Goal: Information Seeking & Learning: Learn about a topic

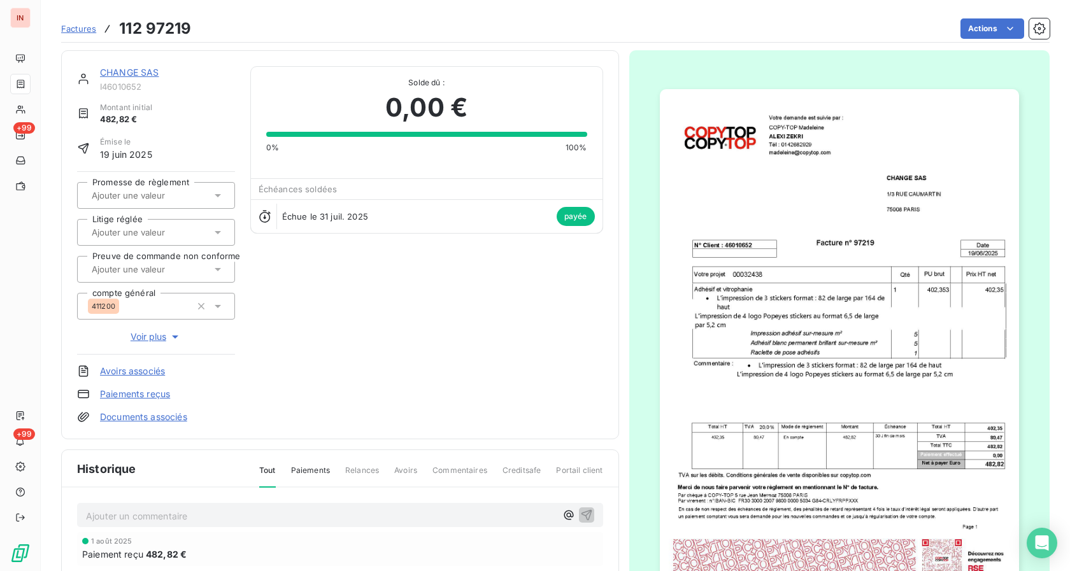
scroll to position [130, 0]
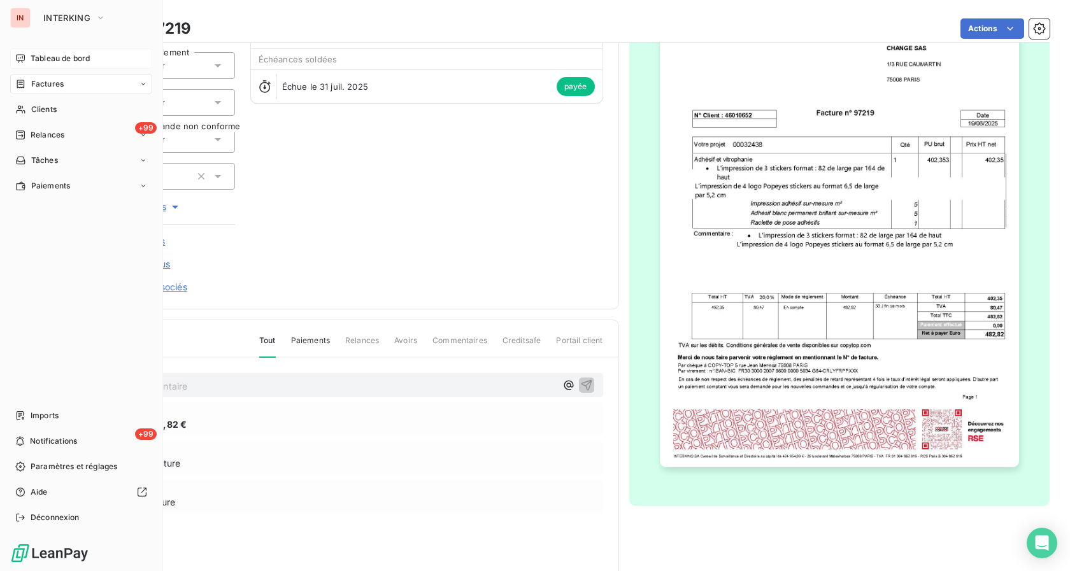
click at [55, 58] on span "Tableau de bord" at bounding box center [60, 58] width 59 height 11
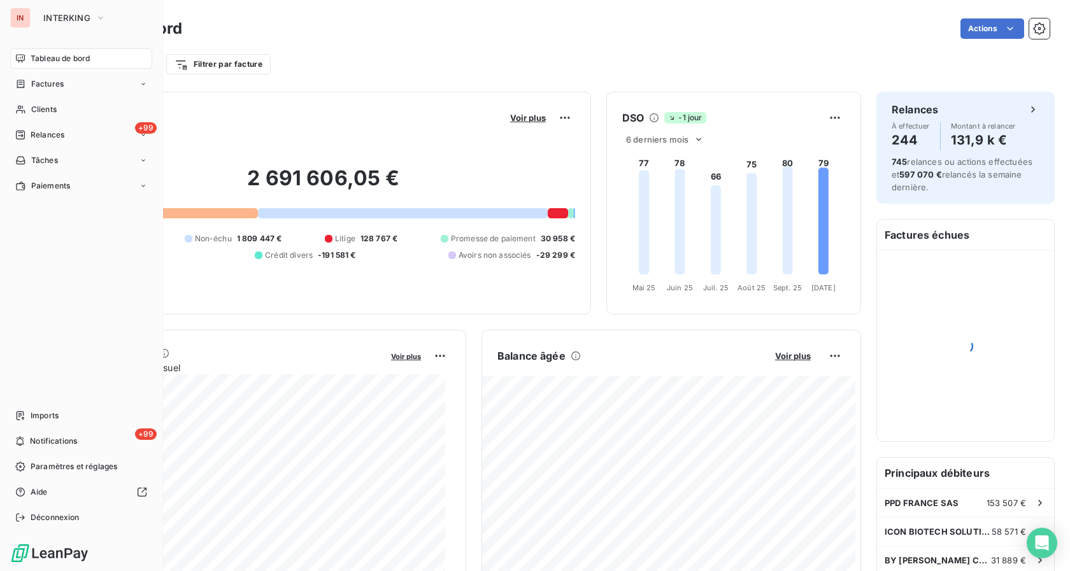
click at [52, 64] on span "Tableau de bord" at bounding box center [60, 58] width 59 height 11
click at [57, 83] on span "Factures" at bounding box center [47, 83] width 32 height 11
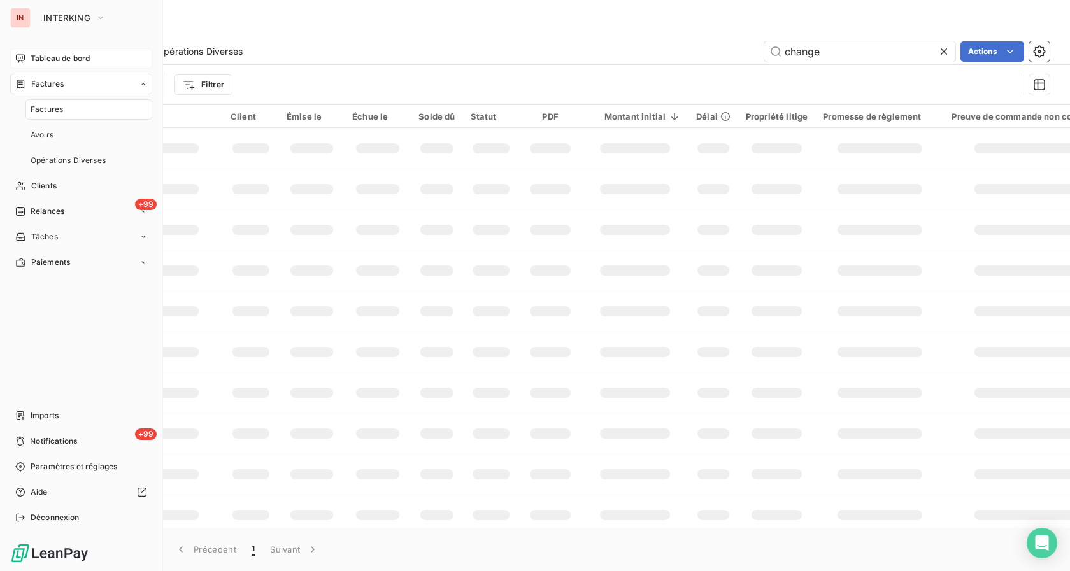
click at [49, 49] on div "Tableau de bord" at bounding box center [81, 58] width 142 height 20
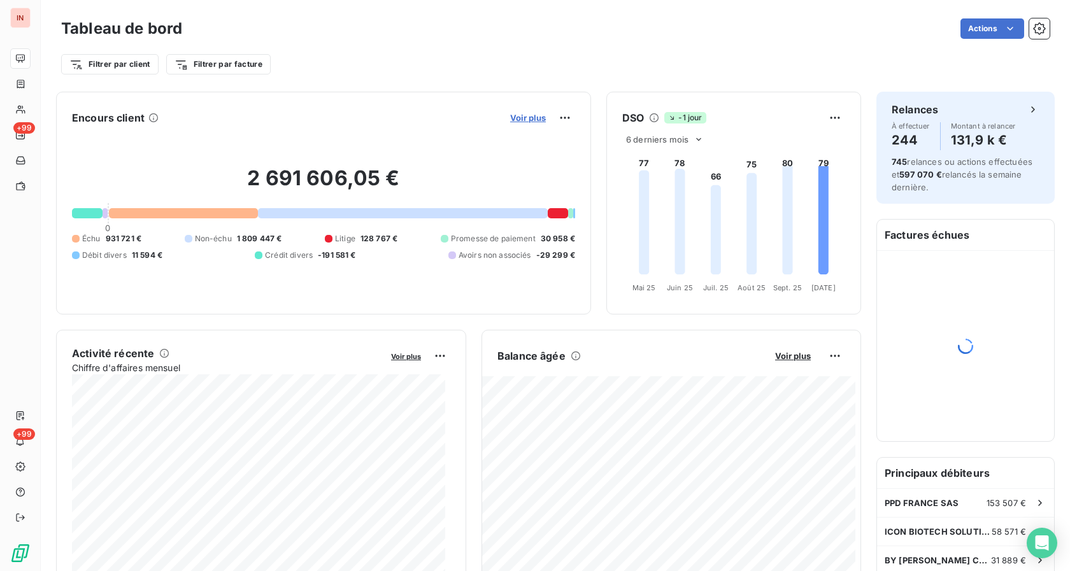
click at [514, 117] on span "Voir plus" at bounding box center [528, 118] width 36 height 10
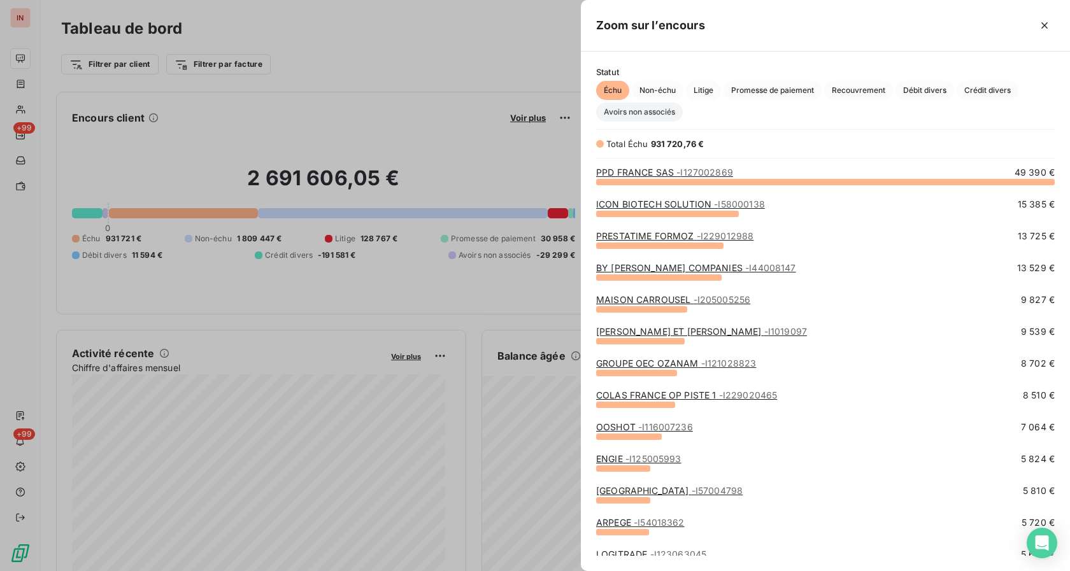
scroll to position [379, 478]
click at [646, 105] on span "Avoirs non associés" at bounding box center [639, 112] width 87 height 19
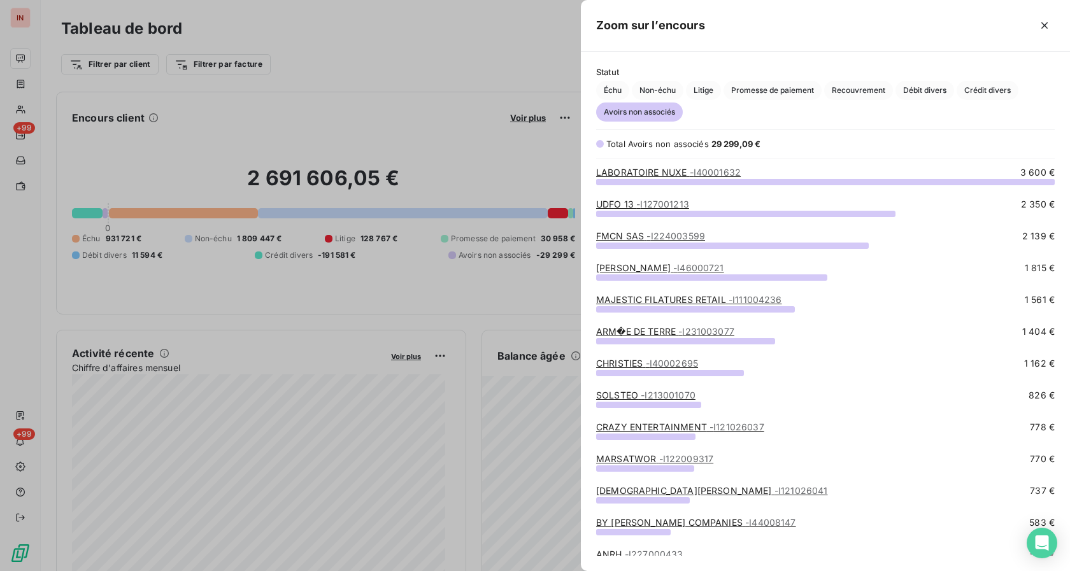
click at [650, 458] on link "MARSATWOR - I122009317" at bounding box center [654, 458] width 117 height 11
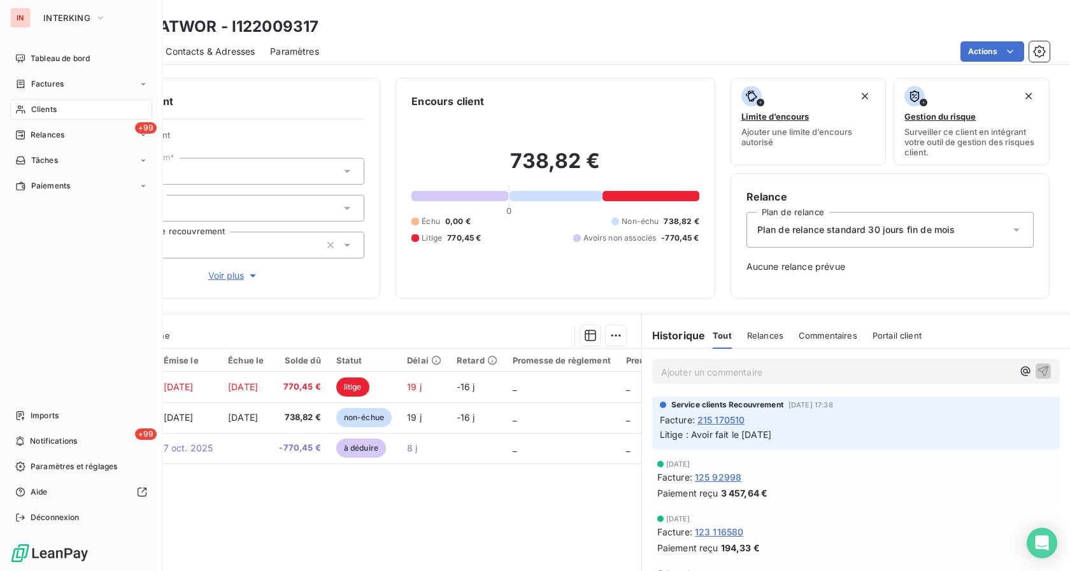
click at [41, 104] on span "Clients" at bounding box center [43, 109] width 25 height 11
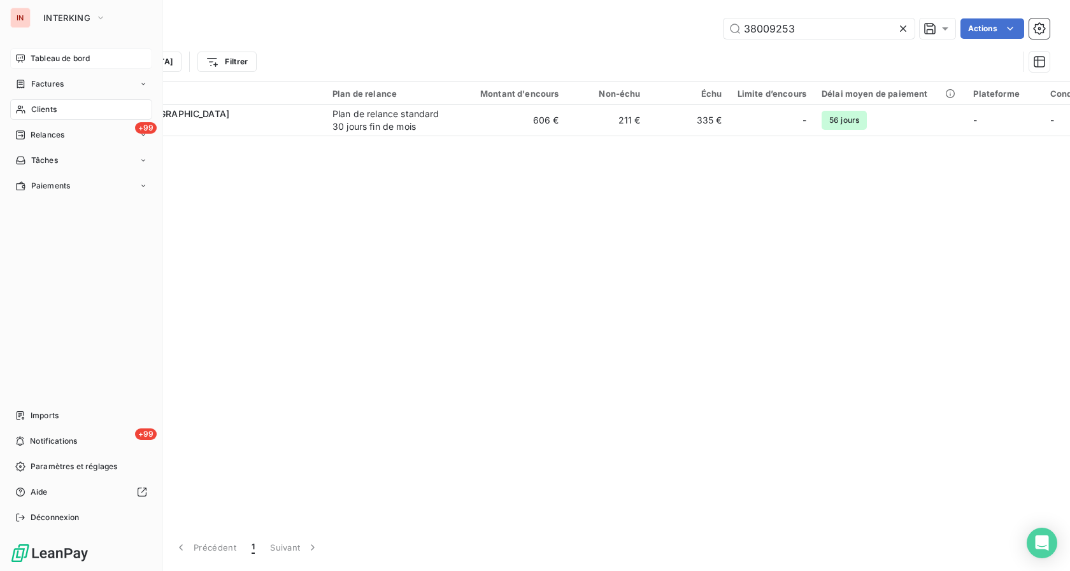
click at [27, 59] on div "Tableau de bord" at bounding box center [81, 58] width 142 height 20
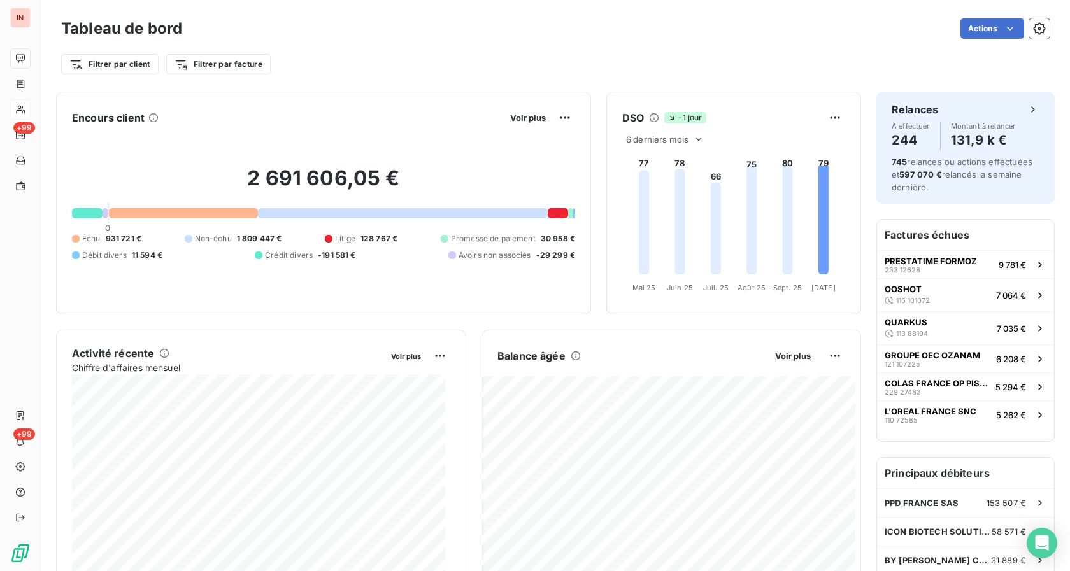
click at [524, 124] on div "Voir plus" at bounding box center [540, 118] width 69 height 20
click at [522, 119] on span "Voir plus" at bounding box center [528, 118] width 36 height 10
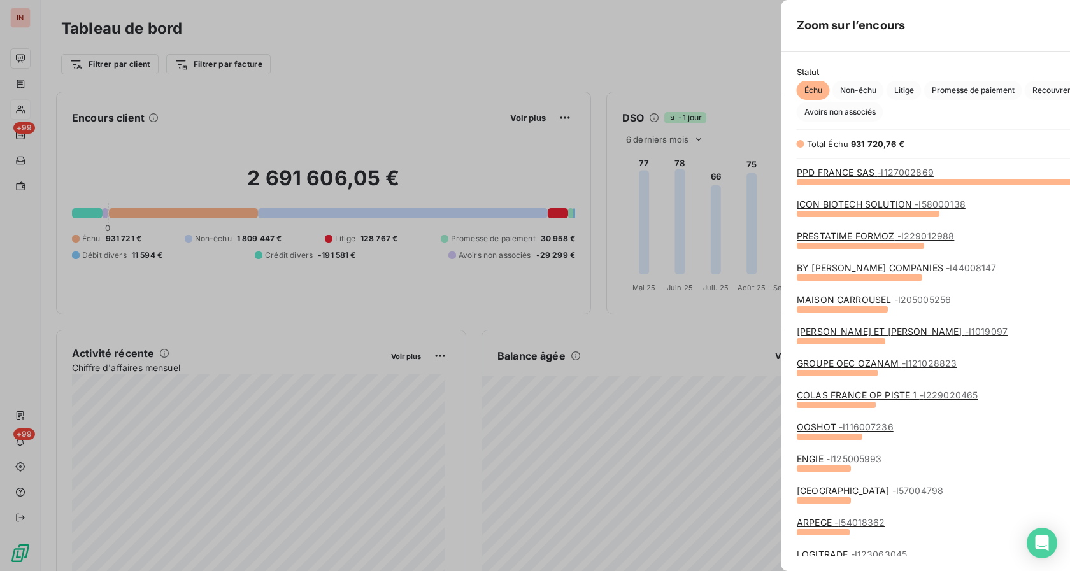
scroll to position [560, 478]
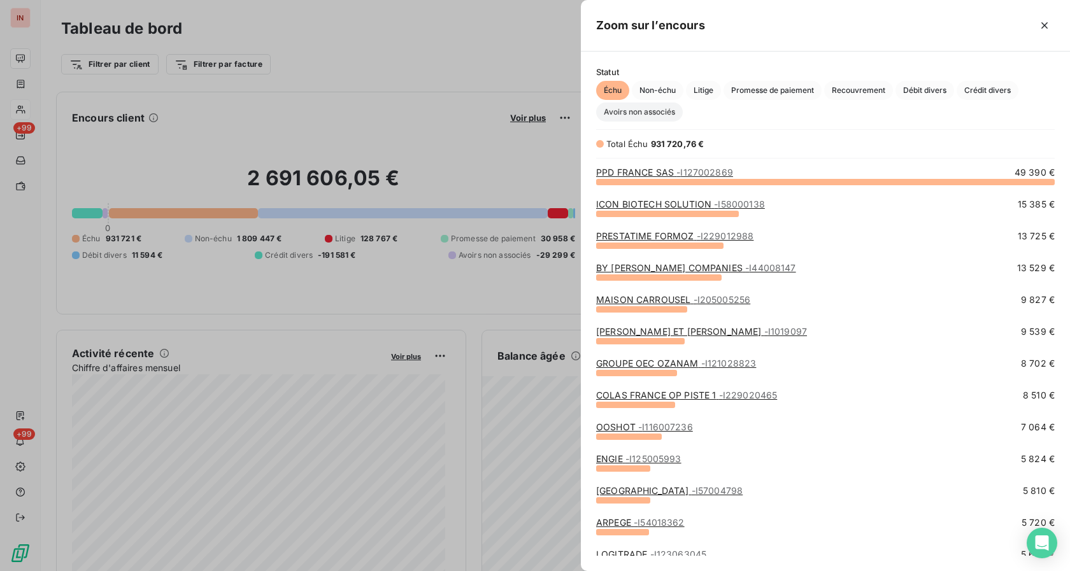
click at [639, 111] on span "Avoirs non associés" at bounding box center [639, 112] width 87 height 19
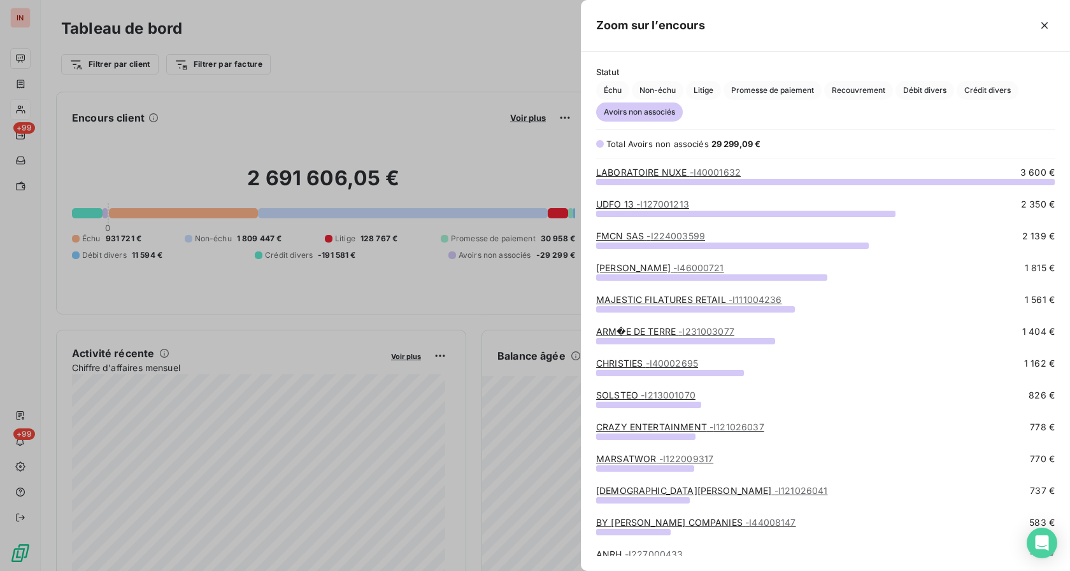
click at [633, 270] on link "[PERSON_NAME] - I46000721" at bounding box center [660, 267] width 128 height 11
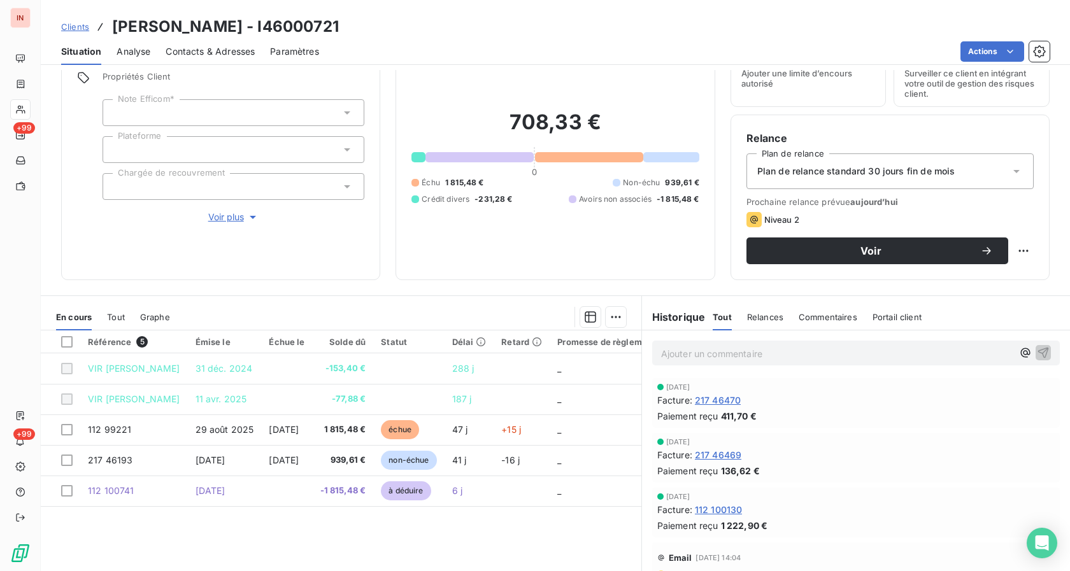
scroll to position [101, 0]
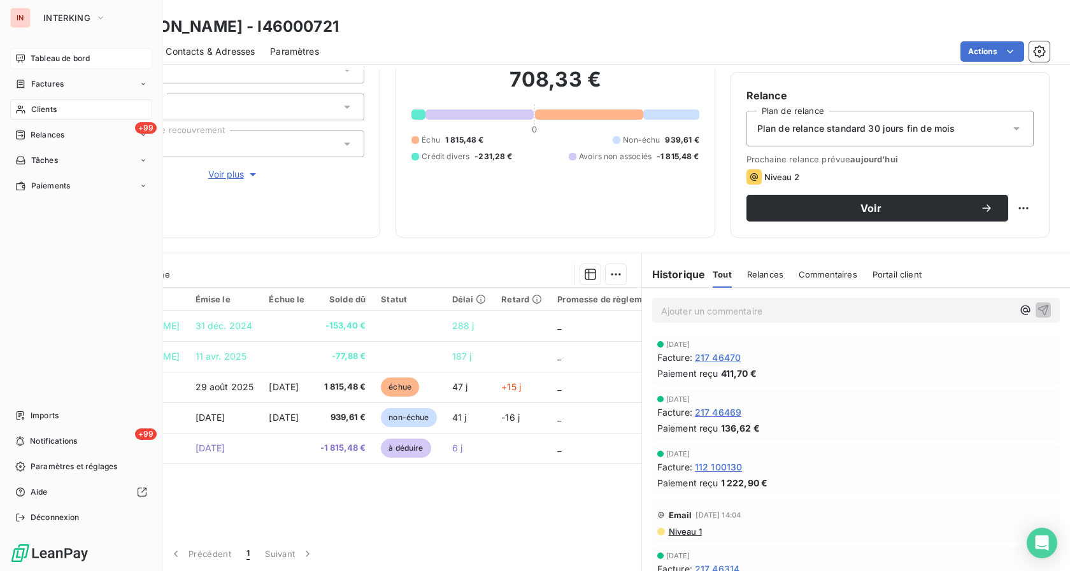
click at [33, 59] on span "Tableau de bord" at bounding box center [60, 58] width 59 height 11
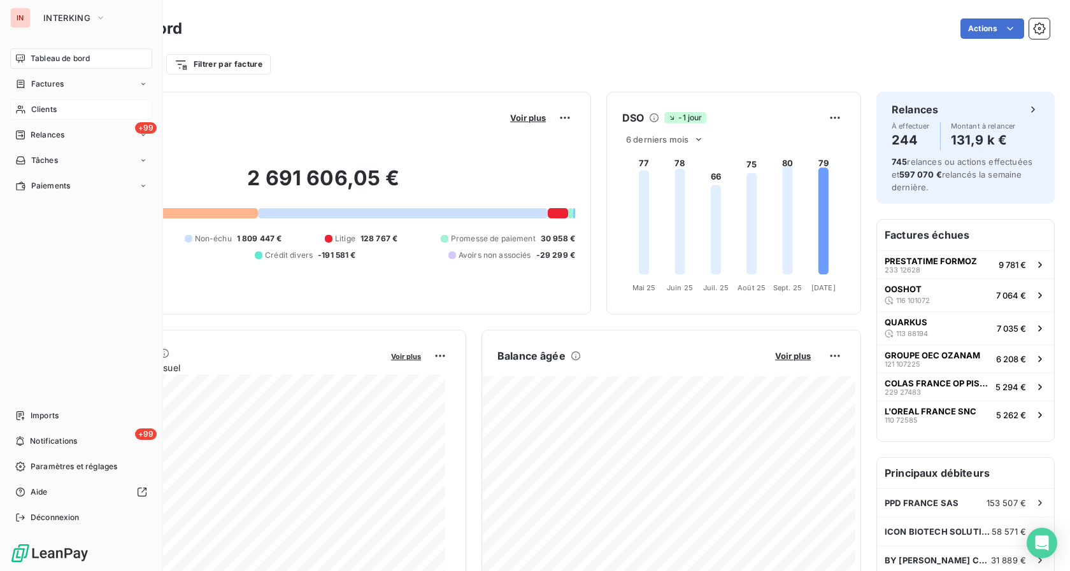
click at [43, 108] on span "Clients" at bounding box center [43, 109] width 25 height 11
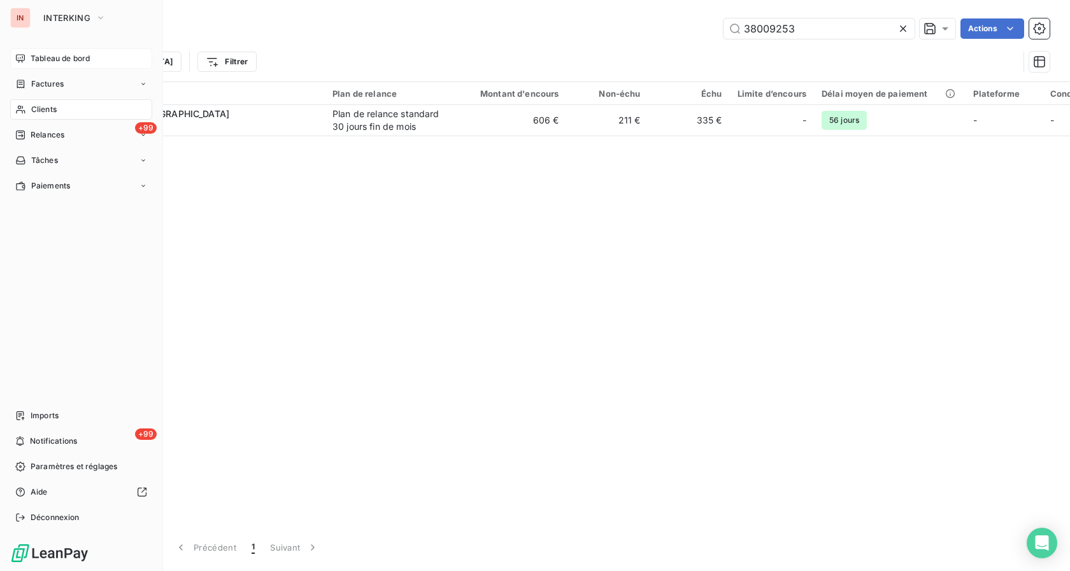
click at [50, 60] on span "Tableau de bord" at bounding box center [60, 58] width 59 height 11
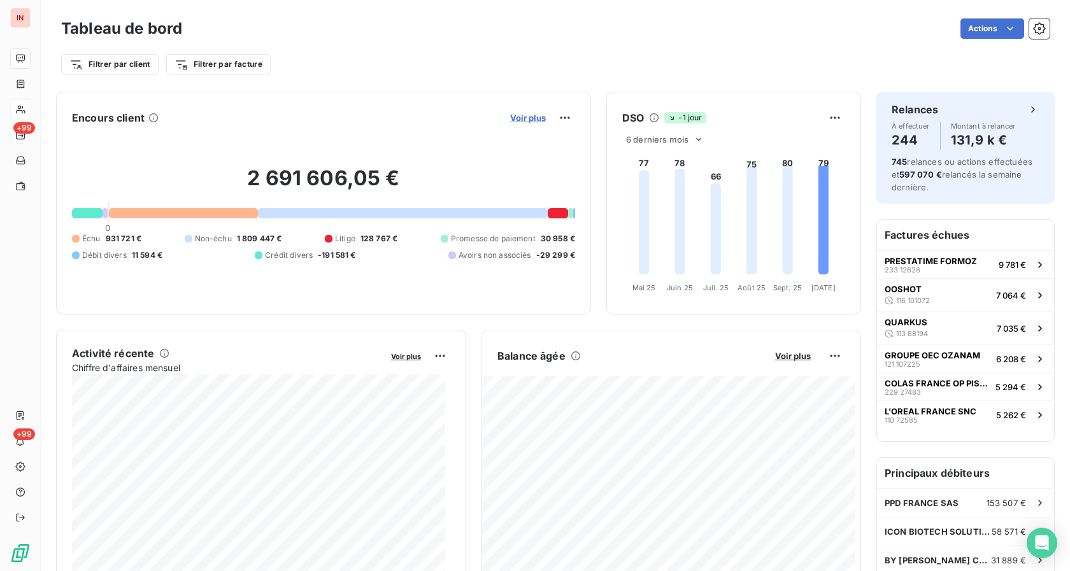
click at [510, 120] on span "Voir plus" at bounding box center [528, 118] width 36 height 10
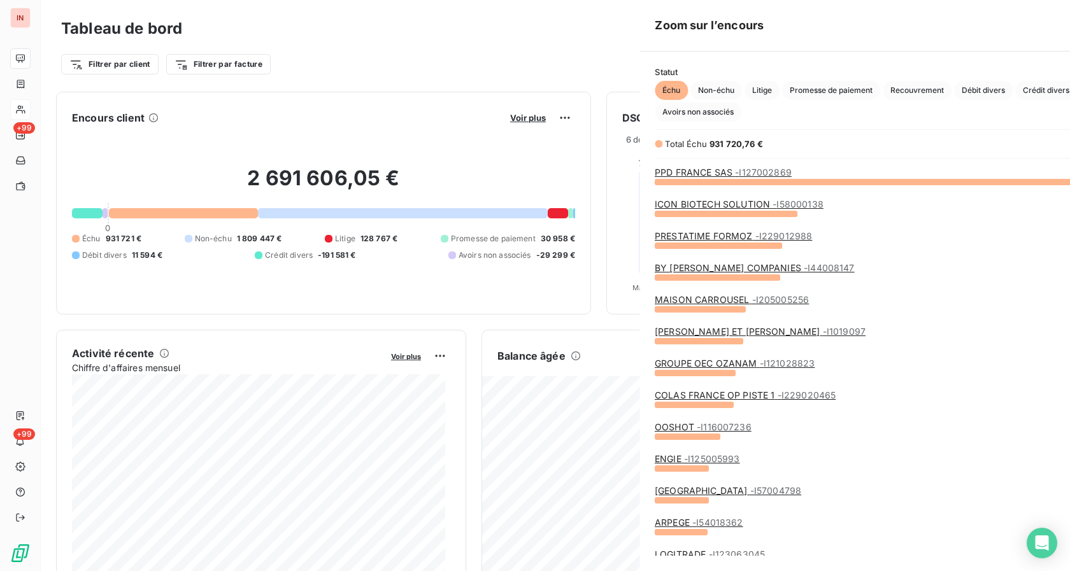
scroll to position [560, 478]
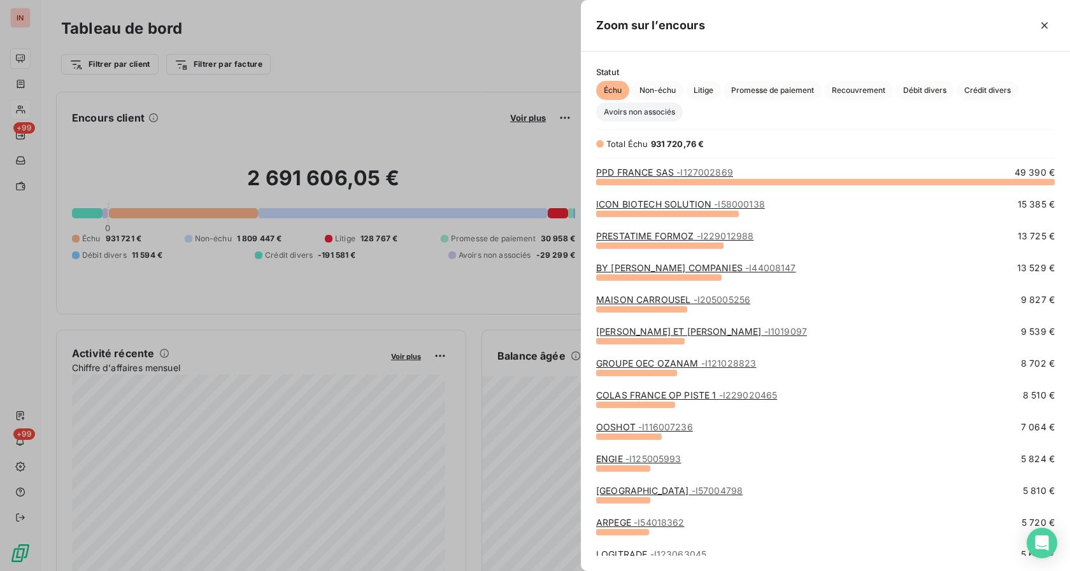
click at [641, 116] on span "Avoirs non associés" at bounding box center [639, 112] width 87 height 19
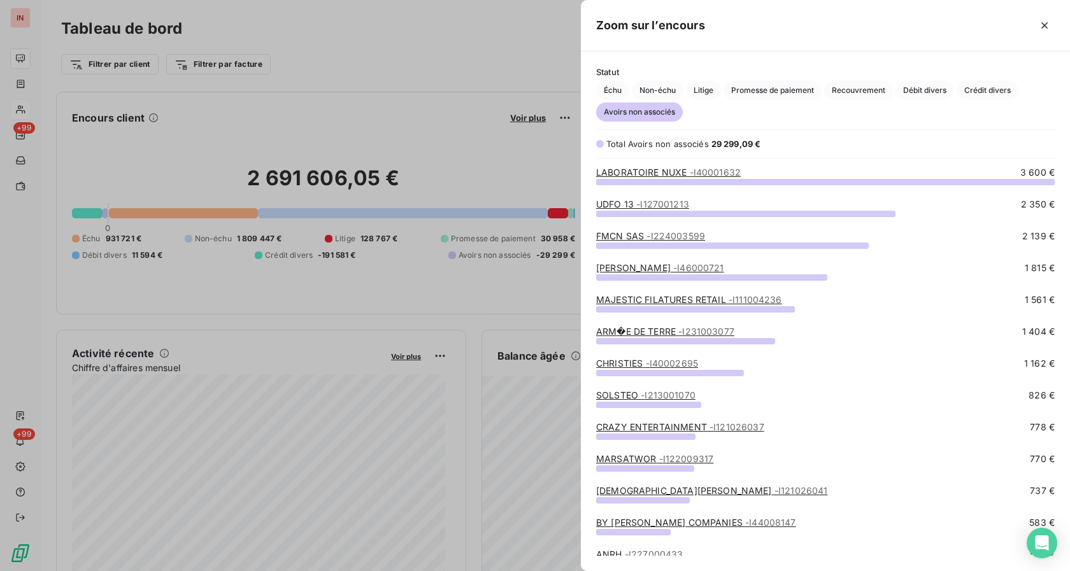
click at [656, 492] on link "[DEMOGRAPHIC_DATA][PERSON_NAME] - I121026041" at bounding box center [711, 490] width 231 height 11
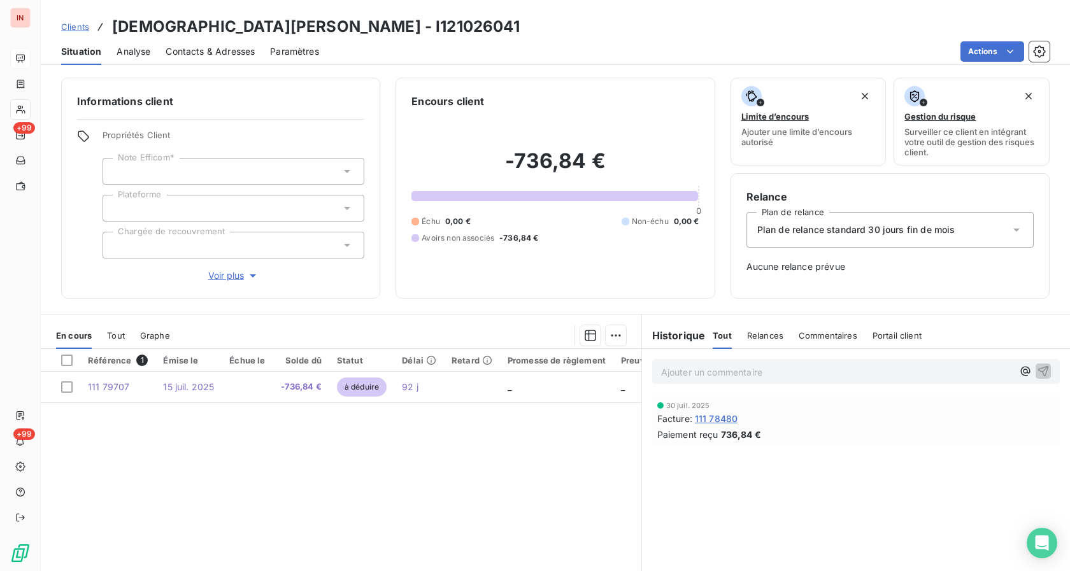
click at [122, 342] on div "Tout" at bounding box center [116, 335] width 18 height 27
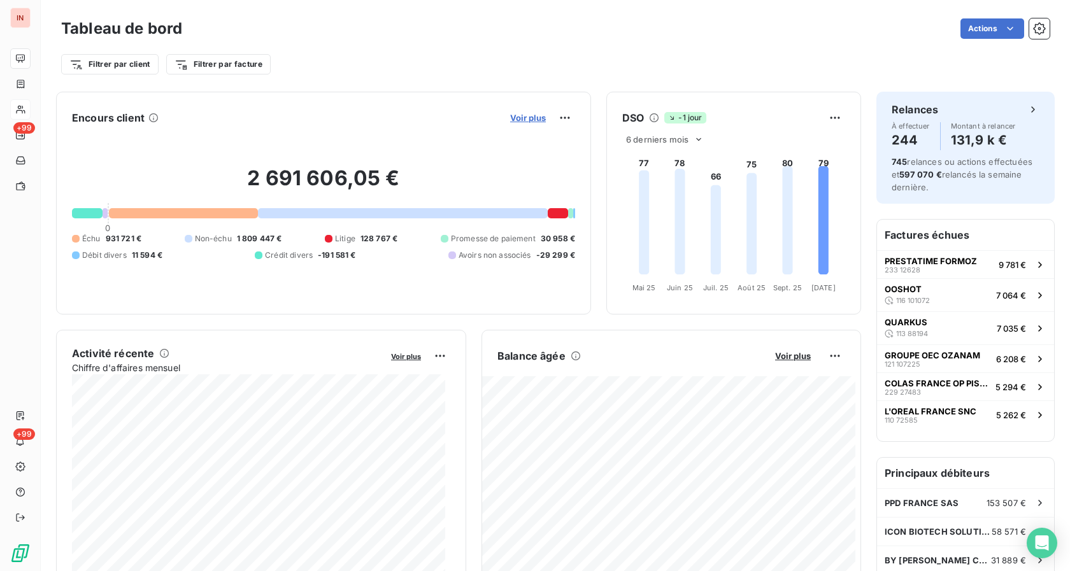
click at [531, 116] on span "Voir plus" at bounding box center [528, 118] width 36 height 10
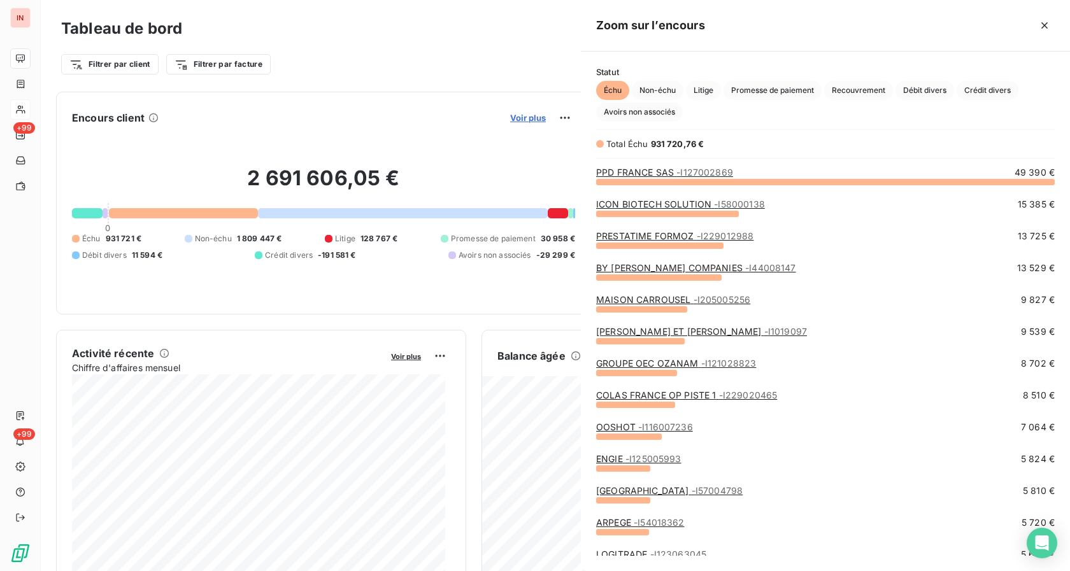
scroll to position [560, 478]
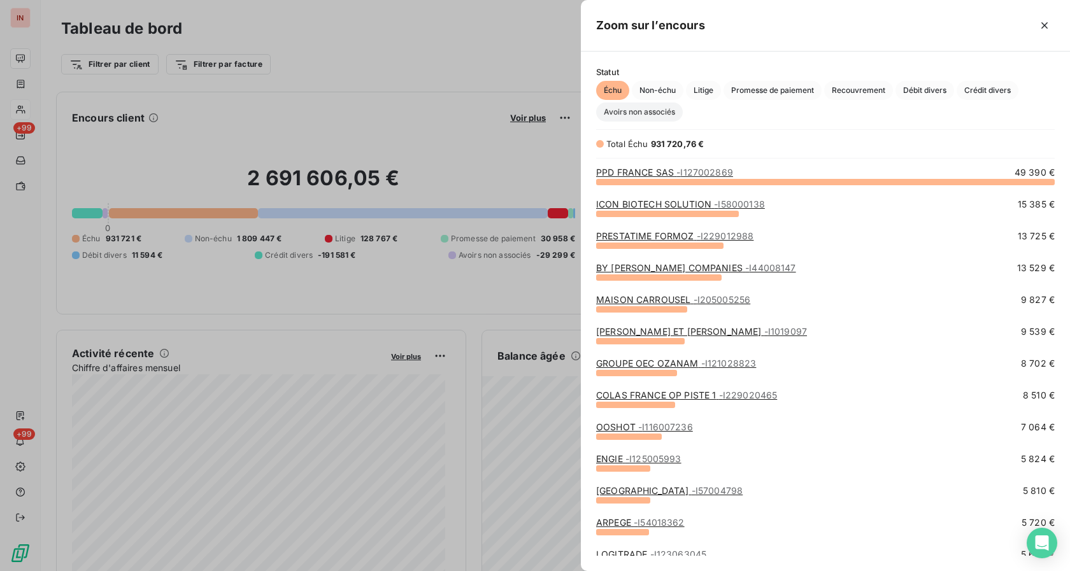
click at [608, 106] on span "Avoirs non associés" at bounding box center [639, 112] width 87 height 19
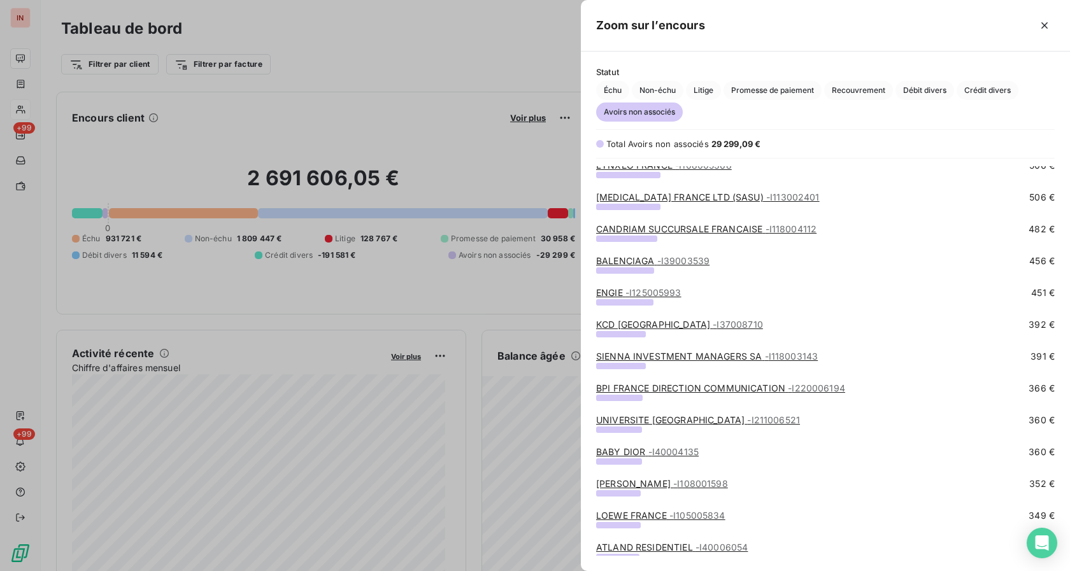
scroll to position [520, 0]
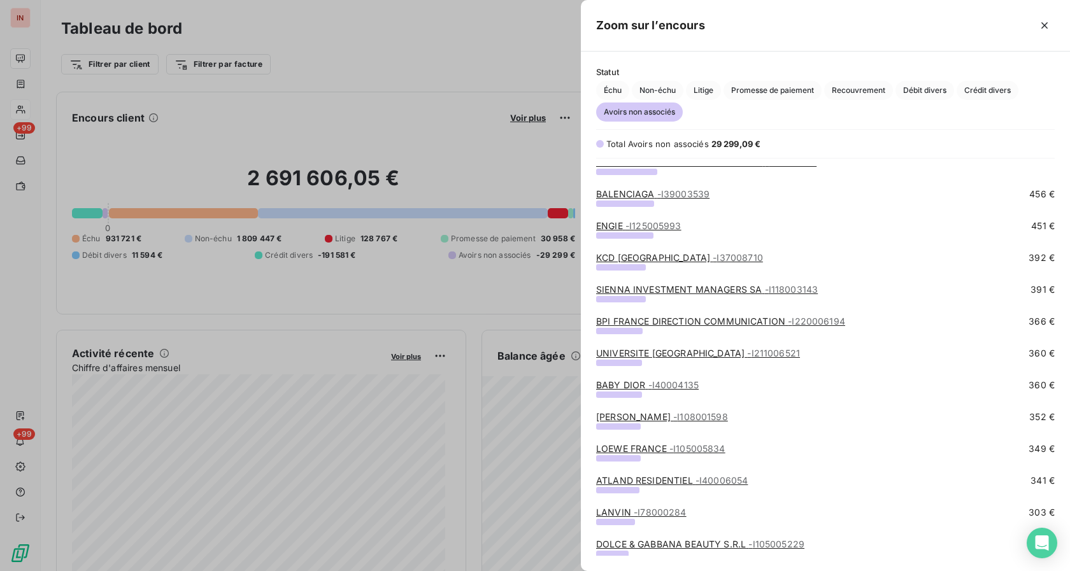
click at [628, 392] on div "grid" at bounding box center [619, 395] width 46 height 6
click at [628, 386] on link "BABY DIOR - I40004135" at bounding box center [647, 384] width 103 height 11
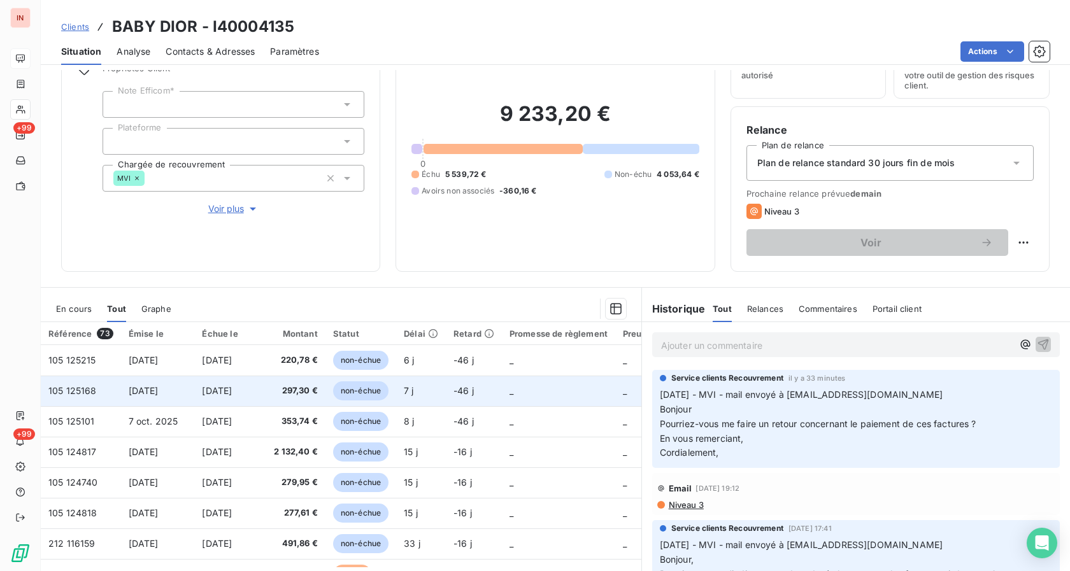
scroll to position [101, 0]
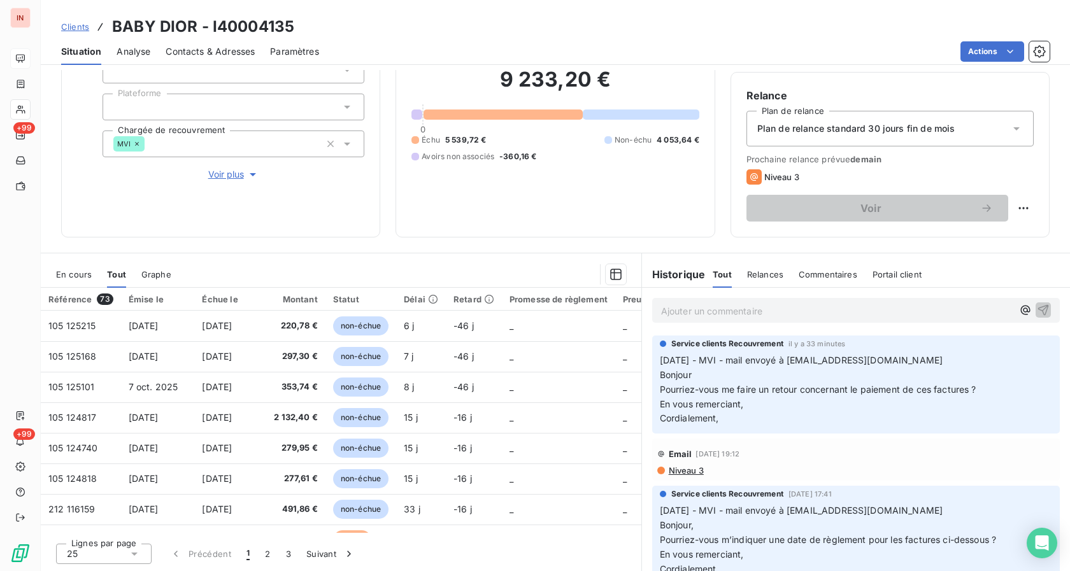
click at [71, 273] on span "En cours" at bounding box center [74, 274] width 36 height 10
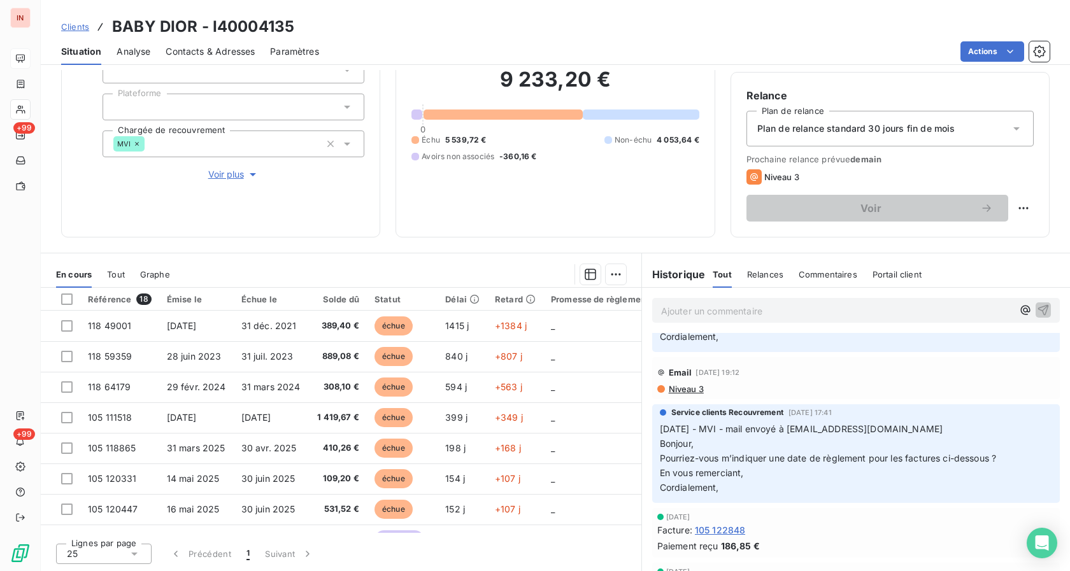
scroll to position [0, 0]
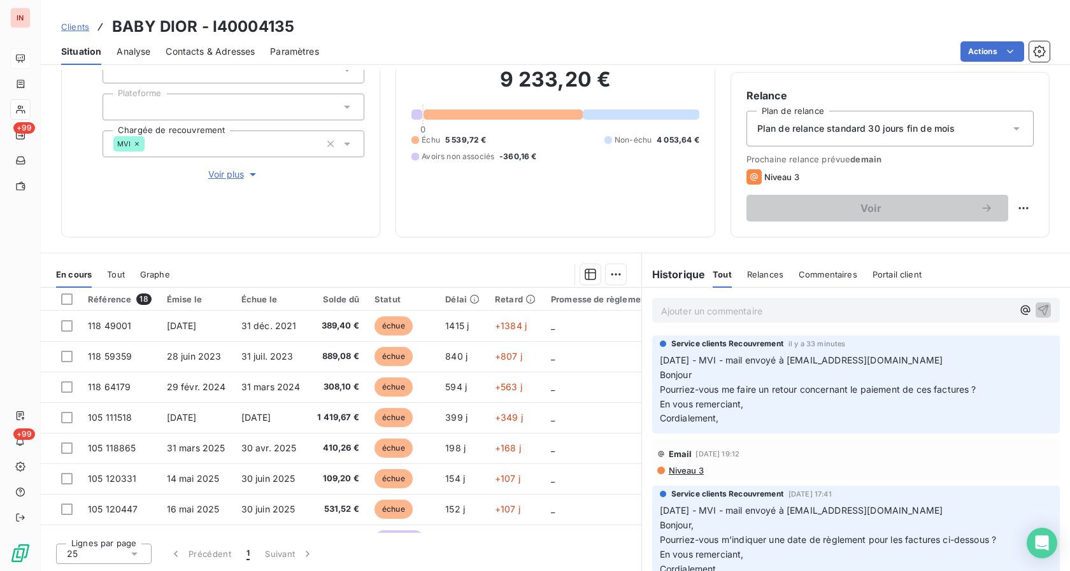
click at [111, 26] on div "Clients BABY DIOR - I40004135" at bounding box center [177, 26] width 233 height 23
drag, startPoint x: 113, startPoint y: 27, endPoint x: 290, endPoint y: 29, distance: 177.0
click at [290, 29] on h3 "BABY DIOR - I40004135" at bounding box center [203, 26] width 182 height 23
click at [308, 47] on span "Paramètres" at bounding box center [294, 51] width 49 height 13
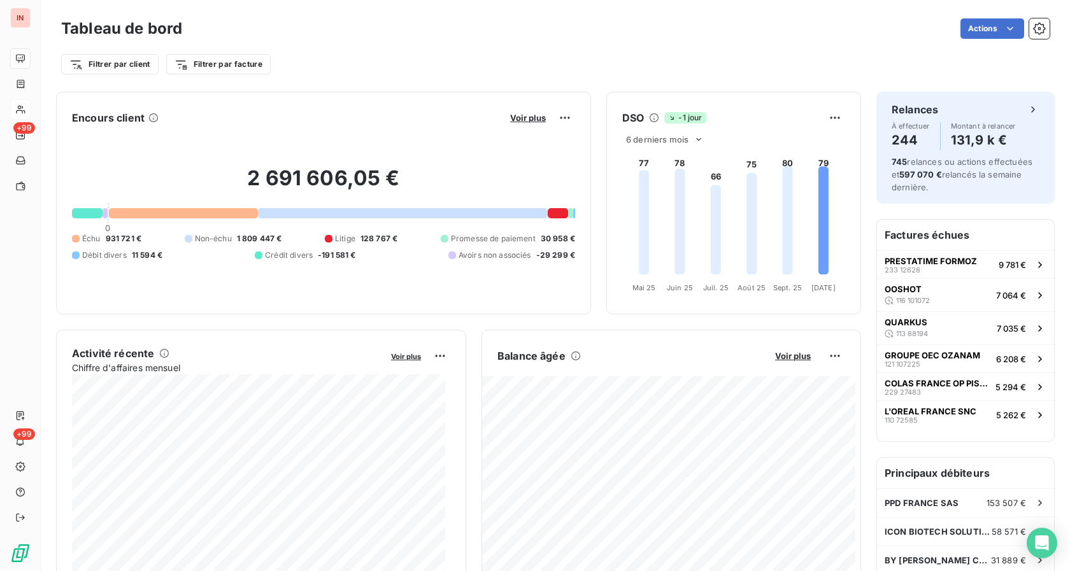
drag, startPoint x: 397, startPoint y: 161, endPoint x: 455, endPoint y: 159, distance: 58.6
click at [398, 166] on h2 "2 691 606,05 €" at bounding box center [323, 185] width 503 height 38
click at [523, 122] on span "Voir plus" at bounding box center [528, 118] width 36 height 10
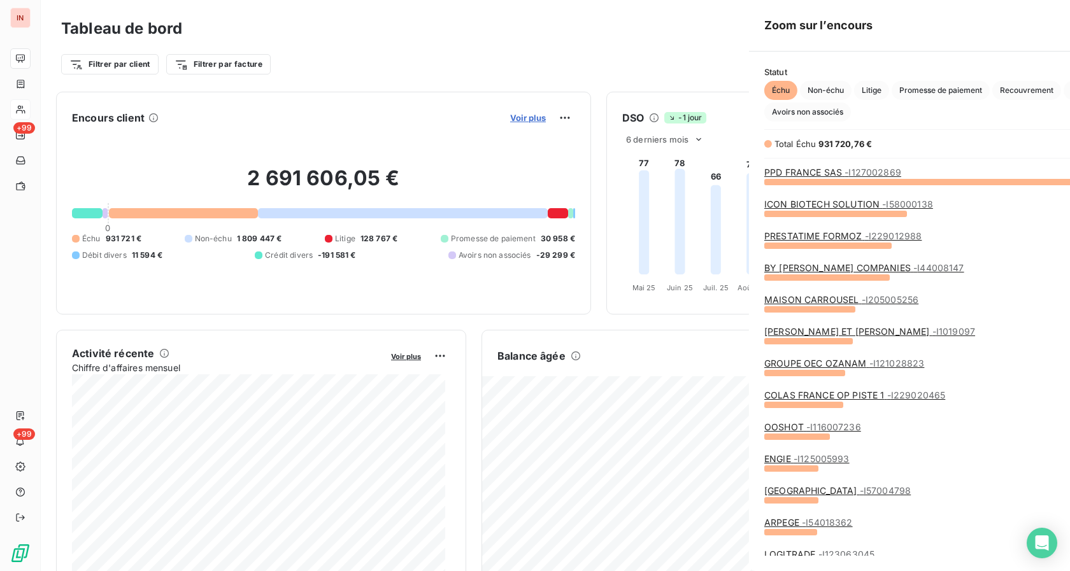
scroll to position [560, 478]
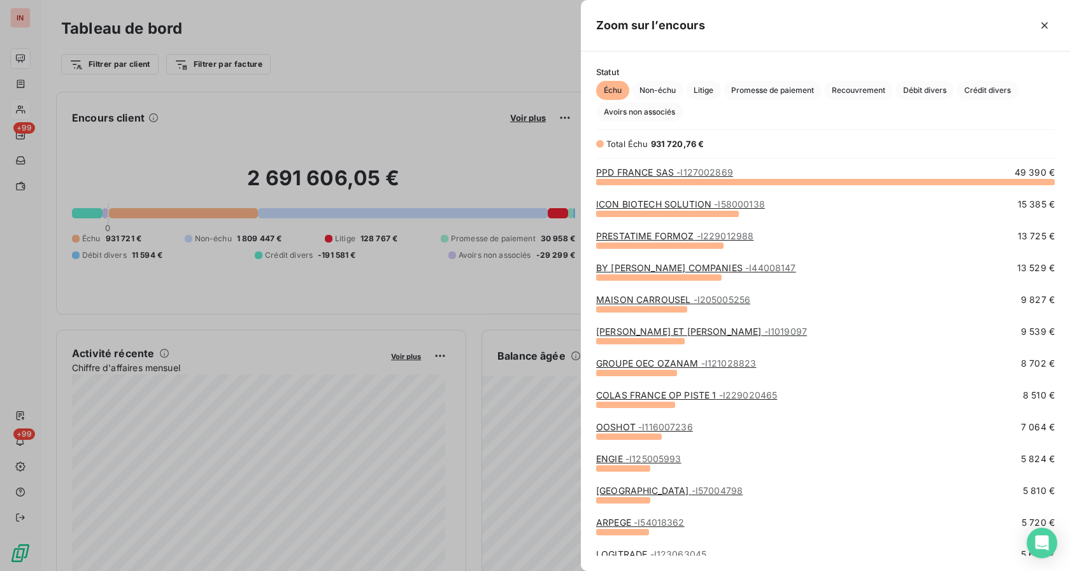
click at [24, 85] on div at bounding box center [535, 285] width 1070 height 571
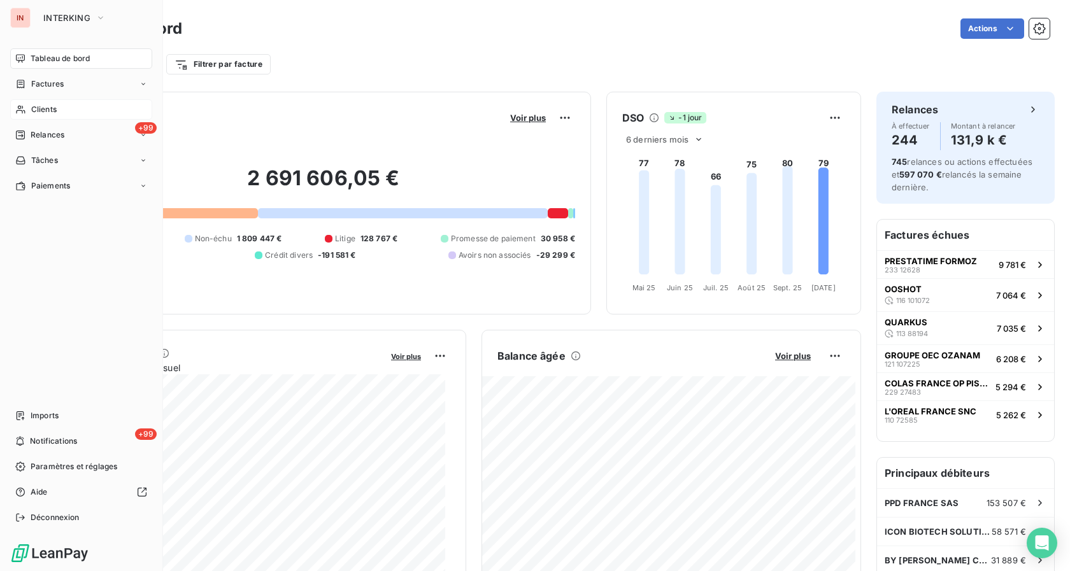
click at [27, 113] on div "Clients" at bounding box center [81, 109] width 142 height 20
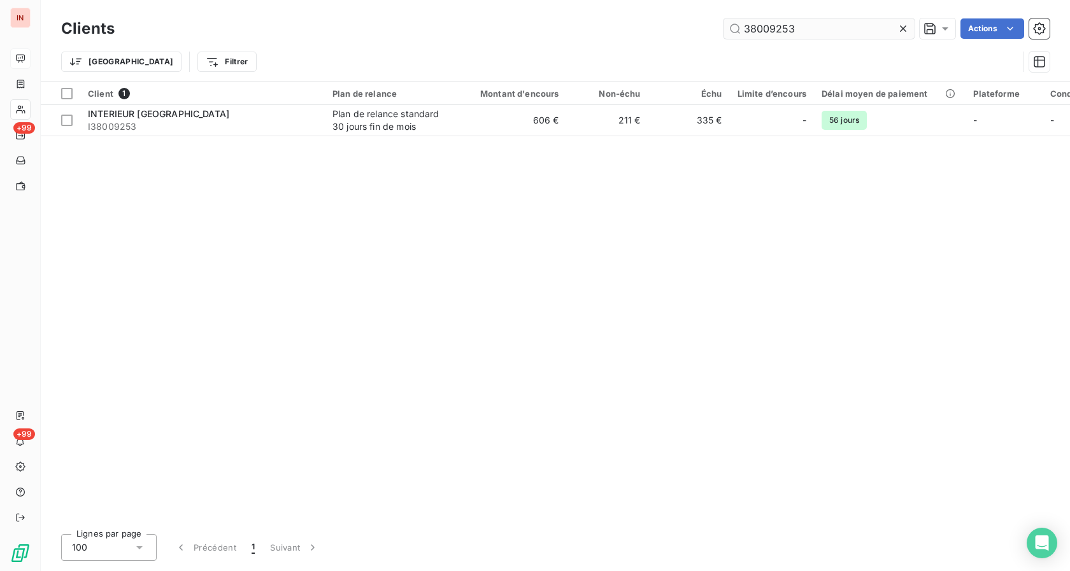
drag, startPoint x: 827, startPoint y: 24, endPoint x: 686, endPoint y: 25, distance: 141.3
click at [723, 25] on input "38009253" at bounding box center [818, 28] width 191 height 20
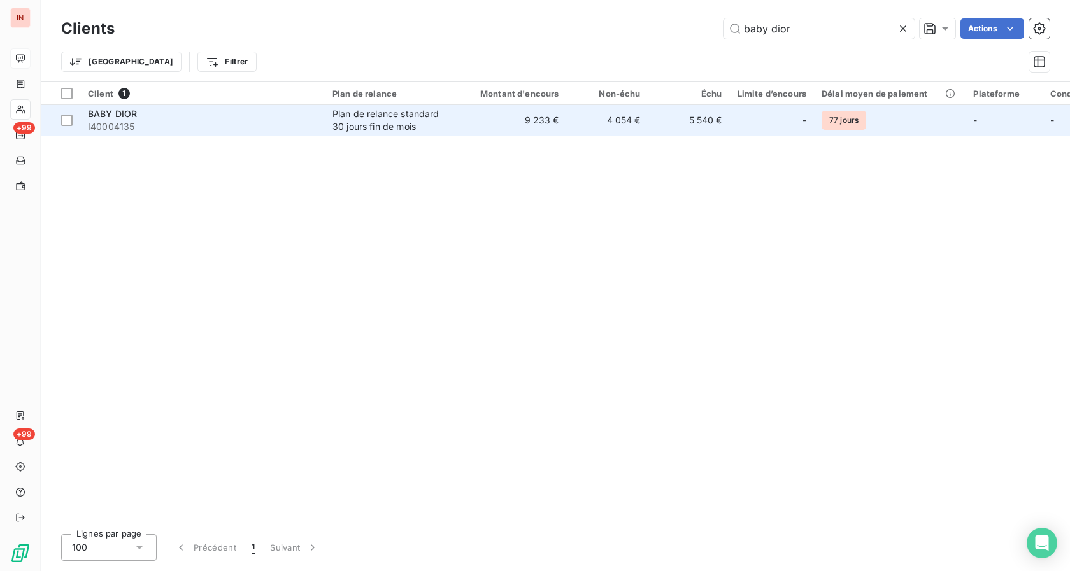
type input "baby dior"
click at [507, 115] on td "9 233 €" at bounding box center [512, 120] width 110 height 31
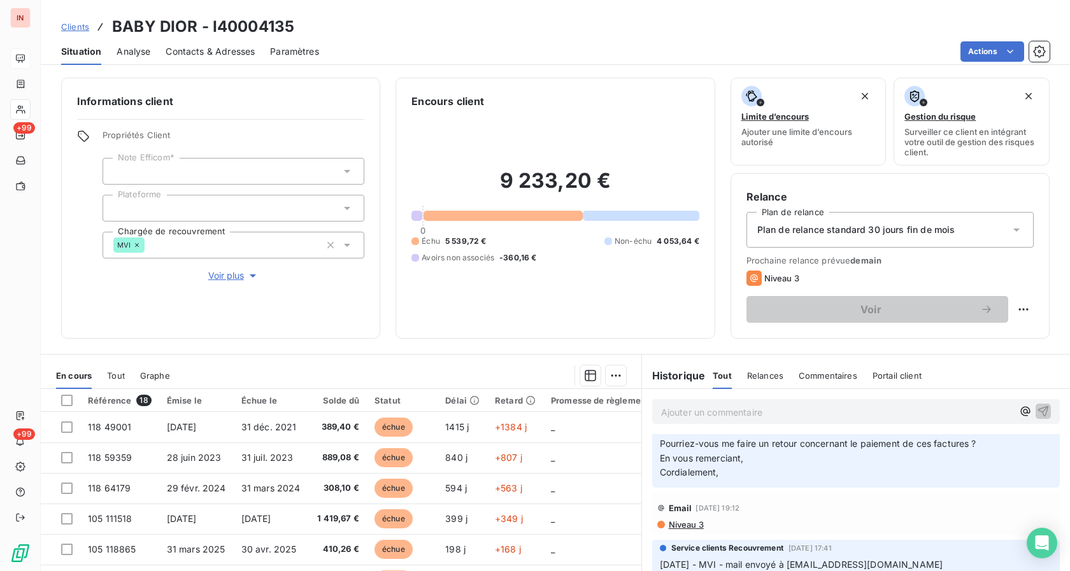
scroll to position [65, 0]
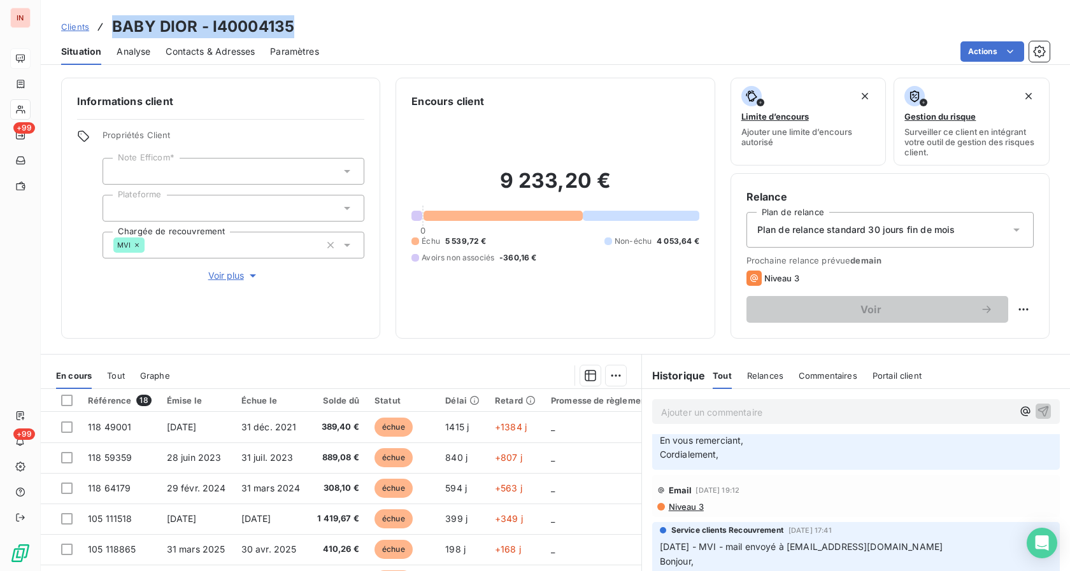
drag, startPoint x: 115, startPoint y: 22, endPoint x: 291, endPoint y: 8, distance: 176.9
click at [291, 8] on div "Clients BABY DIOR - I40004135 Situation Analyse Contacts & Adresses Paramètres …" at bounding box center [555, 32] width 1029 height 65
copy h3 "BABY DIOR - I40004135"
click at [891, 17] on div "Clients BABY DIOR - I40004135" at bounding box center [555, 26] width 1029 height 23
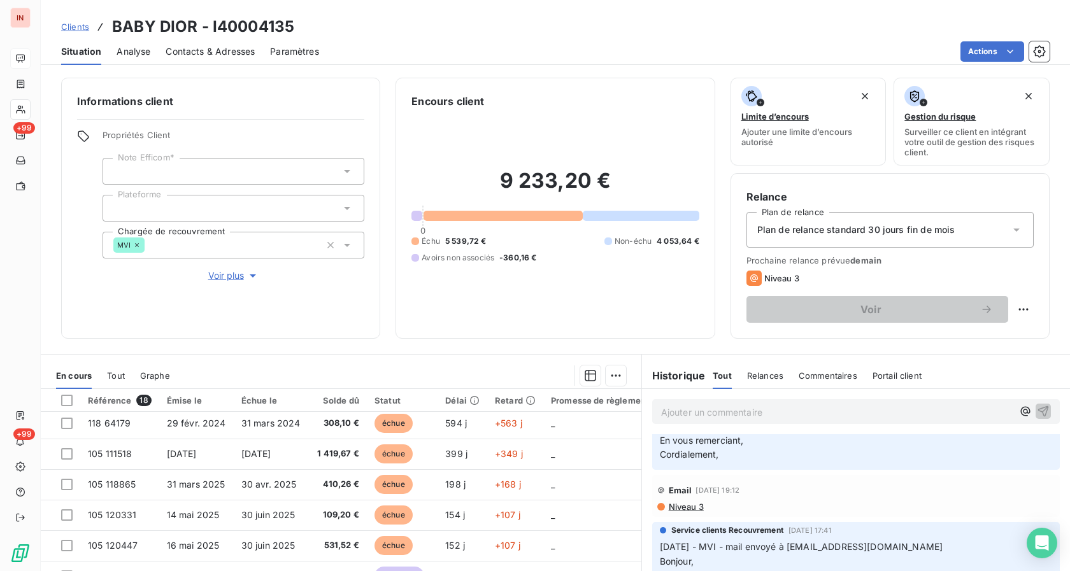
click at [128, 378] on div "En cours Tout Graphe" at bounding box center [341, 375] width 600 height 27
click at [122, 378] on span "Tout" at bounding box center [116, 376] width 18 height 10
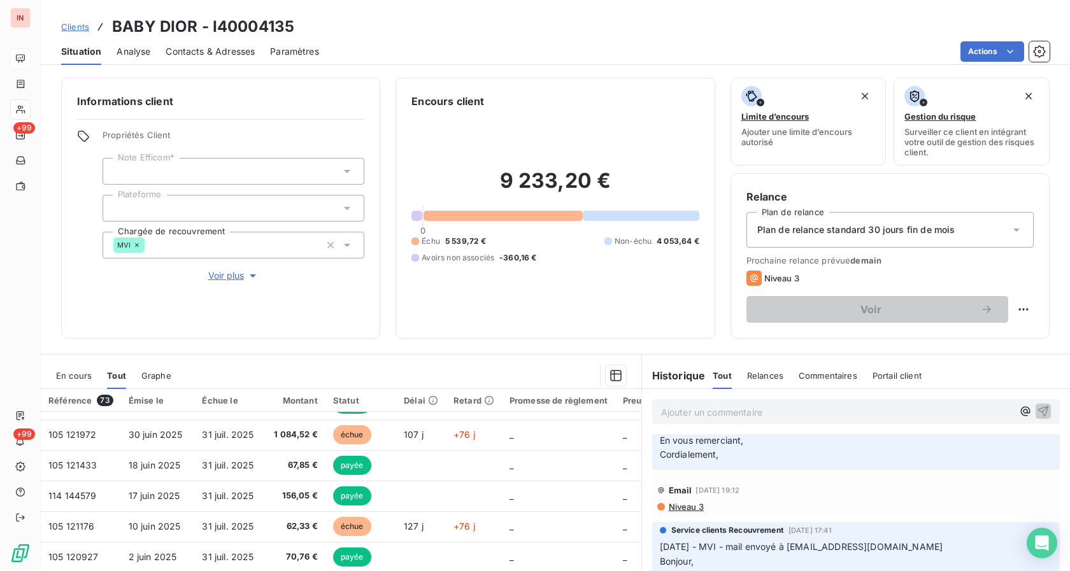
scroll to position [0, 0]
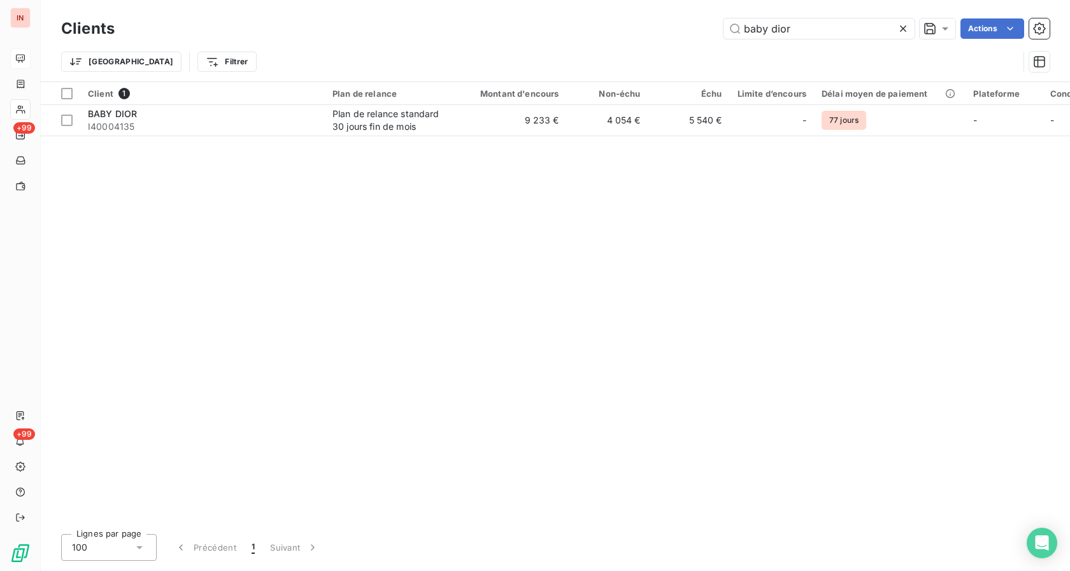
click at [900, 29] on icon at bounding box center [902, 28] width 13 height 13
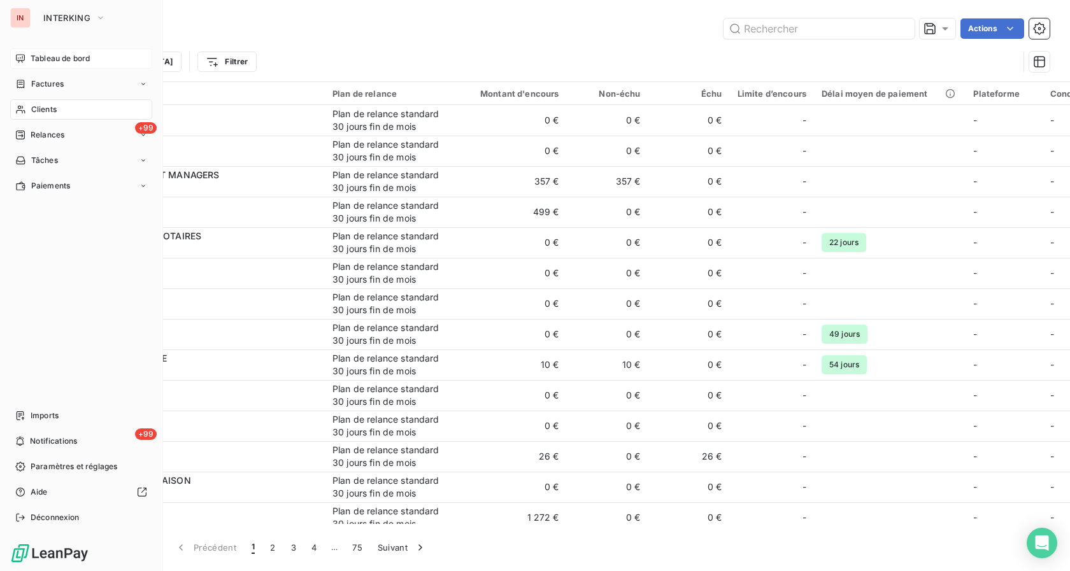
click at [51, 60] on span "Tableau de bord" at bounding box center [60, 58] width 59 height 11
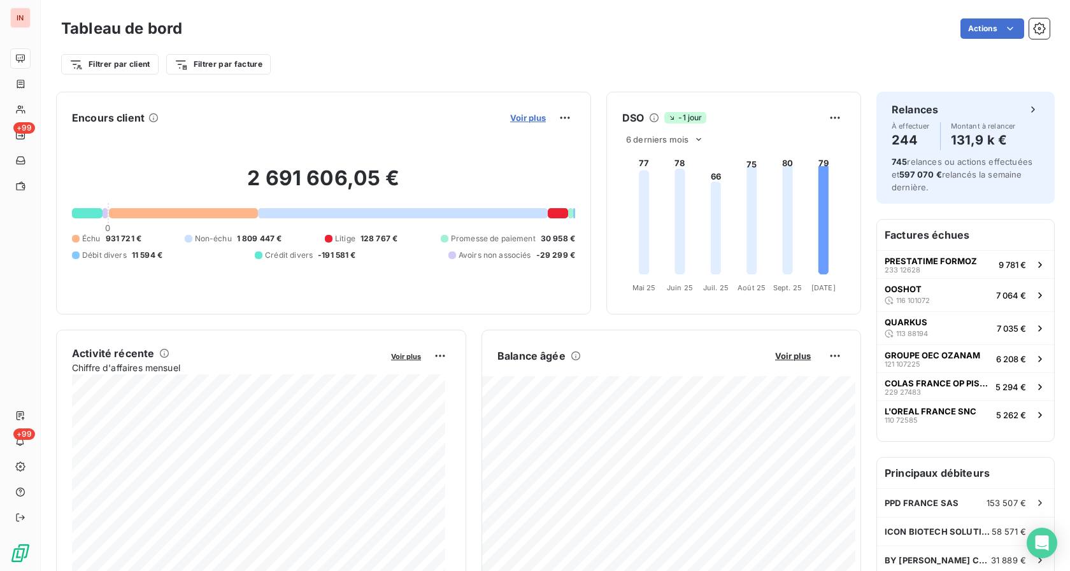
click at [521, 115] on span "Voir plus" at bounding box center [528, 118] width 36 height 10
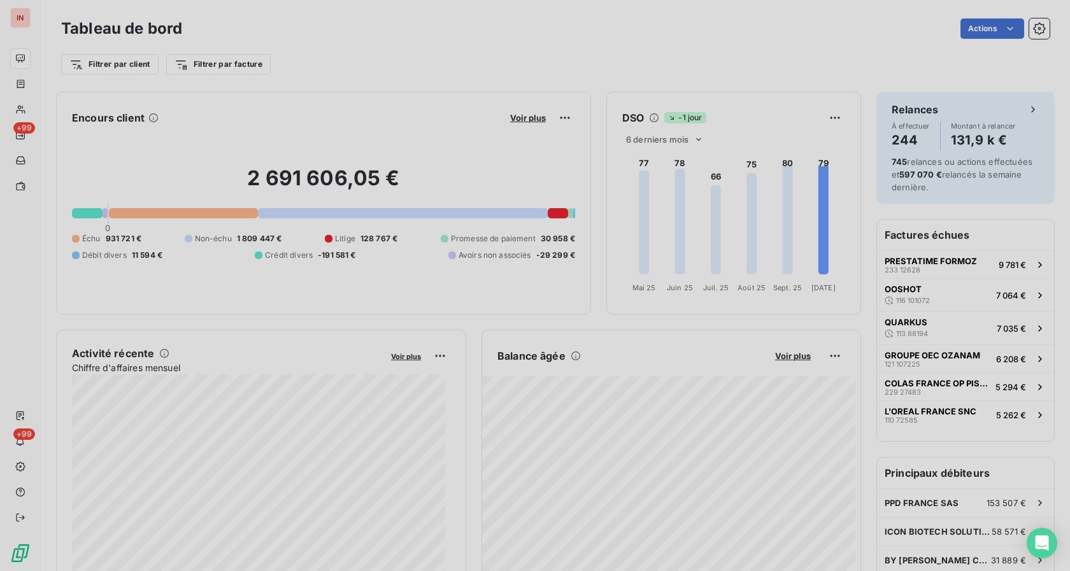
scroll to position [560, 478]
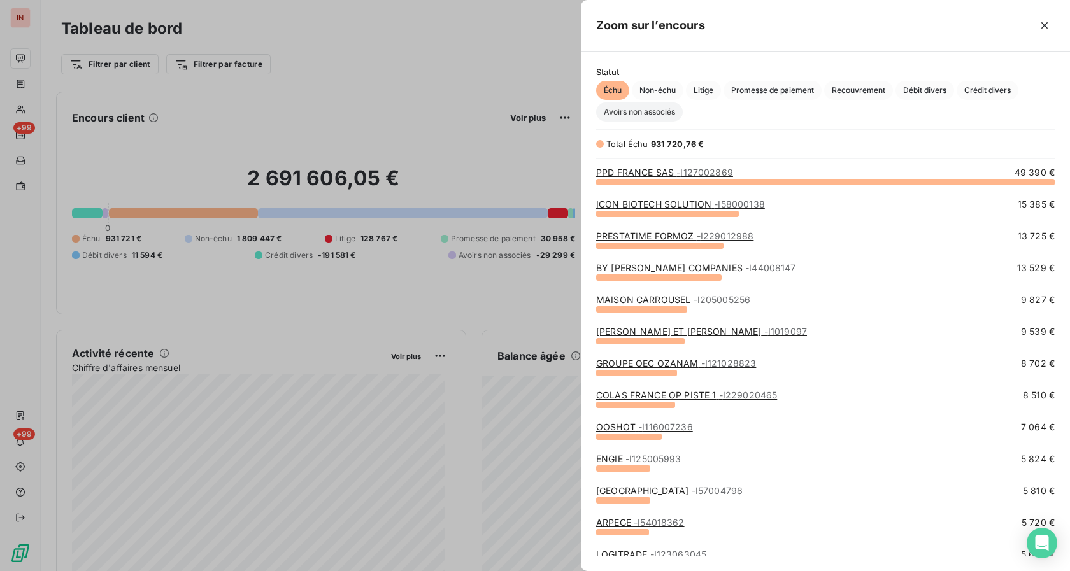
click at [653, 111] on span "Avoirs non associés" at bounding box center [639, 112] width 87 height 19
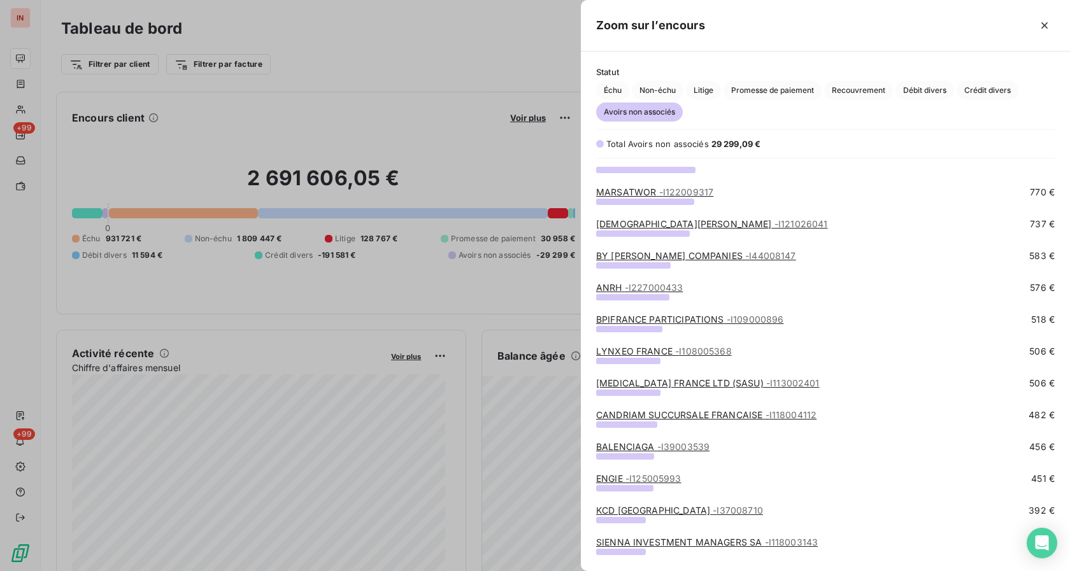
scroll to position [260, 0]
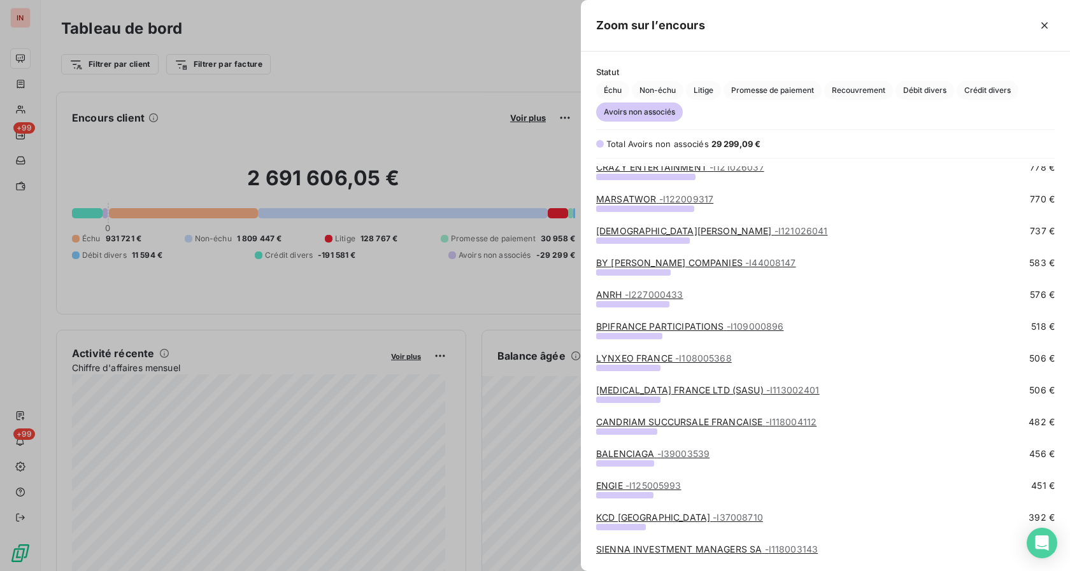
click at [644, 265] on link "BY [PERSON_NAME] COMPANIES - I44008147" at bounding box center [696, 262] width 200 height 11
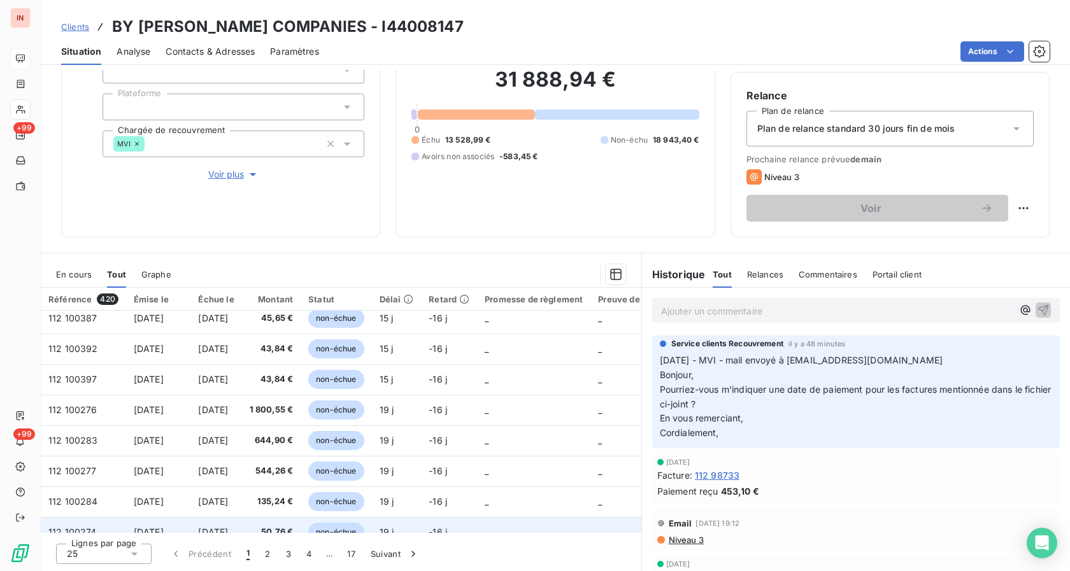
scroll to position [553, 0]
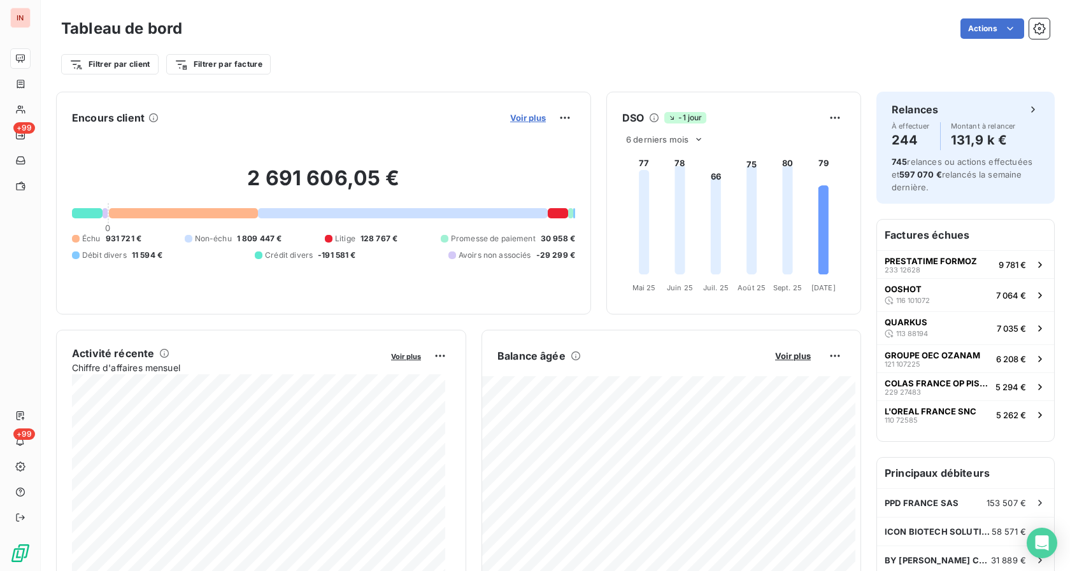
click at [510, 116] on span "Voir plus" at bounding box center [528, 118] width 36 height 10
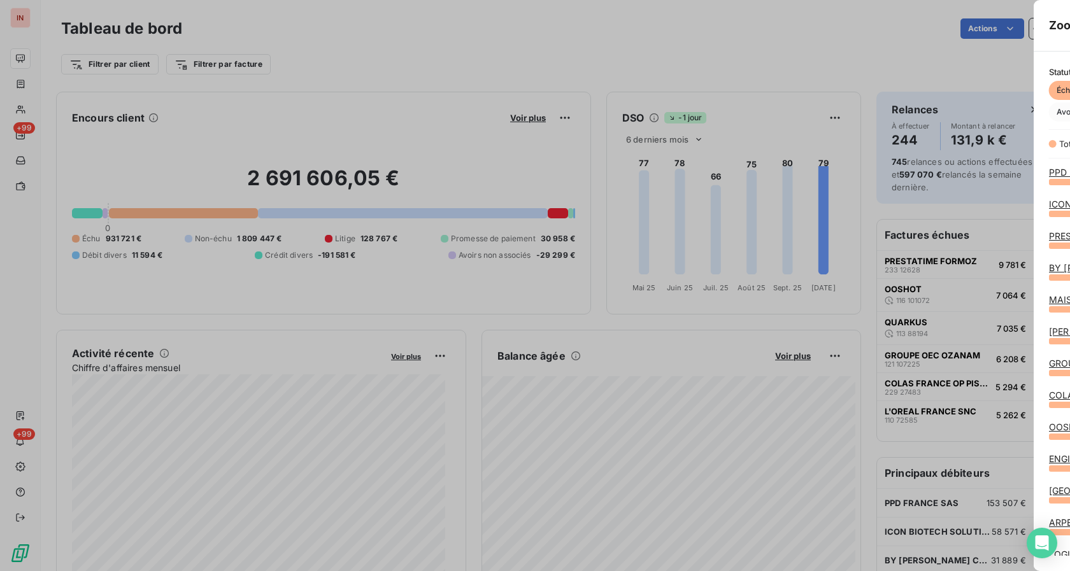
scroll to position [560, 478]
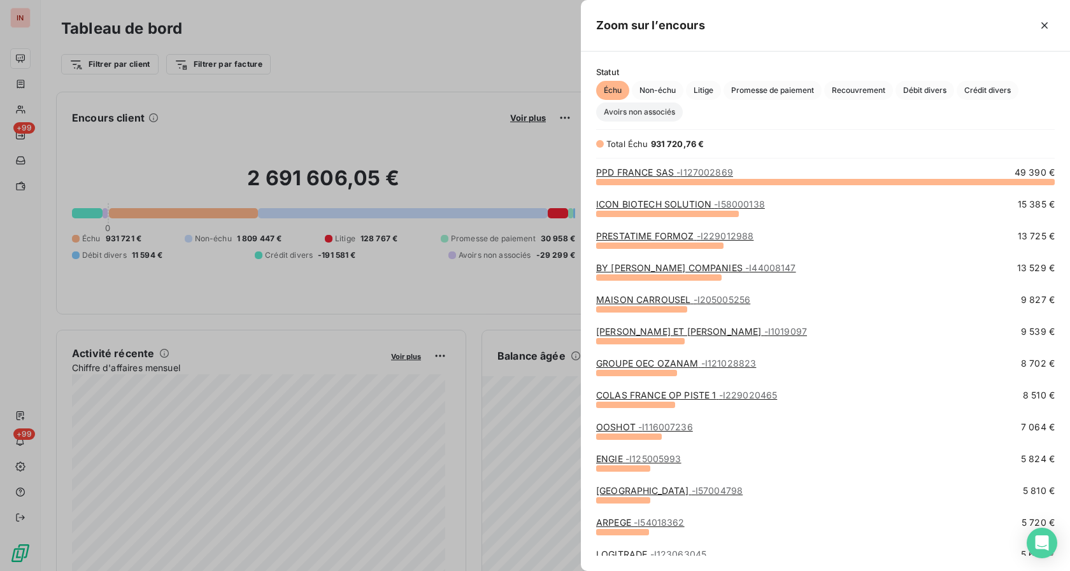
click at [639, 118] on span "Avoirs non associés" at bounding box center [639, 112] width 87 height 19
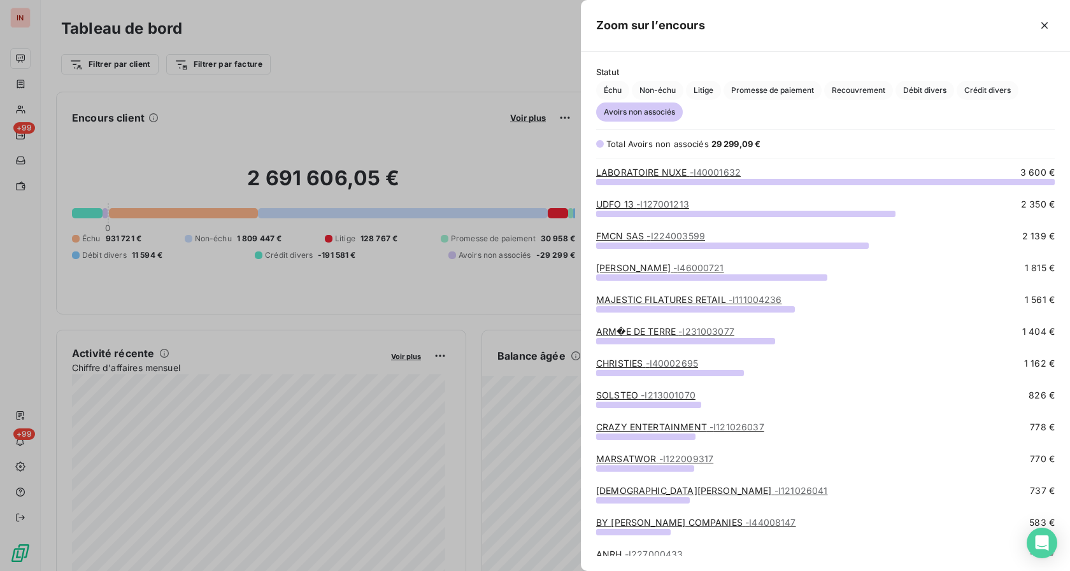
click at [638, 301] on link "MAJESTIC FILATURES RETAIL - I111004236" at bounding box center [689, 299] width 186 height 11
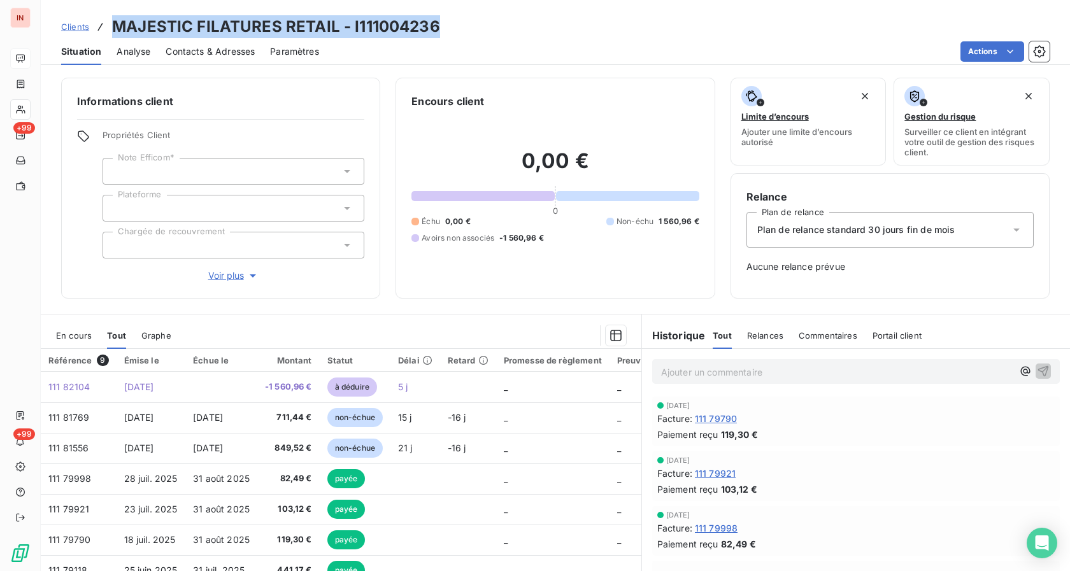
drag, startPoint x: 433, startPoint y: 30, endPoint x: 111, endPoint y: 9, distance: 322.2
click at [111, 9] on div "Clients MAJESTIC FILATURES RETAIL - I111004236 Situation Analyse Contacts & Adr…" at bounding box center [555, 32] width 1029 height 65
copy h3 "MAJESTIC FILATURES RETAIL - I111004236"
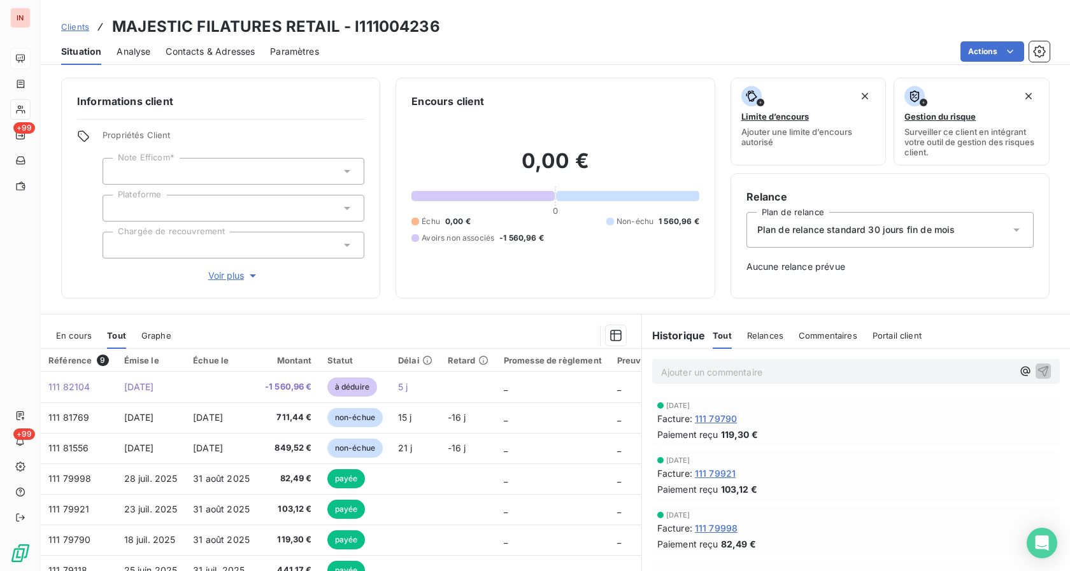
click at [855, 48] on div "Actions" at bounding box center [691, 51] width 715 height 20
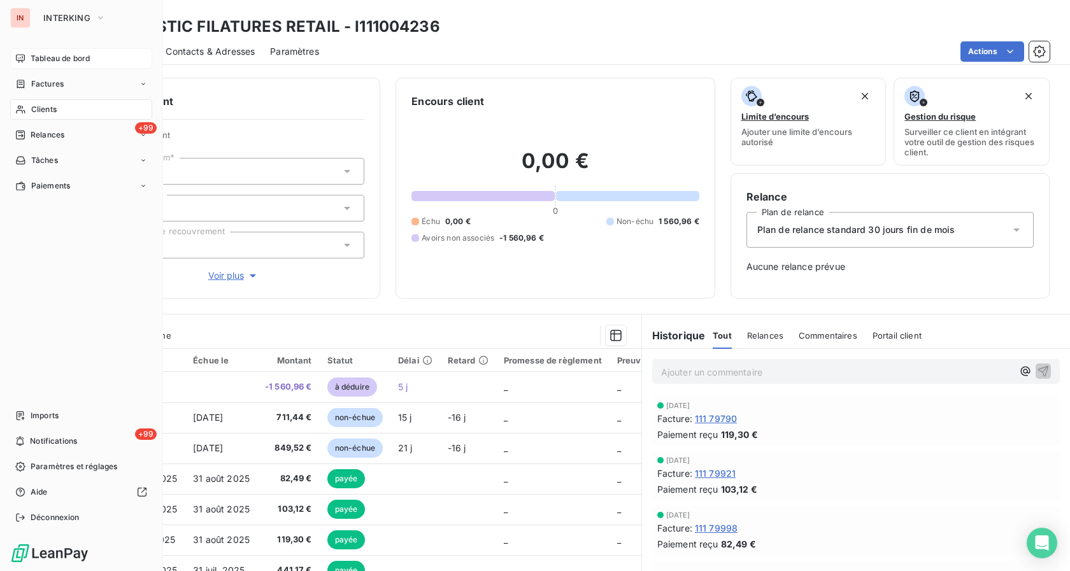
click at [36, 63] on span "Tableau de bord" at bounding box center [60, 58] width 59 height 11
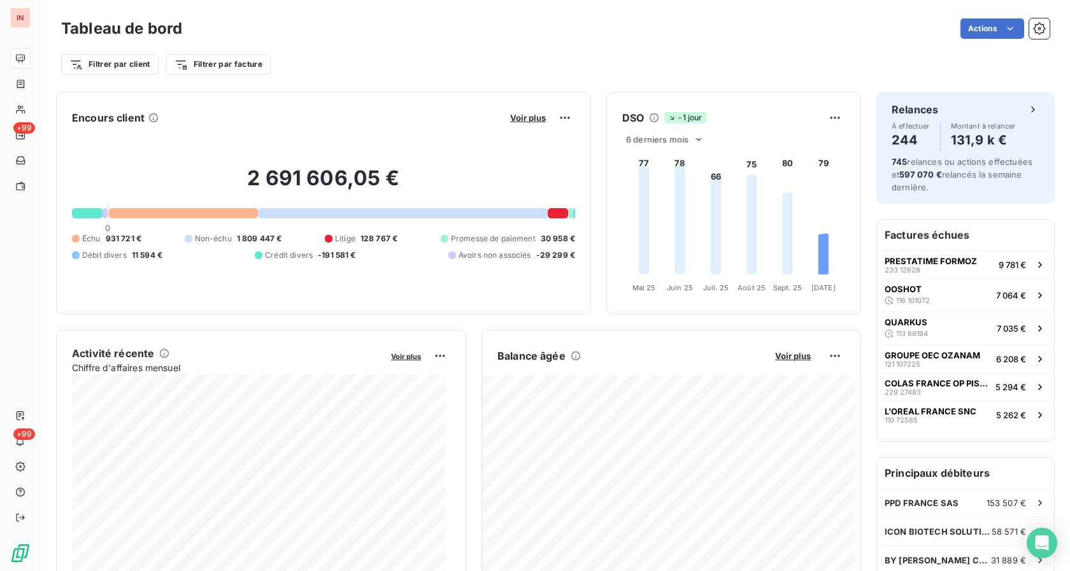
drag, startPoint x: 535, startPoint y: 125, endPoint x: 528, endPoint y: 125, distance: 7.0
click at [530, 125] on div "Voir plus" at bounding box center [540, 118] width 69 height 20
click at [526, 122] on span "Voir plus" at bounding box center [528, 118] width 36 height 10
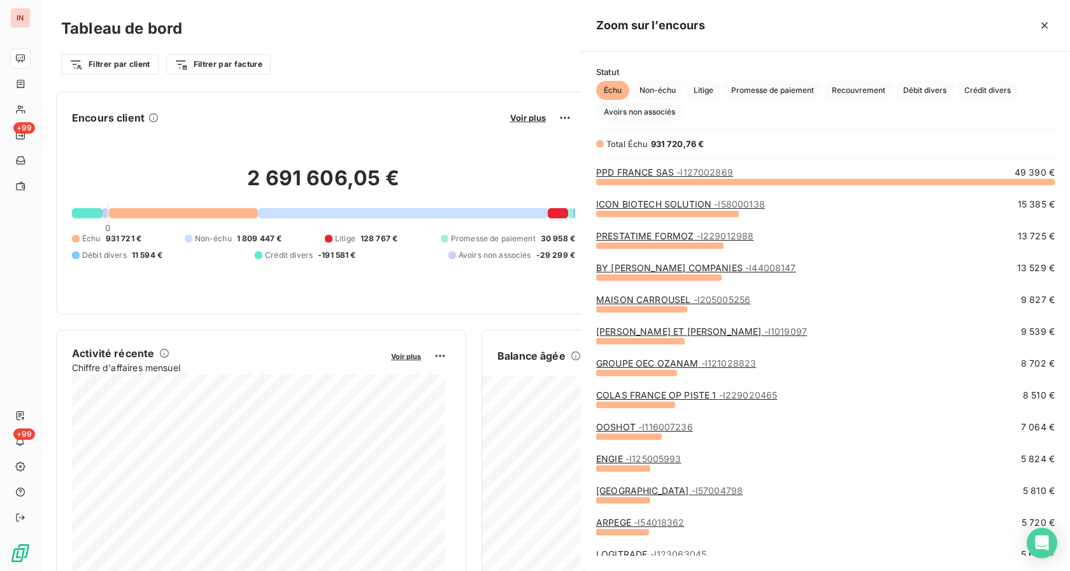
scroll to position [560, 478]
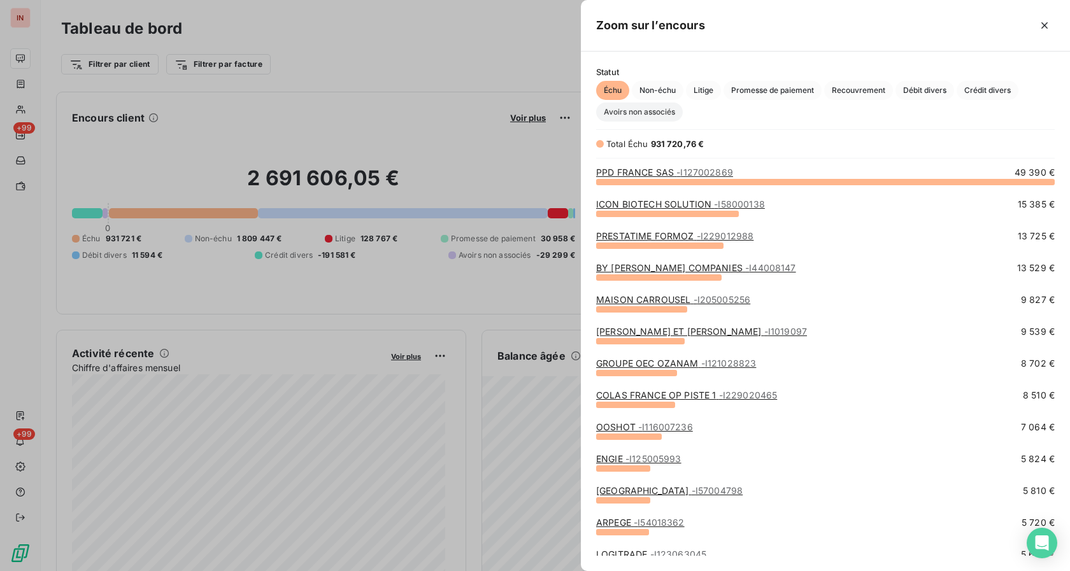
click at [618, 111] on span "Avoirs non associés" at bounding box center [639, 112] width 87 height 19
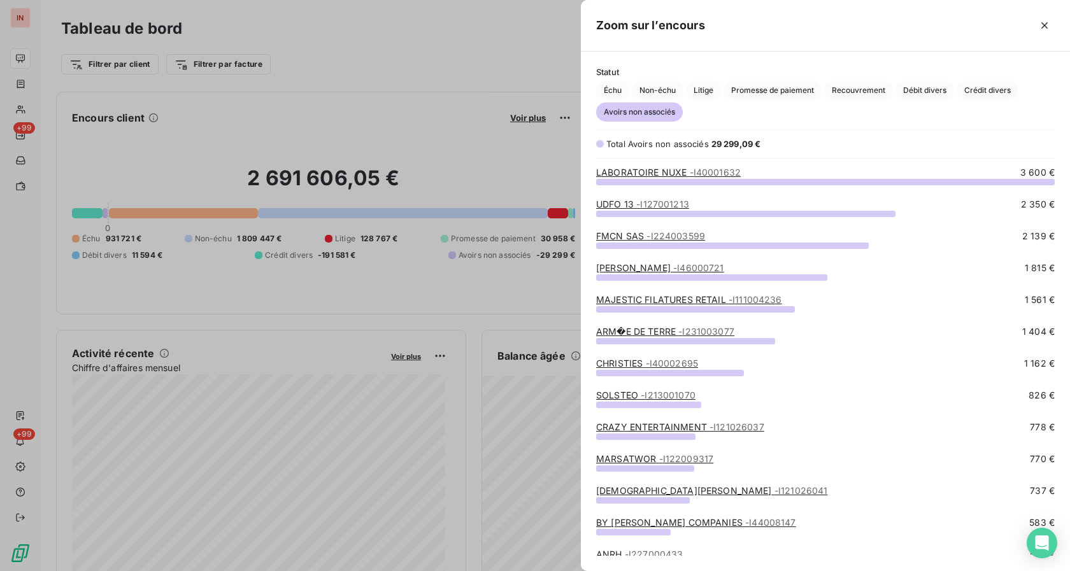
click at [640, 331] on link "ARM�E DE TERRE - I231003077" at bounding box center [665, 331] width 138 height 11
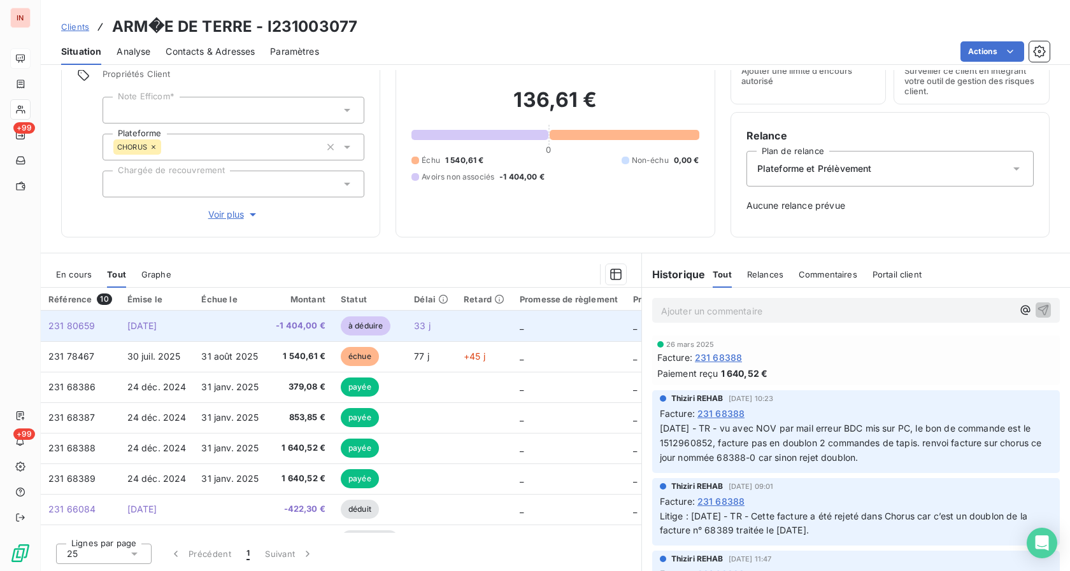
scroll to position [65, 0]
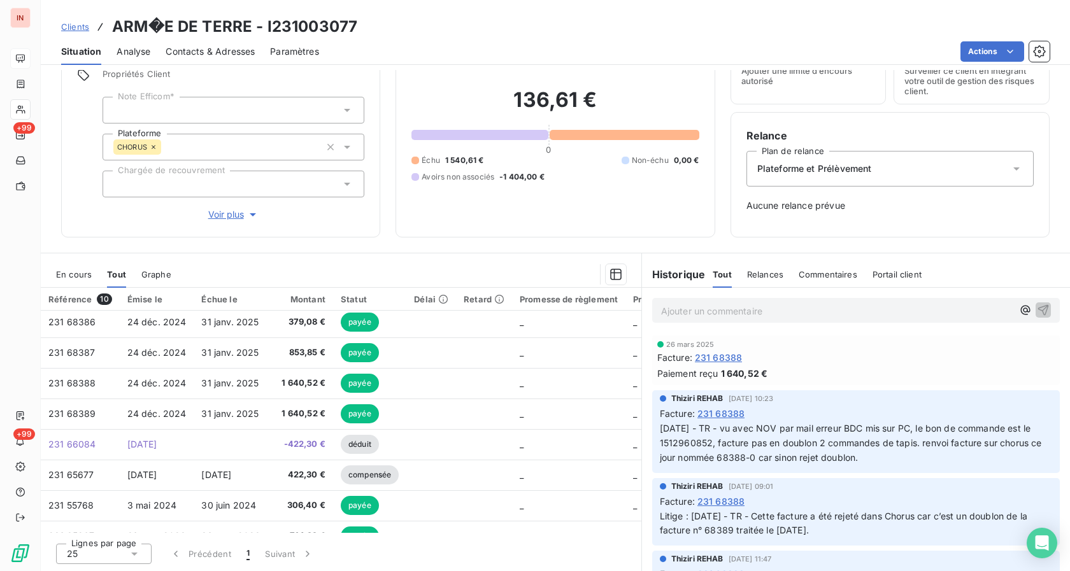
click at [69, 278] on span "En cours" at bounding box center [74, 274] width 36 height 10
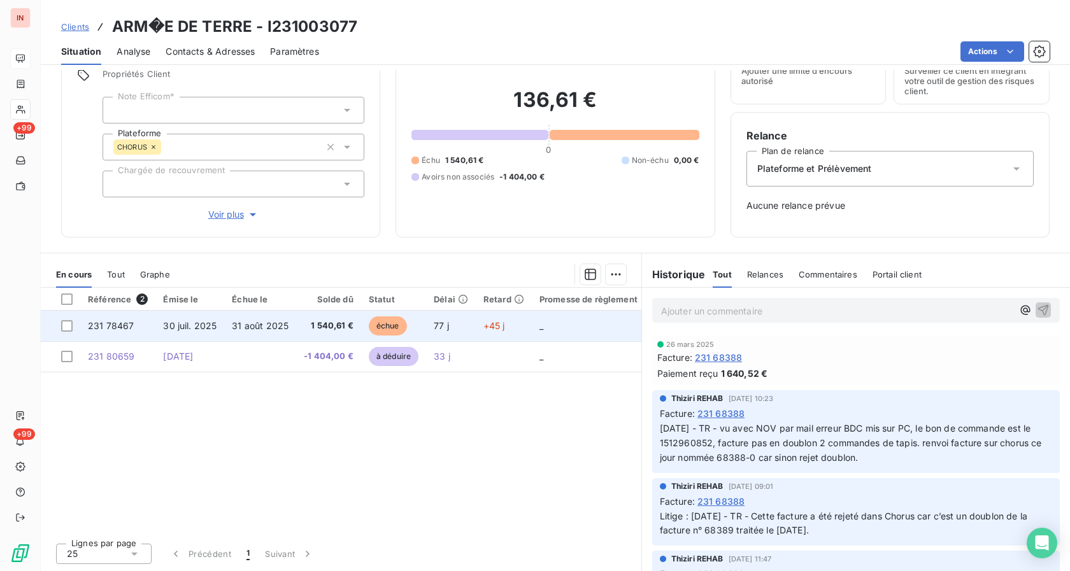
click at [345, 327] on span "1 540,61 €" at bounding box center [329, 326] width 50 height 13
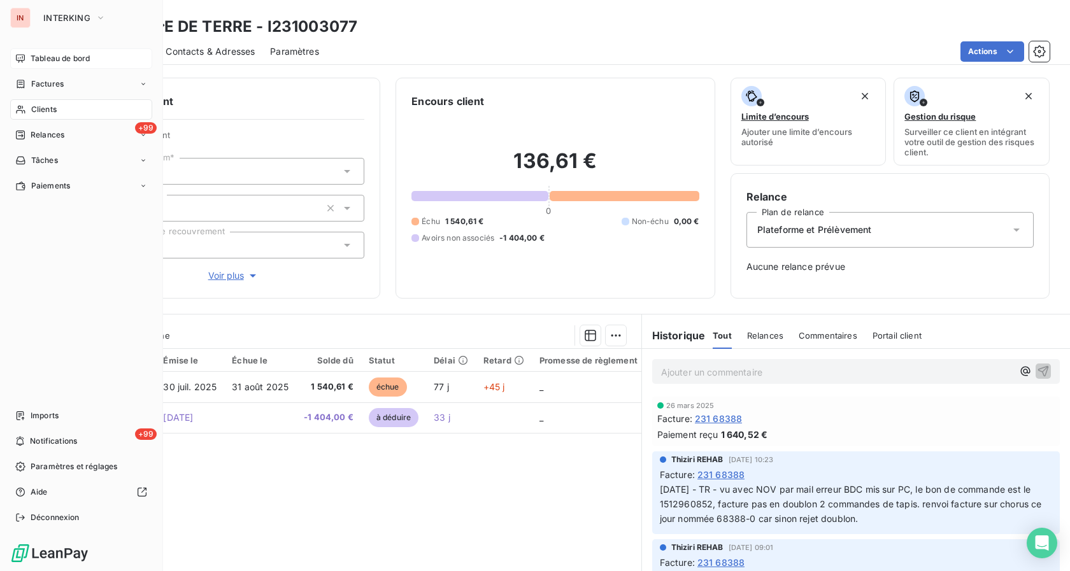
click at [42, 61] on span "Tableau de bord" at bounding box center [60, 58] width 59 height 11
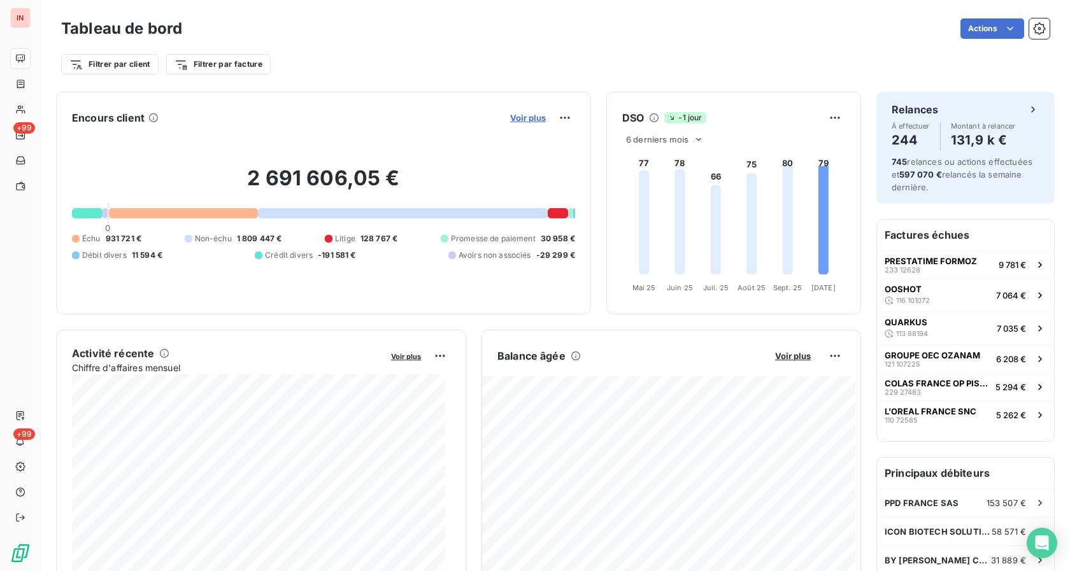
click at [523, 120] on span "Voir plus" at bounding box center [528, 118] width 36 height 10
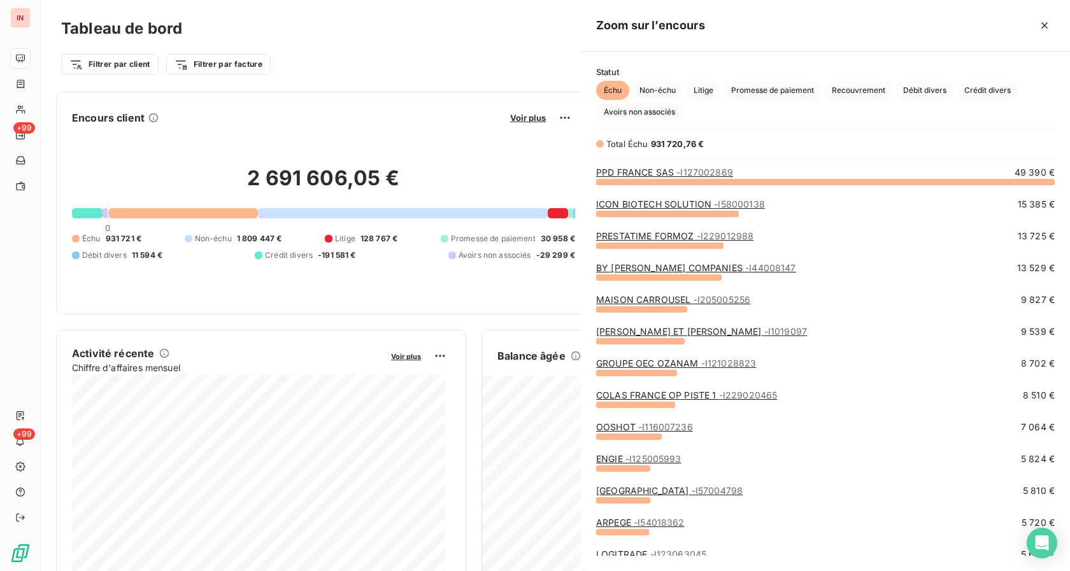
scroll to position [560, 478]
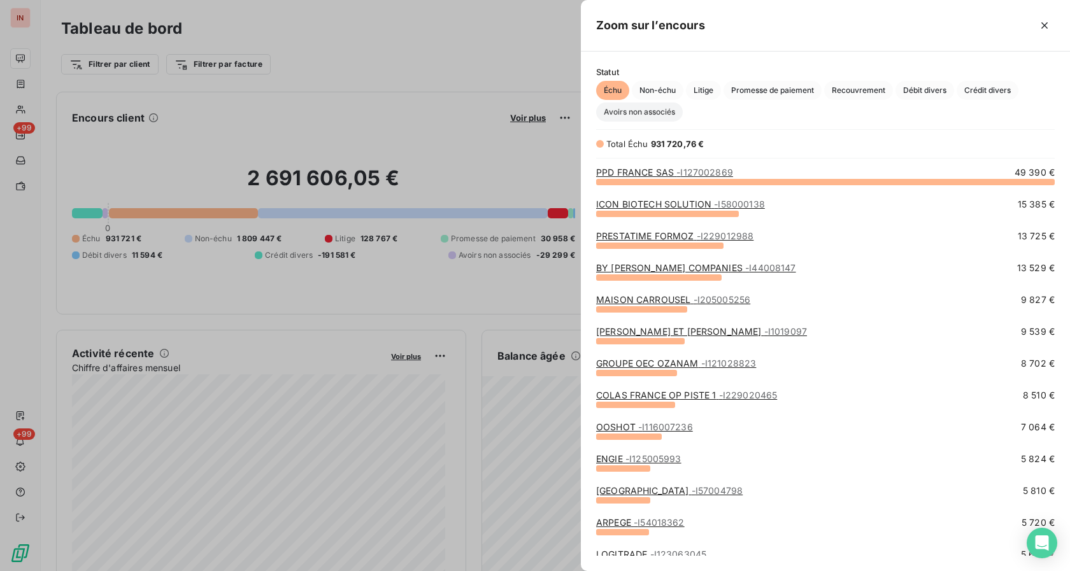
click at [641, 115] on span "Avoirs non associés" at bounding box center [639, 112] width 87 height 19
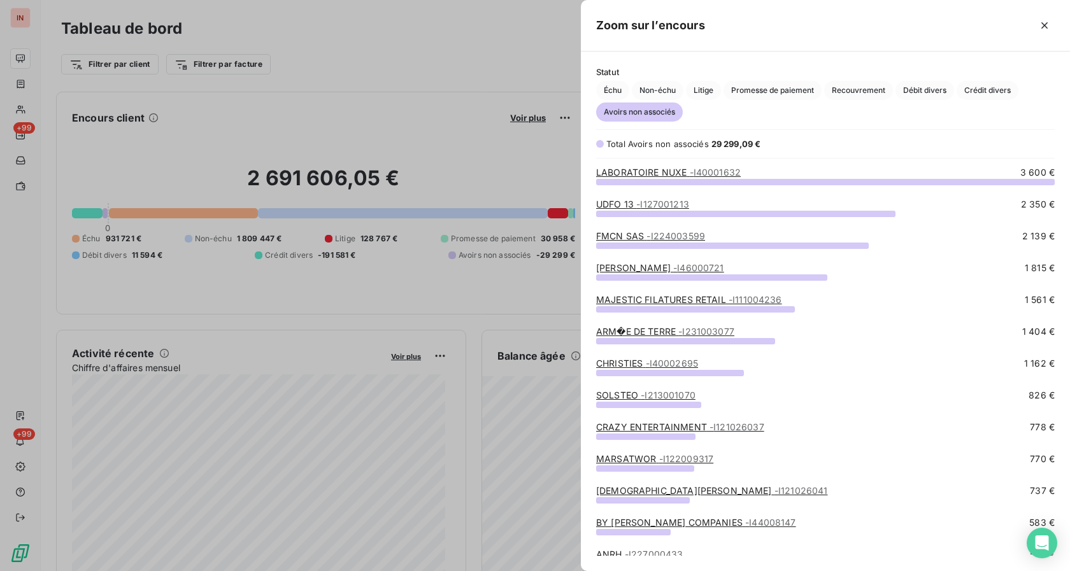
click at [624, 397] on link "SOLSTEO - I213001070" at bounding box center [645, 395] width 99 height 11
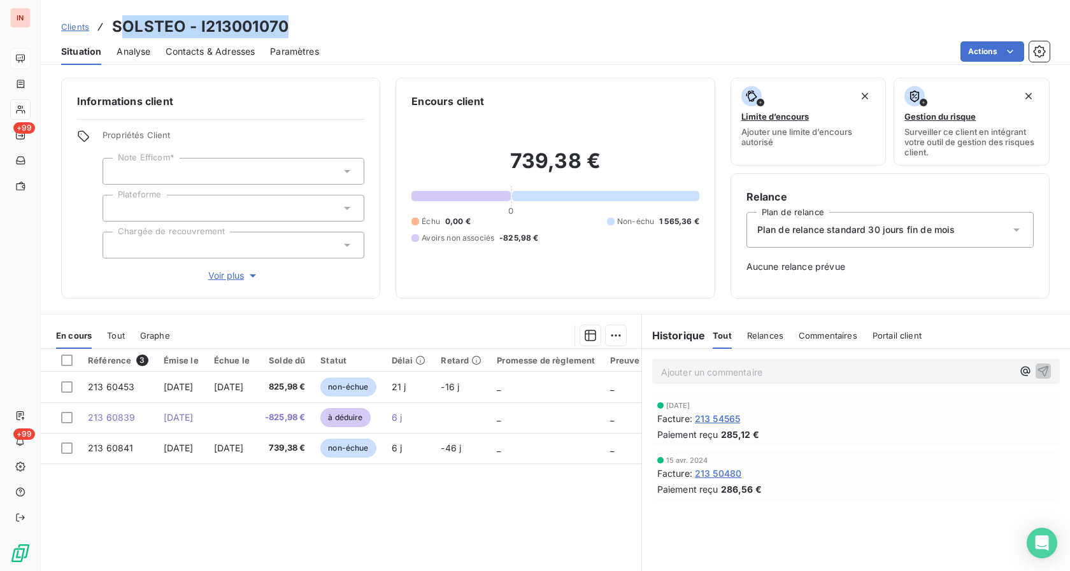
drag, startPoint x: 117, startPoint y: 25, endPoint x: 285, endPoint y: 17, distance: 168.3
click at [285, 17] on h3 "SOLSTEO - I213001070" at bounding box center [200, 26] width 176 height 23
click at [287, 38] on div "Paramètres" at bounding box center [294, 51] width 49 height 27
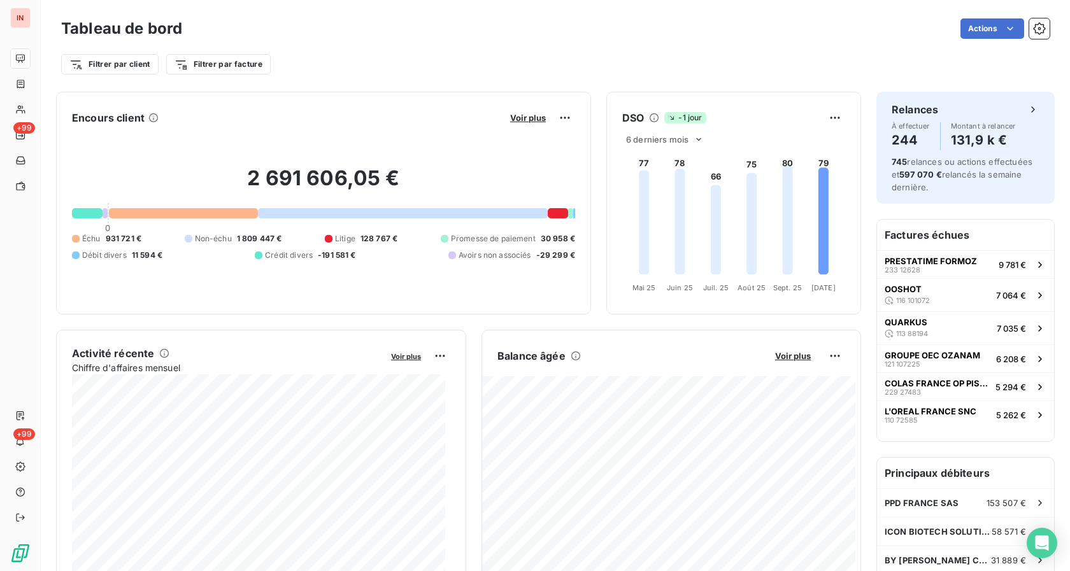
click at [513, 126] on div "Voir plus" at bounding box center [540, 118] width 69 height 20
click at [518, 114] on span "Voir plus" at bounding box center [528, 118] width 36 height 10
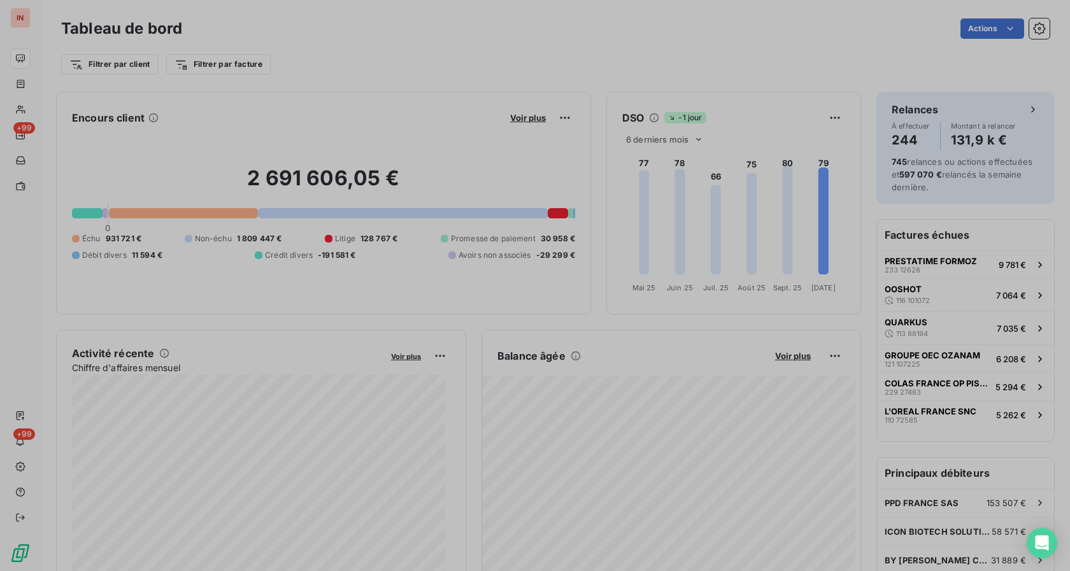
scroll to position [560, 478]
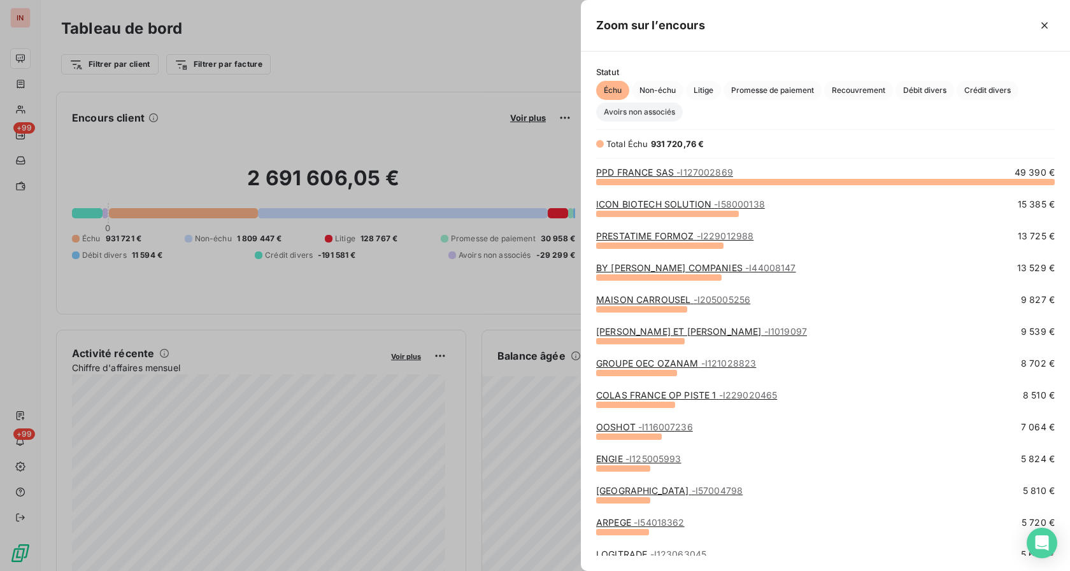
click at [641, 115] on span "Avoirs non associés" at bounding box center [639, 112] width 87 height 19
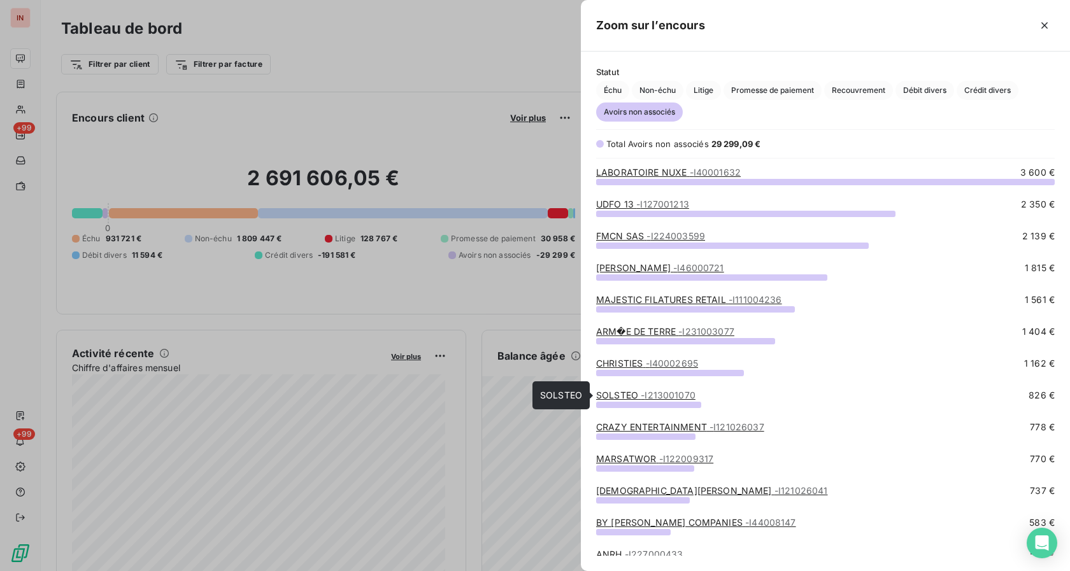
click at [639, 399] on link "SOLSTEO - I213001070" at bounding box center [645, 395] width 99 height 11
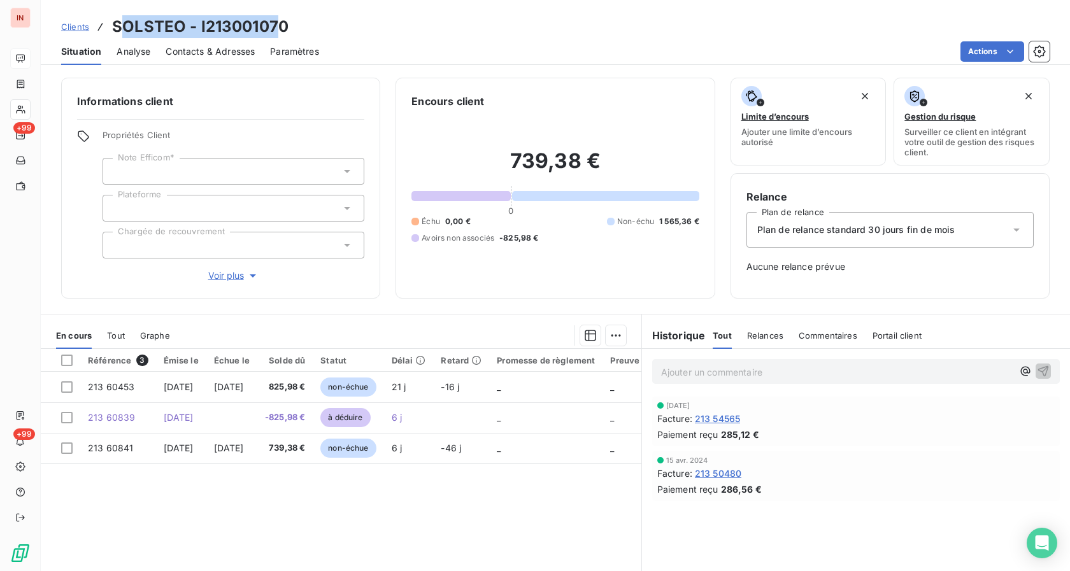
drag, startPoint x: 117, startPoint y: 28, endPoint x: 274, endPoint y: 17, distance: 158.3
click at [273, 17] on h3 "SOLSTEO - I213001070" at bounding box center [200, 26] width 176 height 23
click at [288, 20] on div "Clients SOLSTEO - I213001070" at bounding box center [555, 26] width 1029 height 23
drag, startPoint x: 264, startPoint y: 26, endPoint x: 101, endPoint y: 28, distance: 163.0
click at [101, 28] on div "Clients SOLSTEO - I213001070" at bounding box center [174, 26] width 227 height 23
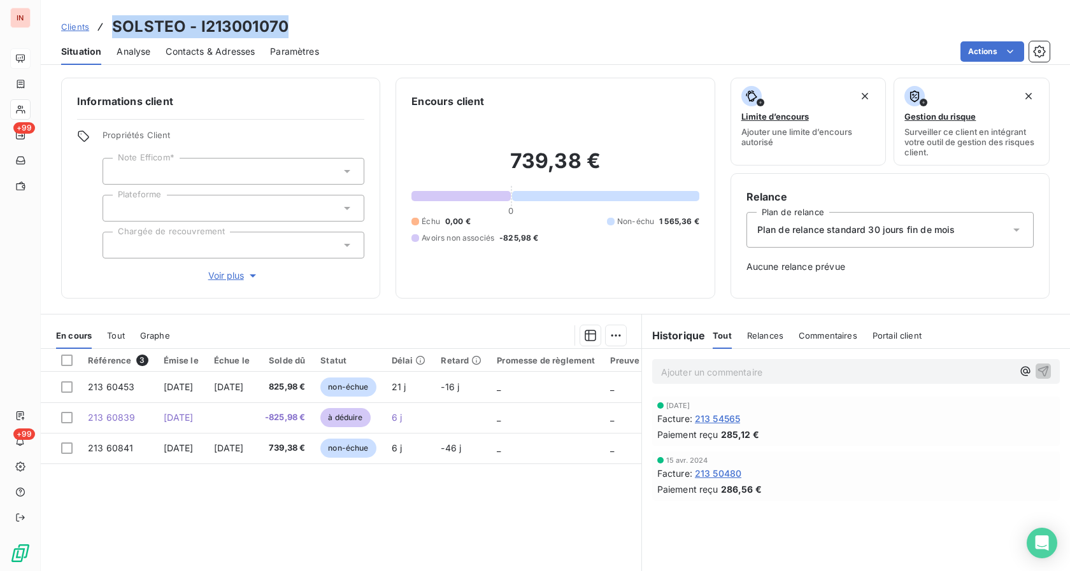
copy div "SOLSTEO - I213001070"
click at [499, 508] on div "Référence 3 Émise le Échue le Solde dû Statut Délai Retard Promesse de règlemen…" at bounding box center [341, 471] width 600 height 245
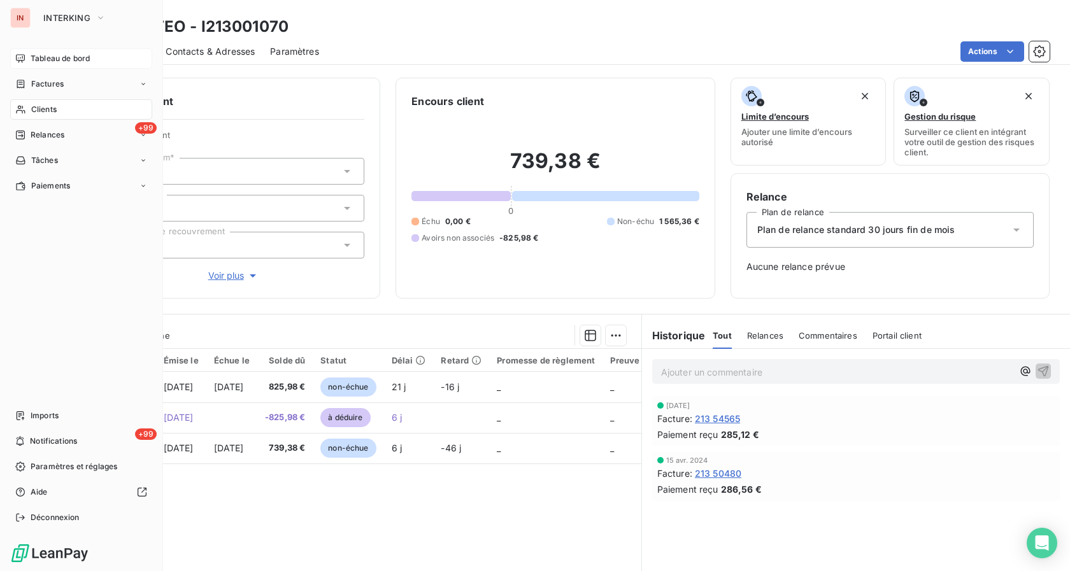
click at [43, 53] on span "Tableau de bord" at bounding box center [60, 58] width 59 height 11
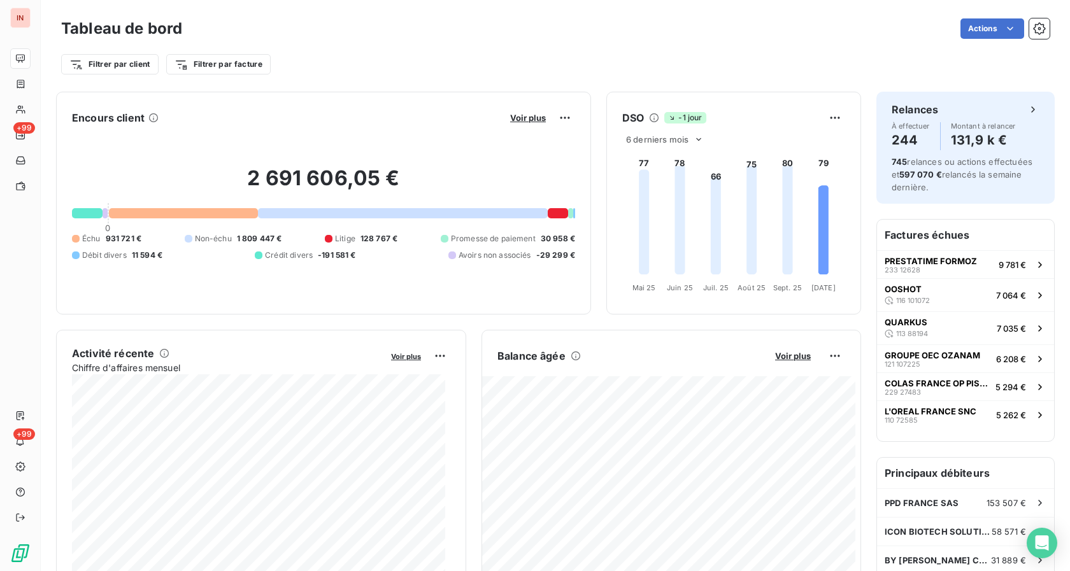
click at [521, 108] on div "Voir plus" at bounding box center [540, 118] width 69 height 20
click at [520, 117] on span "Voir plus" at bounding box center [528, 118] width 36 height 10
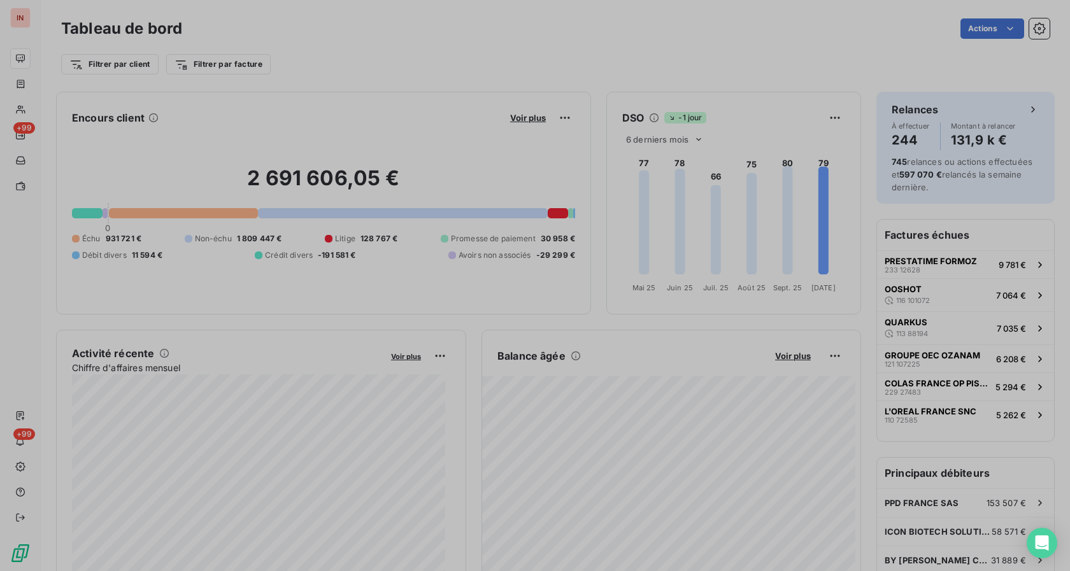
scroll to position [560, 478]
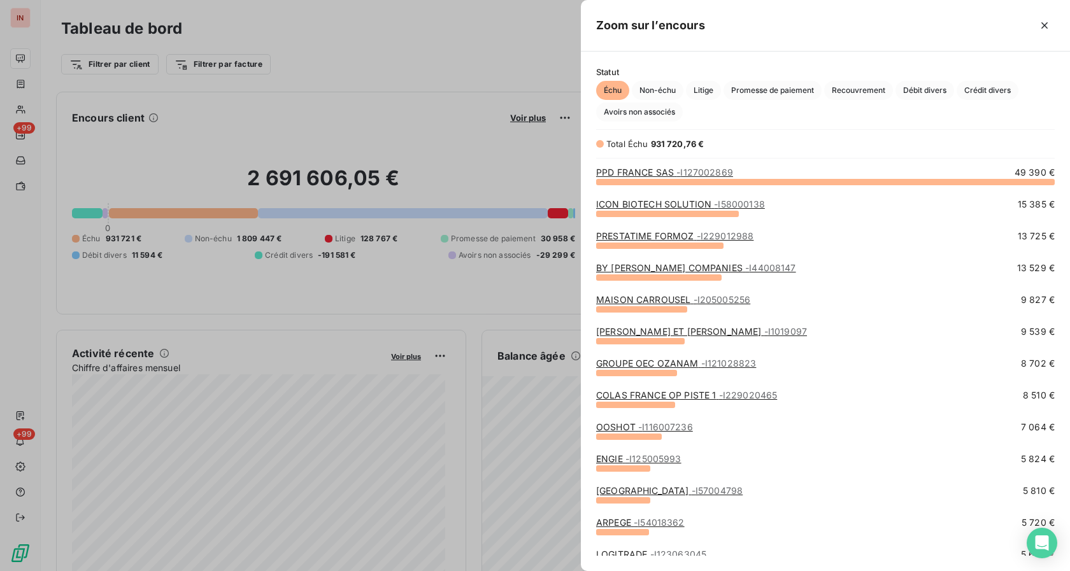
click at [633, 100] on div "Échu Non-échu Litige Promesse de paiement Recouvrement Débit divers Crédit dive…" at bounding box center [825, 101] width 458 height 41
click at [631, 110] on span "Avoirs non associés" at bounding box center [639, 112] width 87 height 19
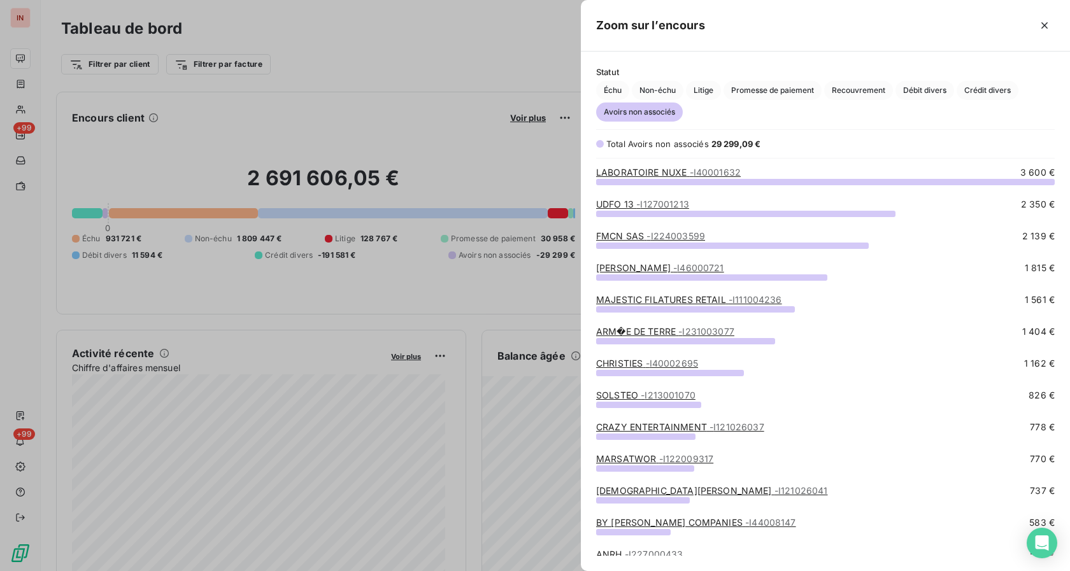
click at [633, 364] on link "CHRISTIES - I40002695" at bounding box center [647, 363] width 102 height 11
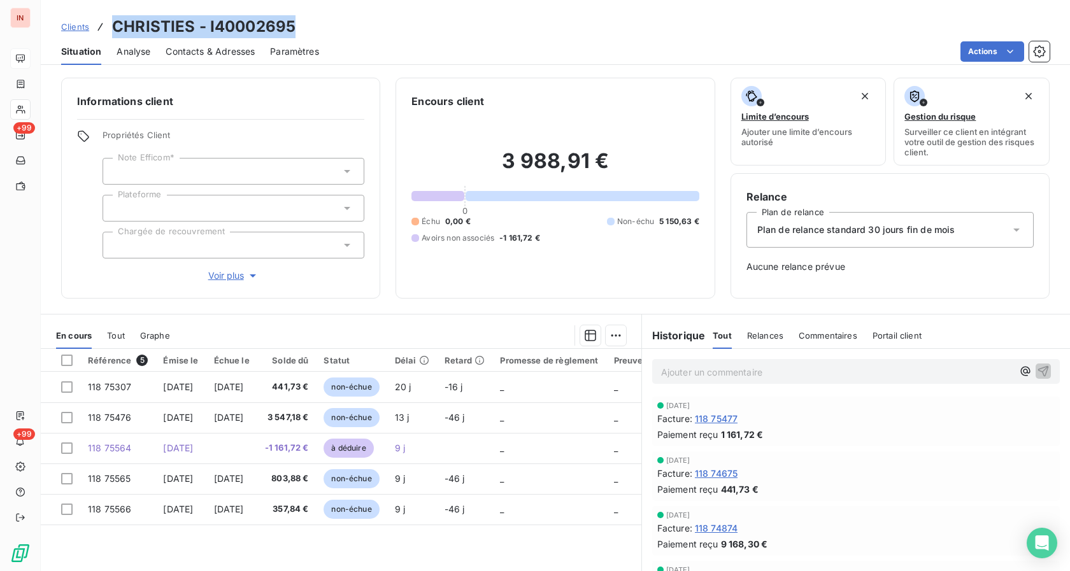
drag, startPoint x: 115, startPoint y: 25, endPoint x: 315, endPoint y: 26, distance: 199.9
click at [315, 26] on div "Clients CHRISTIES - I40002695" at bounding box center [555, 26] width 1029 height 23
copy h3 "CHRISTIES - I40002695"
click at [865, 518] on div "[DATE]" at bounding box center [855, 515] width 397 height 8
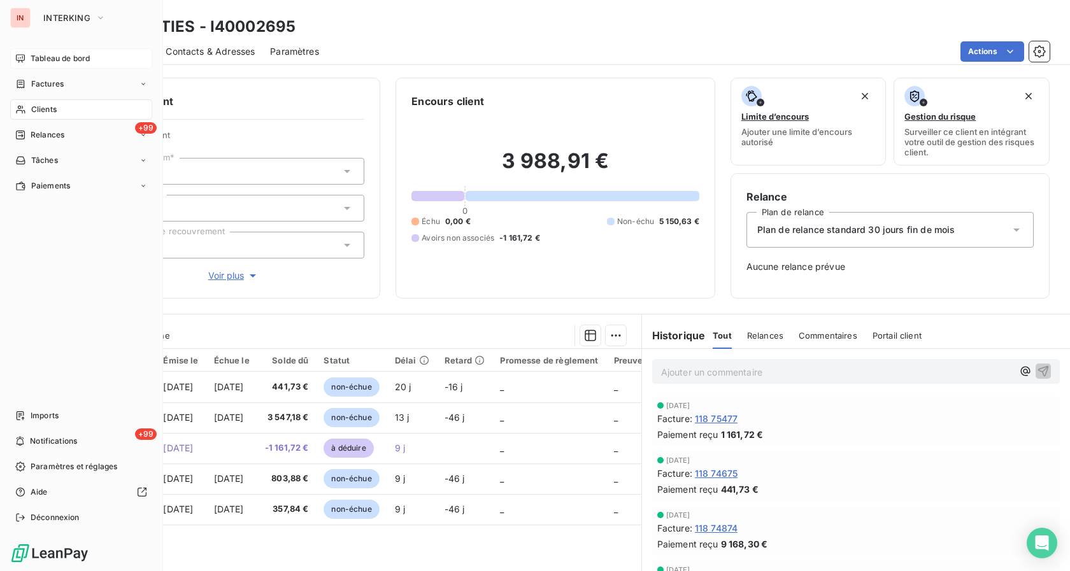
click at [43, 60] on span "Tableau de bord" at bounding box center [60, 58] width 59 height 11
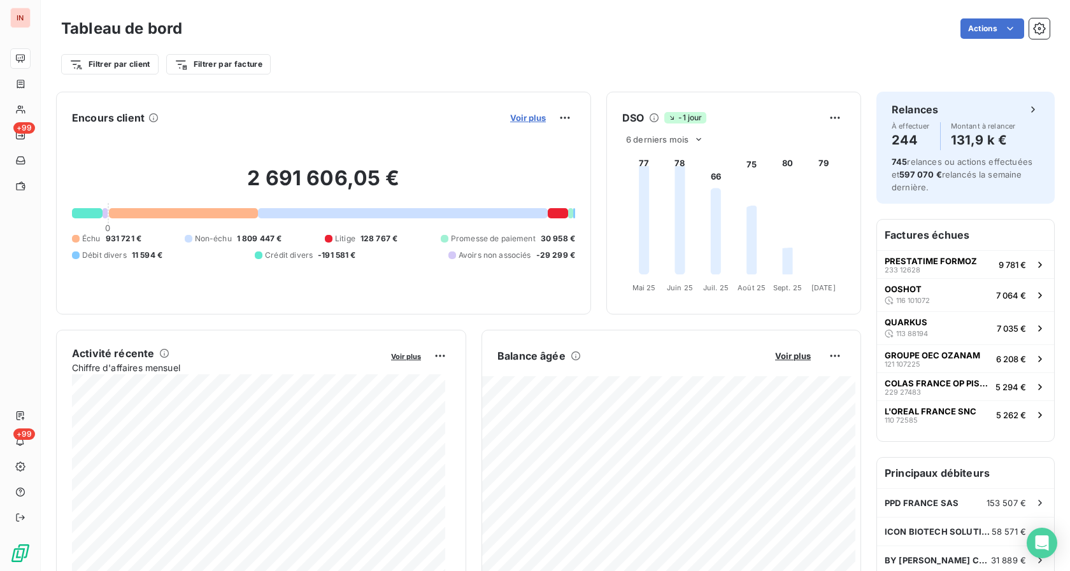
click at [517, 118] on span "Voir plus" at bounding box center [528, 118] width 36 height 10
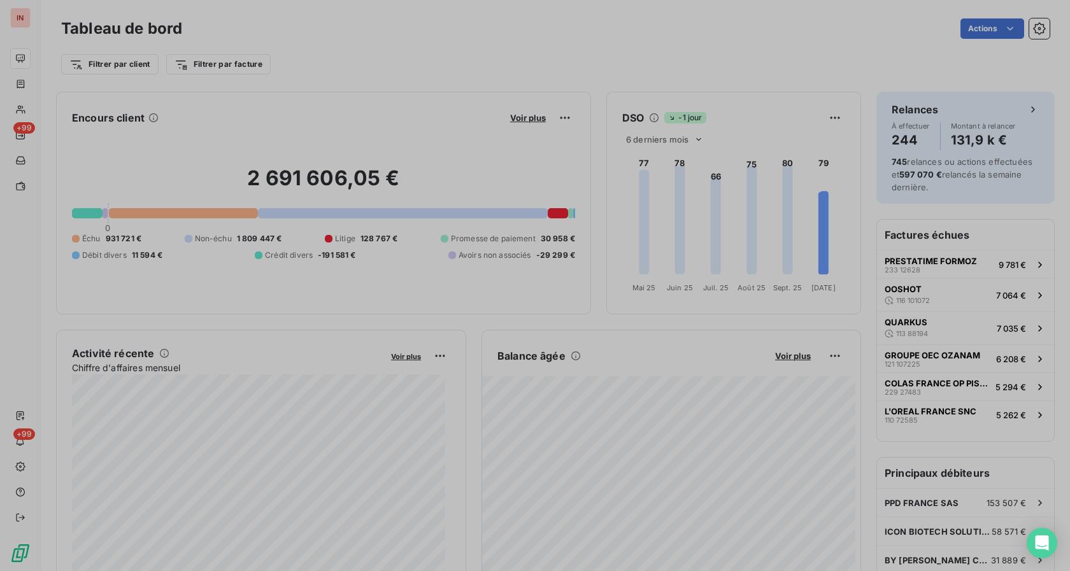
scroll to position [560, 478]
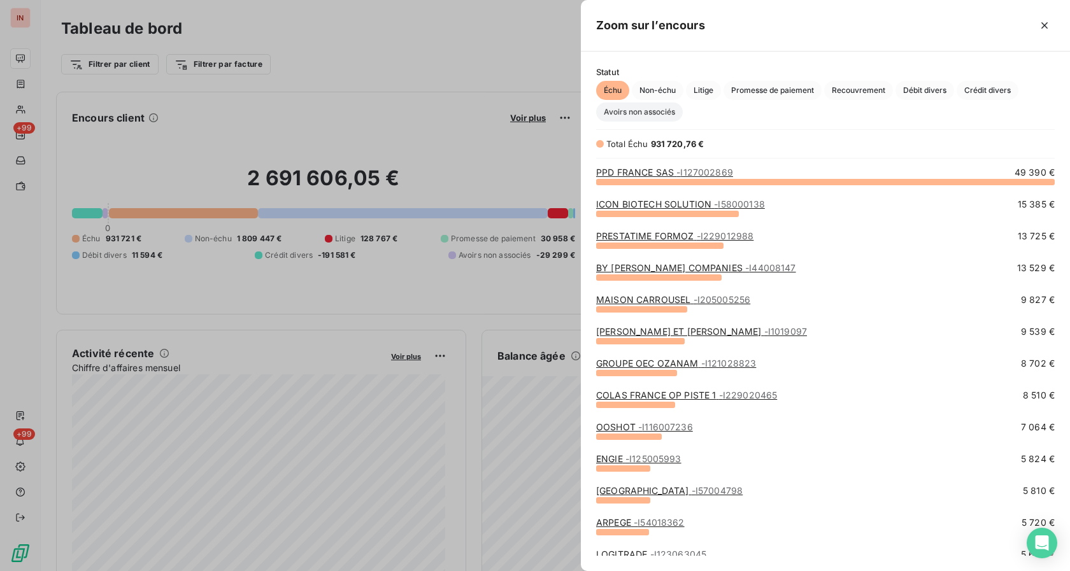
click at [636, 114] on span "Avoirs non associés" at bounding box center [639, 112] width 87 height 19
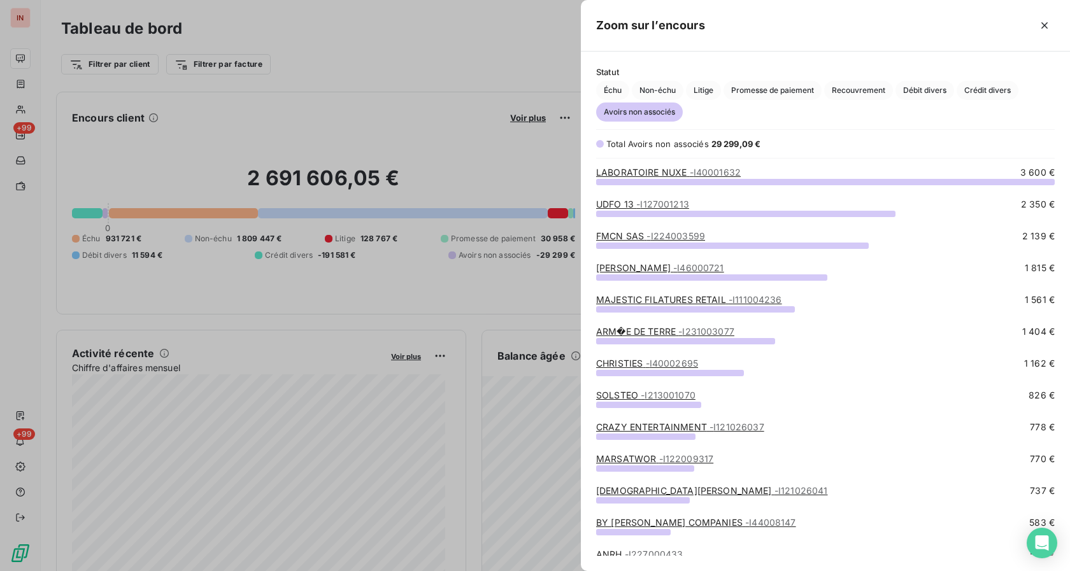
click at [628, 397] on link "SOLSTEO - I213001070" at bounding box center [645, 395] width 99 height 11
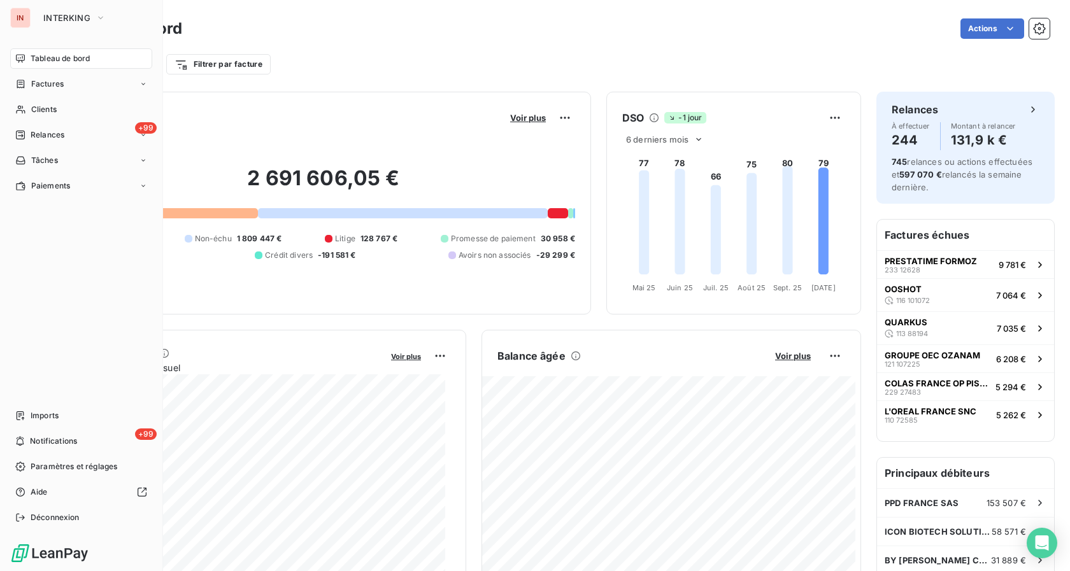
click at [14, 55] on div "Tableau de bord" at bounding box center [81, 58] width 142 height 20
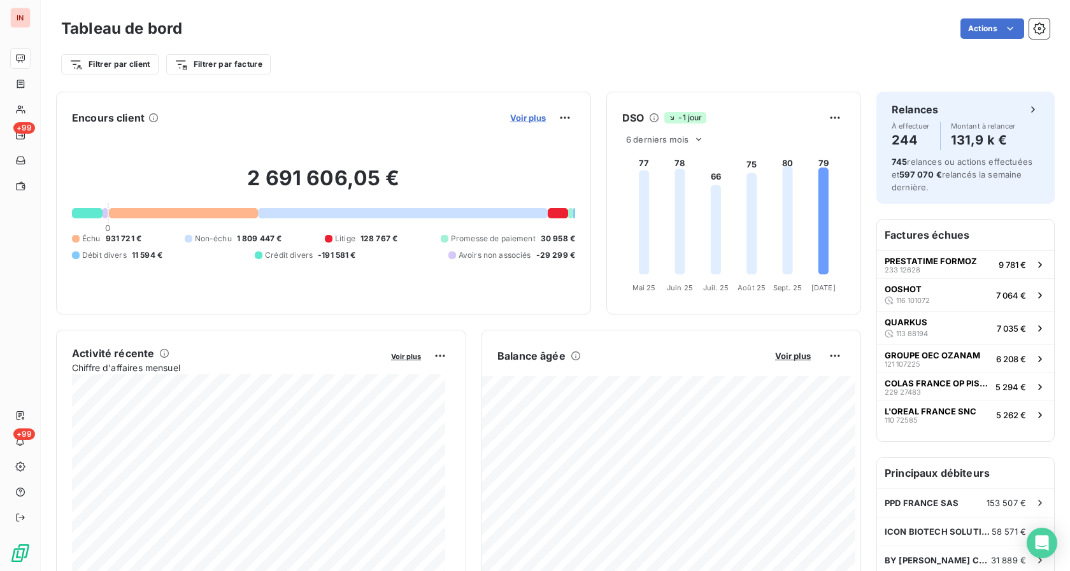
click at [516, 118] on span "Voir plus" at bounding box center [528, 118] width 36 height 10
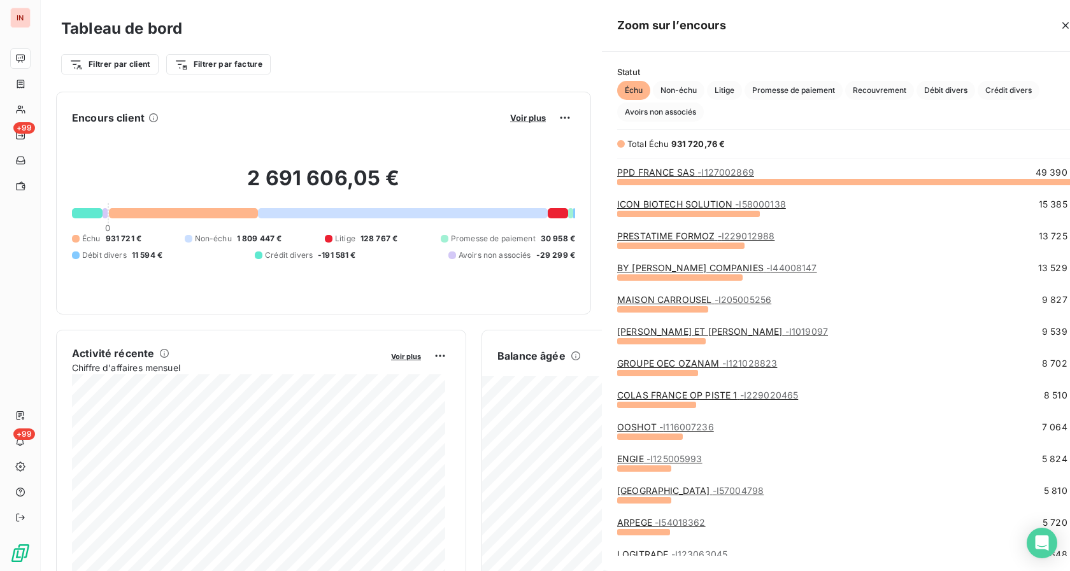
scroll to position [560, 478]
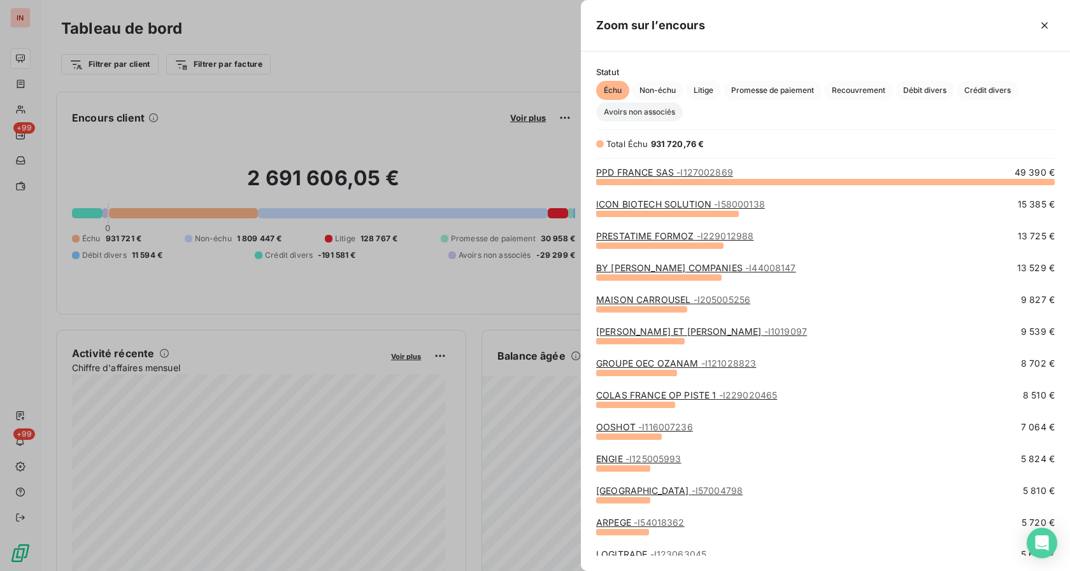
click at [618, 118] on span "Avoirs non associés" at bounding box center [639, 112] width 87 height 19
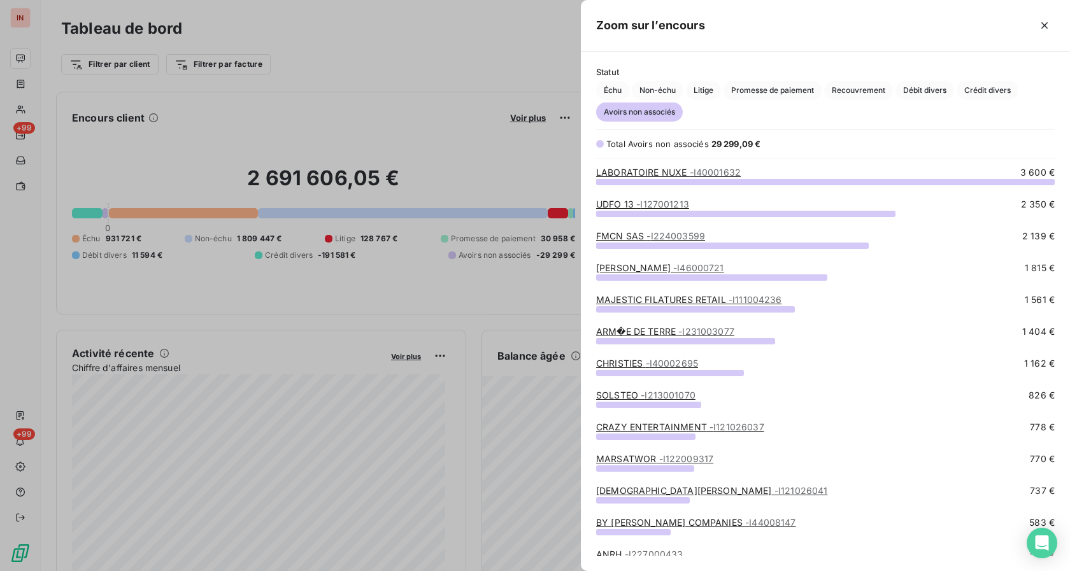
click at [621, 429] on link "CRAZY ENTERTAINMENT - I121026037" at bounding box center [680, 426] width 168 height 11
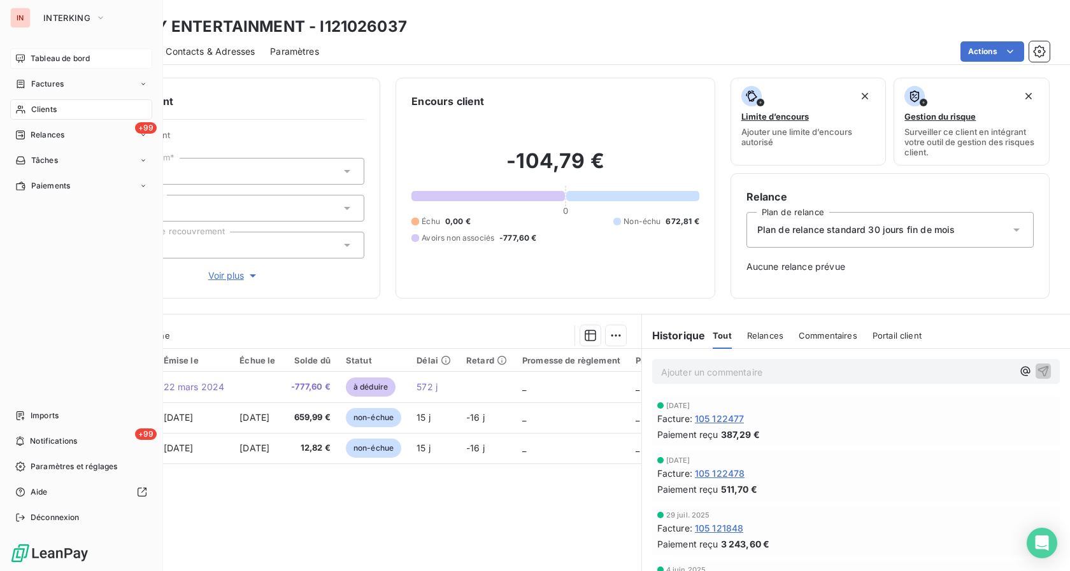
click at [29, 62] on div "Tableau de bord" at bounding box center [81, 58] width 142 height 20
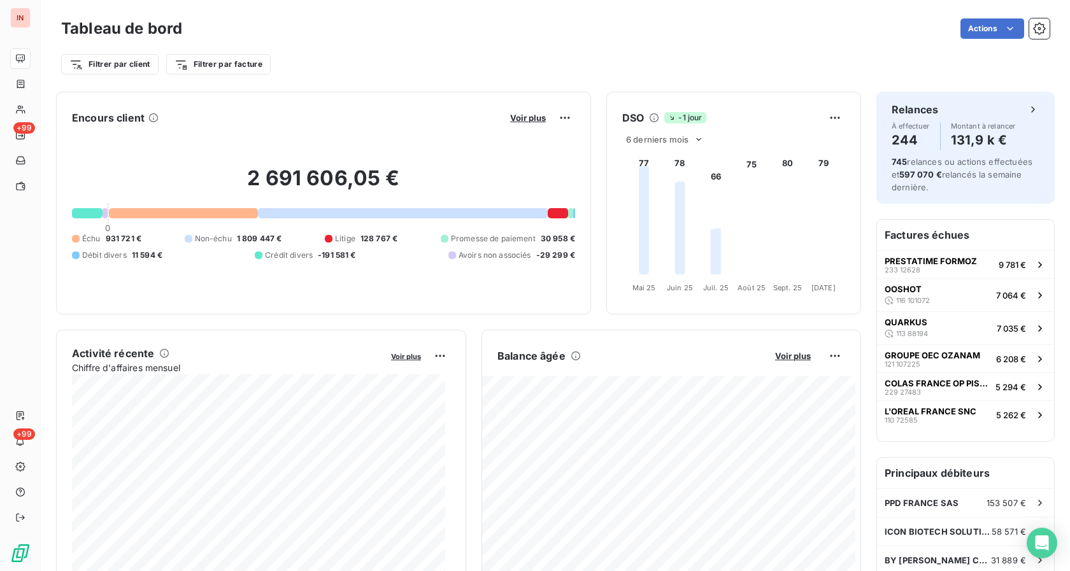
click at [537, 118] on button "Voir plus" at bounding box center [527, 117] width 43 height 11
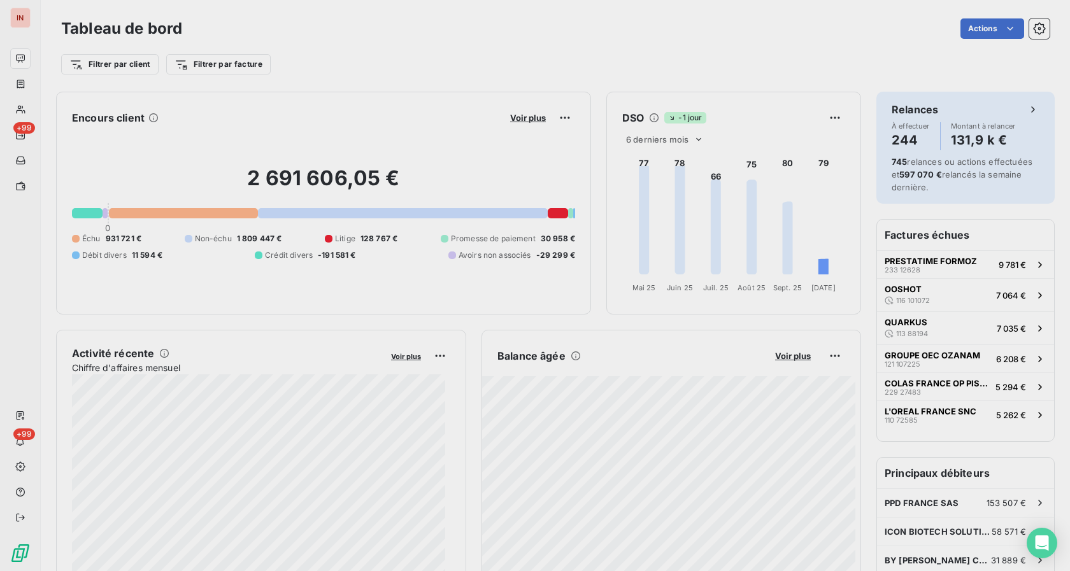
scroll to position [560, 478]
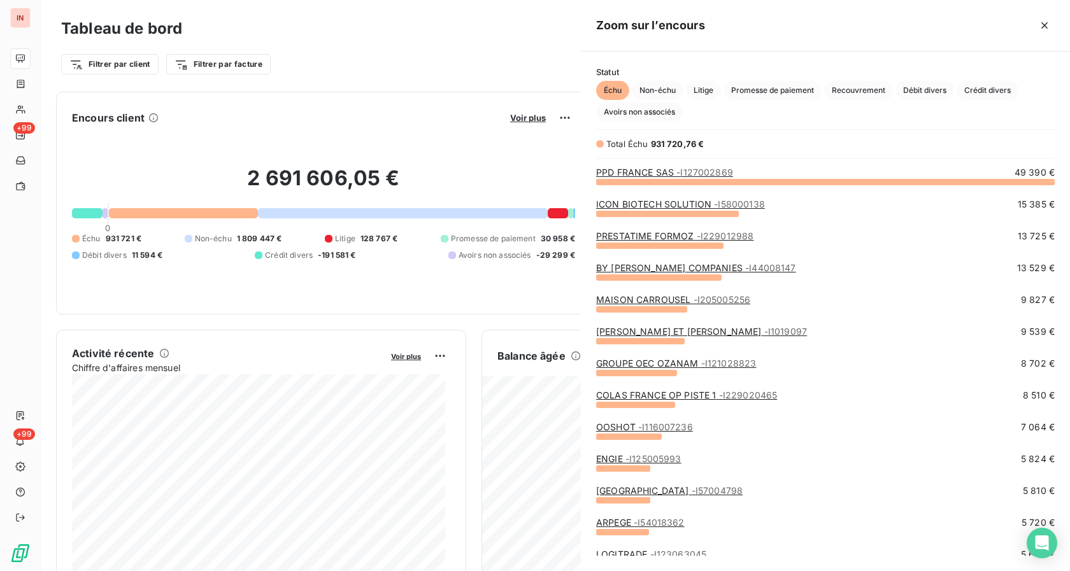
click at [535, 127] on div at bounding box center [535, 285] width 1070 height 571
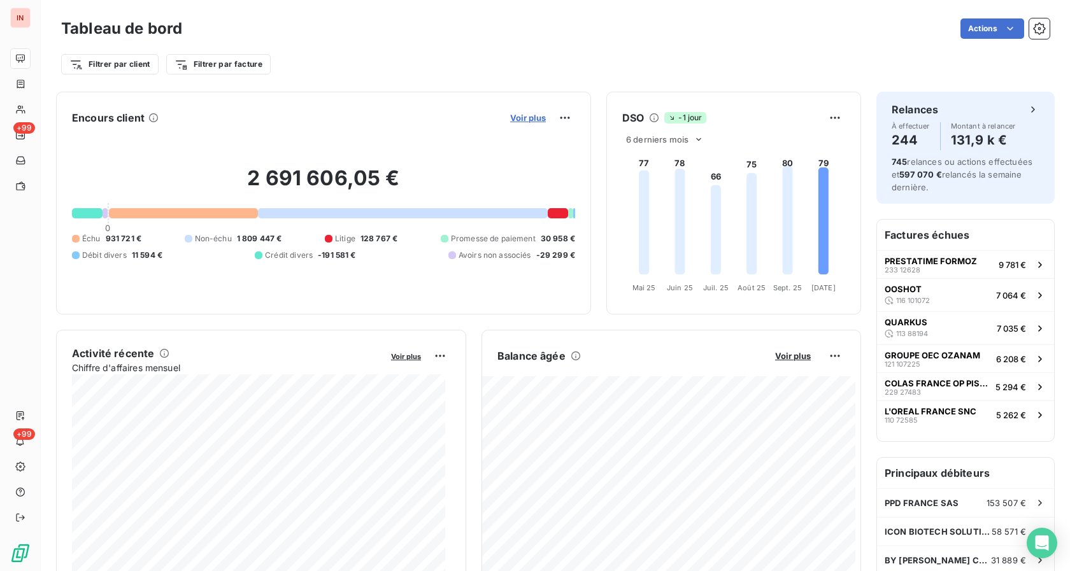
click at [530, 120] on span "Voir plus" at bounding box center [528, 118] width 36 height 10
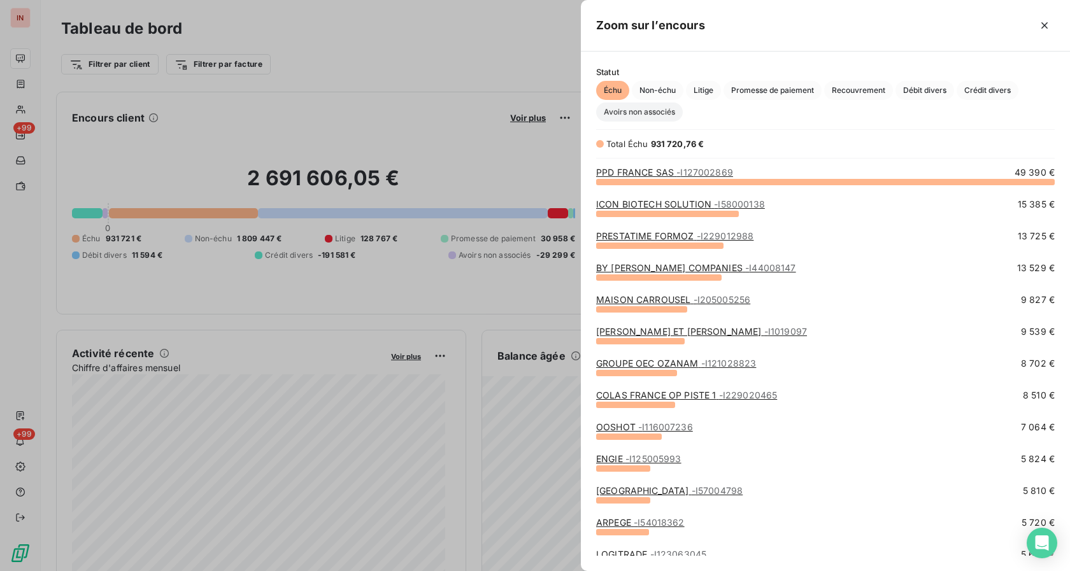
click at [640, 119] on span "Avoirs non associés" at bounding box center [639, 112] width 87 height 19
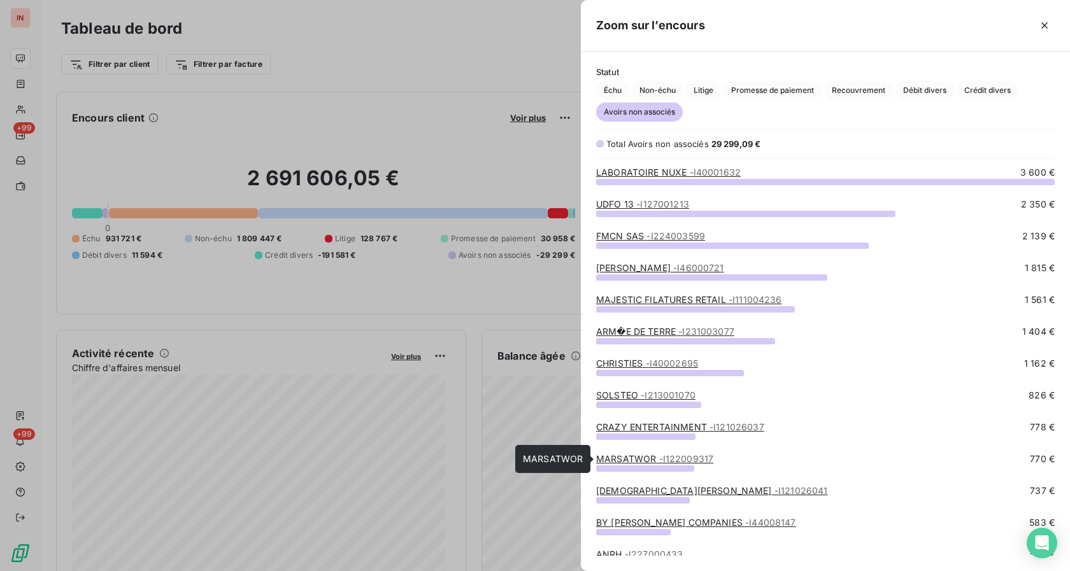
click at [621, 460] on link "MARSATWOR - I122009317" at bounding box center [654, 458] width 117 height 11
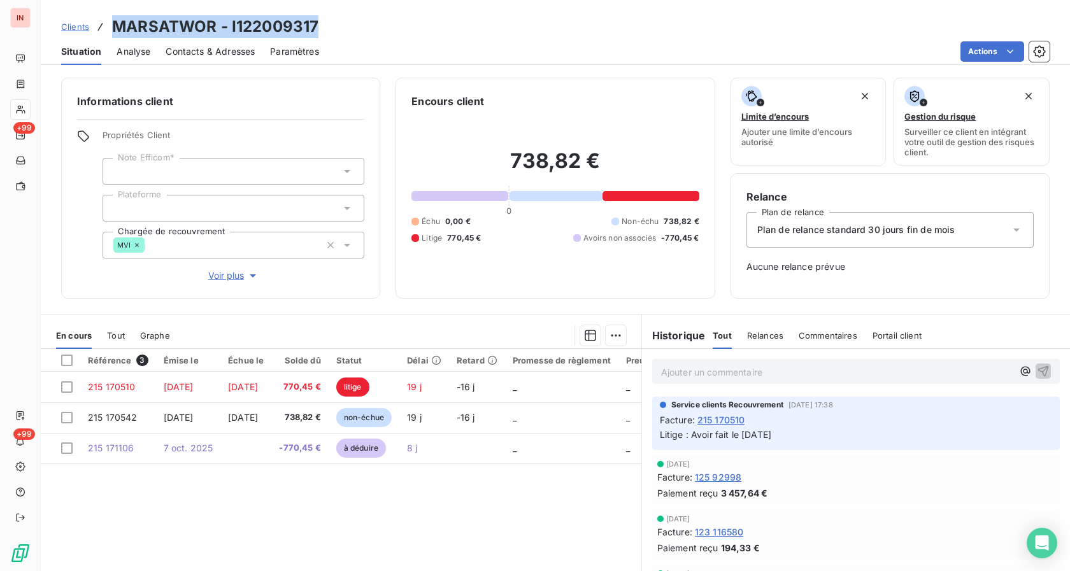
drag, startPoint x: 115, startPoint y: 23, endPoint x: 315, endPoint y: 31, distance: 200.1
click at [315, 31] on h3 "MARSATWOR - I122009317" at bounding box center [215, 26] width 206 height 23
copy h3 "MARSATWOR - I122009317"
click at [492, 520] on div "Référence 3 Émise le Échue le Solde dû Statut Délai Retard Promesse de règlemen…" at bounding box center [341, 471] width 600 height 245
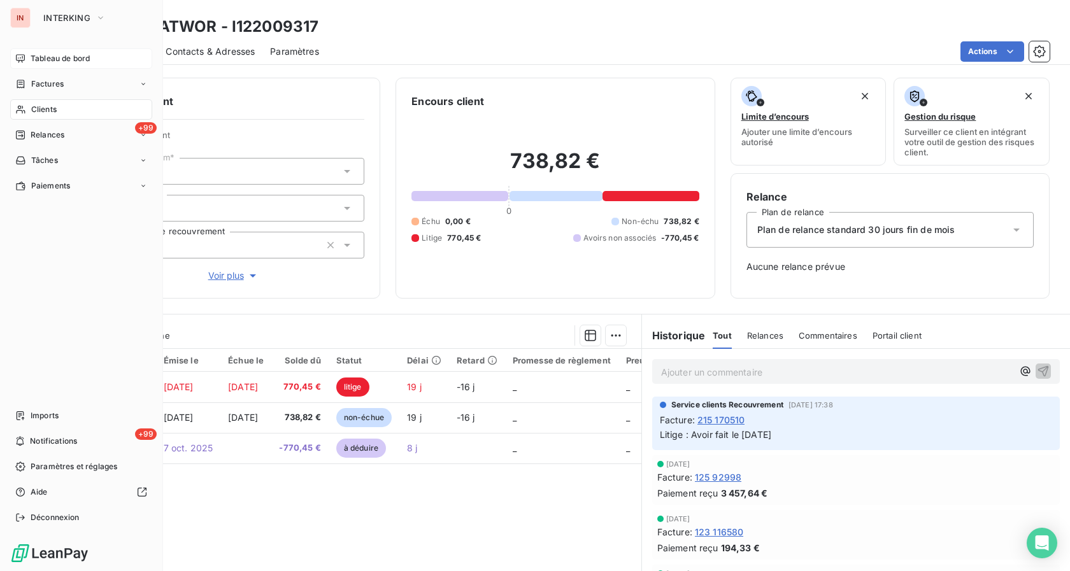
click at [32, 61] on span "Tableau de bord" at bounding box center [60, 58] width 59 height 11
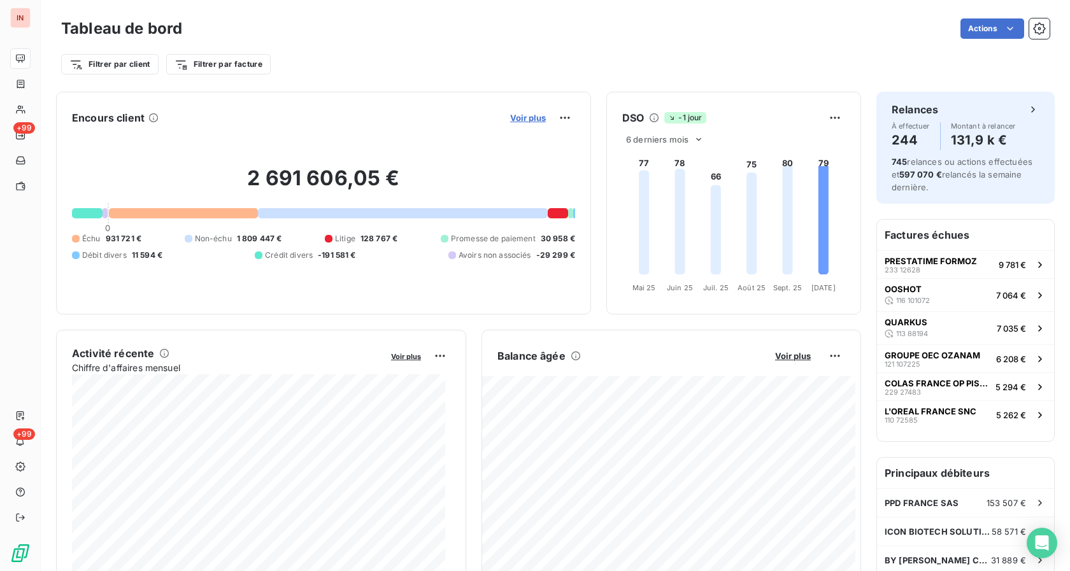
click at [528, 113] on span "Voir plus" at bounding box center [528, 118] width 36 height 10
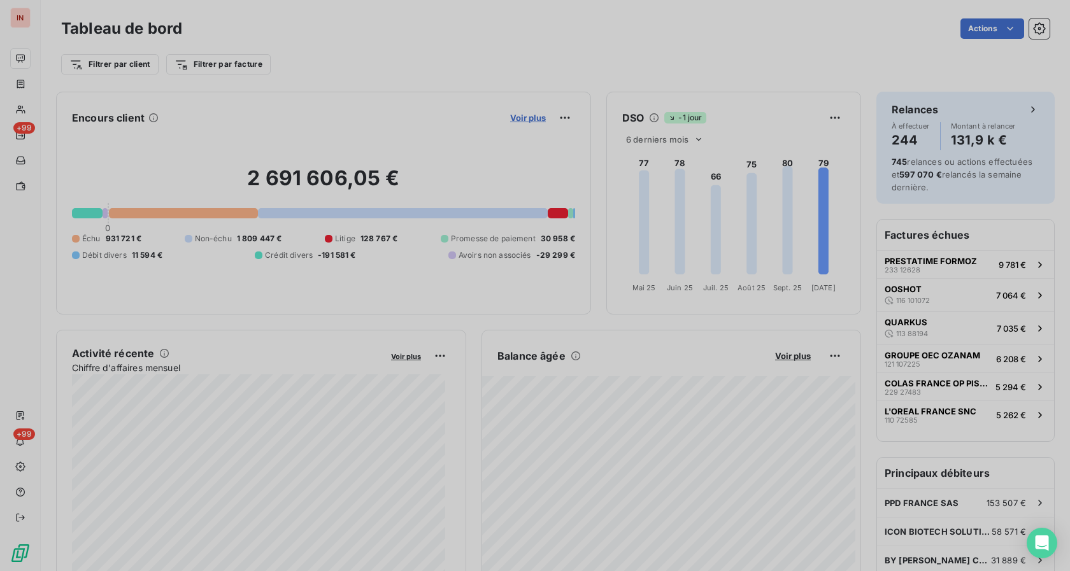
scroll to position [560, 478]
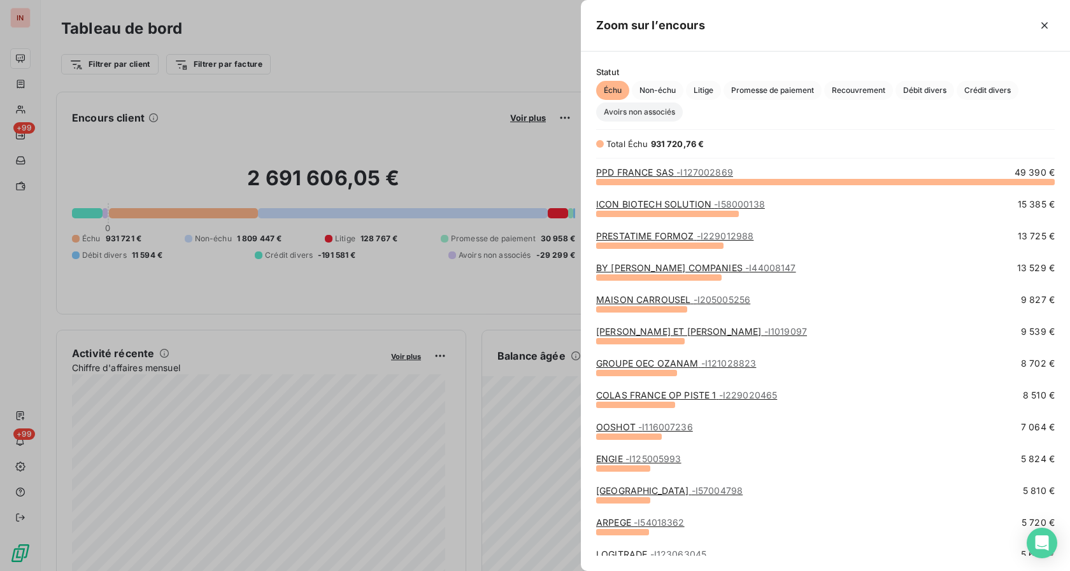
click at [627, 117] on span "Avoirs non associés" at bounding box center [639, 112] width 87 height 19
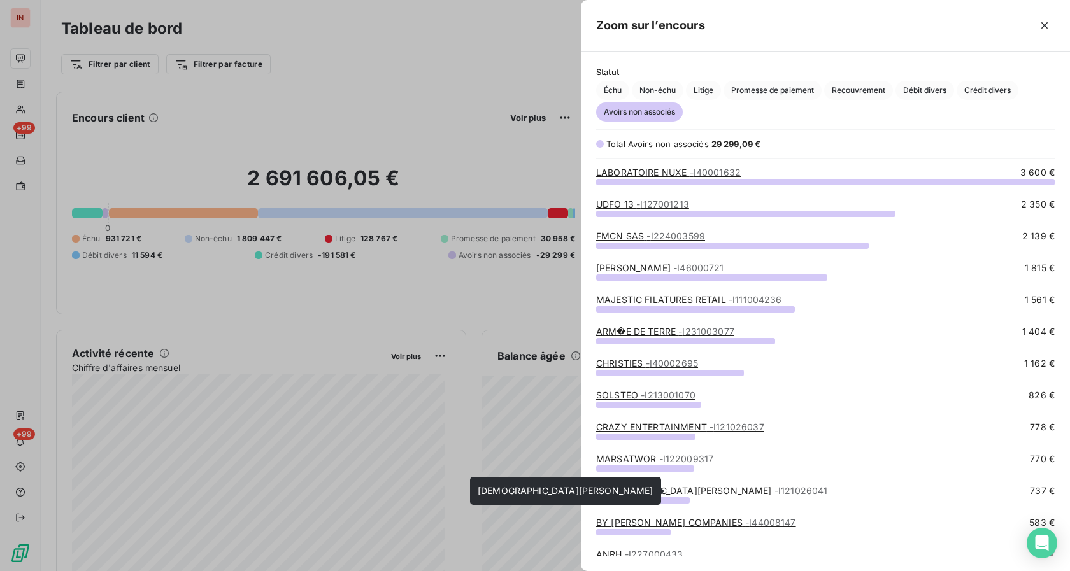
click at [630, 493] on link "[DEMOGRAPHIC_DATA][PERSON_NAME] - I121026041" at bounding box center [711, 490] width 231 height 11
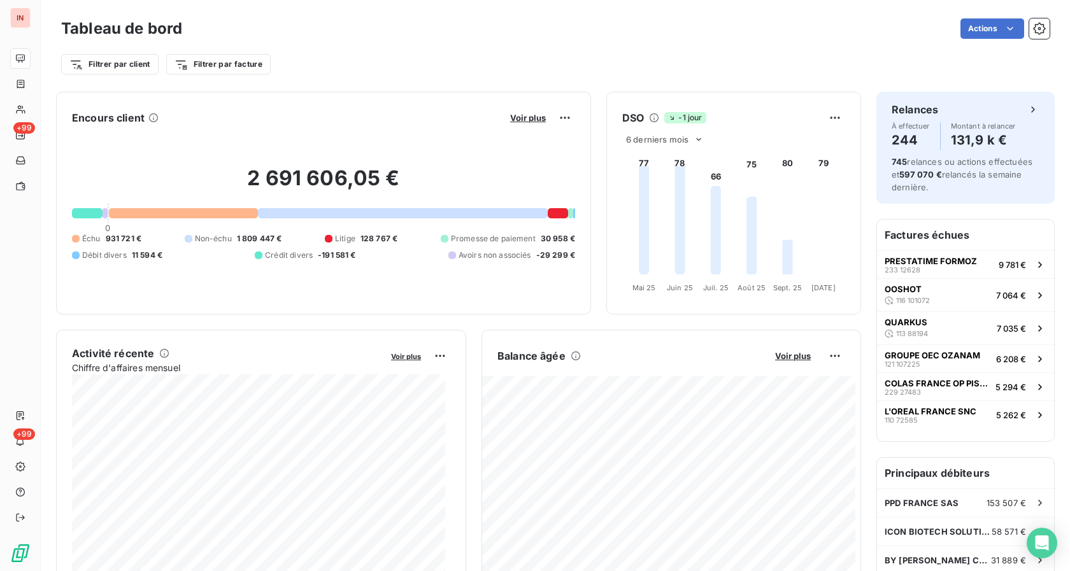
click at [512, 130] on div "2 691 606,05 € 0 Échu 931 721 € Non-échu 1 809 447 € Litige 128 767 € Promesse …" at bounding box center [323, 213] width 503 height 171
click at [514, 122] on span "Voir plus" at bounding box center [528, 118] width 36 height 10
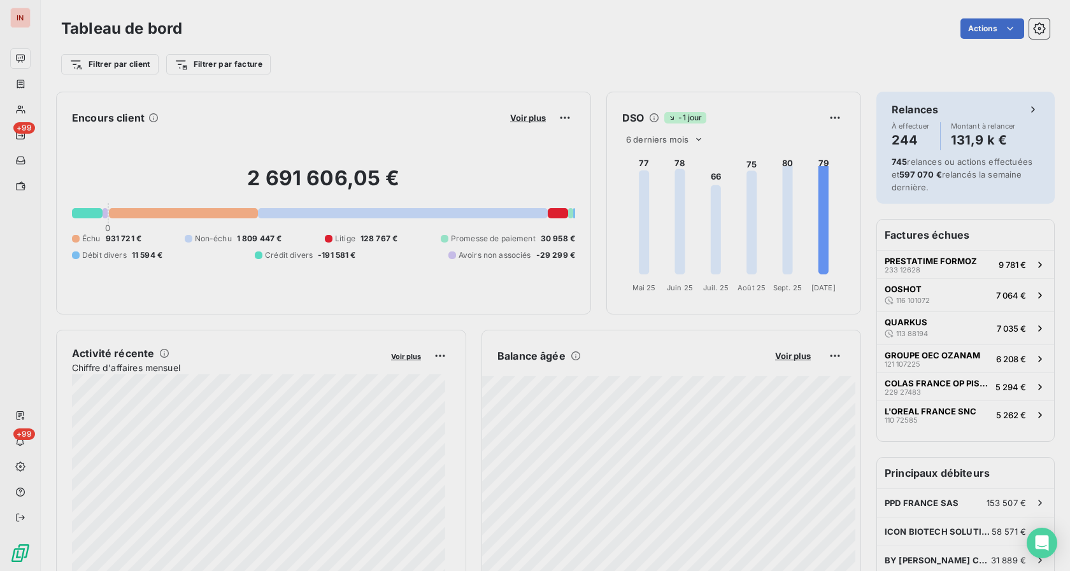
scroll to position [11, 11]
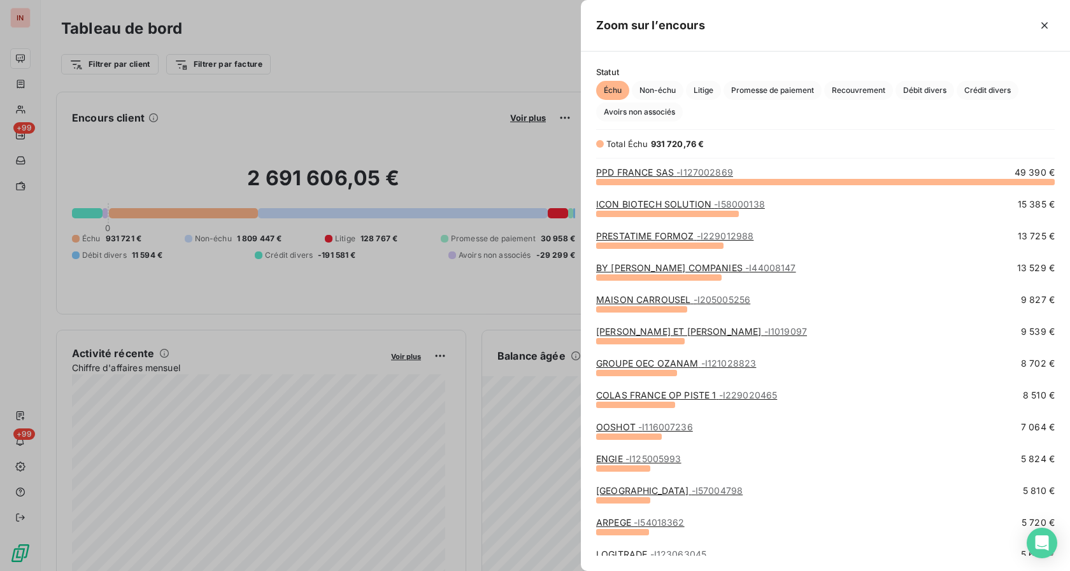
click at [626, 122] on div "Statut Échu Non-échu Litige Promesse de paiement Recouvrement Débit divers Créd…" at bounding box center [825, 312] width 489 height 520
click at [626, 112] on span "Avoirs non associés" at bounding box center [639, 112] width 87 height 19
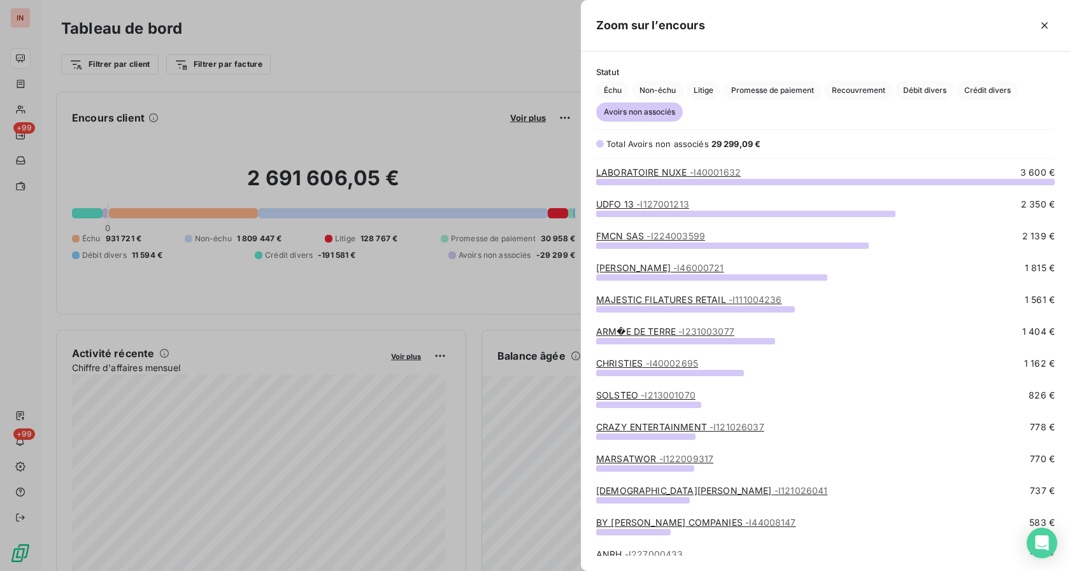
click at [637, 524] on link "BY [PERSON_NAME] COMPANIES - I44008147" at bounding box center [696, 522] width 200 height 11
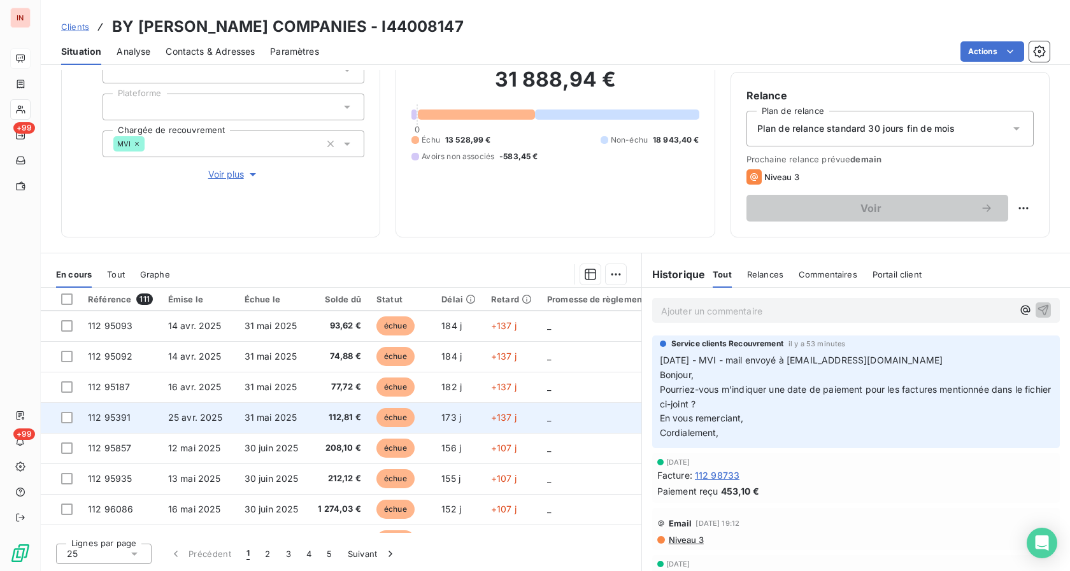
scroll to position [553, 0]
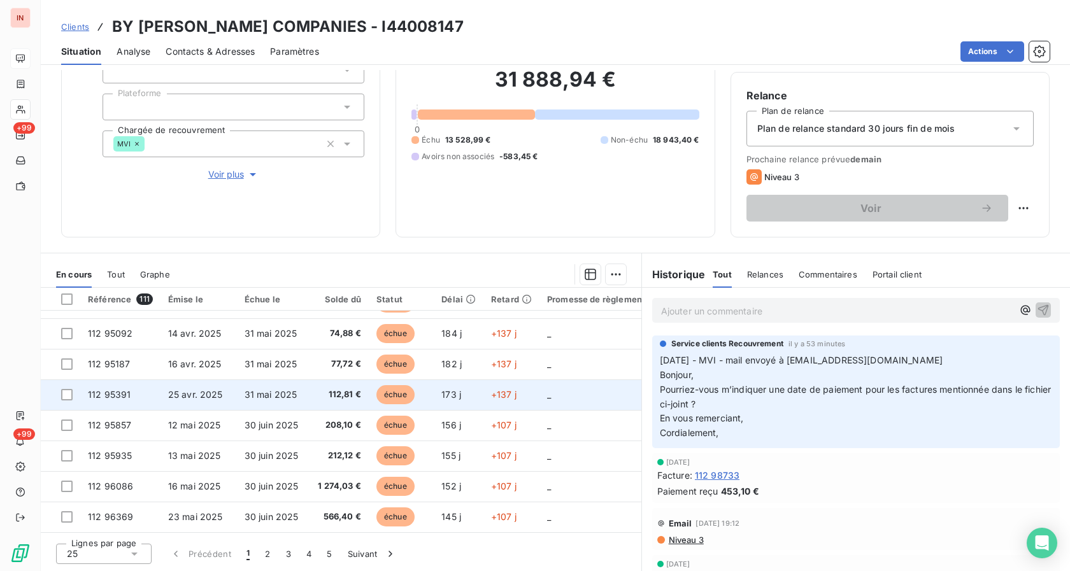
click at [115, 389] on span "112 95391" at bounding box center [109, 394] width 43 height 11
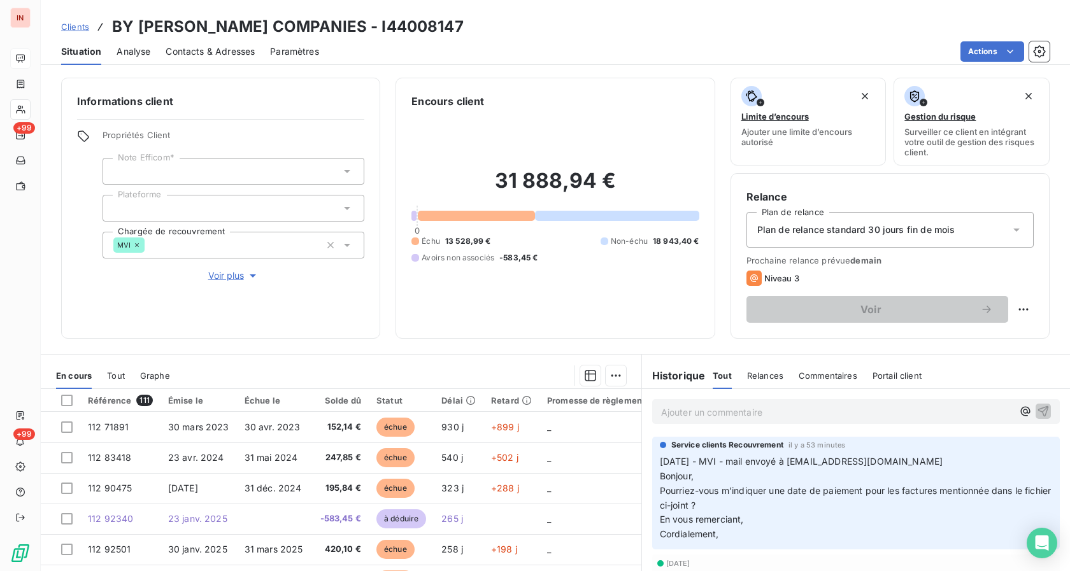
drag, startPoint x: 115, startPoint y: 26, endPoint x: 521, endPoint y: 23, distance: 406.8
click at [521, 23] on div "Clients BY [PERSON_NAME] COMPANIES - I44008147" at bounding box center [555, 26] width 1029 height 23
copy h3 "BY [PERSON_NAME] COMPANIES - I44008147"
click at [885, 411] on p "Ajouter un commentaire ﻿" at bounding box center [836, 412] width 351 height 16
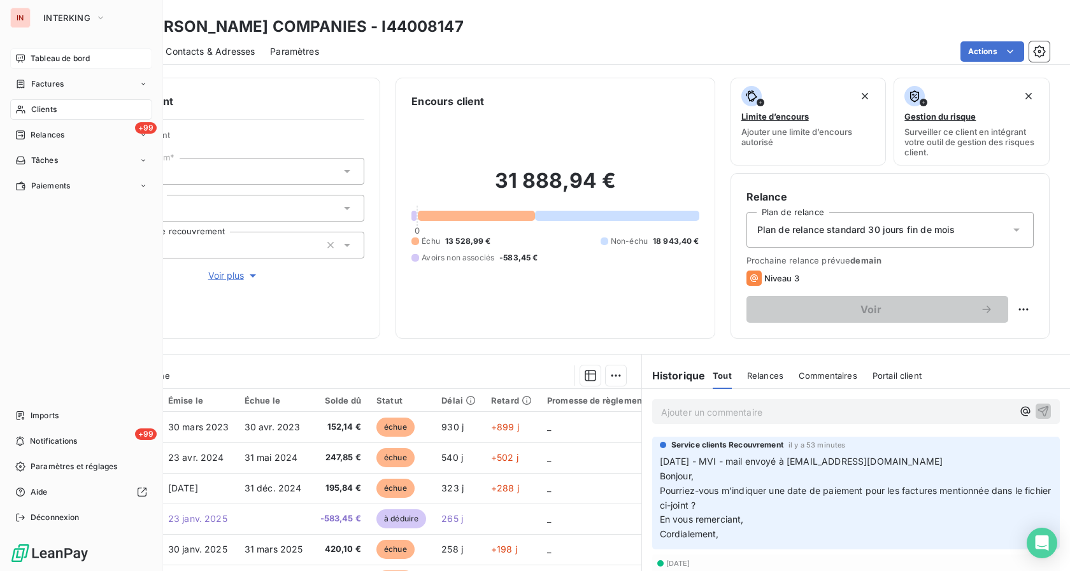
click at [45, 59] on span "Tableau de bord" at bounding box center [60, 58] width 59 height 11
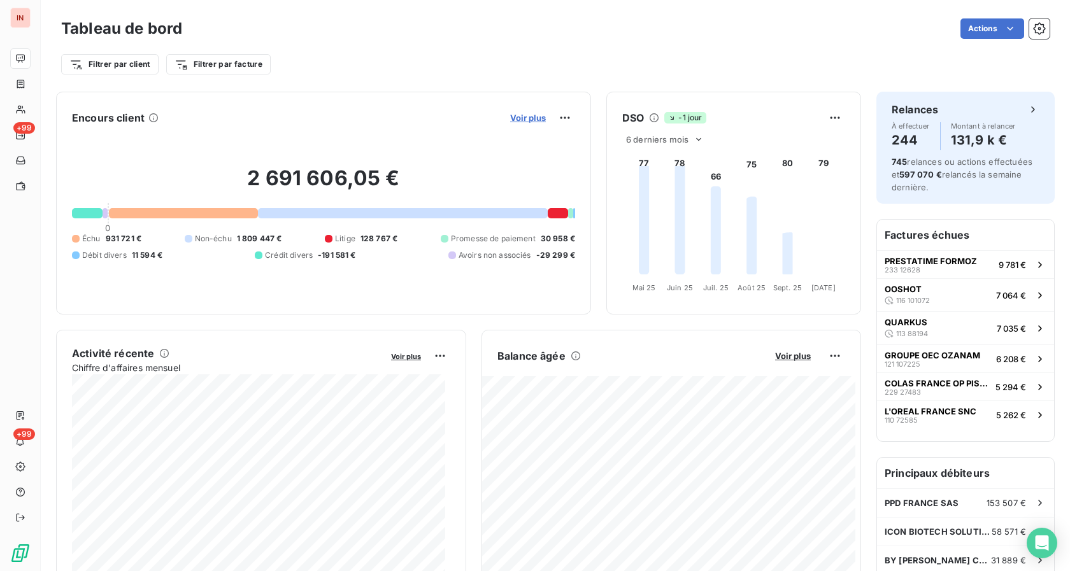
click at [525, 116] on span "Voir plus" at bounding box center [528, 118] width 36 height 10
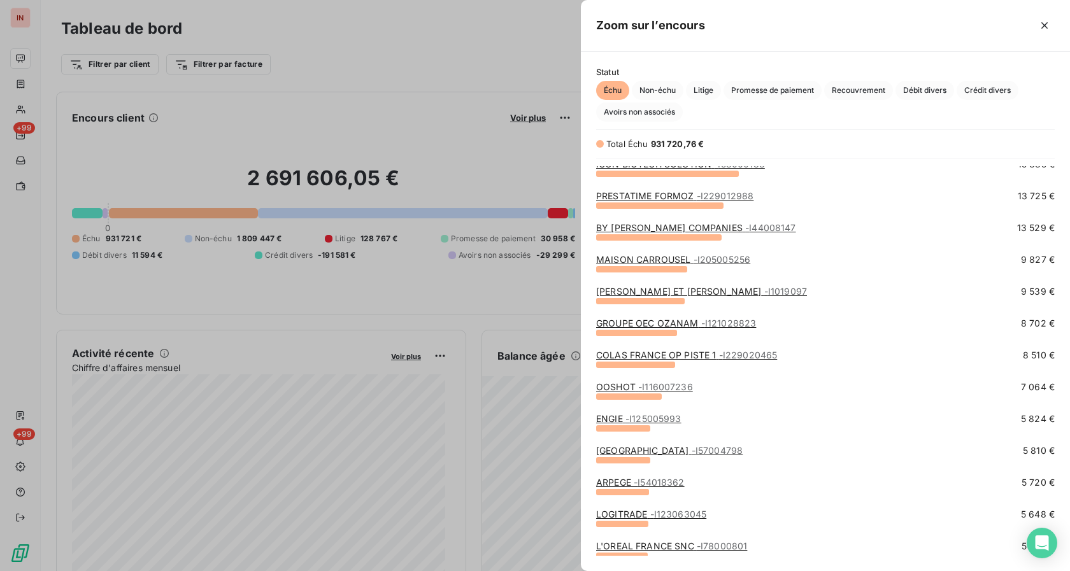
scroll to position [65, 0]
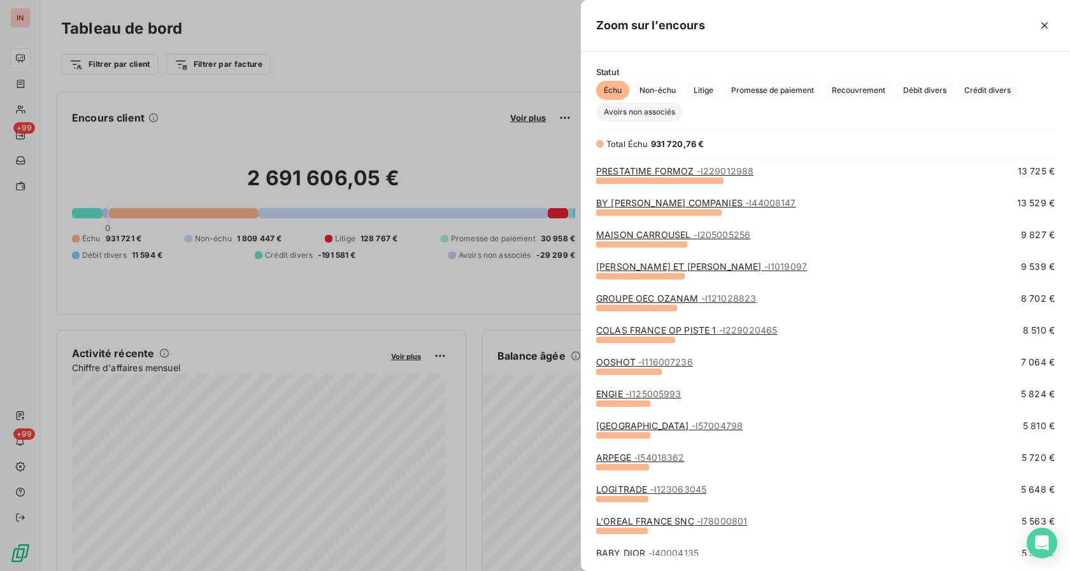
click at [639, 119] on span "Avoirs non associés" at bounding box center [639, 112] width 87 height 19
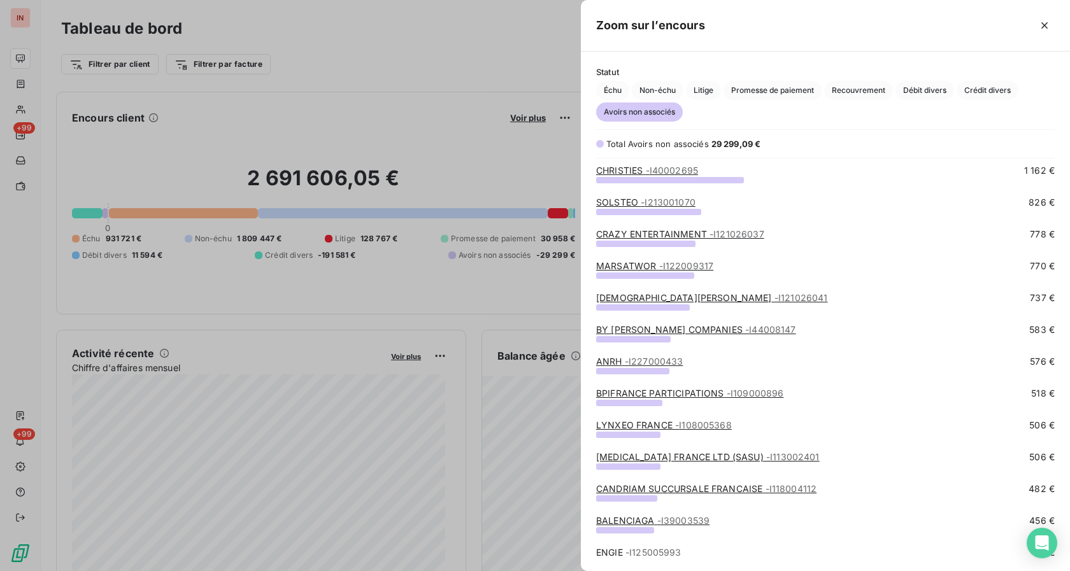
scroll to position [195, 0]
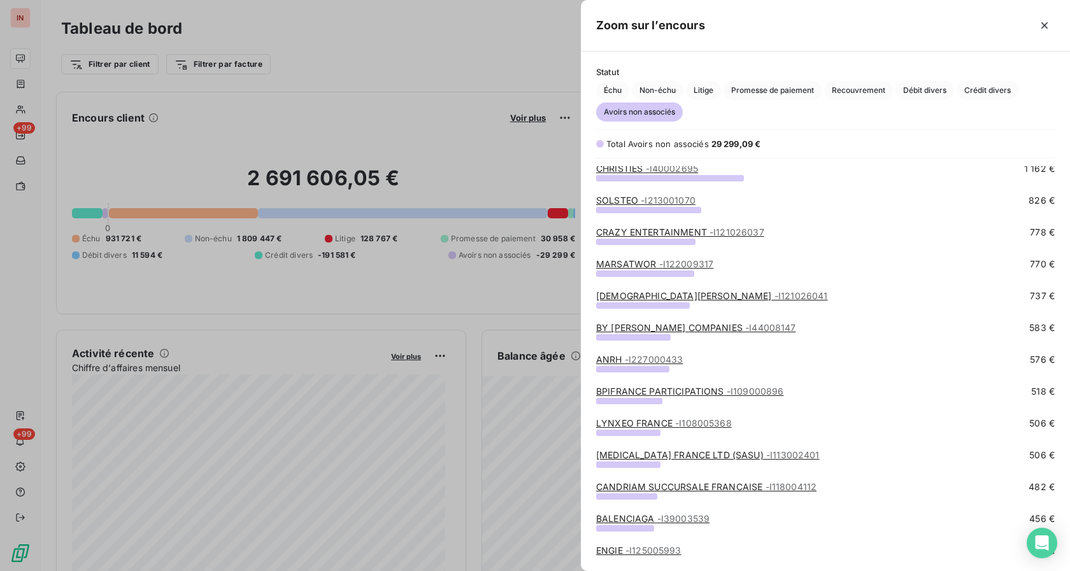
click at [610, 356] on link "ANRH - I227000433" at bounding box center [639, 359] width 87 height 11
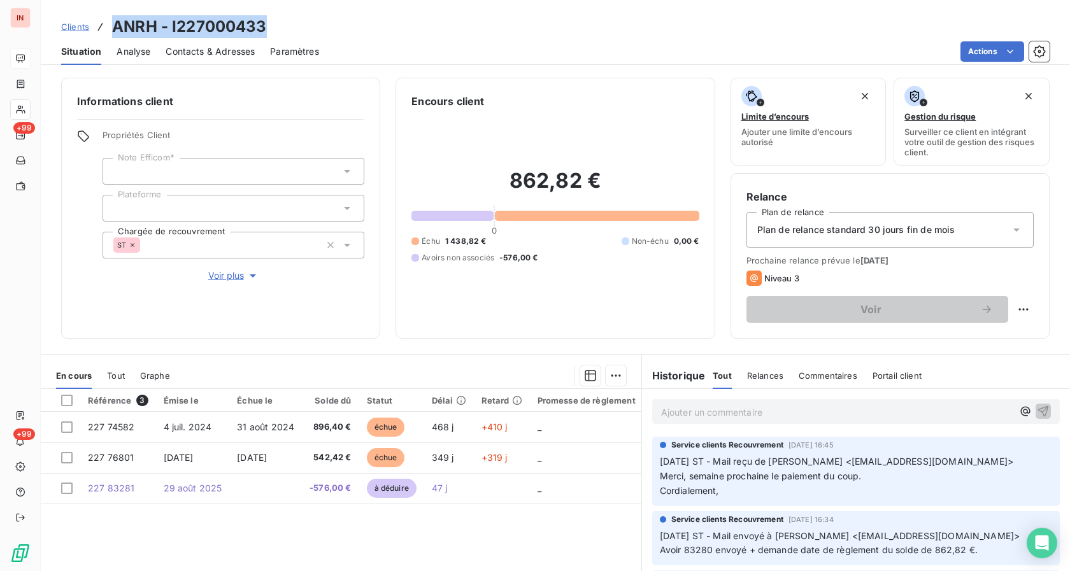
drag, startPoint x: 260, startPoint y: 27, endPoint x: 105, endPoint y: 28, distance: 155.4
click at [105, 28] on div "Clients ANRH - I227000433" at bounding box center [164, 26] width 206 height 23
copy div "ANRH - I227000433"
click at [863, 22] on div "Clients ANRH - I227000433" at bounding box center [555, 26] width 1029 height 23
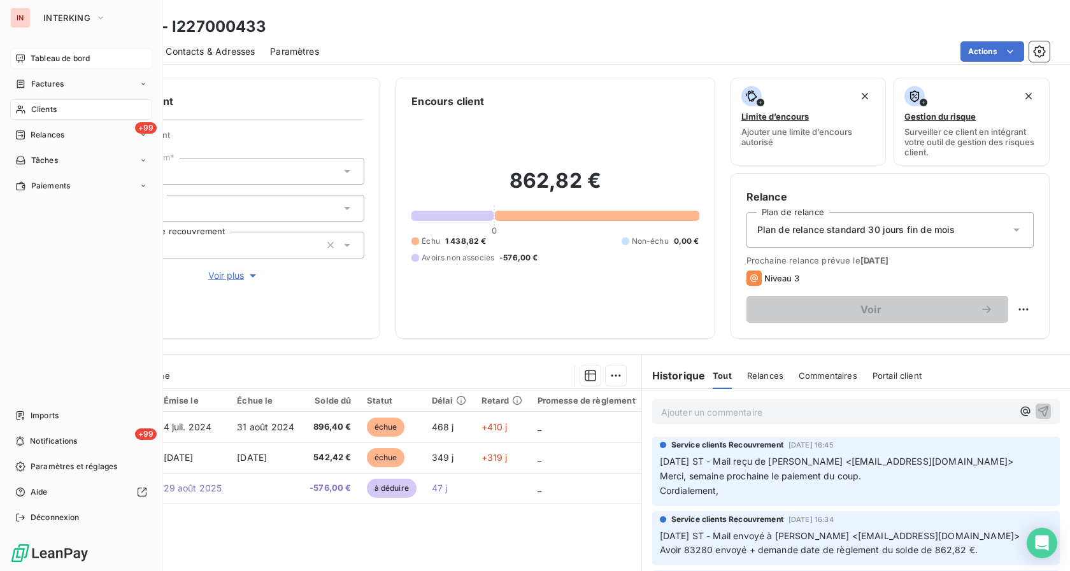
click at [35, 61] on span "Tableau de bord" at bounding box center [60, 58] width 59 height 11
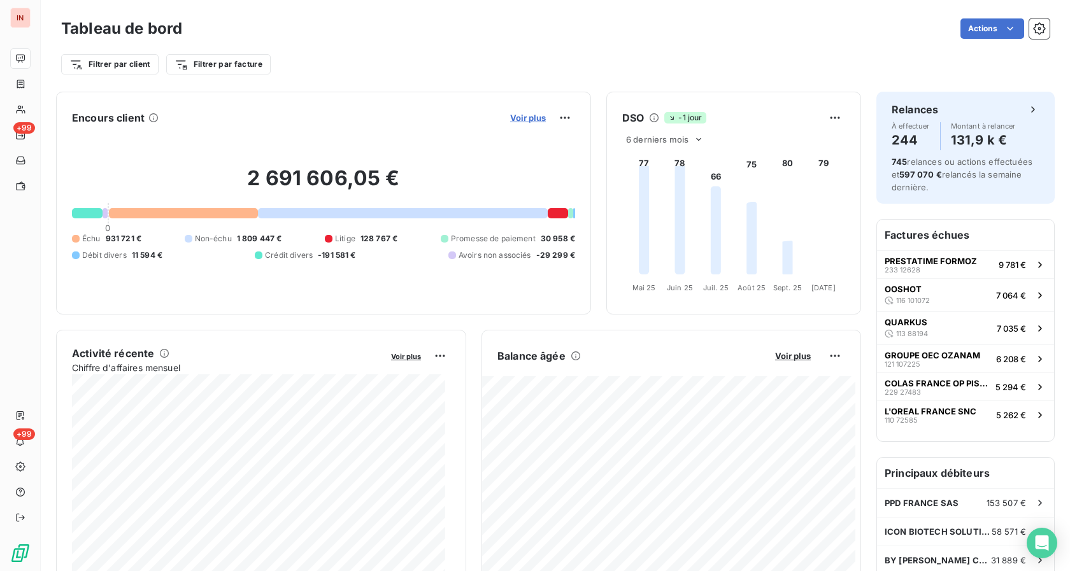
click at [525, 122] on span "Voir plus" at bounding box center [528, 118] width 36 height 10
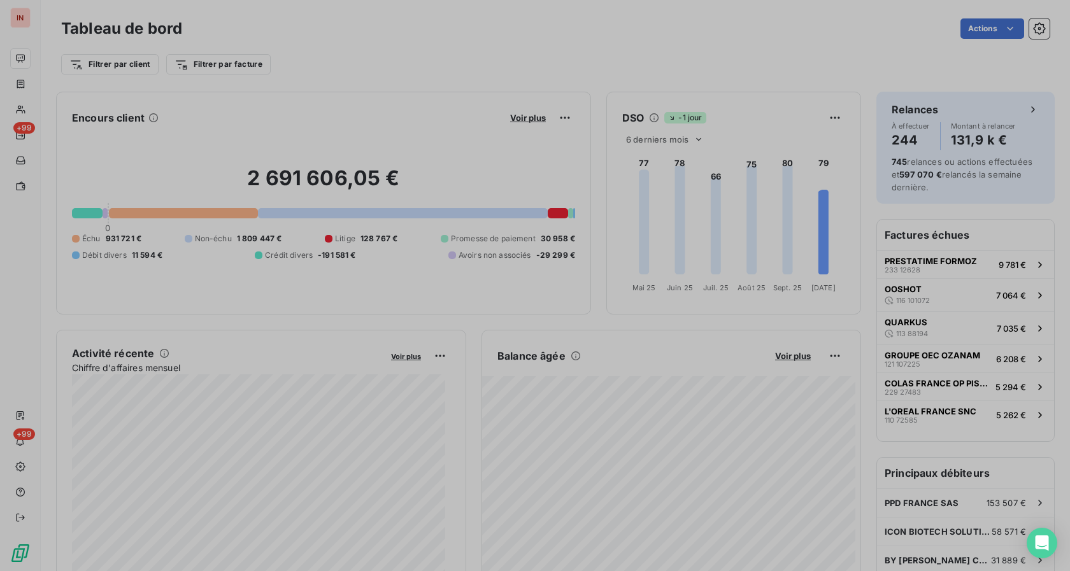
scroll to position [560, 478]
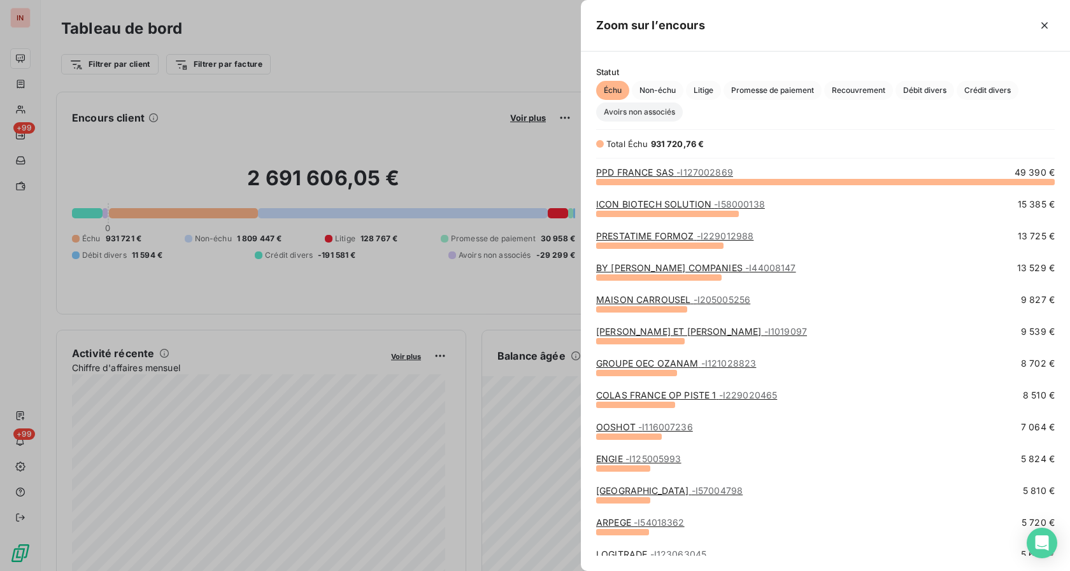
click at [621, 117] on span "Avoirs non associés" at bounding box center [639, 112] width 87 height 19
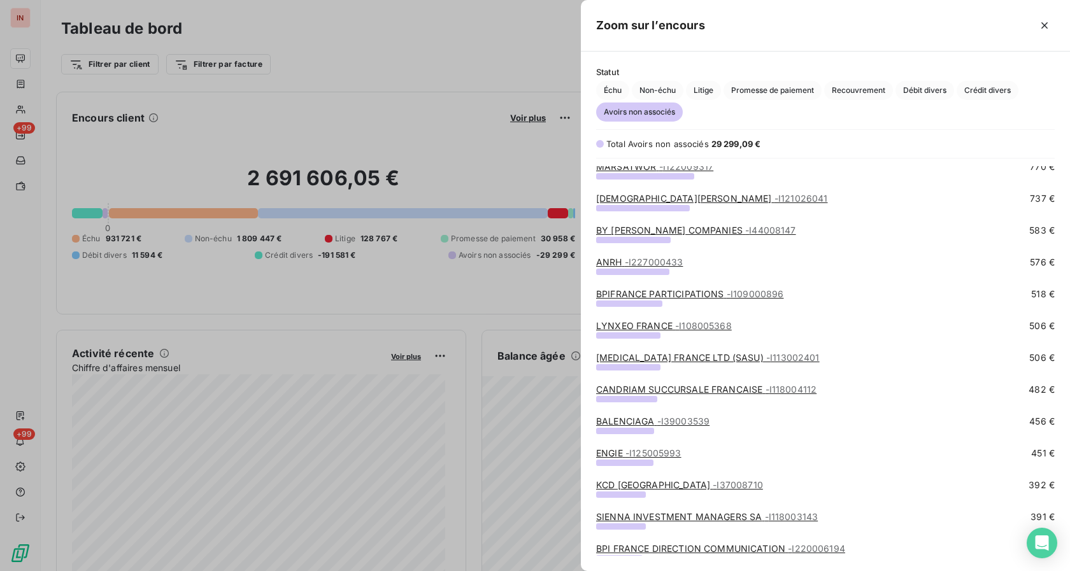
scroll to position [325, 0]
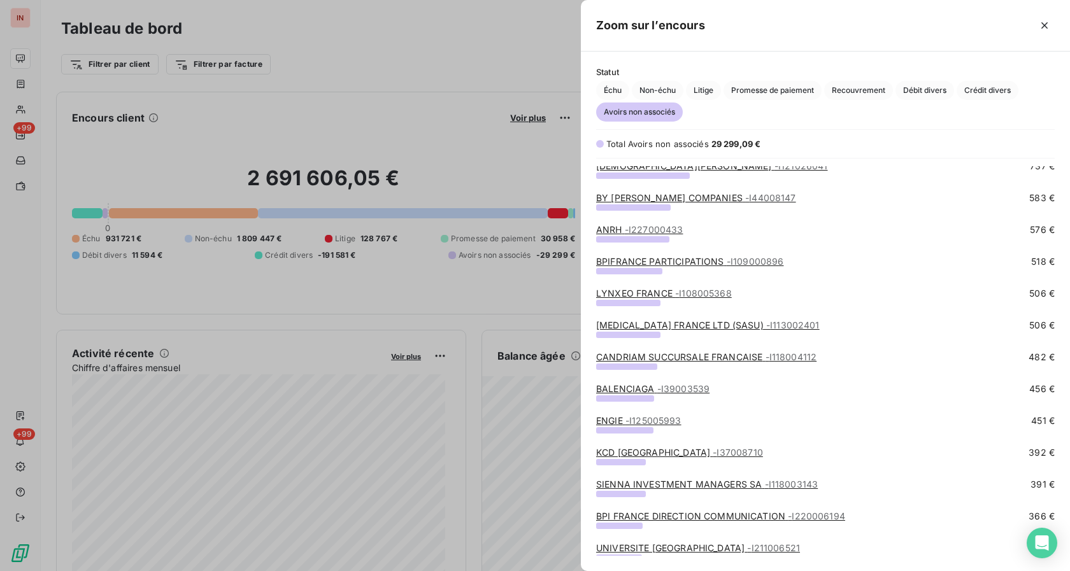
click at [619, 263] on link "BPIFRANCE PARTICIPATIONS - I109000896" at bounding box center [689, 261] width 187 height 11
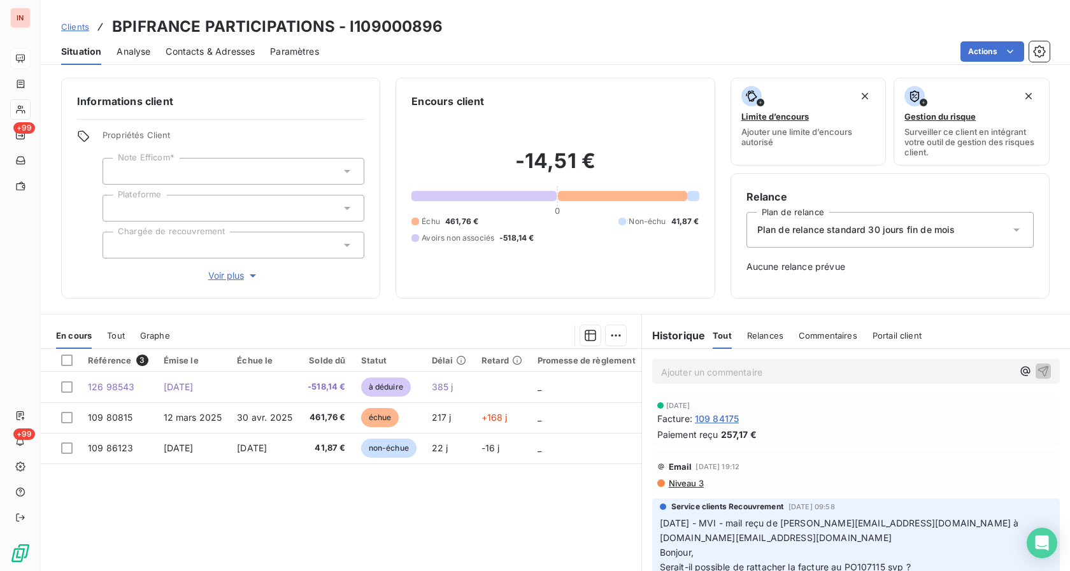
click at [124, 338] on span "Tout" at bounding box center [116, 335] width 18 height 10
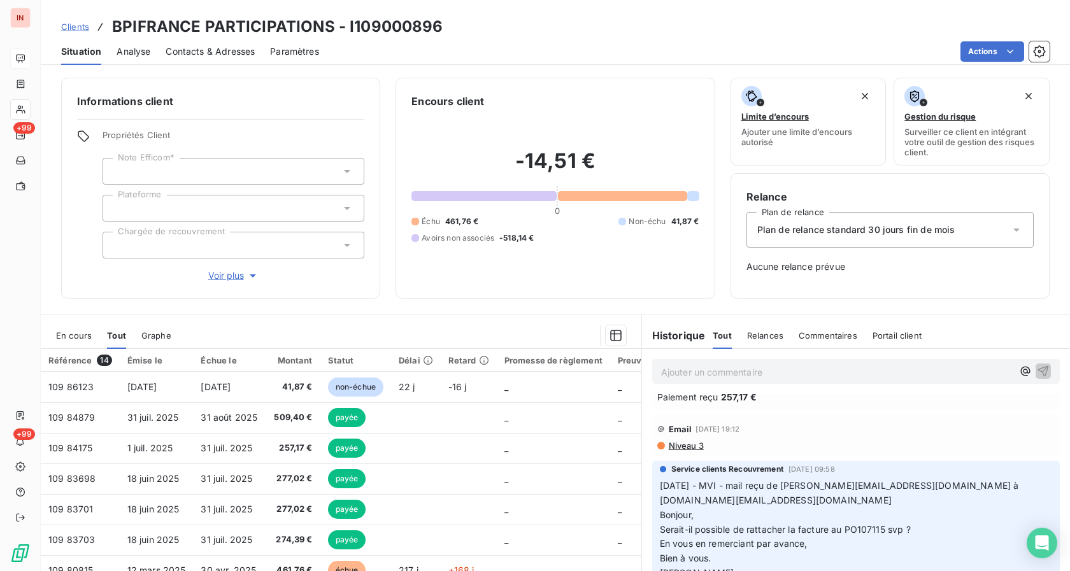
scroll to position [65, 0]
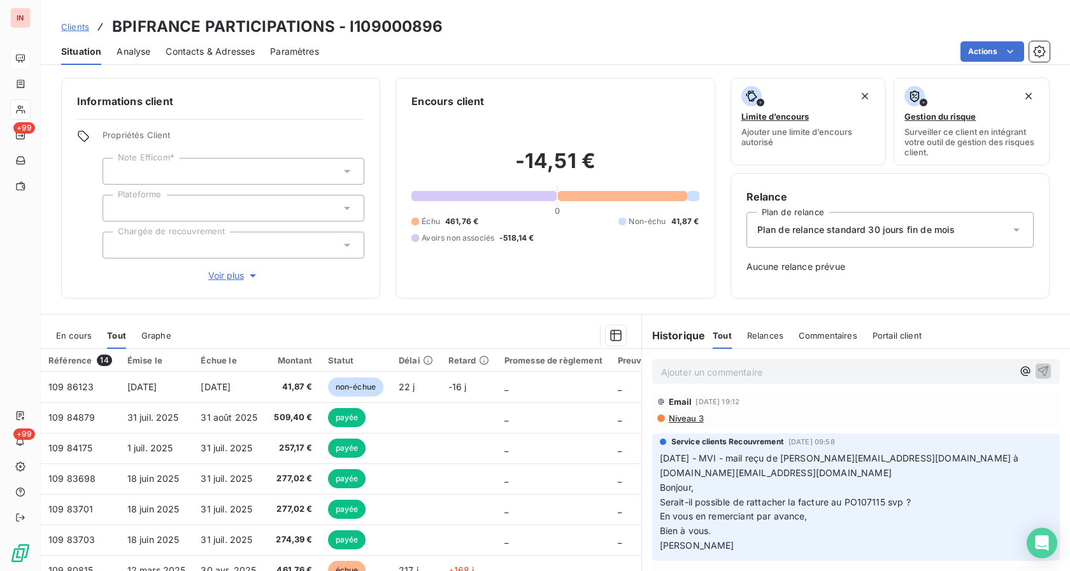
click at [86, 332] on span "En cours" at bounding box center [74, 335] width 36 height 10
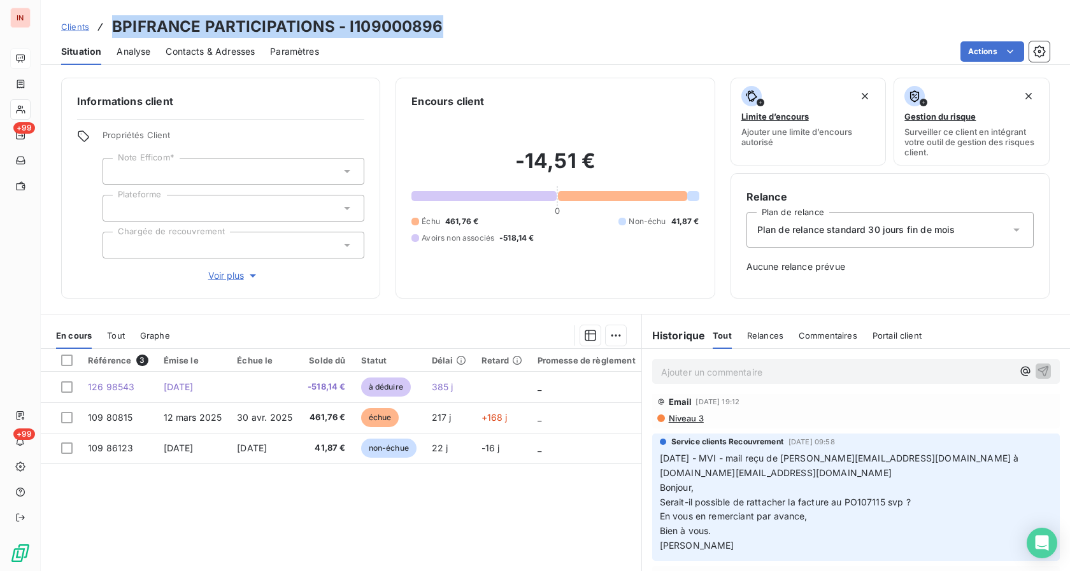
drag, startPoint x: 115, startPoint y: 28, endPoint x: 439, endPoint y: 21, distance: 324.1
click at [439, 19] on div "Clients BPIFRANCE PARTICIPATIONS - I109000896" at bounding box center [555, 26] width 1029 height 23
copy h3 "BPIFRANCE PARTICIPATIONS - I109000896"
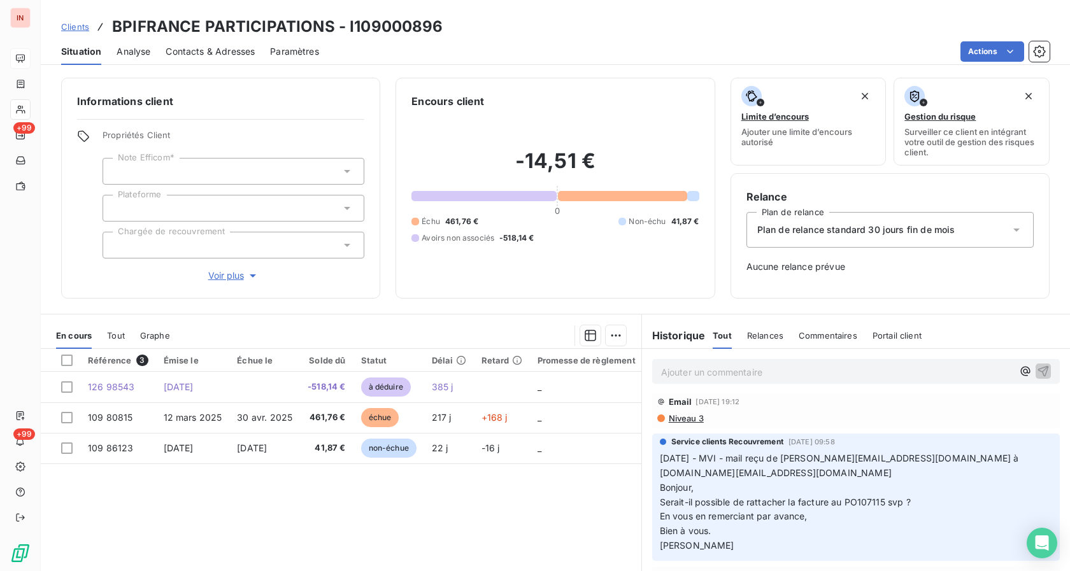
click at [926, 288] on div "Relance Plan de relance Plan de relance standard 30 jours fin de mois Aucune re…" at bounding box center [889, 235] width 319 height 125
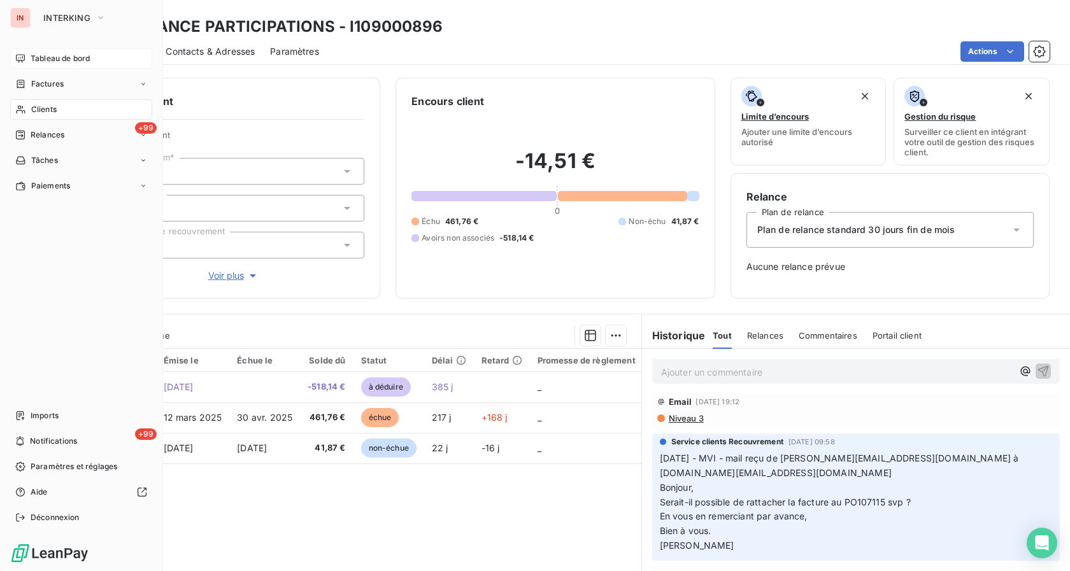
click at [34, 64] on div "Tableau de bord" at bounding box center [81, 58] width 142 height 20
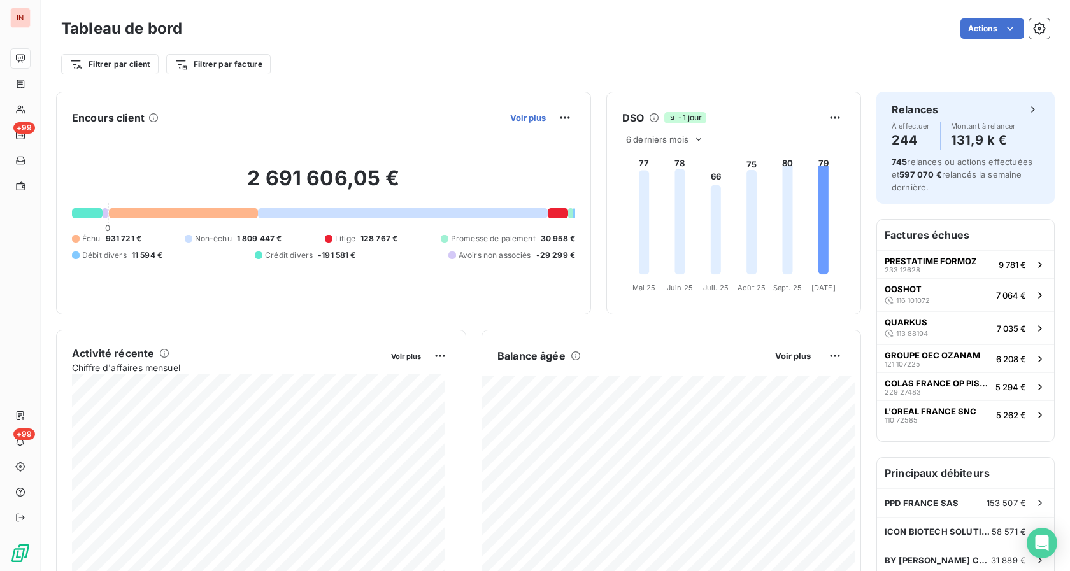
click at [510, 118] on span "Voir plus" at bounding box center [528, 118] width 36 height 10
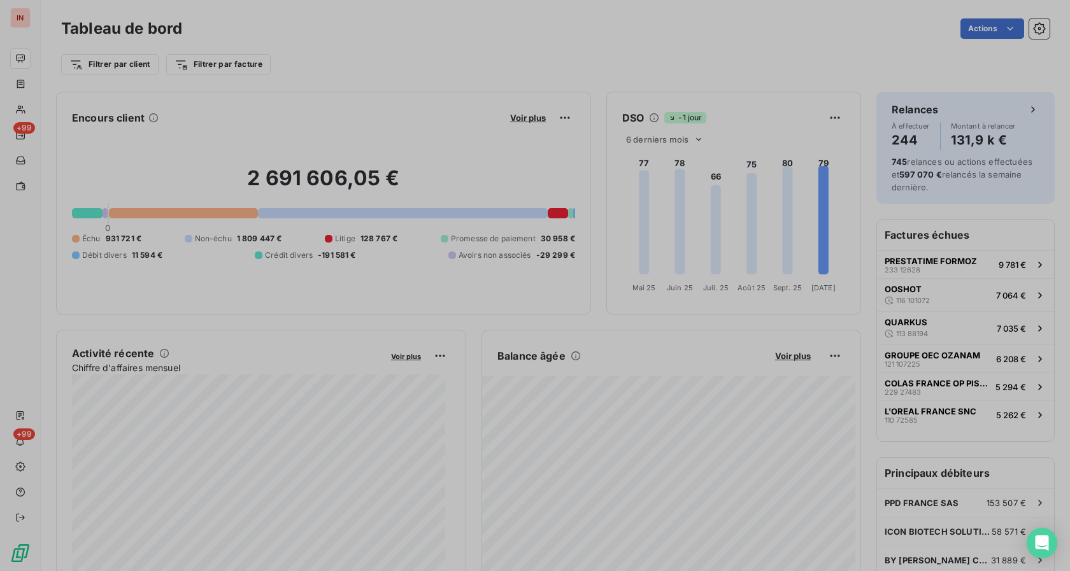
scroll to position [560, 478]
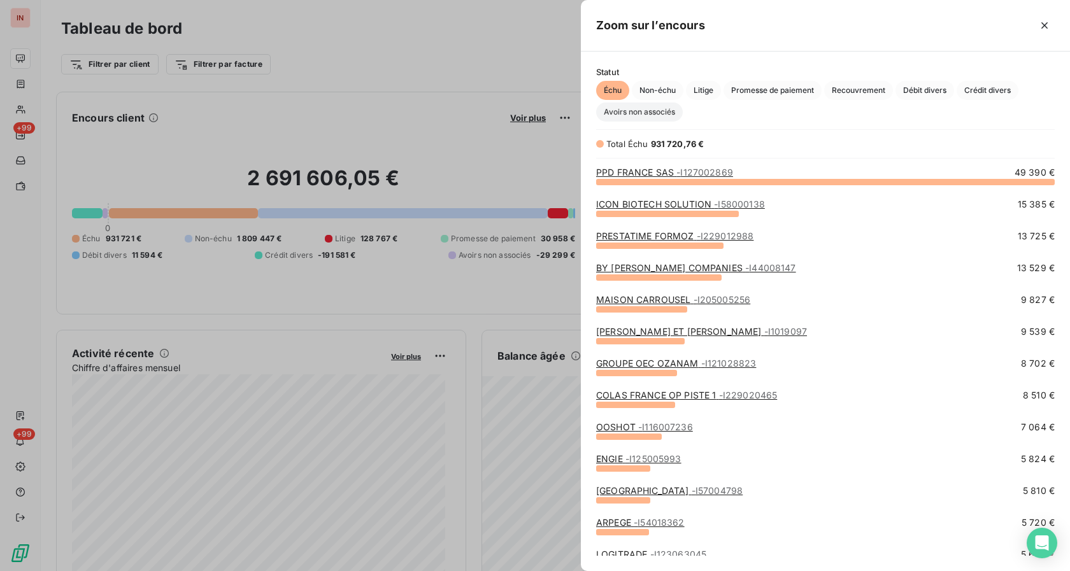
click at [658, 113] on span "Avoirs non associés" at bounding box center [639, 112] width 87 height 19
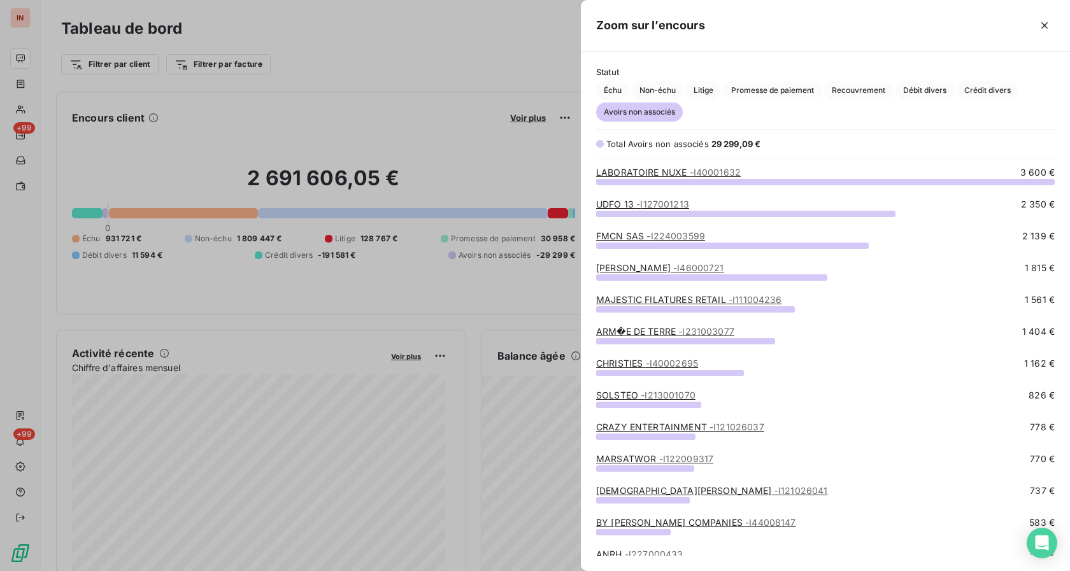
scroll to position [260, 0]
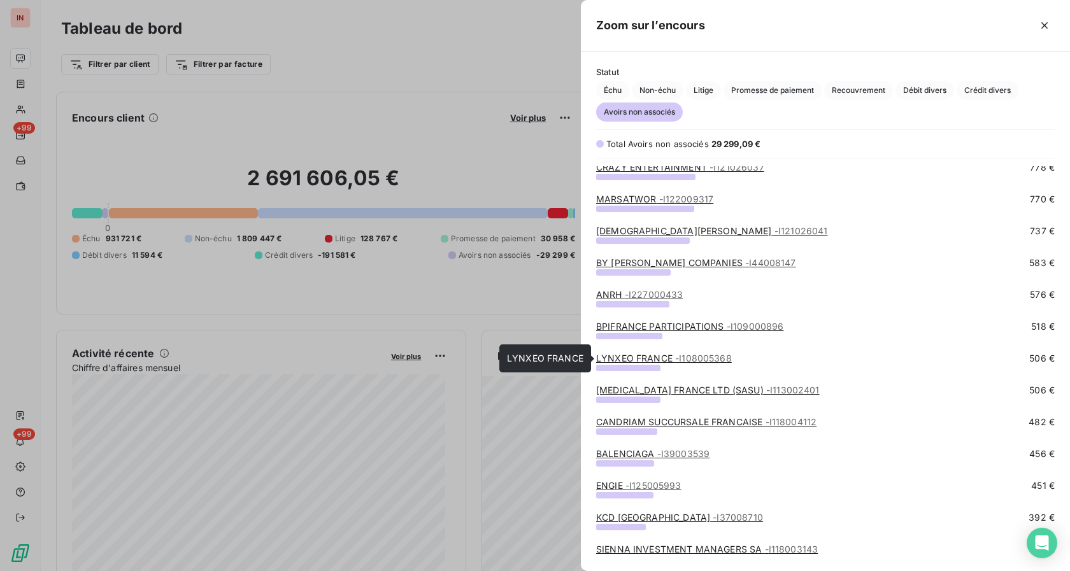
click at [626, 357] on link "LYNXEO [GEOGRAPHIC_DATA] - I108005368" at bounding box center [664, 358] width 136 height 11
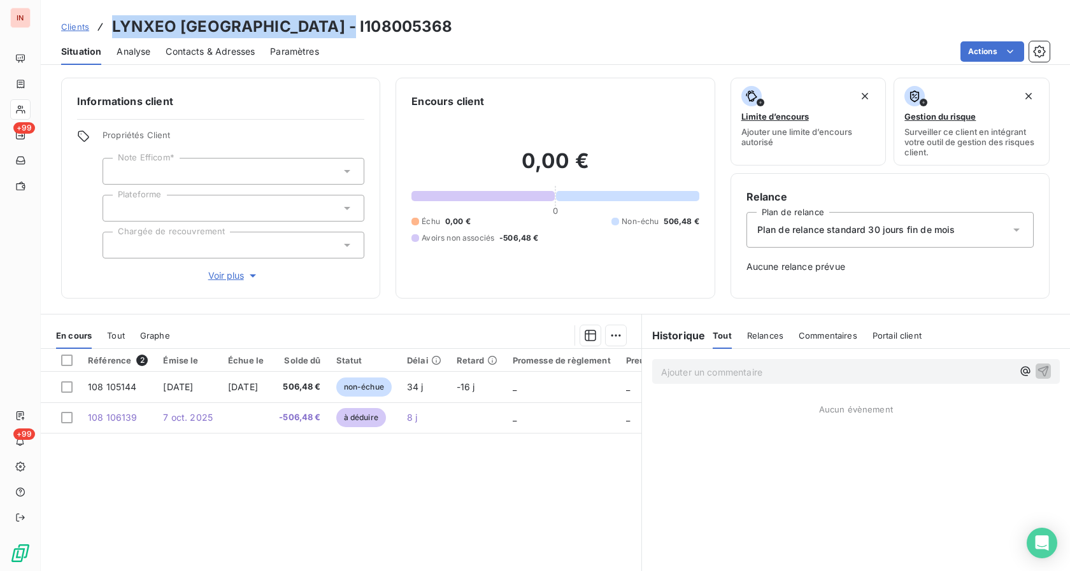
drag, startPoint x: 112, startPoint y: 25, endPoint x: 348, endPoint y: 26, distance: 235.6
click at [348, 26] on h3 "LYNXEO [GEOGRAPHIC_DATA] - I108005368" at bounding box center [282, 26] width 341 height 23
copy h3 "LYNXEO [GEOGRAPHIC_DATA] - I108005368"
click at [432, 483] on div "Référence 2 Émise le Échue le Solde dû Statut Délai Retard Promesse de règlemen…" at bounding box center [341, 471] width 600 height 245
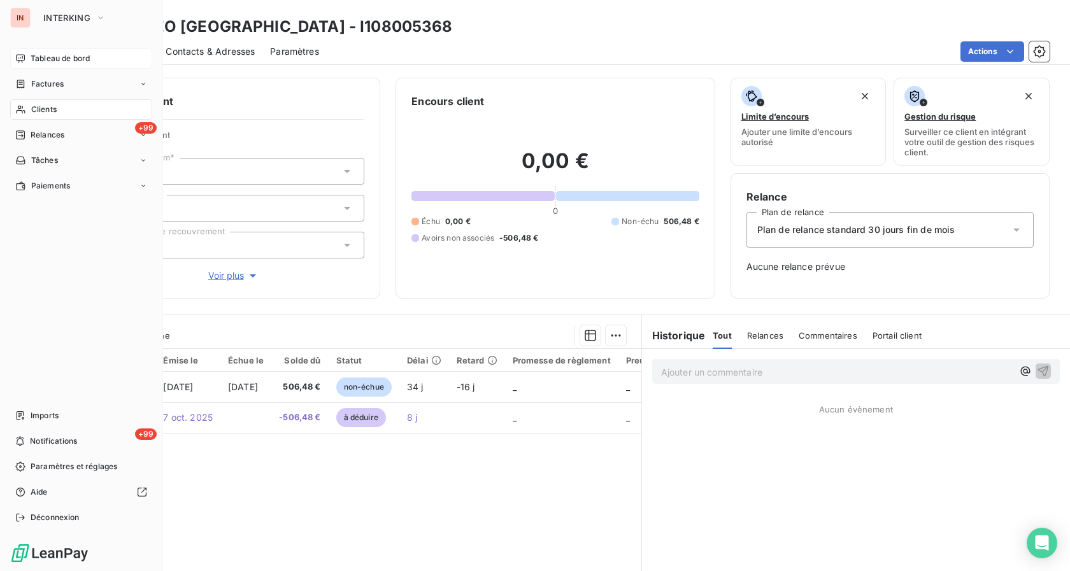
click at [31, 63] on span "Tableau de bord" at bounding box center [60, 58] width 59 height 11
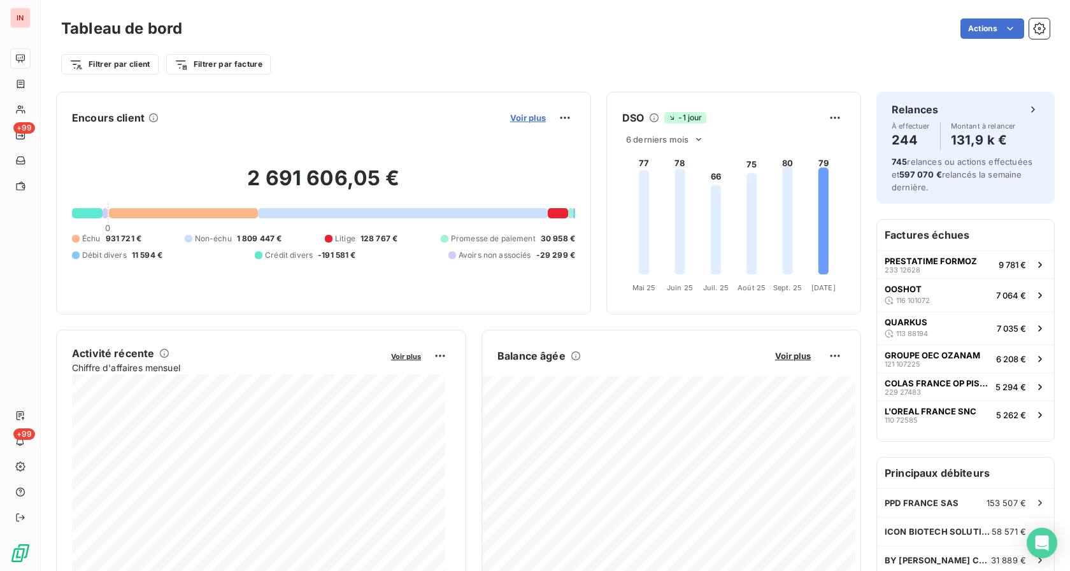
click at [530, 118] on span "Voir plus" at bounding box center [528, 118] width 36 height 10
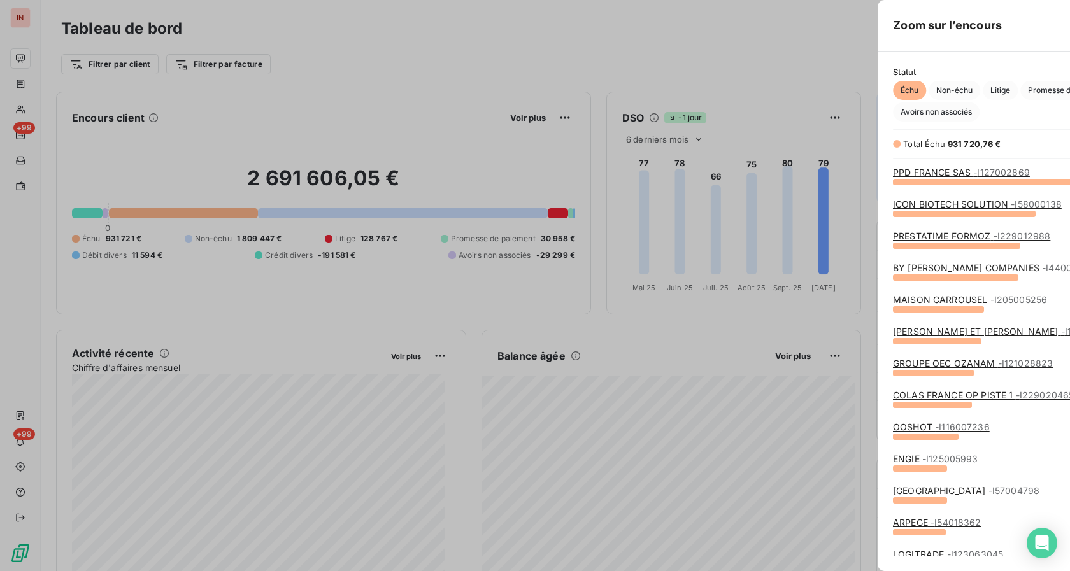
scroll to position [560, 478]
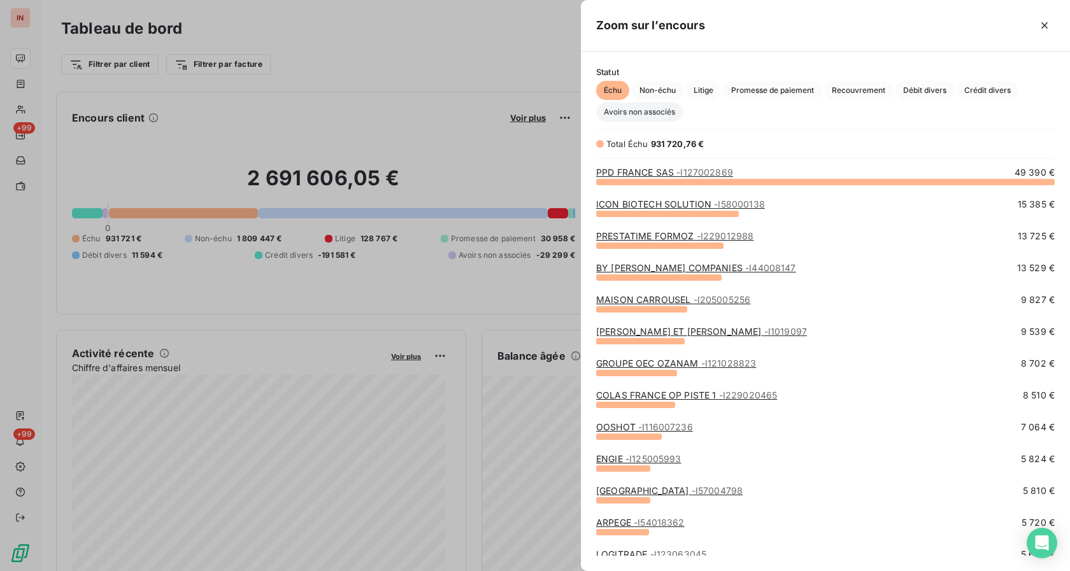
click at [635, 116] on span "Avoirs non associés" at bounding box center [639, 112] width 87 height 19
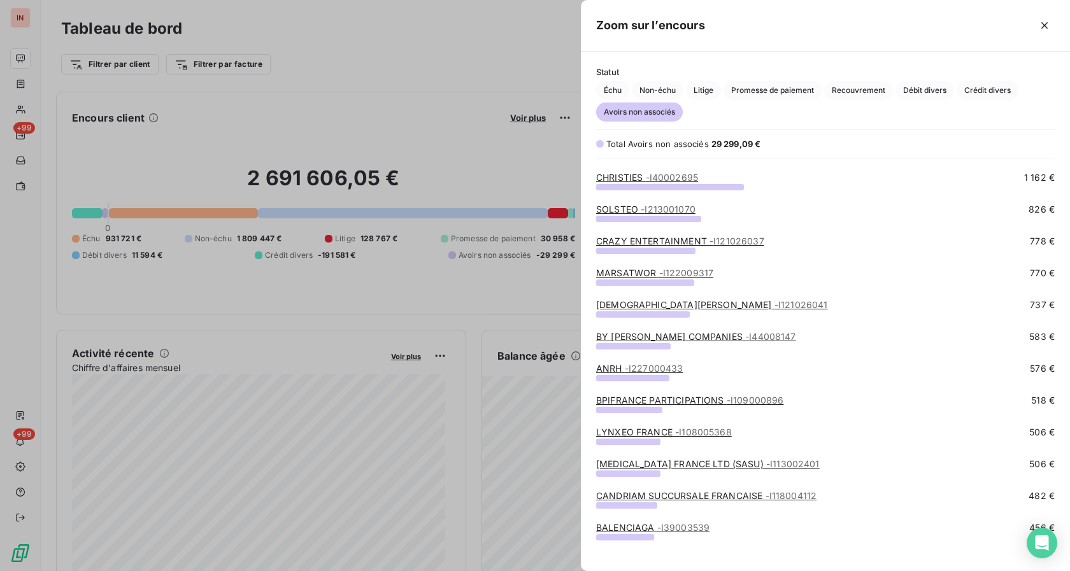
scroll to position [260, 0]
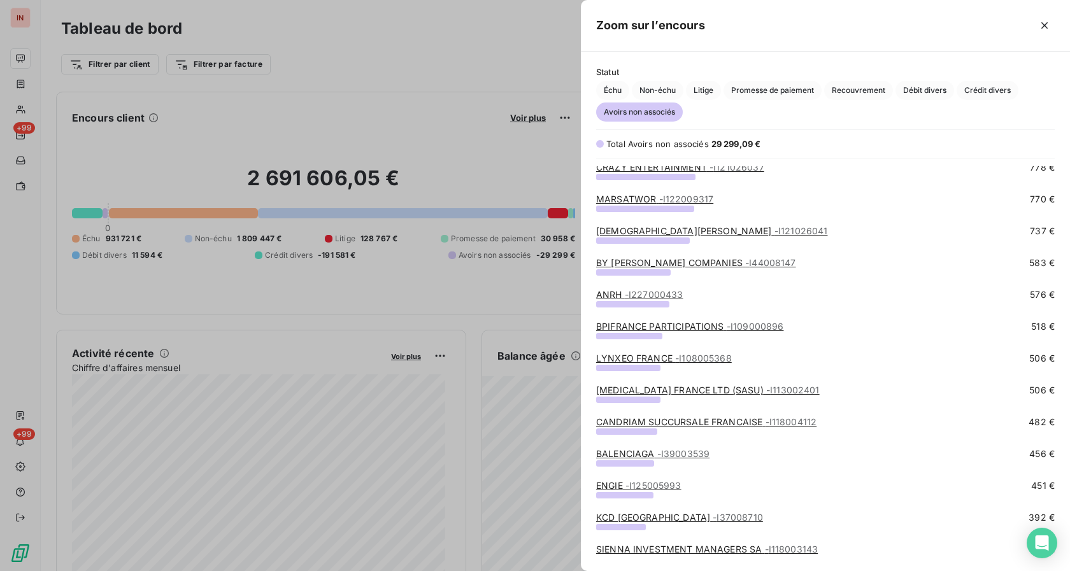
click at [626, 393] on link "[MEDICAL_DATA] FRANCE LTD (SASU) - I113002401" at bounding box center [707, 390] width 223 height 11
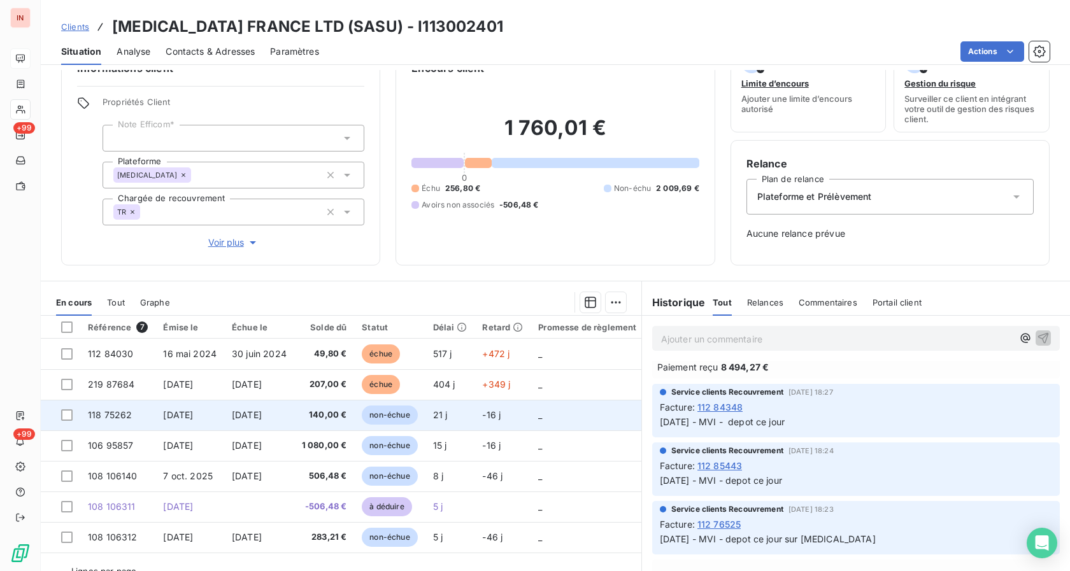
scroll to position [61, 0]
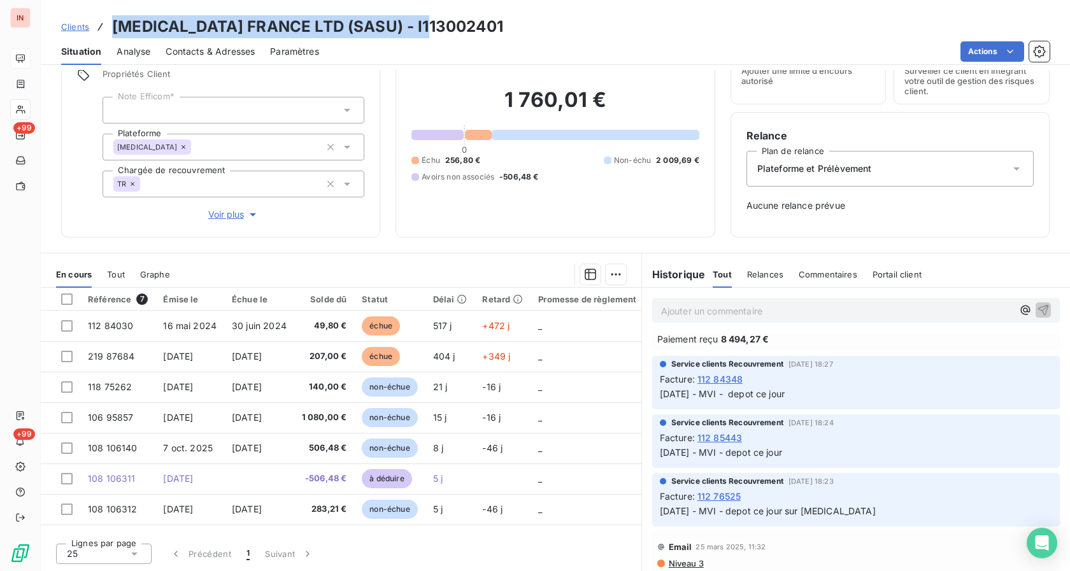
drag, startPoint x: 114, startPoint y: 25, endPoint x: 474, endPoint y: 29, distance: 359.7
click at [474, 29] on div "Clients [MEDICAL_DATA] FRANCE LTD (SASU) - I113002401" at bounding box center [555, 26] width 1029 height 23
copy h3 "[MEDICAL_DATA] FRANCE LTD (SASU) - I113002401"
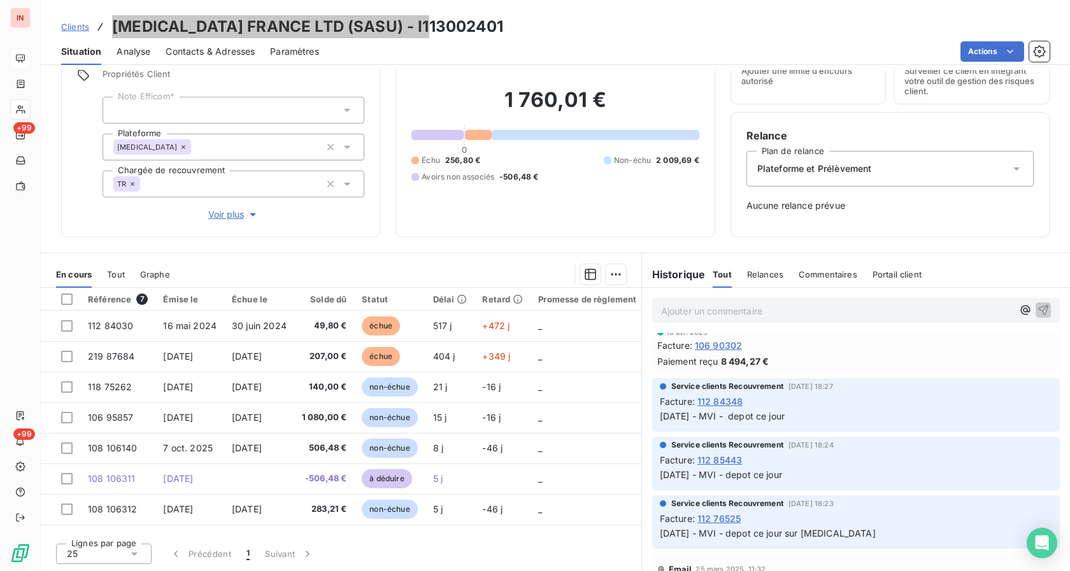
scroll to position [390, 0]
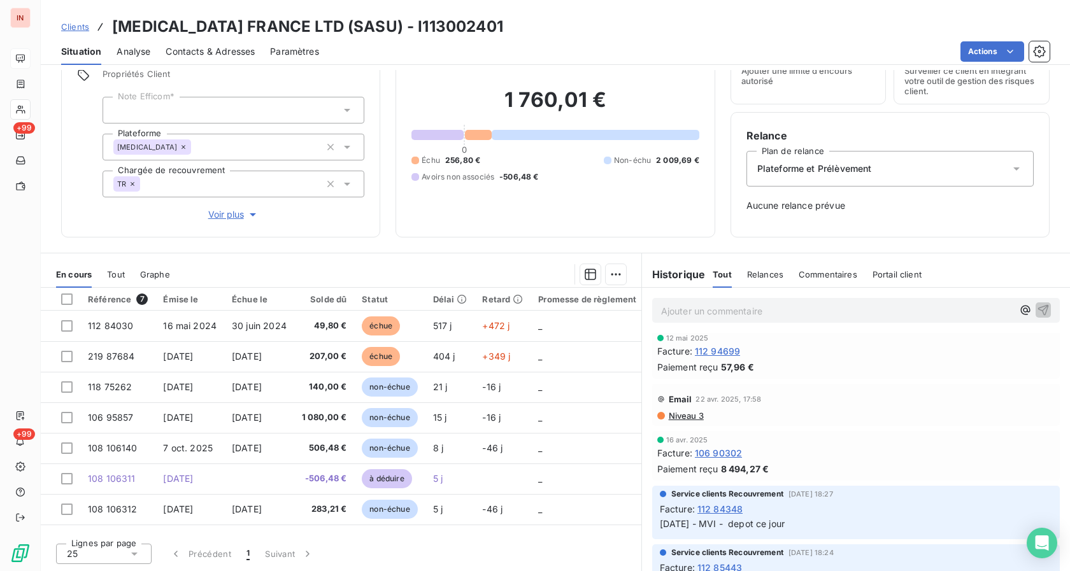
drag, startPoint x: 1028, startPoint y: 399, endPoint x: 968, endPoint y: 393, distance: 59.4
click at [1017, 400] on div "Email [DATE] 17:58" at bounding box center [855, 399] width 397 height 20
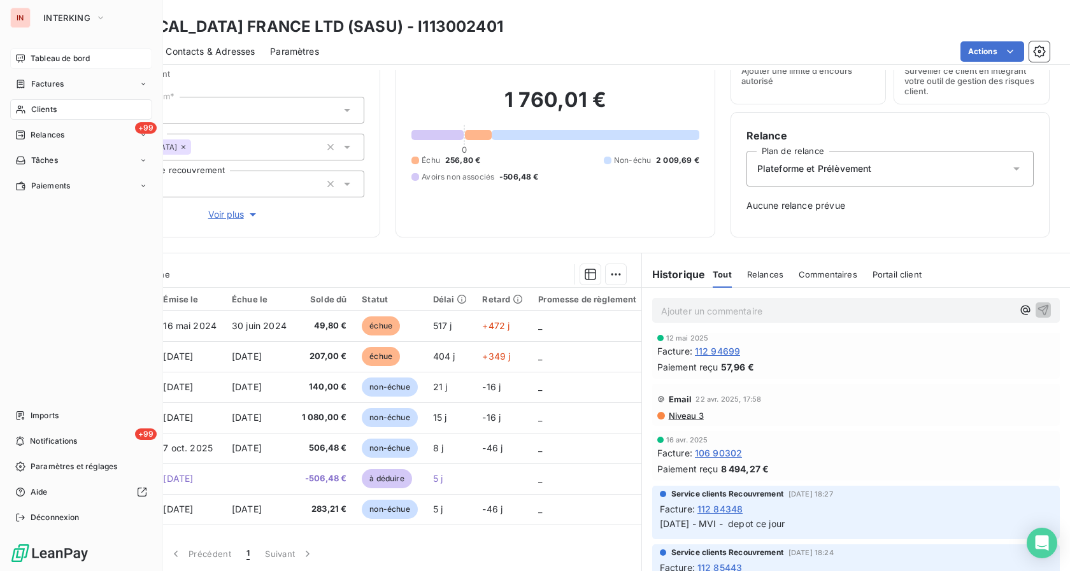
click at [45, 65] on div "Tableau de bord" at bounding box center [81, 58] width 142 height 20
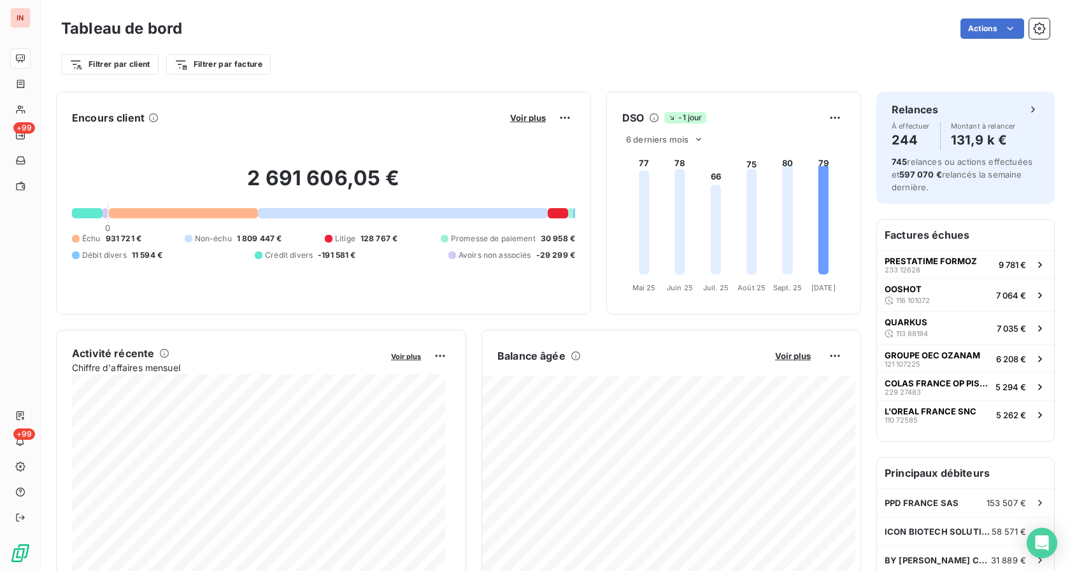
click at [509, 127] on div "Voir plus" at bounding box center [540, 118] width 69 height 20
click at [509, 123] on div "Voir plus" at bounding box center [540, 118] width 69 height 20
click at [510, 119] on span "Voir plus" at bounding box center [528, 118] width 36 height 10
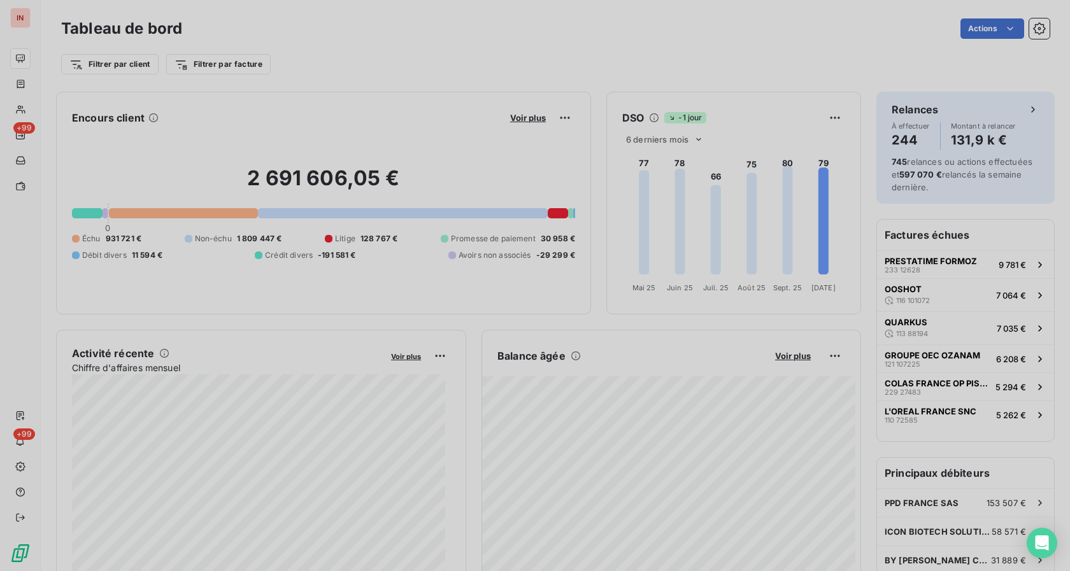
scroll to position [560, 478]
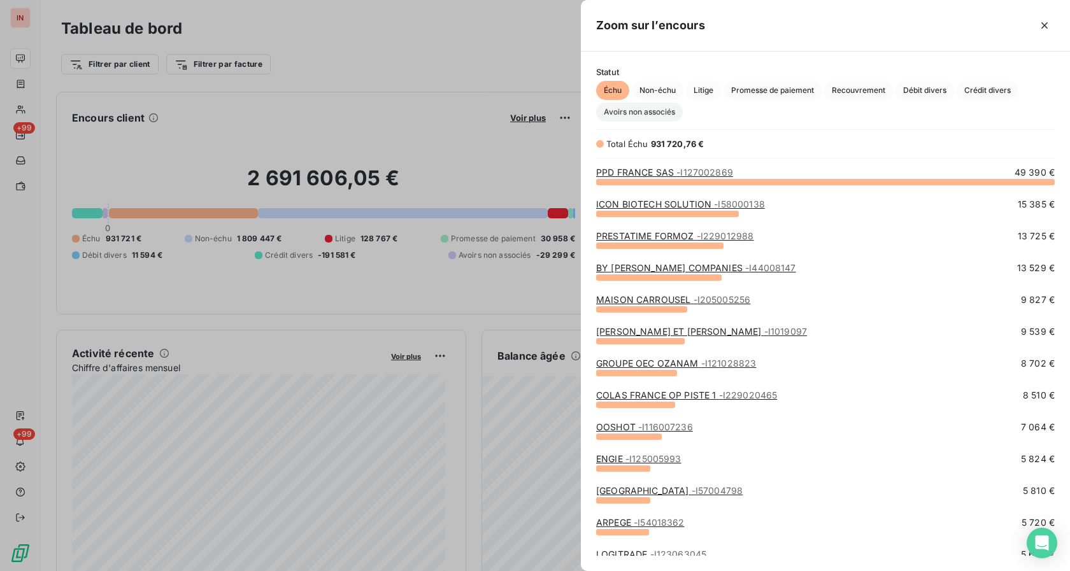
click at [614, 113] on span "Avoirs non associés" at bounding box center [639, 112] width 87 height 19
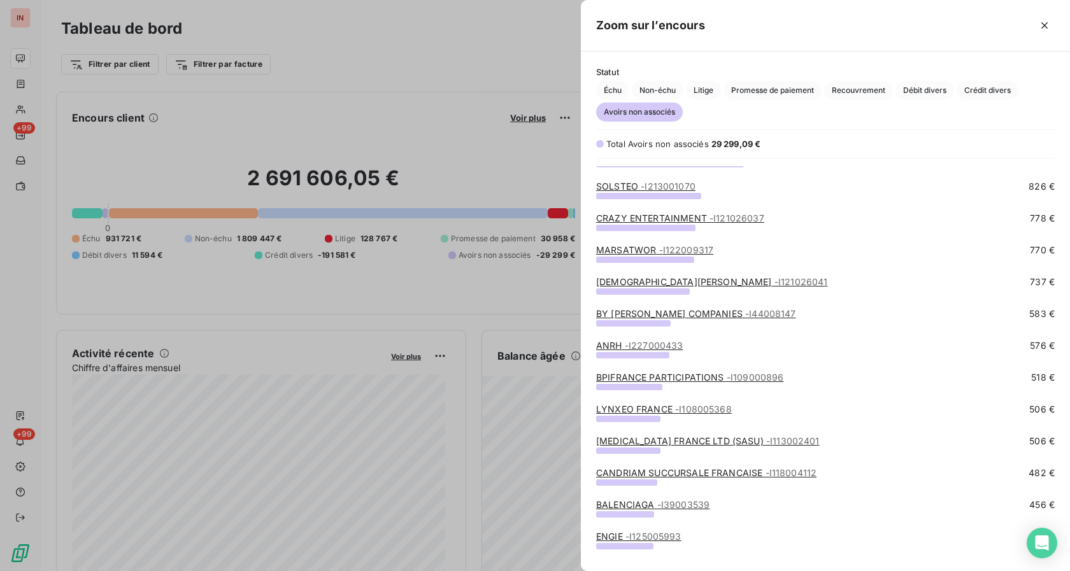
scroll to position [325, 0]
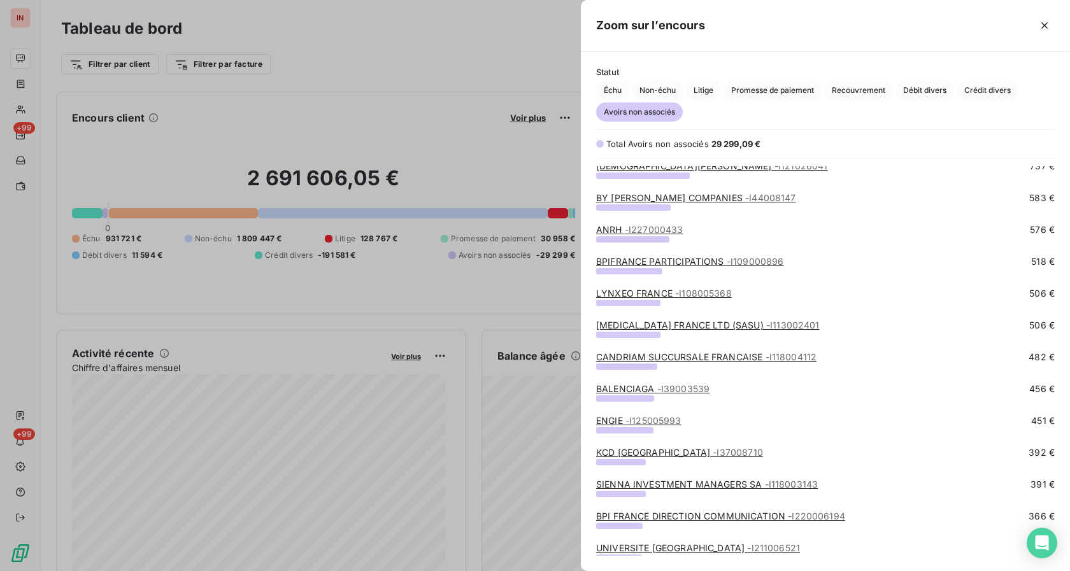
click at [628, 356] on link "CANDRIAM SUCCURSALE FRANCAISE - I118004112" at bounding box center [706, 356] width 220 height 11
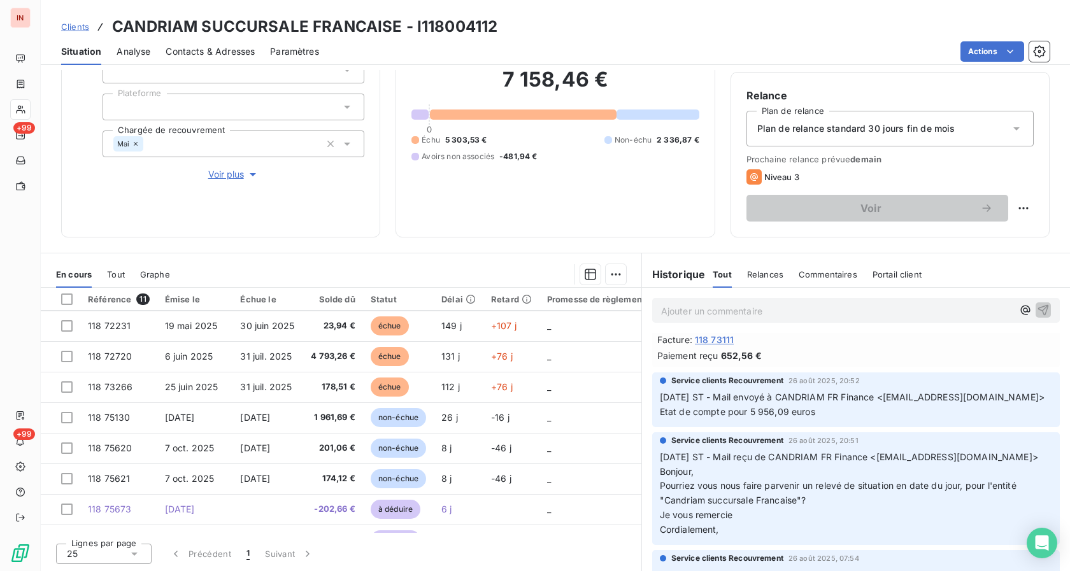
scroll to position [60, 0]
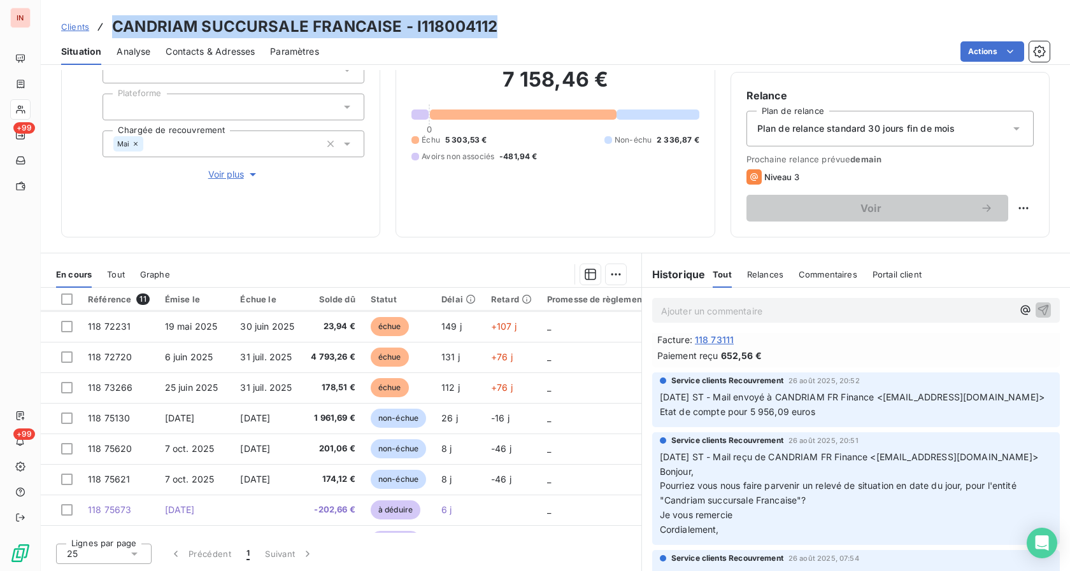
drag, startPoint x: 115, startPoint y: 29, endPoint x: 491, endPoint y: 30, distance: 376.3
click at [491, 30] on h3 "CANDRIAM SUCCURSALE FRANCAISE - I118004112" at bounding box center [304, 26] width 385 height 23
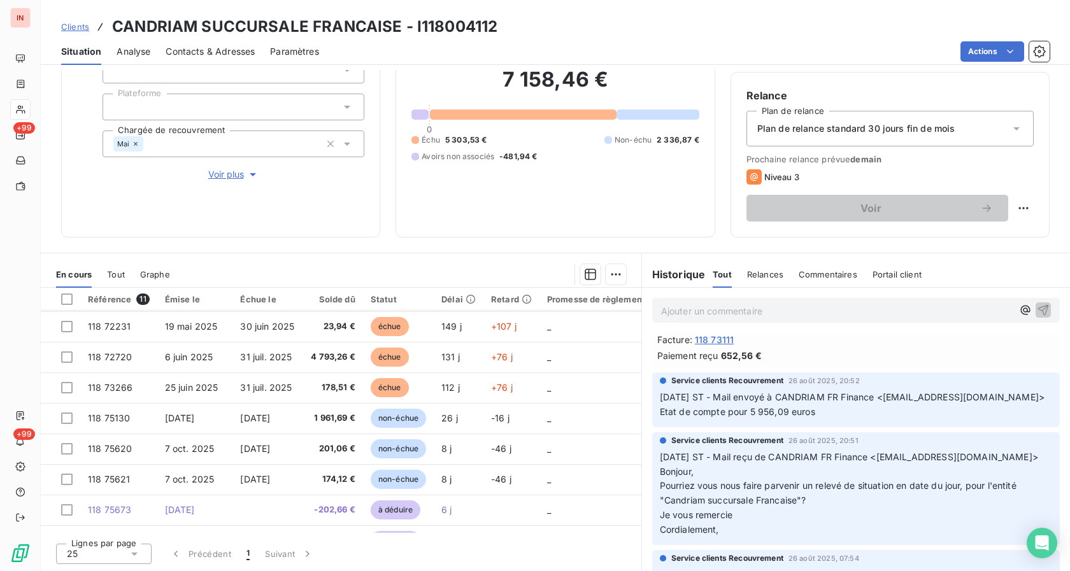
click at [865, 27] on div "Clients CANDRIAM SUCCURSALE FRANCAISE - I118004112" at bounding box center [555, 26] width 1029 height 23
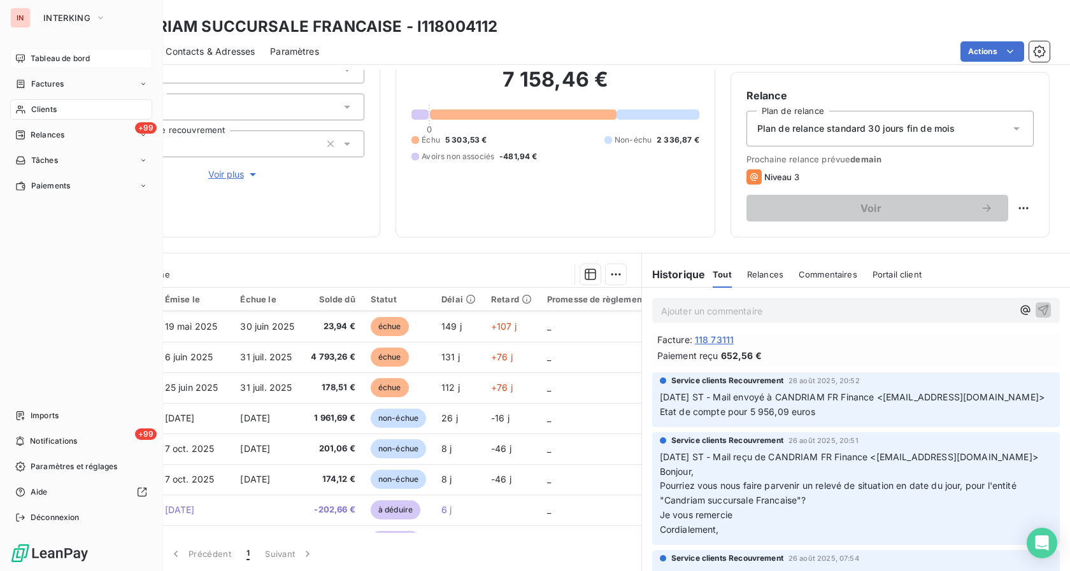
click at [37, 60] on span "Tableau de bord" at bounding box center [60, 58] width 59 height 11
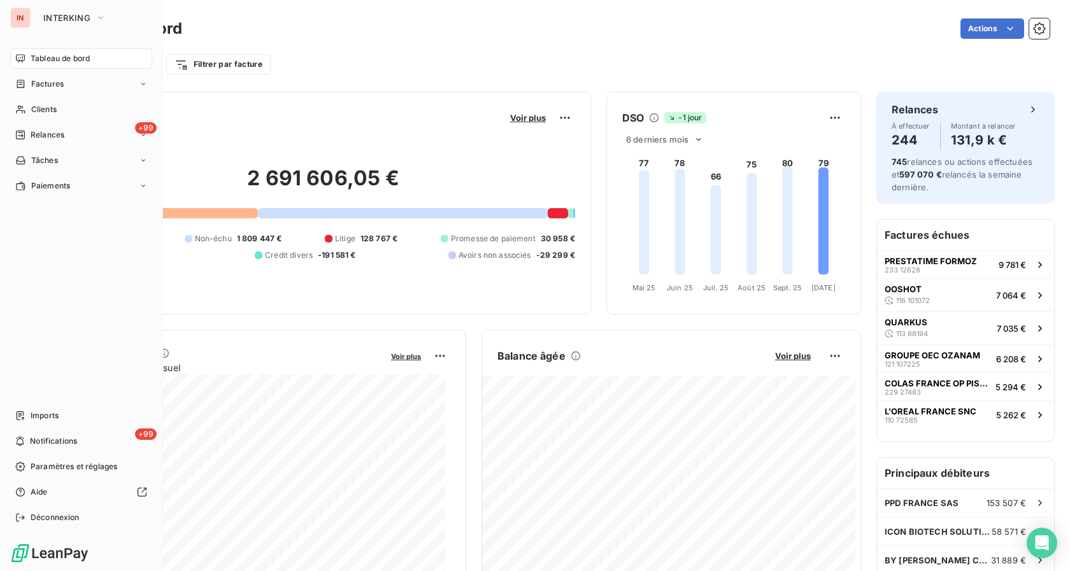
click at [48, 63] on span "Tableau de bord" at bounding box center [60, 58] width 59 height 11
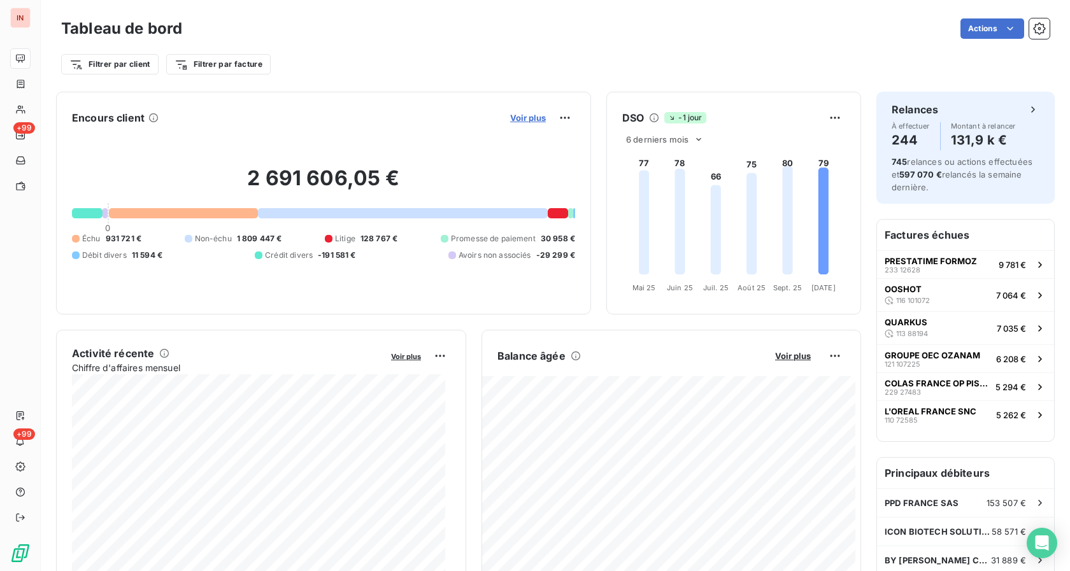
click at [519, 118] on span "Voir plus" at bounding box center [528, 118] width 36 height 10
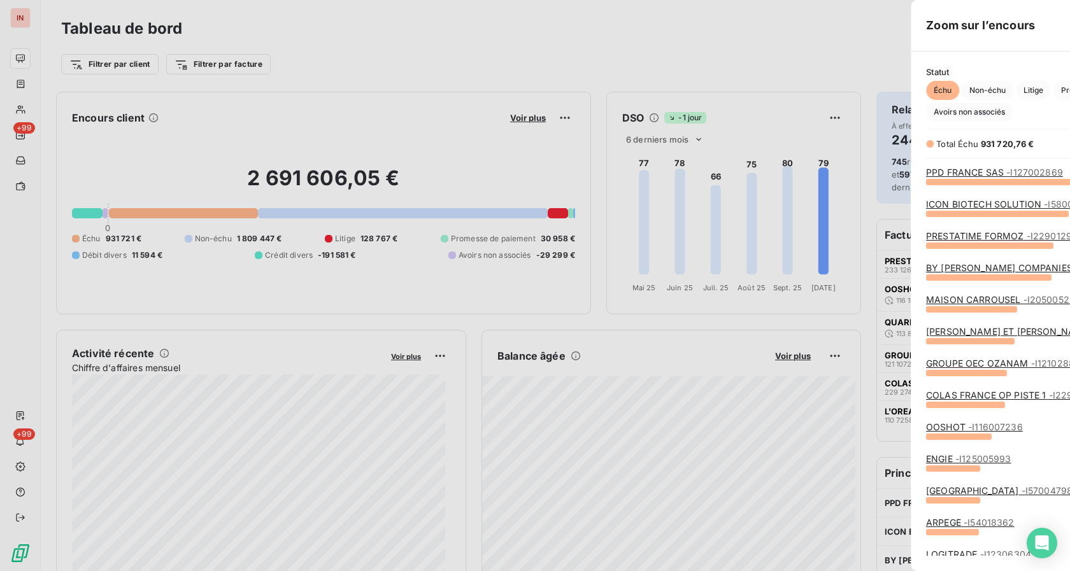
scroll to position [560, 478]
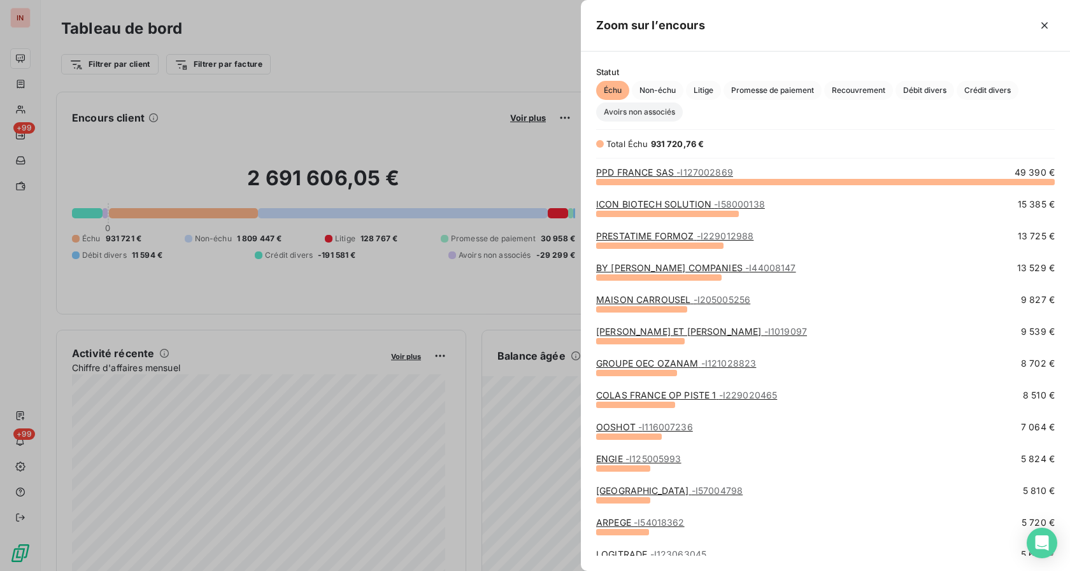
click at [639, 112] on span "Avoirs non associés" at bounding box center [639, 112] width 87 height 19
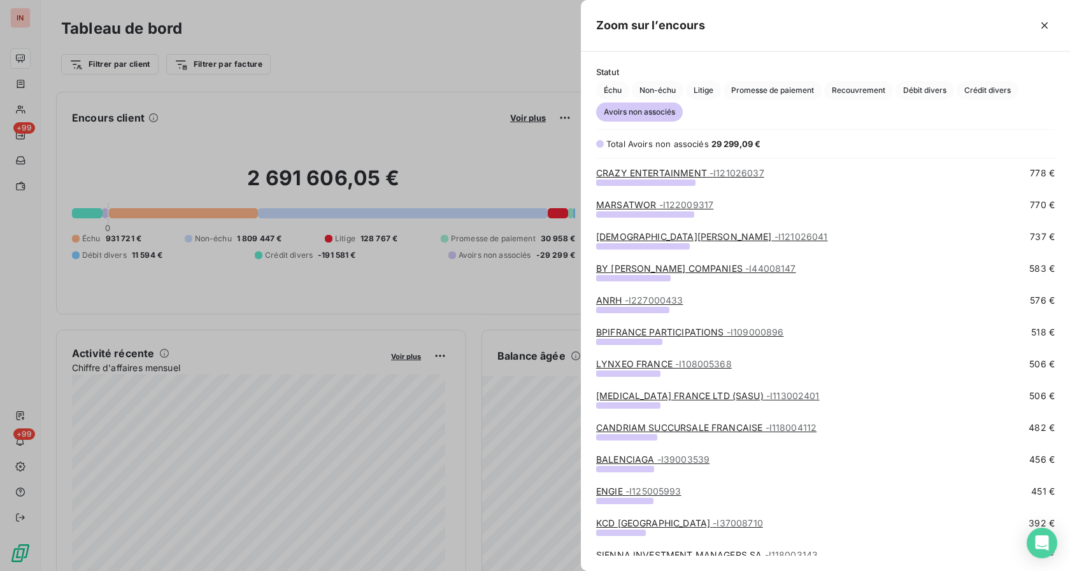
scroll to position [260, 0]
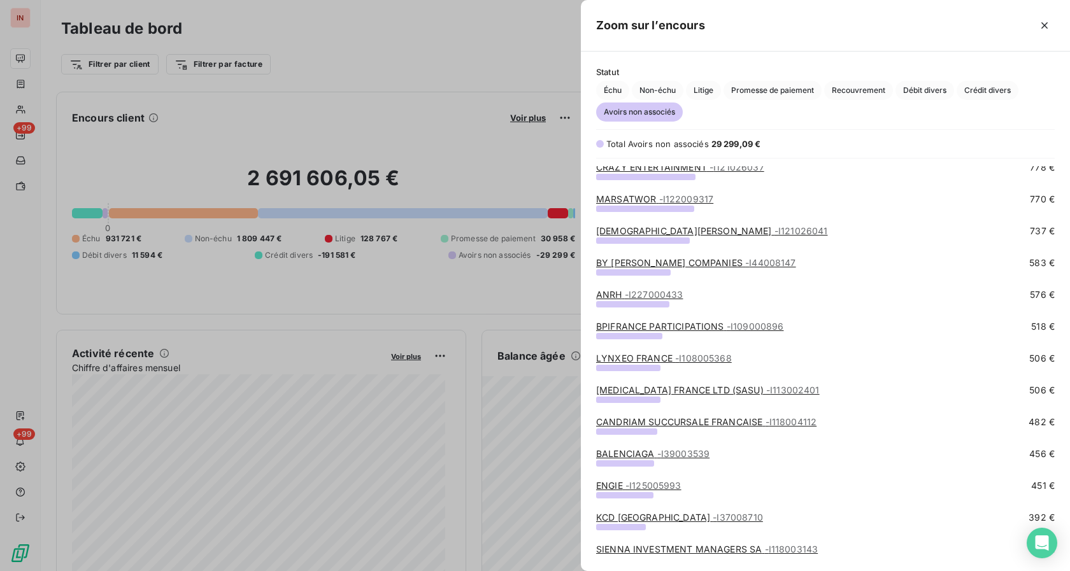
click at [620, 425] on link "CANDRIAM SUCCURSALE FRANCAISE - I118004112" at bounding box center [706, 421] width 220 height 11
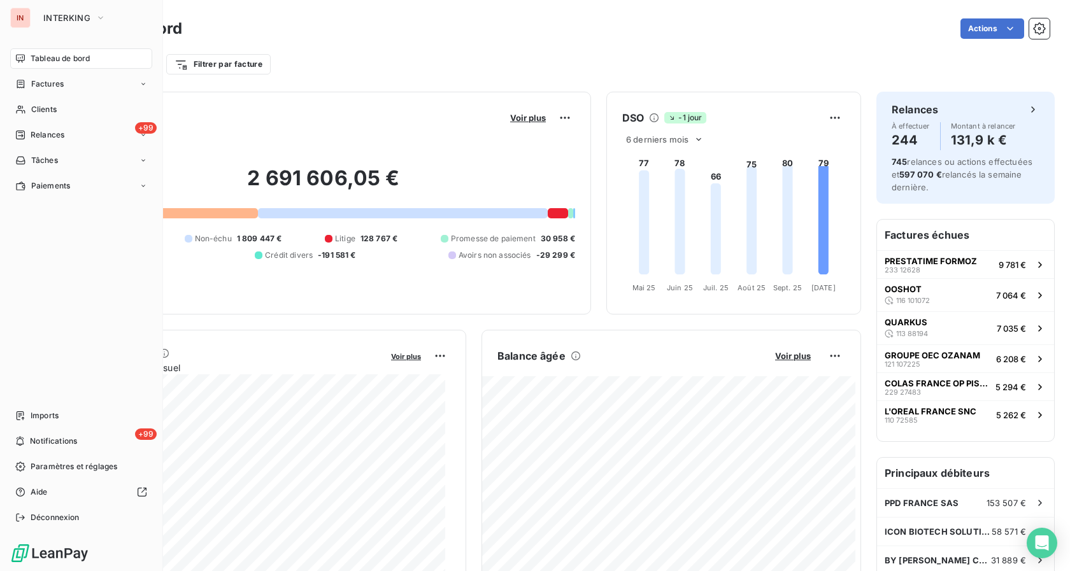
click at [29, 57] on div "Tableau de bord" at bounding box center [81, 58] width 142 height 20
click at [41, 61] on span "Tableau de bord" at bounding box center [60, 58] width 59 height 11
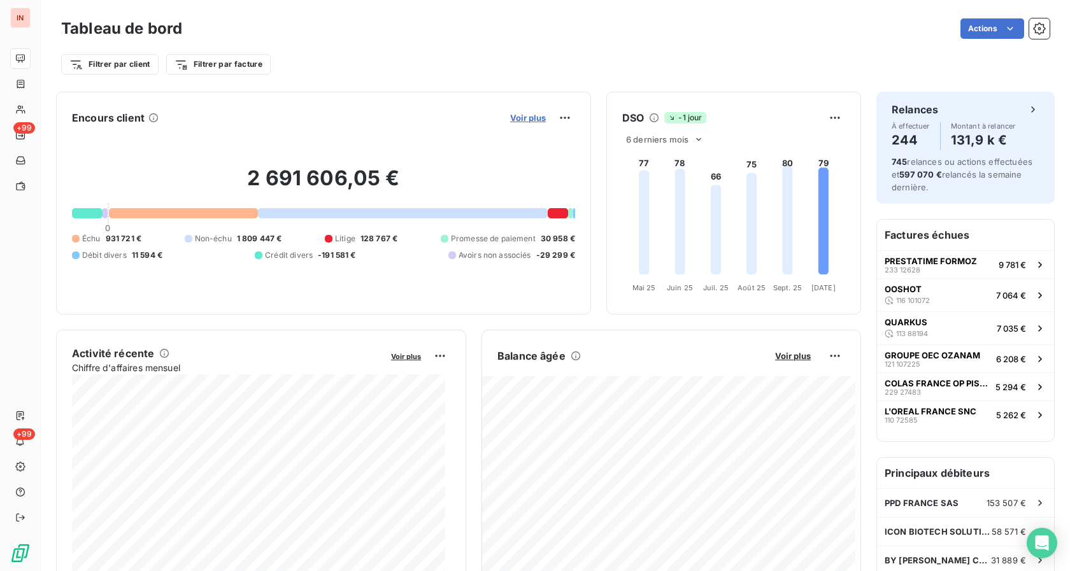
click at [528, 116] on span "Voir plus" at bounding box center [528, 118] width 36 height 10
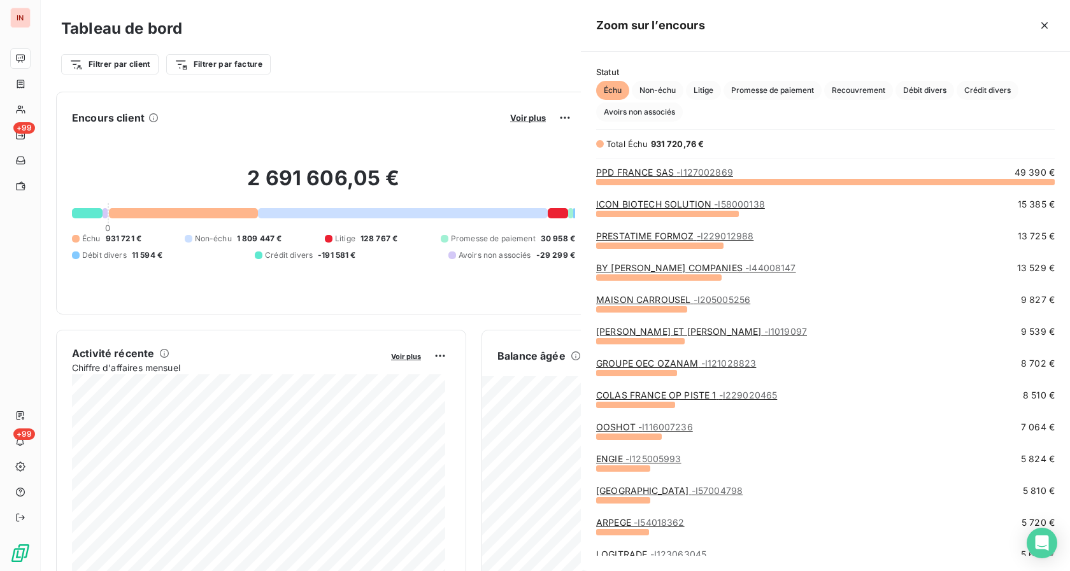
scroll to position [560, 478]
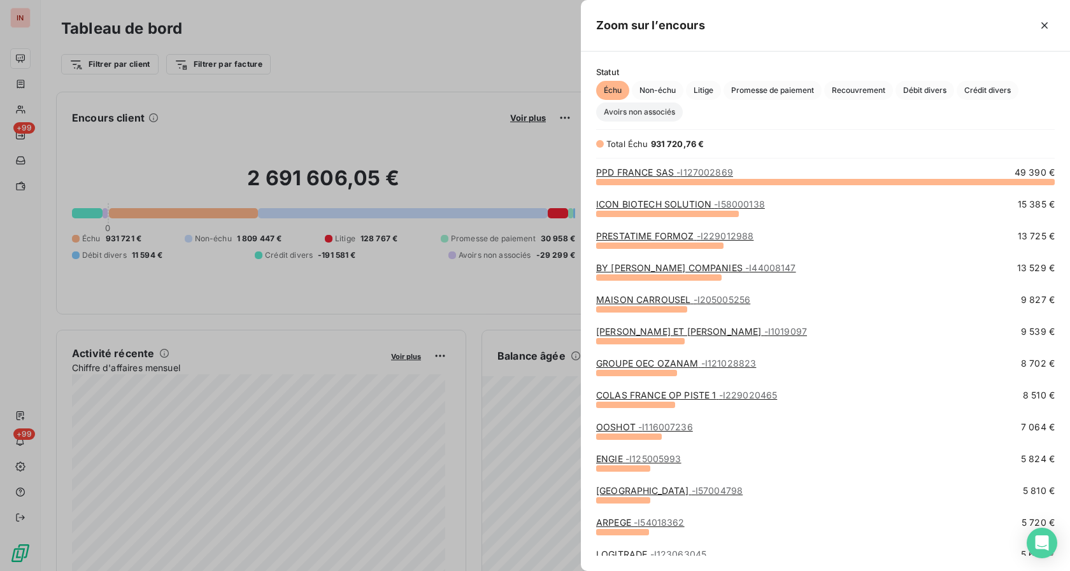
click at [653, 110] on span "Avoirs non associés" at bounding box center [639, 112] width 87 height 19
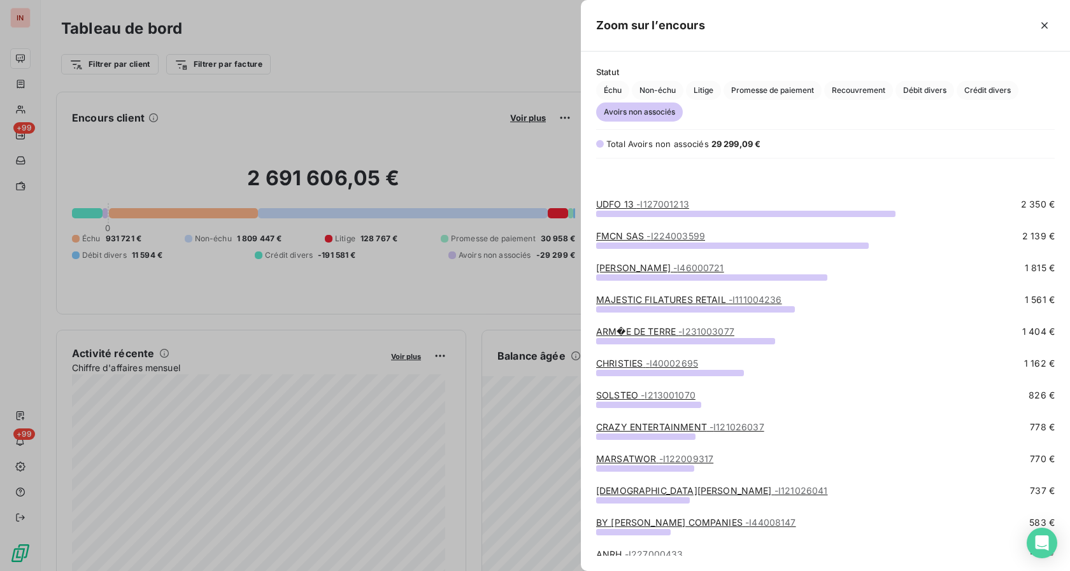
scroll to position [260, 0]
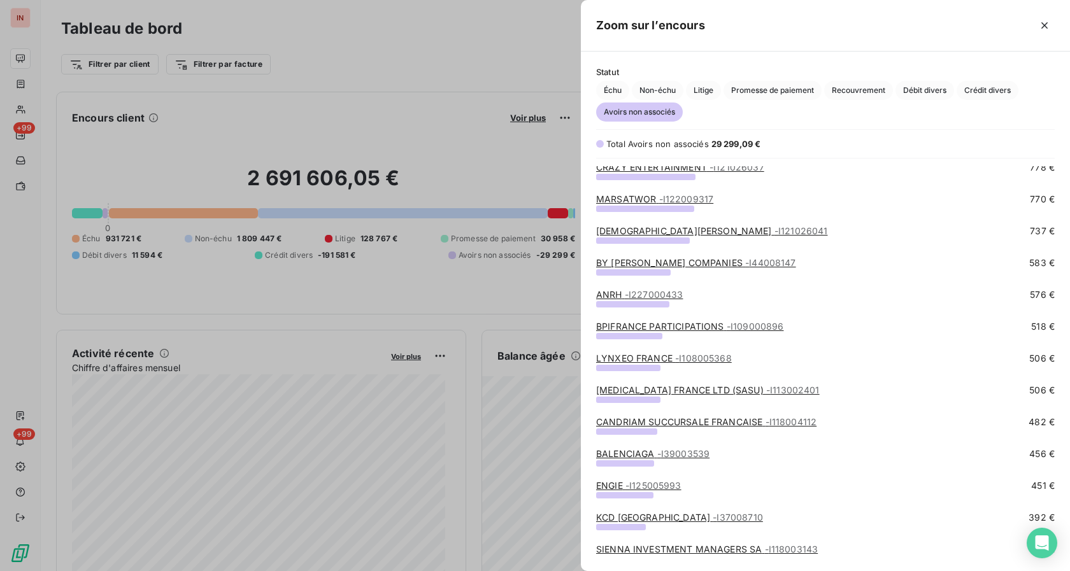
click at [643, 455] on link "BALENCIAGA - I39003539" at bounding box center [652, 453] width 113 height 11
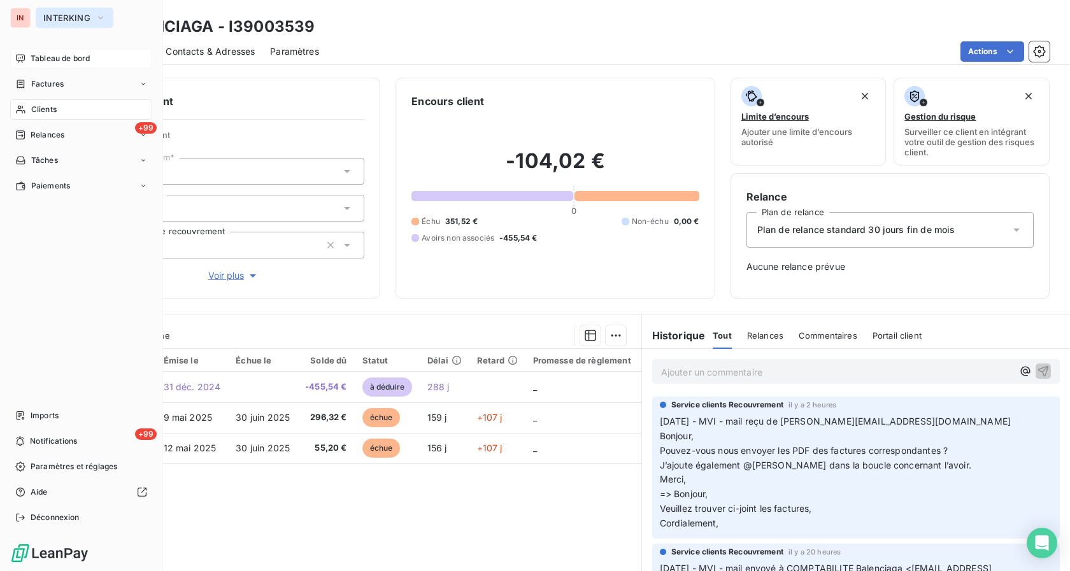
click at [63, 17] on span "INTERKING" at bounding box center [66, 18] width 47 height 10
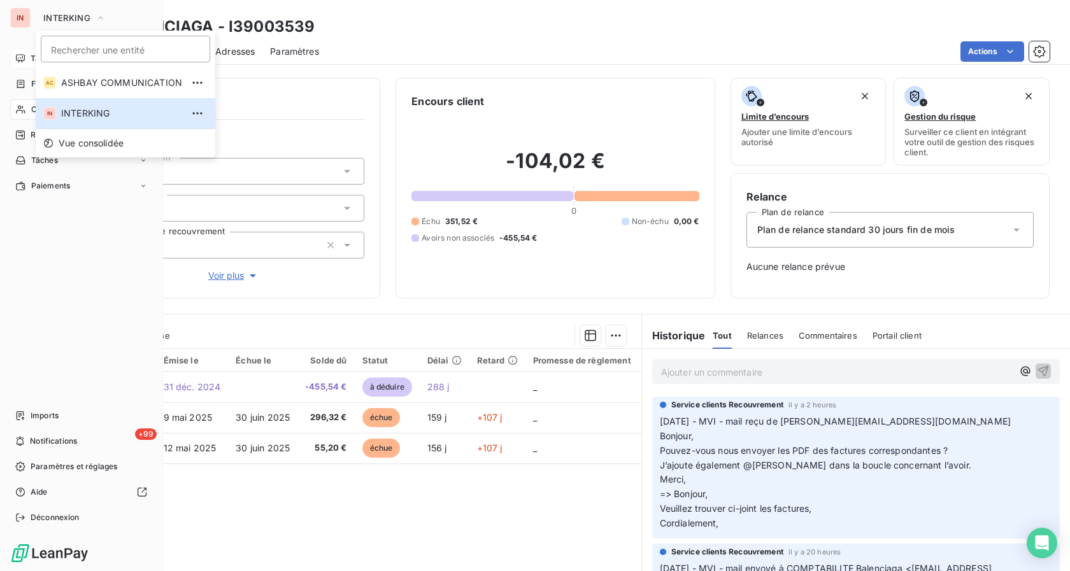
click at [34, 57] on span "Tableau de bord" at bounding box center [60, 58] width 59 height 11
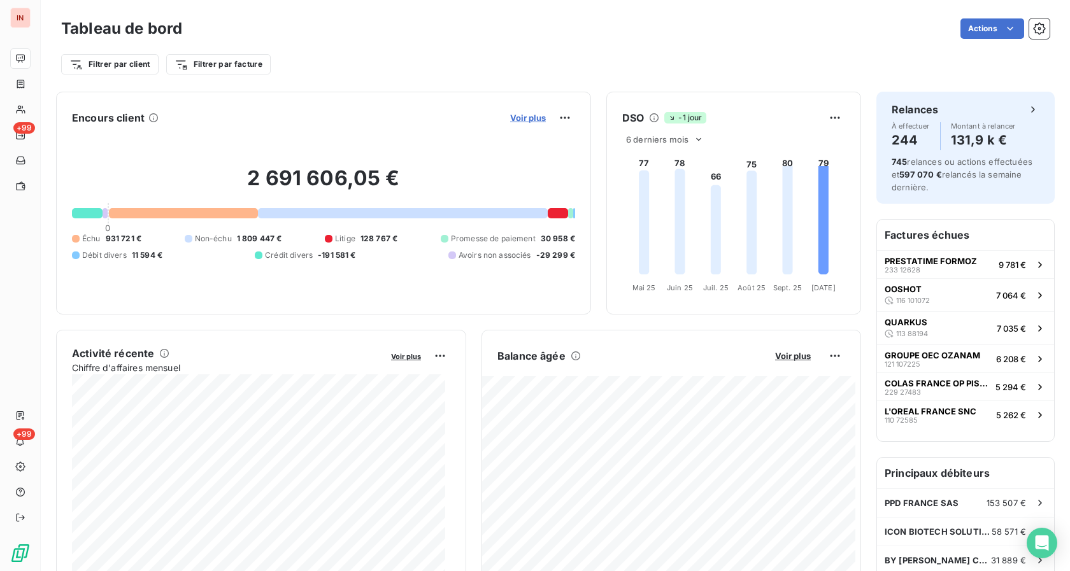
click at [523, 121] on span "Voir plus" at bounding box center [528, 118] width 36 height 10
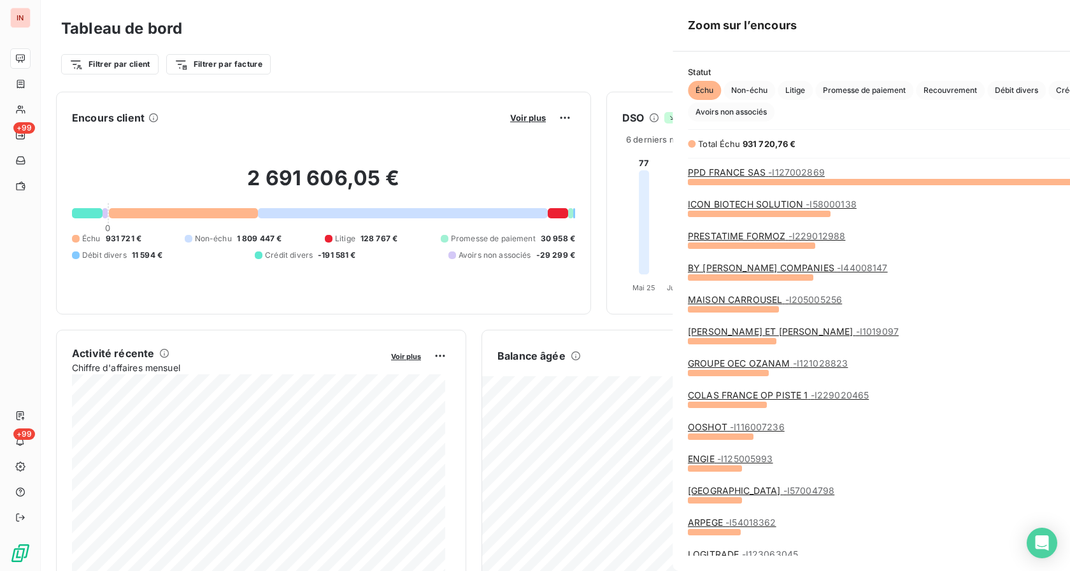
scroll to position [560, 478]
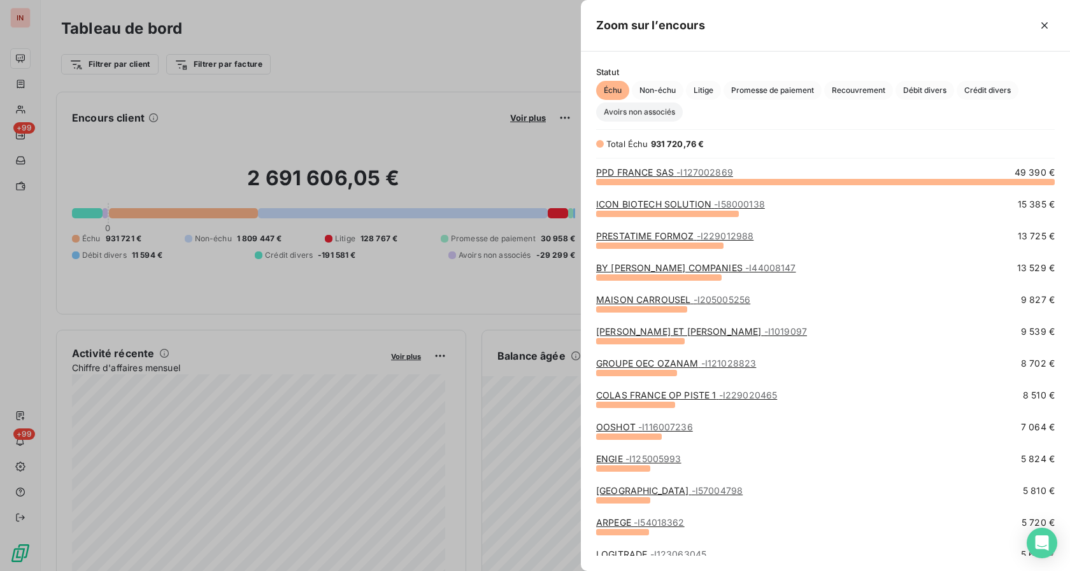
click at [639, 111] on span "Avoirs non associés" at bounding box center [639, 112] width 87 height 19
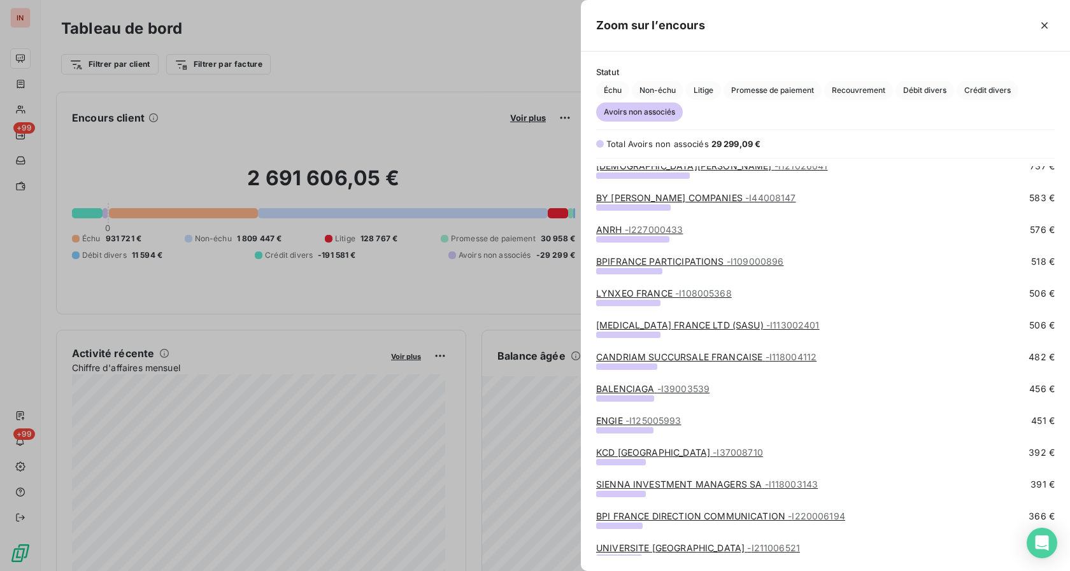
scroll to position [390, 0]
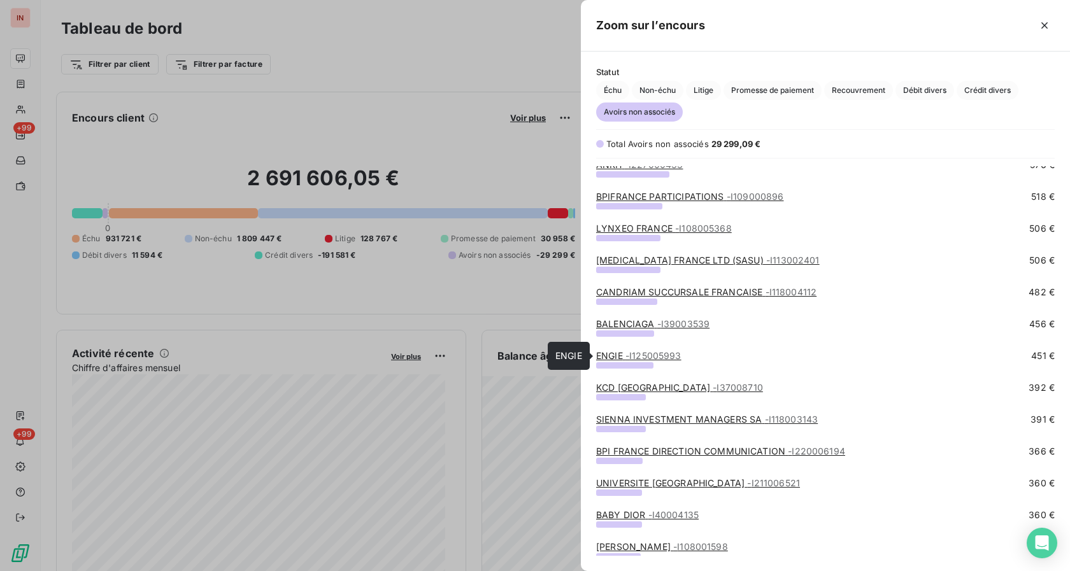
click at [616, 359] on link "ENGIE - I125005993" at bounding box center [638, 355] width 85 height 11
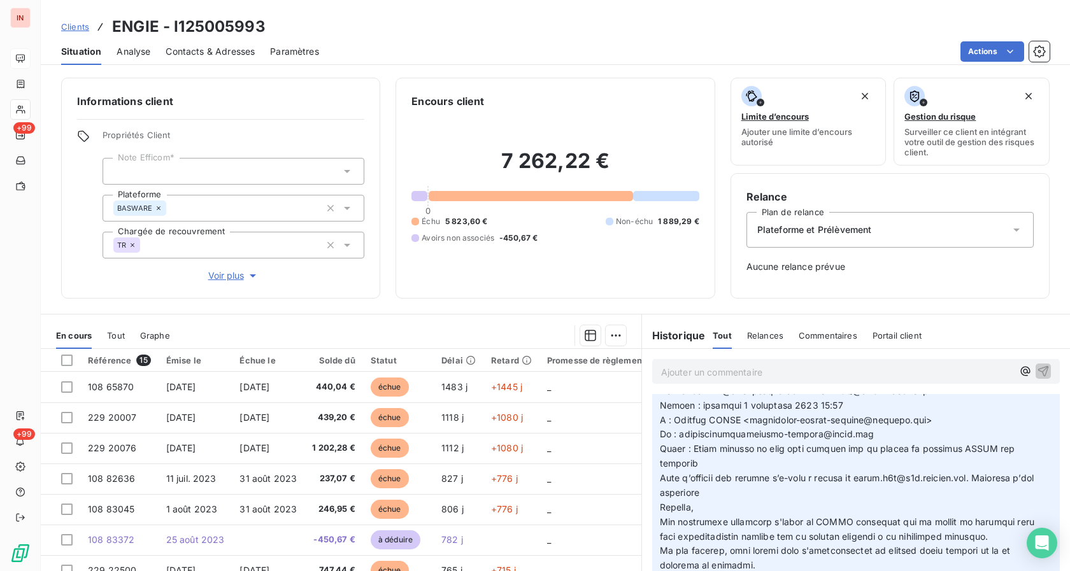
scroll to position [195, 0]
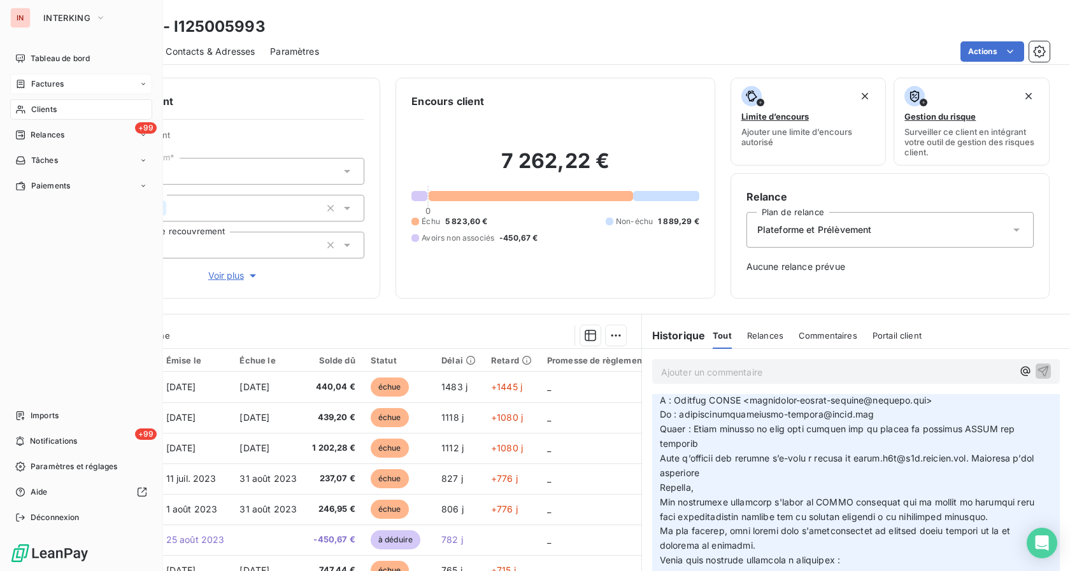
drag, startPoint x: 36, startPoint y: 60, endPoint x: 79, endPoint y: 87, distance: 50.0
click at [37, 60] on span "Tableau de bord" at bounding box center [60, 58] width 59 height 11
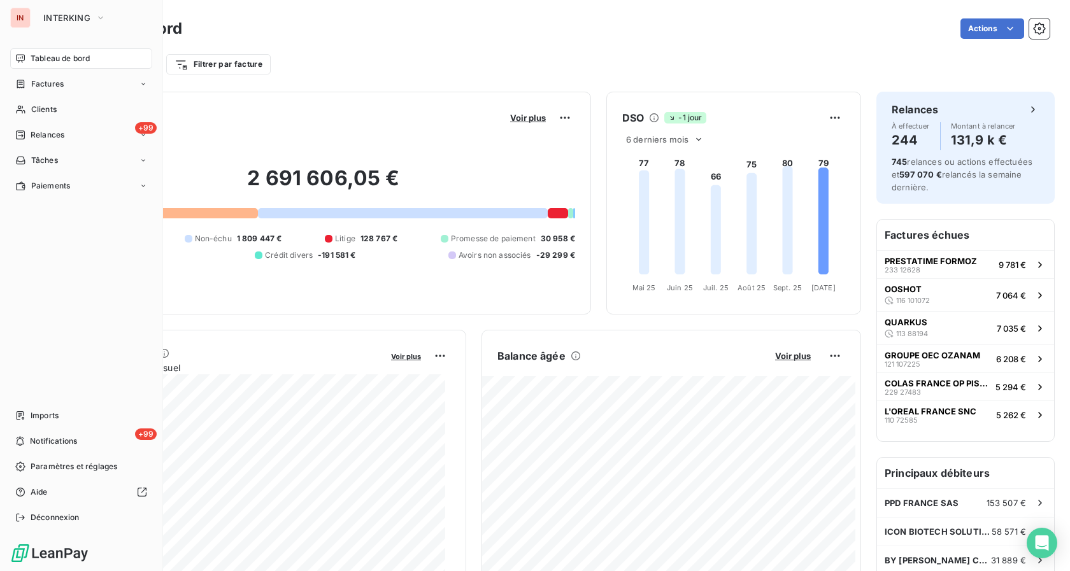
click at [37, 61] on span "Tableau de bord" at bounding box center [60, 58] width 59 height 11
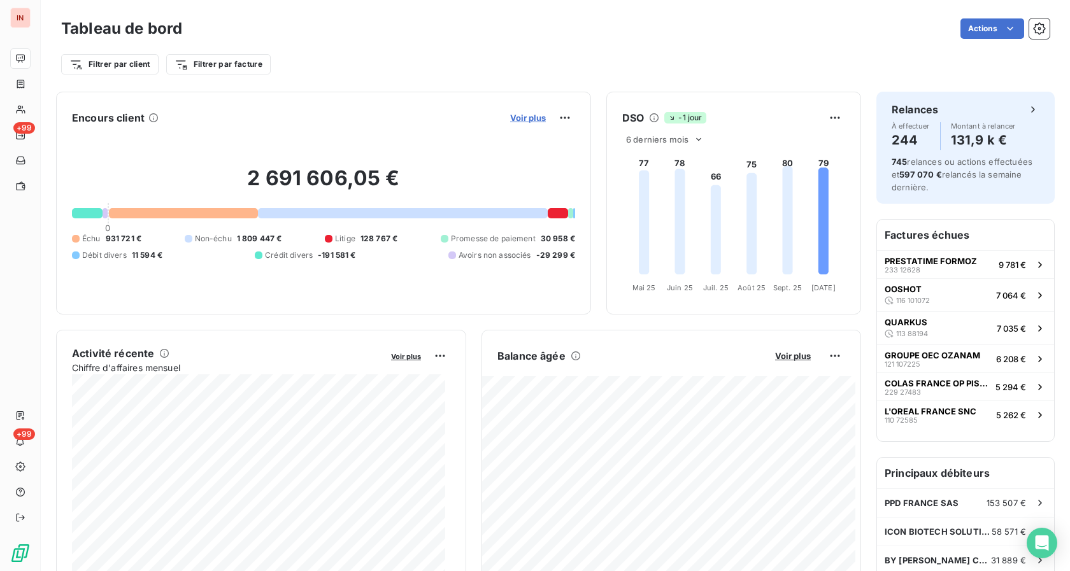
click at [535, 115] on span "Voir plus" at bounding box center [528, 118] width 36 height 10
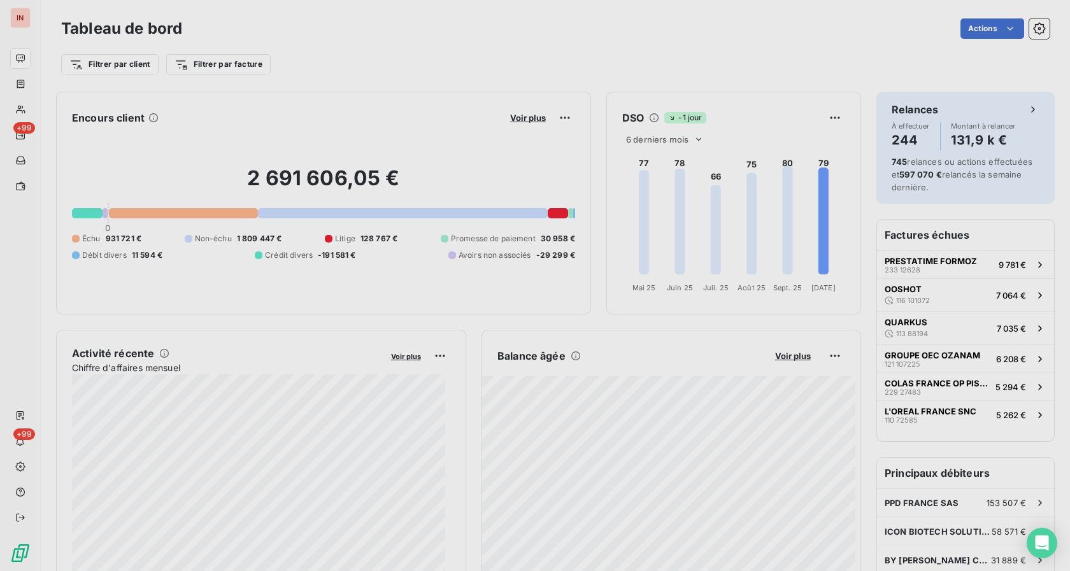
scroll to position [560, 478]
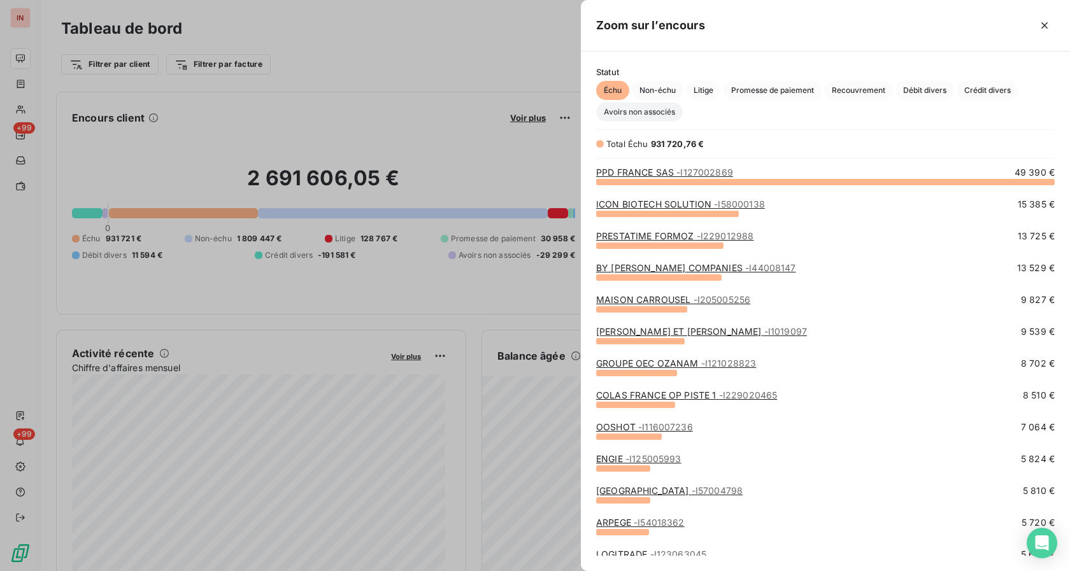
click at [649, 110] on span "Avoirs non associés" at bounding box center [639, 112] width 87 height 19
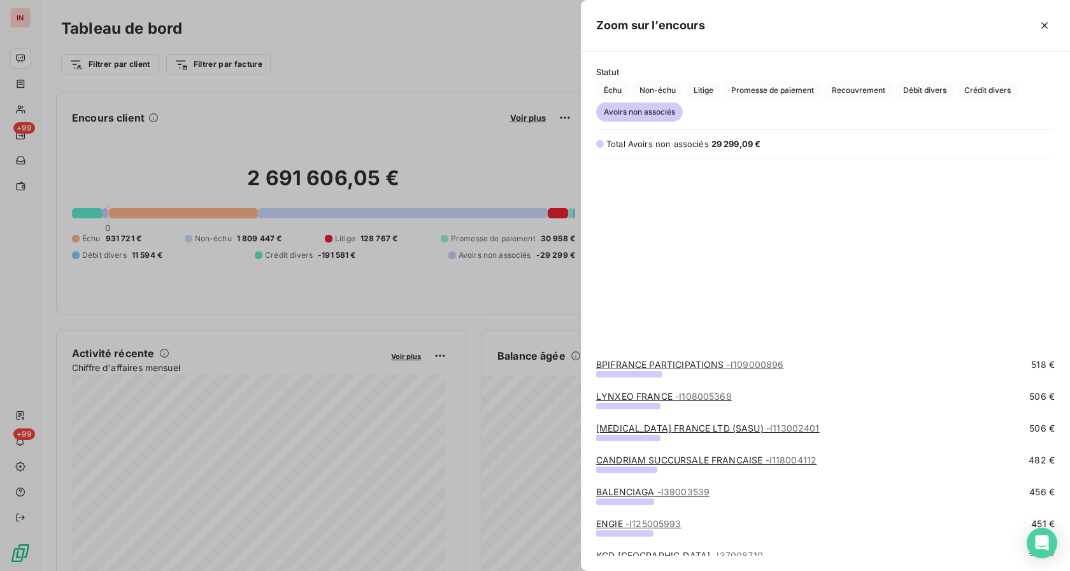
scroll to position [455, 0]
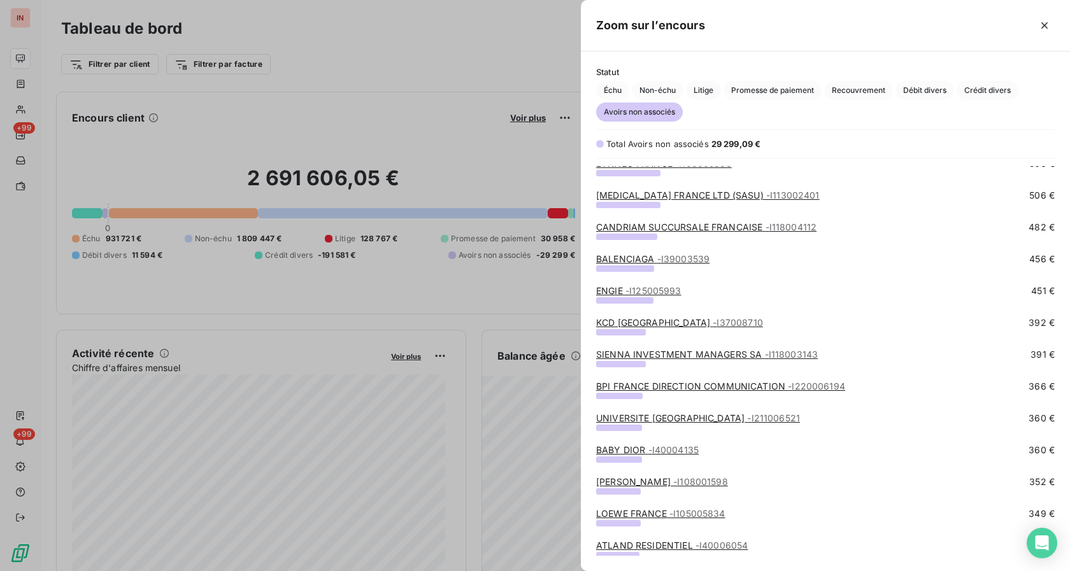
click at [622, 323] on link "KCD [GEOGRAPHIC_DATA] - I37008710" at bounding box center [679, 322] width 167 height 11
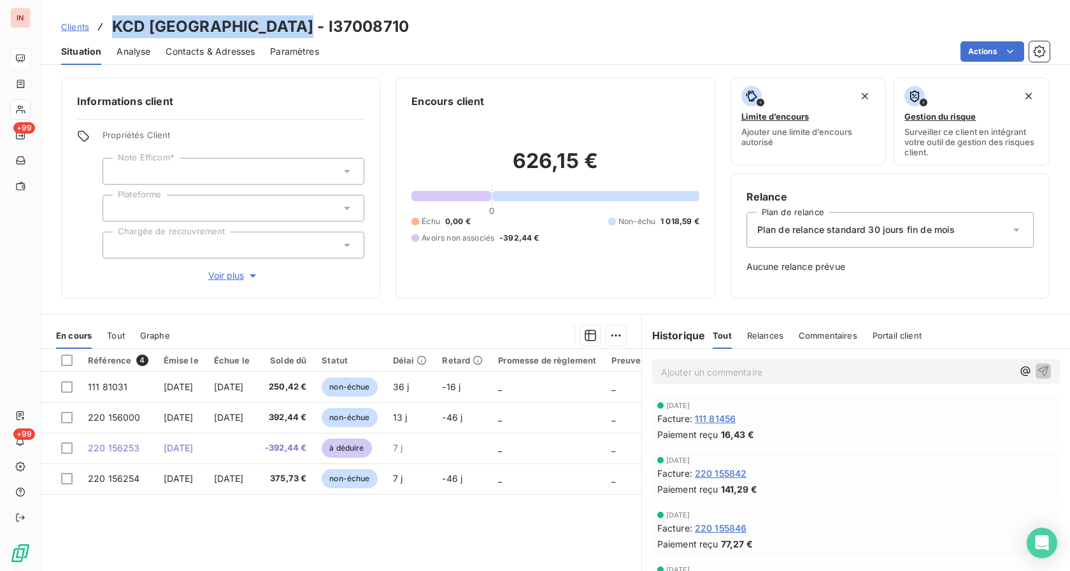
drag, startPoint x: 110, startPoint y: 28, endPoint x: 298, endPoint y: 24, distance: 187.9
click at [298, 24] on div "Clients KCD [GEOGRAPHIC_DATA] - I37008710" at bounding box center [555, 26] width 1029 height 23
drag, startPoint x: 862, startPoint y: 191, endPoint x: 817, endPoint y: 173, distance: 48.8
click at [862, 192] on h6 "Relance" at bounding box center [889, 196] width 287 height 15
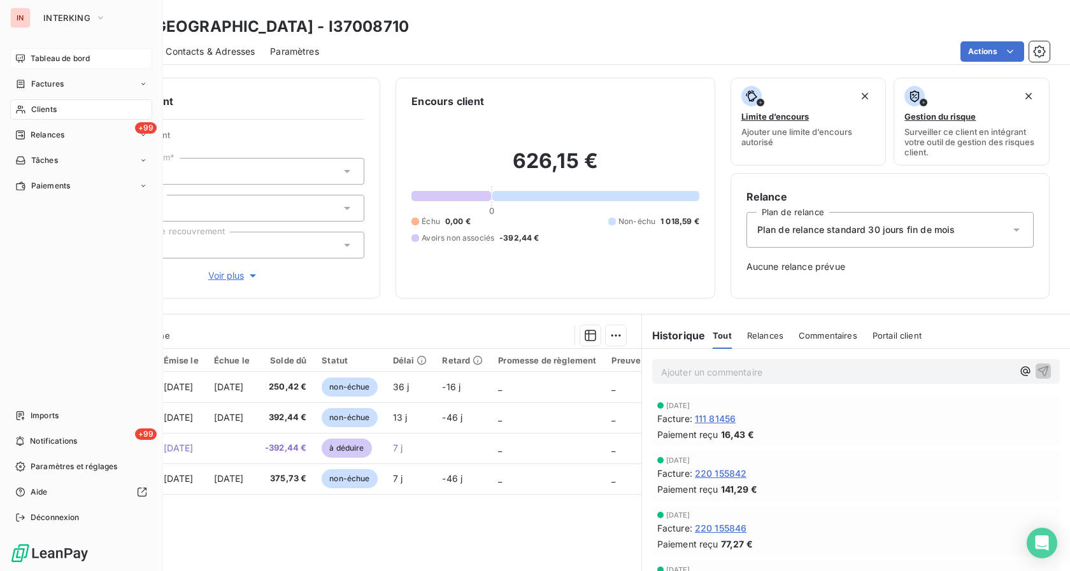
click at [43, 55] on span "Tableau de bord" at bounding box center [60, 58] width 59 height 11
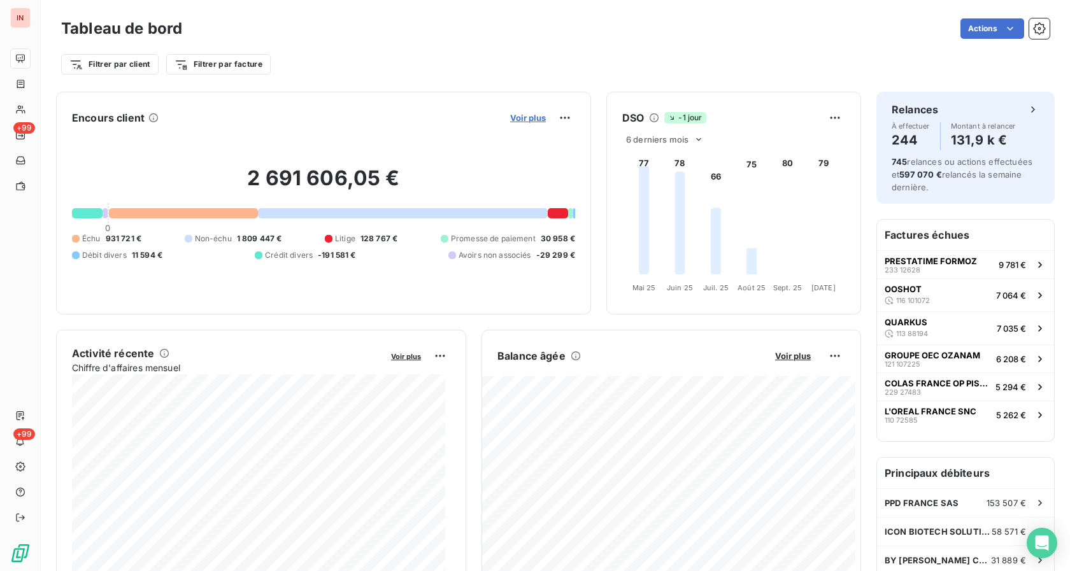
click at [511, 115] on span "Voir plus" at bounding box center [528, 118] width 36 height 10
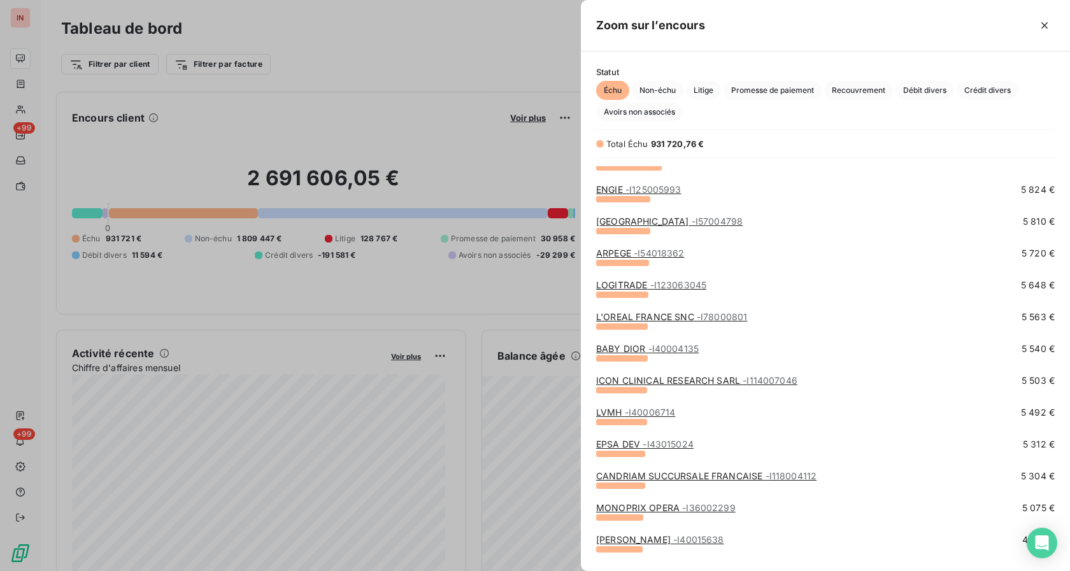
scroll to position [390, 0]
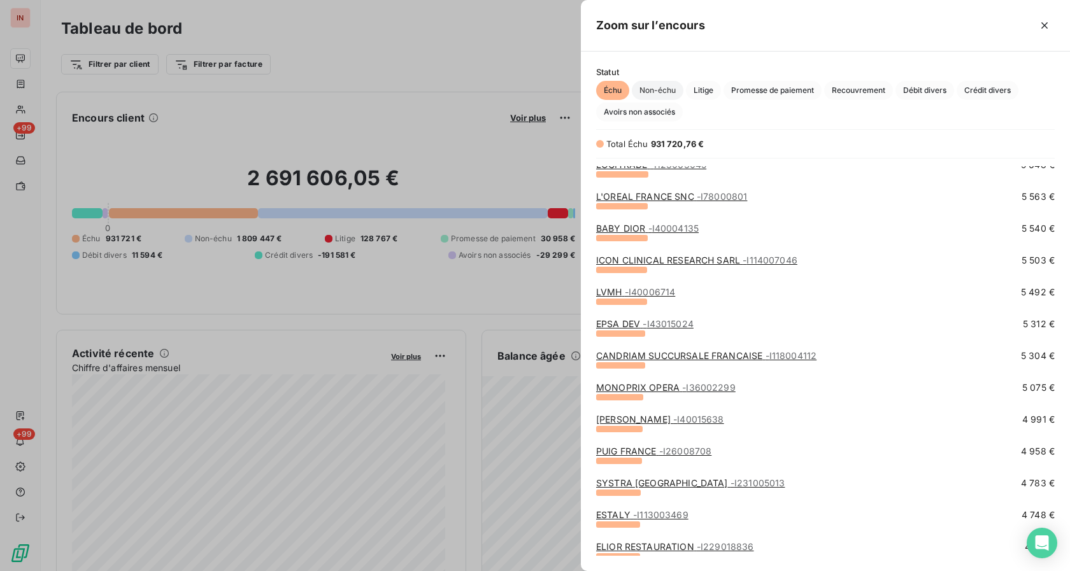
click at [633, 87] on span "Non-échu" at bounding box center [658, 90] width 52 height 19
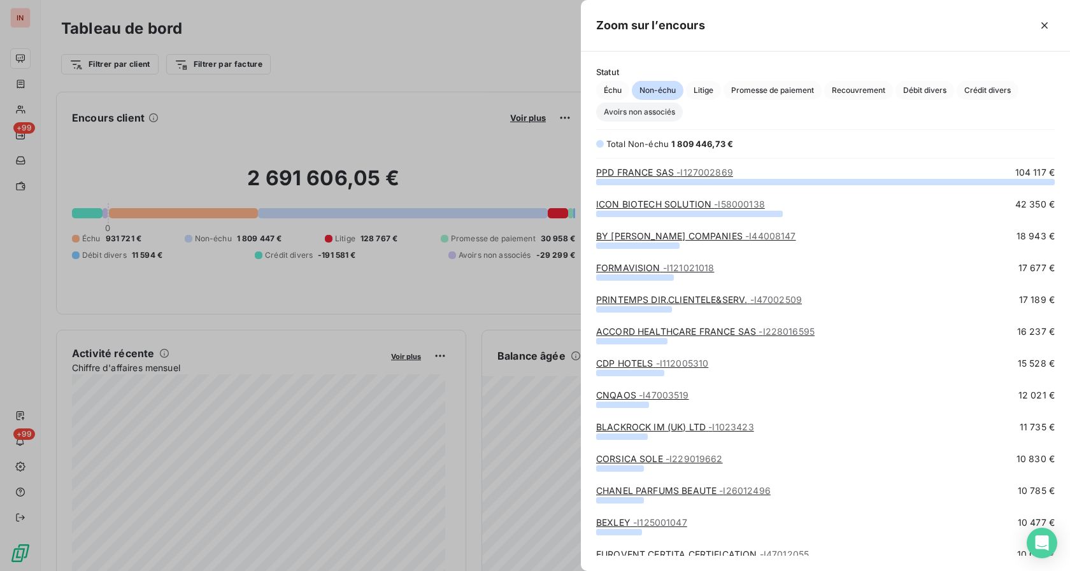
click at [633, 107] on span "Avoirs non associés" at bounding box center [639, 112] width 87 height 19
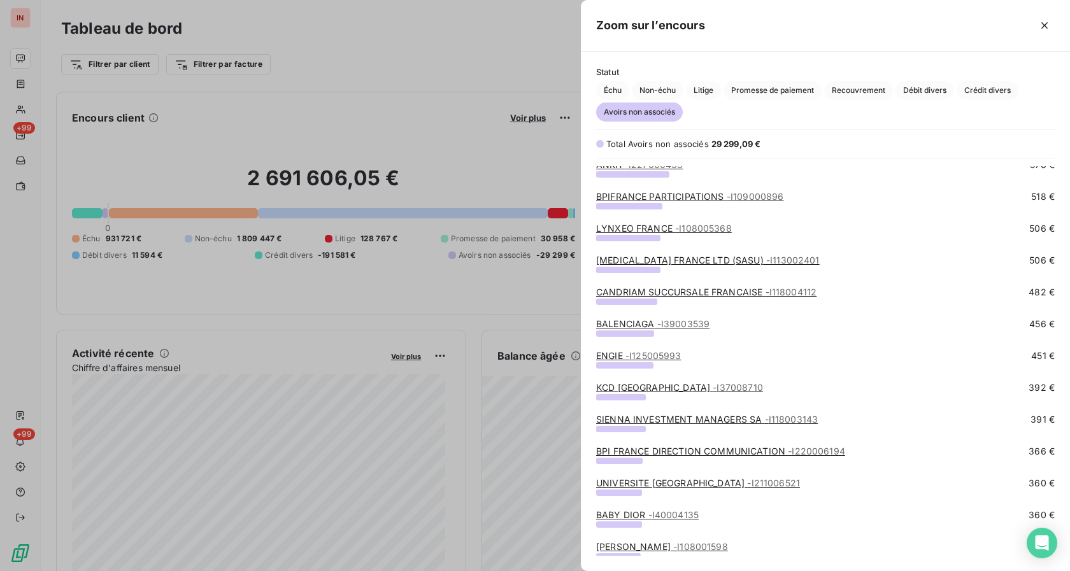
click at [634, 418] on link "SIENNA INVESTMENT MANAGERS SA - I118003143" at bounding box center [707, 419] width 222 height 11
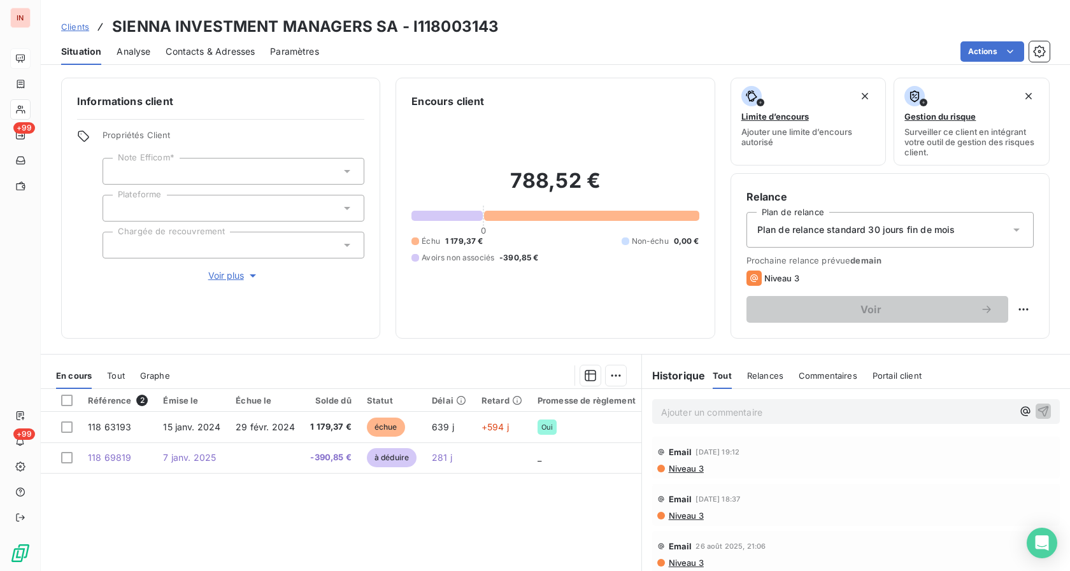
drag, startPoint x: 108, startPoint y: 28, endPoint x: 116, endPoint y: 25, distance: 8.7
click at [116, 25] on div "Clients SIENNA INVESTMENT MANAGERS SA - I118003143" at bounding box center [279, 26] width 437 height 23
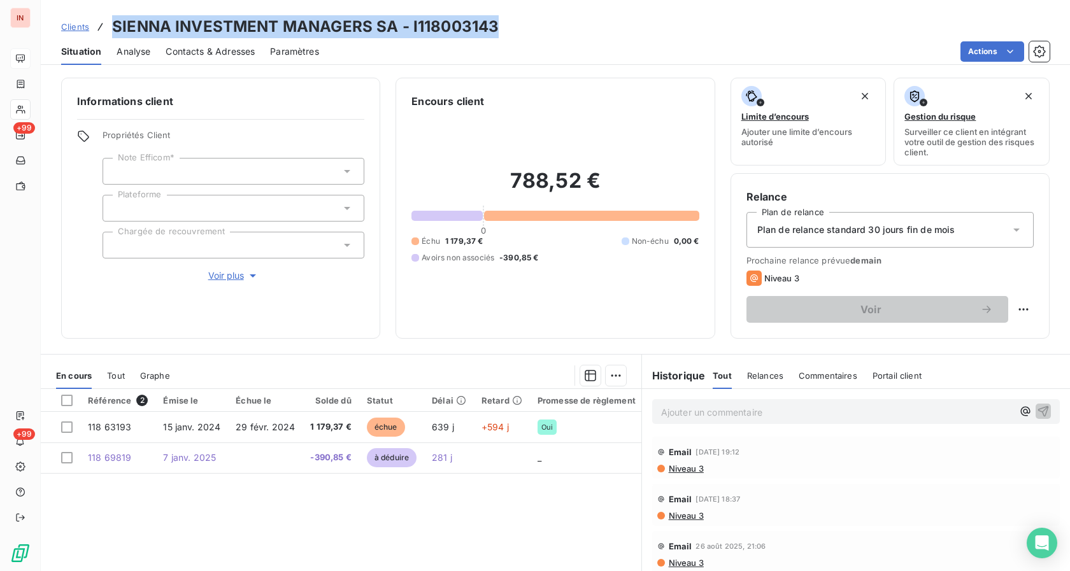
drag, startPoint x: 115, startPoint y: 26, endPoint x: 518, endPoint y: 18, distance: 402.4
click at [518, 18] on div "Clients SIENNA INVESTMENT MANAGERS SA - I118003143" at bounding box center [555, 26] width 1029 height 23
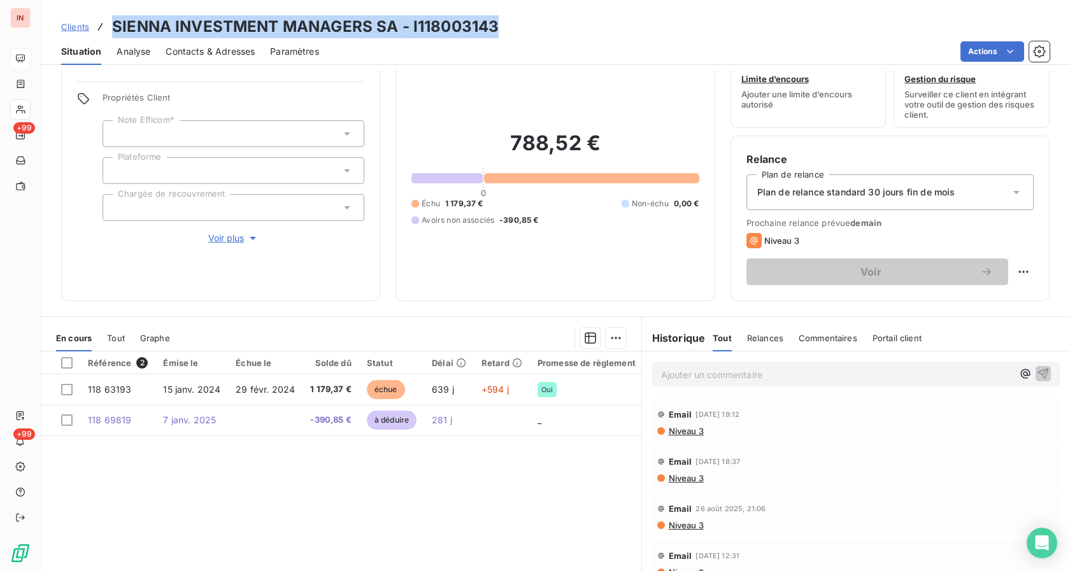
scroll to position [101, 0]
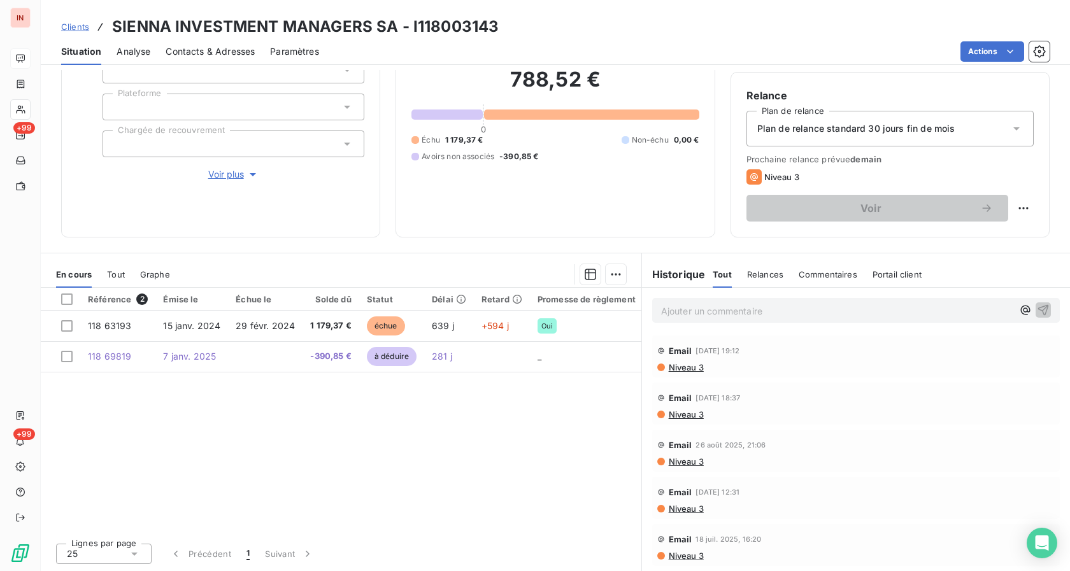
click at [938, 273] on div "Historique Tout Relances Commentaires Portail client Tout Relances Commentaires…" at bounding box center [856, 274] width 428 height 27
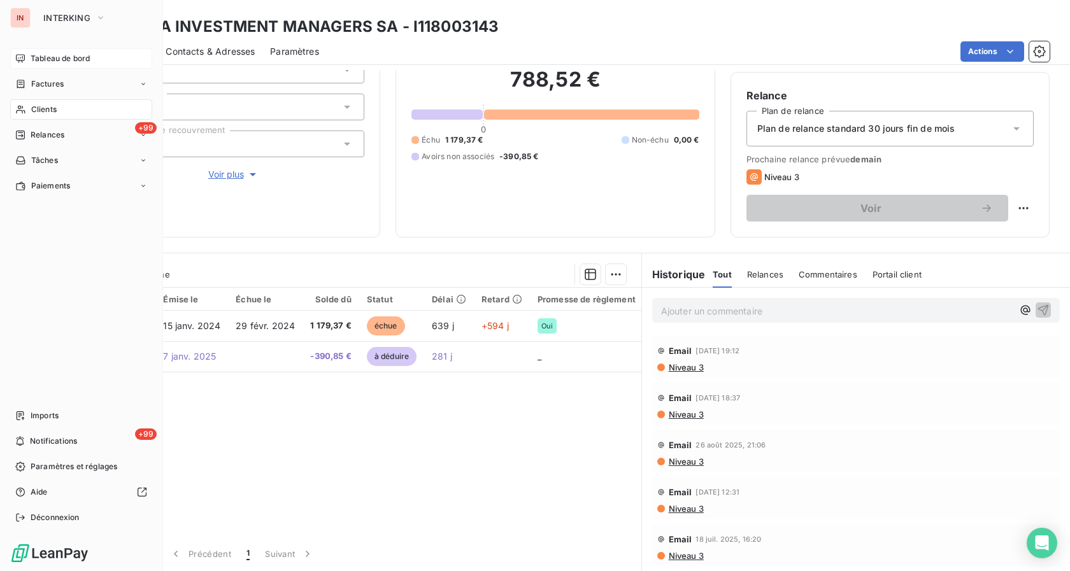
click at [31, 59] on span "Tableau de bord" at bounding box center [60, 58] width 59 height 11
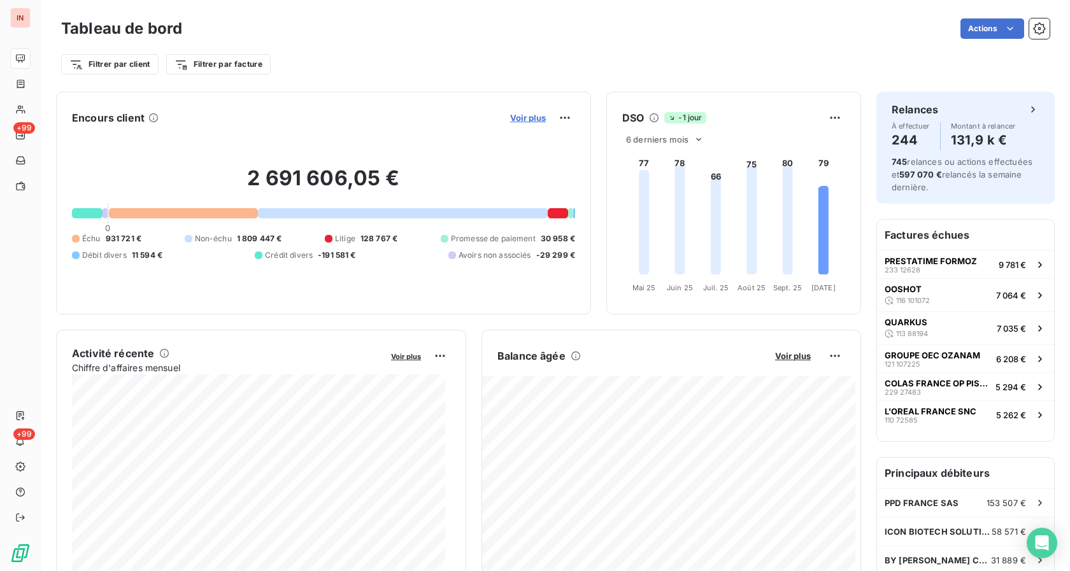
click at [520, 118] on span "Voir plus" at bounding box center [528, 118] width 36 height 10
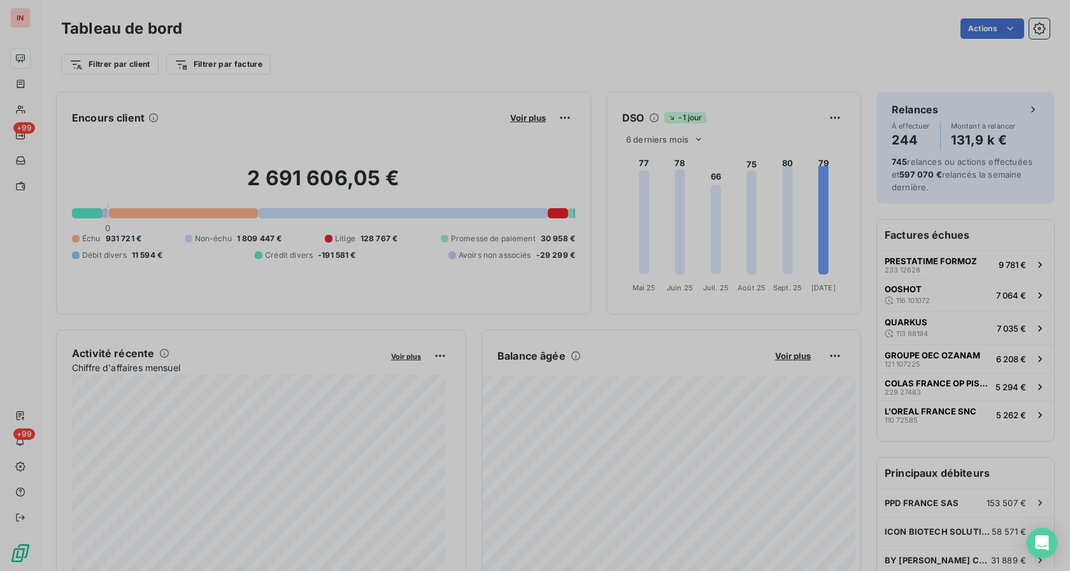
scroll to position [11, 11]
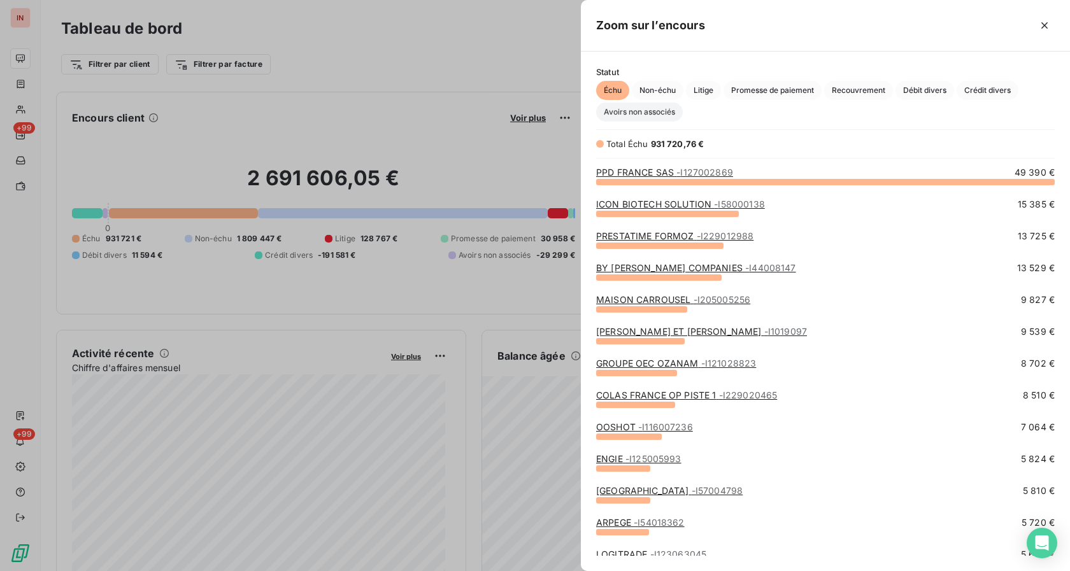
click at [634, 118] on div "Statut Échu Non-échu Litige Promesse de paiement Recouvrement Débit divers Créd…" at bounding box center [825, 312] width 489 height 520
click at [633, 117] on span "Avoirs non associés" at bounding box center [639, 112] width 87 height 19
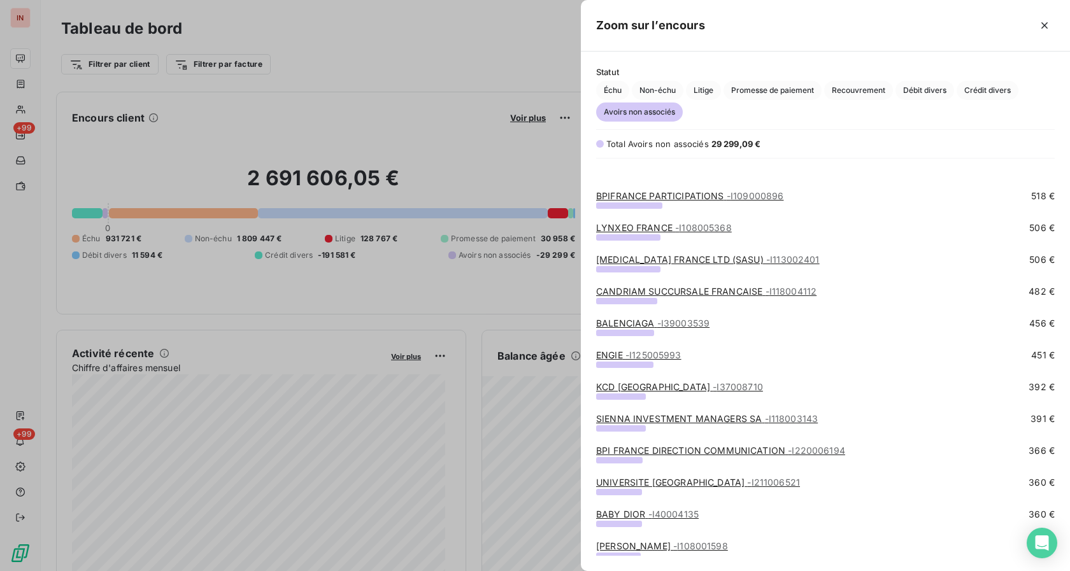
scroll to position [520, 0]
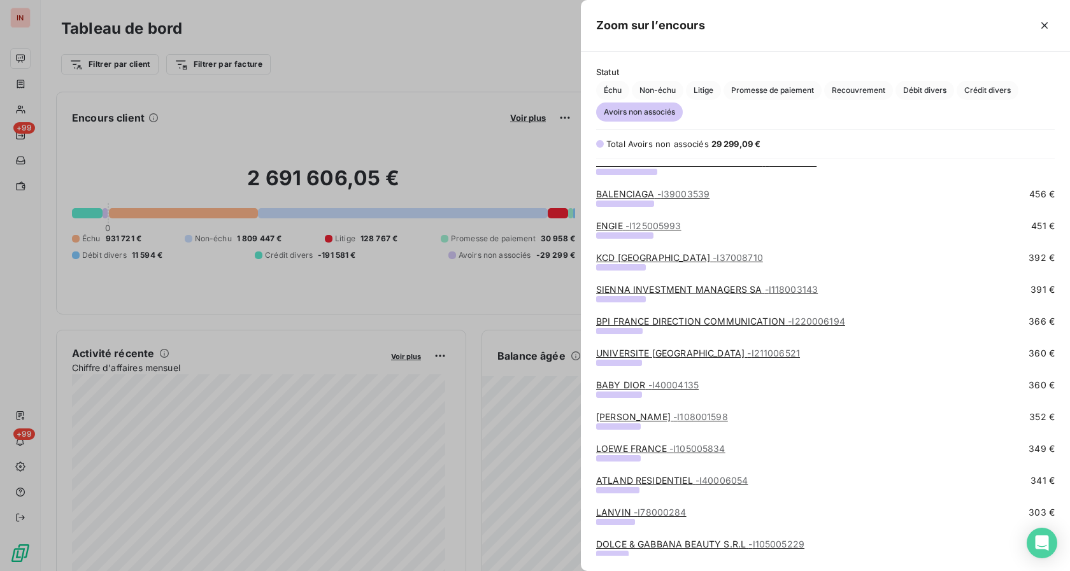
click at [644, 286] on link "SIENNA INVESTMENT MANAGERS SA - I118003143" at bounding box center [707, 289] width 222 height 11
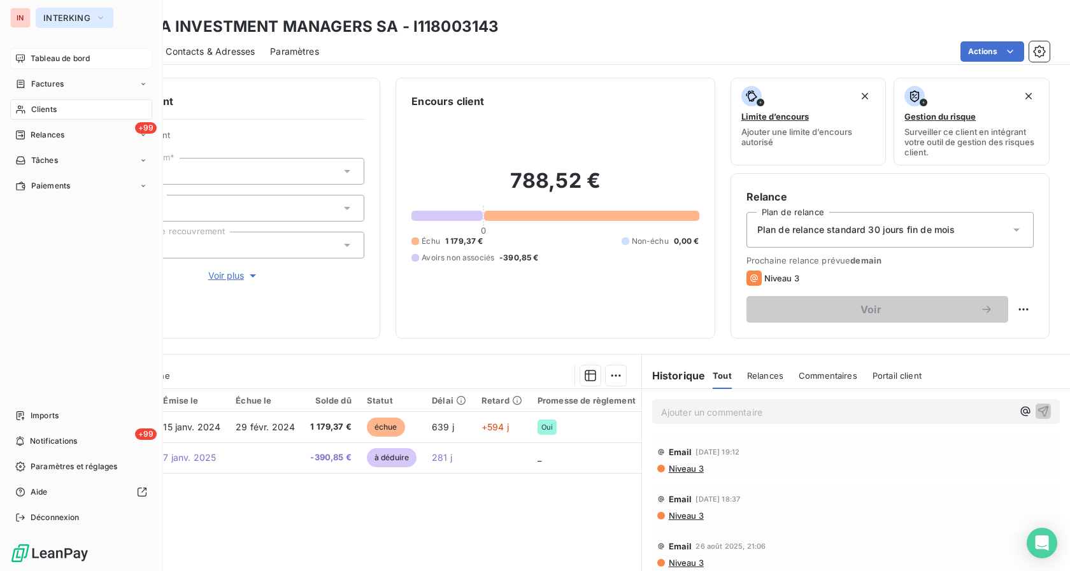
click at [40, 18] on button "INTERKING" at bounding box center [75, 18] width 78 height 20
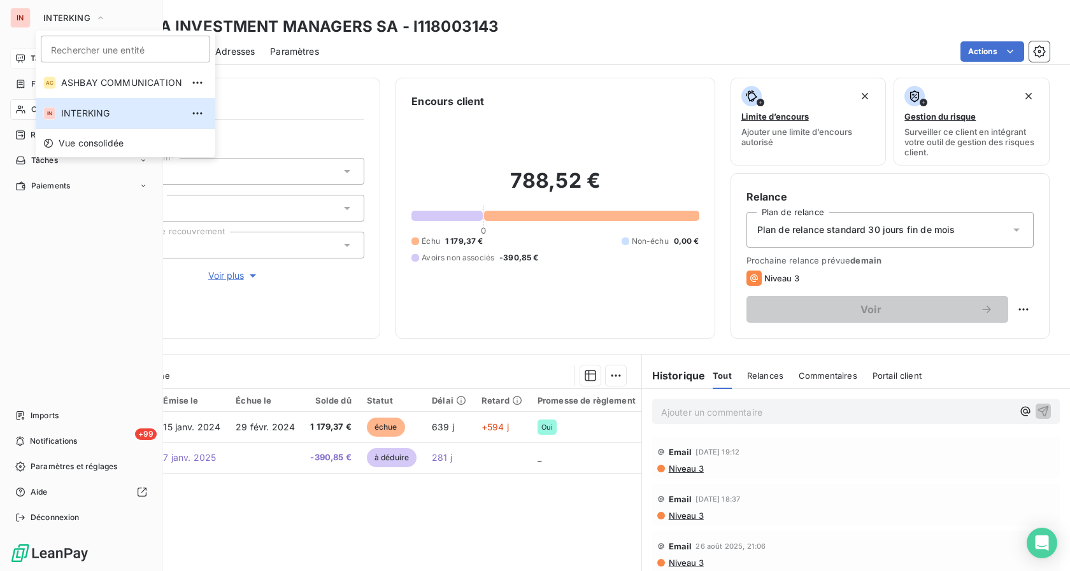
click at [22, 62] on icon at bounding box center [20, 58] width 9 height 8
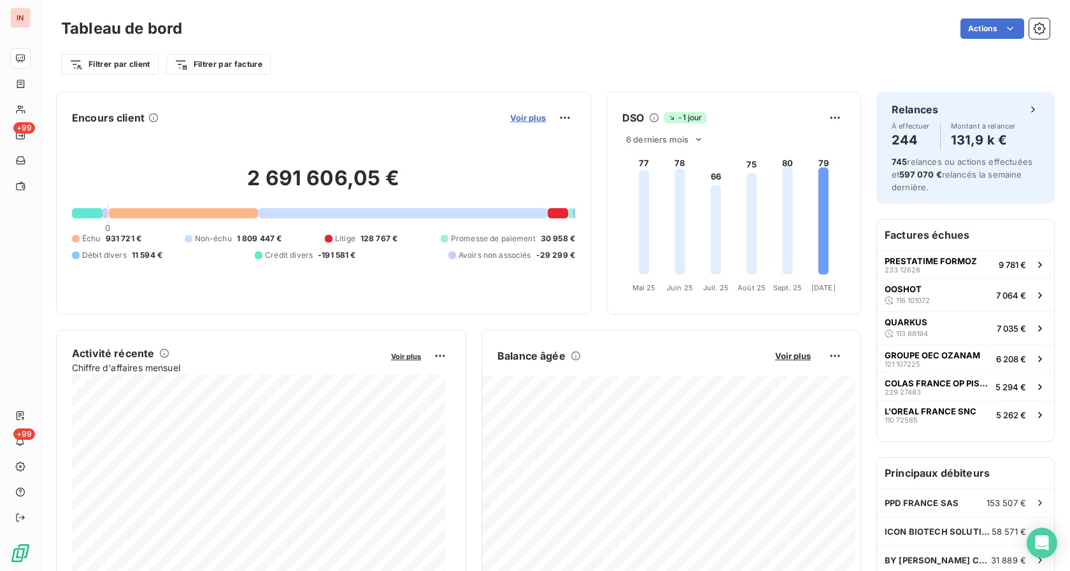
click at [518, 121] on span "Voir plus" at bounding box center [528, 118] width 36 height 10
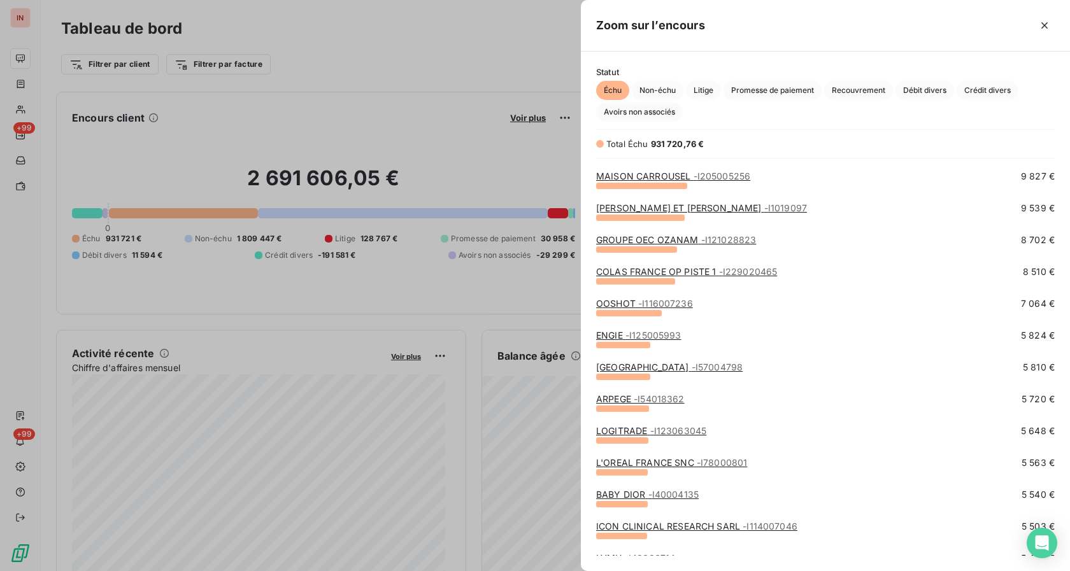
scroll to position [130, 0]
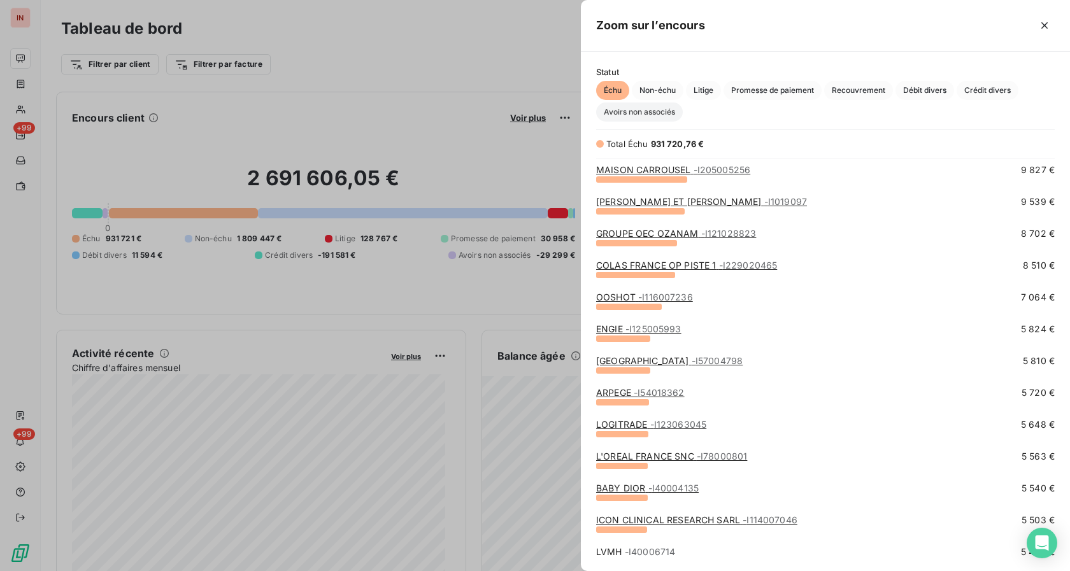
click at [643, 114] on span "Avoirs non associés" at bounding box center [639, 112] width 87 height 19
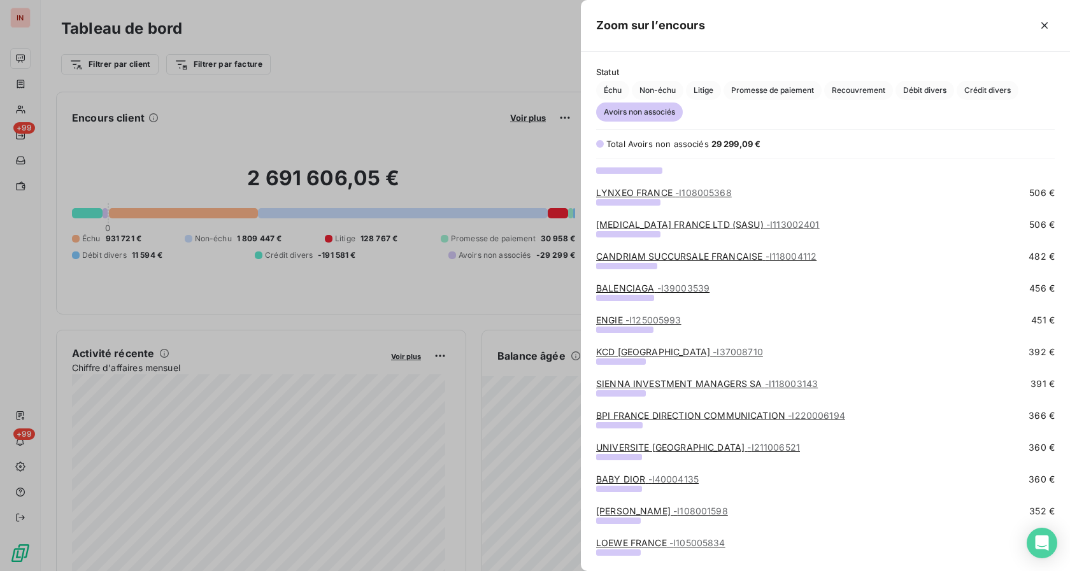
scroll to position [455, 0]
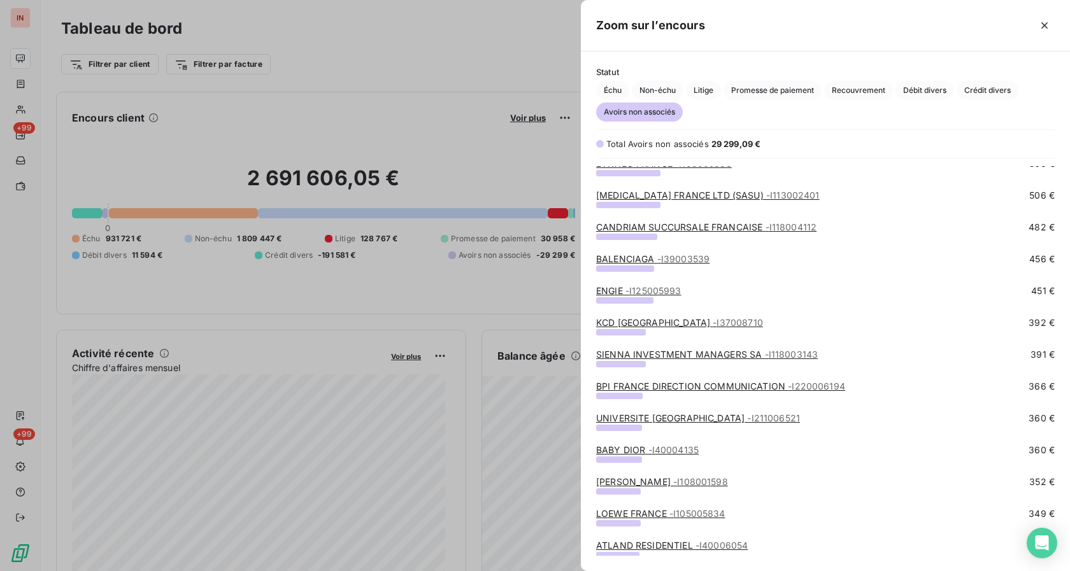
click at [651, 389] on link "BPI FRANCE DIRECTION COMMUNICATION - I220006194" at bounding box center [720, 386] width 249 height 11
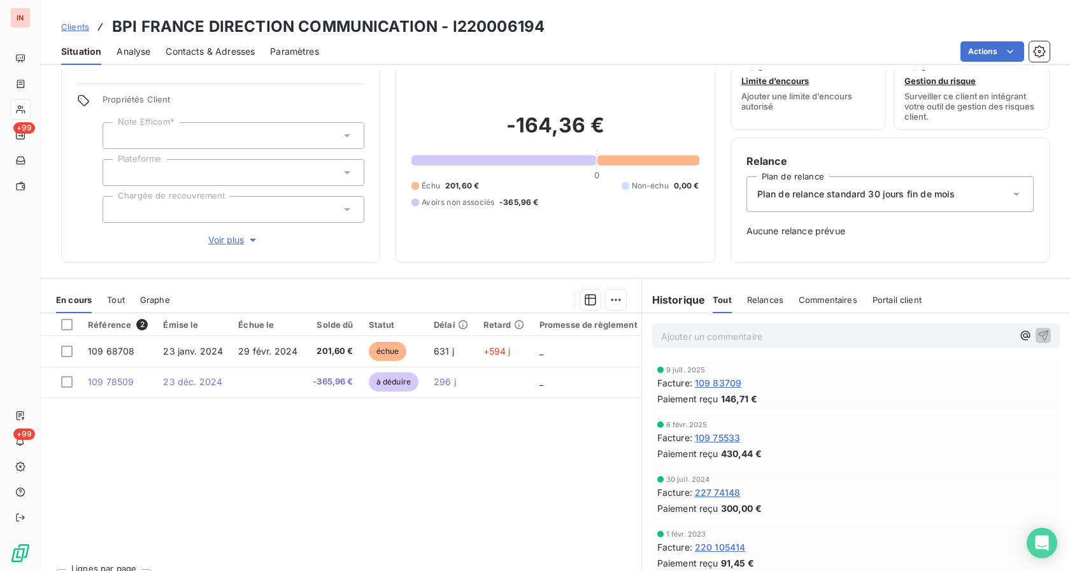
scroll to position [61, 0]
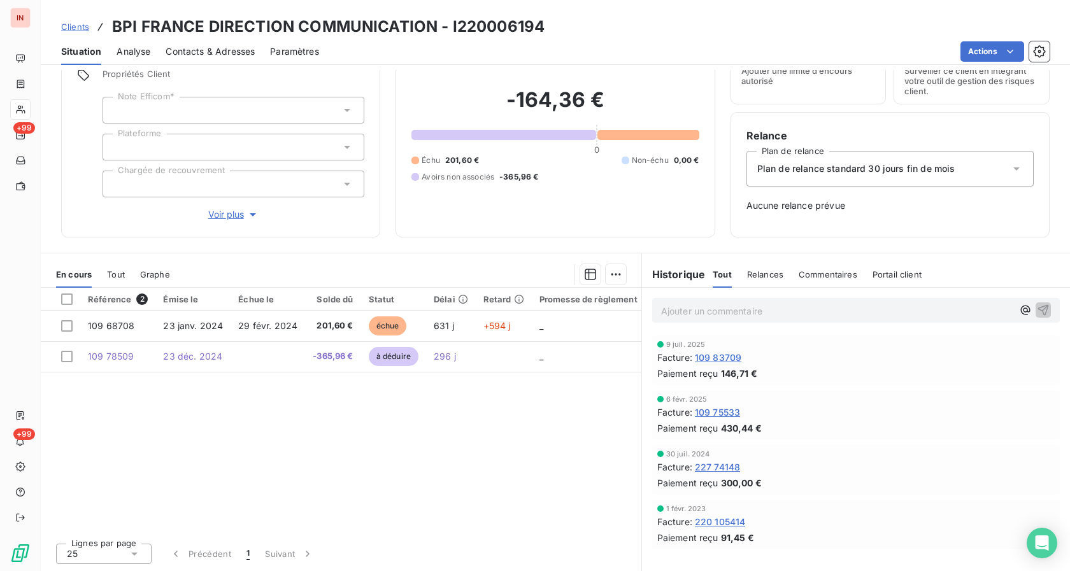
click at [117, 276] on span "Tout" at bounding box center [116, 274] width 18 height 10
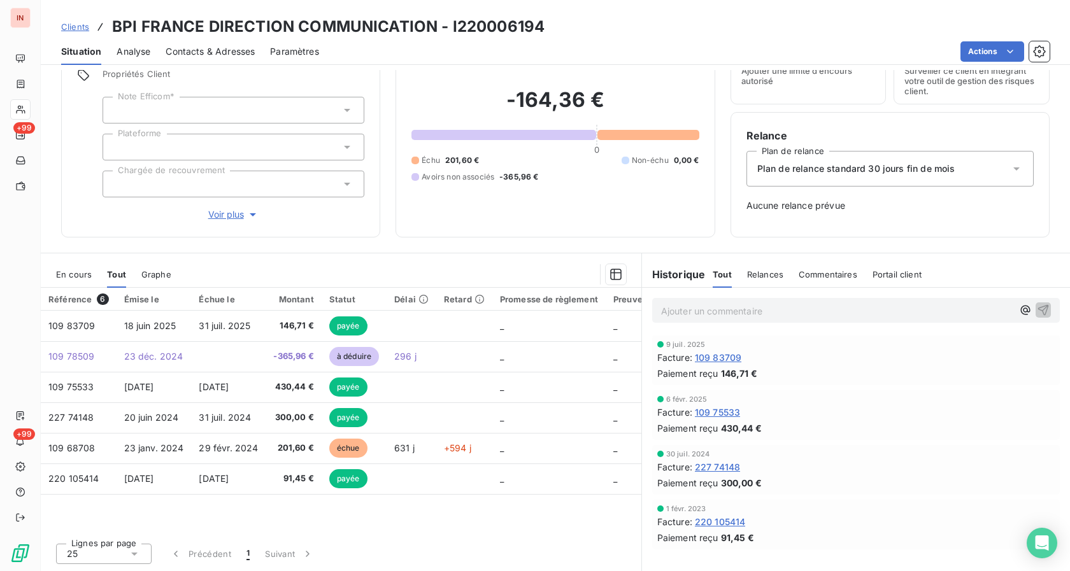
click at [84, 279] on span "En cours" at bounding box center [74, 274] width 36 height 10
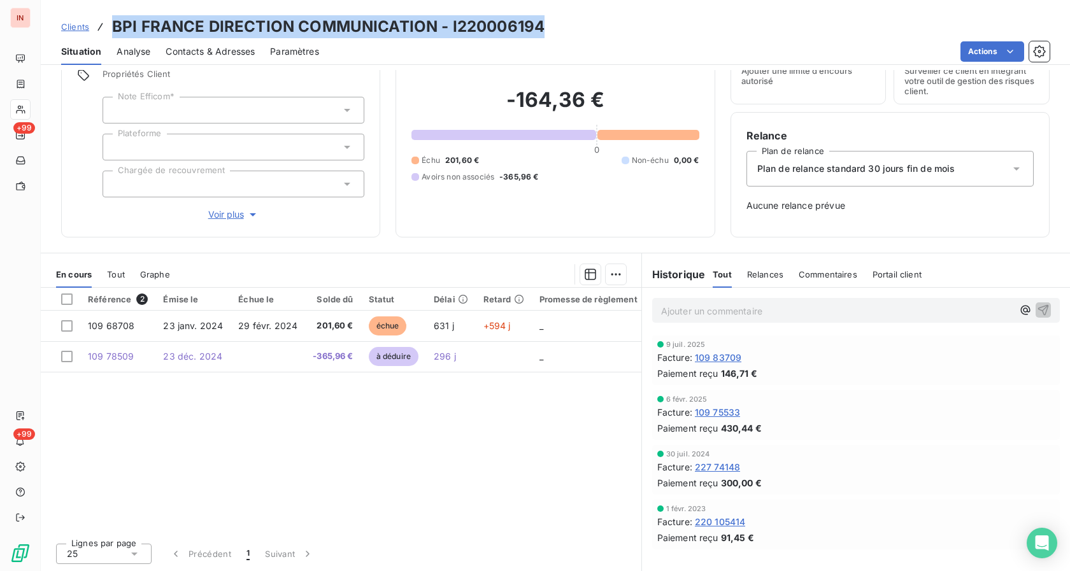
drag, startPoint x: 111, startPoint y: 27, endPoint x: 542, endPoint y: 26, distance: 431.7
click at [542, 26] on div "Clients BPI FRANCE DIRECTION COMMUNICATION - I220006194" at bounding box center [555, 26] width 1029 height 23
click at [122, 276] on span "Tout" at bounding box center [116, 274] width 18 height 10
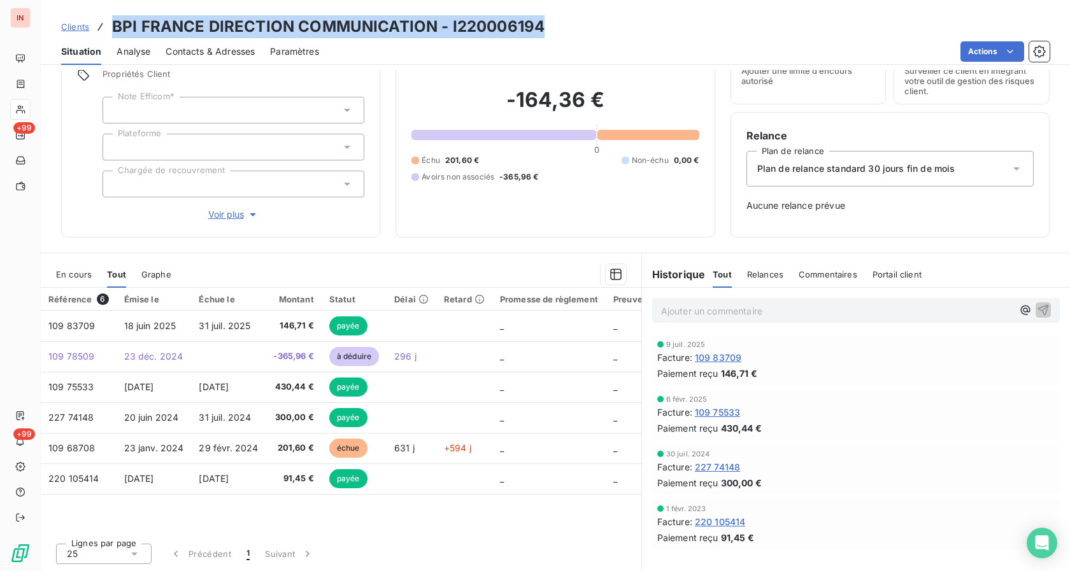
click at [85, 278] on span "En cours" at bounding box center [74, 274] width 36 height 10
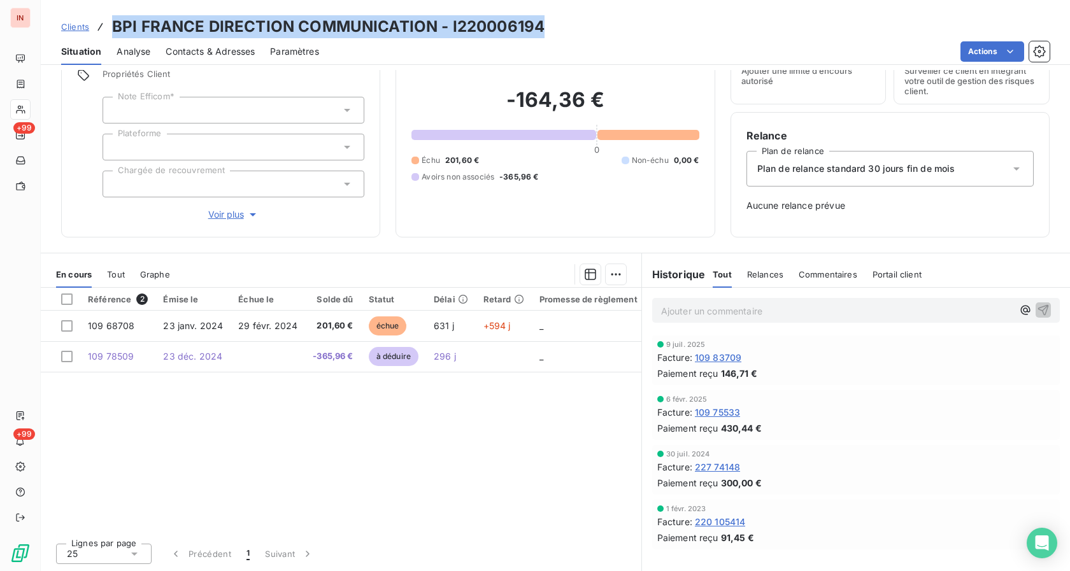
click at [984, 426] on div "Paiement reçu 430,44 €" at bounding box center [855, 427] width 397 height 13
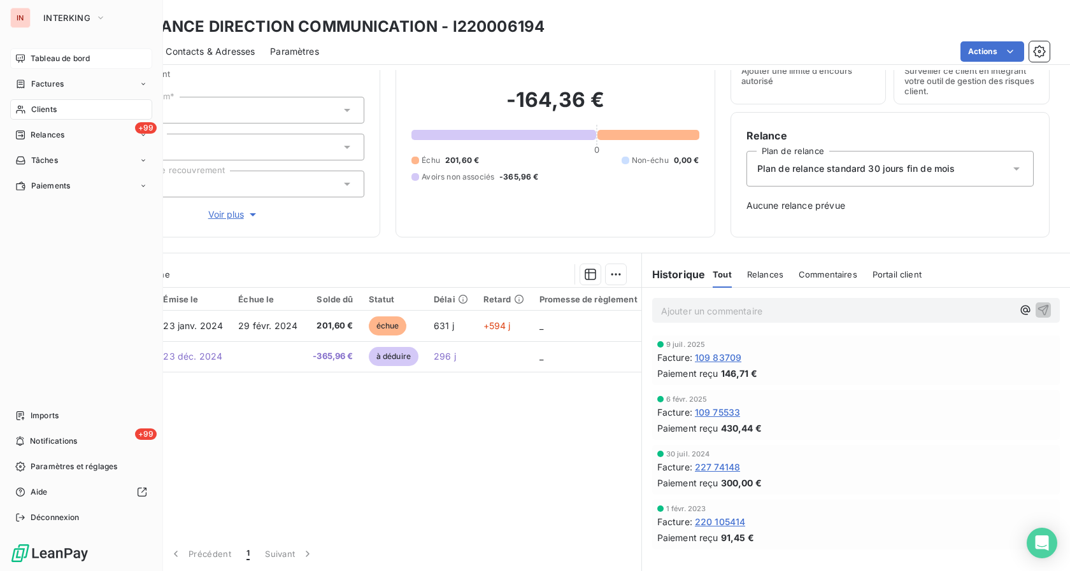
click at [29, 62] on div "Tableau de bord" at bounding box center [81, 58] width 142 height 20
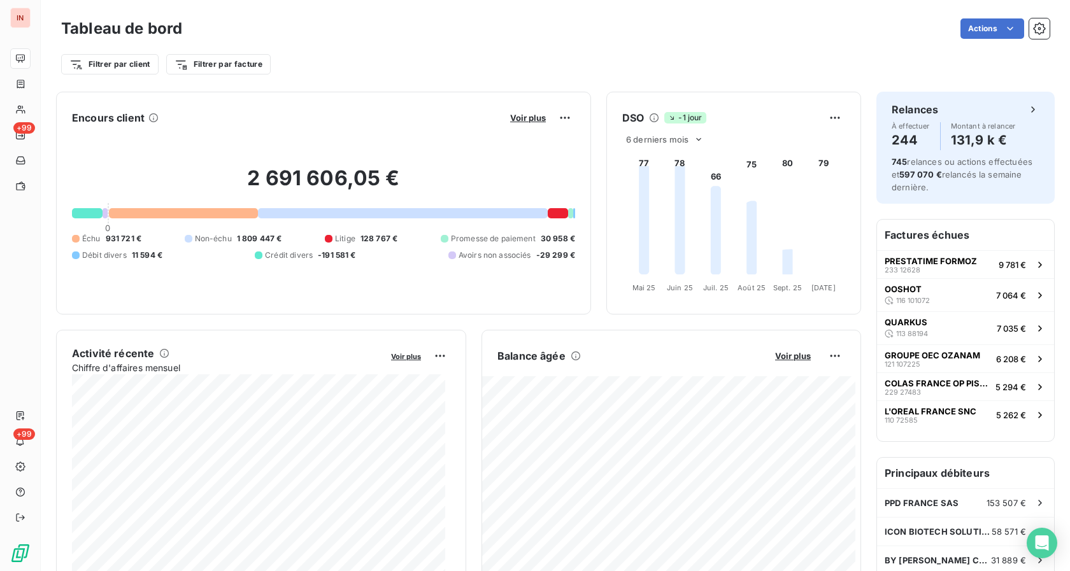
click at [520, 123] on button "Voir plus" at bounding box center [527, 117] width 43 height 11
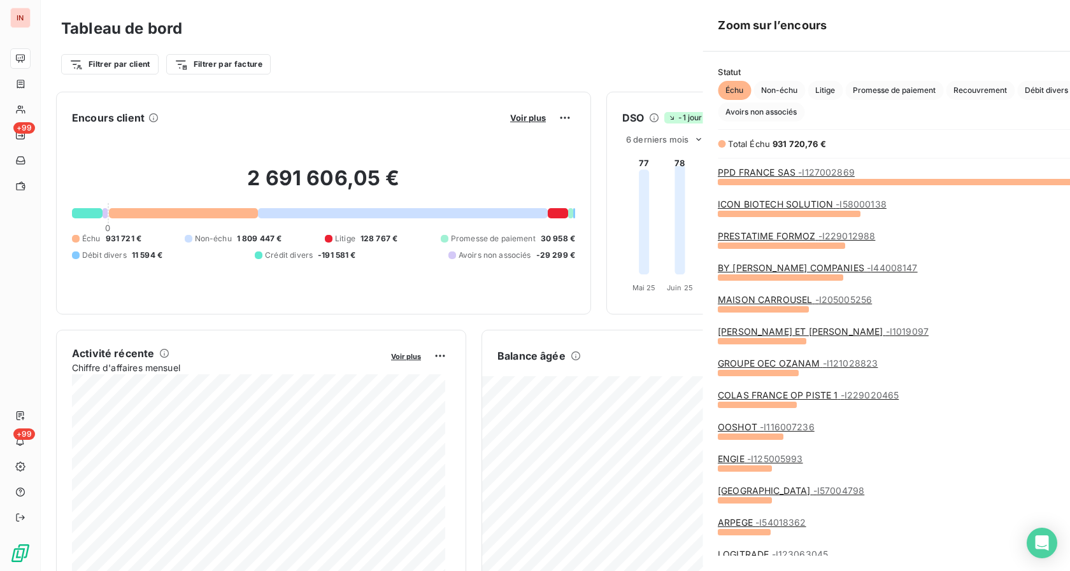
scroll to position [560, 478]
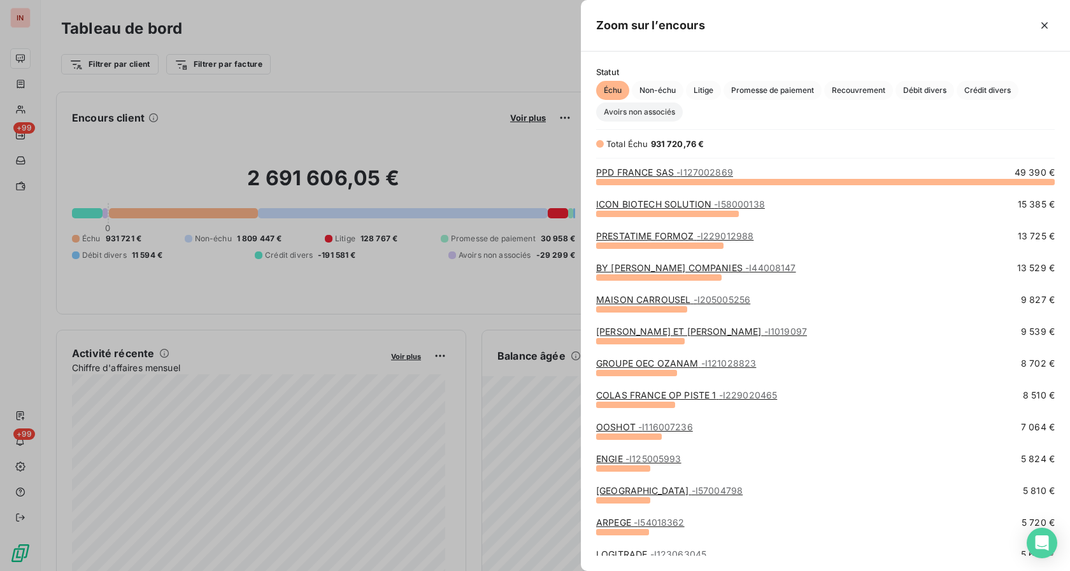
click at [623, 110] on span "Avoirs non associés" at bounding box center [639, 112] width 87 height 19
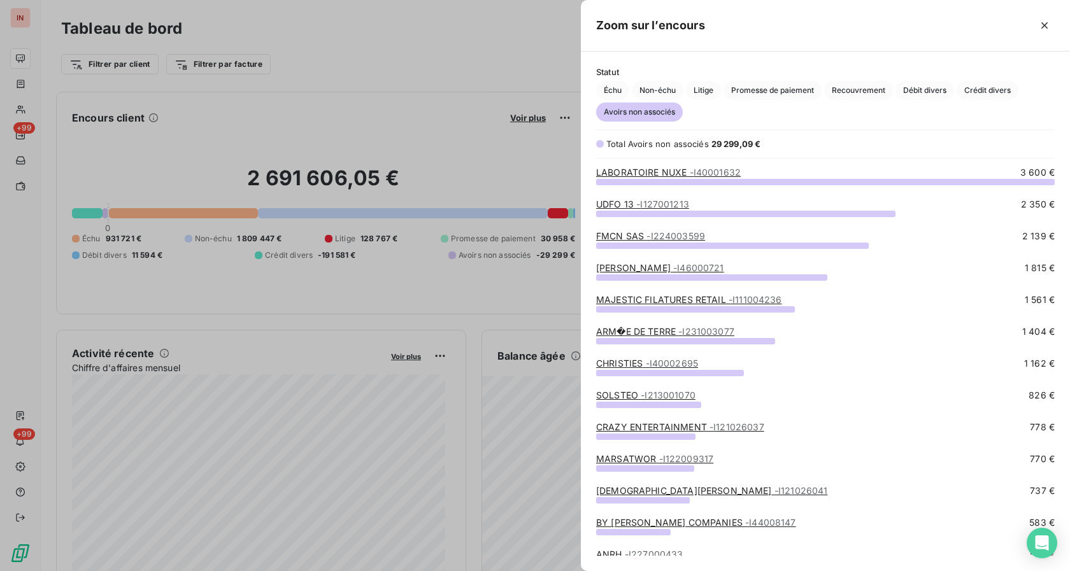
scroll to position [455, 0]
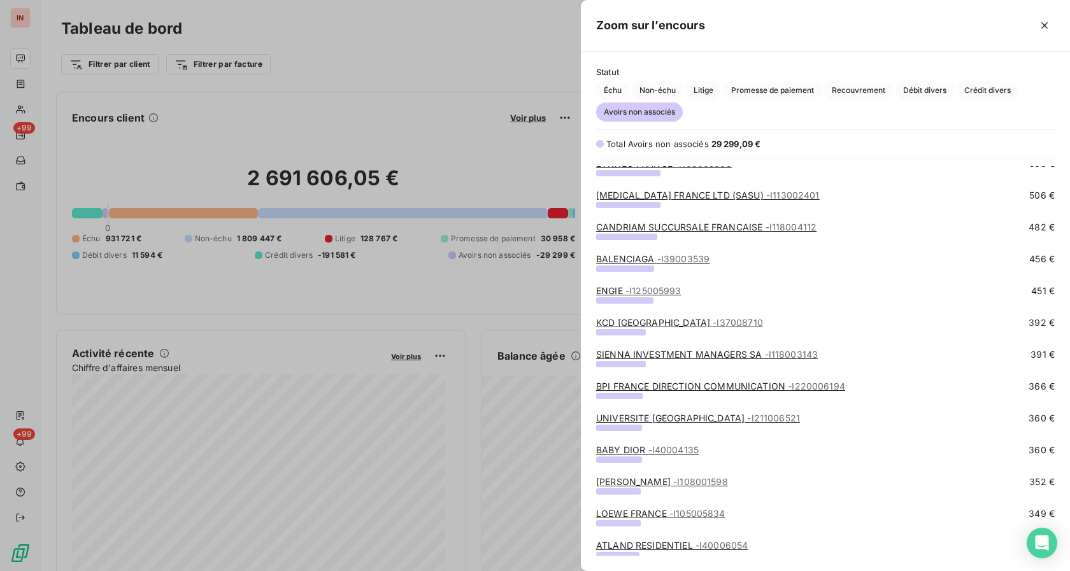
click at [637, 421] on link "UNIVERSITE [GEOGRAPHIC_DATA] - I211006521" at bounding box center [698, 418] width 204 height 11
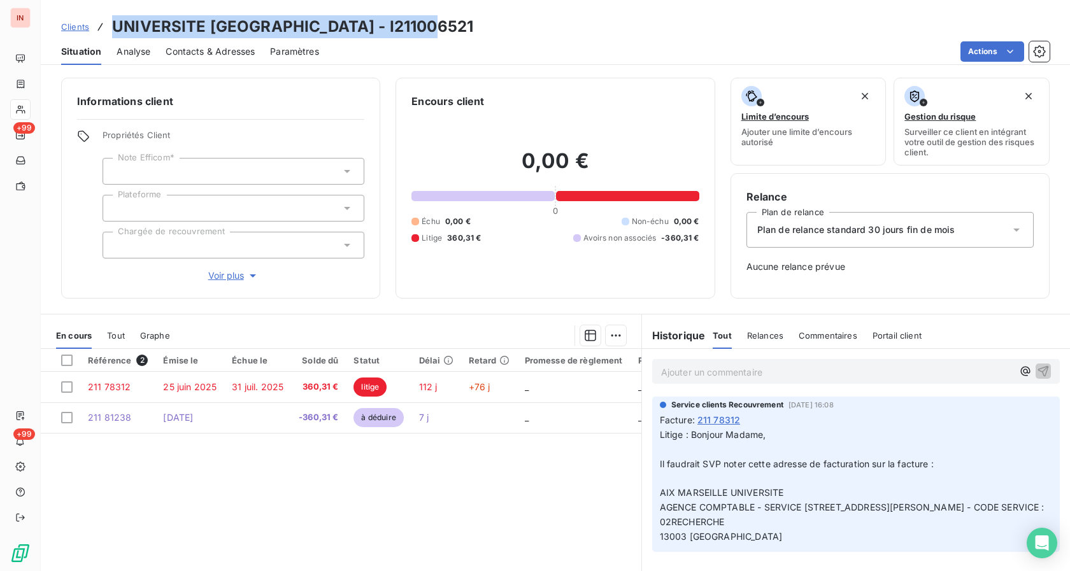
drag, startPoint x: 111, startPoint y: 25, endPoint x: 434, endPoint y: 17, distance: 322.9
click at [434, 17] on div "Clients UNIVERSITE [GEOGRAPHIC_DATA] - I211006521" at bounding box center [555, 26] width 1029 height 23
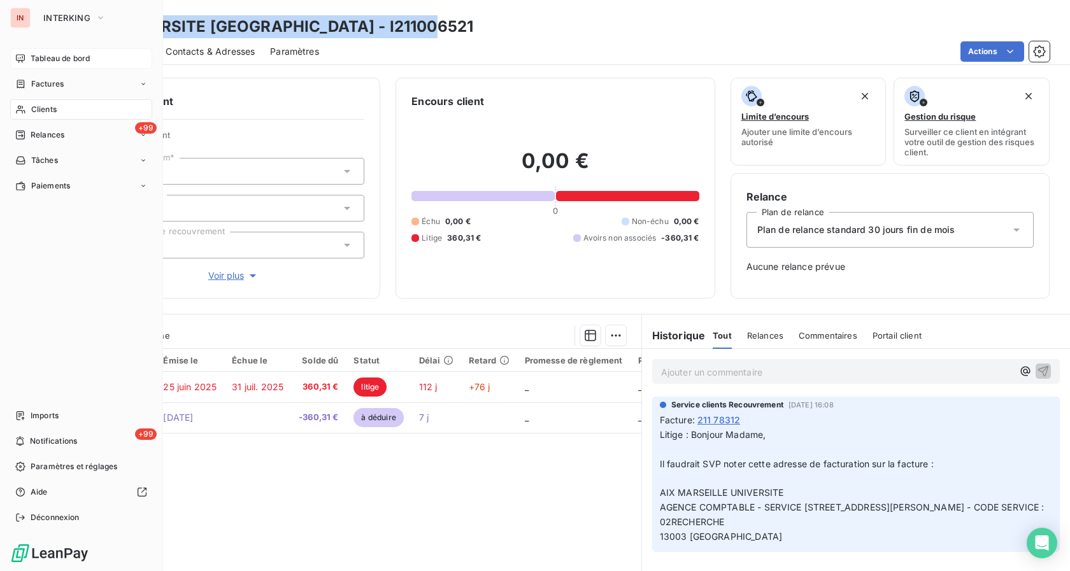
click at [28, 53] on div "Tableau de bord" at bounding box center [81, 58] width 142 height 20
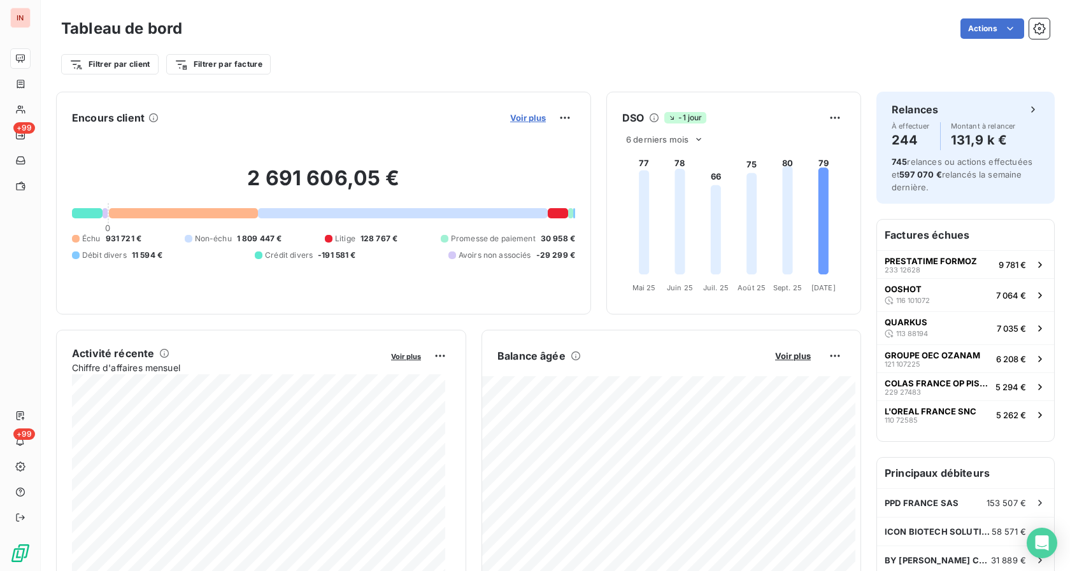
click at [521, 117] on span "Voir plus" at bounding box center [528, 118] width 36 height 10
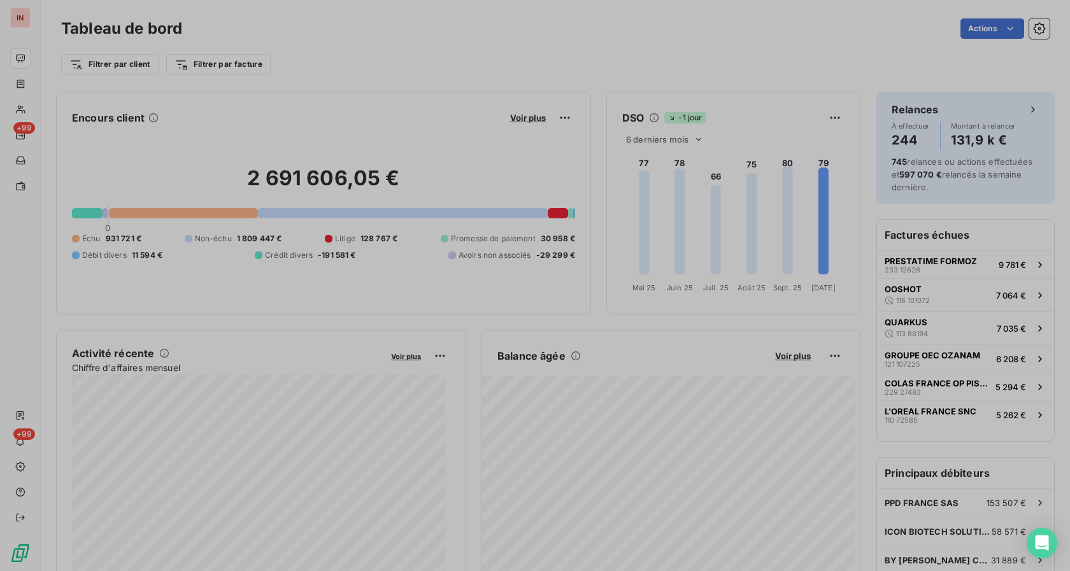
scroll to position [560, 478]
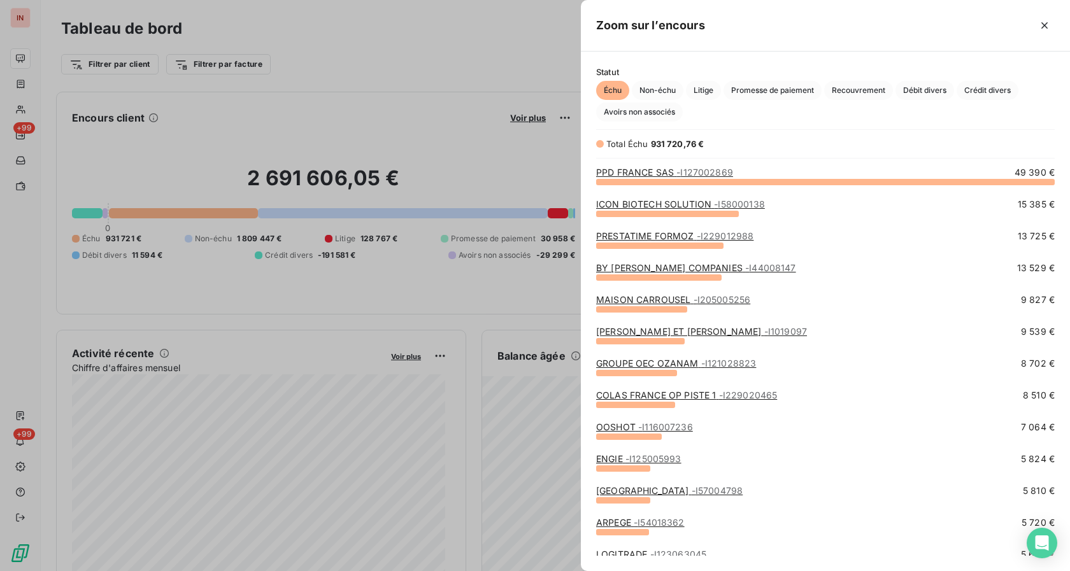
click at [728, 518] on div "ARPEGE - I54018362 5 720 €" at bounding box center [825, 522] width 458 height 13
click at [614, 115] on span "Avoirs non associés" at bounding box center [639, 112] width 87 height 19
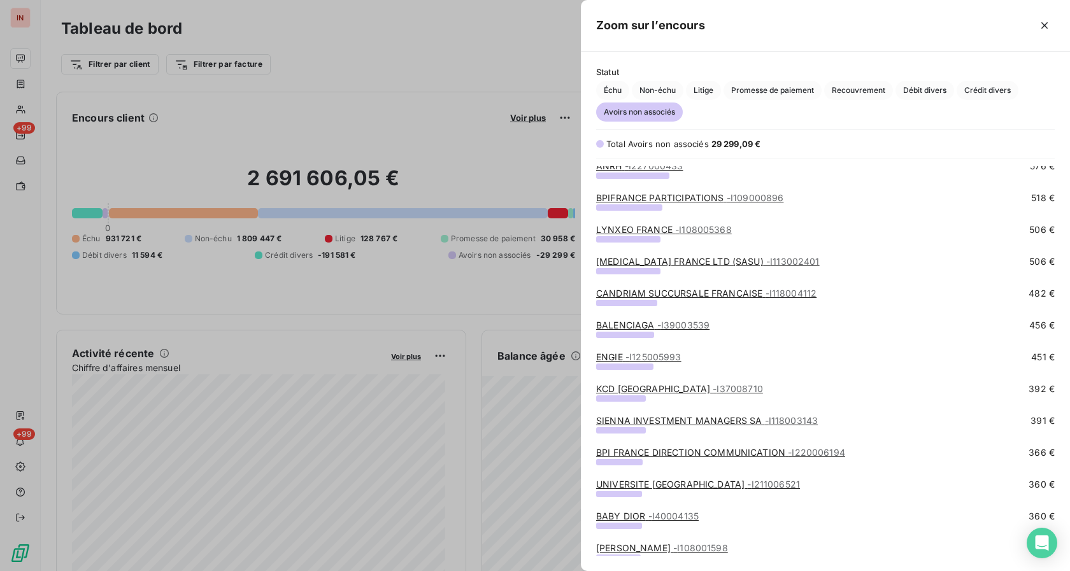
scroll to position [390, 0]
click at [633, 518] on link "BABY DIOR - I40004135" at bounding box center [647, 514] width 103 height 11
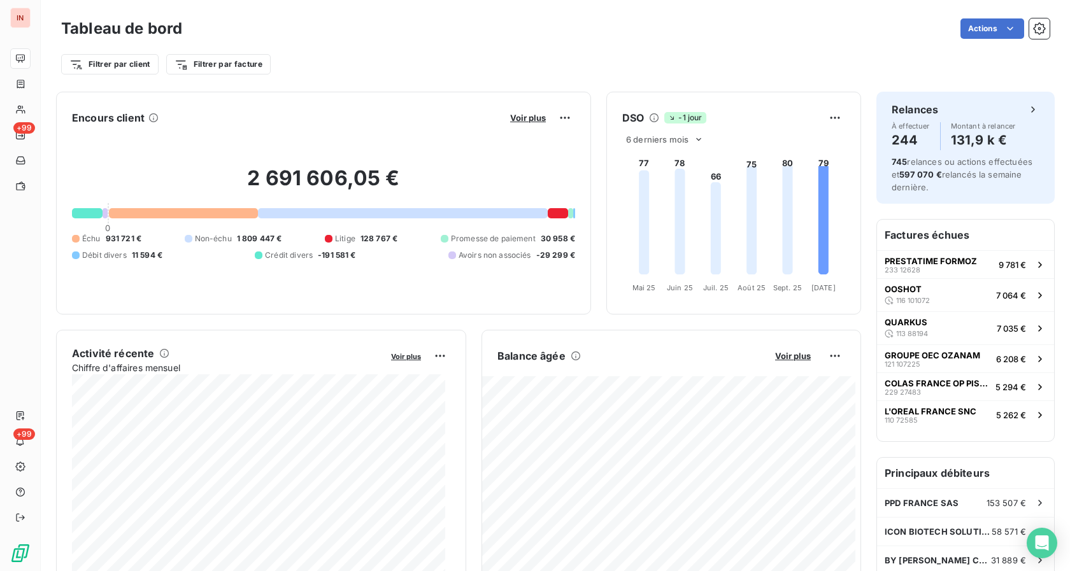
click at [537, 106] on div "Encours client Voir plus 2 691 606,05 € 0 Échu 931 721 € Non-échu 1 809 447 € L…" at bounding box center [323, 203] width 535 height 223
click at [531, 119] on span "Voir plus" at bounding box center [528, 118] width 36 height 10
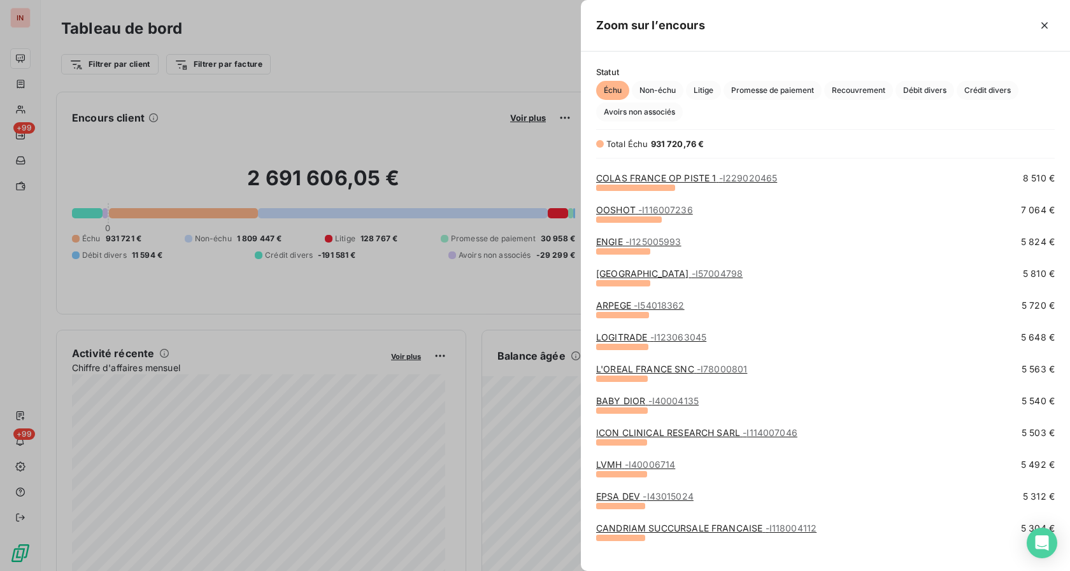
scroll to position [195, 0]
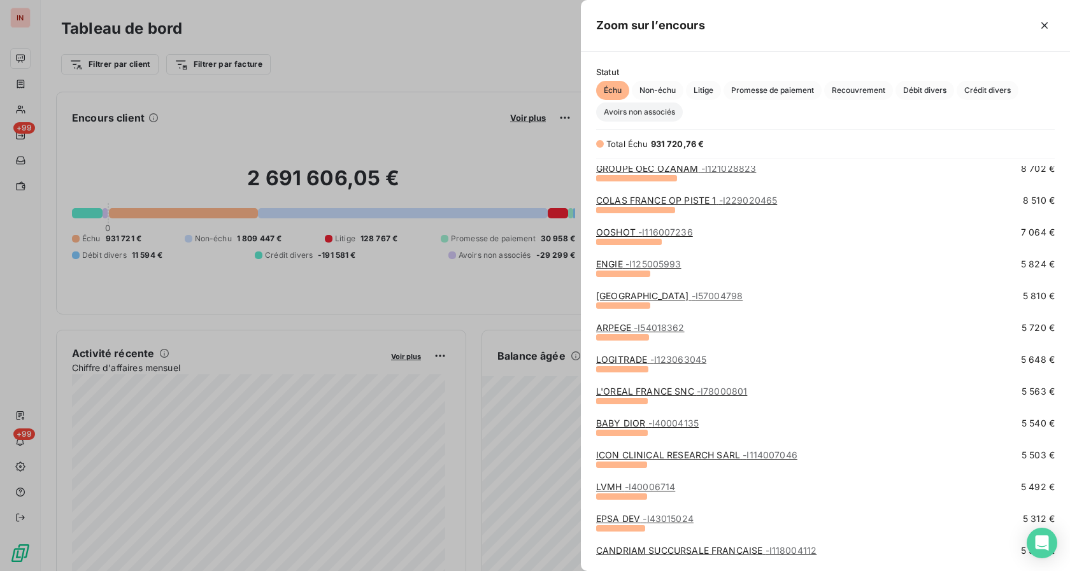
click at [636, 114] on span "Avoirs non associés" at bounding box center [639, 112] width 87 height 19
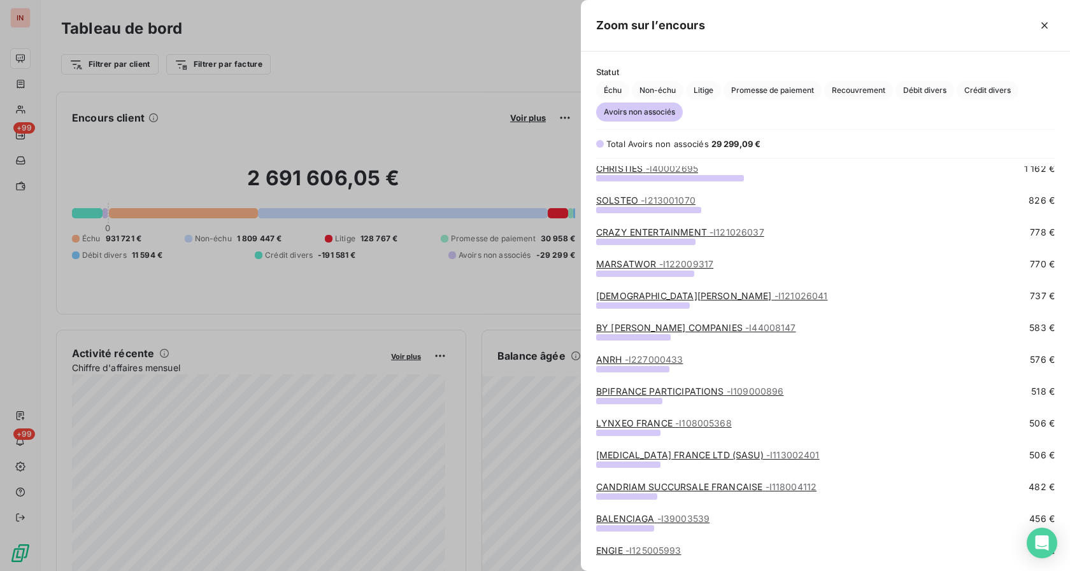
scroll to position [714, 0]
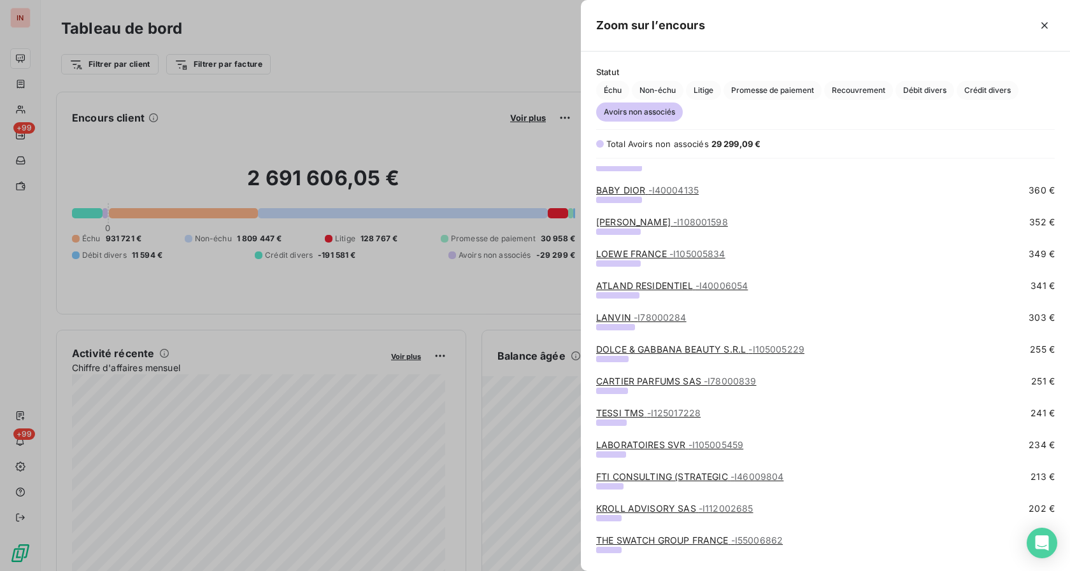
click at [628, 224] on link "[PERSON_NAME] FRANCE - I108001598" at bounding box center [662, 221] width 132 height 11
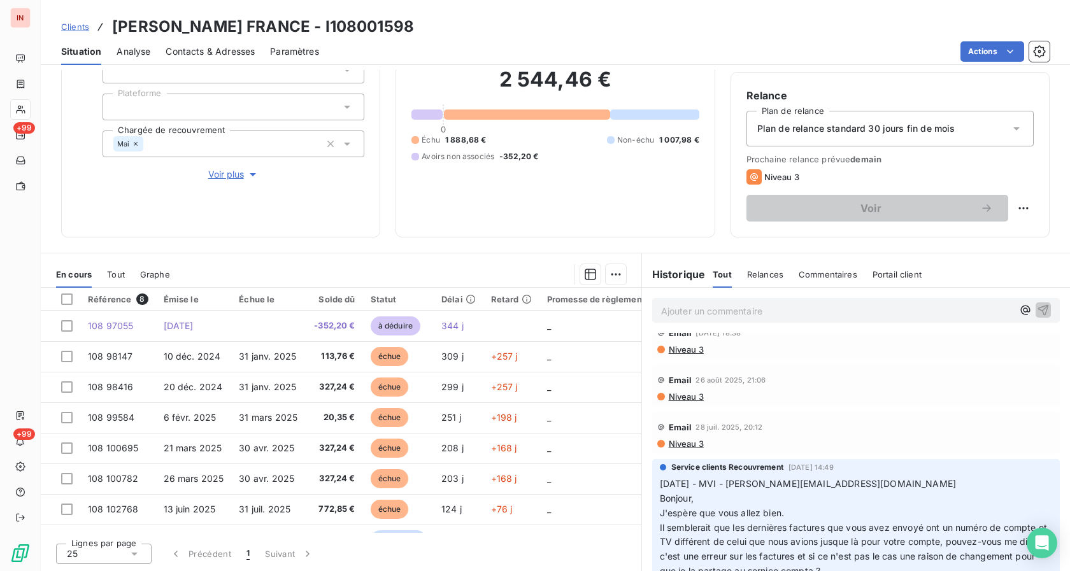
scroll to position [130, 0]
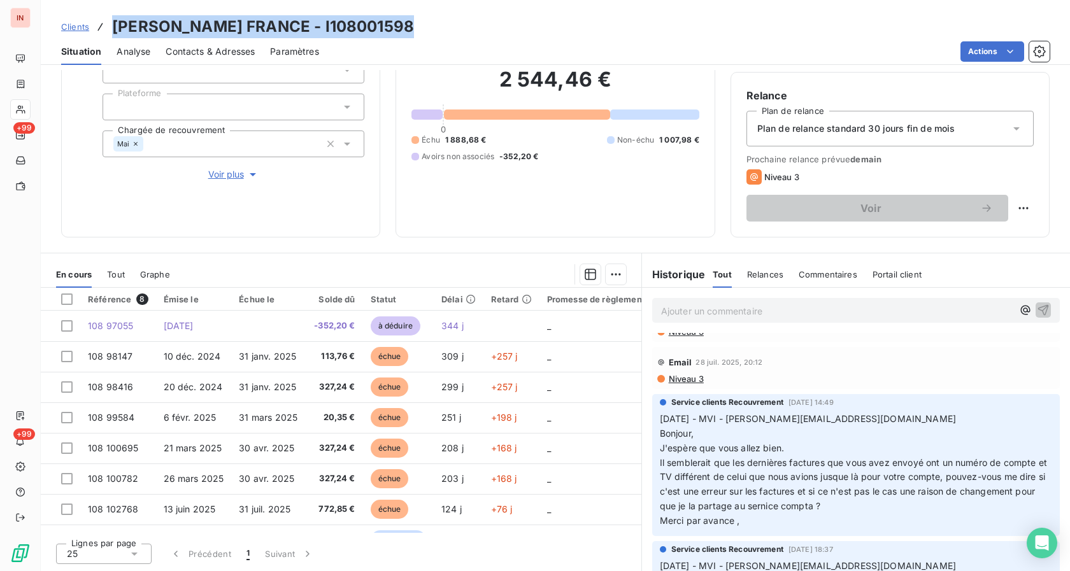
drag, startPoint x: 115, startPoint y: 26, endPoint x: 400, endPoint y: 31, distance: 285.9
click at [400, 31] on div "Clients [PERSON_NAME] FRANCE - I108001598" at bounding box center [555, 26] width 1029 height 23
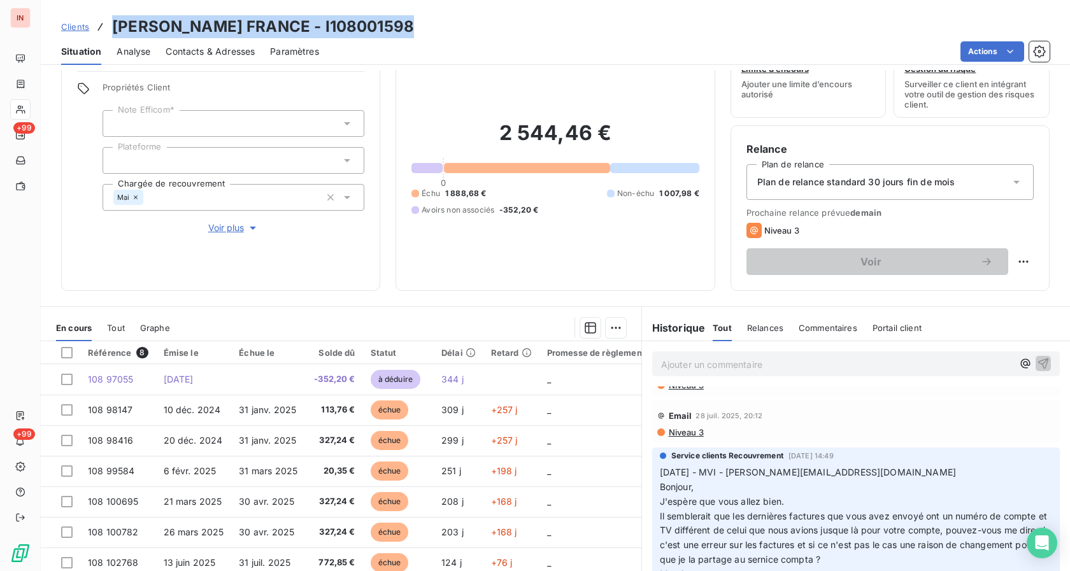
scroll to position [101, 0]
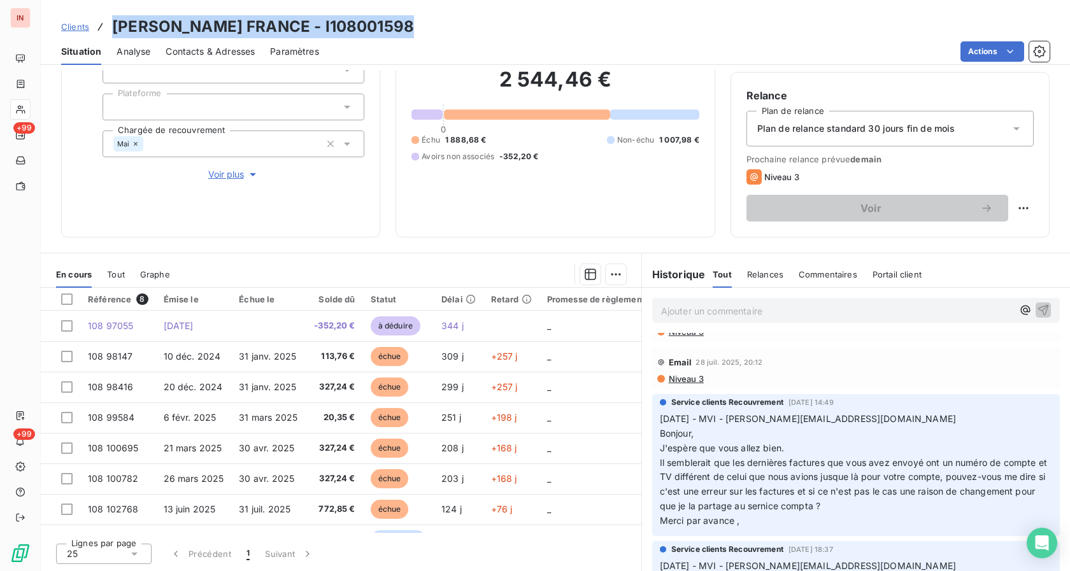
click at [912, 363] on div "Email [DATE] 20:12" at bounding box center [855, 362] width 397 height 20
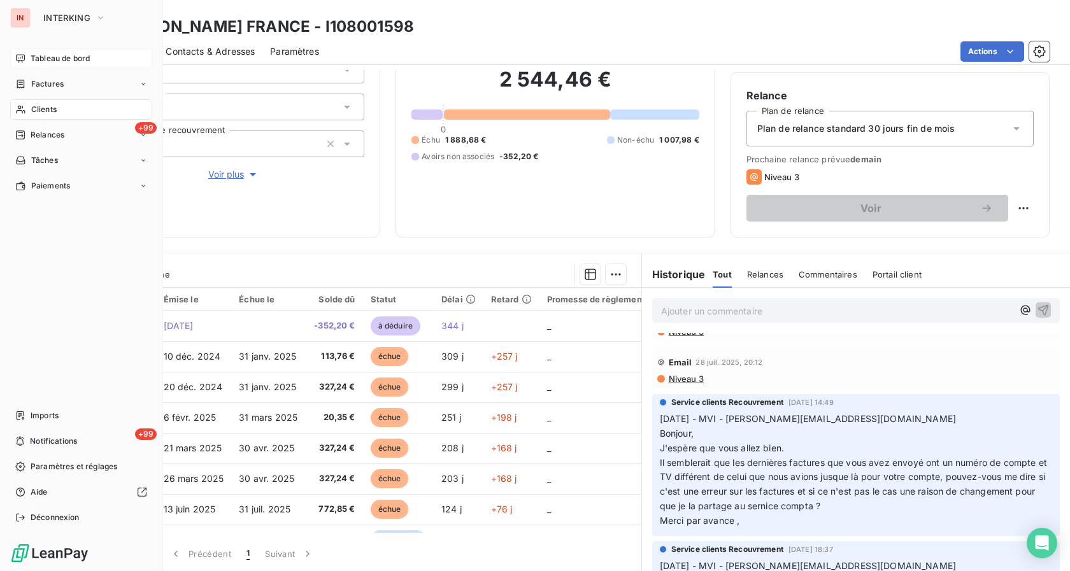
click at [39, 64] on div "Tableau de bord" at bounding box center [81, 58] width 142 height 20
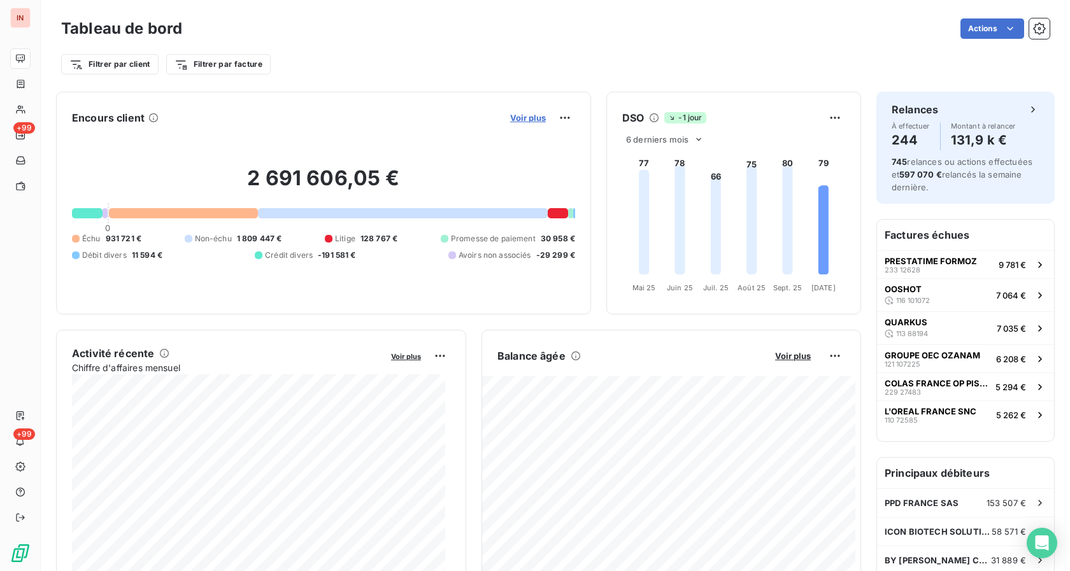
click at [525, 118] on span "Voir plus" at bounding box center [528, 118] width 36 height 10
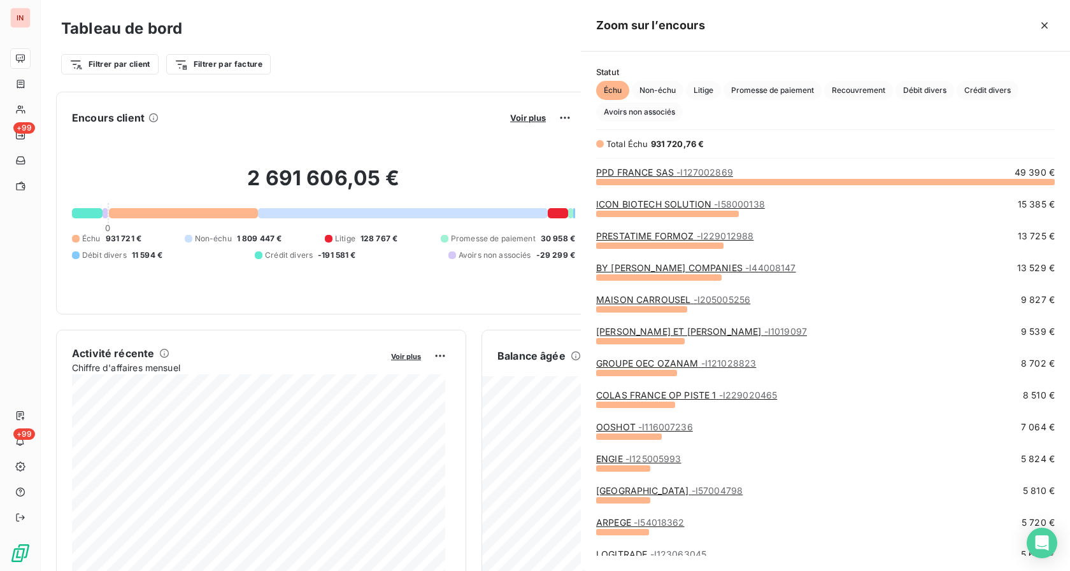
scroll to position [560, 478]
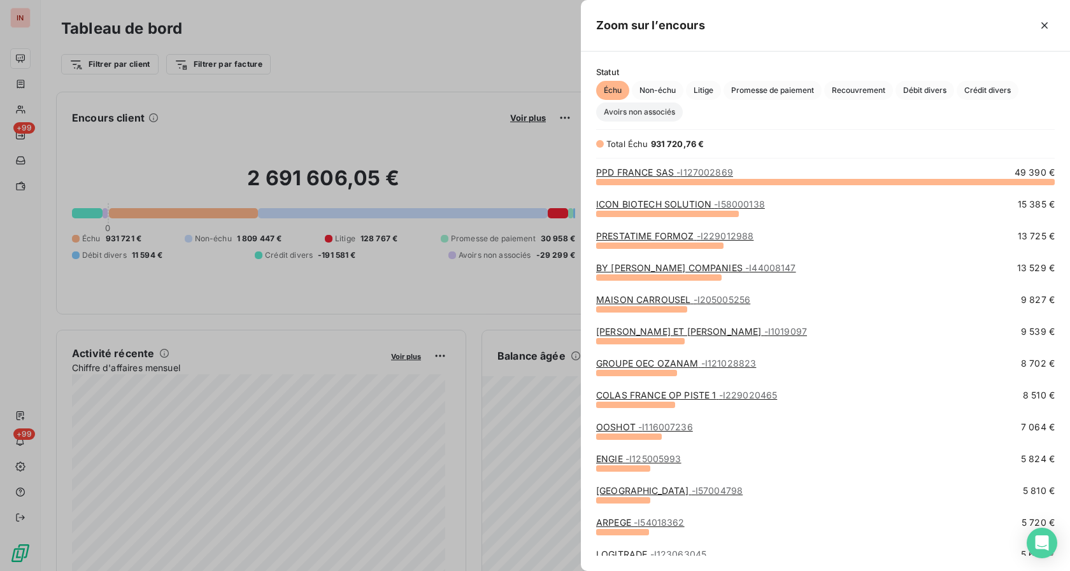
click at [636, 110] on span "Avoirs non associés" at bounding box center [639, 112] width 87 height 19
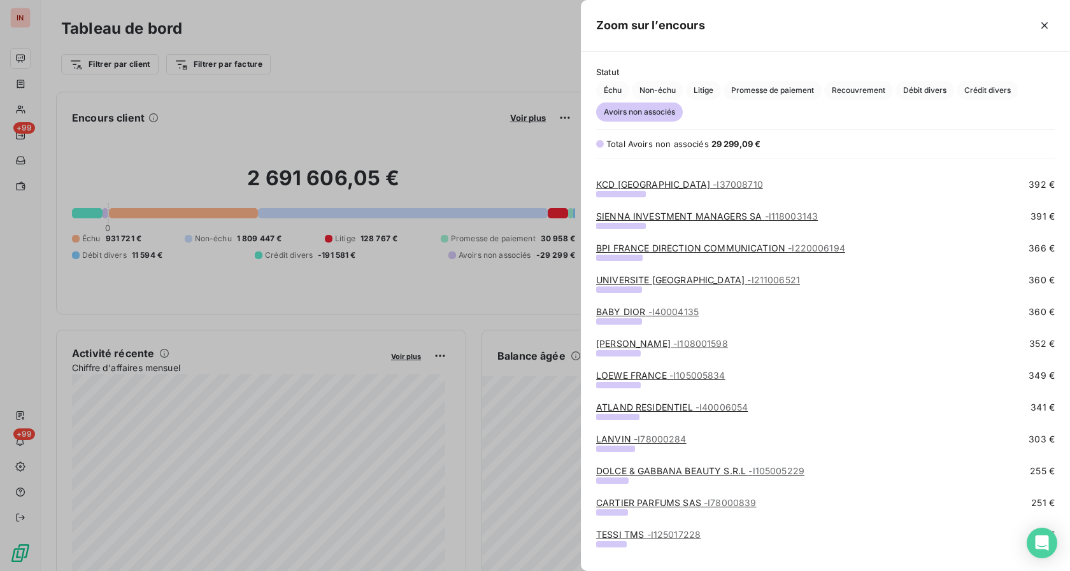
scroll to position [584, 0]
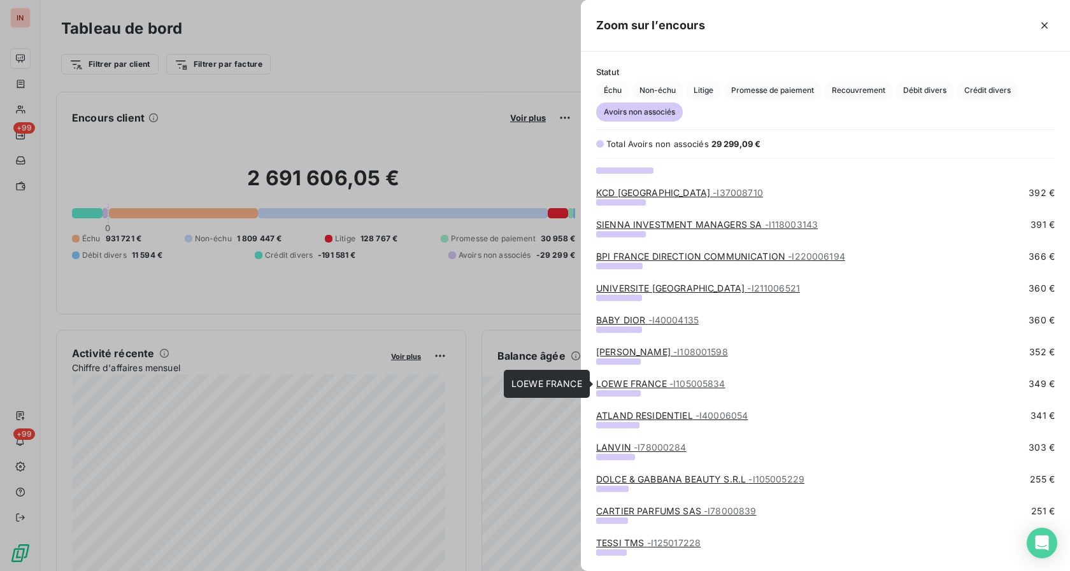
click at [644, 386] on link "LOEWE FRANCE - I105005834" at bounding box center [660, 383] width 129 height 11
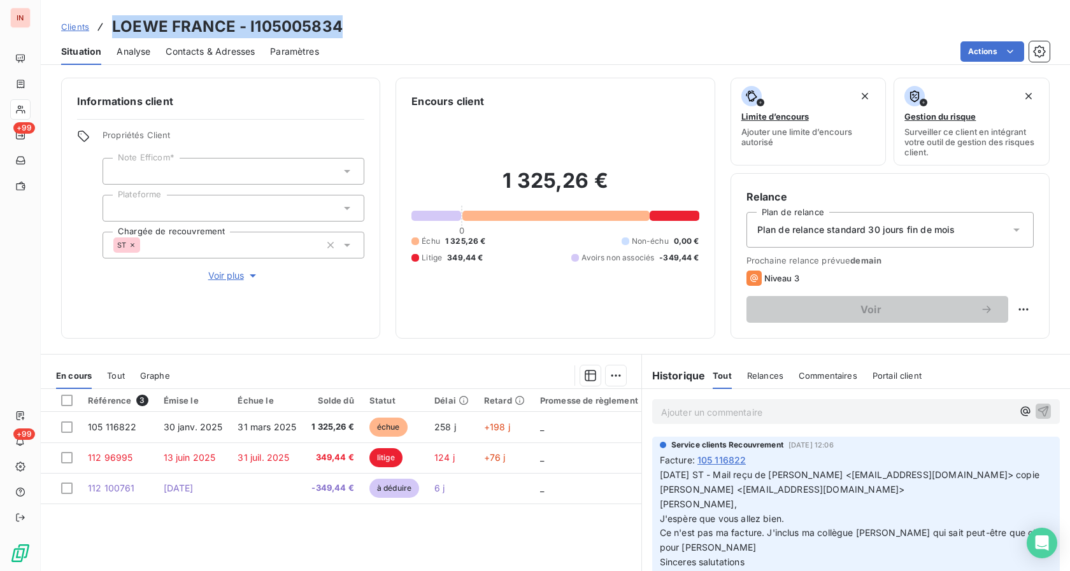
drag, startPoint x: 117, startPoint y: 27, endPoint x: 362, endPoint y: 21, distance: 245.2
click at [362, 21] on div "Clients LOEWE FRANCE - I105005834" at bounding box center [555, 26] width 1029 height 23
click at [552, 523] on div "Référence 3 Émise le Échue le Solde dû Statut Délai Retard Promesse de règlemen…" at bounding box center [341, 511] width 600 height 245
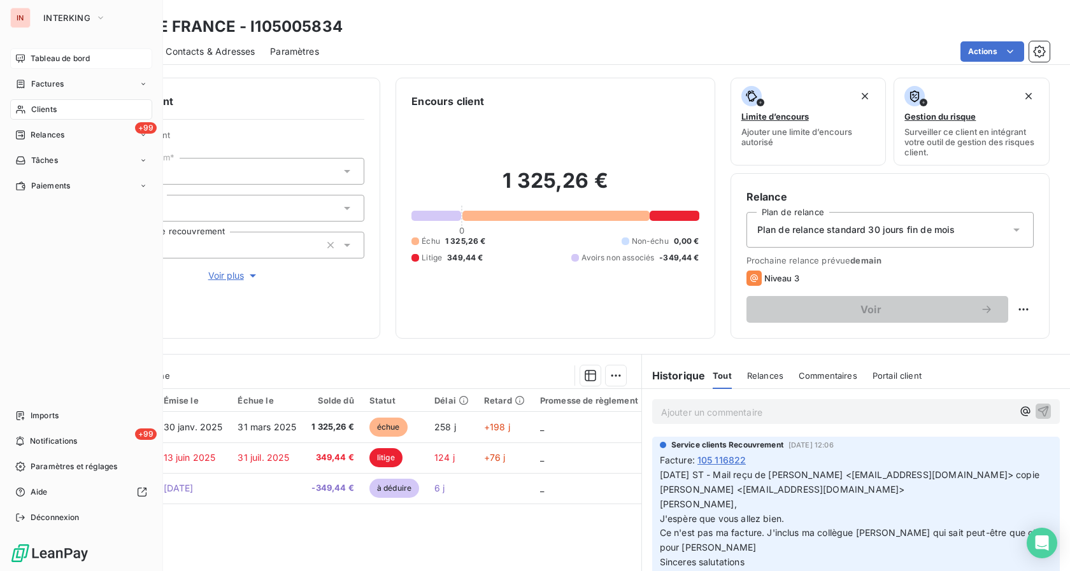
click at [31, 60] on span "Tableau de bord" at bounding box center [60, 58] width 59 height 11
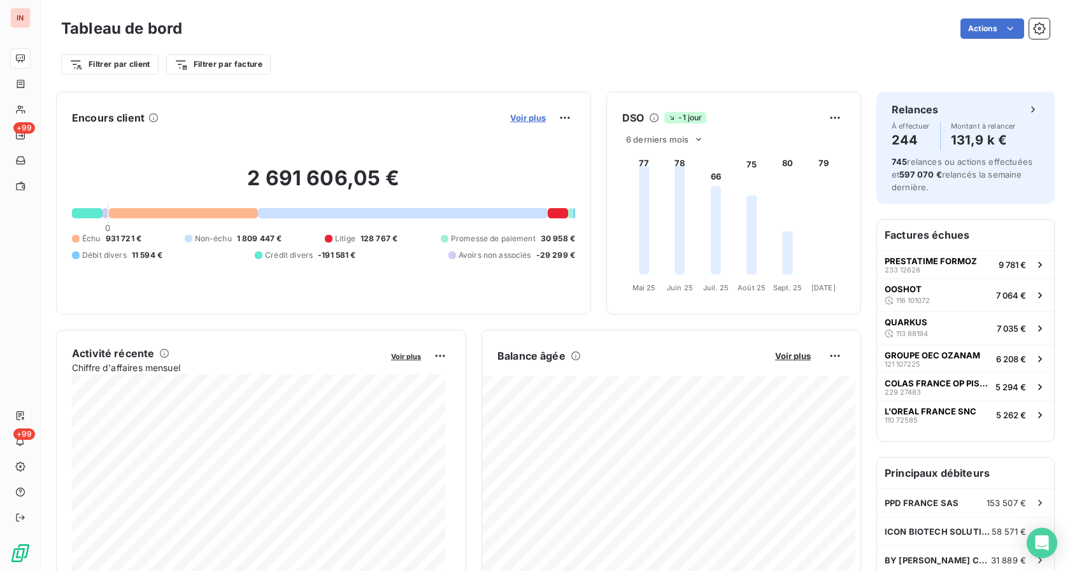
click at [532, 121] on span "Voir plus" at bounding box center [528, 118] width 36 height 10
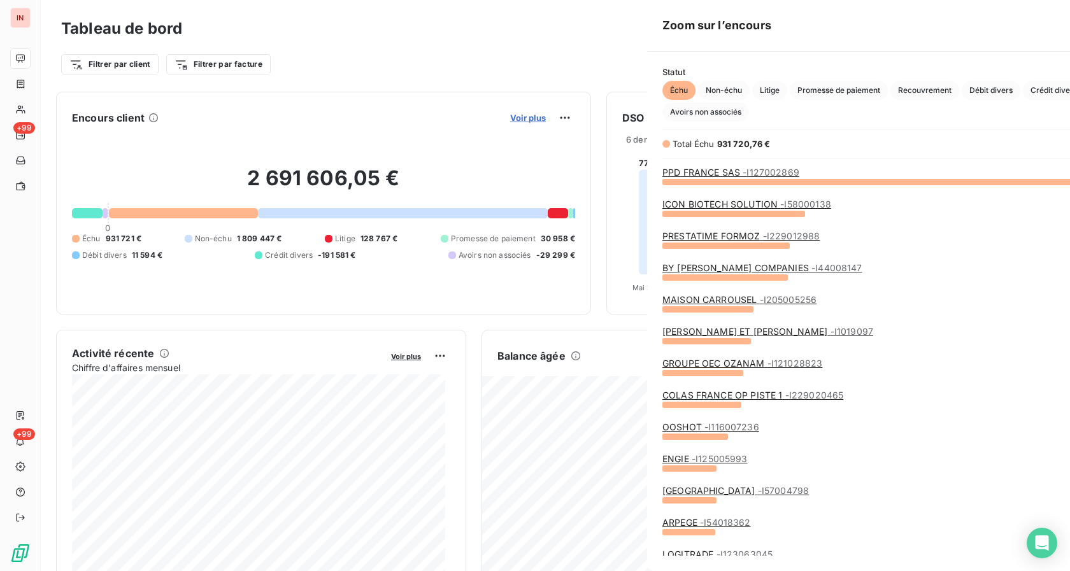
scroll to position [560, 478]
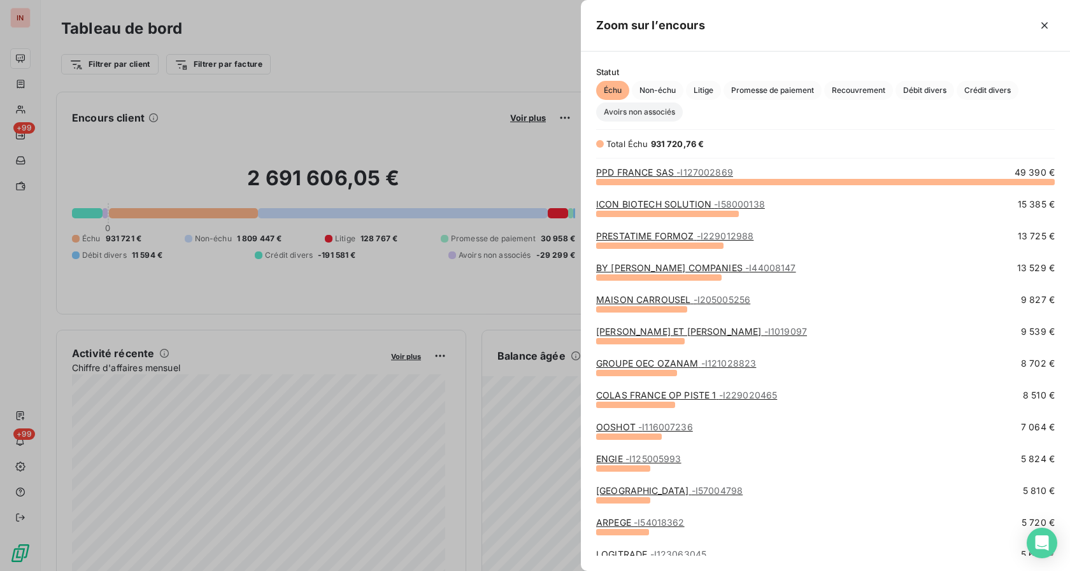
click at [636, 117] on span "Avoirs non associés" at bounding box center [639, 112] width 87 height 19
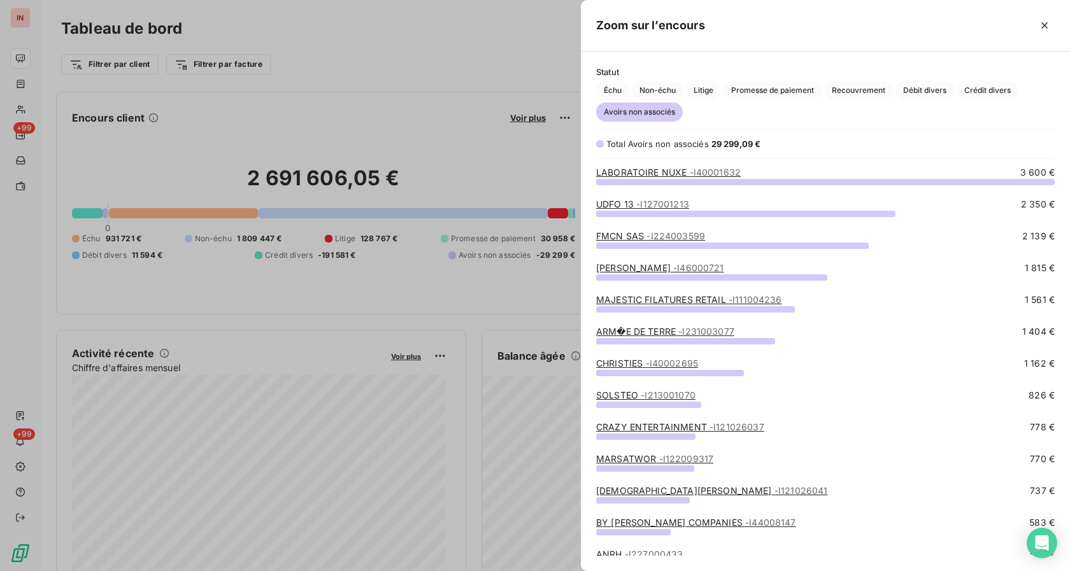
scroll to position [584, 0]
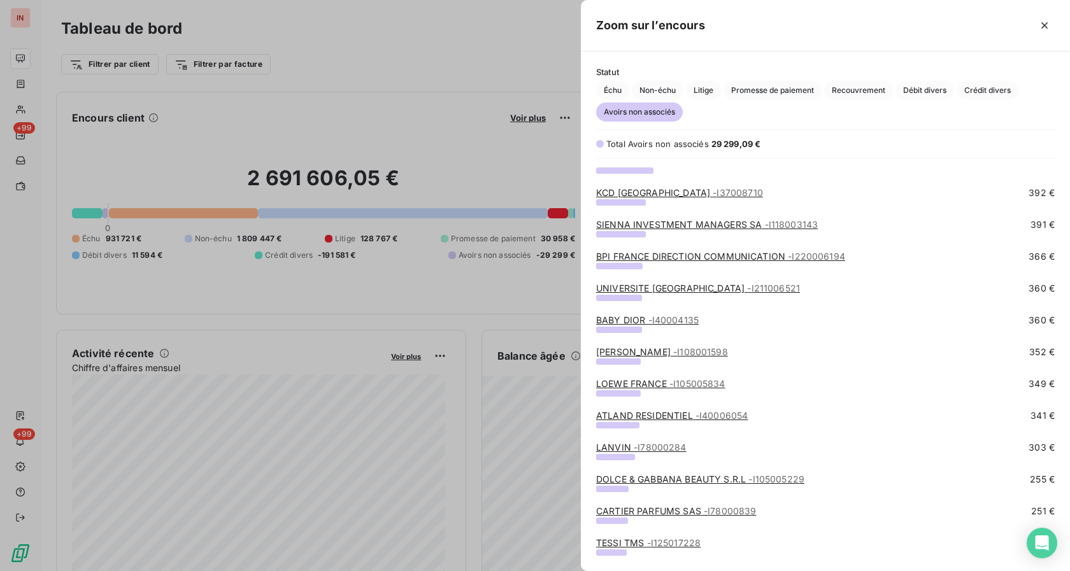
click at [621, 413] on link "ATLAND RESIDENTIEL - I40006054" at bounding box center [672, 415] width 152 height 11
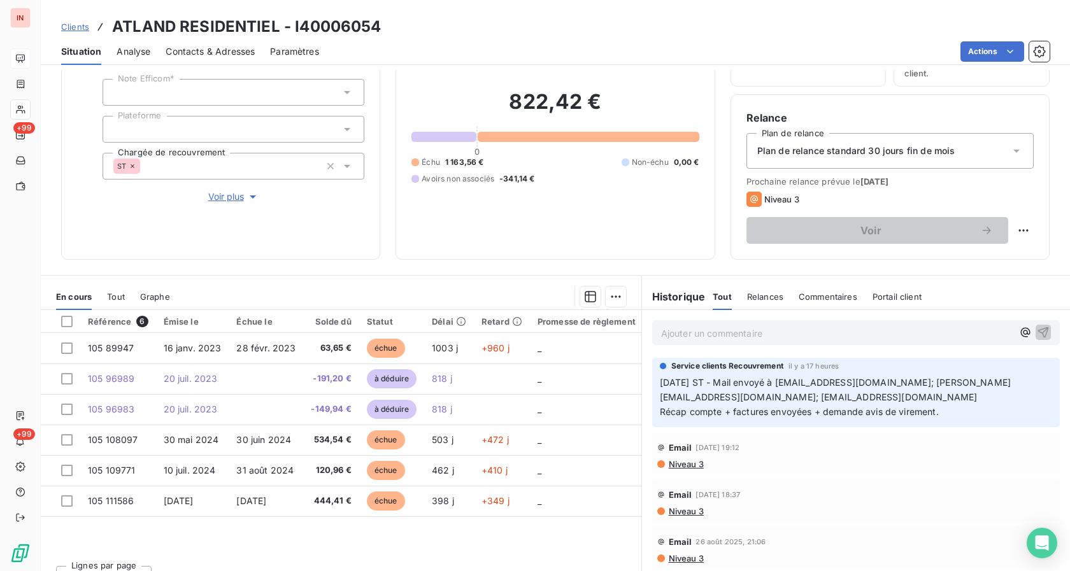
scroll to position [101, 0]
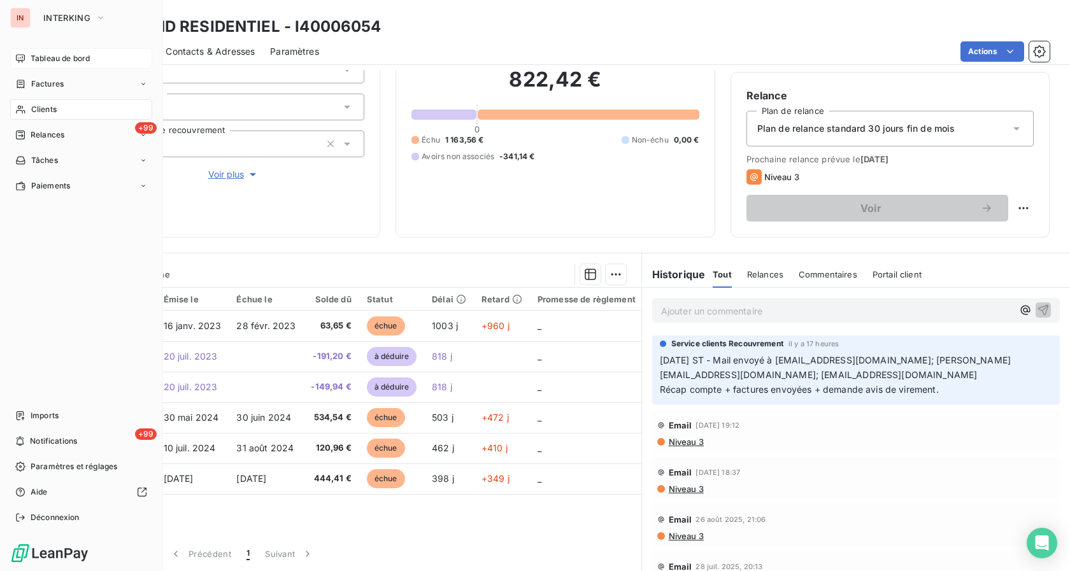
click at [45, 64] on div "Tableau de bord" at bounding box center [81, 58] width 142 height 20
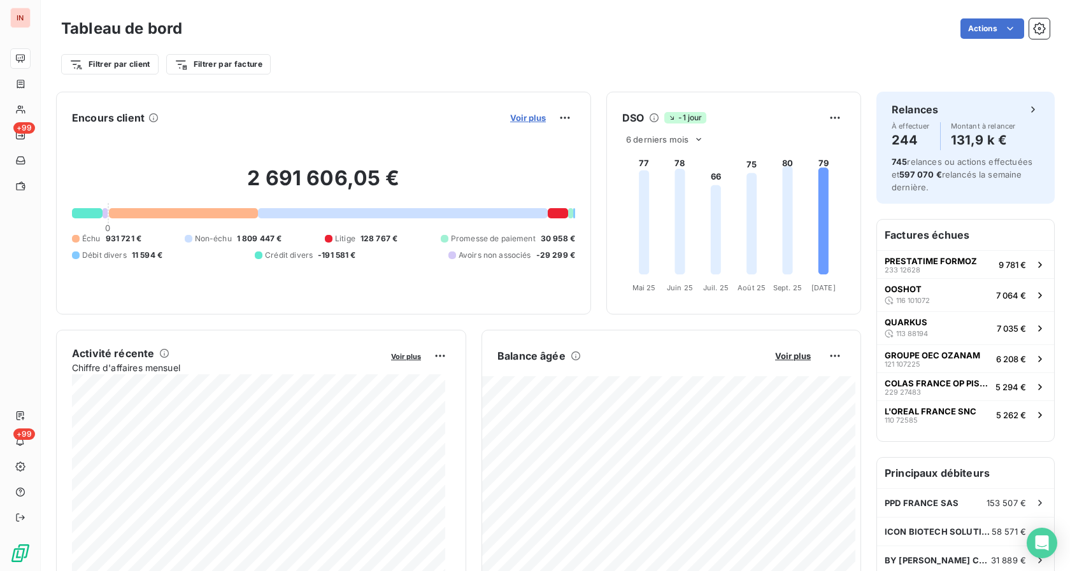
click at [525, 116] on span "Voir plus" at bounding box center [528, 118] width 36 height 10
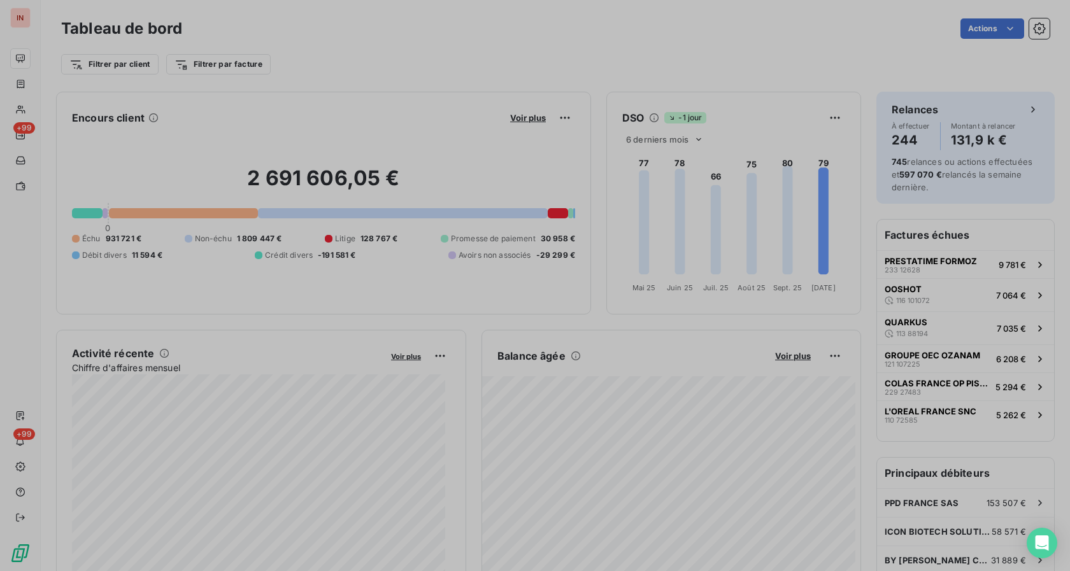
scroll to position [11, 11]
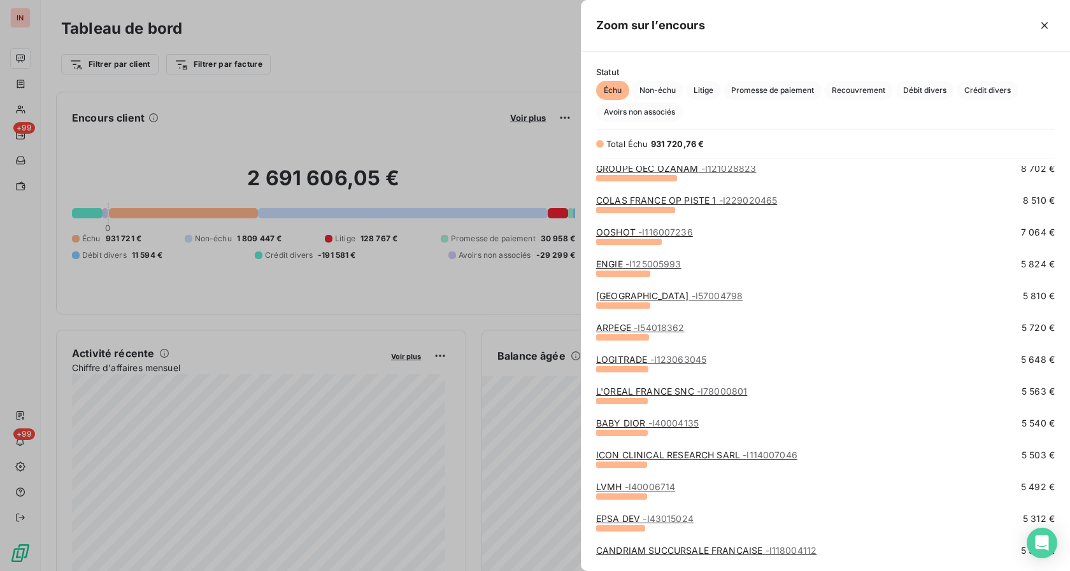
drag, startPoint x: 639, startPoint y: 109, endPoint x: 644, endPoint y: 126, distance: 17.8
click at [640, 110] on span "Avoirs non associés" at bounding box center [639, 112] width 87 height 19
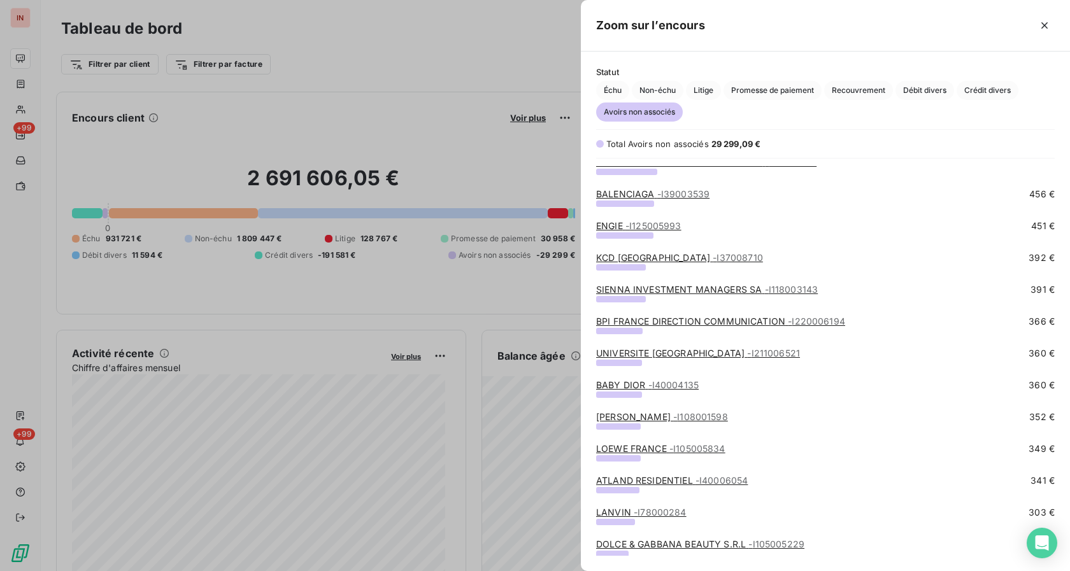
scroll to position [714, 0]
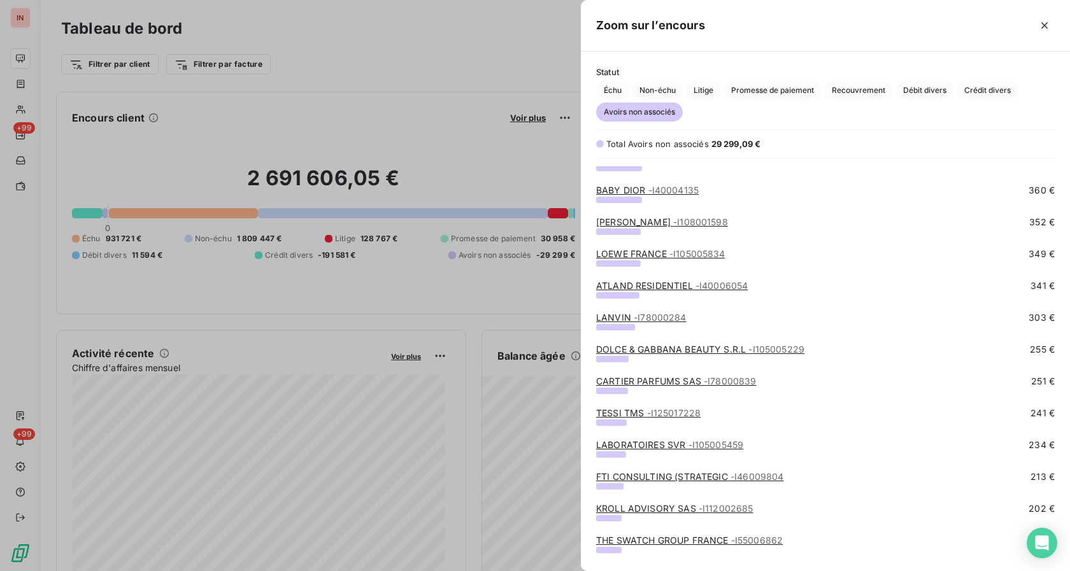
click at [626, 315] on link "LANVIN - I78000284" at bounding box center [641, 317] width 90 height 11
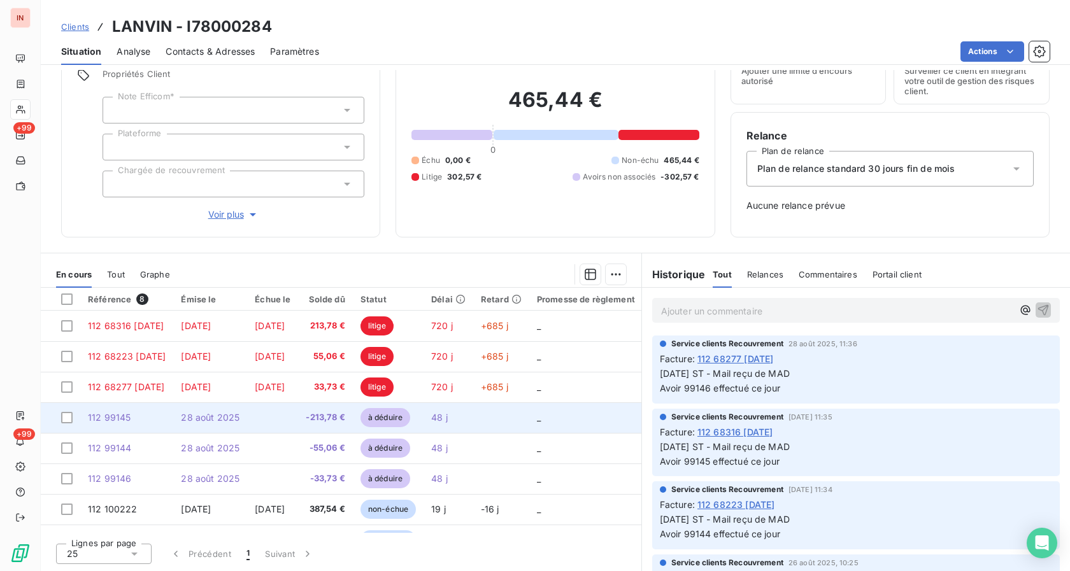
scroll to position [34, 0]
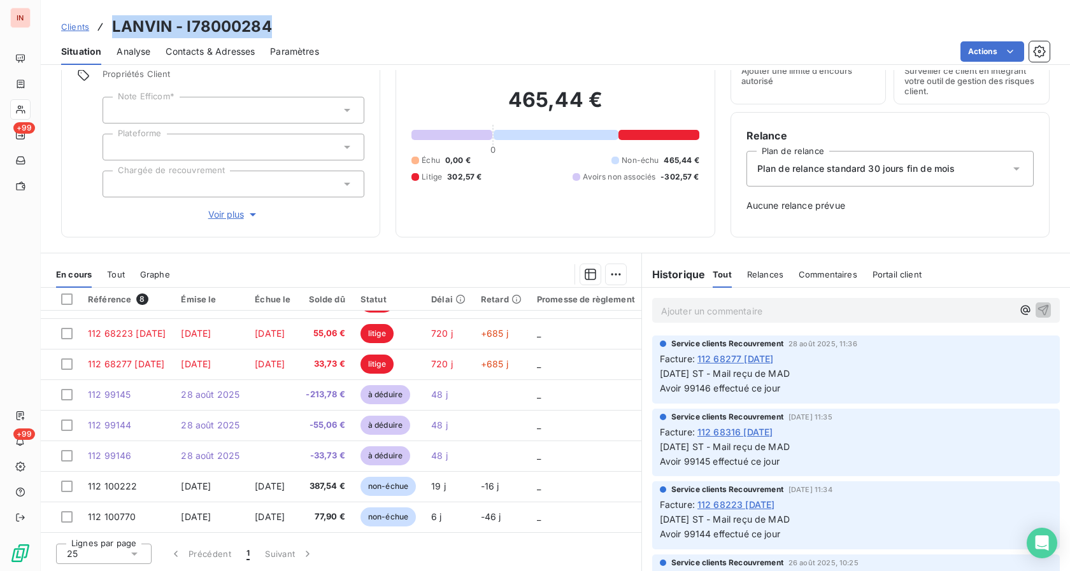
drag, startPoint x: 113, startPoint y: 25, endPoint x: 283, endPoint y: 21, distance: 170.7
click at [283, 21] on div "Clients LANVIN - I78000284" at bounding box center [555, 26] width 1029 height 23
click at [956, 217] on div "Relance Plan de relance Plan de relance standard 30 jours fin de mois Aucune re…" at bounding box center [889, 175] width 287 height 94
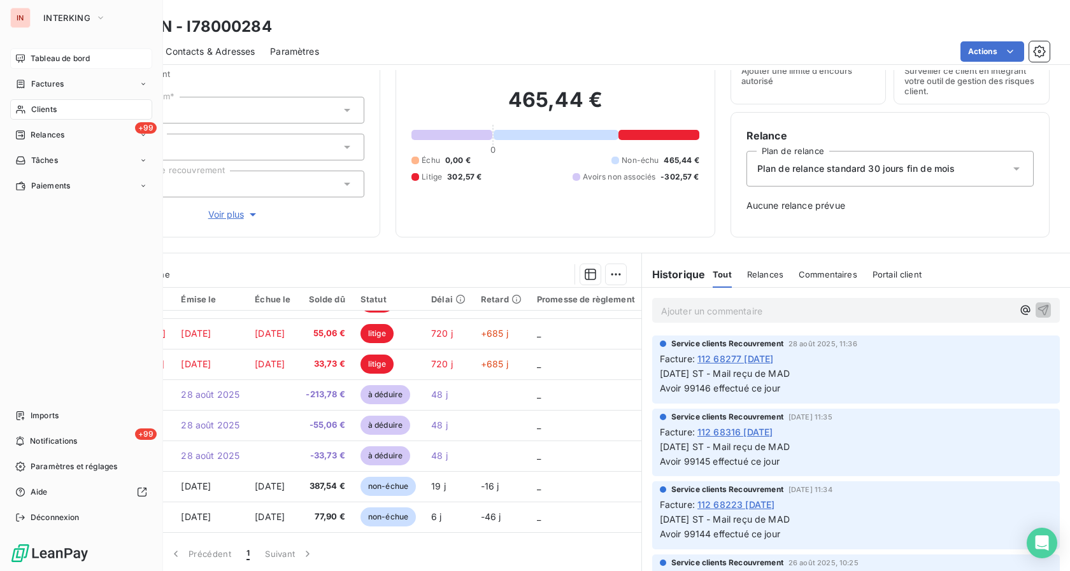
click at [32, 64] on div "Tableau de bord" at bounding box center [81, 58] width 142 height 20
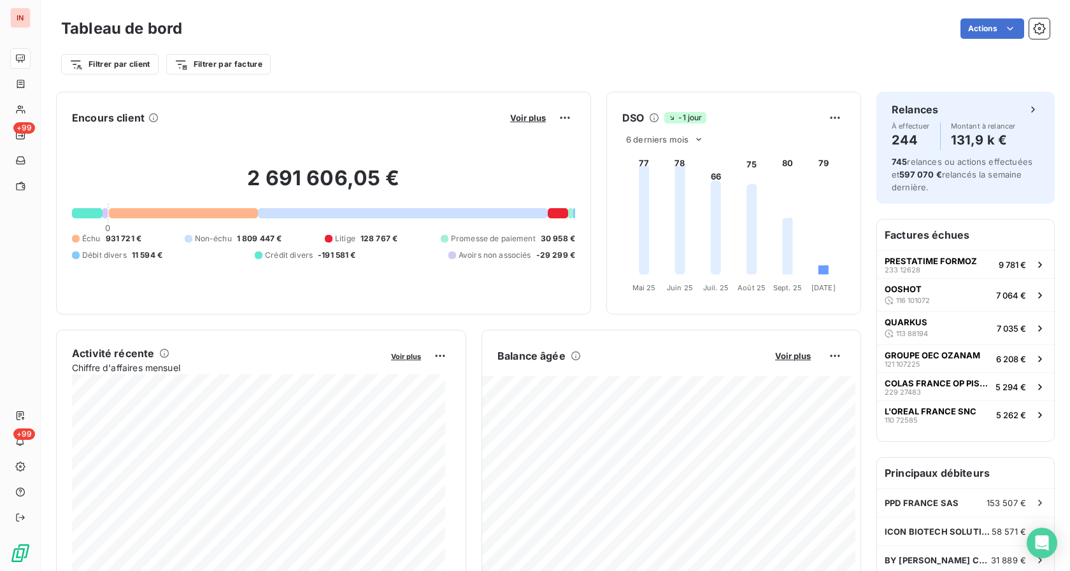
click at [510, 124] on div "Voir plus" at bounding box center [540, 118] width 69 height 20
click at [516, 118] on span "Voir plus" at bounding box center [528, 118] width 36 height 10
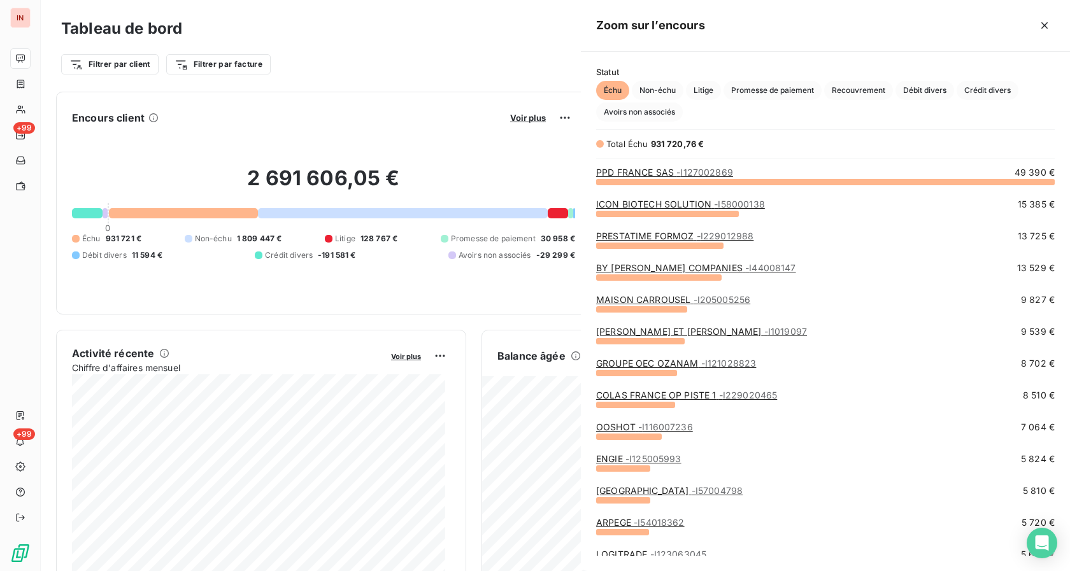
scroll to position [560, 478]
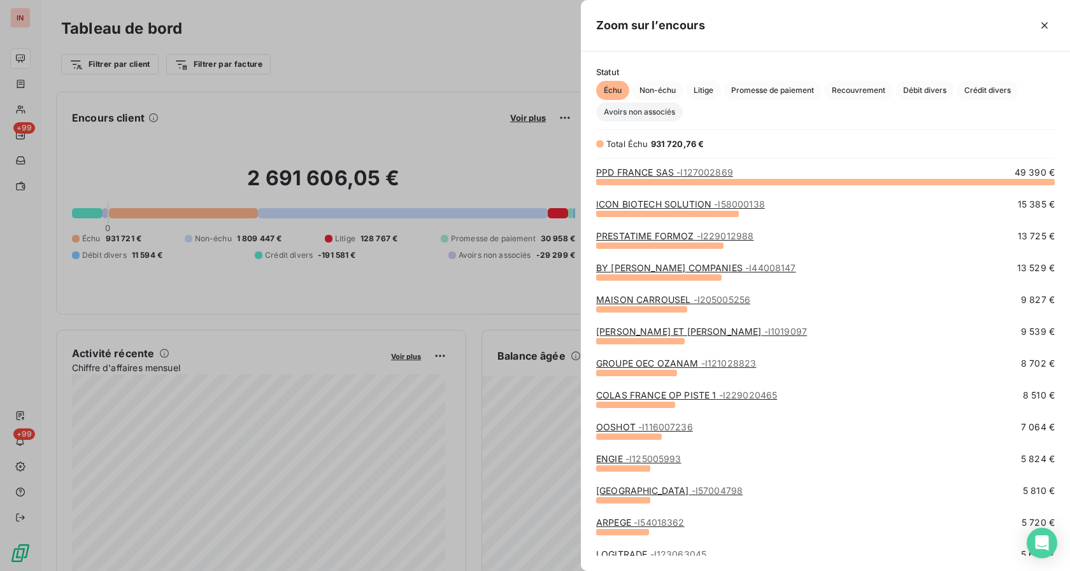
click at [639, 113] on span "Avoirs non associés" at bounding box center [639, 112] width 87 height 19
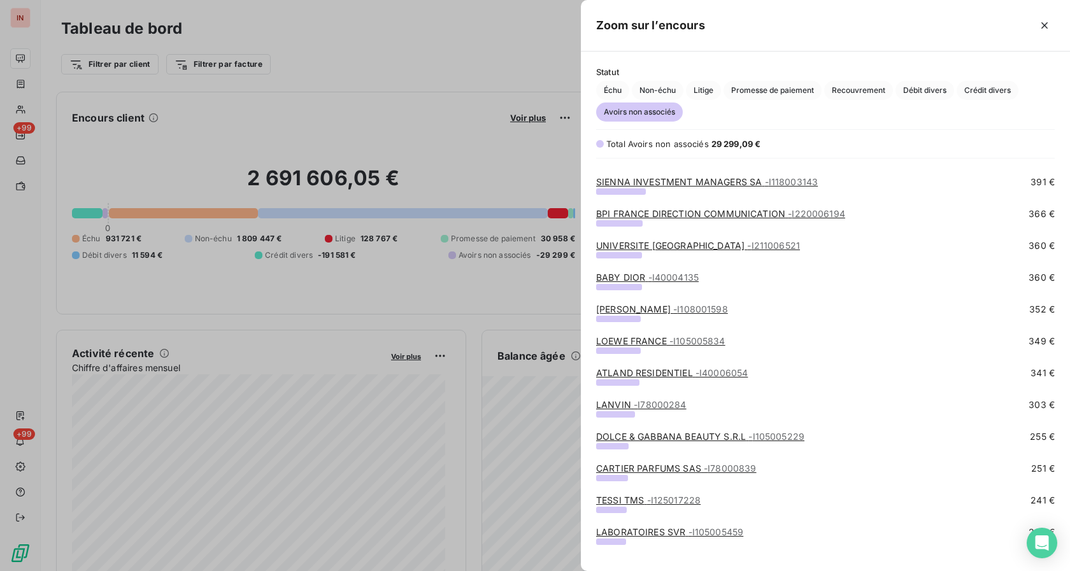
scroll to position [649, 0]
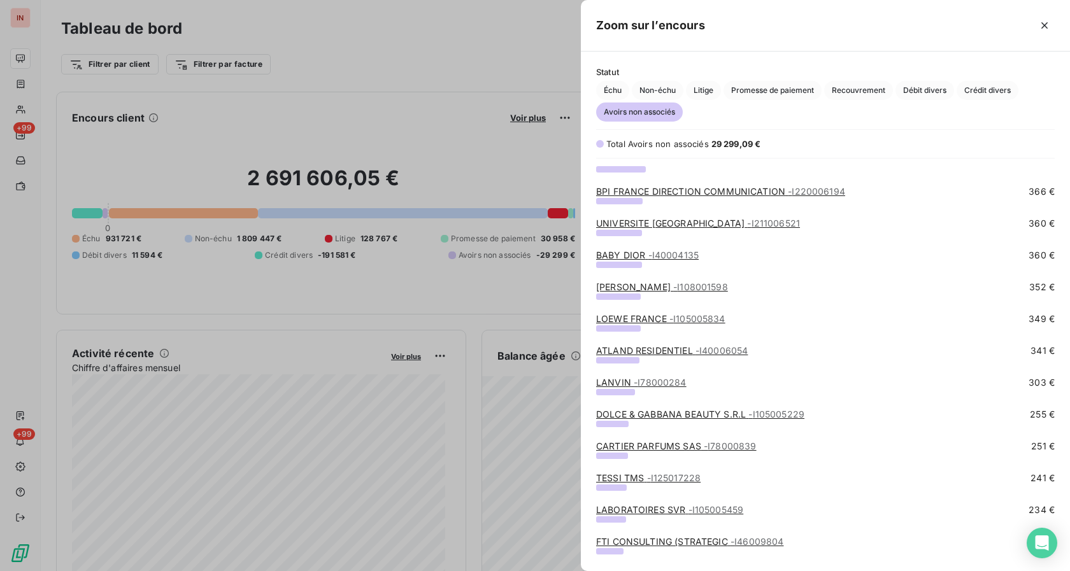
click at [621, 415] on link "DOLCE & GABBANA BEAUTY S.R.L - I105005229" at bounding box center [700, 414] width 208 height 11
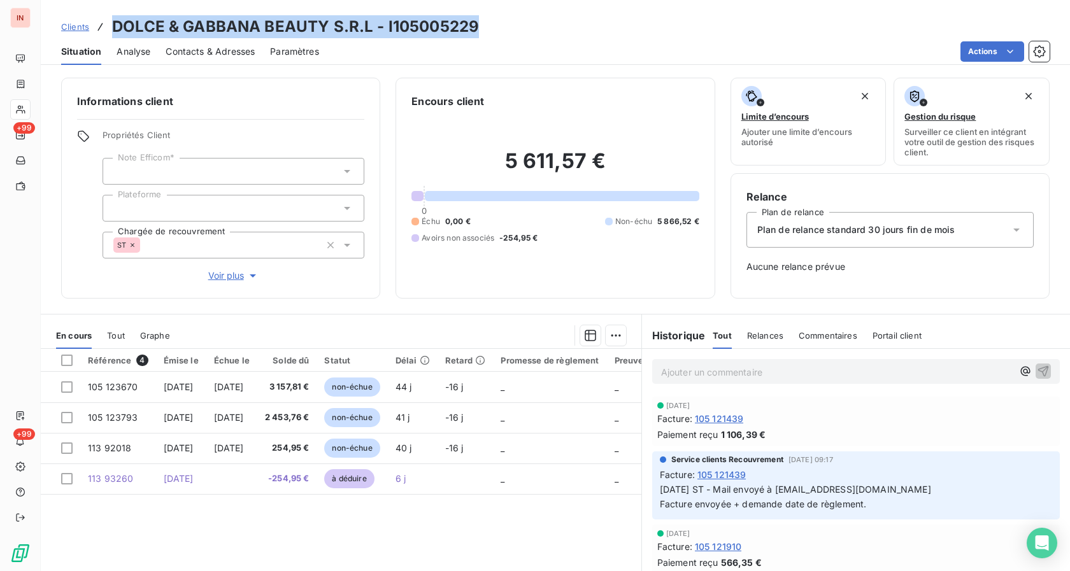
drag, startPoint x: 113, startPoint y: 29, endPoint x: 476, endPoint y: 26, distance: 362.9
click at [476, 26] on div "Clients DOLCE & GABBANA BEAUTY S.R.L - I105005229" at bounding box center [555, 26] width 1029 height 23
click at [928, 201] on h6 "Relance" at bounding box center [889, 196] width 287 height 15
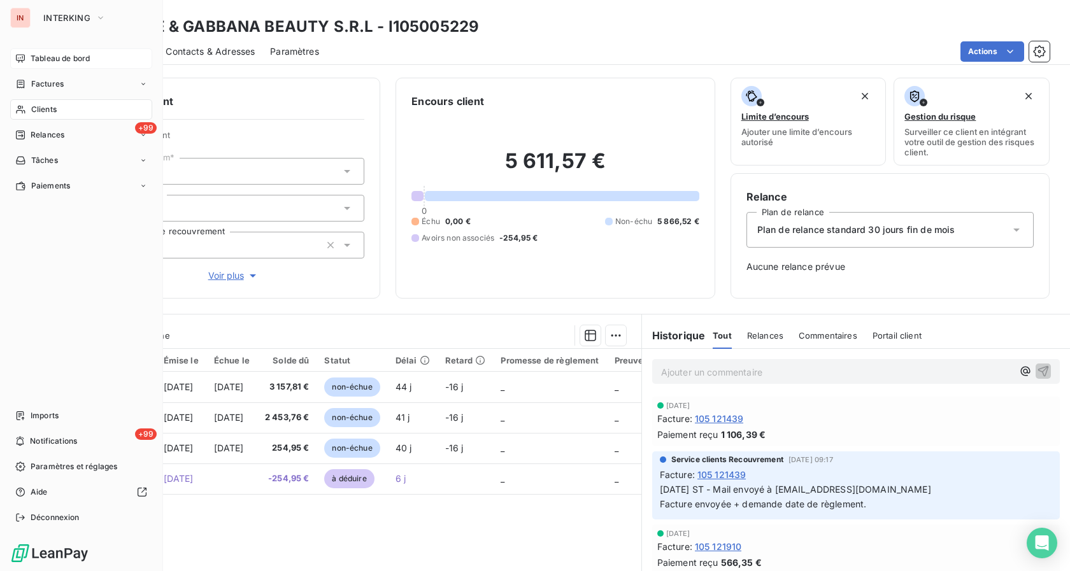
click at [32, 61] on span "Tableau de bord" at bounding box center [60, 58] width 59 height 11
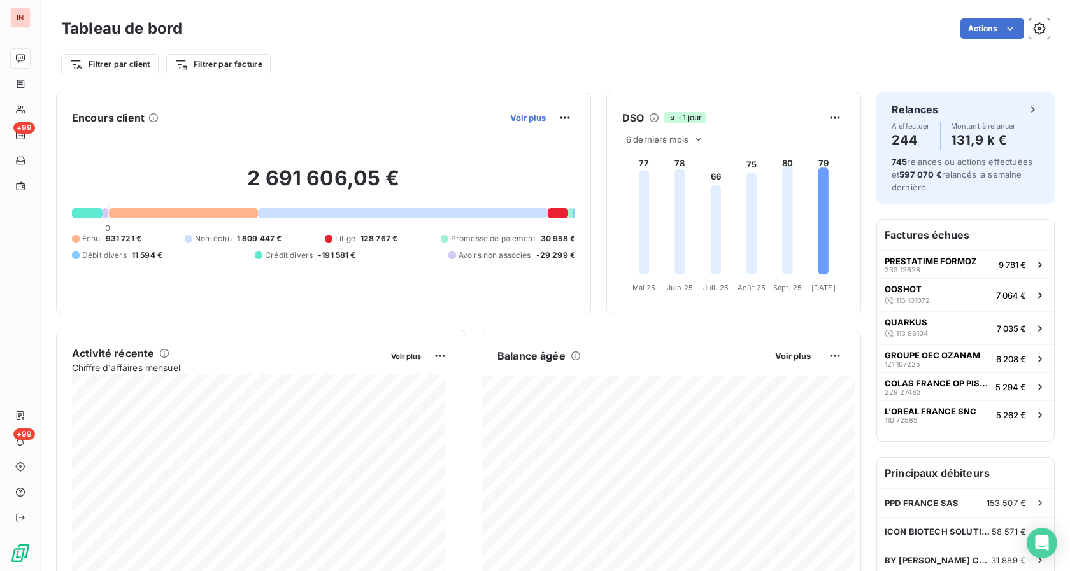
click at [520, 119] on span "Voir plus" at bounding box center [528, 118] width 36 height 10
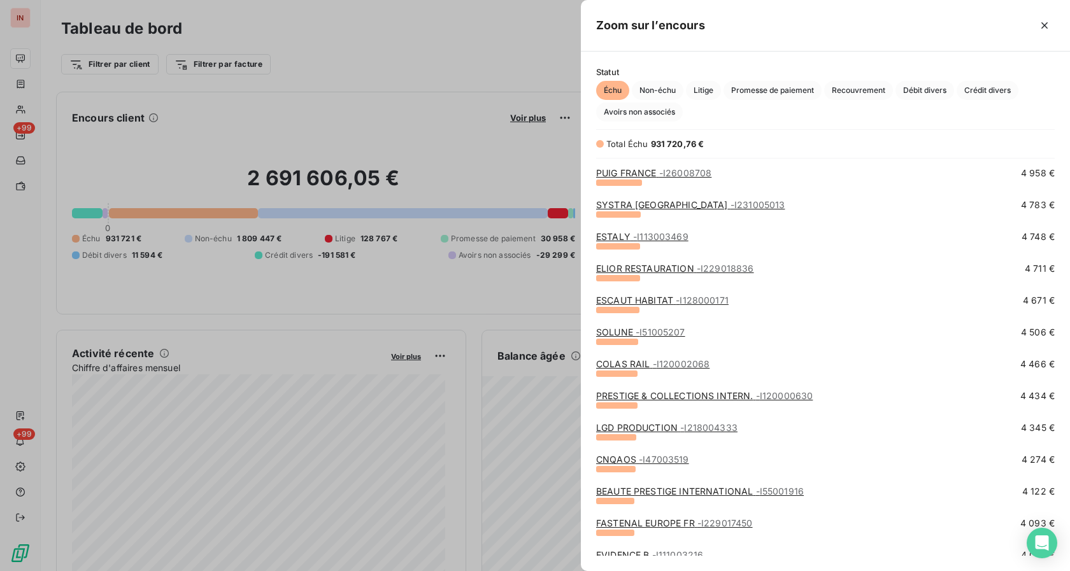
scroll to position [714, 0]
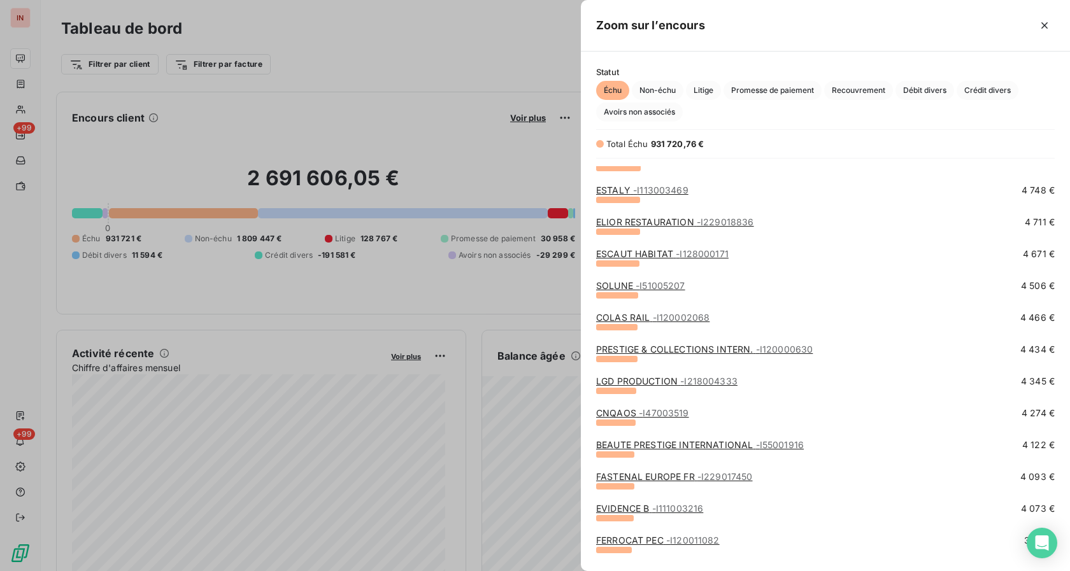
drag, startPoint x: 645, startPoint y: 118, endPoint x: 646, endPoint y: 181, distance: 63.0
click at [644, 118] on span "Avoirs non associés" at bounding box center [639, 112] width 87 height 19
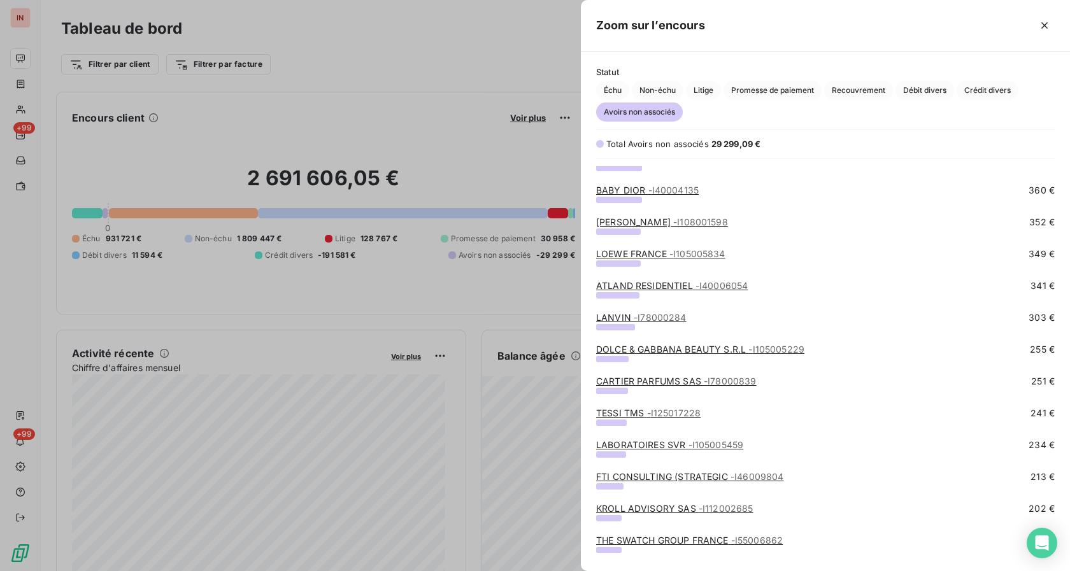
click at [647, 380] on link "CARTIER PARFUMS SAS - I78000839" at bounding box center [676, 381] width 160 height 11
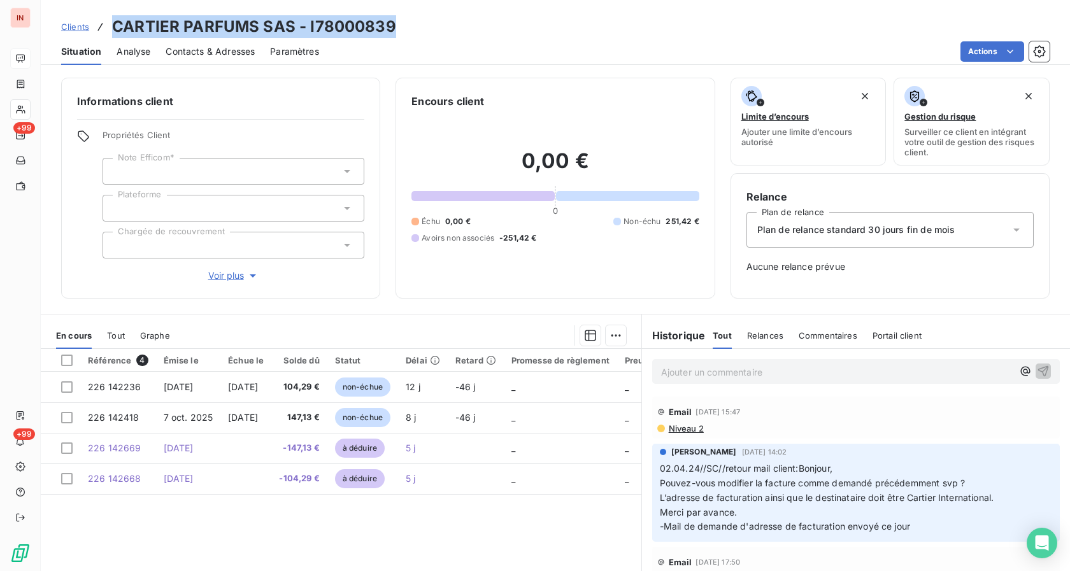
drag, startPoint x: 116, startPoint y: 29, endPoint x: 390, endPoint y: 29, distance: 274.4
click at [390, 29] on h3 "CARTIER PARFUMS SAS - I78000839" at bounding box center [254, 26] width 284 height 23
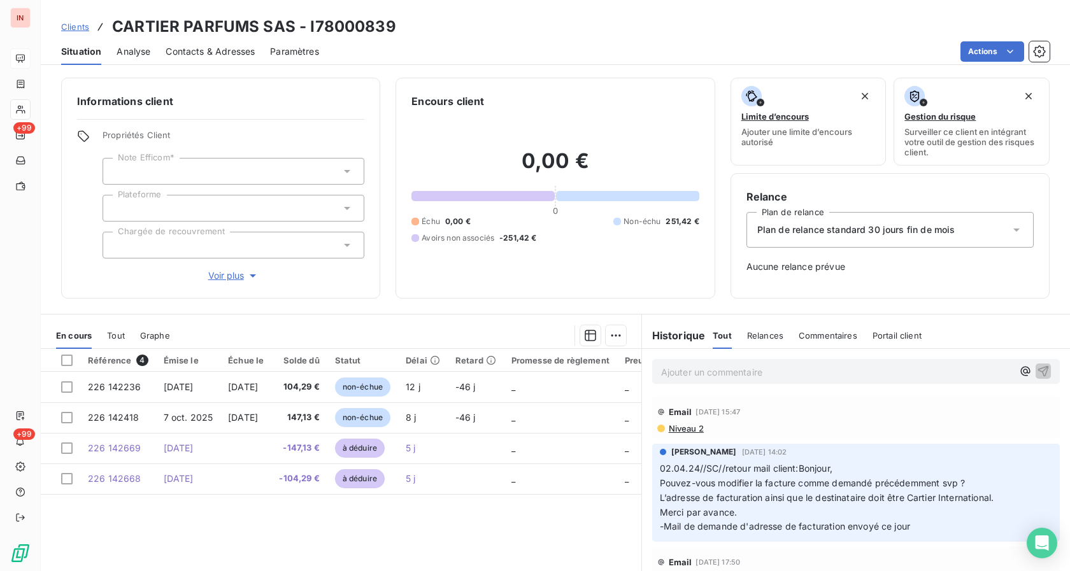
drag, startPoint x: 324, startPoint y: 555, endPoint x: 332, endPoint y: 541, distance: 15.4
click at [325, 553] on div "Référence 4 Émise le Échue le Solde dû Statut Délai Retard Promesse de règlemen…" at bounding box center [341, 471] width 600 height 245
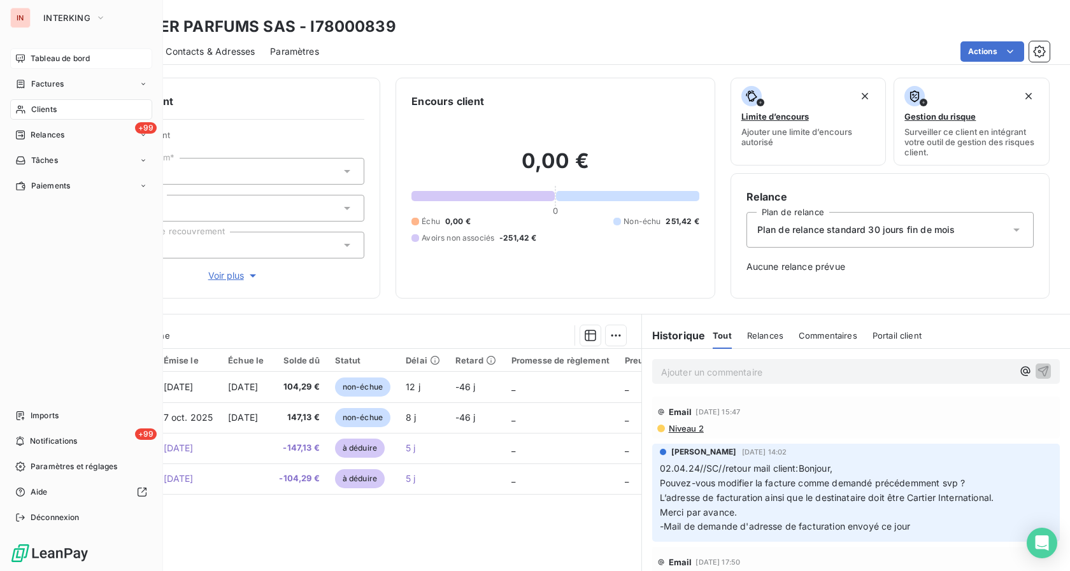
click at [35, 64] on span "Tableau de bord" at bounding box center [60, 58] width 59 height 11
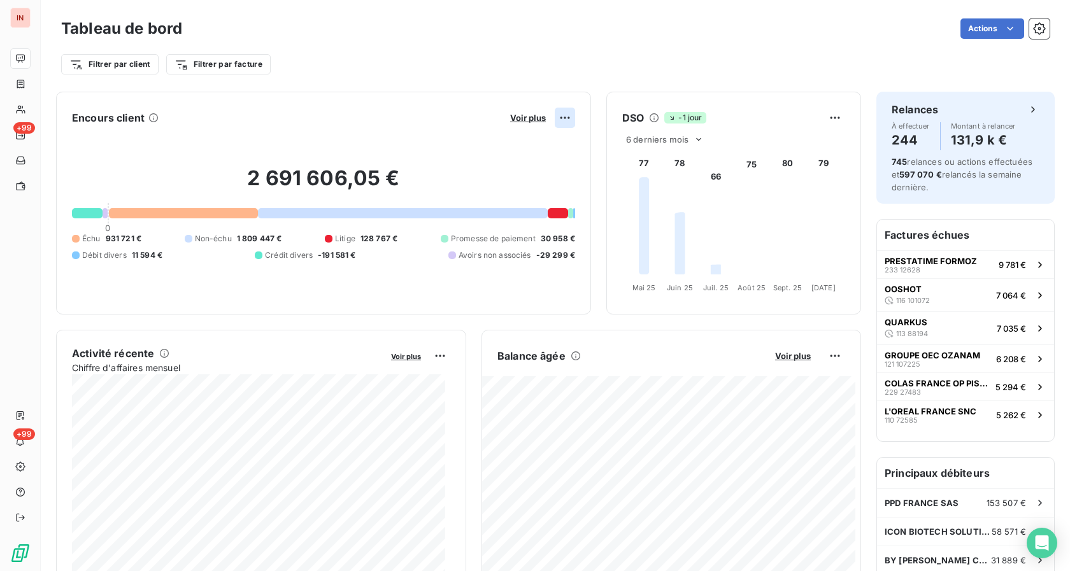
click at [545, 117] on html "IN +99 +99 Tableau de bord Actions Filtrer par client Filtrer par facture Encou…" at bounding box center [535, 285] width 1070 height 571
click at [527, 119] on html "IN +99 +99 Tableau de bord Actions Filtrer par client Filtrer par facture Encou…" at bounding box center [535, 285] width 1070 height 571
click at [527, 119] on span "Voir plus" at bounding box center [528, 118] width 36 height 10
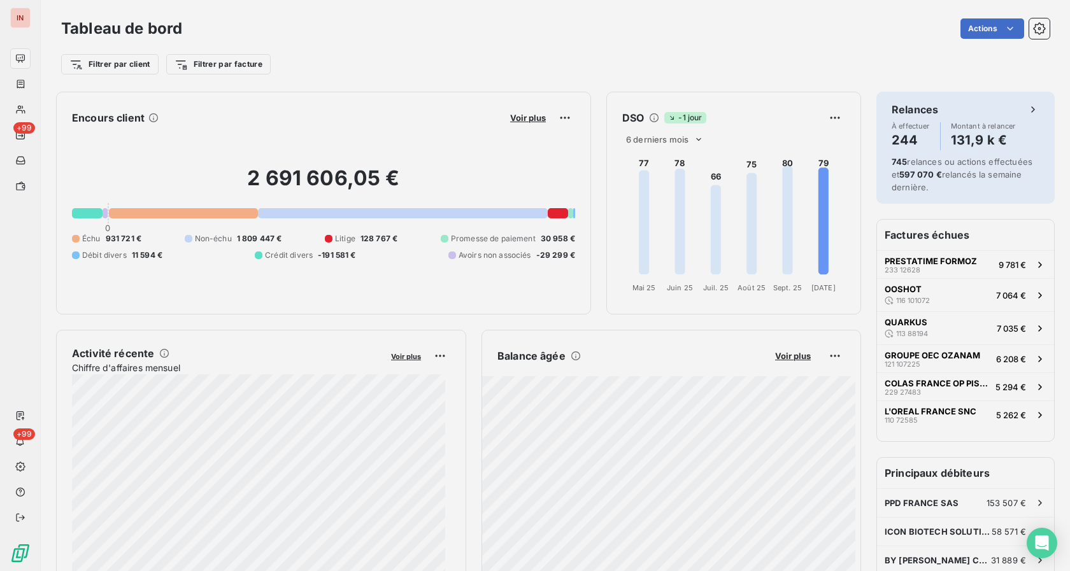
scroll to position [560, 478]
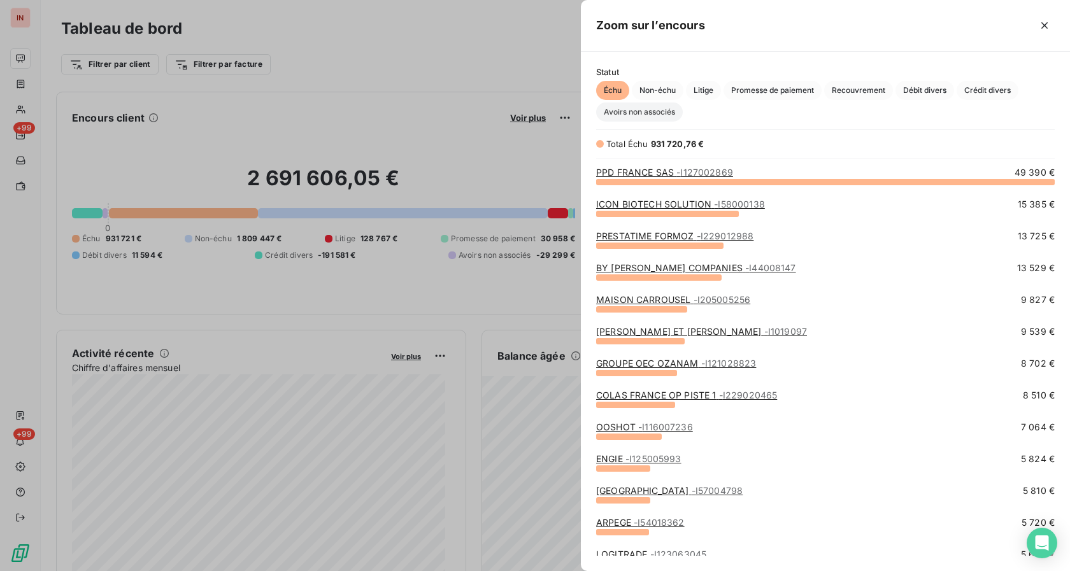
click at [642, 117] on span "Avoirs non associés" at bounding box center [639, 112] width 87 height 19
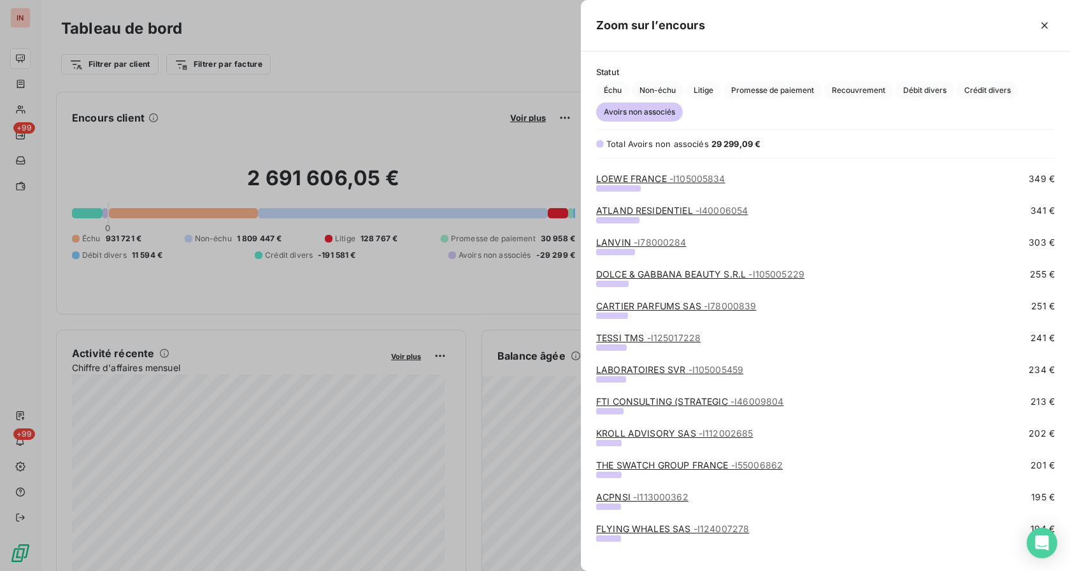
scroll to position [779, 0]
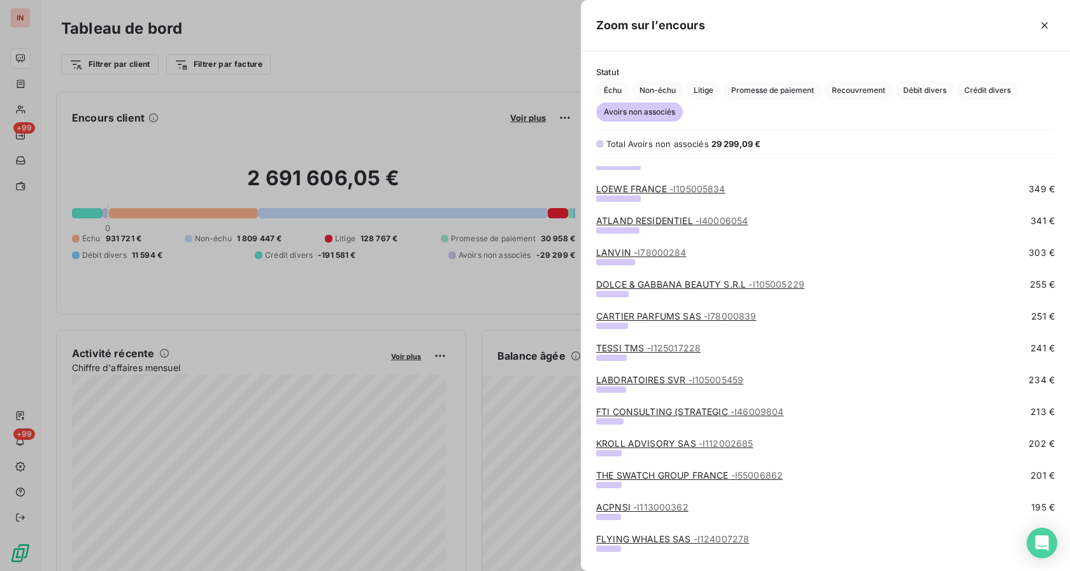
click at [623, 313] on link "CARTIER PARFUMS SAS - I78000839" at bounding box center [676, 316] width 160 height 11
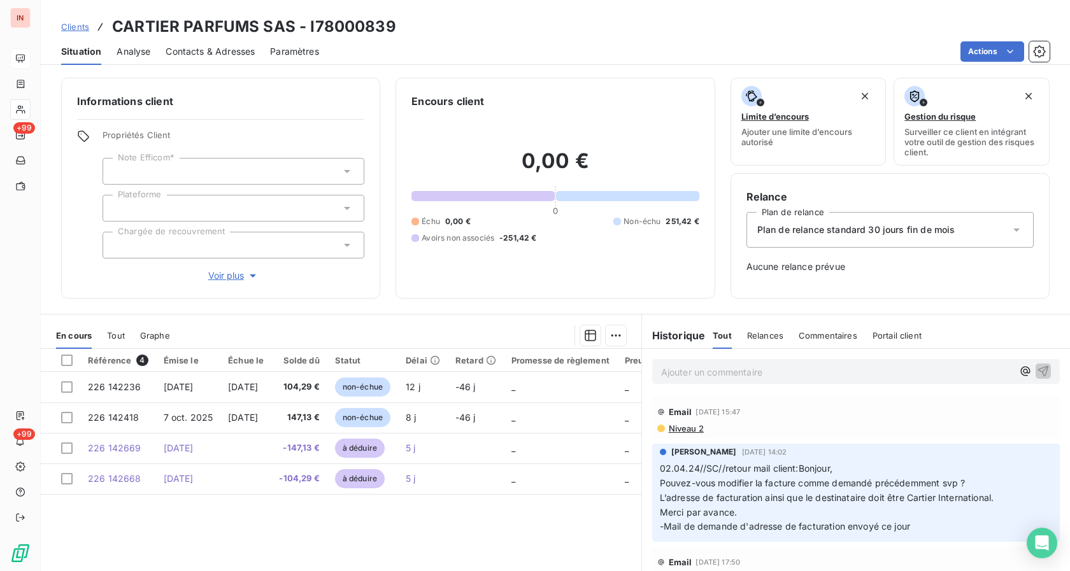
click at [423, 535] on div "Référence 4 Émise le Échue le Solde dû Statut Délai Retard Promesse de règlemen…" at bounding box center [341, 471] width 600 height 245
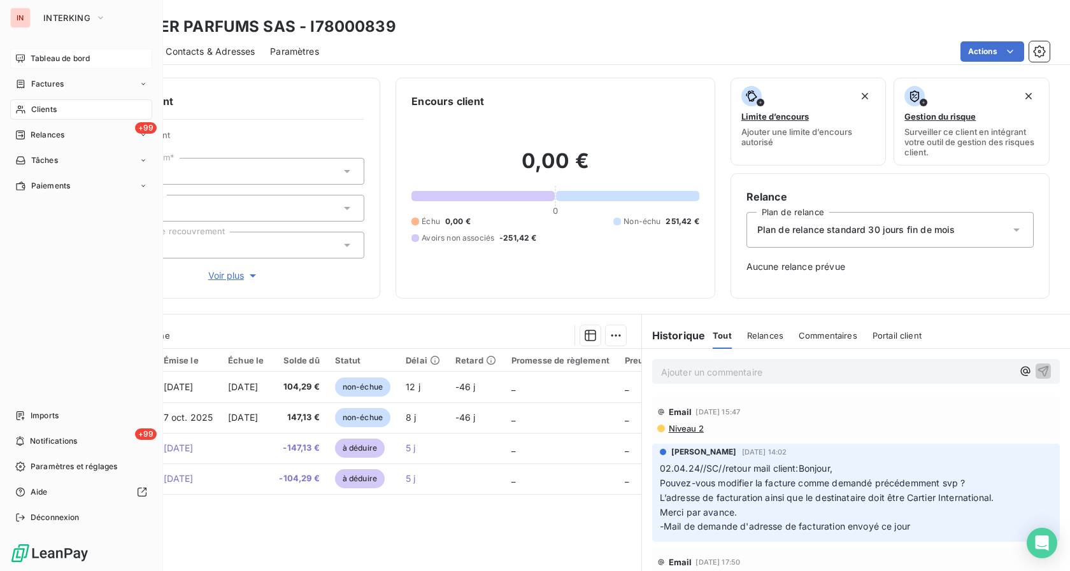
click at [24, 20] on div "IN" at bounding box center [20, 18] width 20 height 20
click at [83, 58] on span "Tableau de bord" at bounding box center [60, 58] width 59 height 11
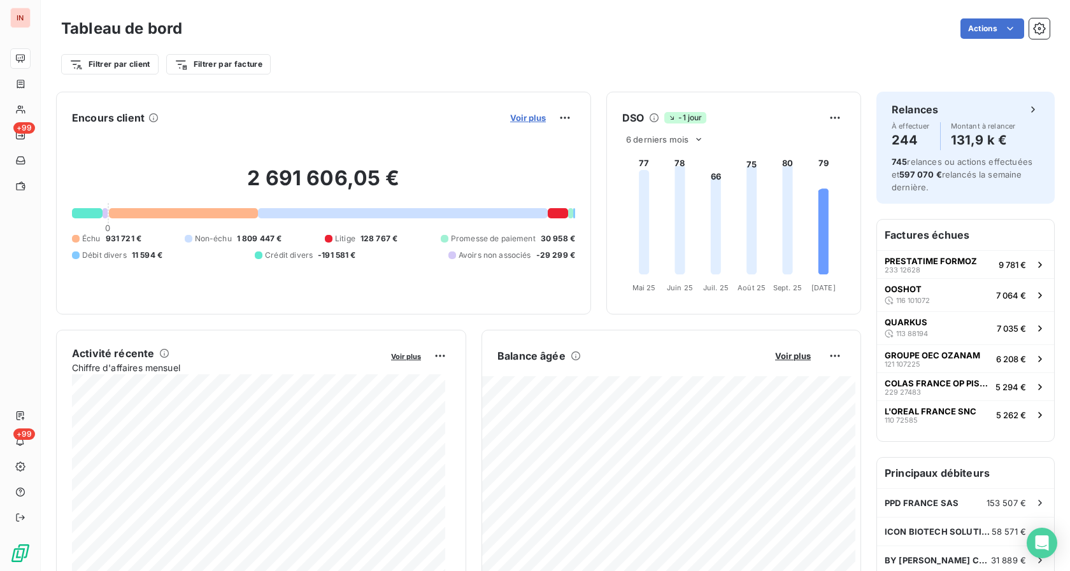
click at [518, 116] on span "Voir plus" at bounding box center [528, 118] width 36 height 10
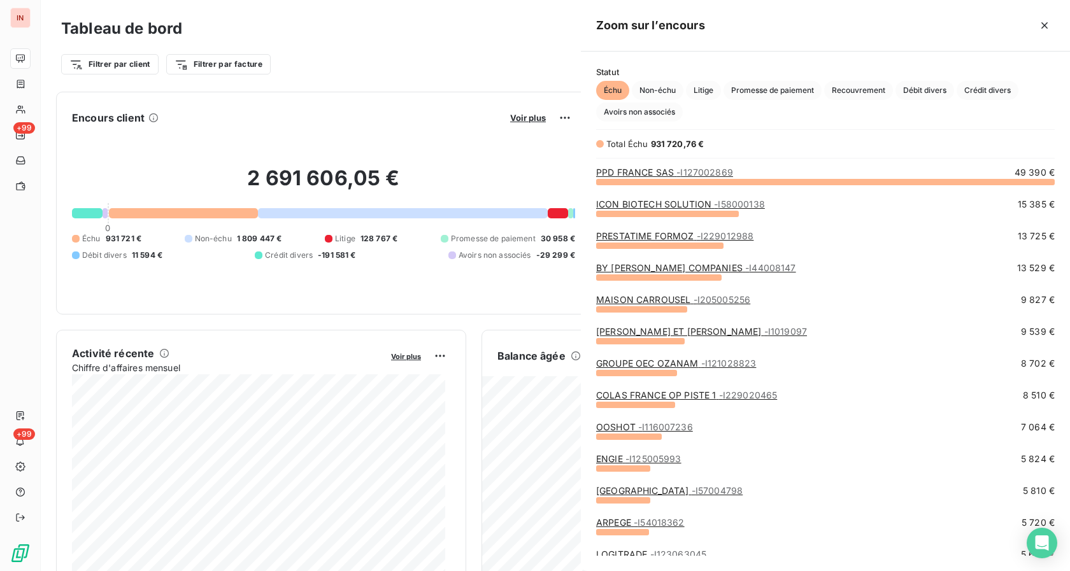
scroll to position [560, 478]
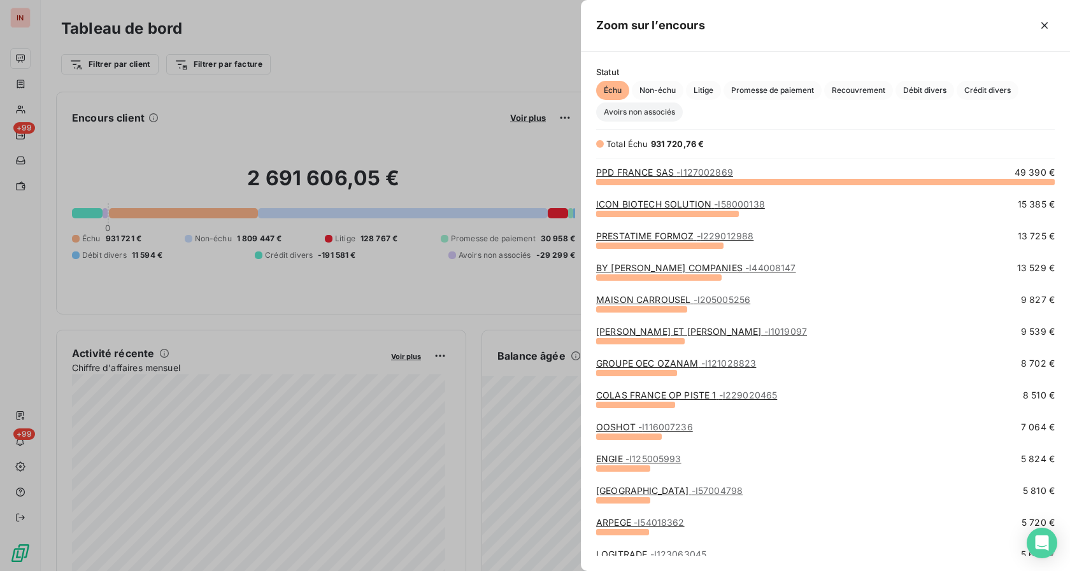
click at [628, 112] on span "Avoirs non associés" at bounding box center [639, 112] width 87 height 19
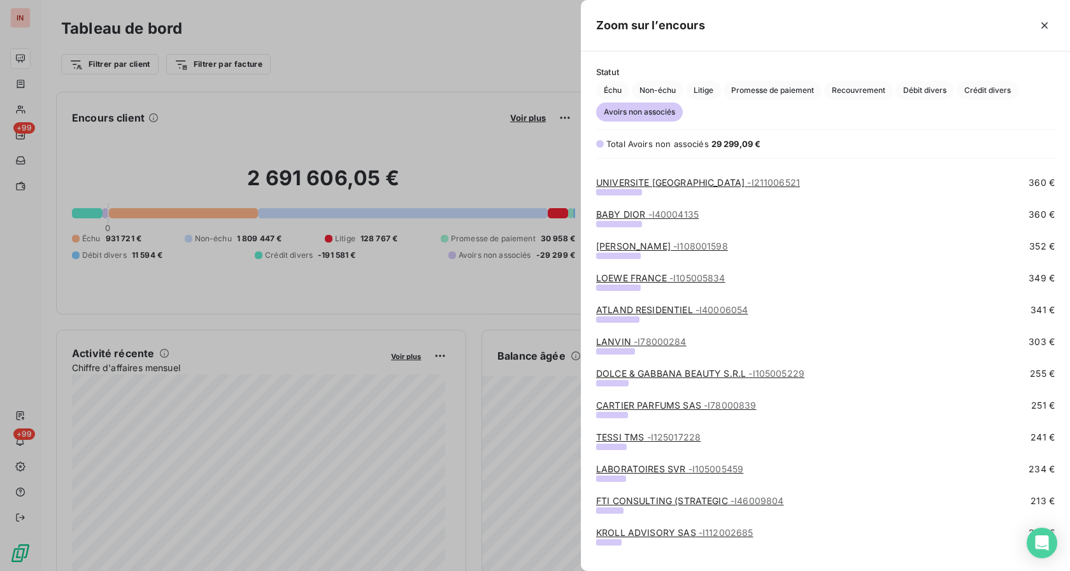
scroll to position [714, 0]
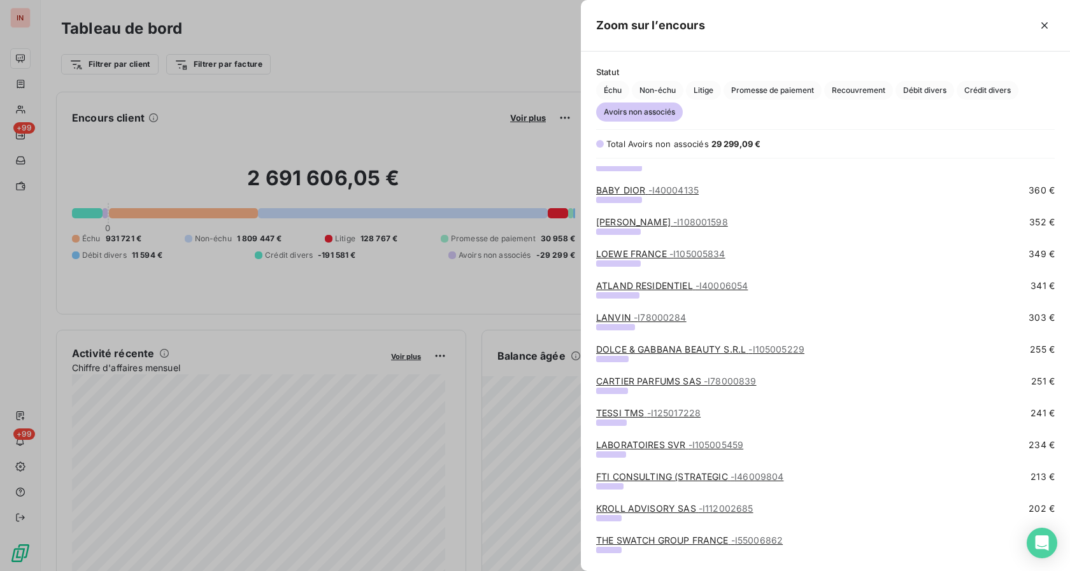
click at [638, 414] on link "TESSI TMS - I125017228" at bounding box center [648, 412] width 104 height 11
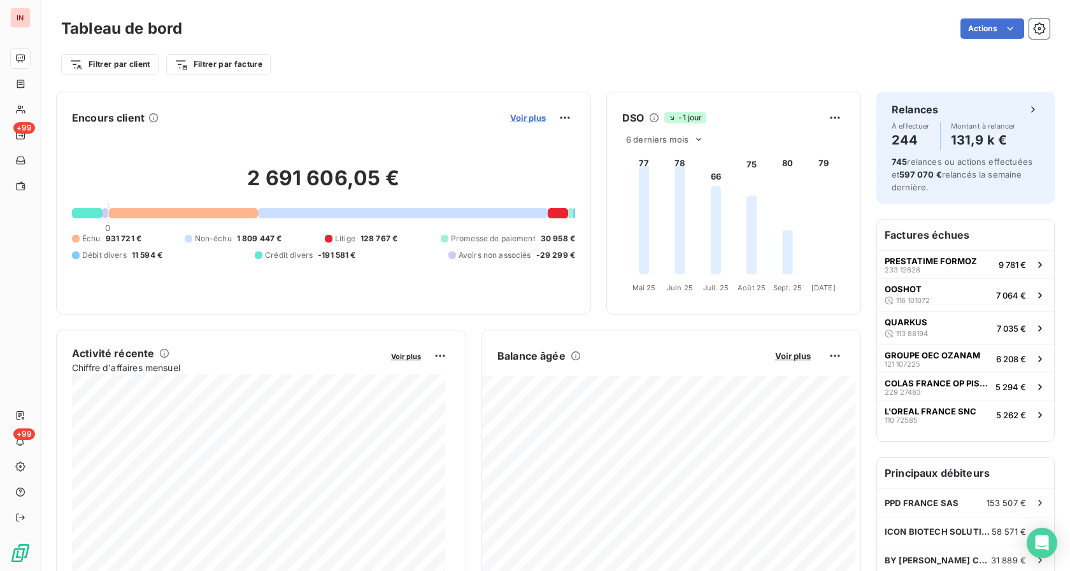
click at [513, 117] on span "Voir plus" at bounding box center [528, 118] width 36 height 10
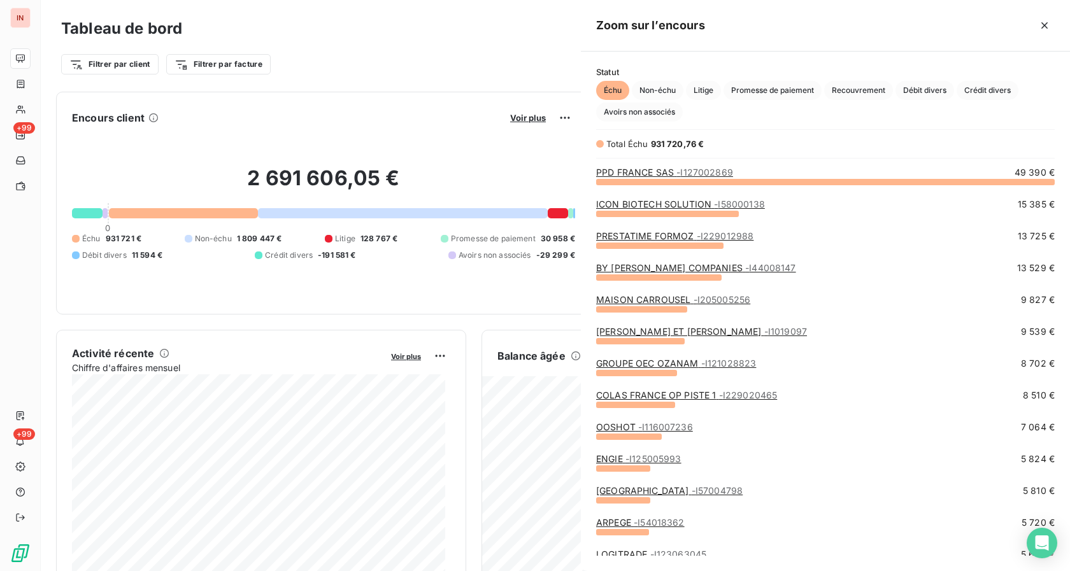
scroll to position [560, 478]
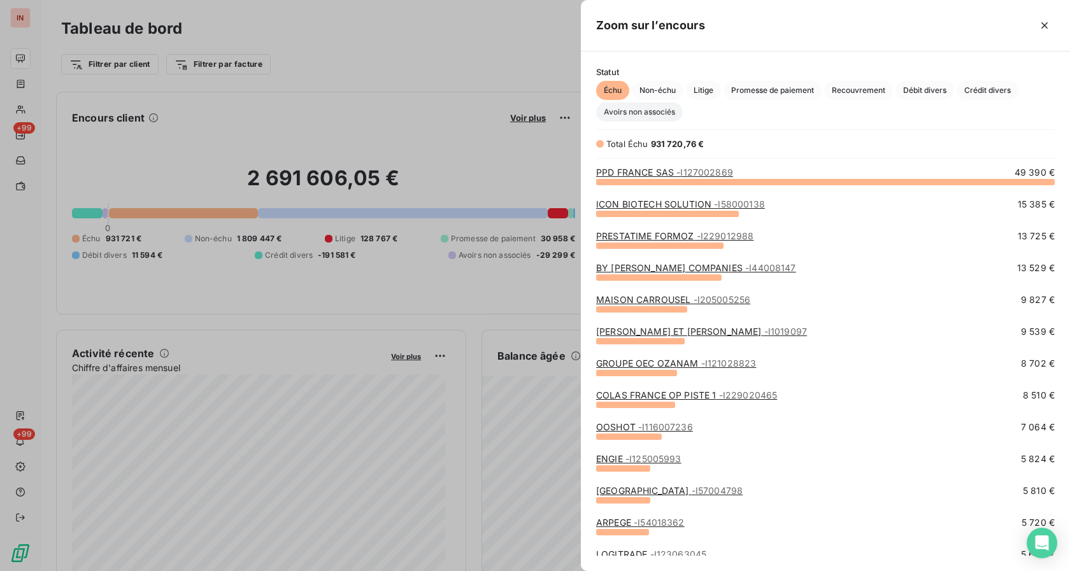
click at [665, 117] on span "Avoirs non associés" at bounding box center [639, 112] width 87 height 19
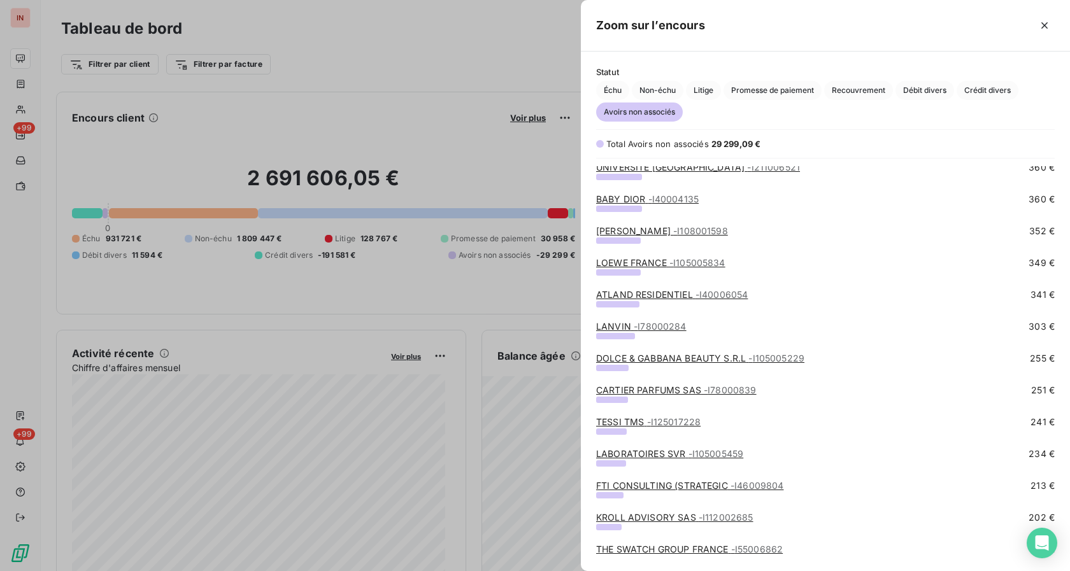
scroll to position [714, 0]
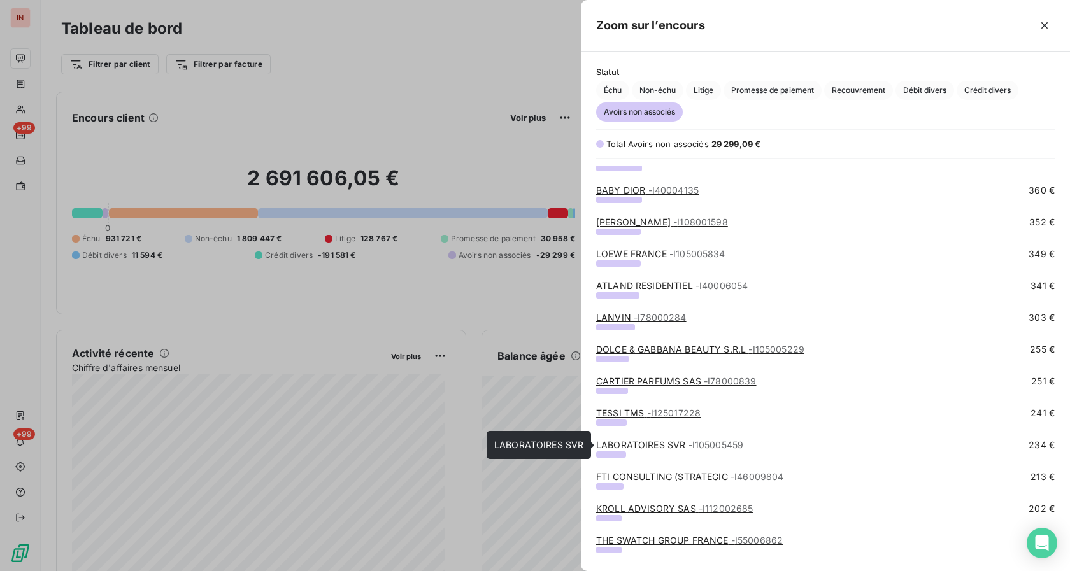
click at [626, 441] on link "LABORATOIRES SVR - I105005459" at bounding box center [669, 444] width 147 height 11
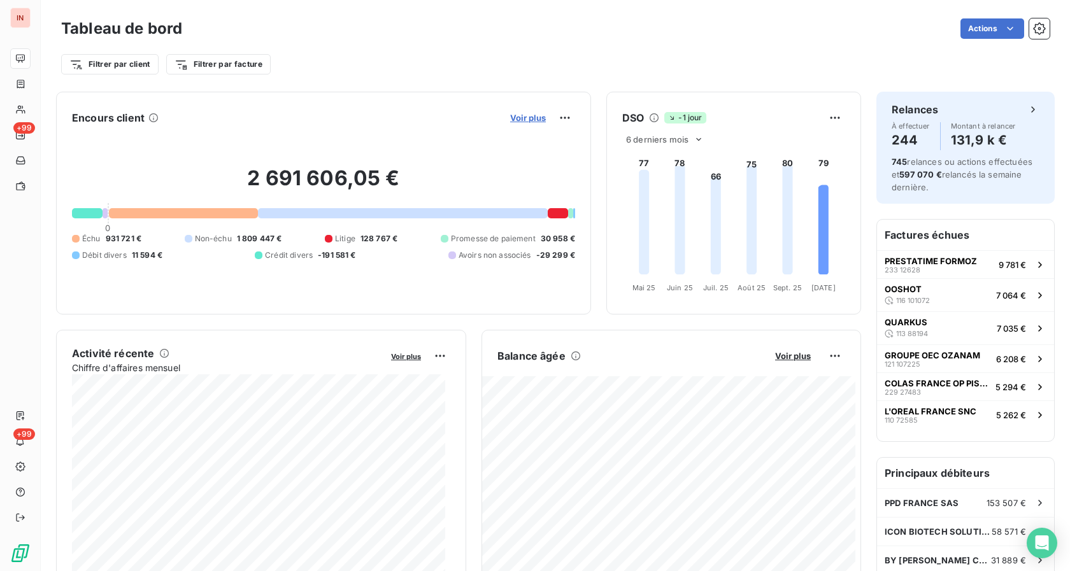
click at [506, 114] on div "Voir plus" at bounding box center [540, 118] width 69 height 20
click at [510, 120] on span "Voir plus" at bounding box center [528, 118] width 36 height 10
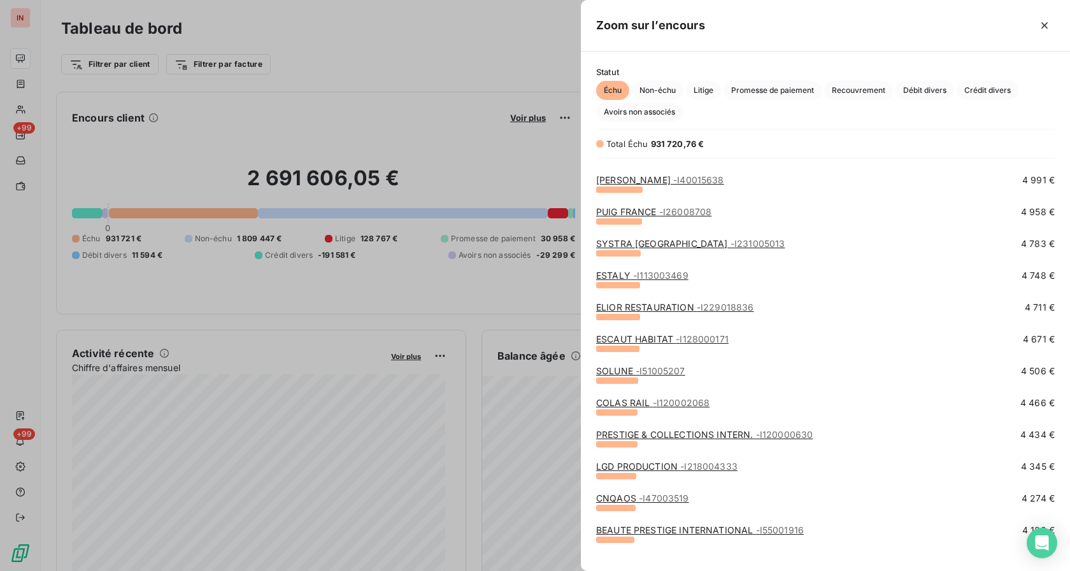
scroll to position [649, 0]
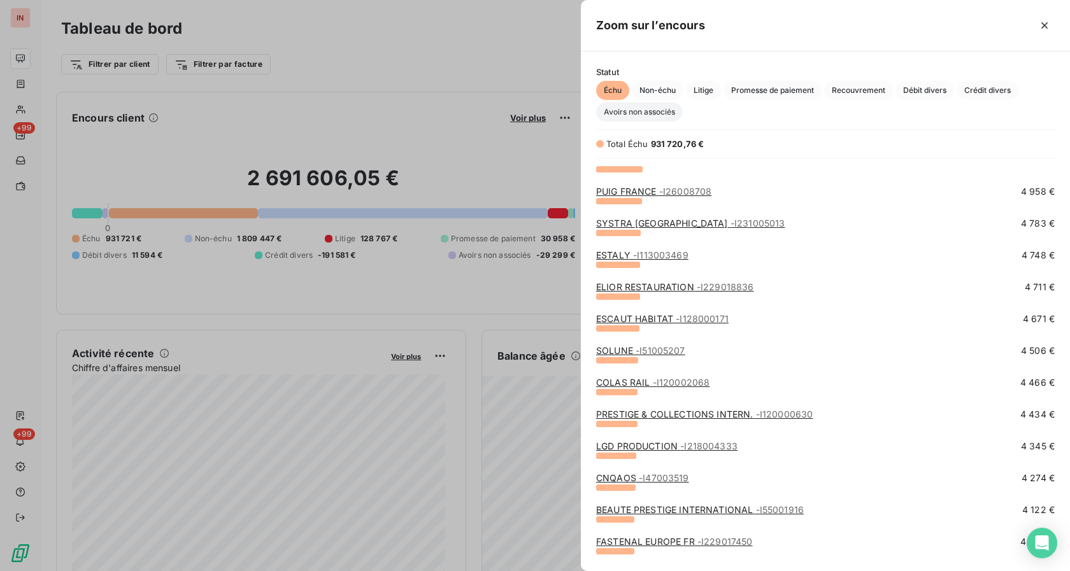
click at [640, 112] on span "Avoirs non associés" at bounding box center [639, 112] width 87 height 19
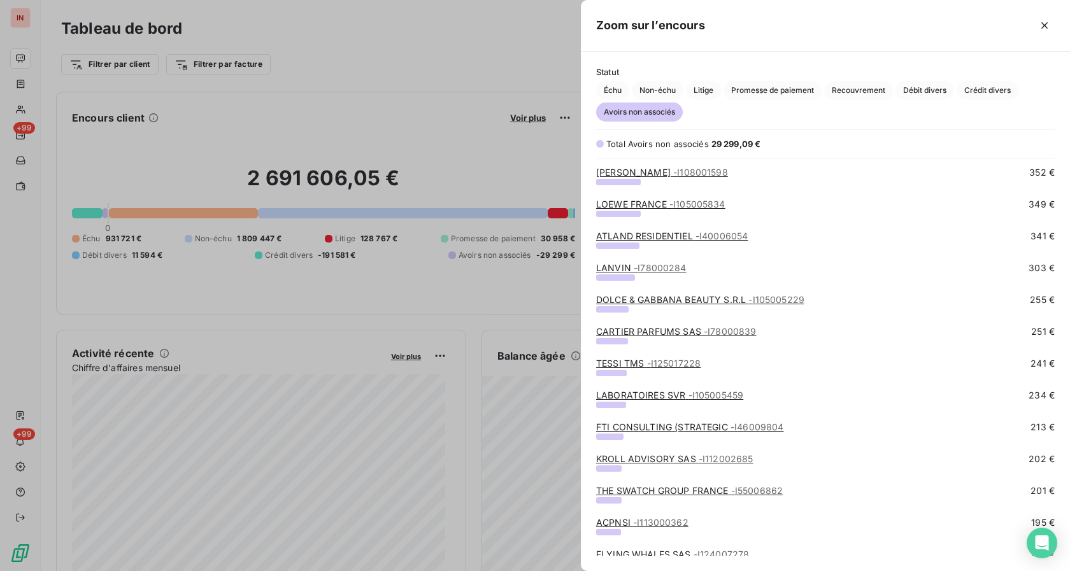
scroll to position [779, 0]
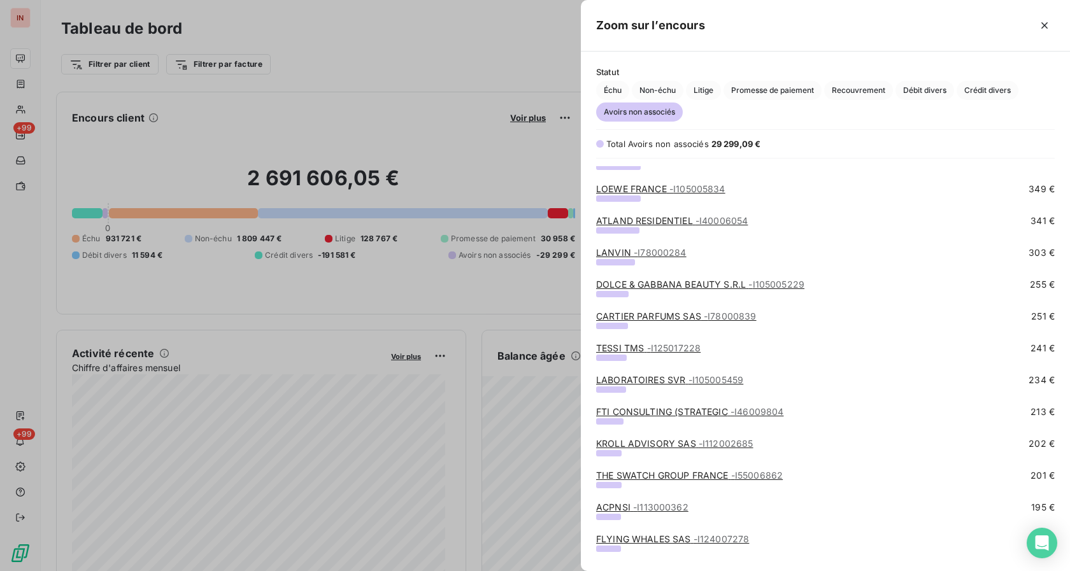
click at [633, 384] on link "LABORATOIRES SVR - I105005459" at bounding box center [669, 379] width 147 height 11
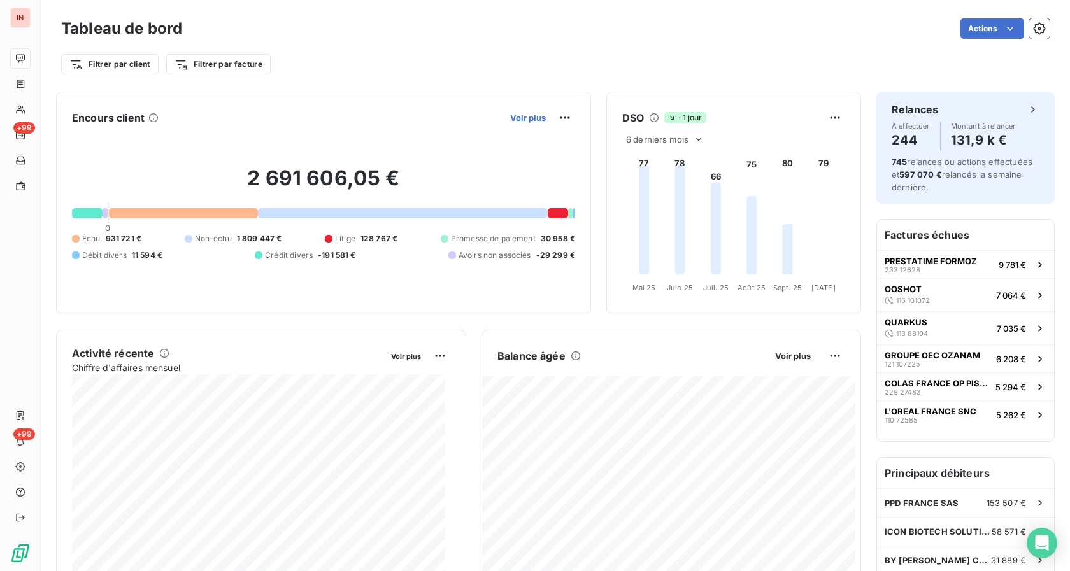
click at [520, 114] on span "Voir plus" at bounding box center [528, 118] width 36 height 10
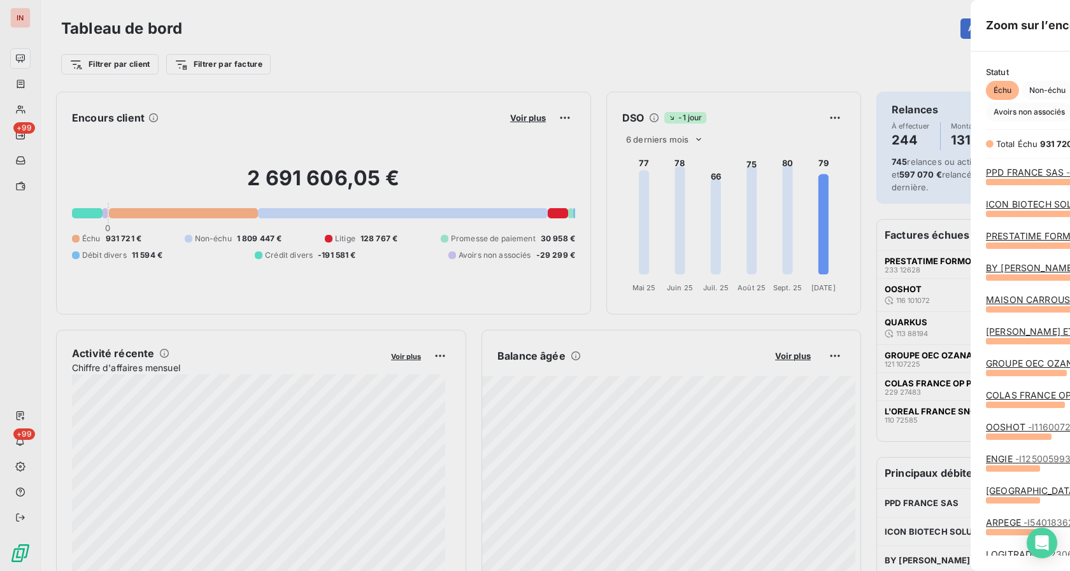
scroll to position [560, 478]
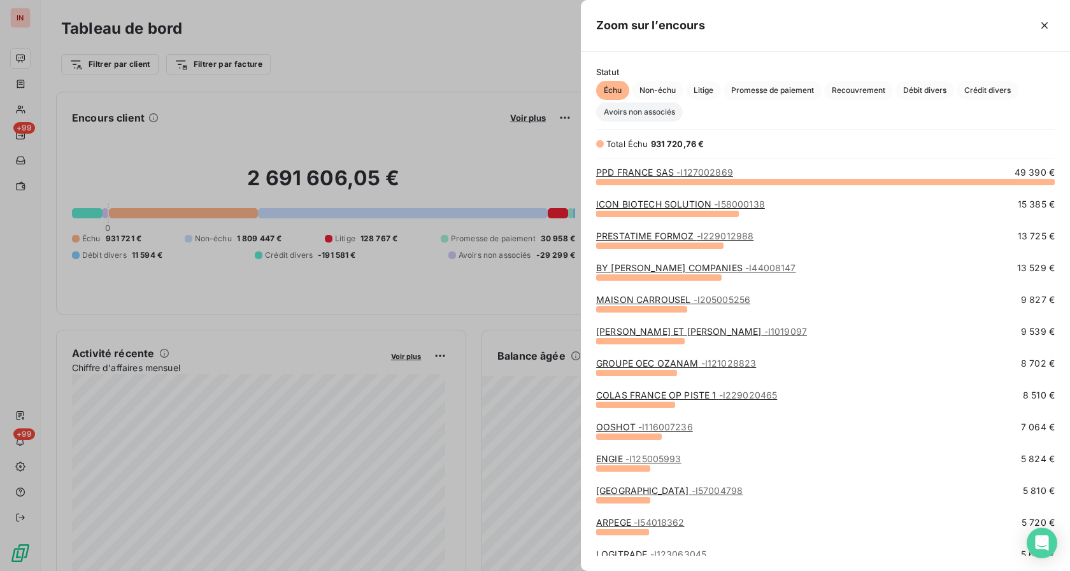
click at [633, 117] on span "Avoirs non associés" at bounding box center [639, 112] width 87 height 19
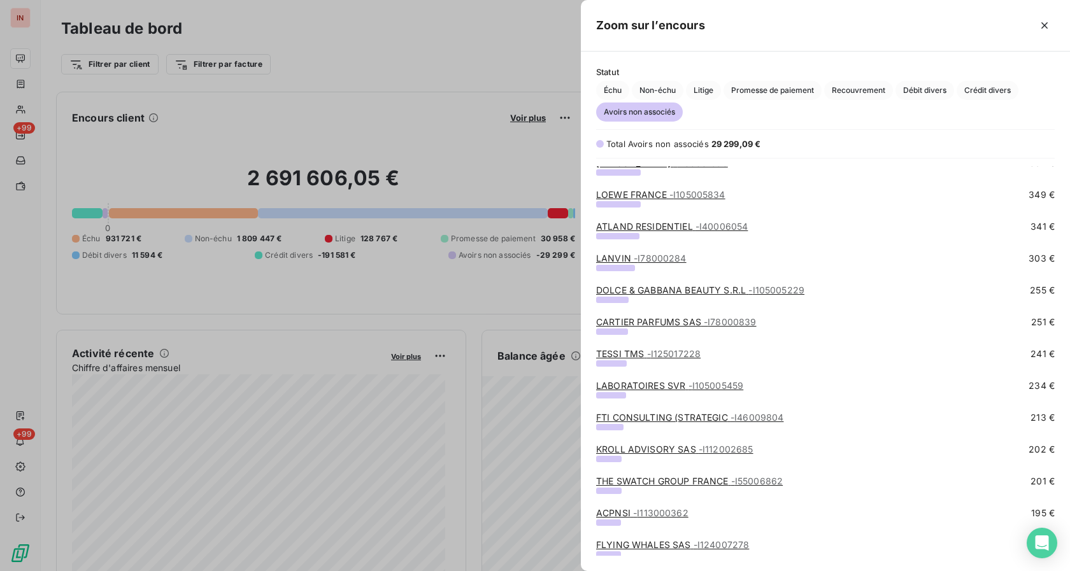
scroll to position [779, 0]
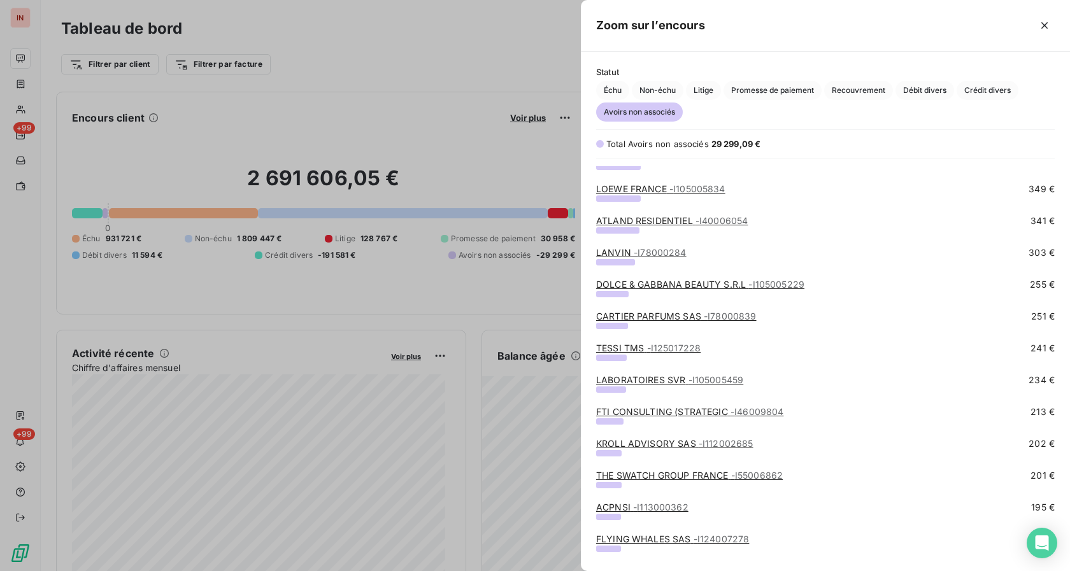
click at [629, 413] on link "FTI CONSULTING (STRATEGIC - I46009804" at bounding box center [689, 411] width 187 height 11
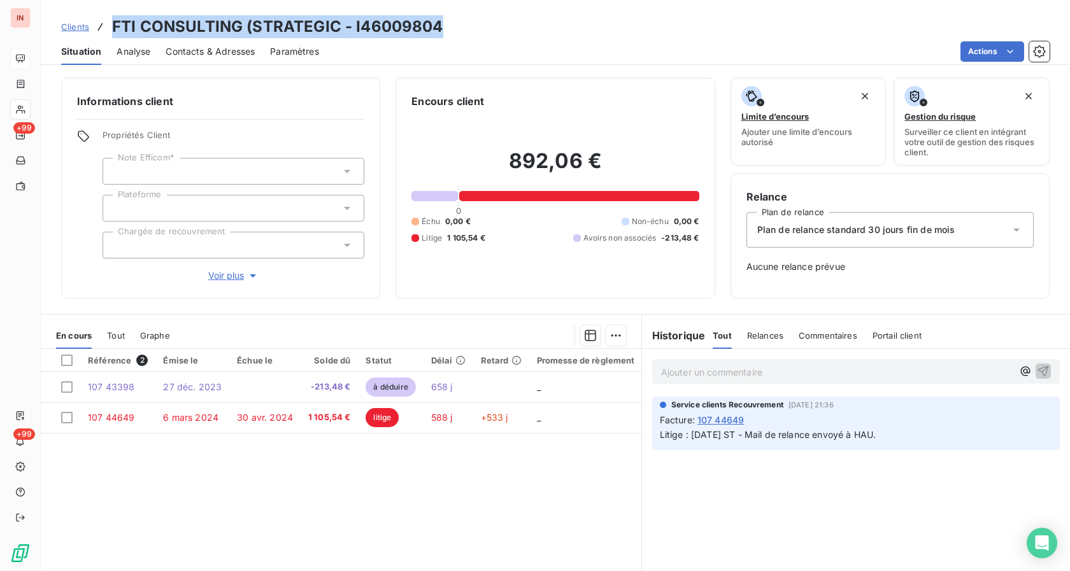
drag, startPoint x: 113, startPoint y: 24, endPoint x: 442, endPoint y: 16, distance: 329.2
click at [442, 16] on div "Clients FTI CONSULTING (STRATEGIC - I46009804" at bounding box center [555, 26] width 1029 height 23
click at [425, 482] on div "Référence 2 Émise le Échue le Solde dû Statut Délai Retard Promesse de règlemen…" at bounding box center [341, 471] width 600 height 245
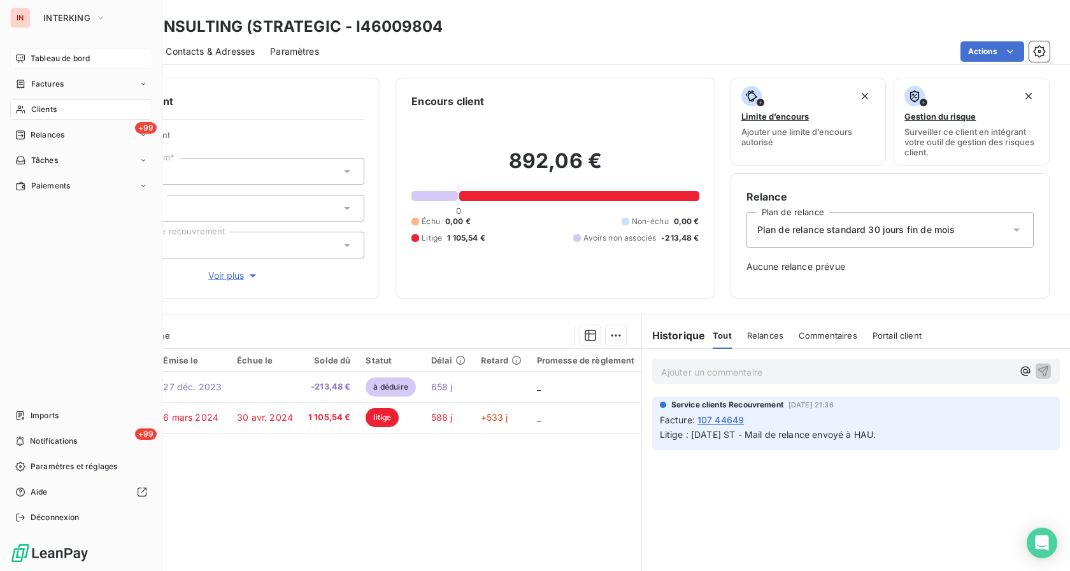
click at [35, 53] on span "Tableau de bord" at bounding box center [60, 58] width 59 height 11
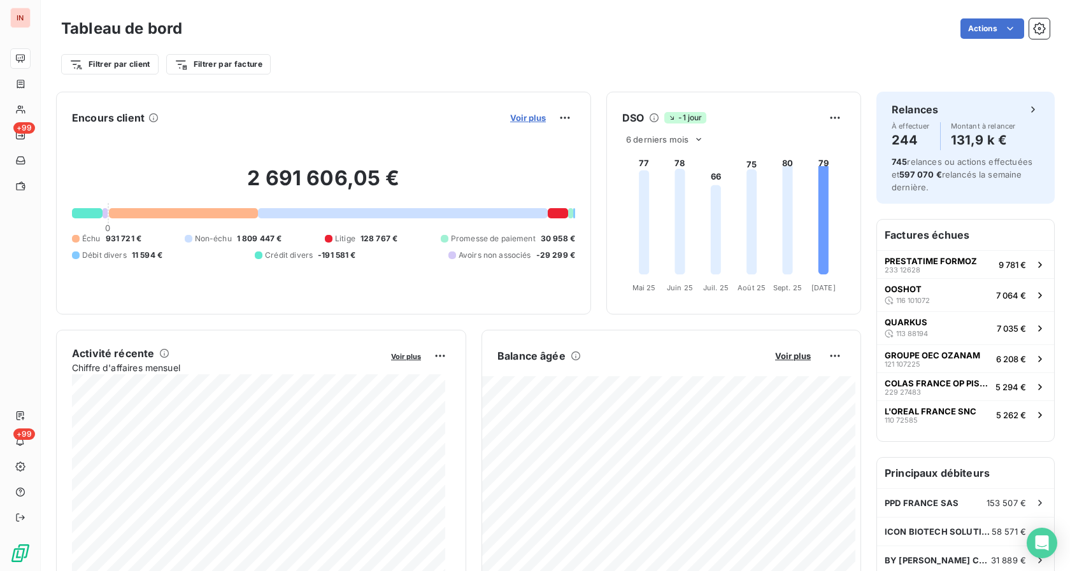
click at [516, 122] on span "Voir plus" at bounding box center [528, 118] width 36 height 10
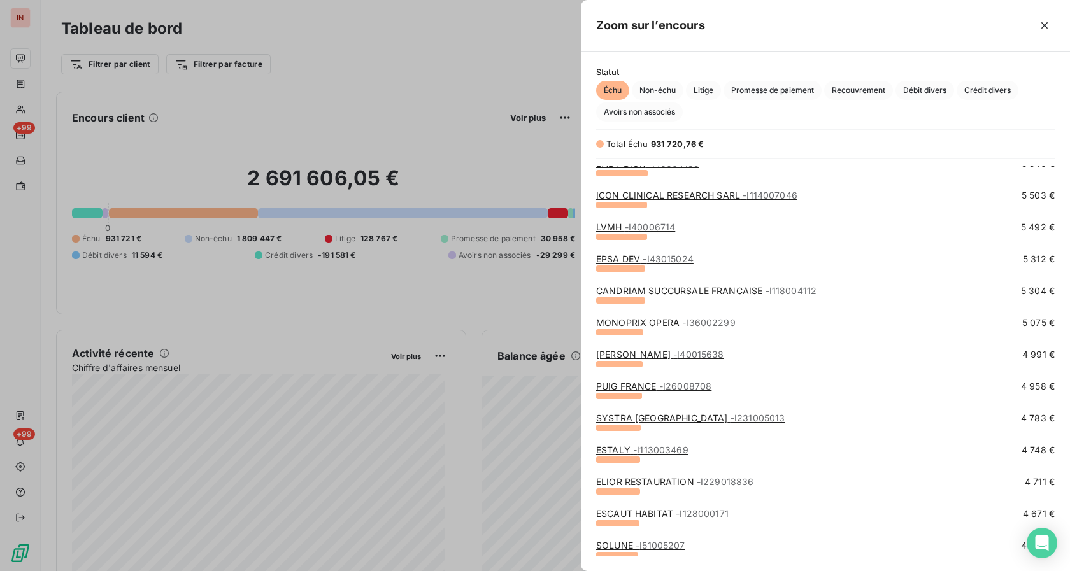
scroll to position [260, 0]
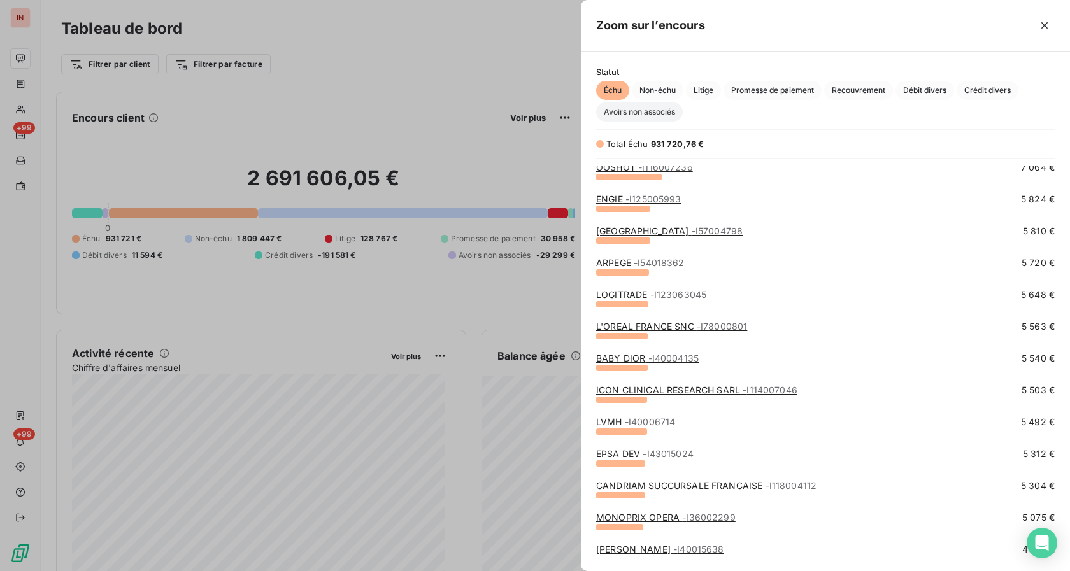
click at [640, 117] on span "Avoirs non associés" at bounding box center [639, 112] width 87 height 19
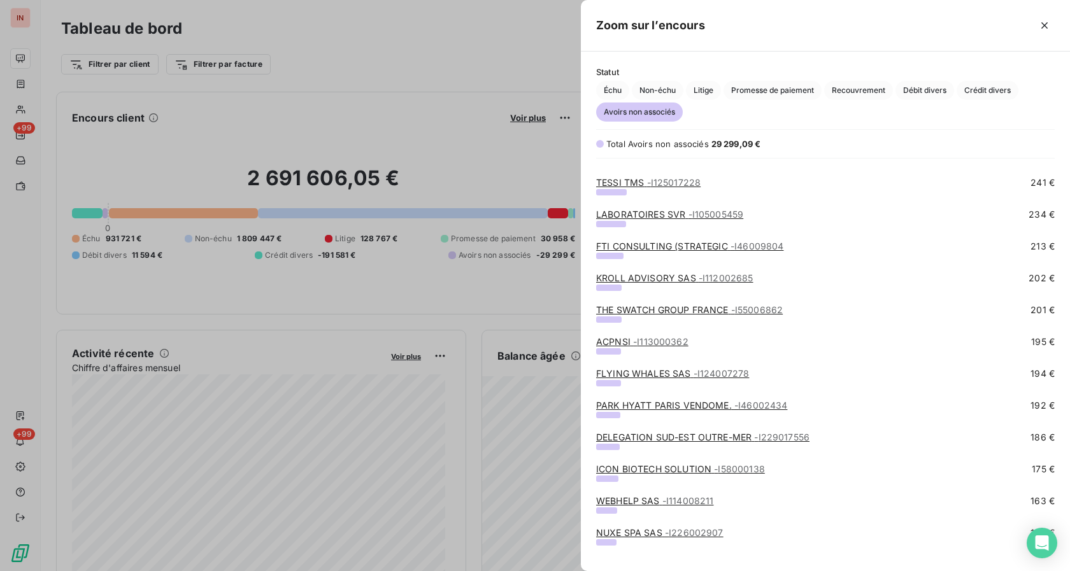
scroll to position [974, 0]
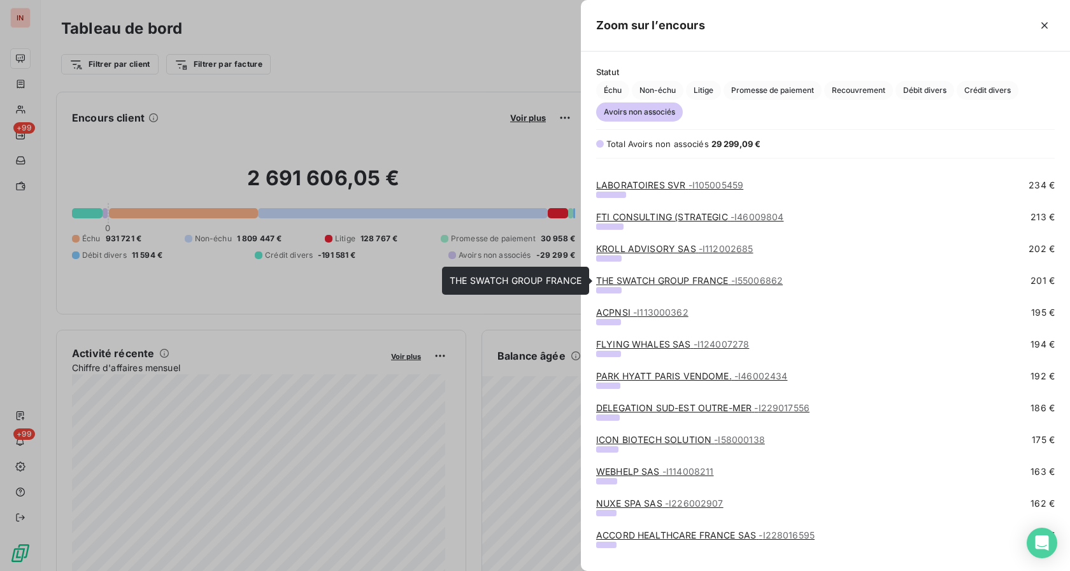
click at [637, 282] on link "THE SWATCH GROUP FRANCE - I55006862" at bounding box center [689, 280] width 187 height 11
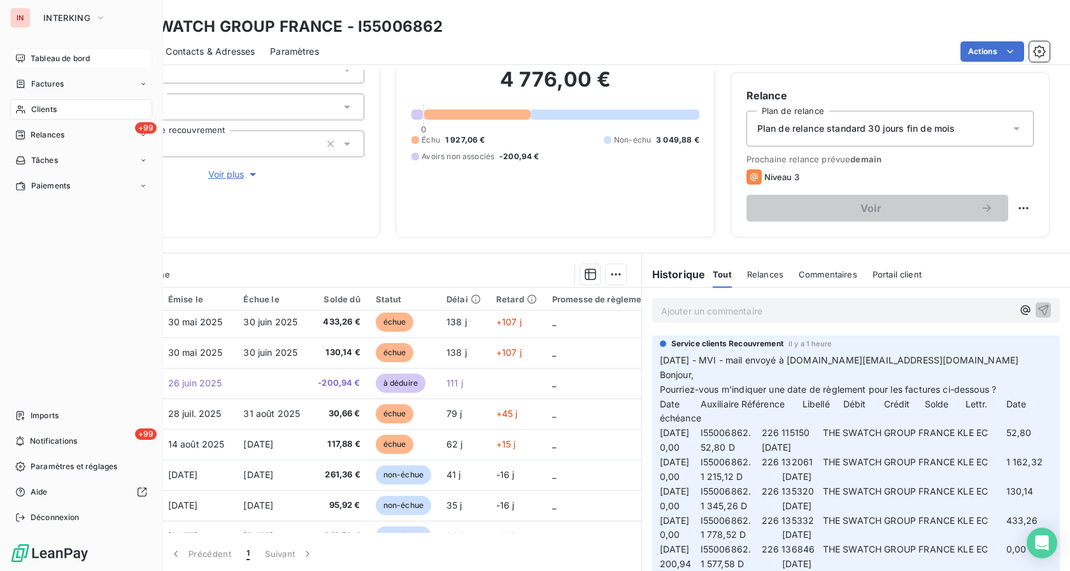
click at [32, 57] on span "Tableau de bord" at bounding box center [60, 58] width 59 height 11
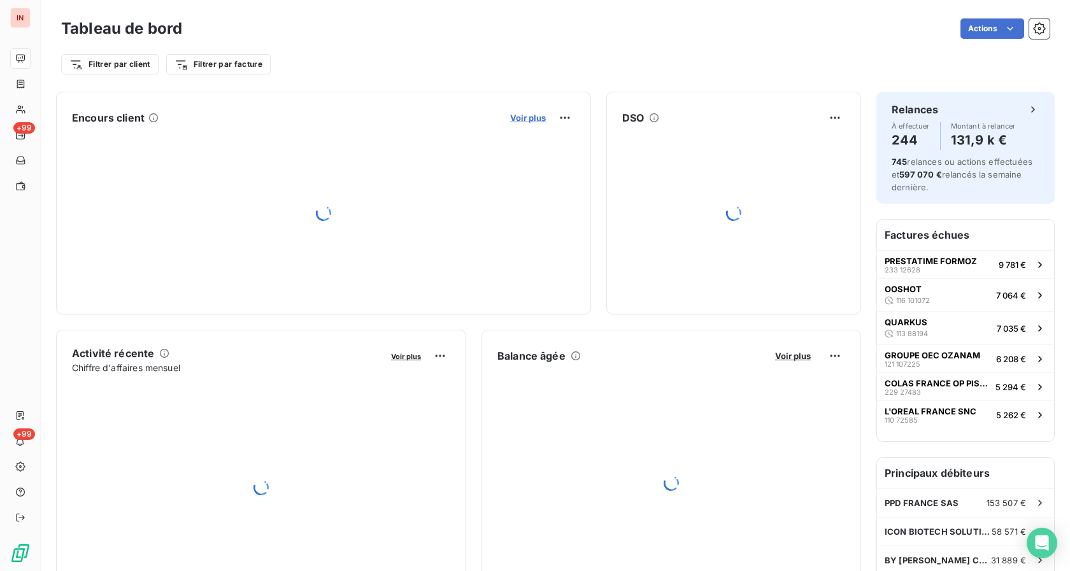
click at [522, 118] on span "Voir plus" at bounding box center [528, 118] width 36 height 10
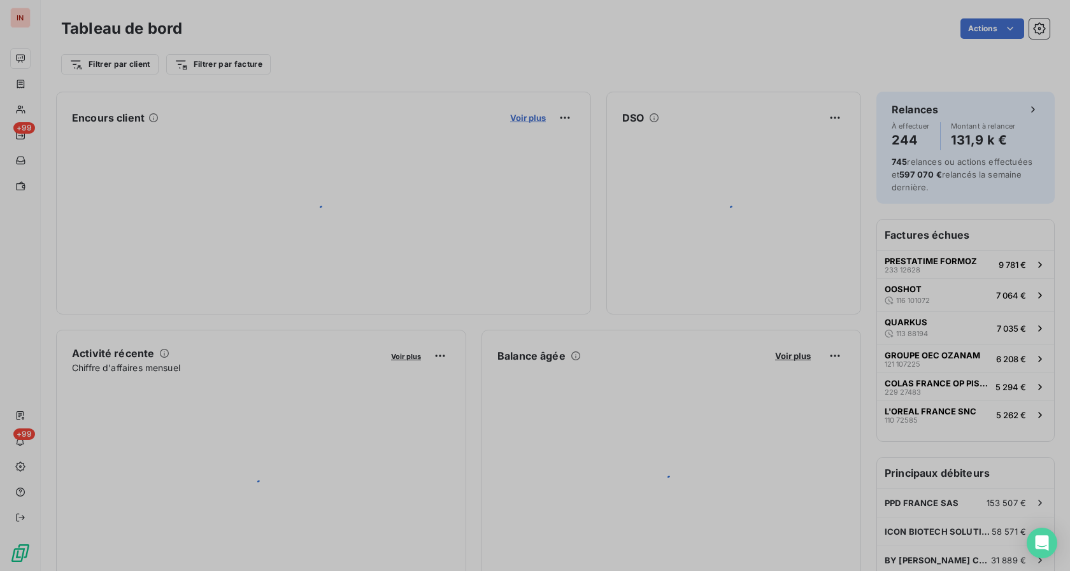
scroll to position [560, 478]
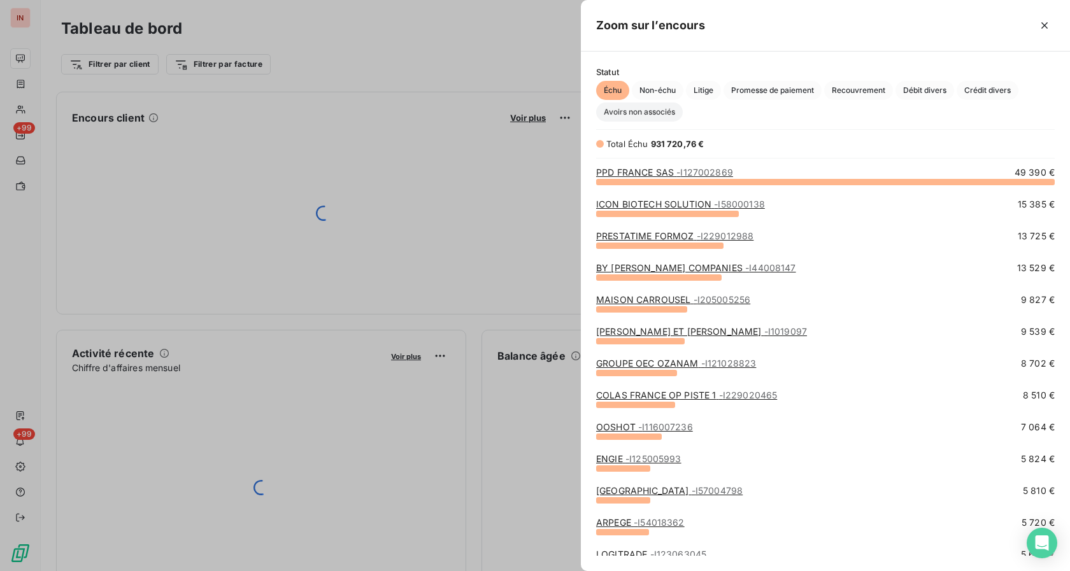
click at [633, 118] on span "Avoirs non associés" at bounding box center [639, 112] width 87 height 19
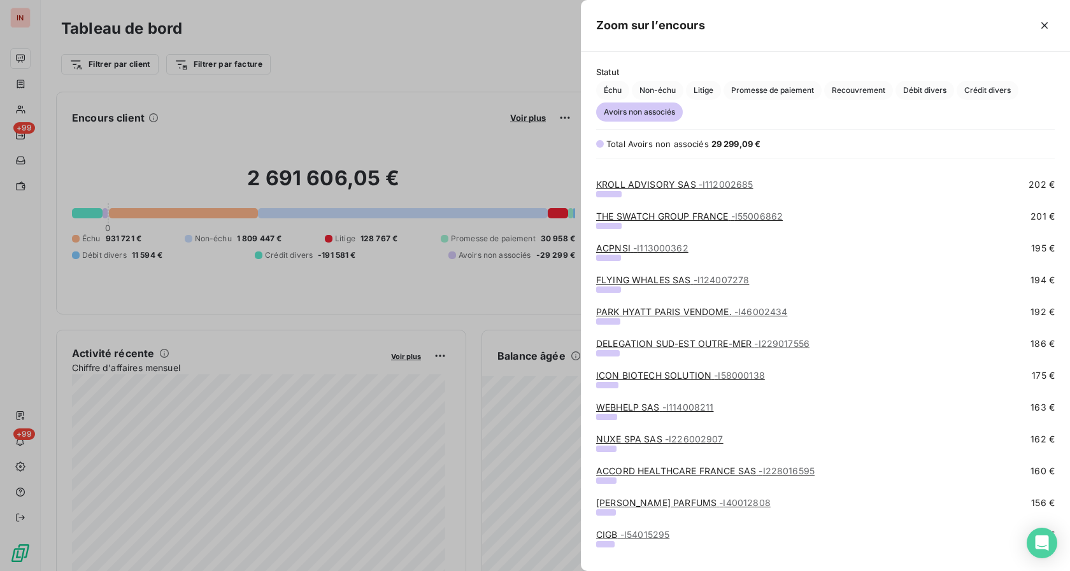
scroll to position [1039, 0]
click at [615, 248] on link "ACPNSI - I113000362" at bounding box center [642, 247] width 92 height 11
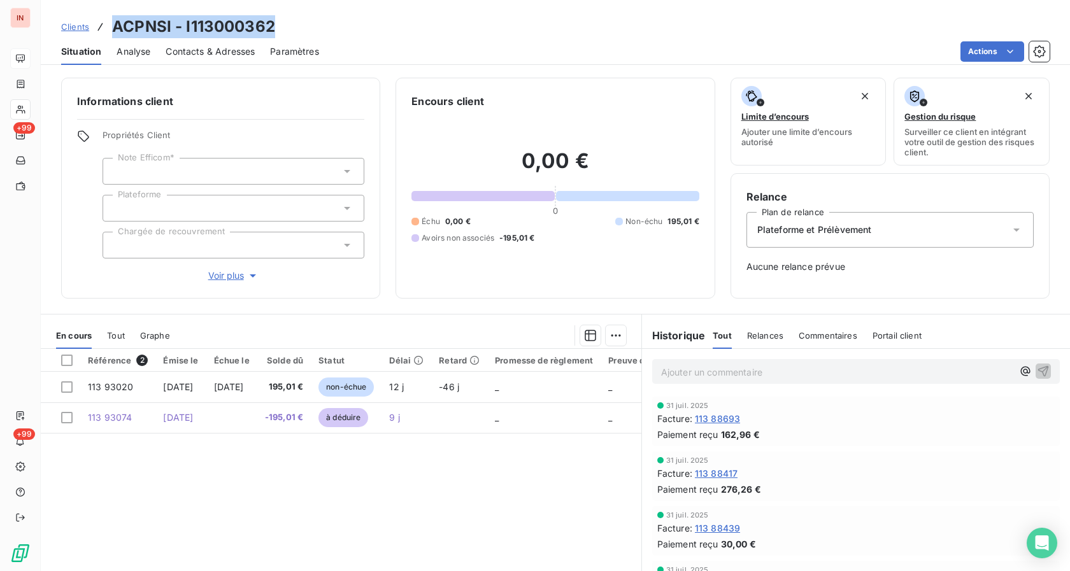
drag, startPoint x: 113, startPoint y: 29, endPoint x: 286, endPoint y: 16, distance: 173.7
click at [286, 16] on div "Clients ACPNSI - I113000362" at bounding box center [555, 26] width 1029 height 23
drag, startPoint x: 477, startPoint y: 511, endPoint x: 455, endPoint y: 446, distance: 68.9
click at [477, 512] on div "Référence 2 Émise le Échue le Solde dû Statut Délai Retard Promesse de règlemen…" at bounding box center [341, 471] width 600 height 245
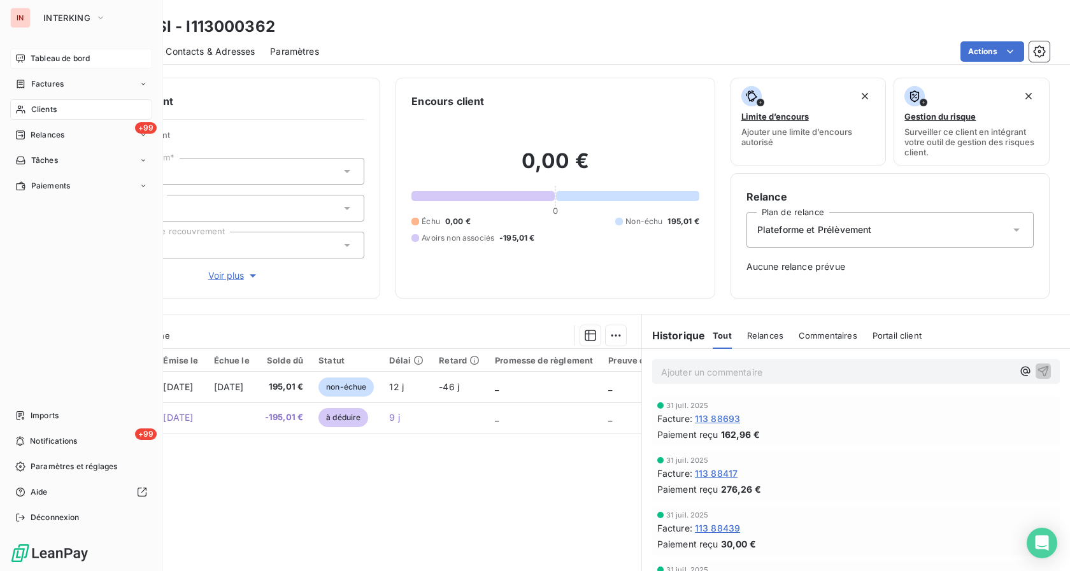
click at [41, 56] on span "Tableau de bord" at bounding box center [60, 58] width 59 height 11
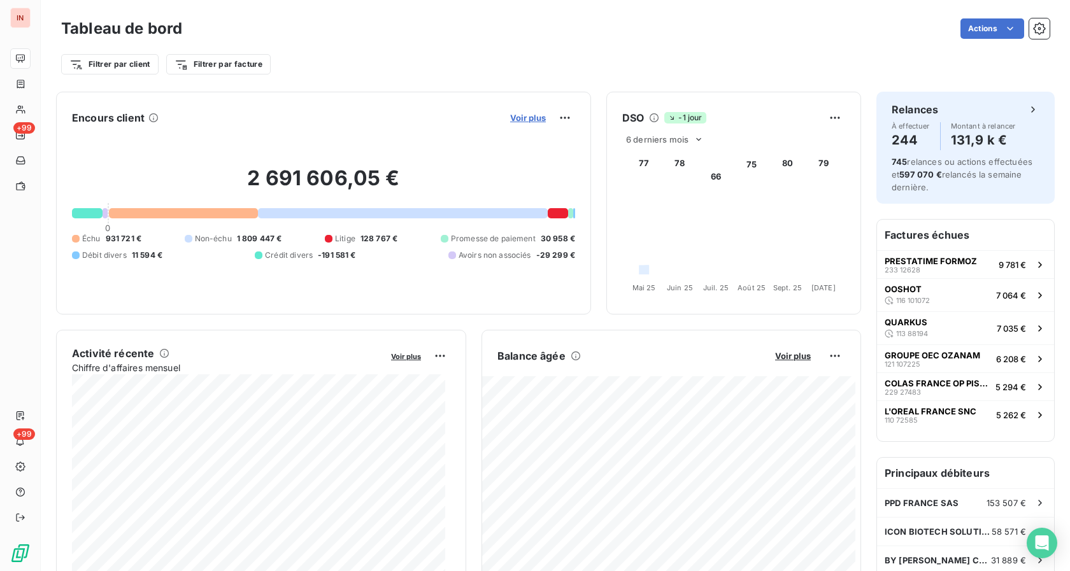
click at [513, 116] on span "Voir plus" at bounding box center [528, 118] width 36 height 10
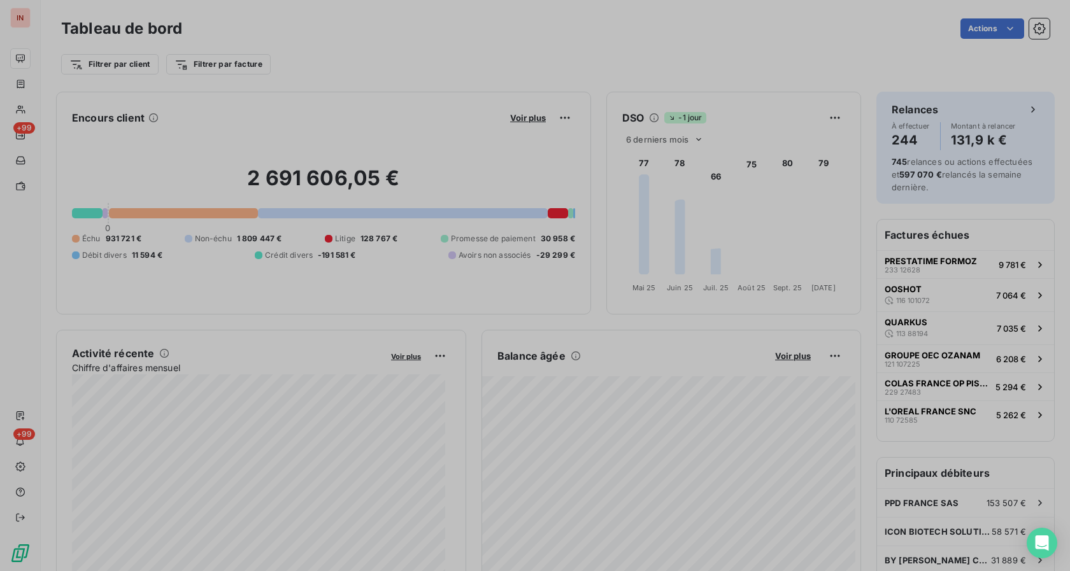
scroll to position [560, 478]
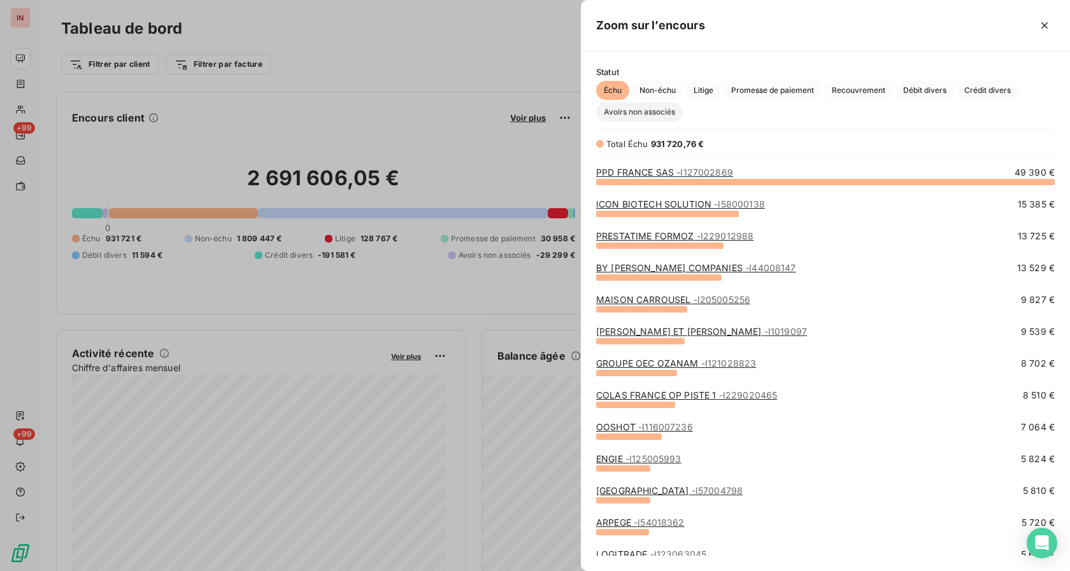
click at [635, 113] on span "Avoirs non associés" at bounding box center [639, 112] width 87 height 19
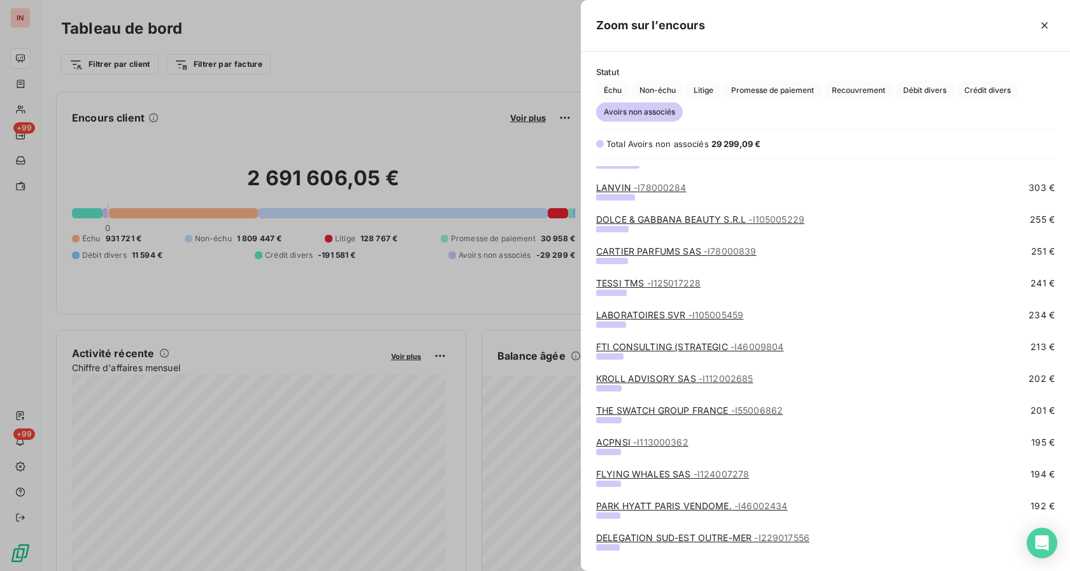
scroll to position [909, 0]
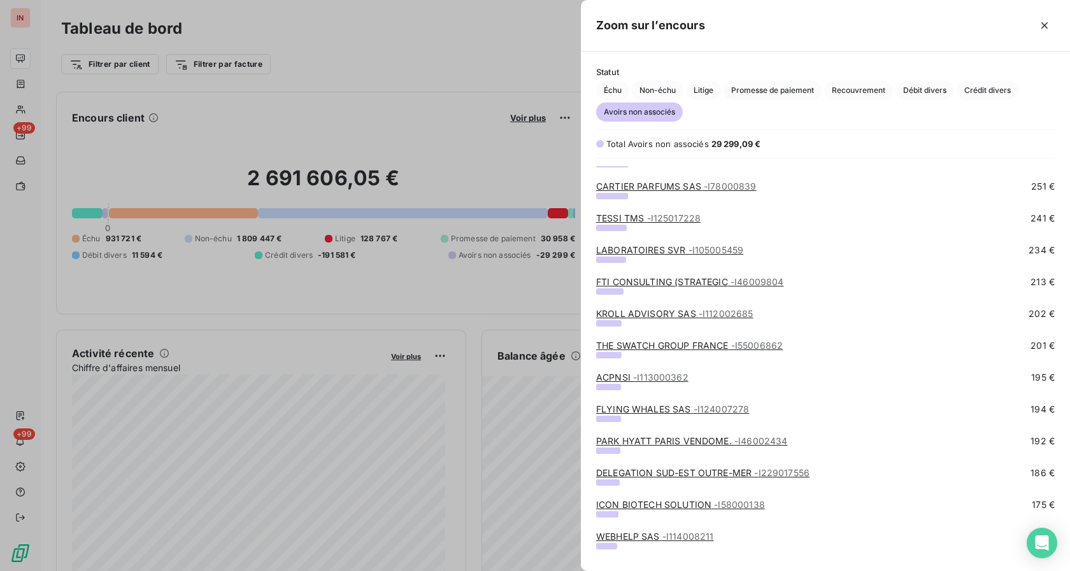
click at [606, 376] on link "ACPNSI - I113000362" at bounding box center [642, 377] width 92 height 11
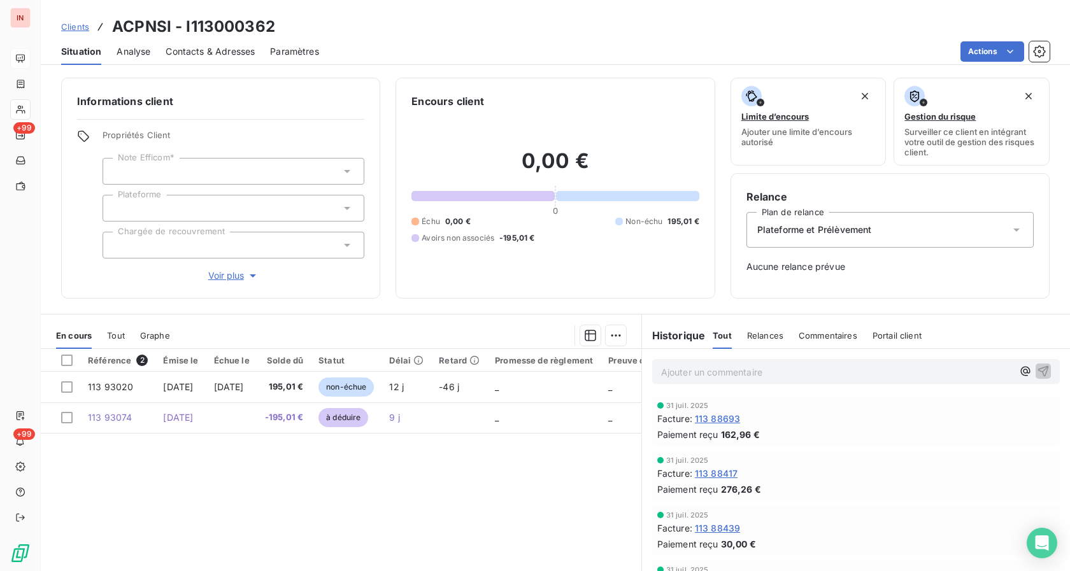
click at [418, 490] on div "Référence 2 Émise le Échue le Solde dû Statut Délai Retard Promesse de règlemen…" at bounding box center [341, 471] width 600 height 245
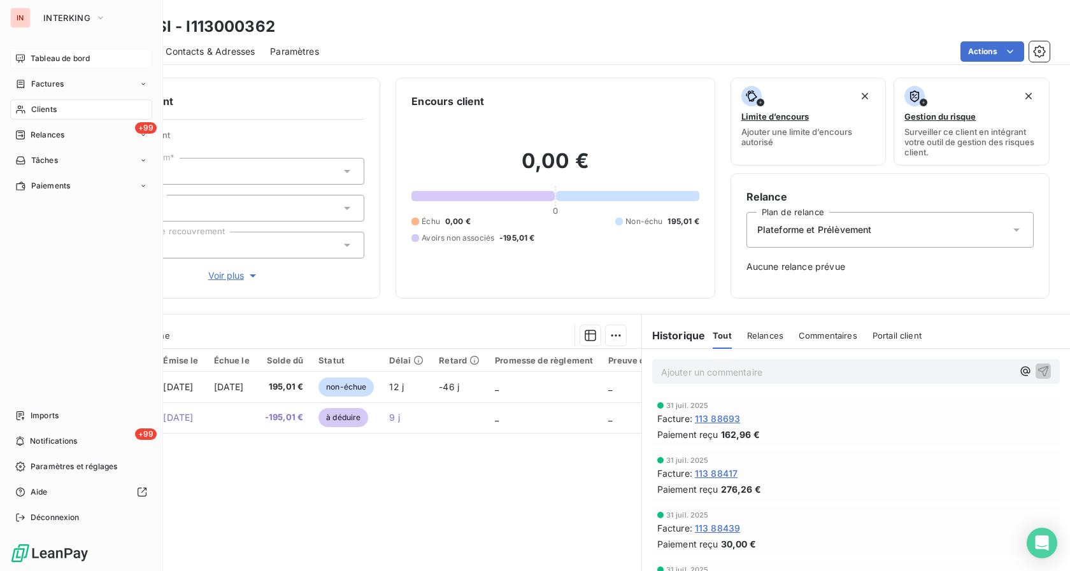
click at [16, 16] on div "IN" at bounding box center [20, 18] width 20 height 20
click at [31, 65] on div "Tableau de bord" at bounding box center [81, 58] width 142 height 20
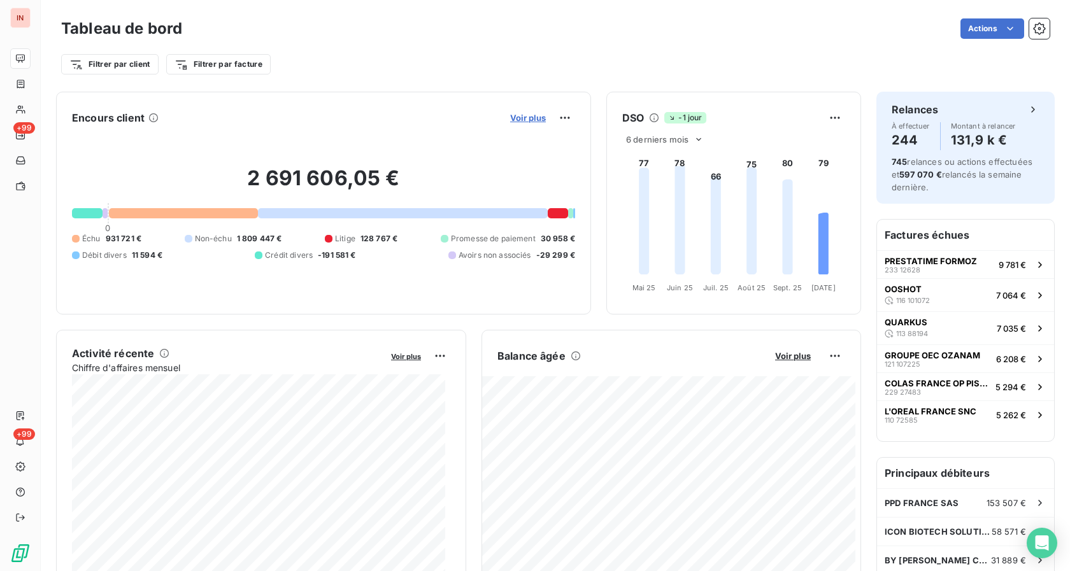
click at [518, 121] on span "Voir plus" at bounding box center [528, 118] width 36 height 10
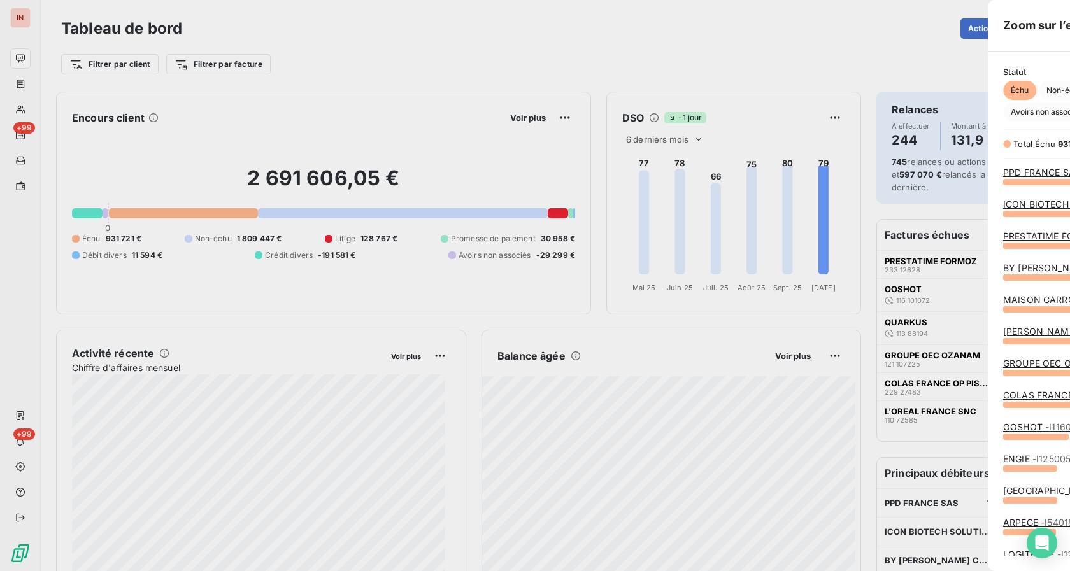
scroll to position [560, 478]
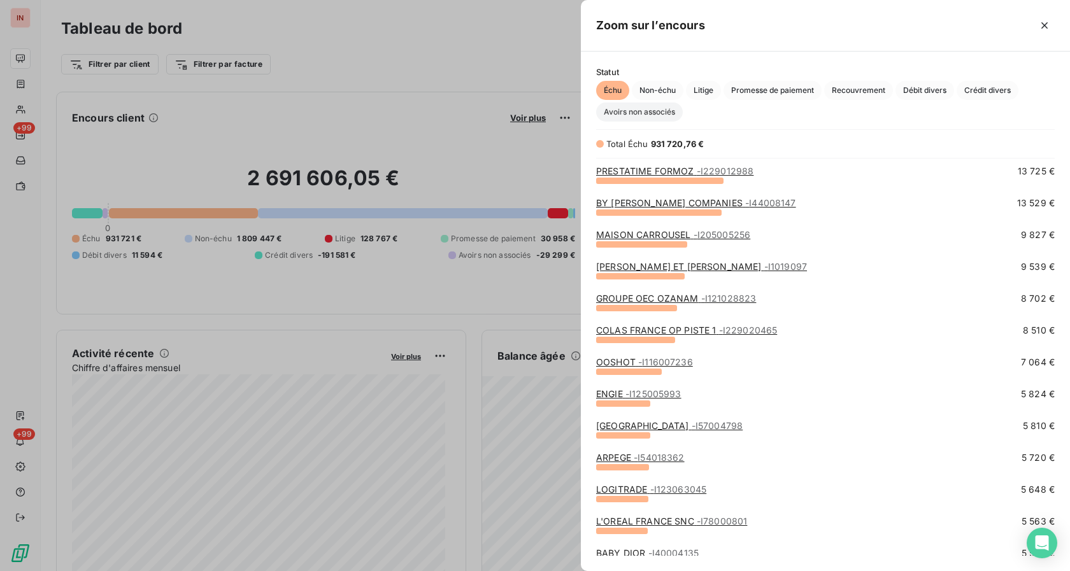
click at [635, 115] on span "Avoirs non associés" at bounding box center [639, 112] width 87 height 19
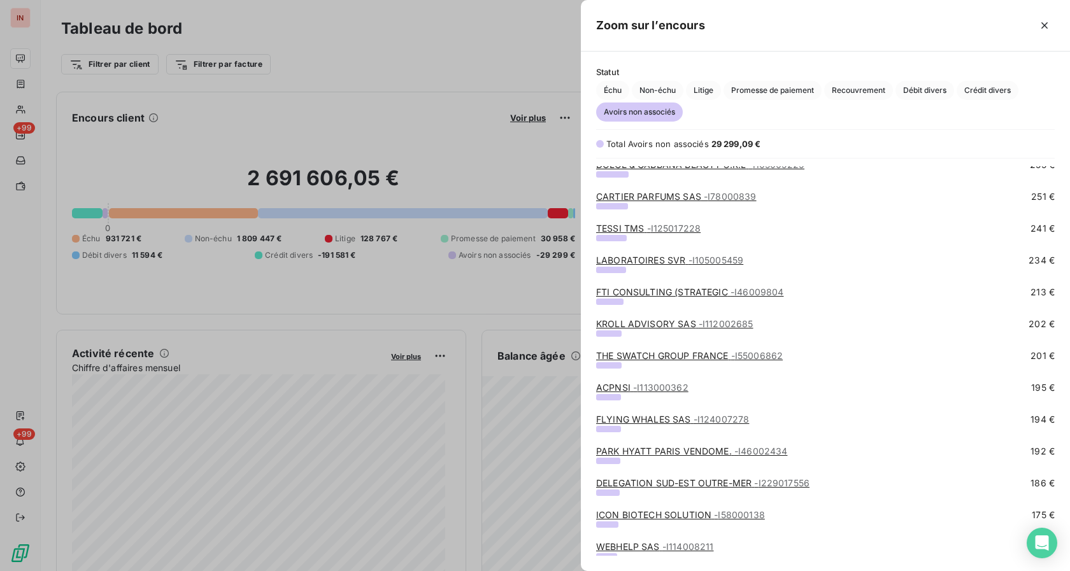
scroll to position [909, 0]
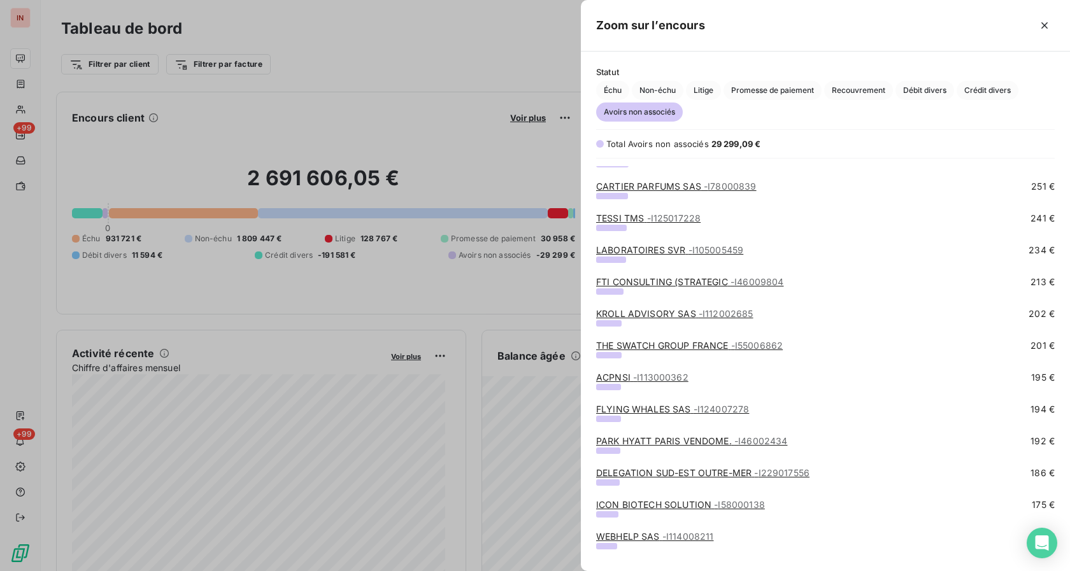
click at [638, 407] on link "FLYING WHALES SAS - I124007278" at bounding box center [672, 409] width 153 height 11
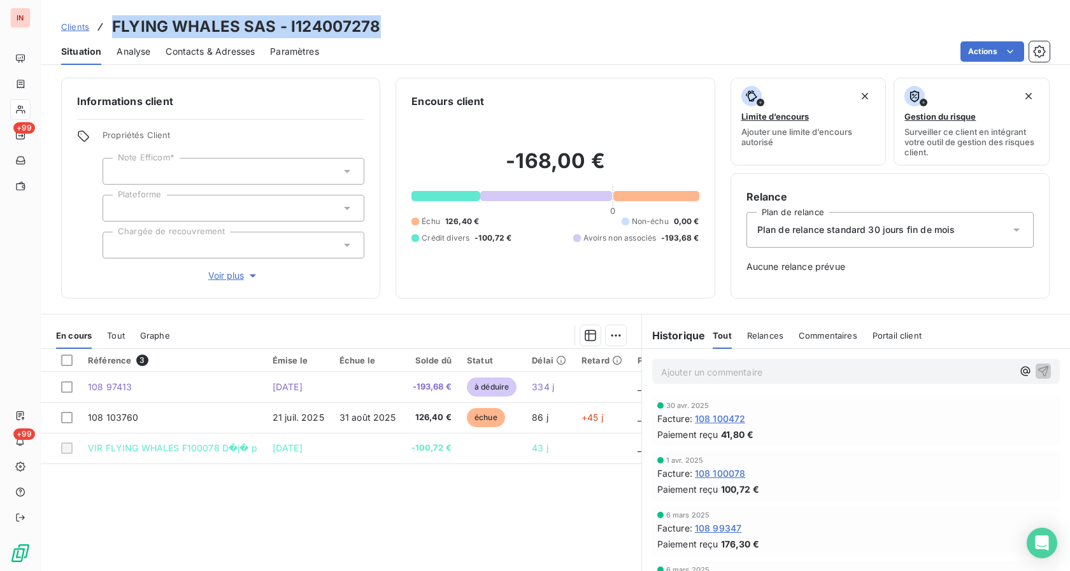
drag, startPoint x: 110, startPoint y: 25, endPoint x: 392, endPoint y: 21, distance: 281.4
click at [392, 21] on div "Clients FLYING WHALES SAS - I124007278" at bounding box center [555, 26] width 1029 height 23
click at [838, 464] on div "1 avr. 2025" at bounding box center [855, 460] width 397 height 8
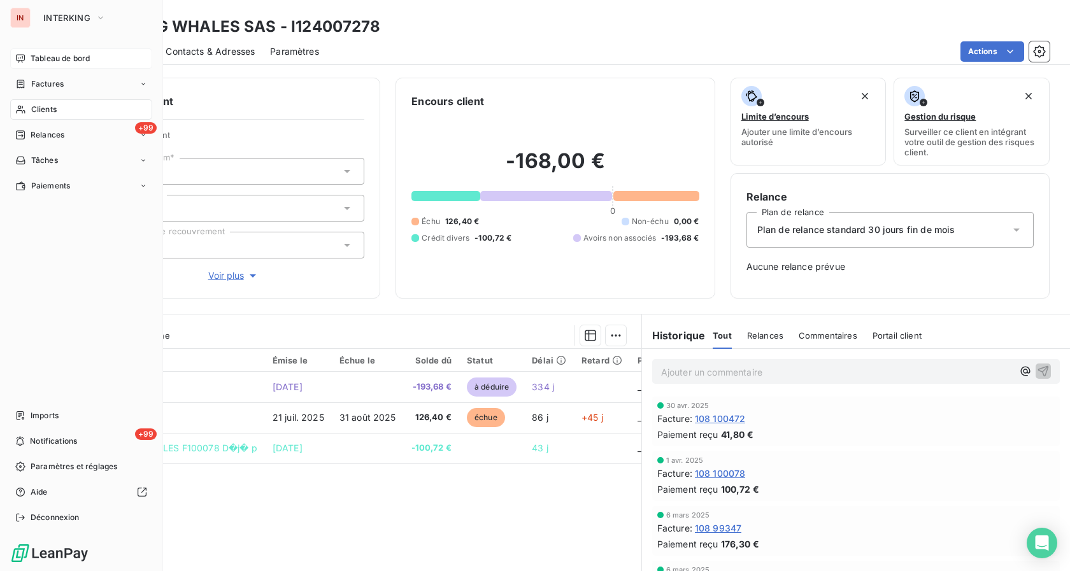
click at [32, 64] on div "Tableau de bord" at bounding box center [81, 58] width 142 height 20
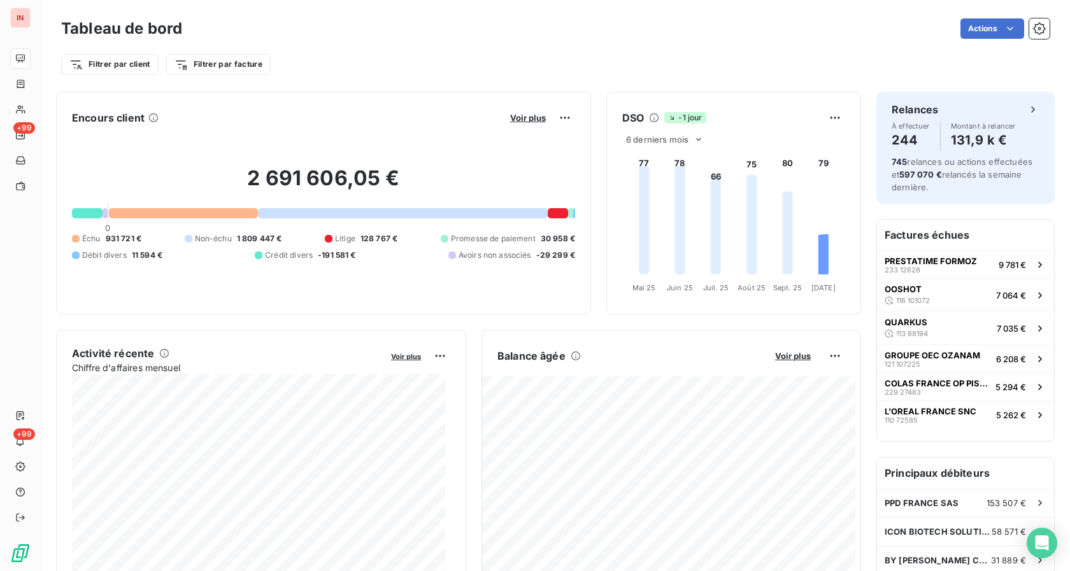
click at [523, 126] on div "Voir plus" at bounding box center [540, 118] width 69 height 20
click at [523, 114] on span "Voir plus" at bounding box center [528, 118] width 36 height 10
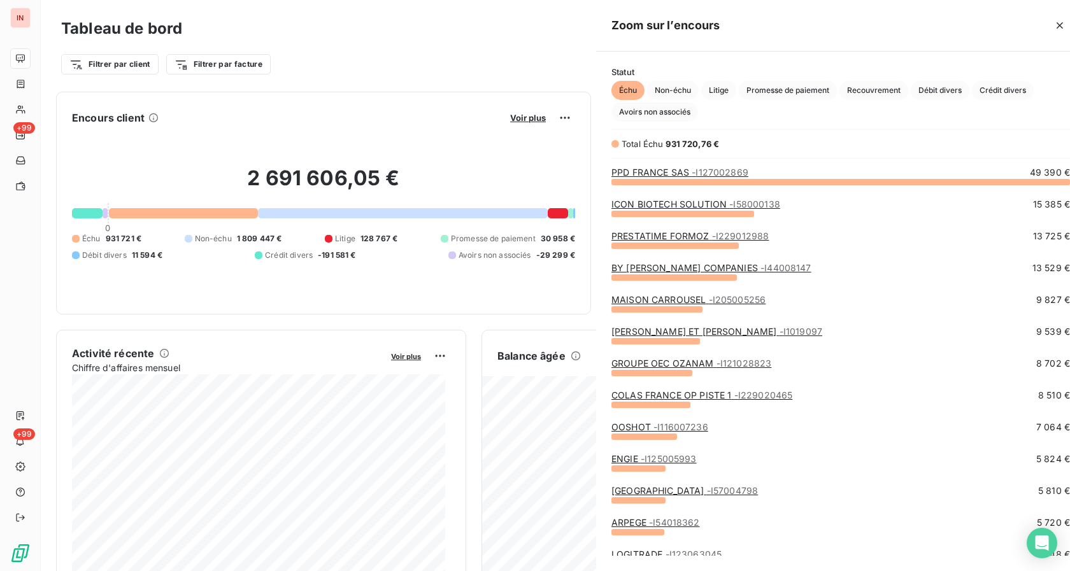
scroll to position [560, 478]
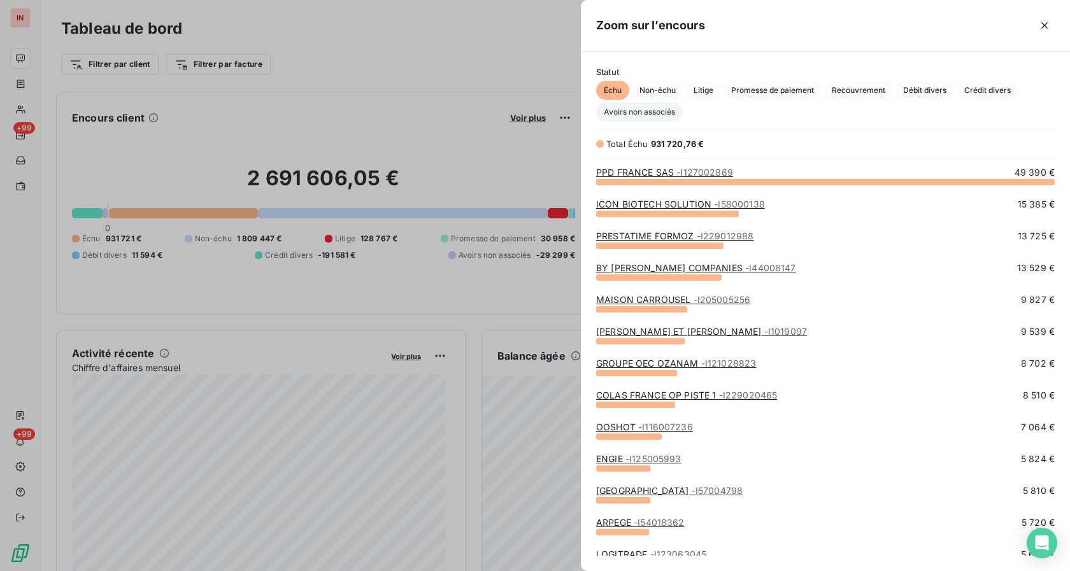
click at [635, 120] on span "Avoirs non associés" at bounding box center [639, 112] width 87 height 19
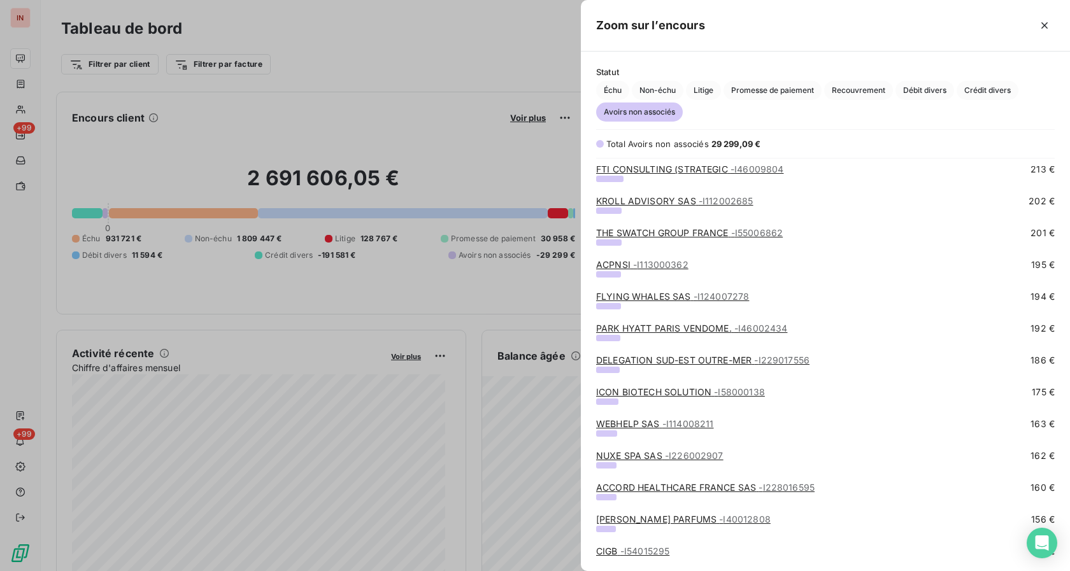
scroll to position [1039, 0]
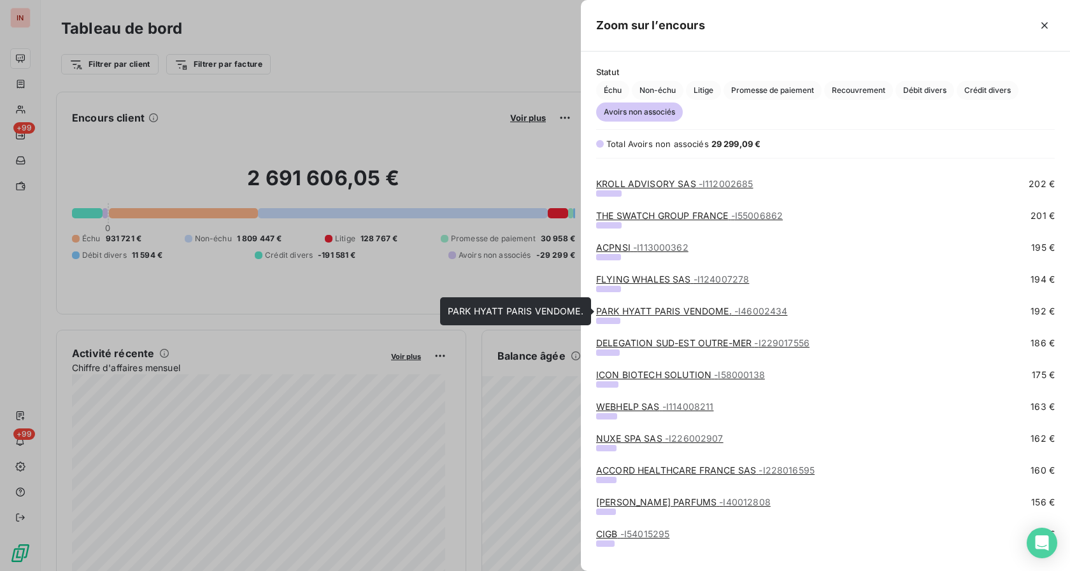
click at [644, 311] on link "PARK HYATT PARIS VENDOME. - I46002434" at bounding box center [691, 311] width 191 height 11
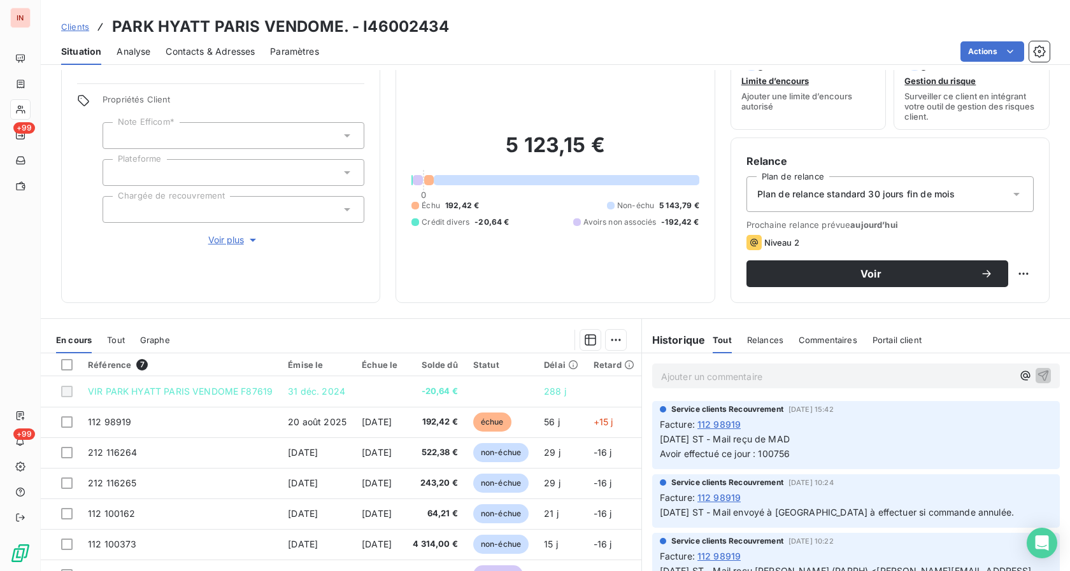
scroll to position [65, 0]
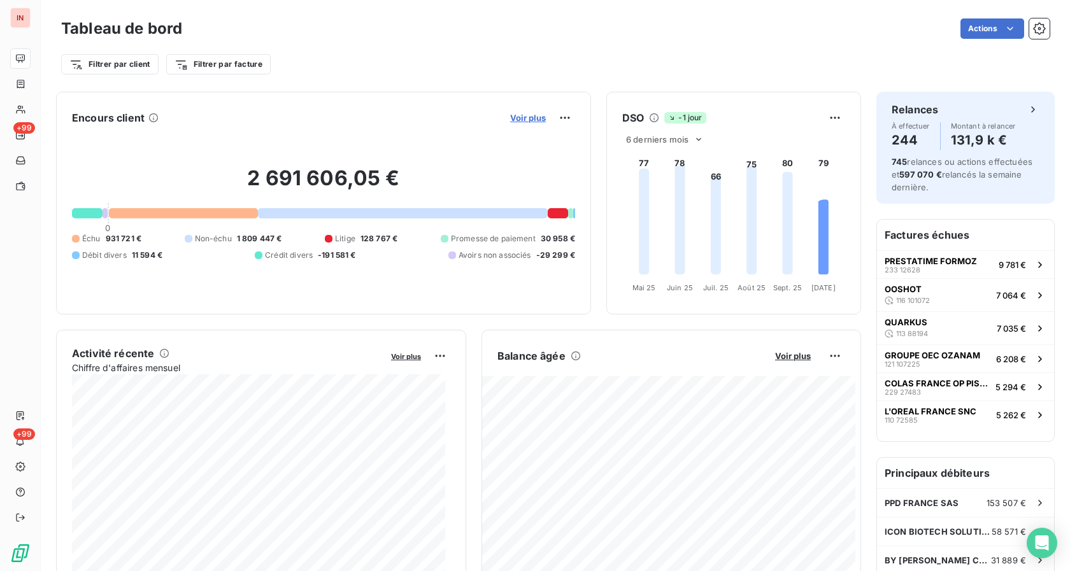
click at [514, 120] on span "Voir plus" at bounding box center [528, 118] width 36 height 10
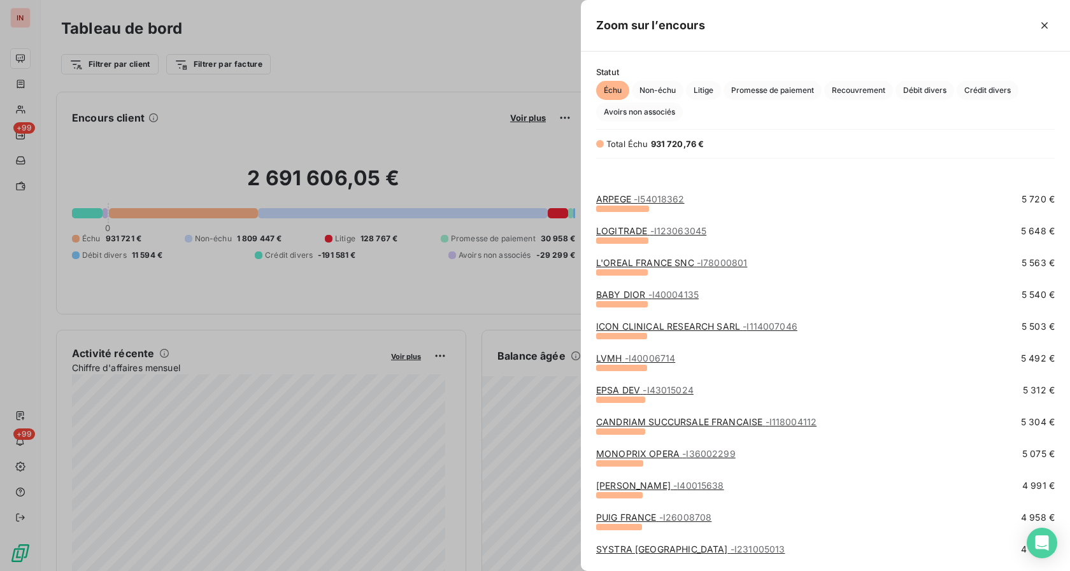
scroll to position [390, 0]
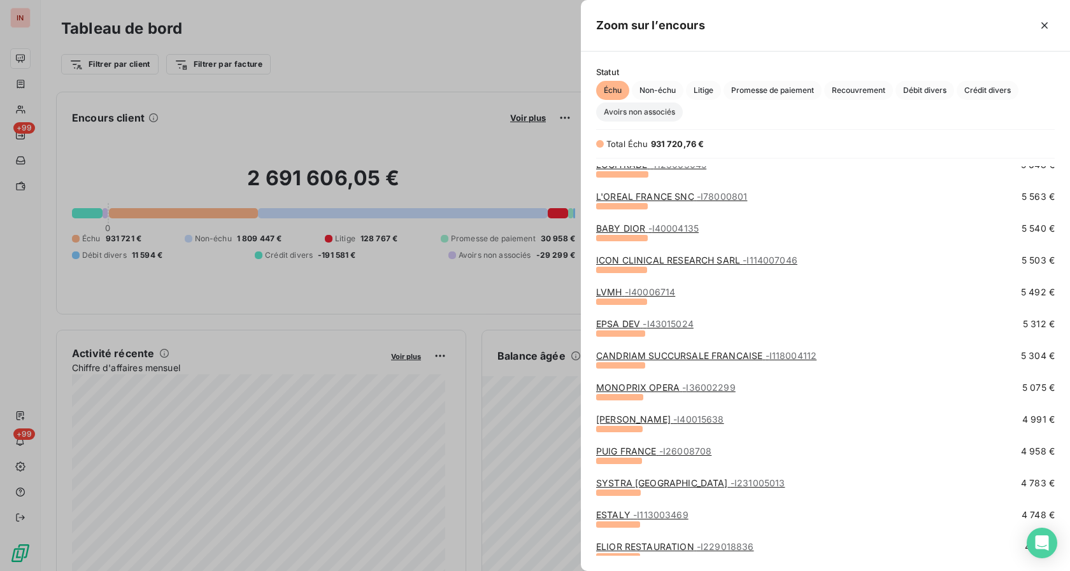
click at [643, 115] on span "Avoirs non associés" at bounding box center [639, 112] width 87 height 19
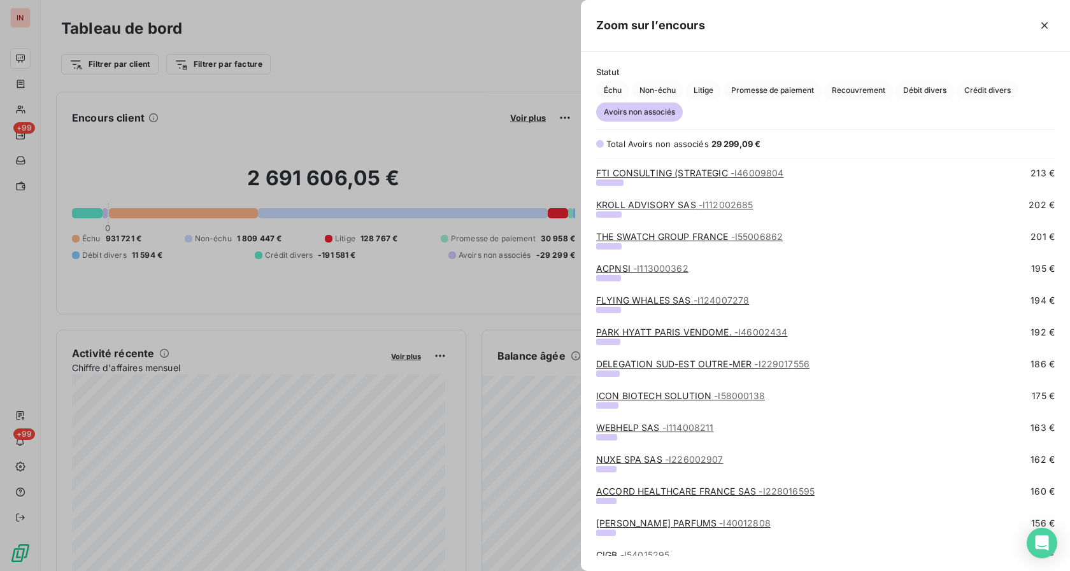
scroll to position [1039, 0]
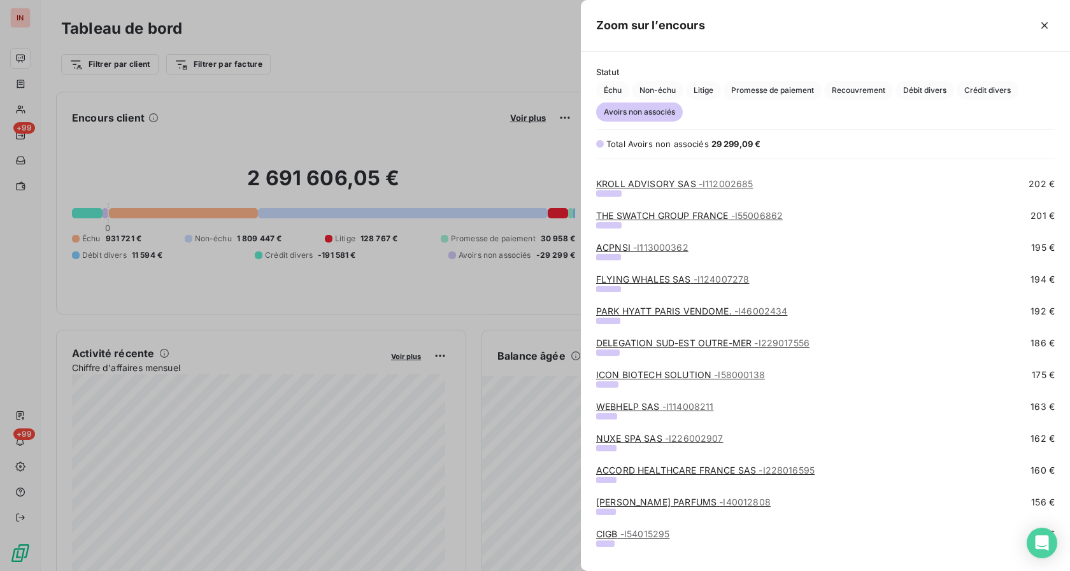
click at [637, 342] on link "DELEGATION SUD-EST OUTRE-MER - I229017556" at bounding box center [702, 342] width 213 height 11
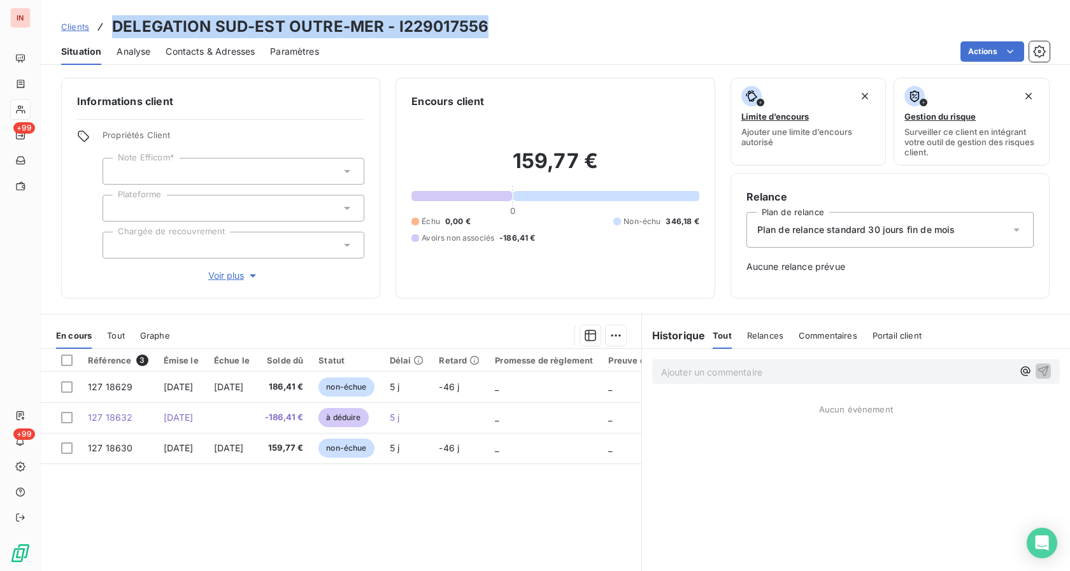
drag, startPoint x: 114, startPoint y: 25, endPoint x: 501, endPoint y: 27, distance: 387.1
click at [501, 27] on div "Clients DELEGATION SUD-EST OUTRE-MER - I229017556" at bounding box center [555, 26] width 1029 height 23
click at [707, 516] on div "Ajouter un commentaire ﻿ Aucun évènement" at bounding box center [856, 490] width 428 height 283
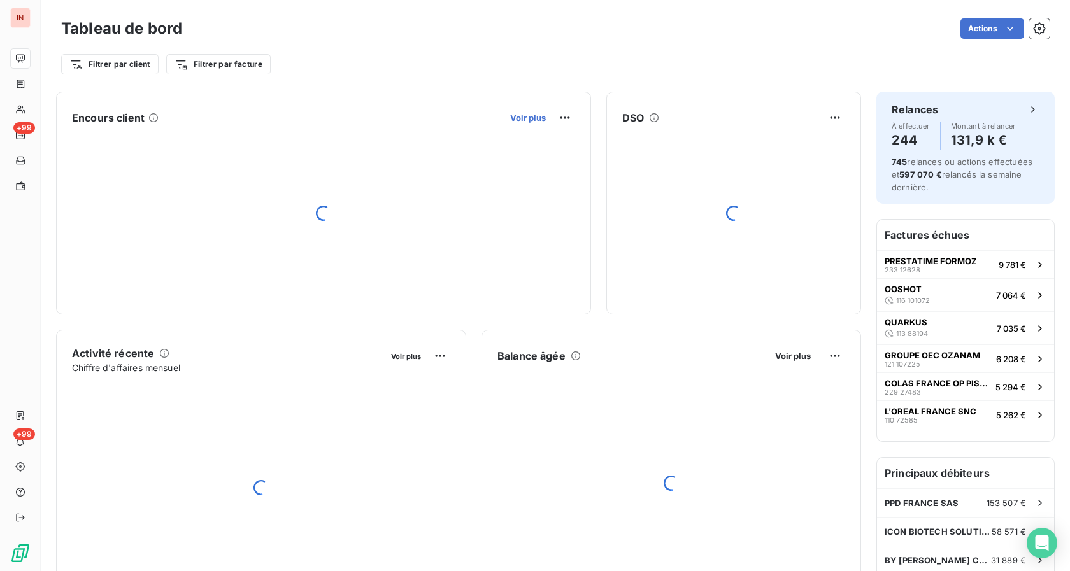
click at [521, 122] on span "Voir plus" at bounding box center [528, 118] width 36 height 10
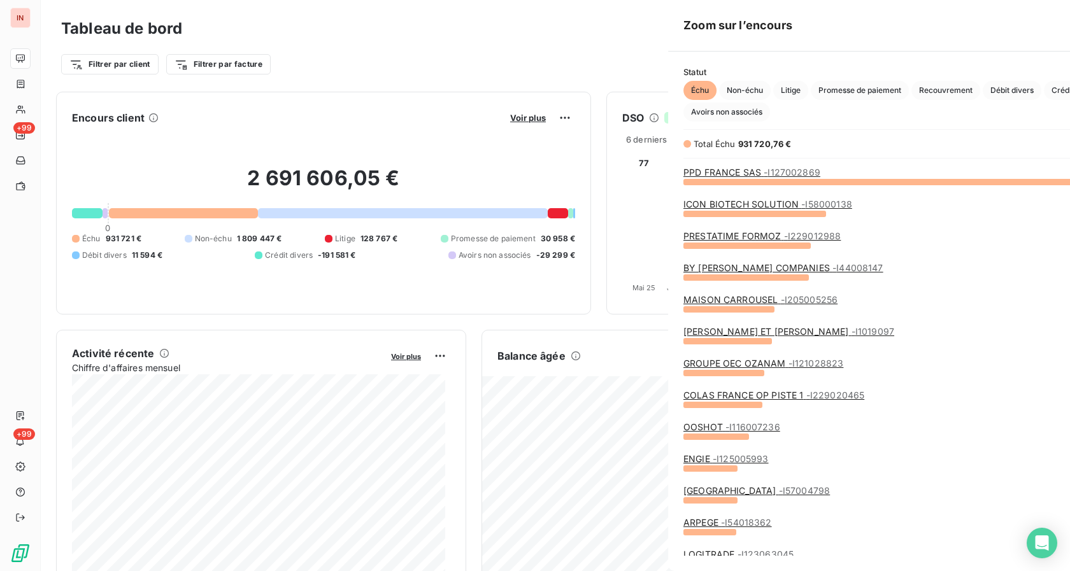
scroll to position [560, 478]
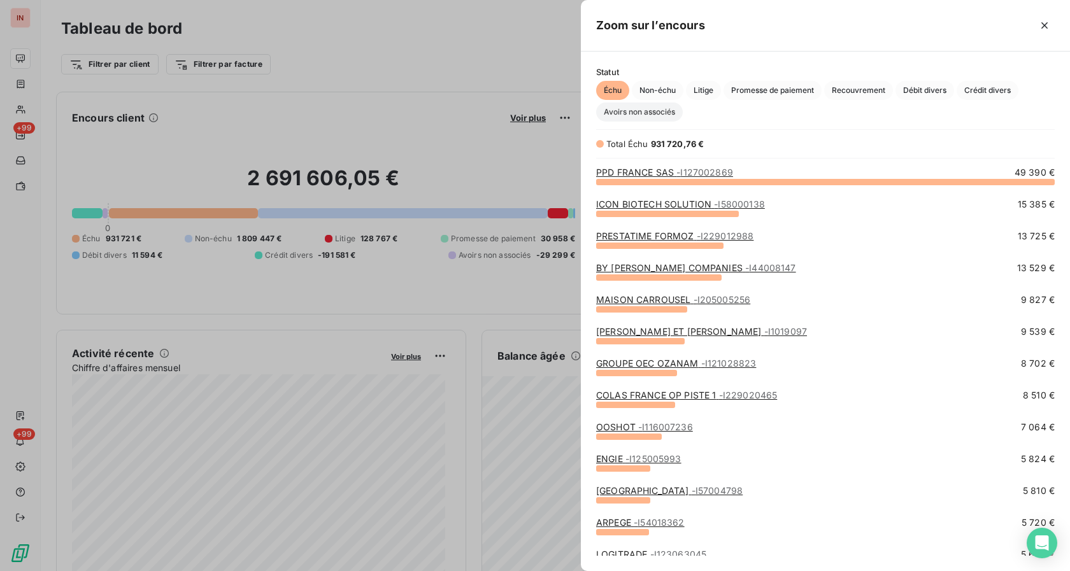
click at [632, 120] on span "Avoirs non associés" at bounding box center [639, 112] width 87 height 19
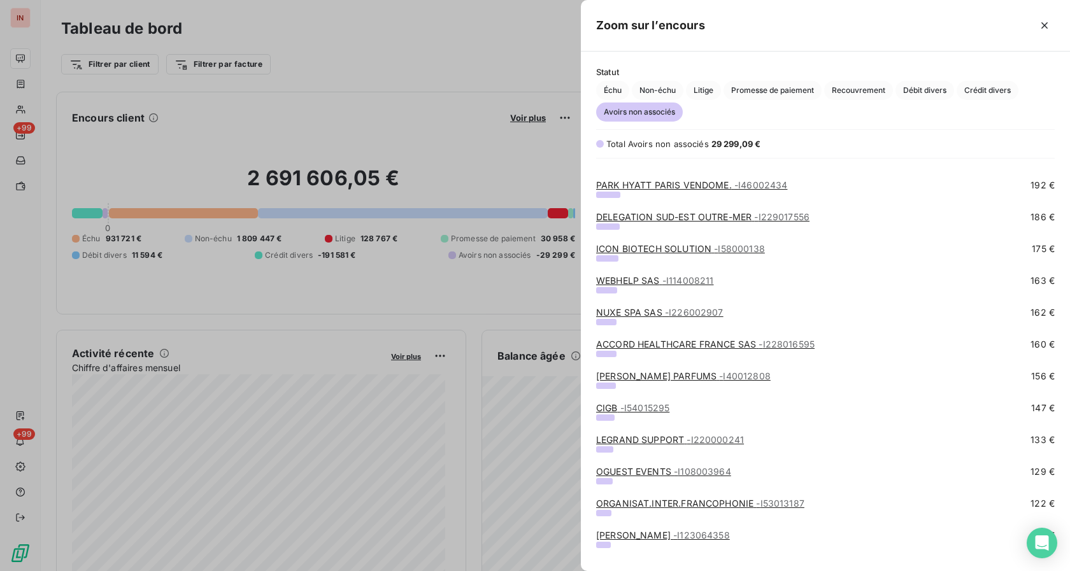
scroll to position [1039, 0]
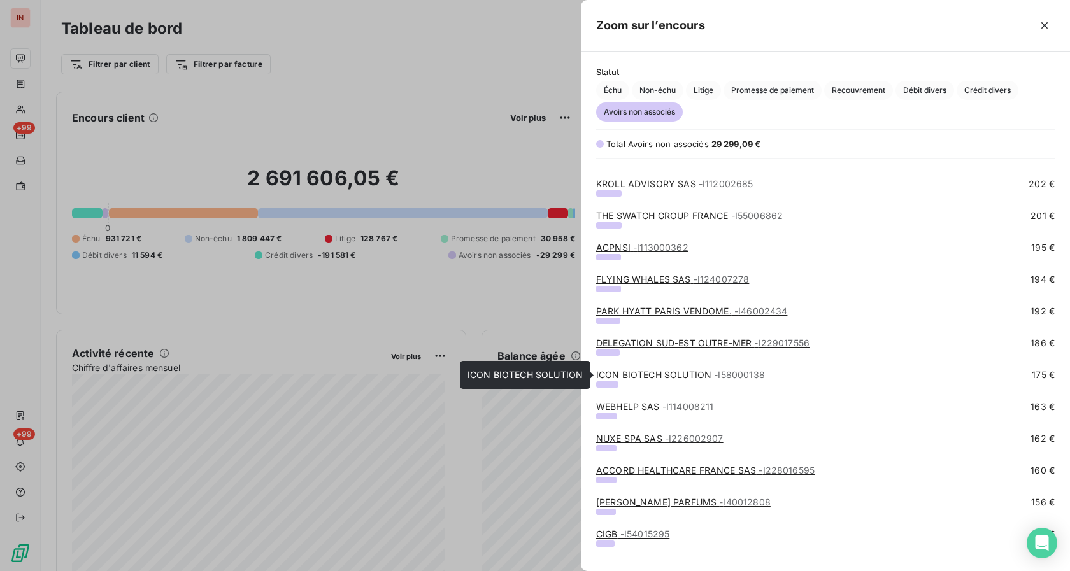
click at [637, 375] on link "ICON BIOTECH SOLUTION - I58000138" at bounding box center [680, 374] width 169 height 11
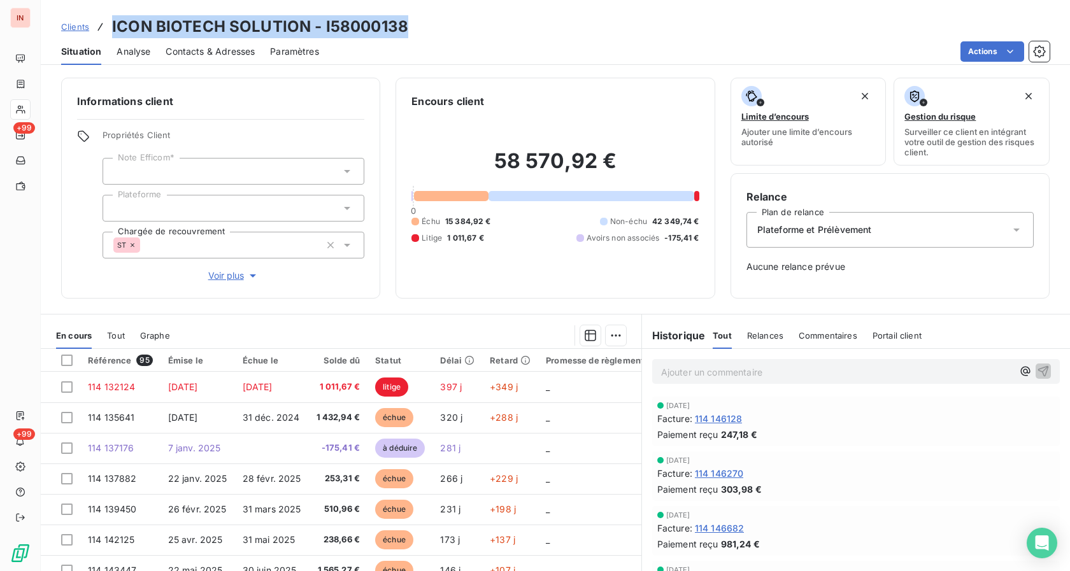
drag, startPoint x: 111, startPoint y: 27, endPoint x: 434, endPoint y: 20, distance: 323.5
click at [434, 20] on div "Clients ICON BIOTECH SOLUTION - I58000138" at bounding box center [555, 26] width 1029 height 23
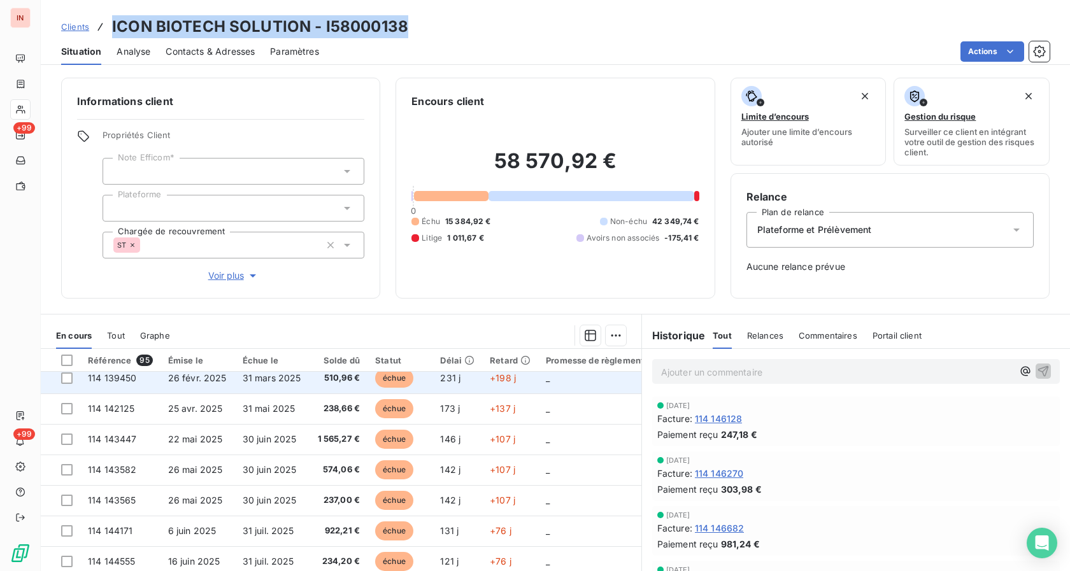
scroll to position [130, 0]
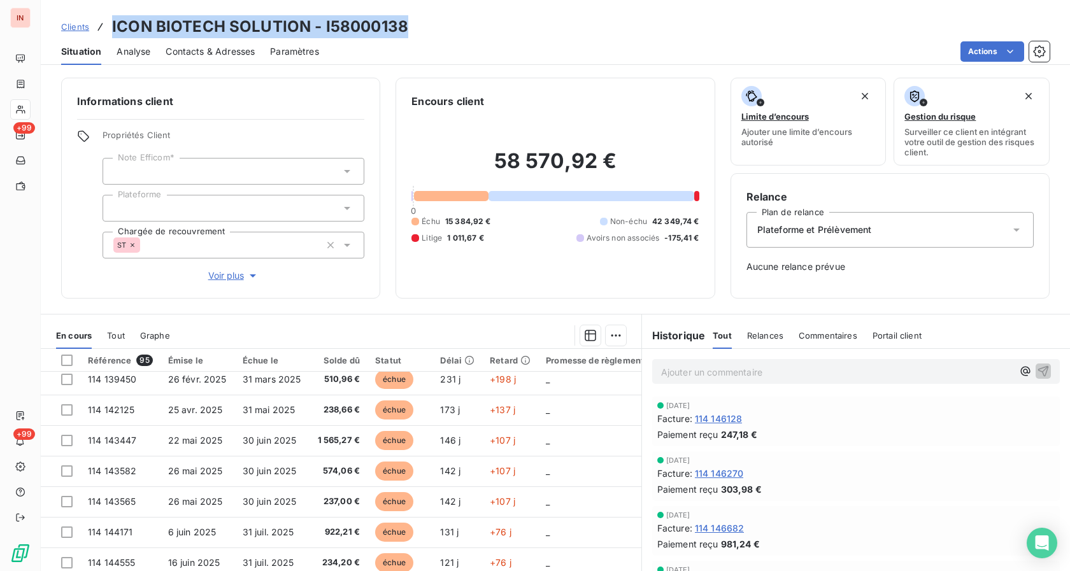
click at [932, 284] on div "Relance Plan de relance Plateforme et Prélèvement Aucune relance prévue" at bounding box center [889, 235] width 319 height 125
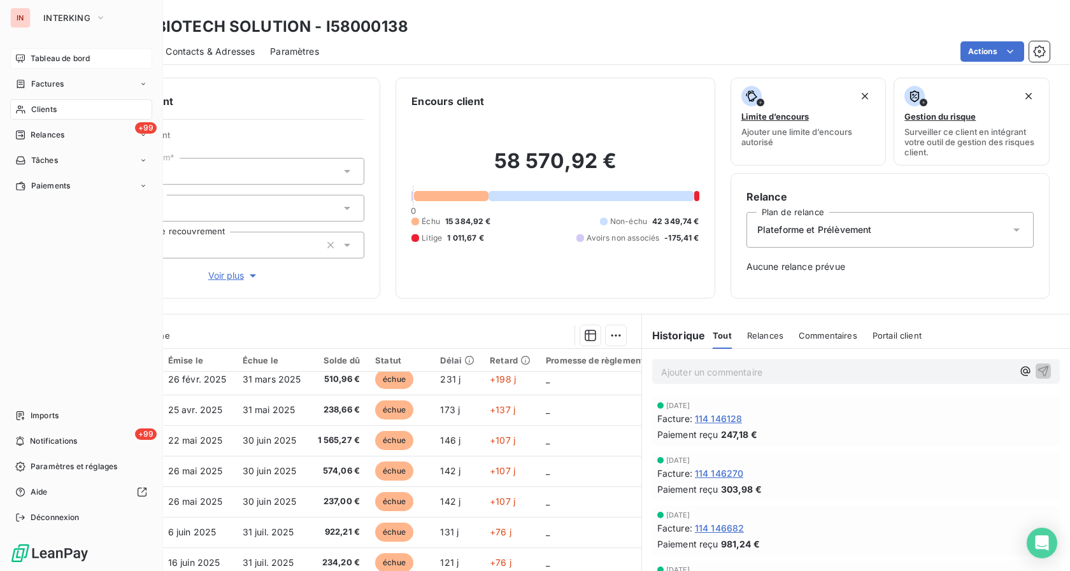
click at [37, 53] on span "Tableau de bord" at bounding box center [60, 58] width 59 height 11
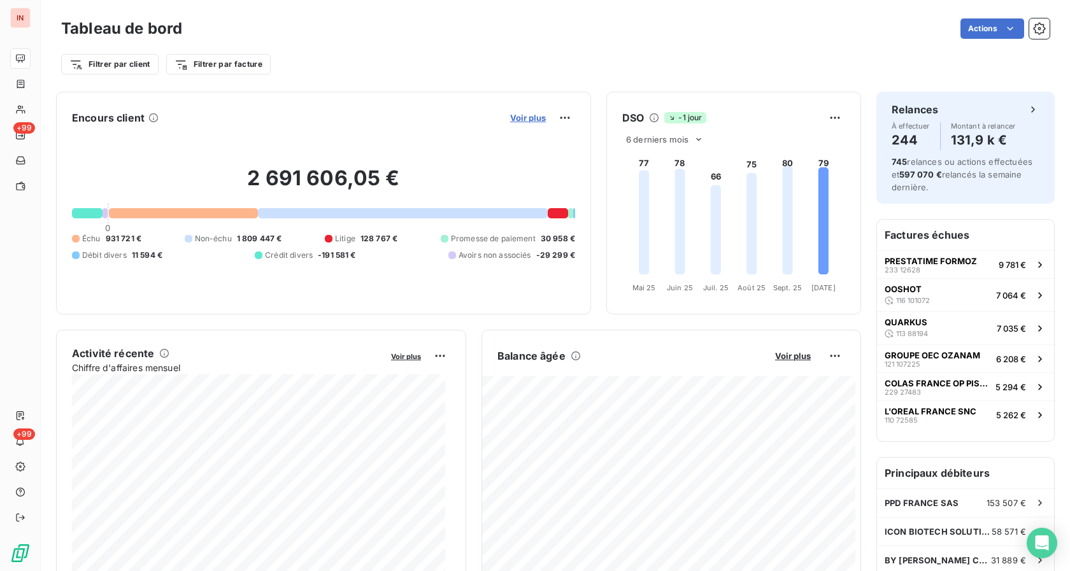
click at [520, 122] on span "Voir plus" at bounding box center [528, 118] width 36 height 10
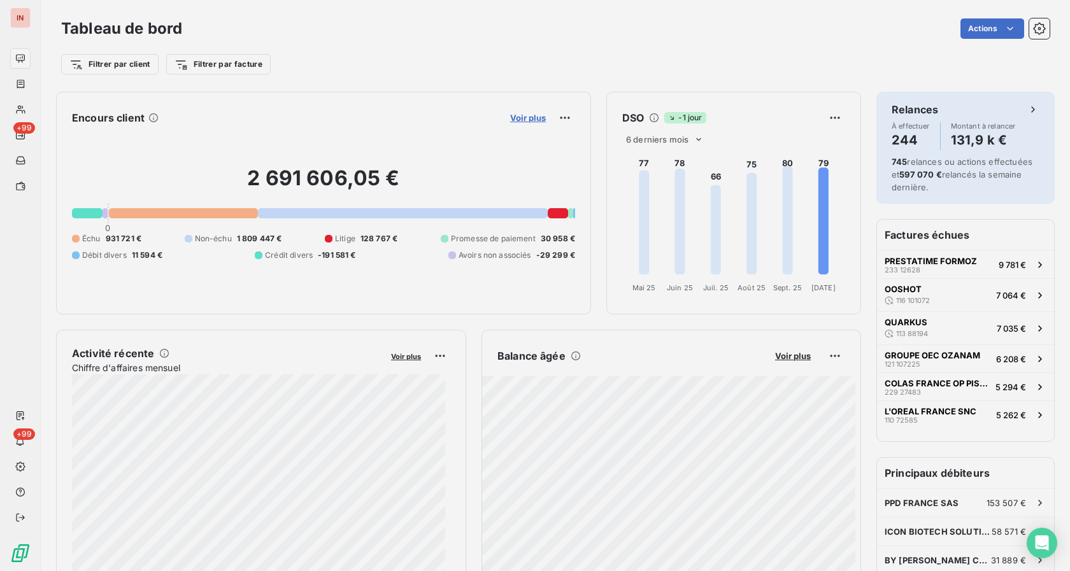
scroll to position [11, 11]
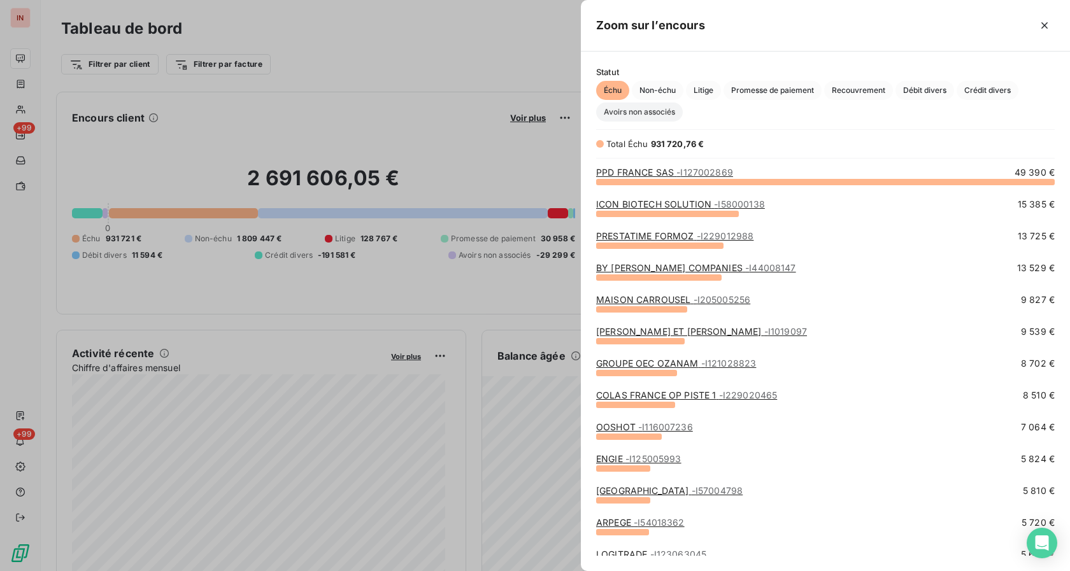
click at [642, 116] on span "Avoirs non associés" at bounding box center [639, 112] width 87 height 19
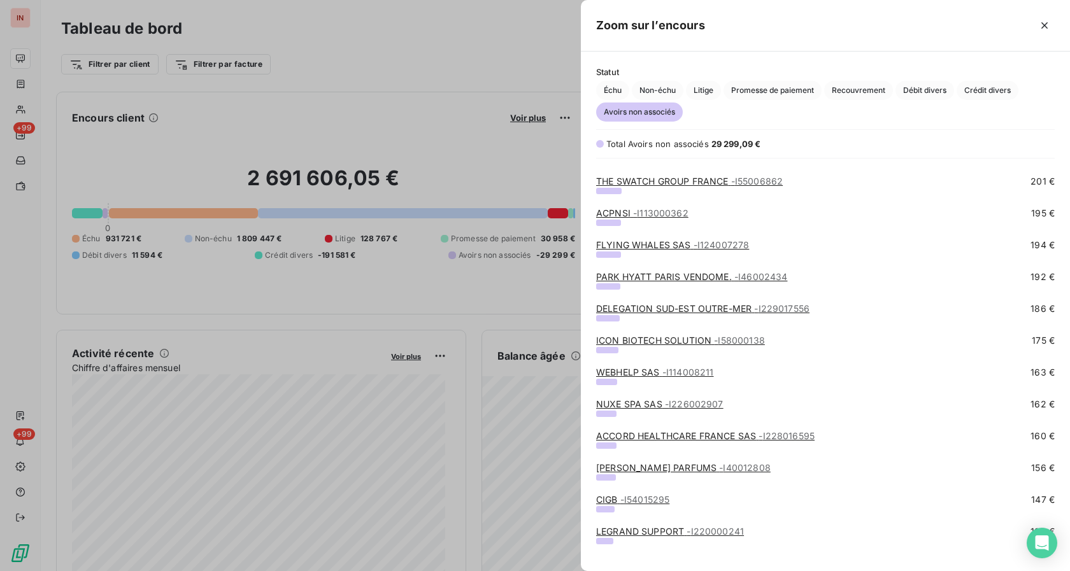
scroll to position [1104, 0]
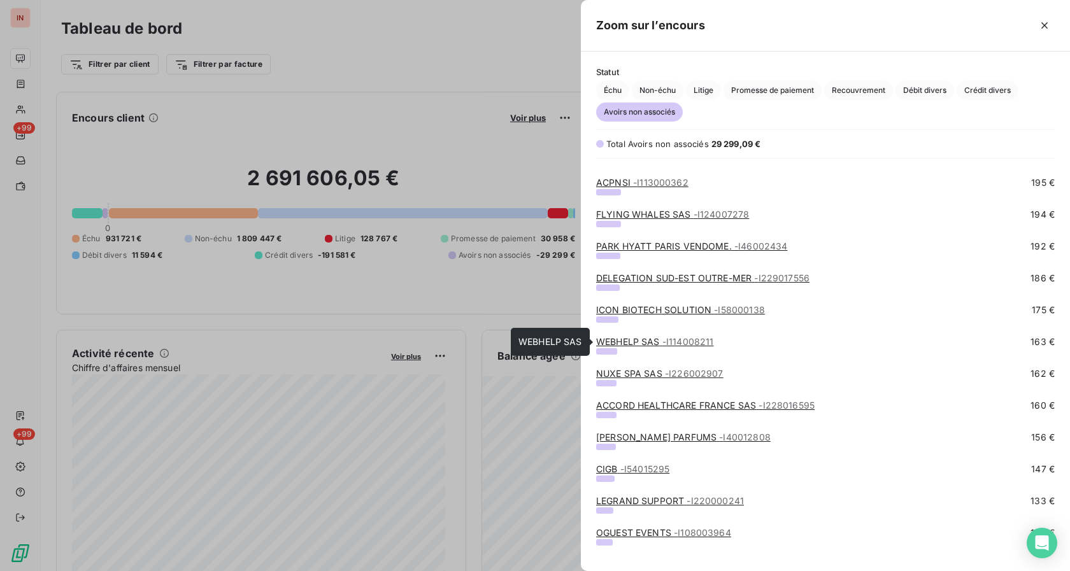
click at [644, 341] on link "WEBHELP SAS - I114008211" at bounding box center [654, 341] width 117 height 11
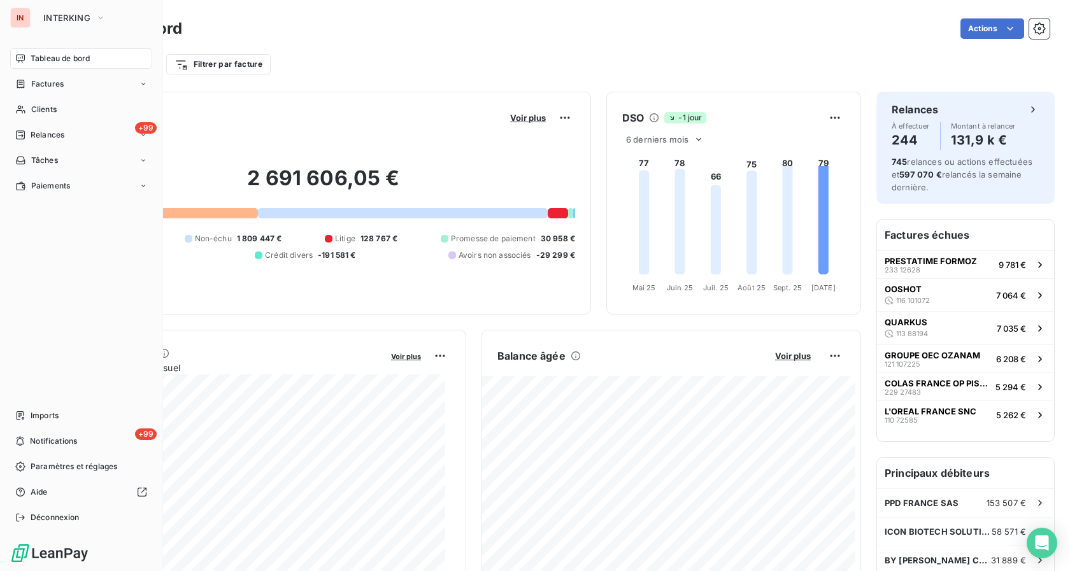
click at [34, 55] on span "Tableau de bord" at bounding box center [60, 58] width 59 height 11
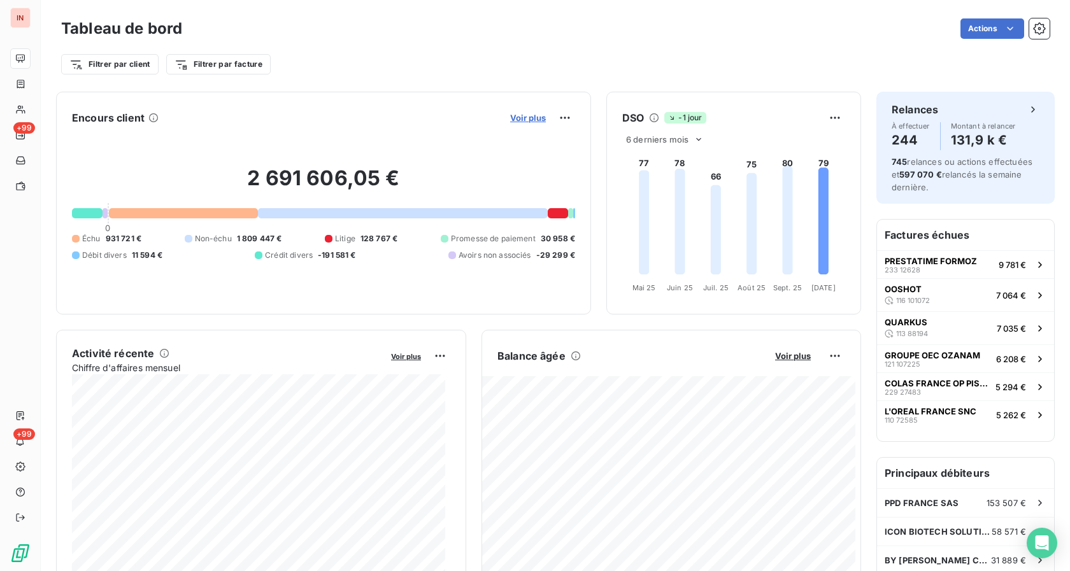
click at [521, 122] on span "Voir plus" at bounding box center [528, 118] width 36 height 10
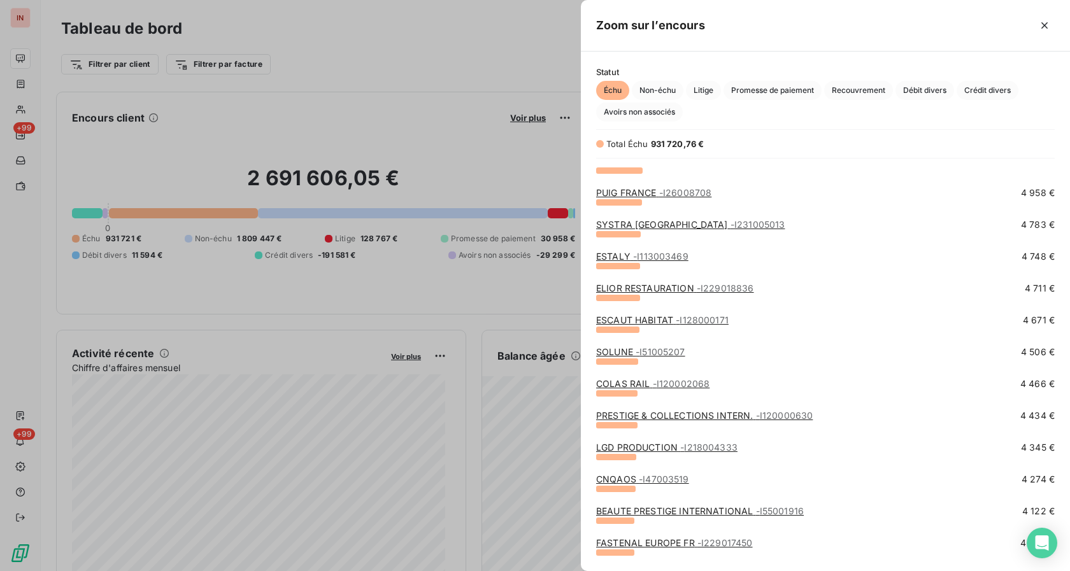
scroll to position [649, 0]
click at [664, 112] on span "Avoirs non associés" at bounding box center [639, 112] width 87 height 19
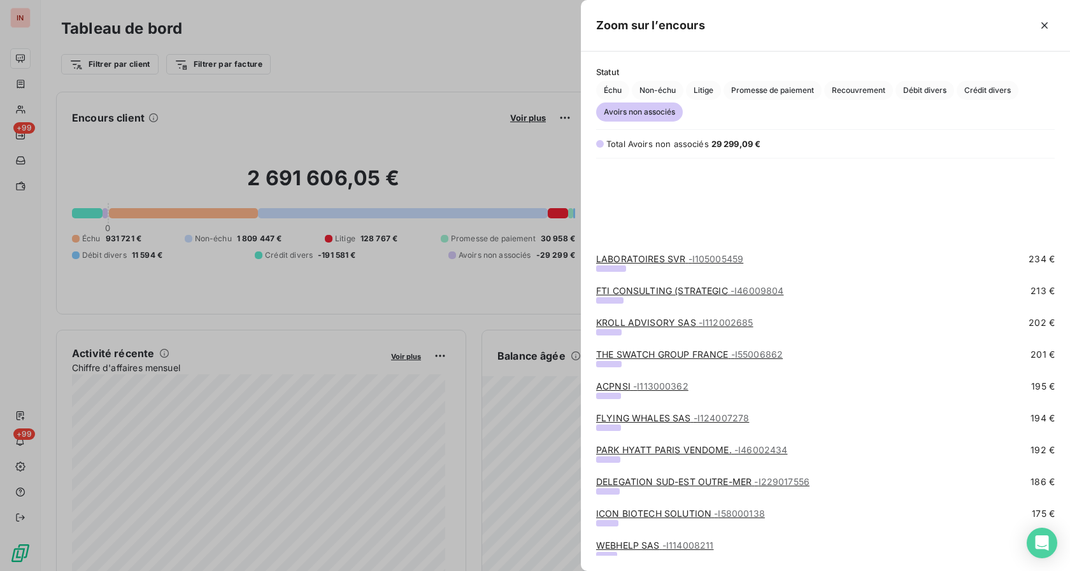
scroll to position [1039, 0]
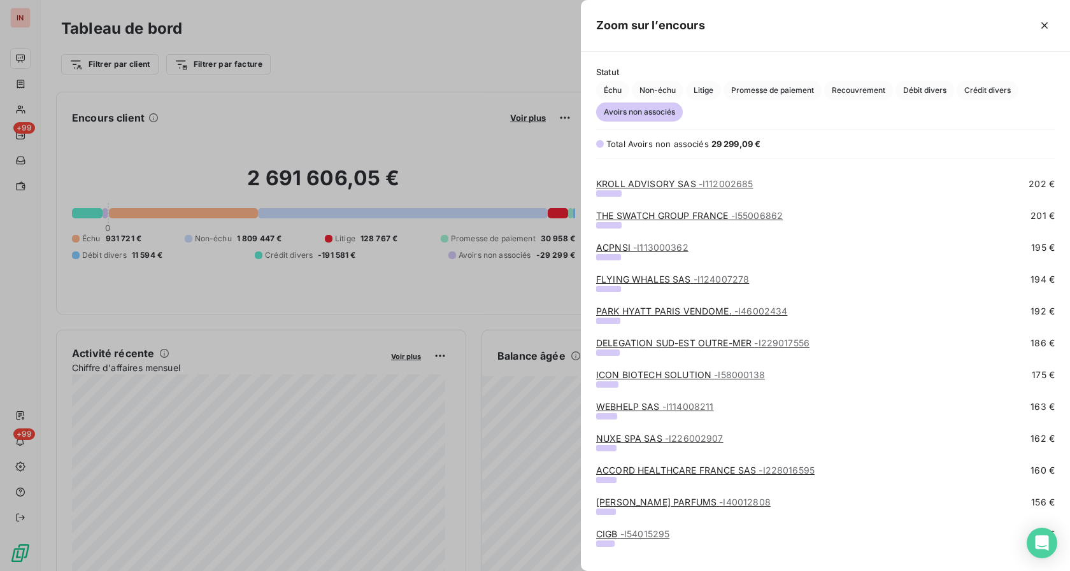
click at [630, 439] on link "NUXE SPA SAS - I226002907" at bounding box center [659, 438] width 127 height 11
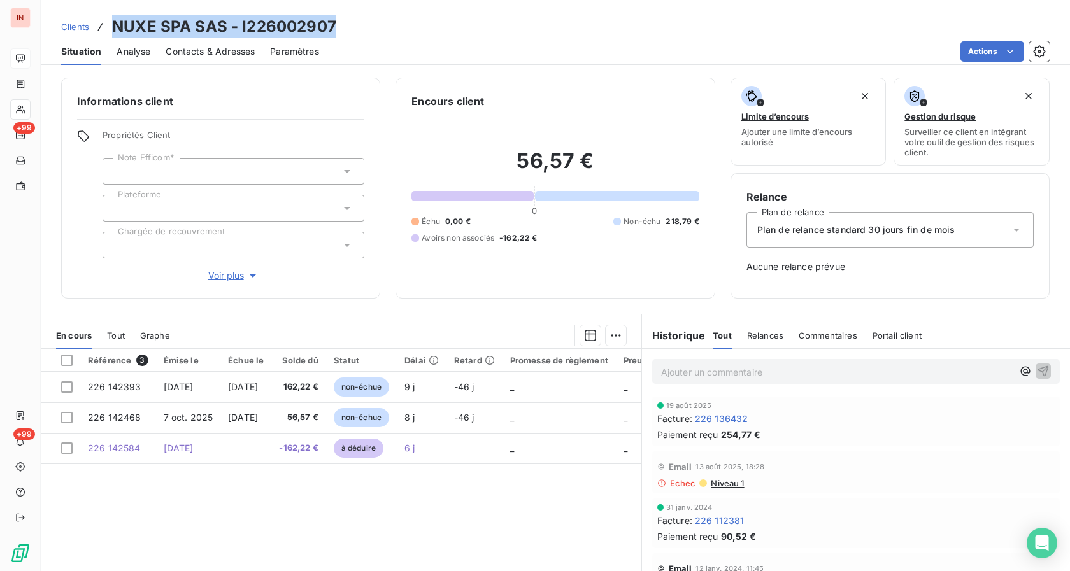
drag, startPoint x: 114, startPoint y: 24, endPoint x: 338, endPoint y: 26, distance: 224.1
click at [338, 26] on div "Clients NUXE SPA SAS - I226002907" at bounding box center [555, 26] width 1029 height 23
drag, startPoint x: 901, startPoint y: 56, endPoint x: 748, endPoint y: 46, distance: 153.1
click at [870, 48] on div "Actions" at bounding box center [691, 51] width 715 height 20
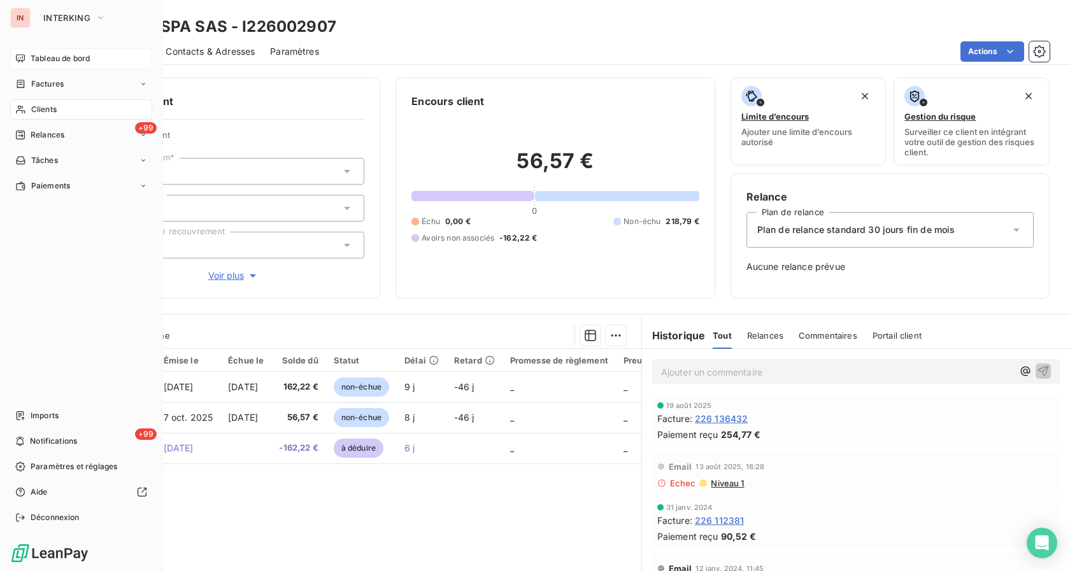
drag, startPoint x: 48, startPoint y: 60, endPoint x: 58, endPoint y: 67, distance: 11.8
click at [49, 60] on span "Tableau de bord" at bounding box center [60, 58] width 59 height 11
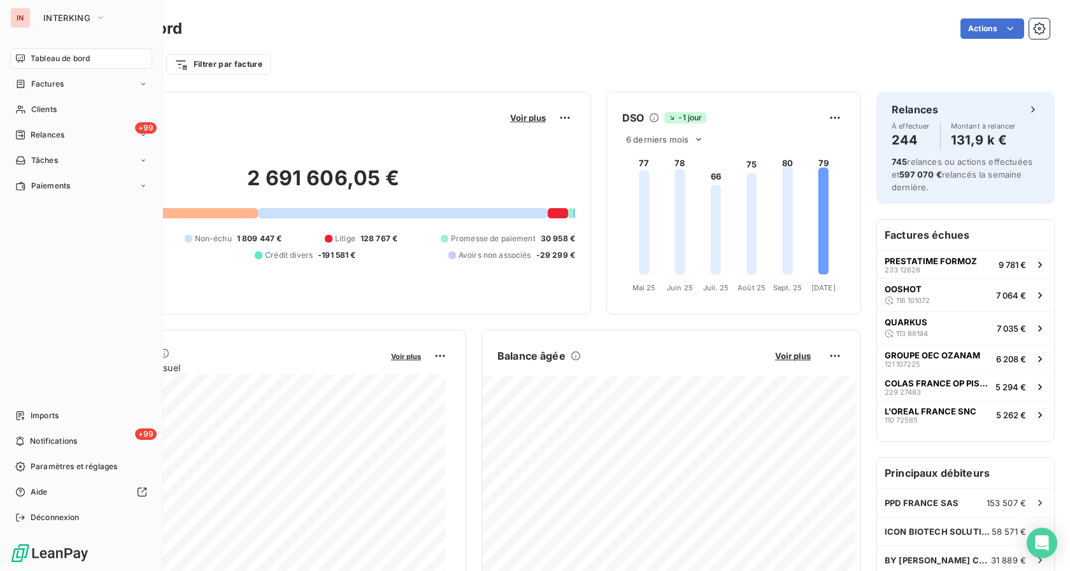
click at [55, 60] on span "Tableau de bord" at bounding box center [60, 58] width 59 height 11
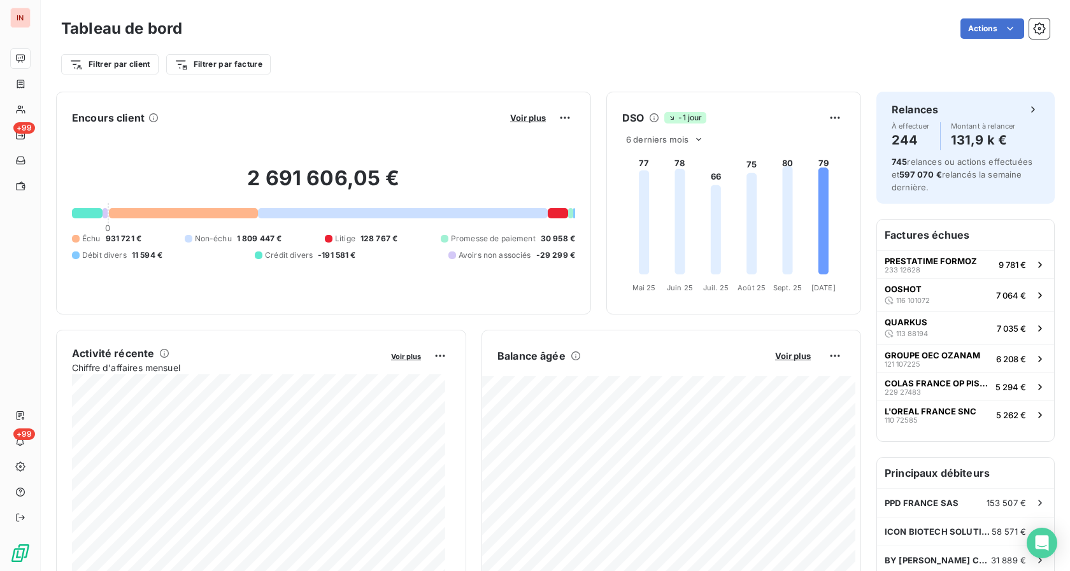
click at [521, 125] on div "Voir plus" at bounding box center [540, 118] width 69 height 20
click at [525, 119] on span "Voir plus" at bounding box center [528, 118] width 36 height 10
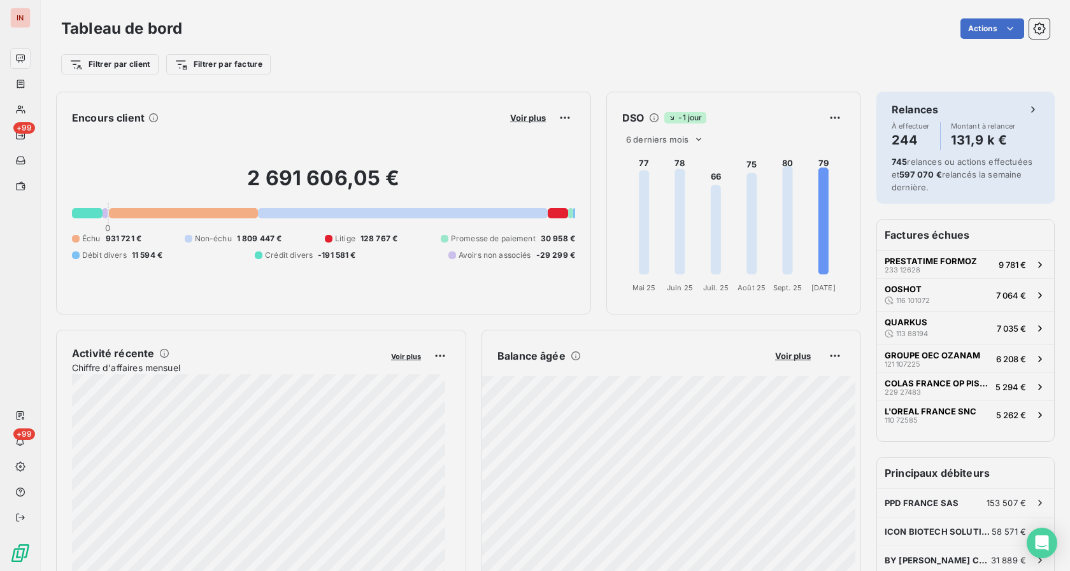
scroll to position [560, 478]
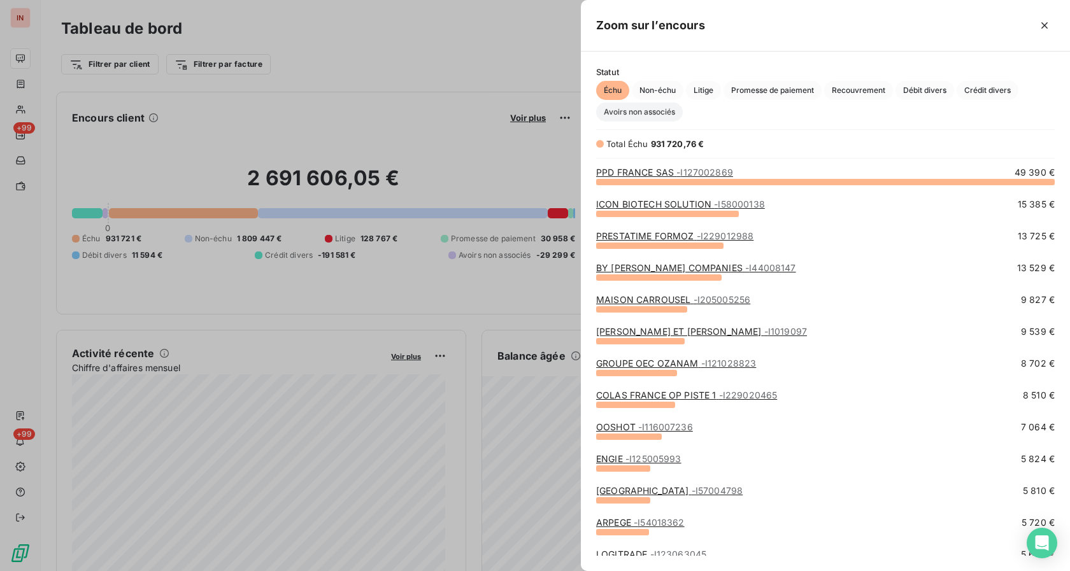
click at [642, 121] on span "Avoirs non associés" at bounding box center [639, 112] width 87 height 19
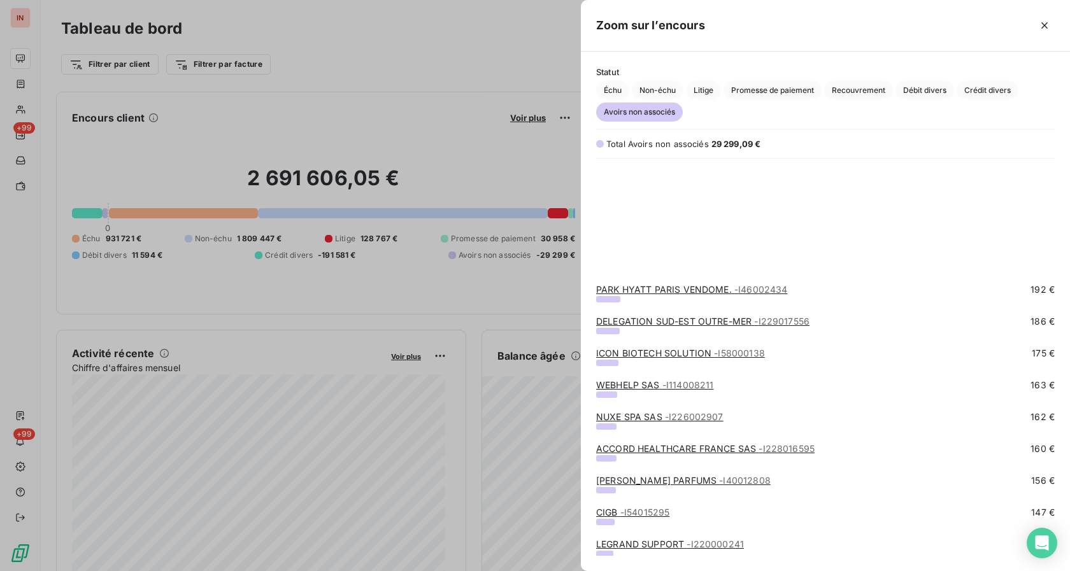
scroll to position [1234, 0]
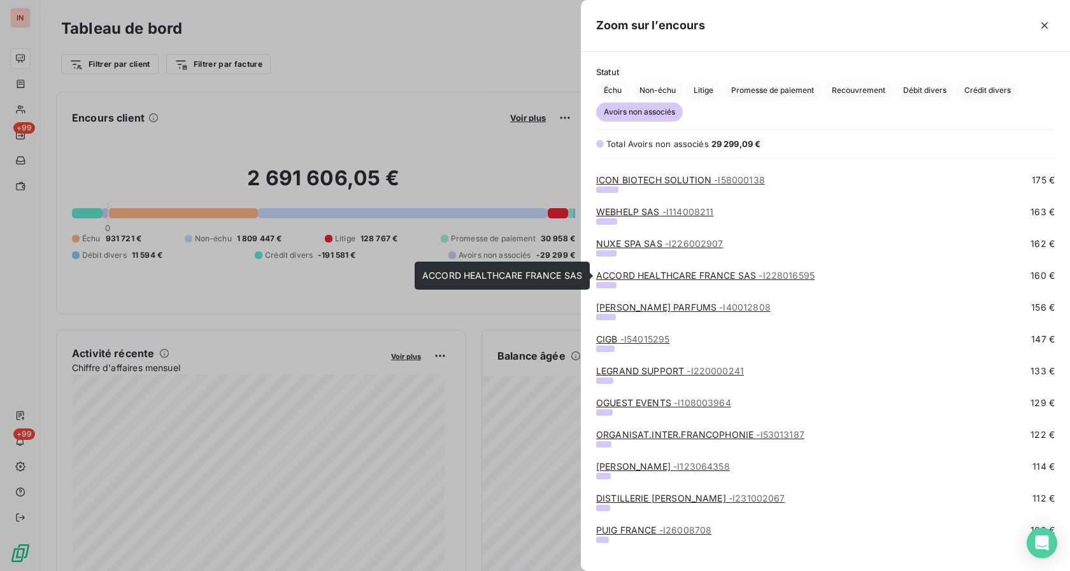
click at [628, 277] on link "ACCORD HEALTHCARE FRANCE SAS - I228016595" at bounding box center [705, 275] width 218 height 11
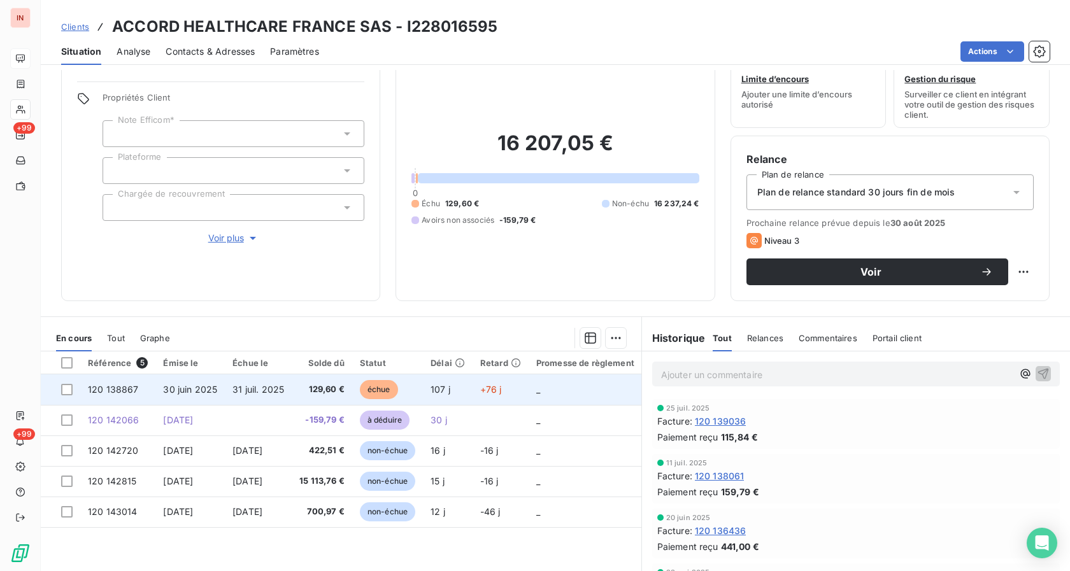
scroll to position [65, 0]
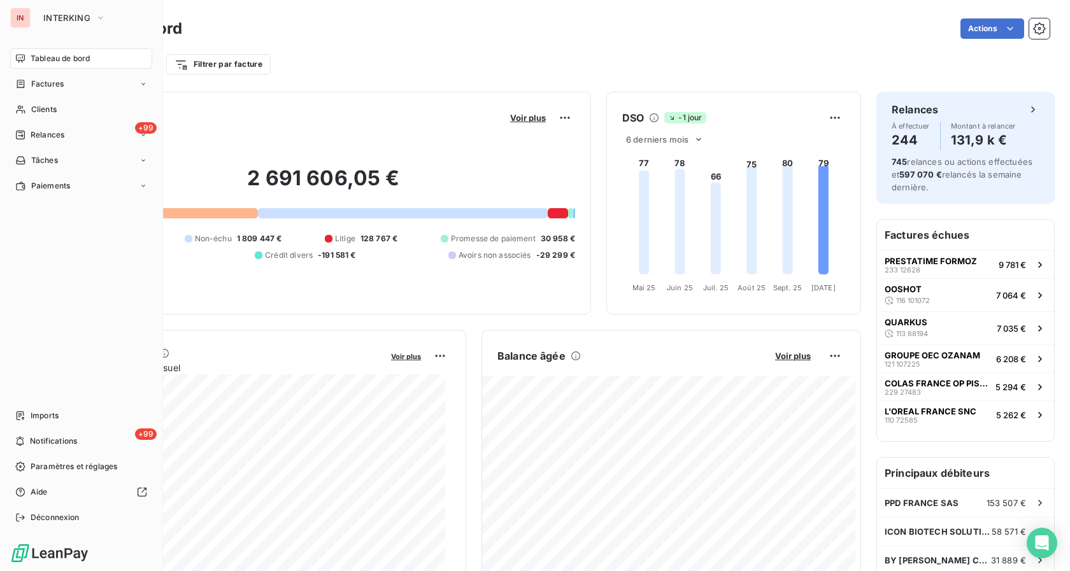
click at [29, 23] on div "IN" at bounding box center [20, 18] width 20 height 20
click at [61, 66] on div "Tableau de bord" at bounding box center [81, 58] width 142 height 20
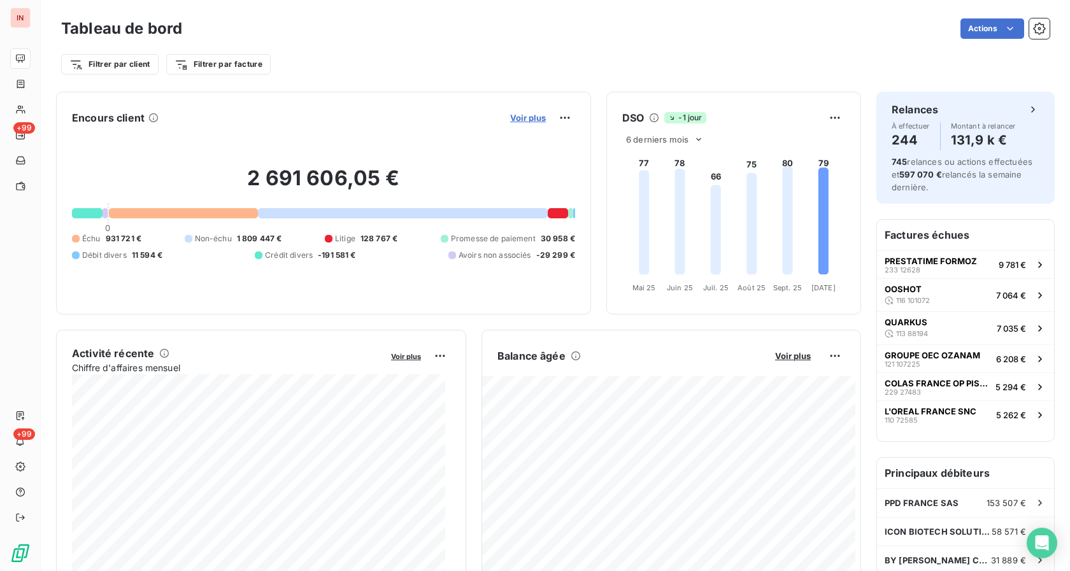
click at [512, 117] on span "Voir plus" at bounding box center [528, 118] width 36 height 10
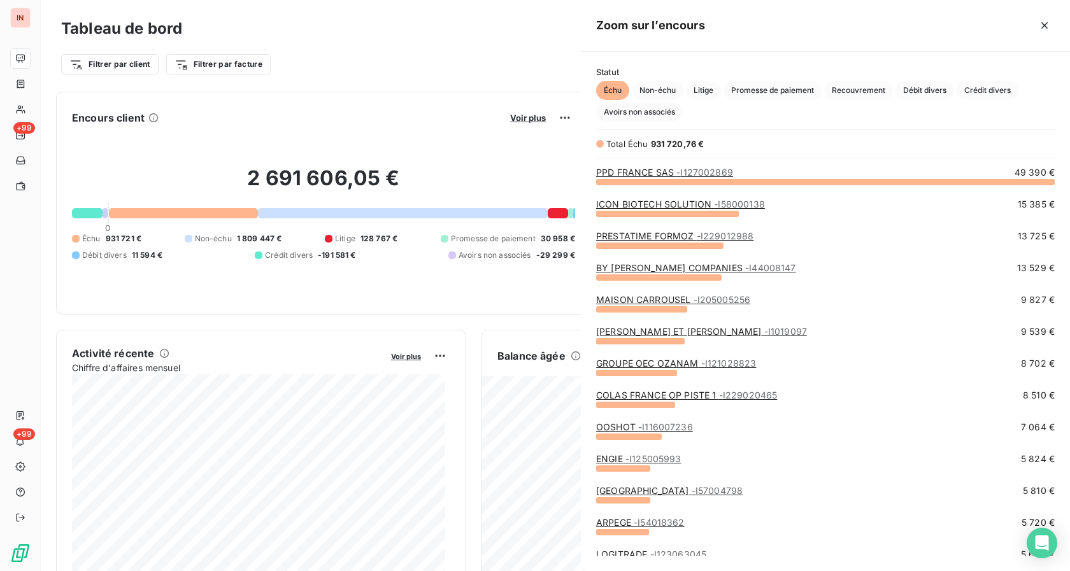
scroll to position [560, 478]
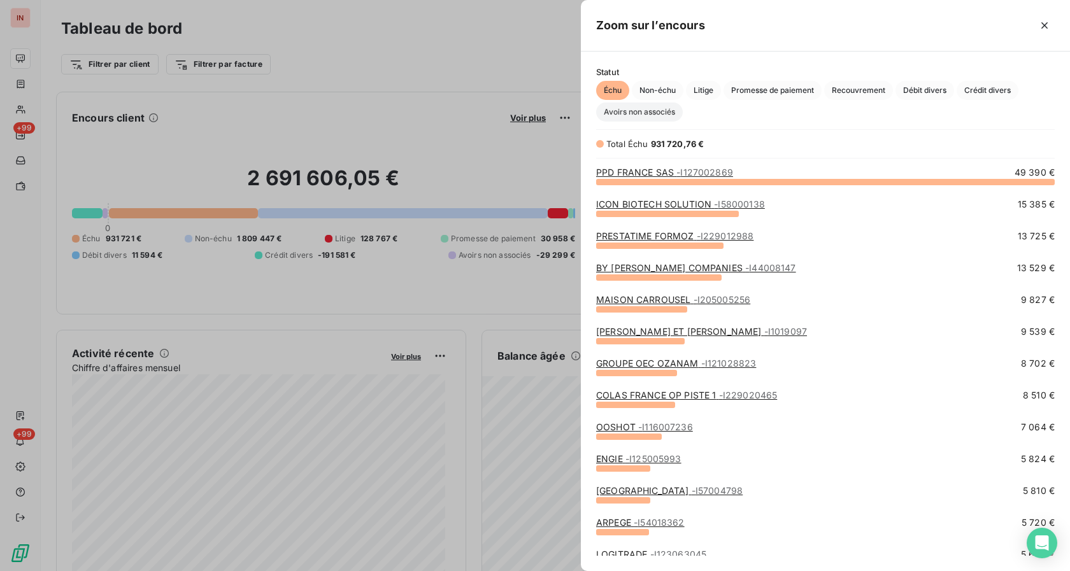
click at [614, 116] on span "Avoirs non associés" at bounding box center [639, 112] width 87 height 19
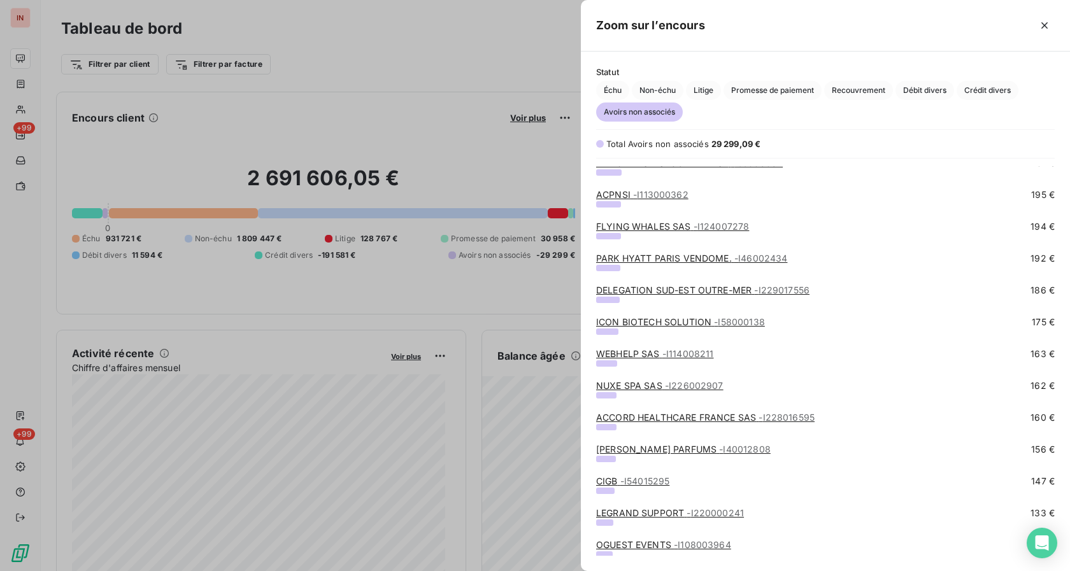
scroll to position [1104, 0]
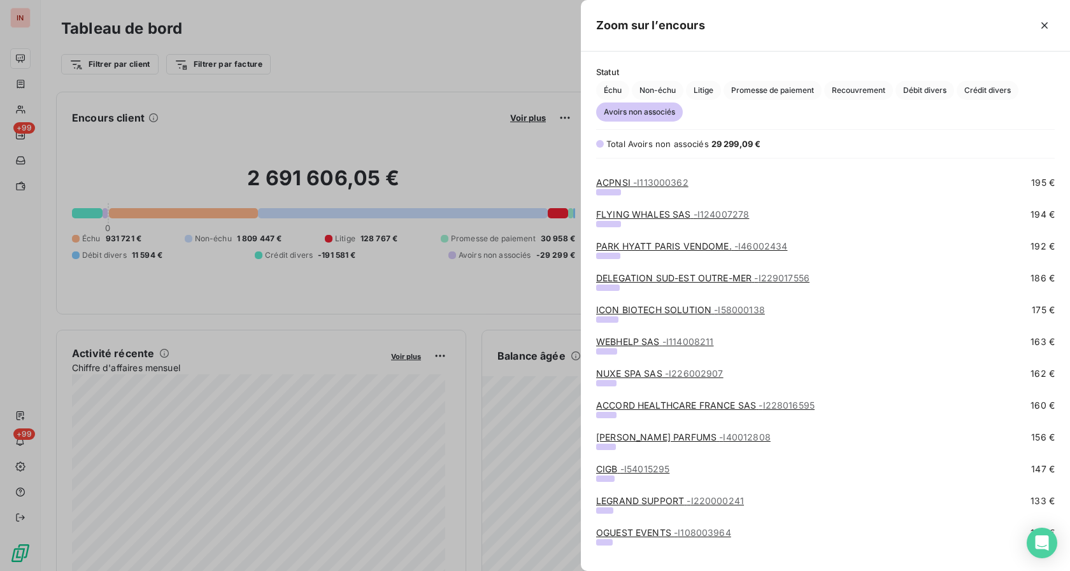
click at [618, 408] on link "ACCORD HEALTHCARE FRANCE SAS - I228016595" at bounding box center [705, 405] width 218 height 11
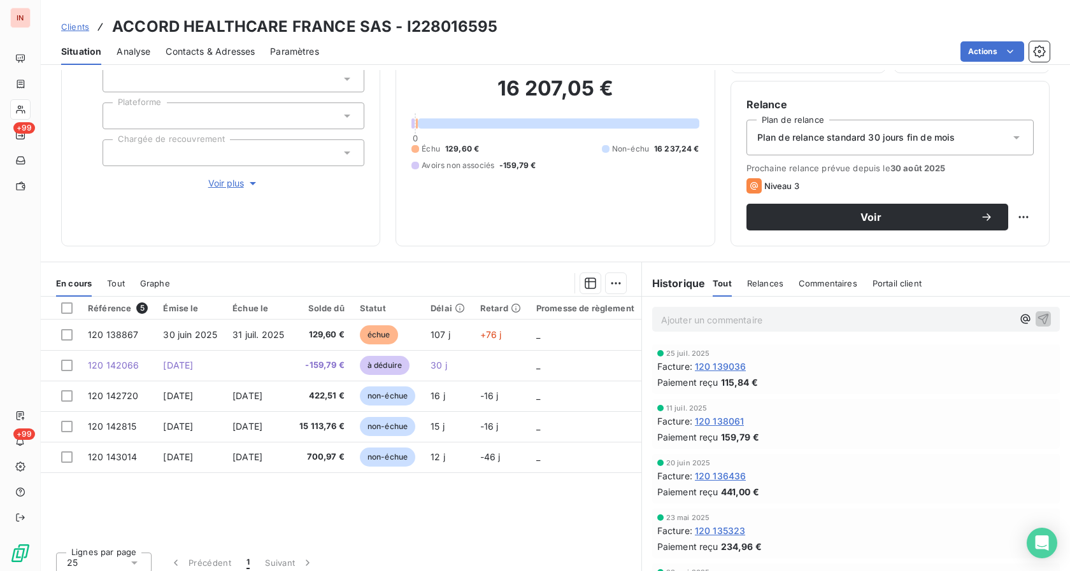
scroll to position [101, 0]
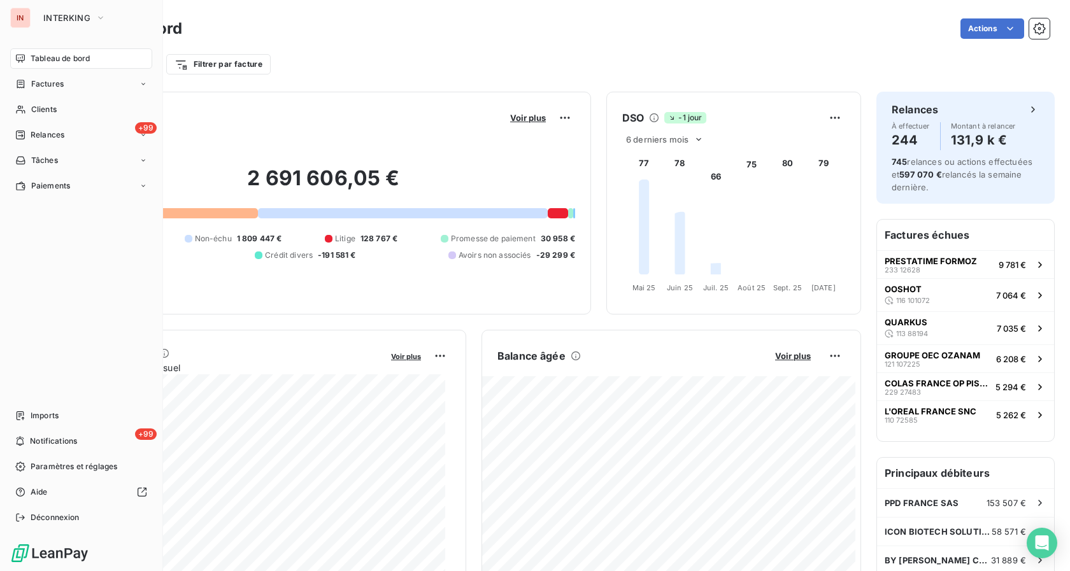
click at [45, 57] on span "Tableau de bord" at bounding box center [60, 58] width 59 height 11
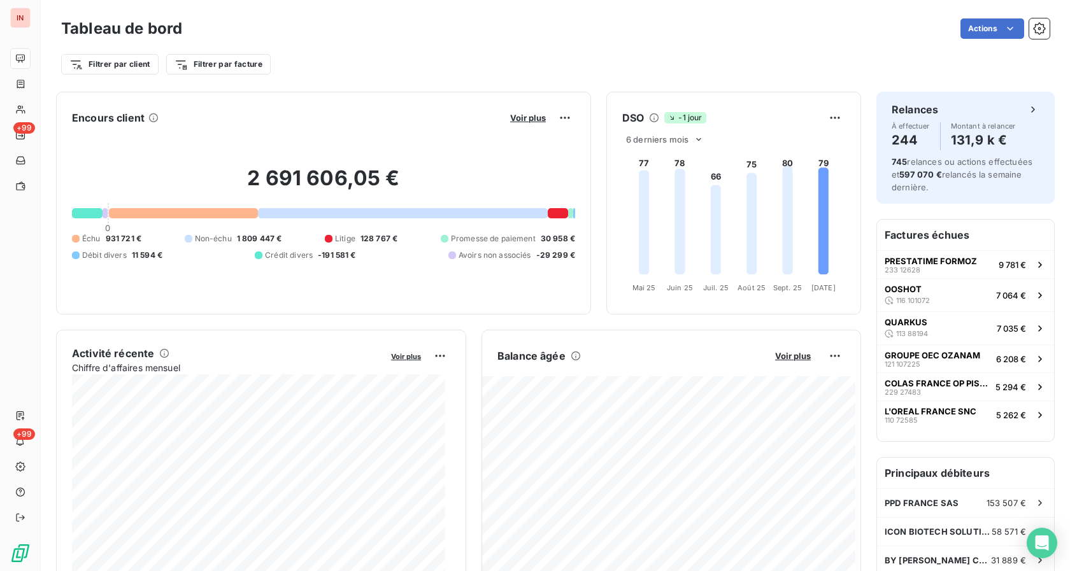
click at [521, 124] on div "Voir plus" at bounding box center [540, 118] width 69 height 20
click at [520, 122] on span "Voir plus" at bounding box center [528, 118] width 36 height 10
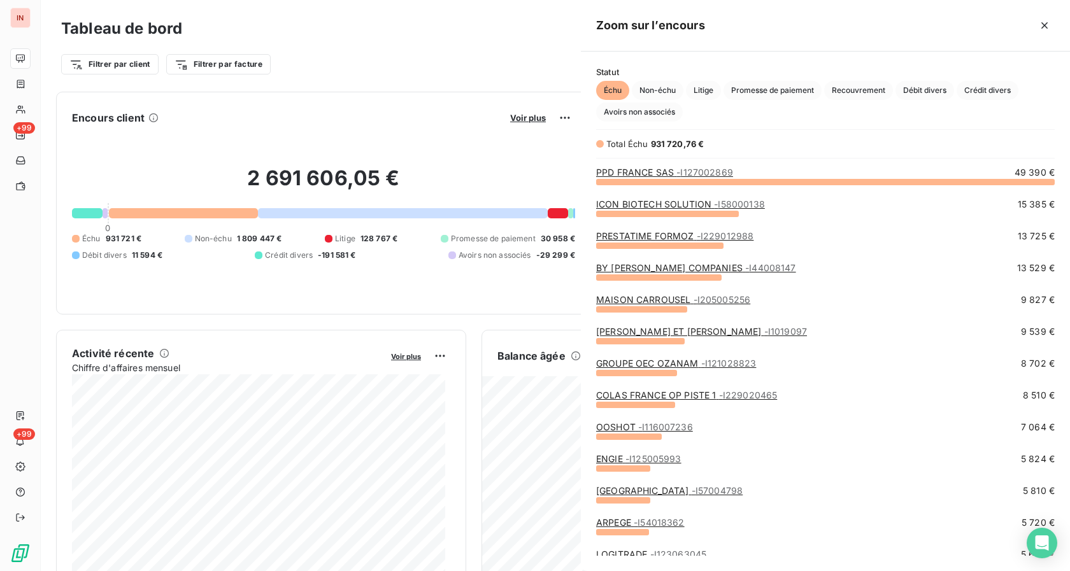
scroll to position [560, 478]
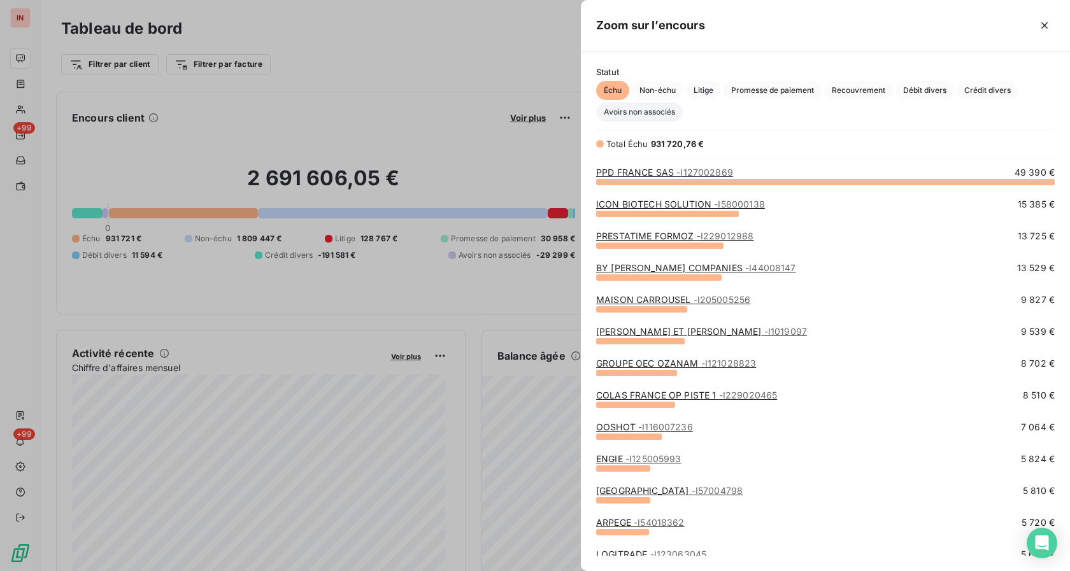
click at [634, 118] on span "Avoirs non associés" at bounding box center [639, 112] width 87 height 19
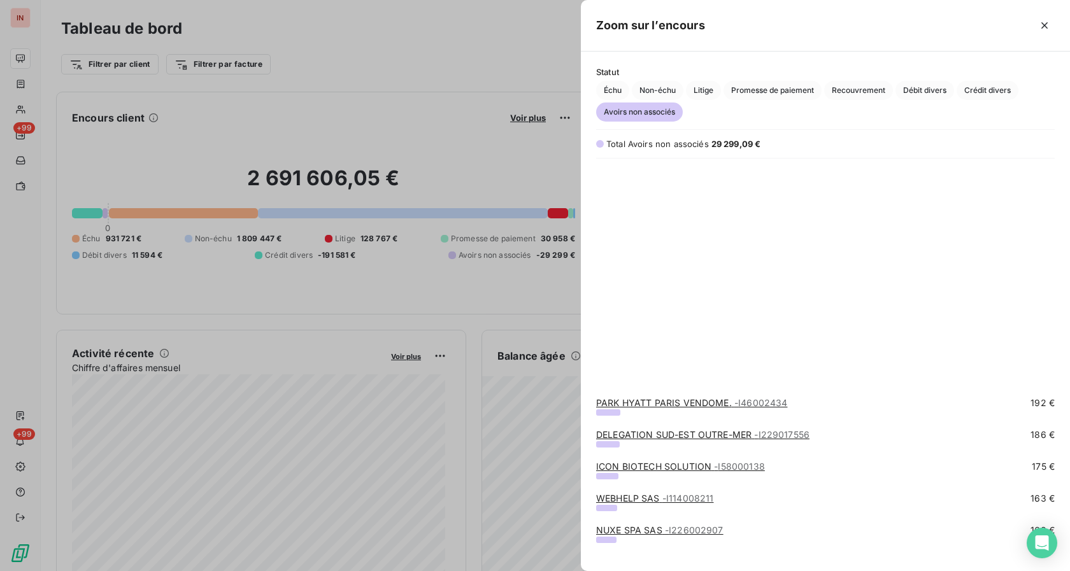
scroll to position [1234, 0]
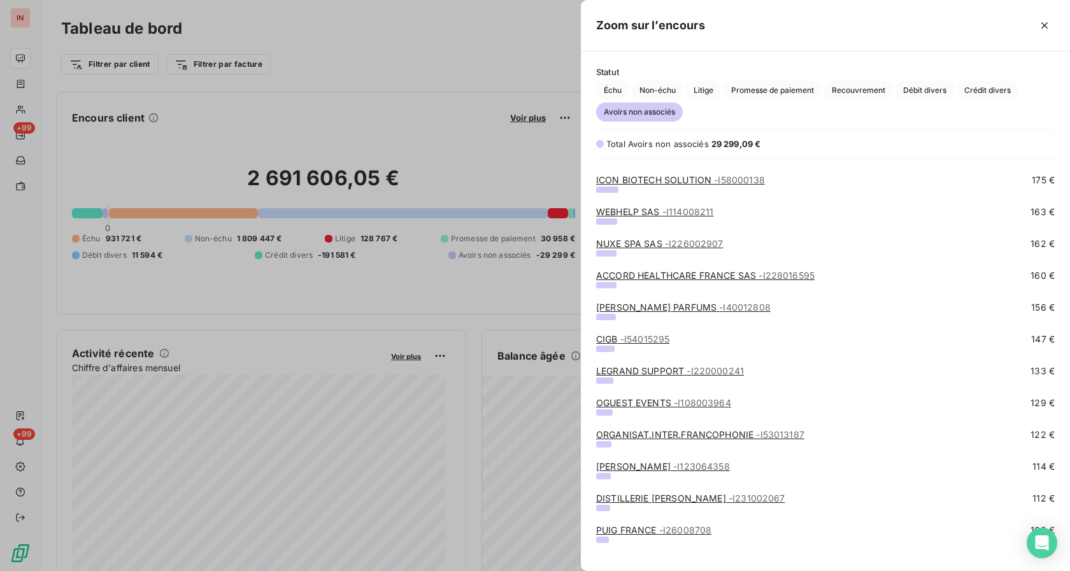
click at [636, 308] on link "[PERSON_NAME] PARFUMS - I40012808" at bounding box center [683, 307] width 174 height 11
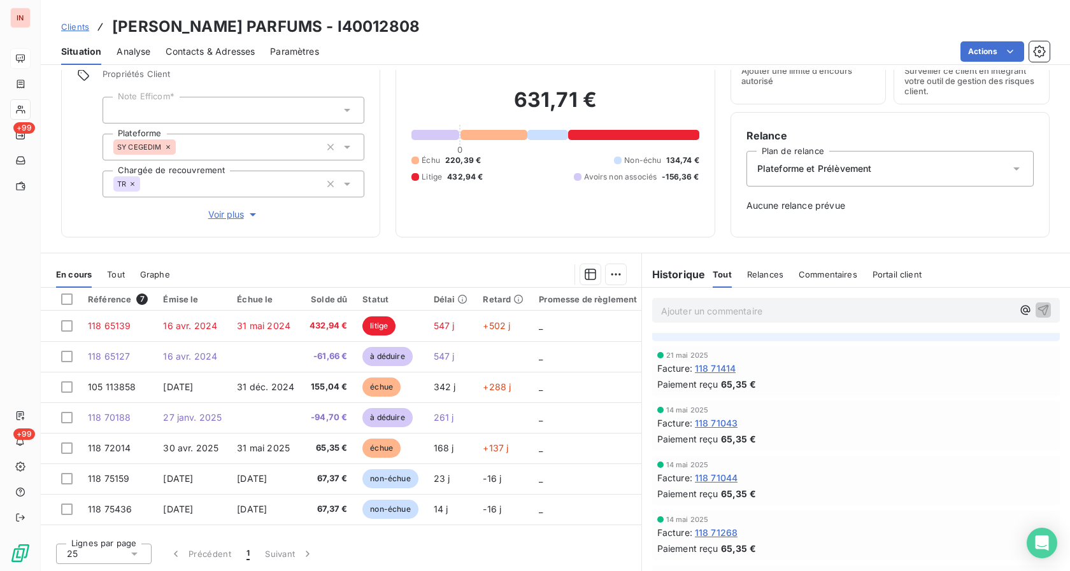
scroll to position [455, 0]
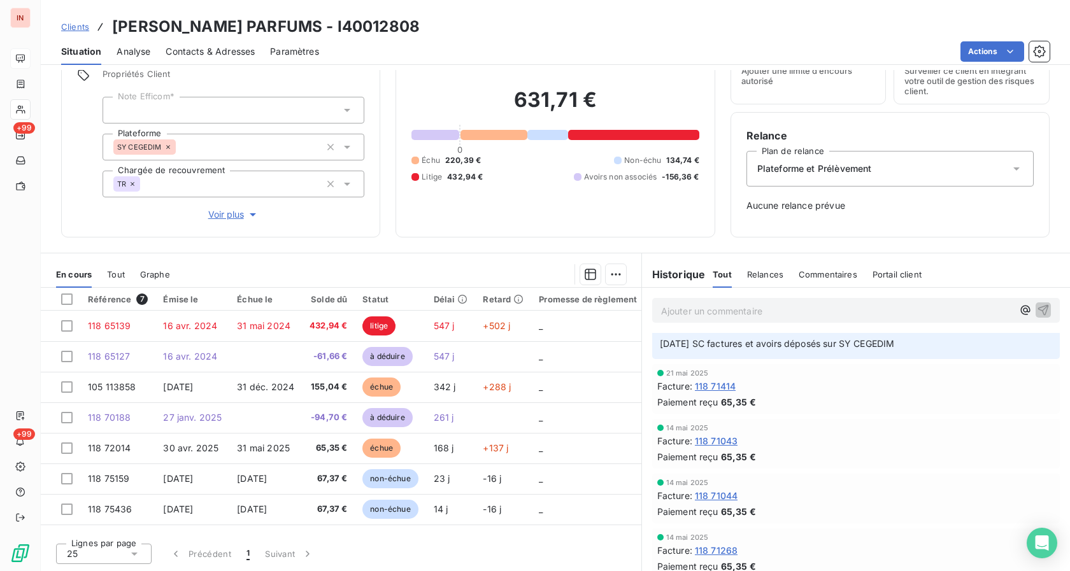
drag, startPoint x: 115, startPoint y: 28, endPoint x: 418, endPoint y: 22, distance: 302.5
click at [418, 22] on div "Clients [PERSON_NAME] PARFUMS - I40012808" at bounding box center [555, 26] width 1029 height 23
click at [940, 140] on h6 "Relance" at bounding box center [889, 135] width 287 height 15
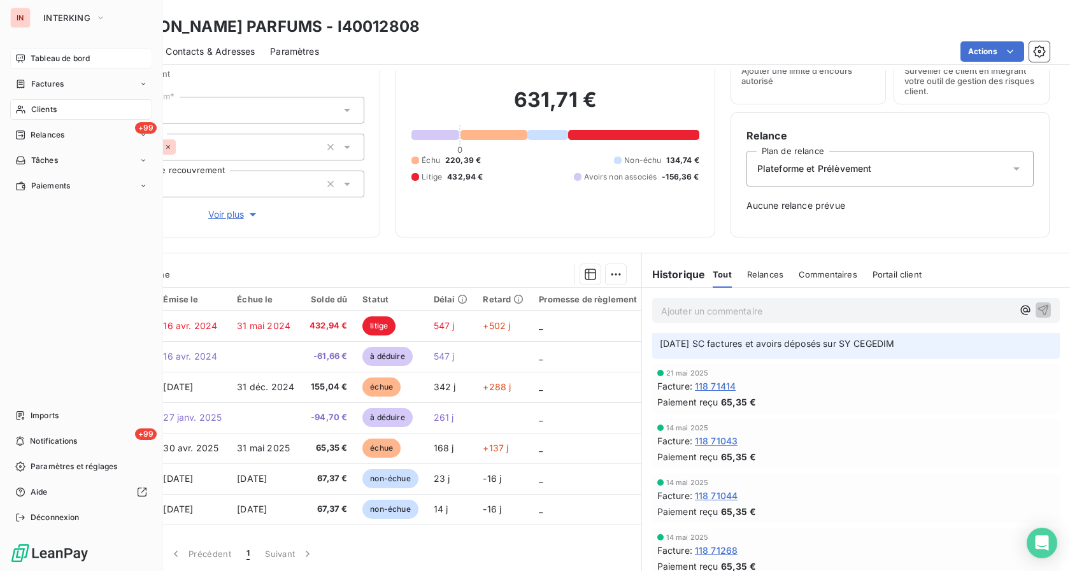
click at [38, 56] on span "Tableau de bord" at bounding box center [60, 58] width 59 height 11
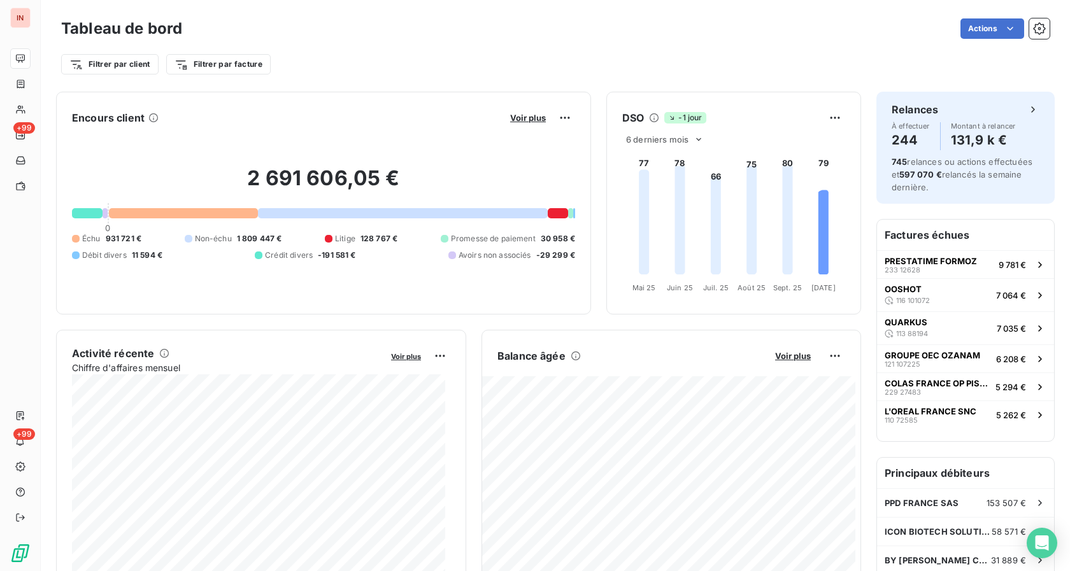
click at [498, 111] on div "Encours client Voir plus" at bounding box center [323, 118] width 503 height 20
click at [511, 117] on span "Voir plus" at bounding box center [528, 118] width 36 height 10
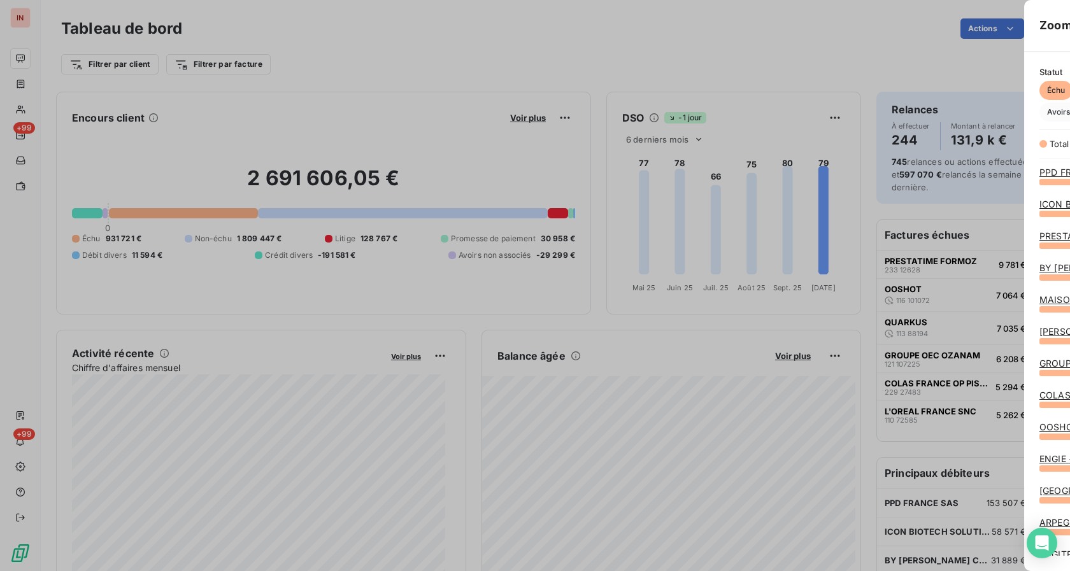
scroll to position [560, 478]
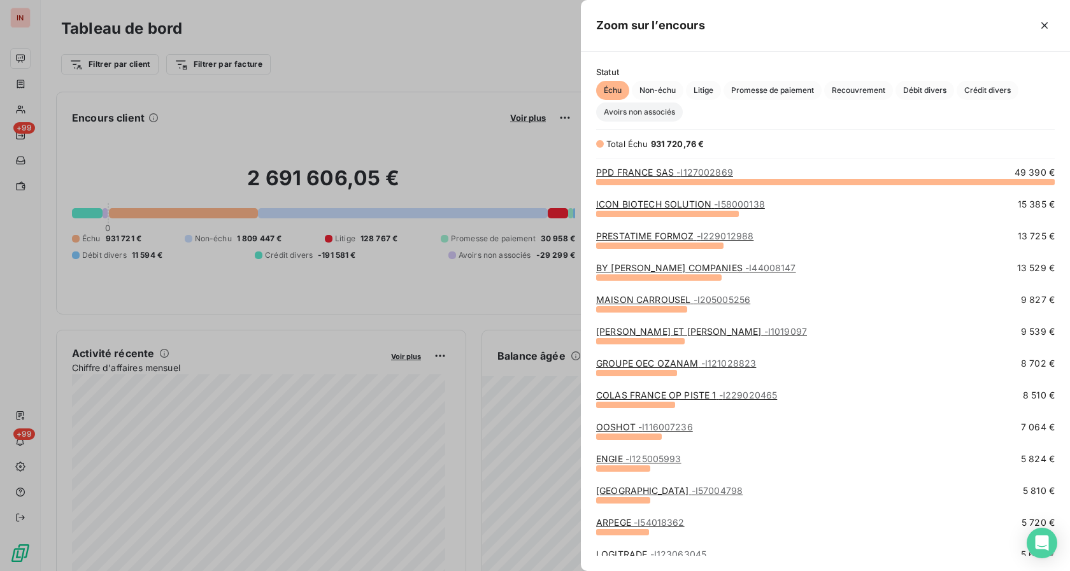
click at [641, 117] on span "Avoirs non associés" at bounding box center [639, 112] width 87 height 19
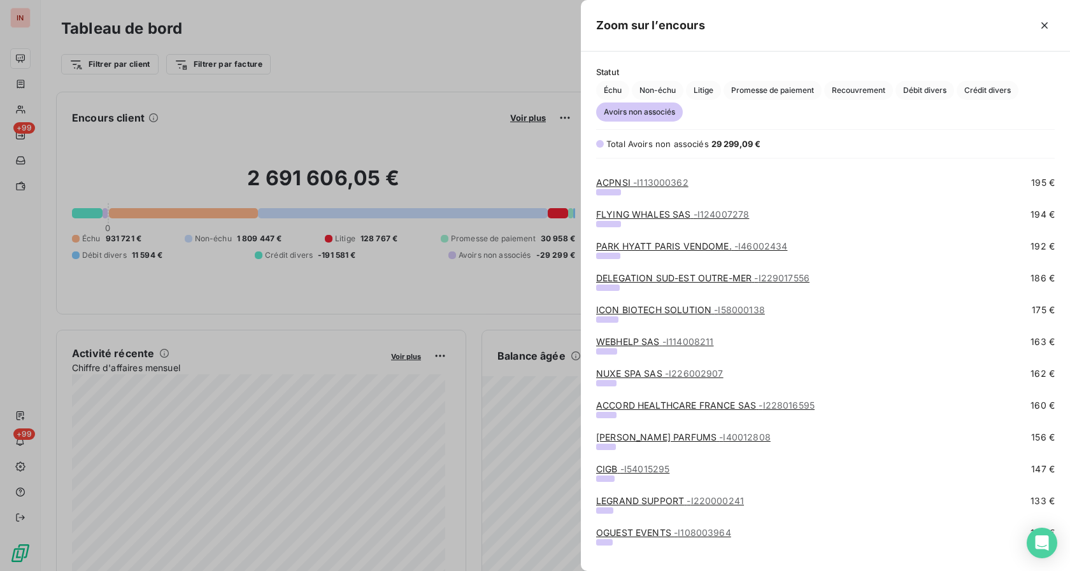
scroll to position [1234, 0]
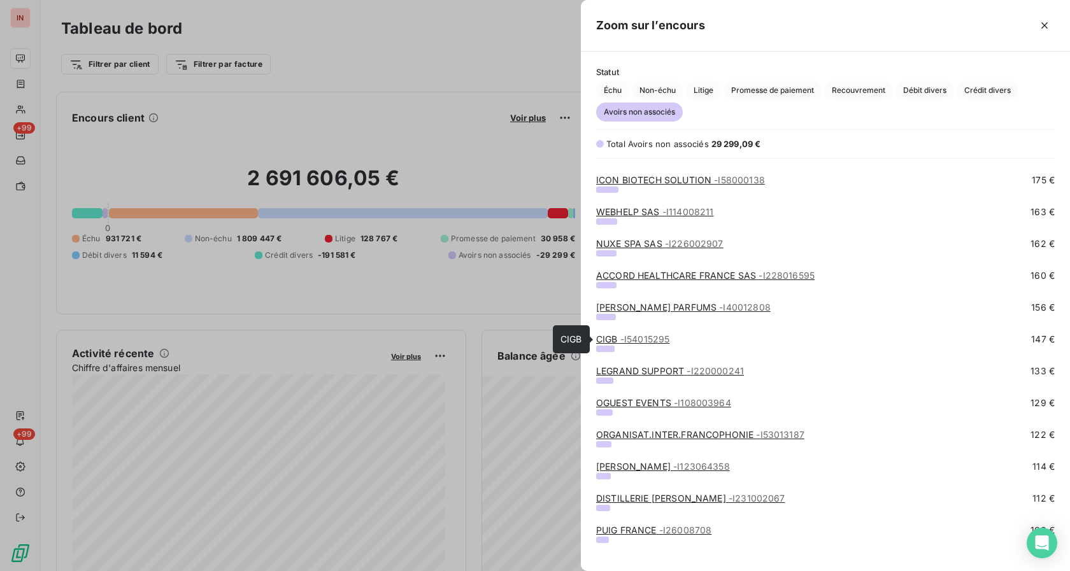
click at [604, 343] on link "CIGB - I54015295" at bounding box center [632, 339] width 73 height 11
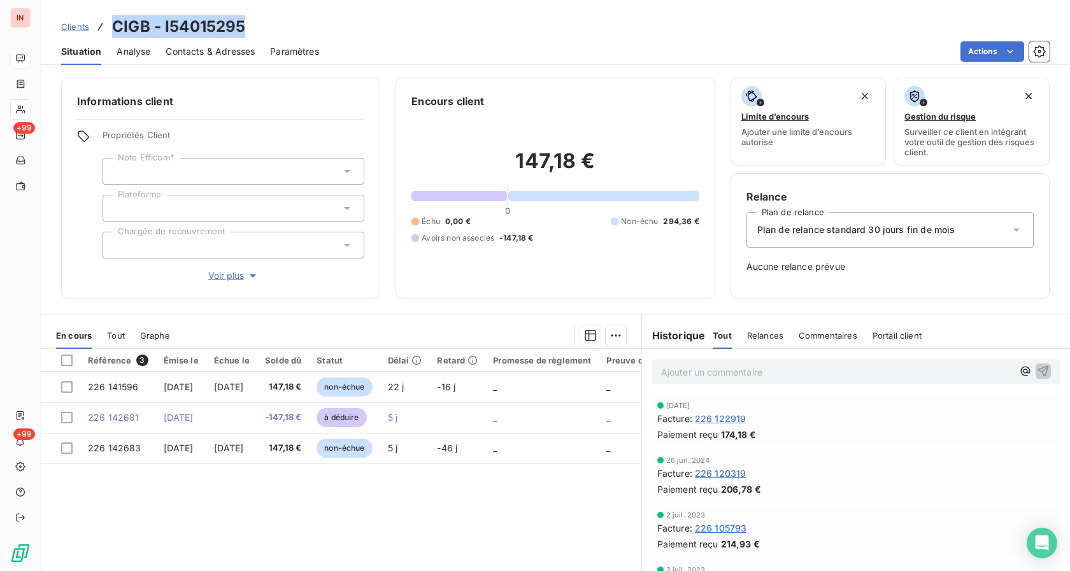
drag, startPoint x: 113, startPoint y: 28, endPoint x: 253, endPoint y: 34, distance: 140.8
click at [253, 34] on div "Clients CIGB - I54015295" at bounding box center [555, 26] width 1029 height 23
click at [920, 200] on h6 "Relance" at bounding box center [889, 196] width 287 height 15
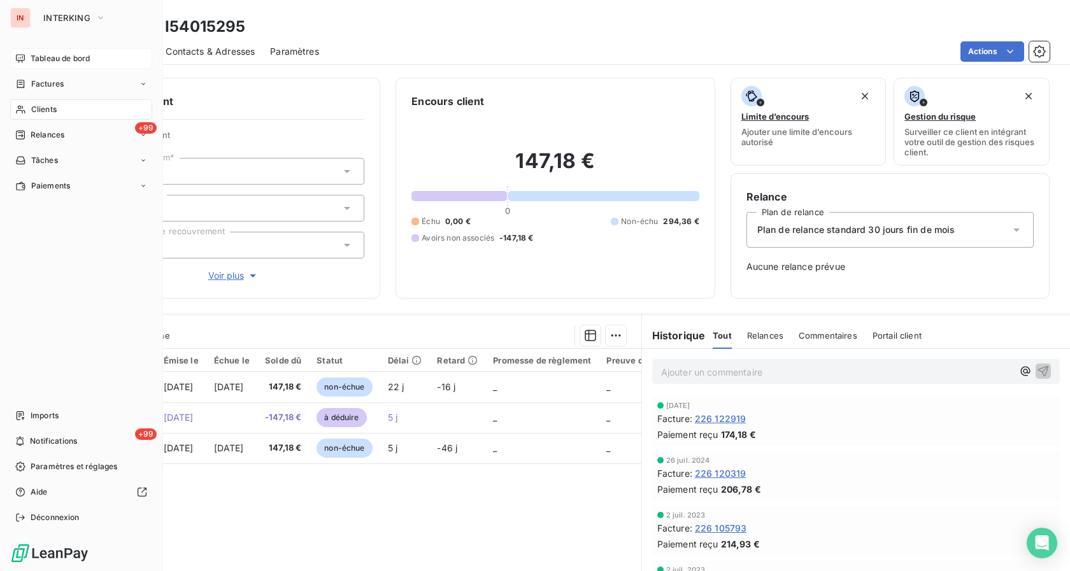
click at [64, 59] on span "Tableau de bord" at bounding box center [60, 58] width 59 height 11
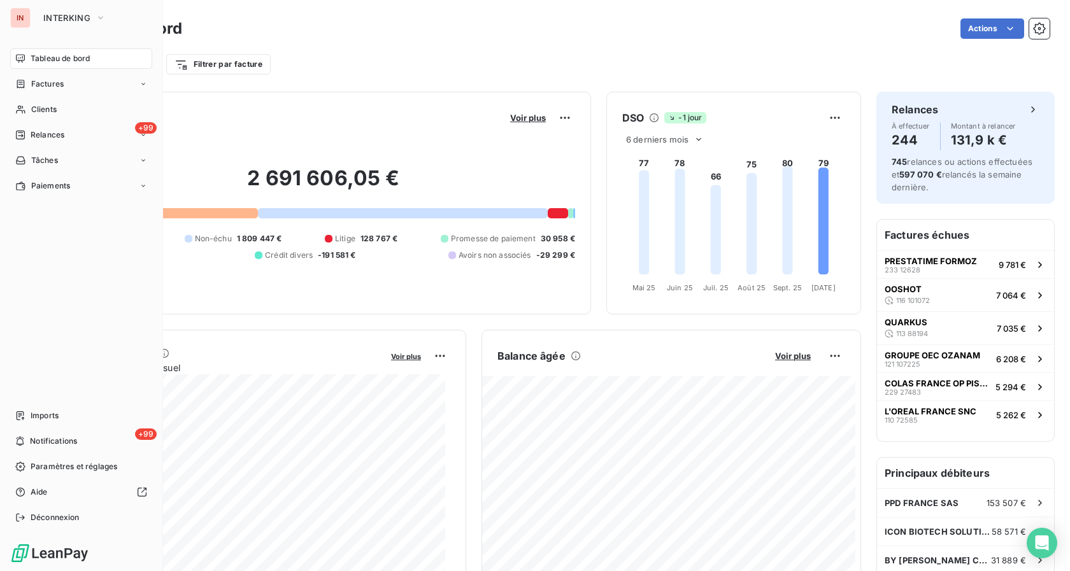
click at [76, 53] on span "Tableau de bord" at bounding box center [60, 58] width 59 height 11
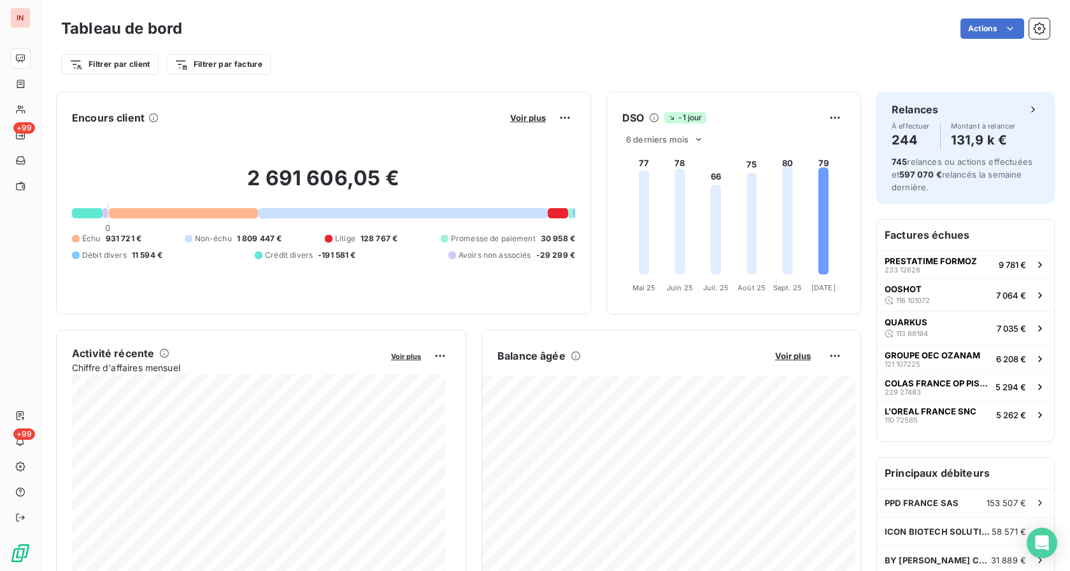
click at [511, 124] on div "Voir plus" at bounding box center [540, 118] width 69 height 20
click at [520, 113] on span "Voir plus" at bounding box center [528, 118] width 36 height 10
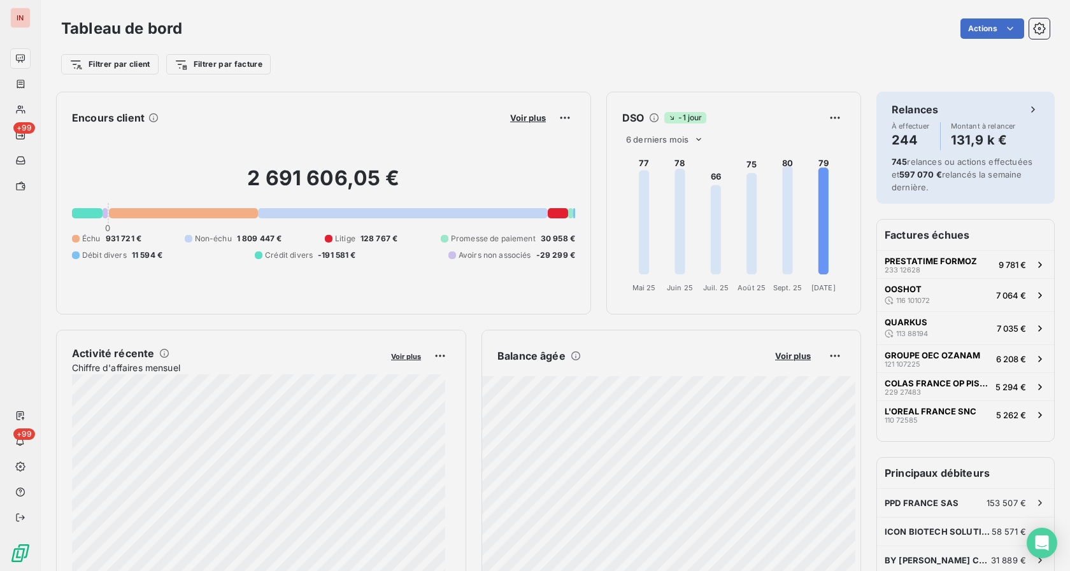
scroll to position [560, 478]
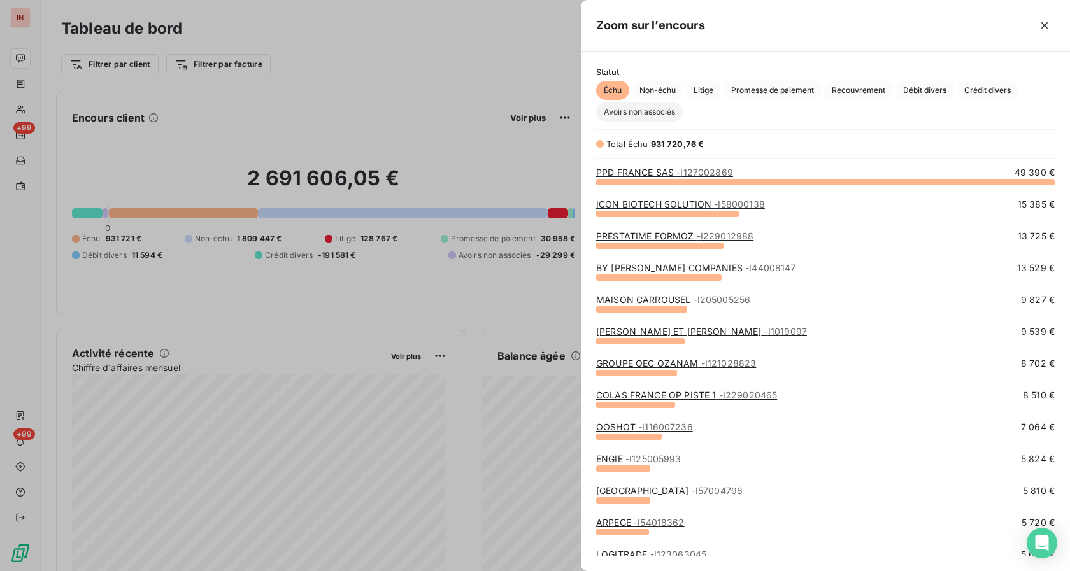
click at [646, 119] on span "Avoirs non associés" at bounding box center [639, 112] width 87 height 19
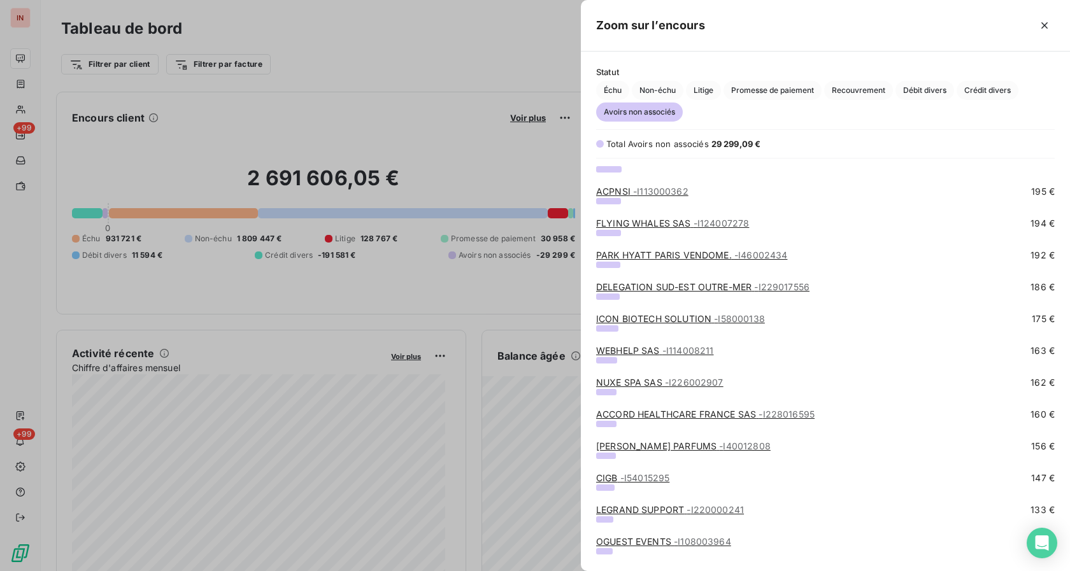
scroll to position [1104, 0]
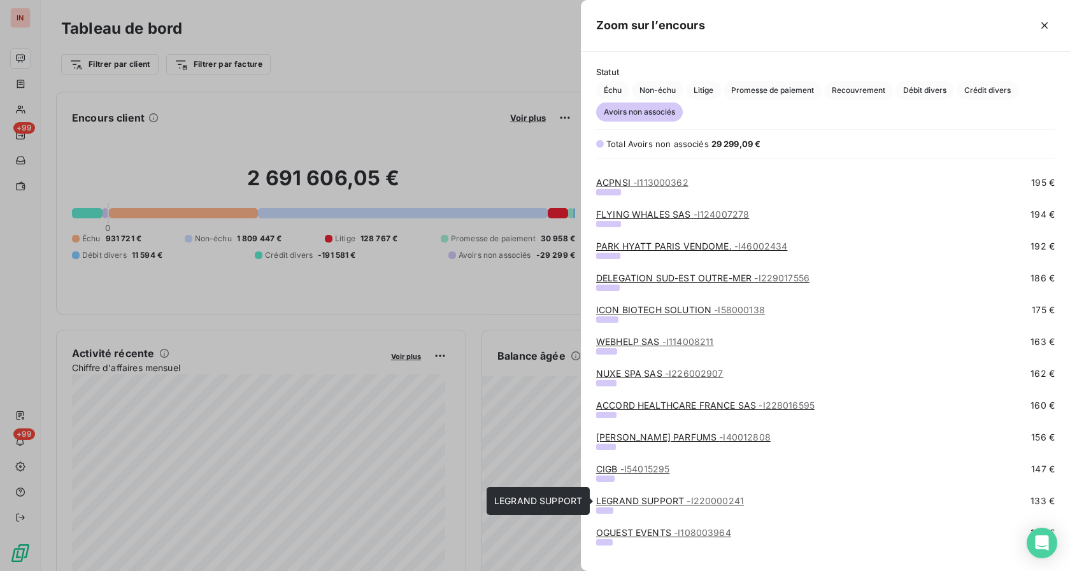
click at [618, 501] on link "LEGRAND SUPPORT - I220000241" at bounding box center [670, 500] width 148 height 11
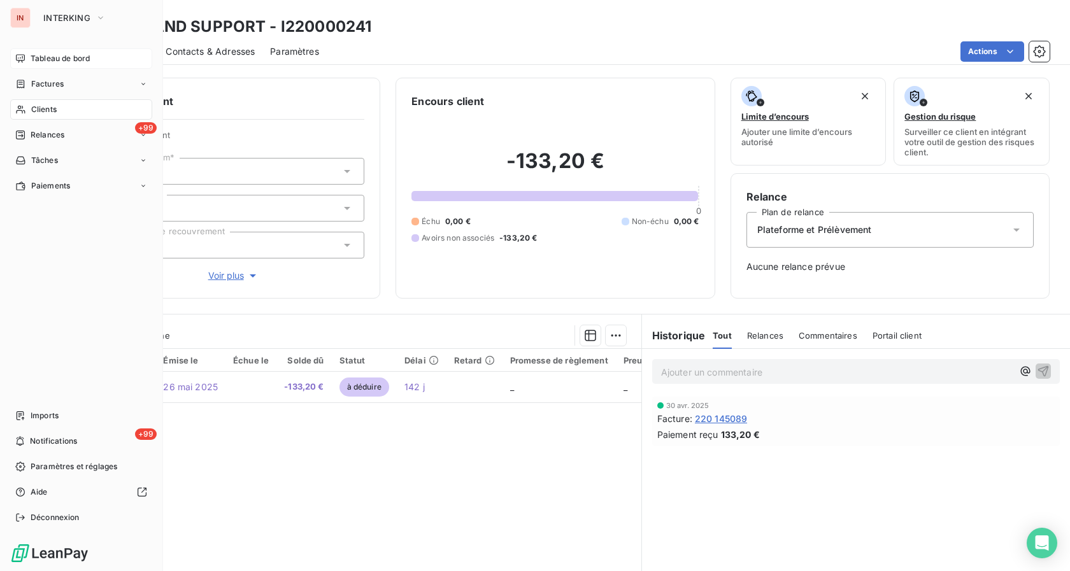
click at [27, 18] on div "IN" at bounding box center [20, 18] width 20 height 20
click at [46, 61] on span "Tableau de bord" at bounding box center [60, 58] width 59 height 11
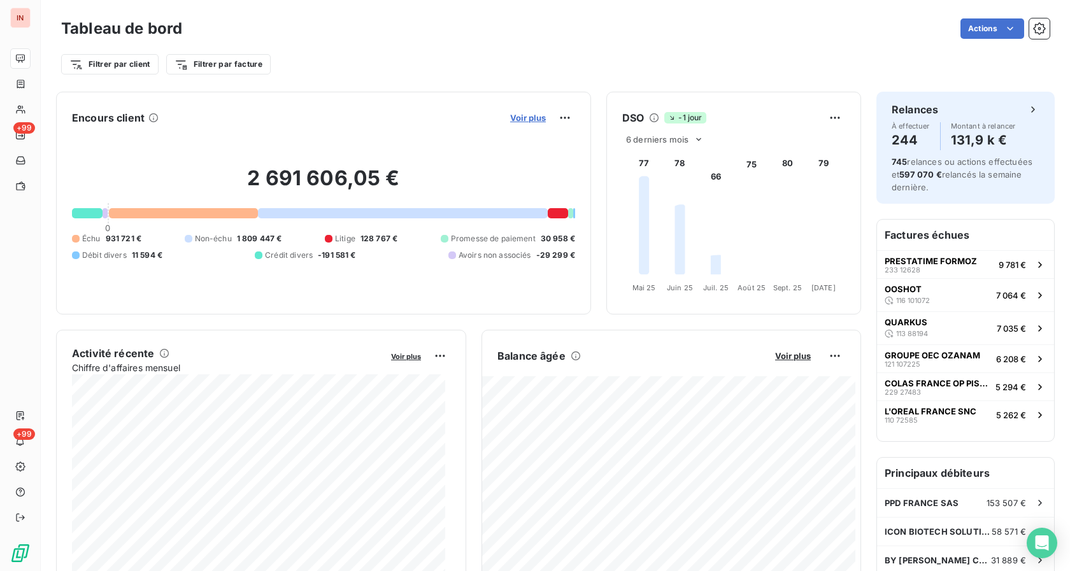
click at [523, 117] on span "Voir plus" at bounding box center [528, 118] width 36 height 10
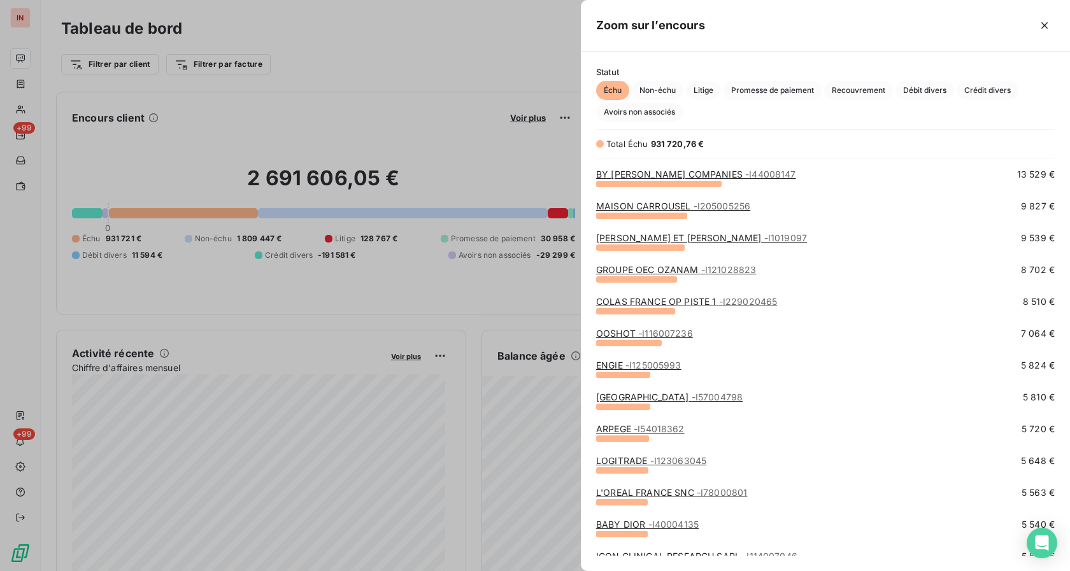
scroll to position [130, 0]
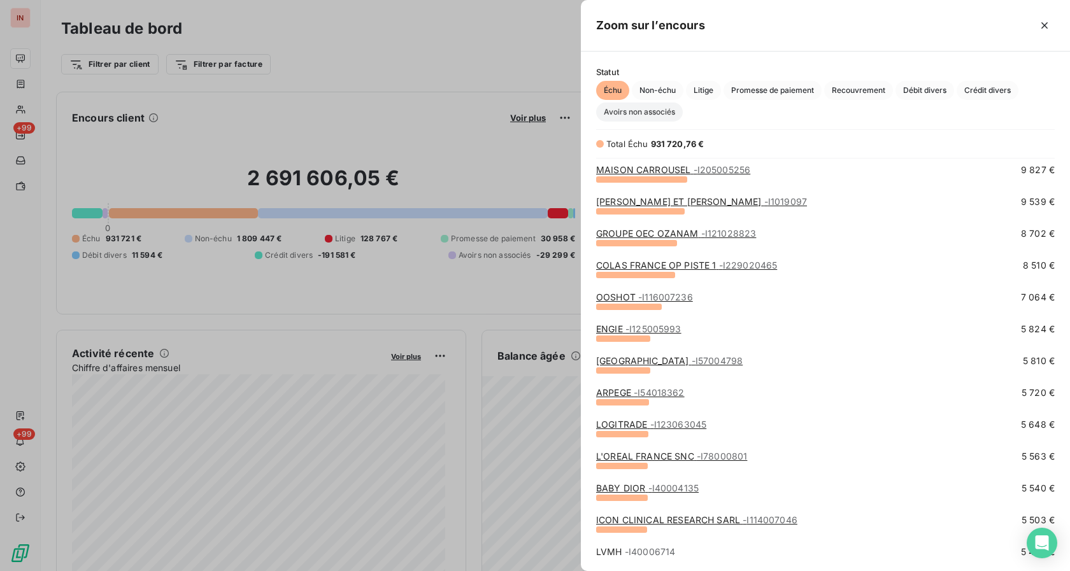
click at [633, 120] on span "Avoirs non associés" at bounding box center [639, 112] width 87 height 19
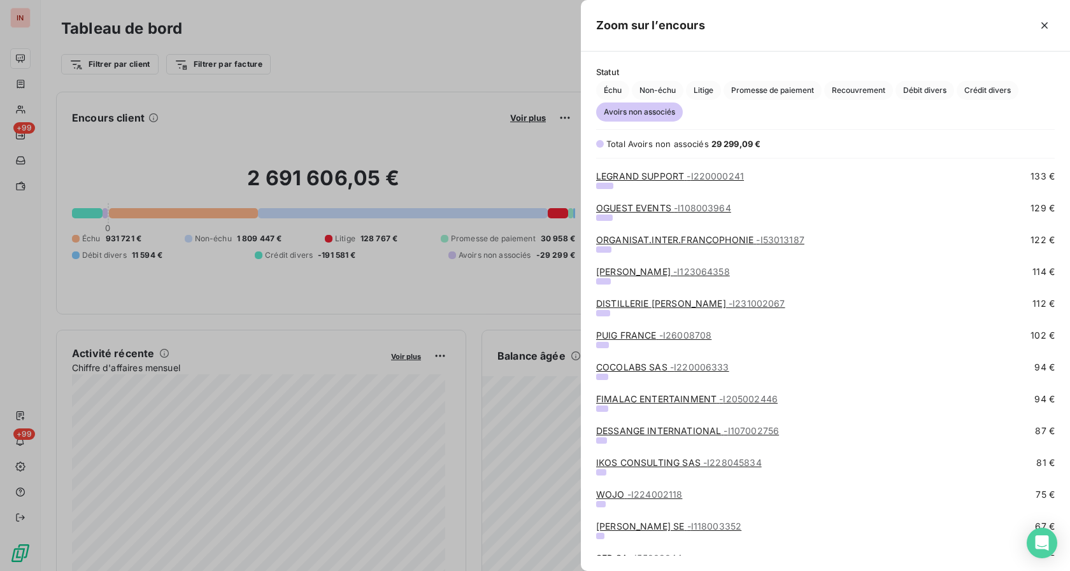
scroll to position [1364, 0]
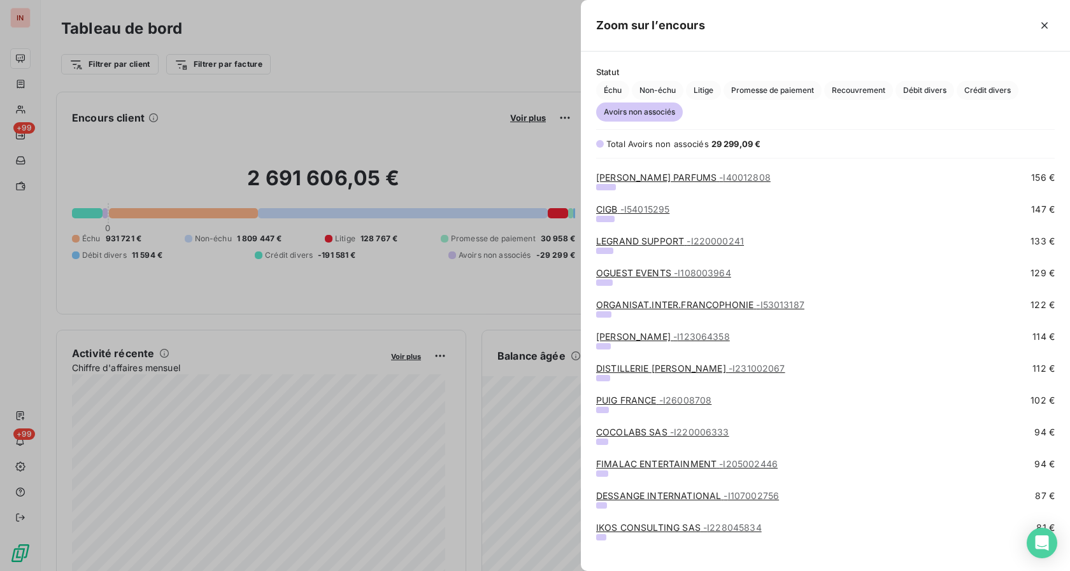
click at [626, 274] on link "OGUEST EVENTS - I108003964" at bounding box center [663, 272] width 135 height 11
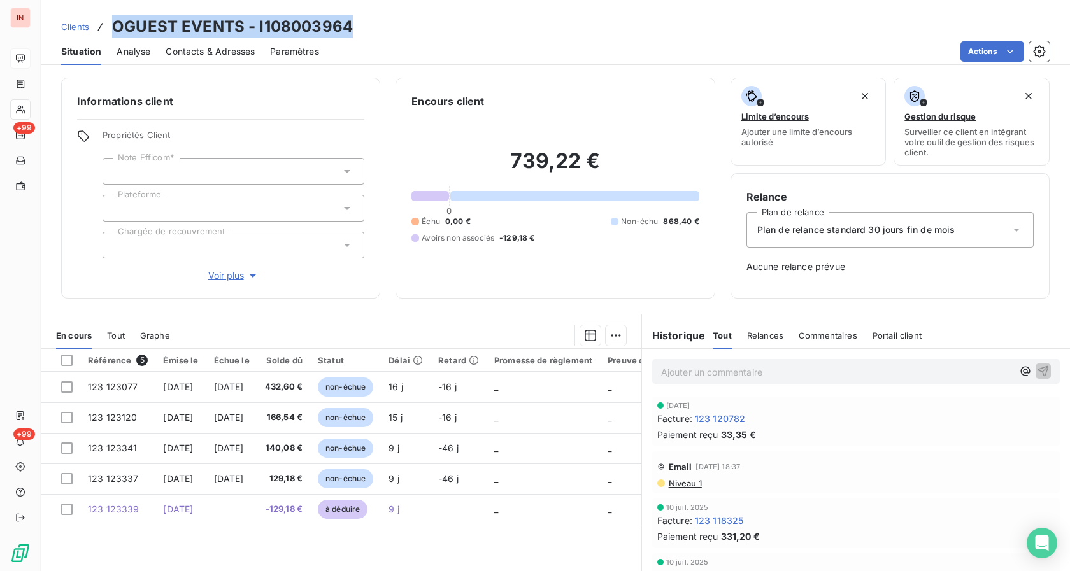
drag, startPoint x: 113, startPoint y: 27, endPoint x: 360, endPoint y: 22, distance: 247.1
click at [360, 22] on div "Clients OGUEST EVENTS - I108003964" at bounding box center [555, 26] width 1029 height 23
click at [864, 544] on div "[DATE] Facture : 123 118325 Paiement reçu 331,20 €" at bounding box center [855, 524] width 407 height 50
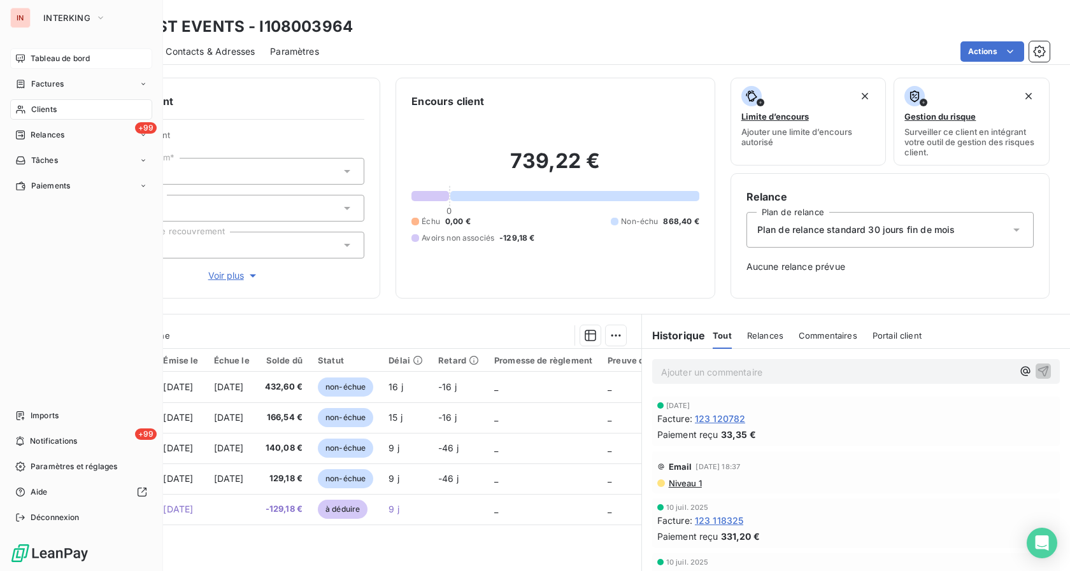
click at [34, 62] on span "Tableau de bord" at bounding box center [60, 58] width 59 height 11
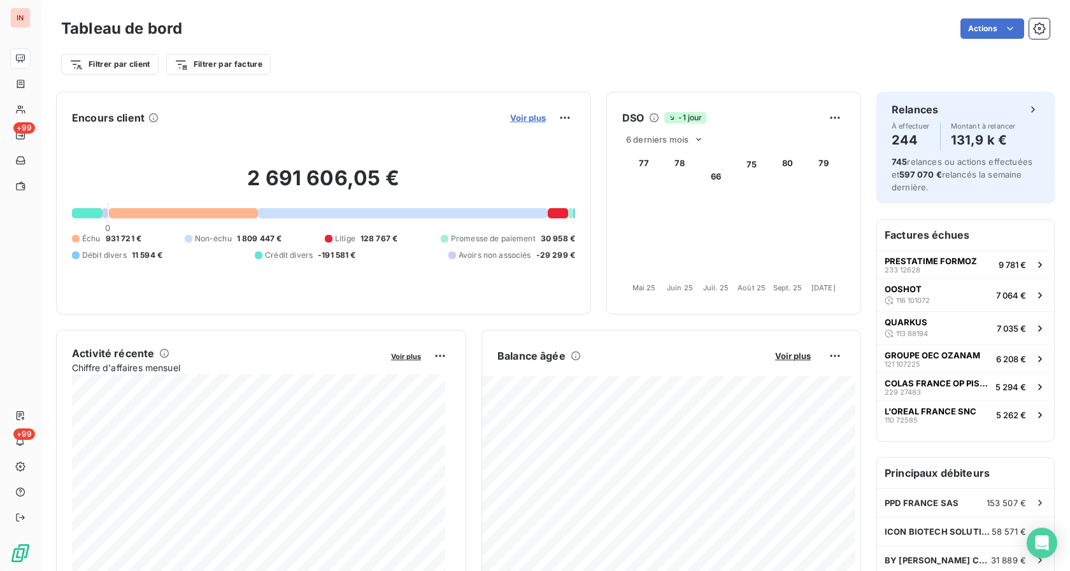
click at [510, 113] on span "Voir plus" at bounding box center [528, 118] width 36 height 10
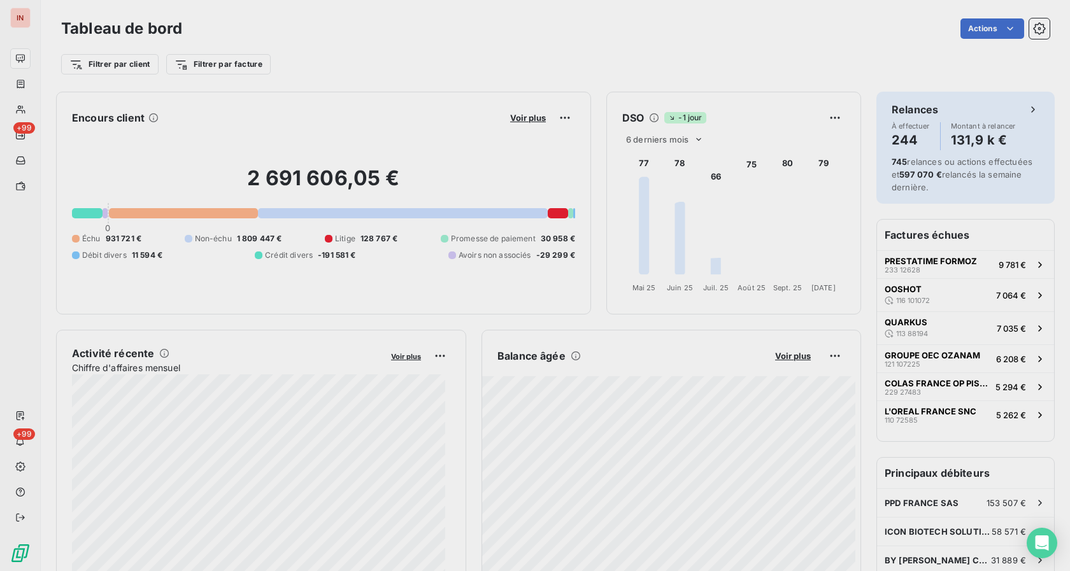
scroll to position [560, 478]
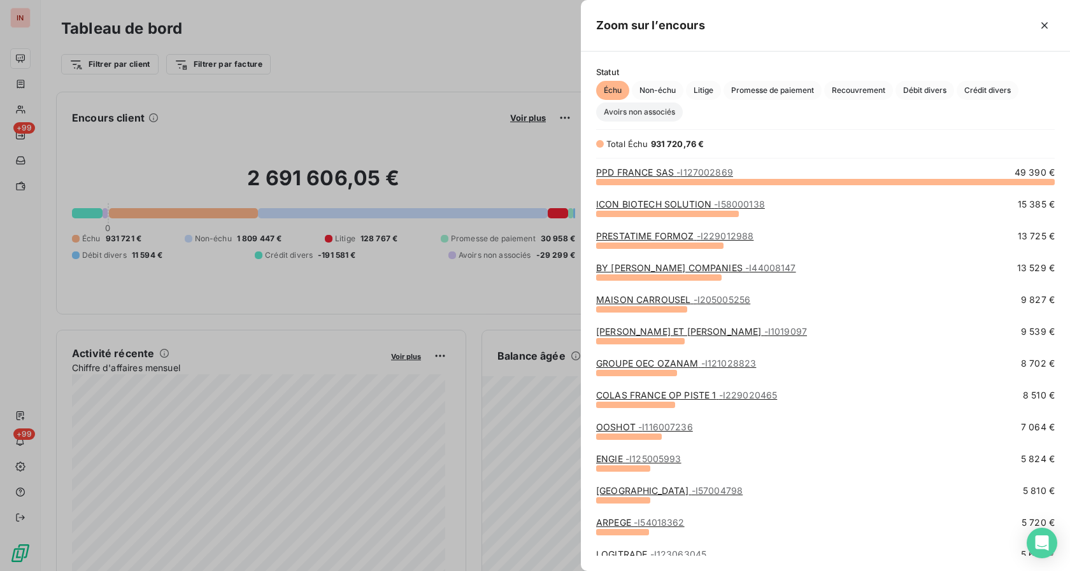
click at [616, 116] on span "Avoirs non associés" at bounding box center [639, 112] width 87 height 19
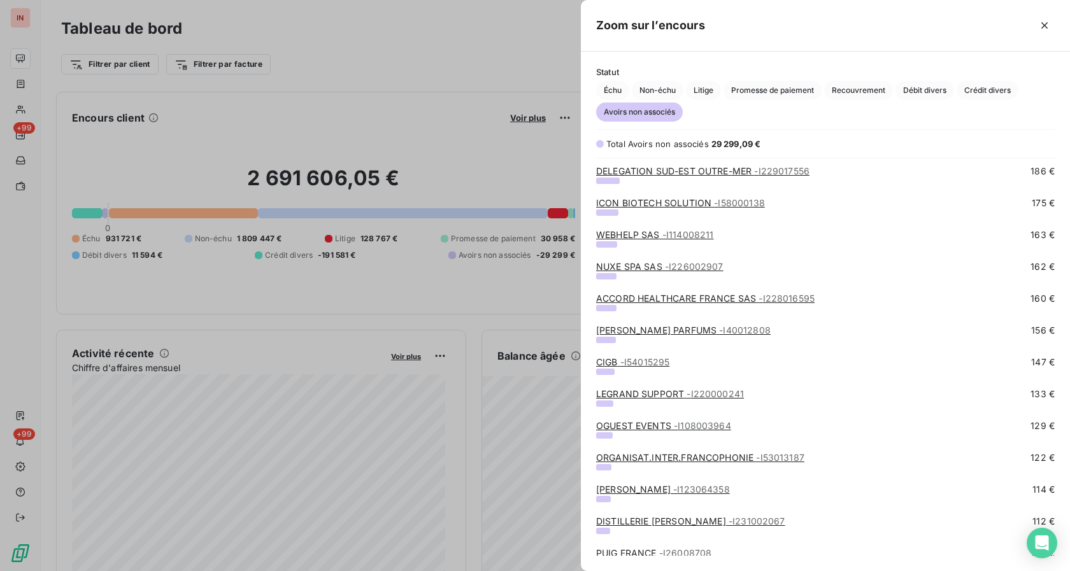
scroll to position [1234, 0]
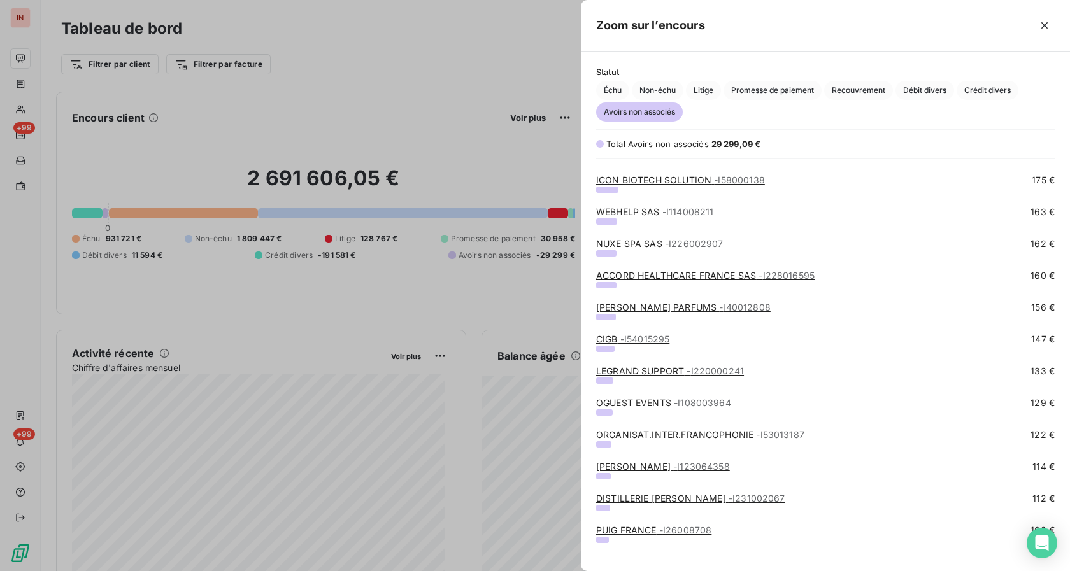
click at [628, 437] on link "ORGANISAT.INTER.FRANCOPHONIE - I53013187" at bounding box center [700, 434] width 208 height 11
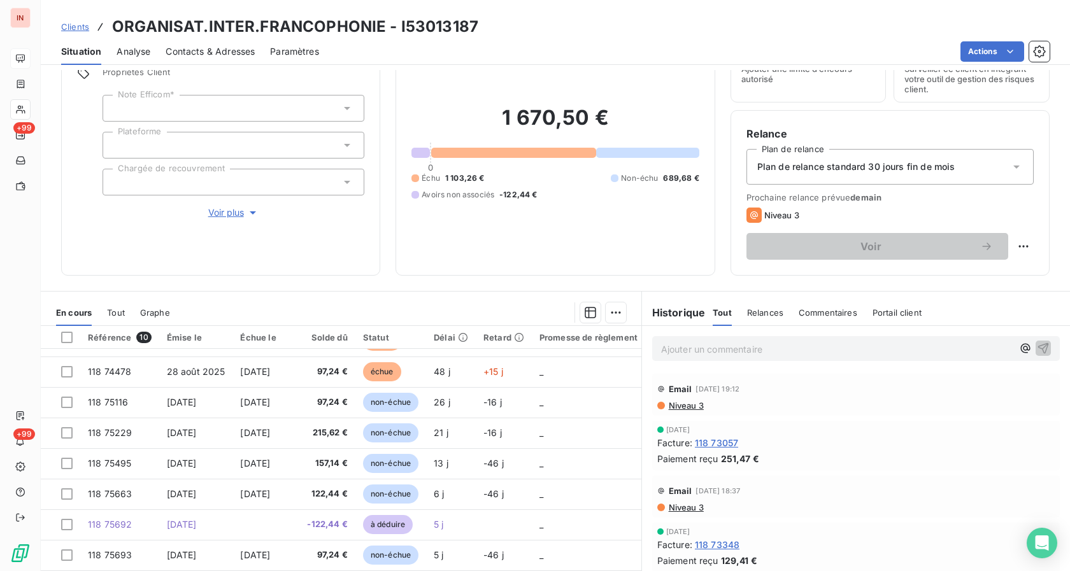
scroll to position [101, 0]
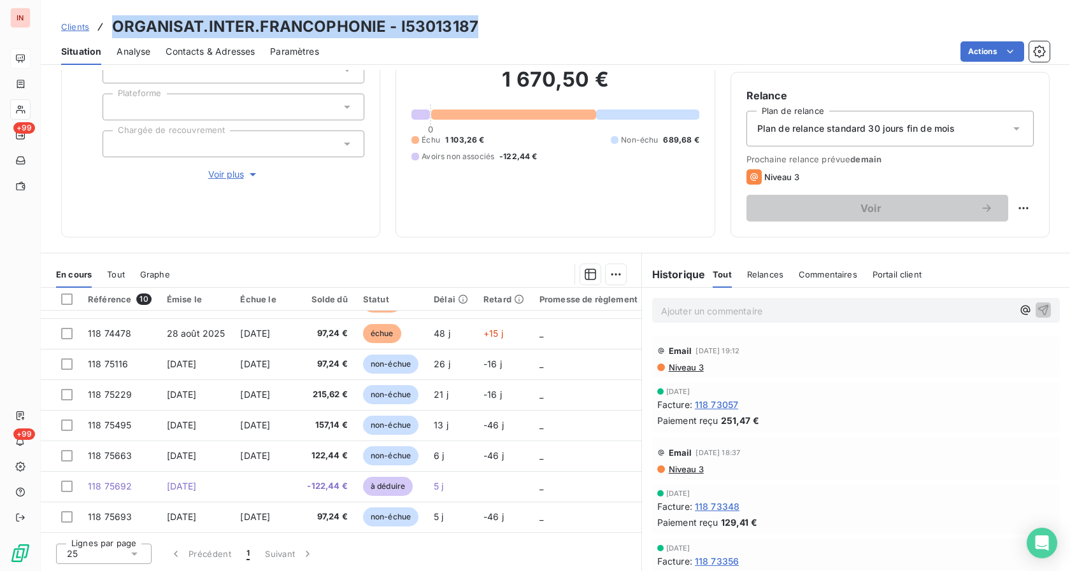
drag, startPoint x: 120, startPoint y: 29, endPoint x: 475, endPoint y: 24, distance: 355.3
click at [475, 24] on div "Clients ORGANISAT.INTER.FRANCOPHONIE - I53013187" at bounding box center [555, 26] width 1029 height 23
click at [858, 434] on div "[DATE] Facture : 118 73057 Paiement reçu 251,47 €" at bounding box center [856, 407] width 428 height 55
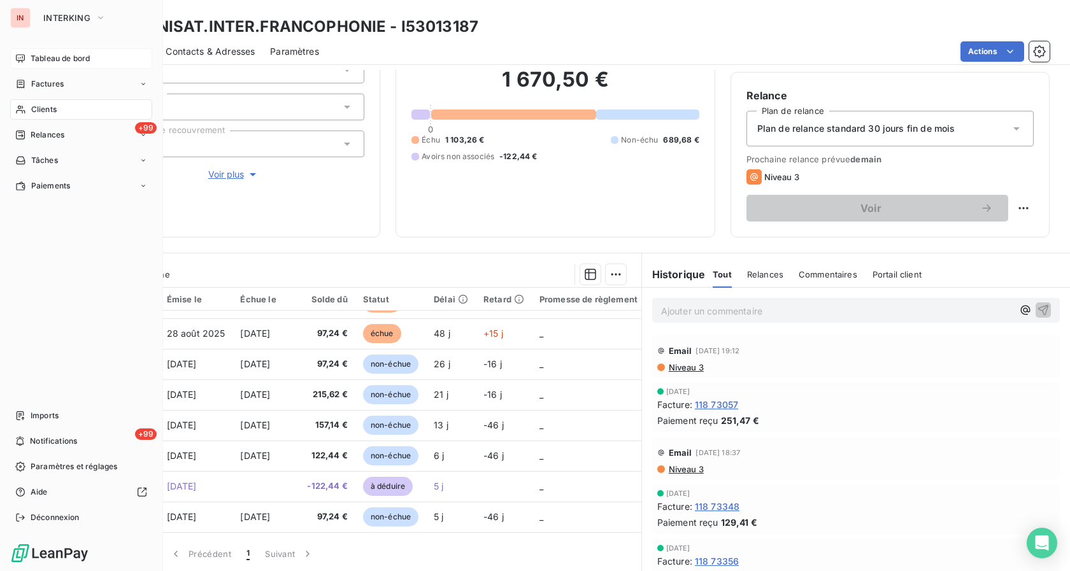
click at [41, 62] on span "Tableau de bord" at bounding box center [60, 58] width 59 height 11
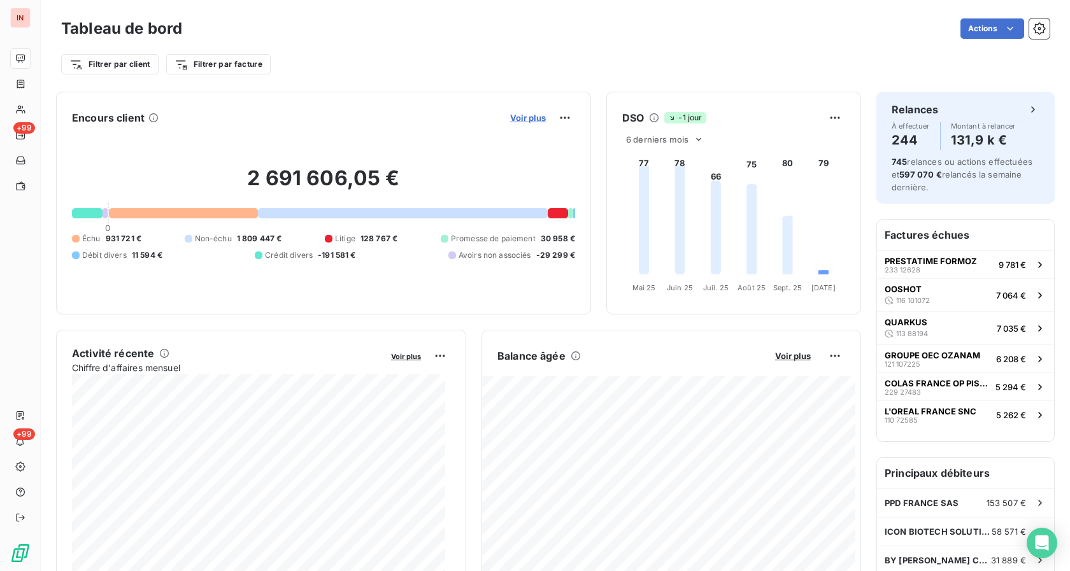
click at [519, 118] on span "Voir plus" at bounding box center [528, 118] width 36 height 10
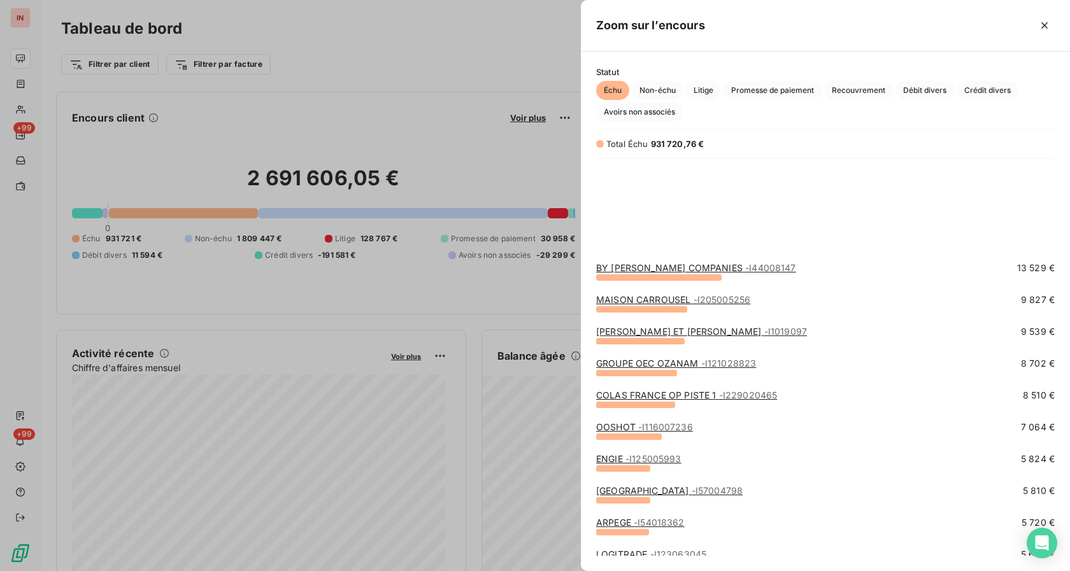
scroll to position [260, 0]
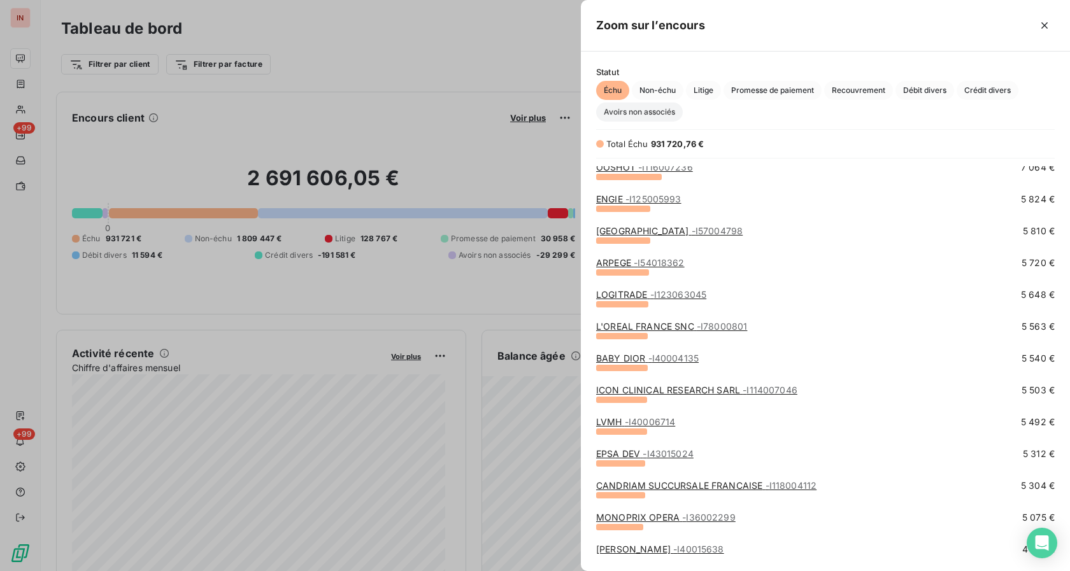
click at [640, 113] on span "Avoirs non associés" at bounding box center [639, 112] width 87 height 19
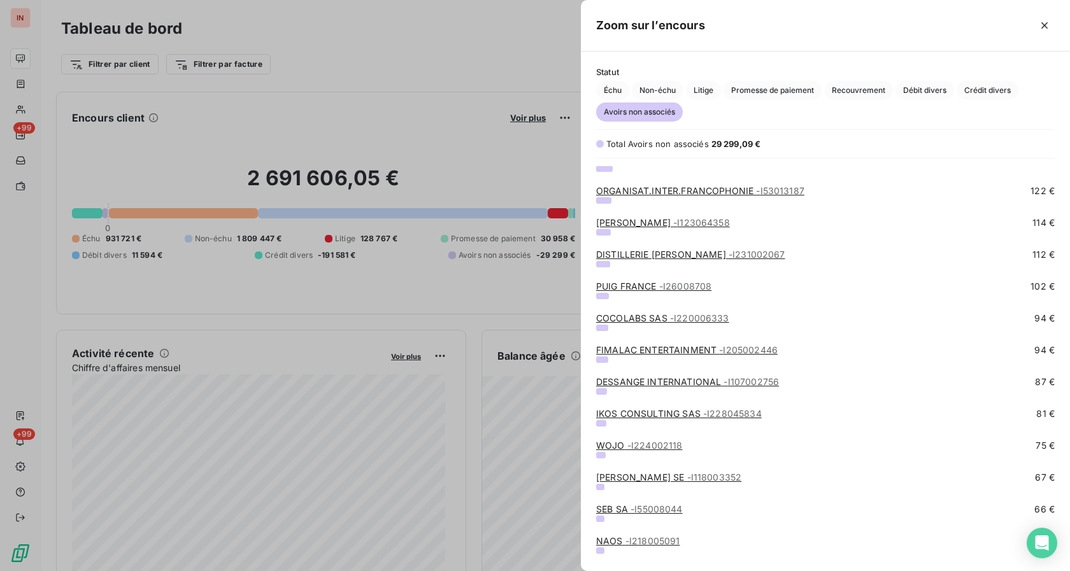
scroll to position [1494, 0]
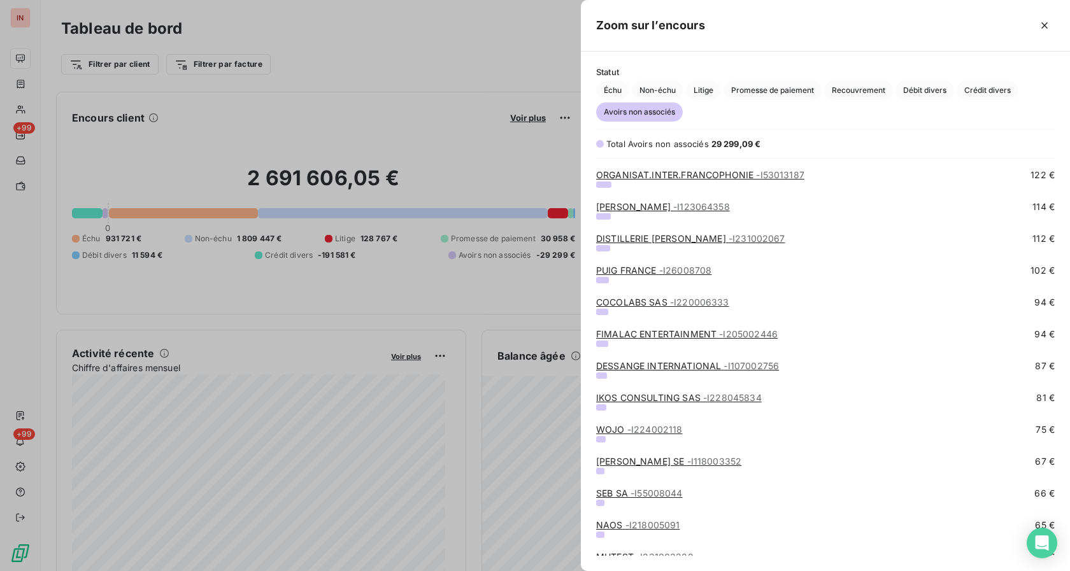
click at [622, 208] on link "HILTI FRANCE - I123064358" at bounding box center [663, 206] width 134 height 11
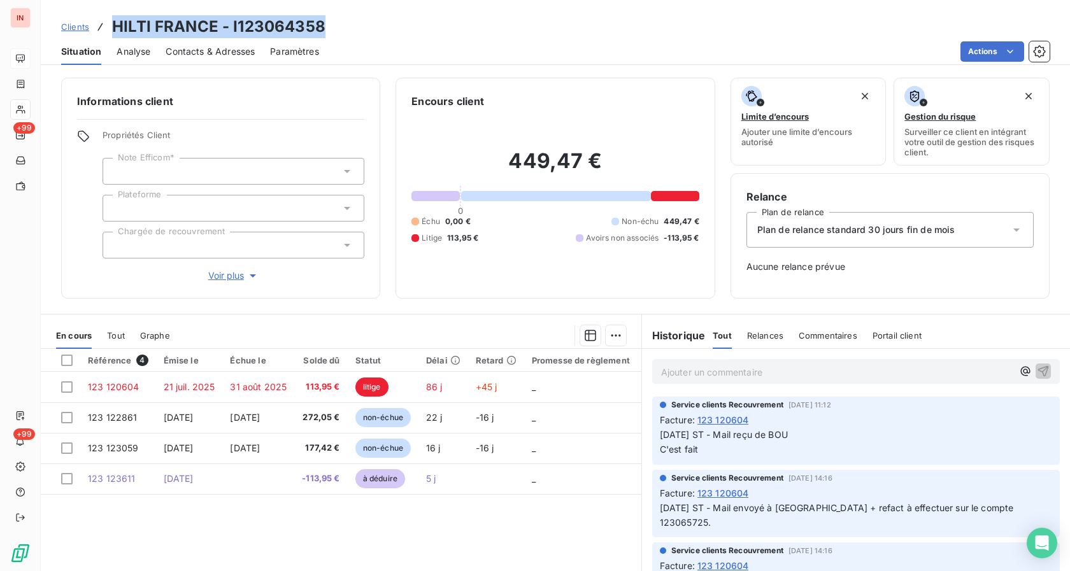
drag, startPoint x: 111, startPoint y: 25, endPoint x: 323, endPoint y: 36, distance: 212.3
click at [323, 36] on div "Clients HILTI FRANCE - I123064358" at bounding box center [555, 26] width 1029 height 23
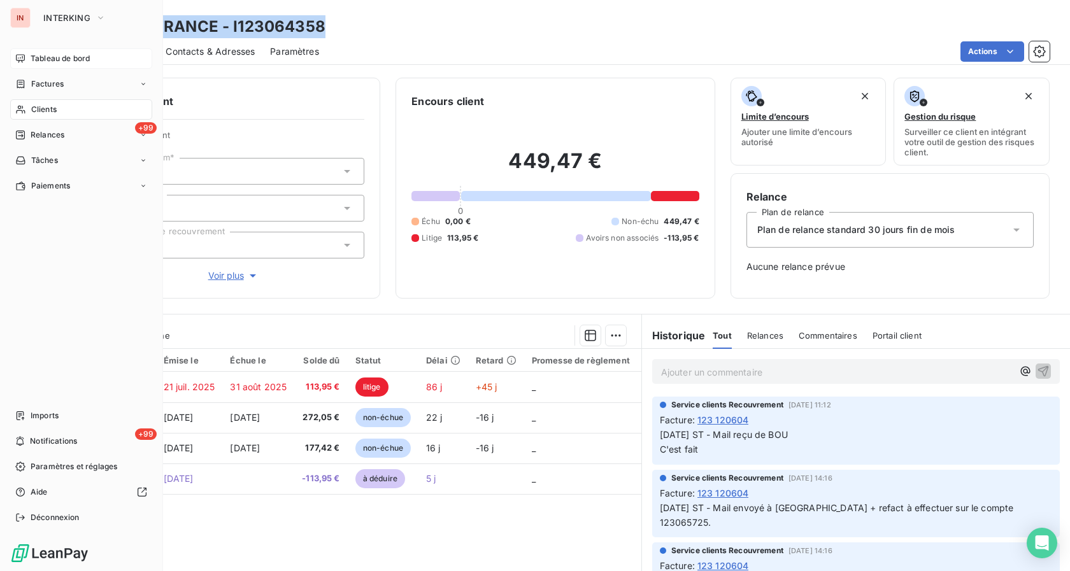
click at [36, 53] on span "Tableau de bord" at bounding box center [60, 58] width 59 height 11
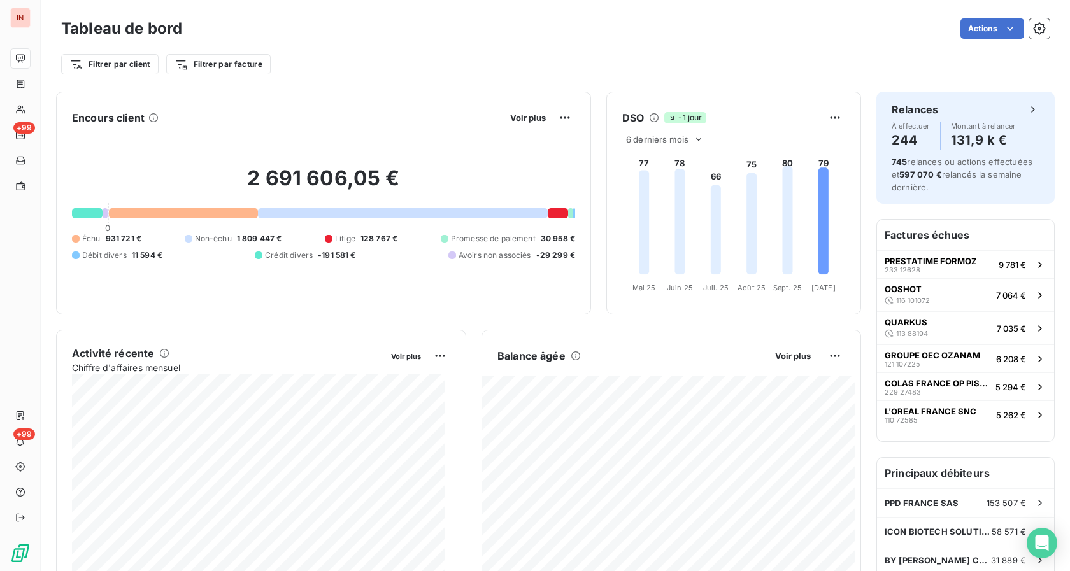
click at [522, 106] on div "Encours client Voir plus 2 691 606,05 € 0 Échu 931 721 € Non-échu 1 809 447 € L…" at bounding box center [323, 203] width 535 height 223
click at [523, 114] on button "Voir plus" at bounding box center [527, 117] width 43 height 11
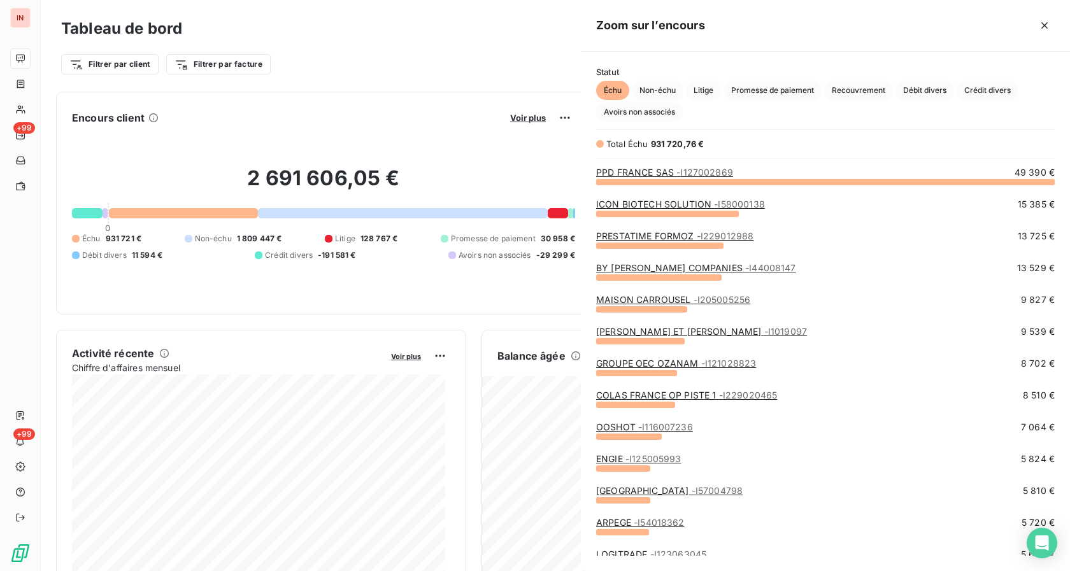
scroll to position [560, 478]
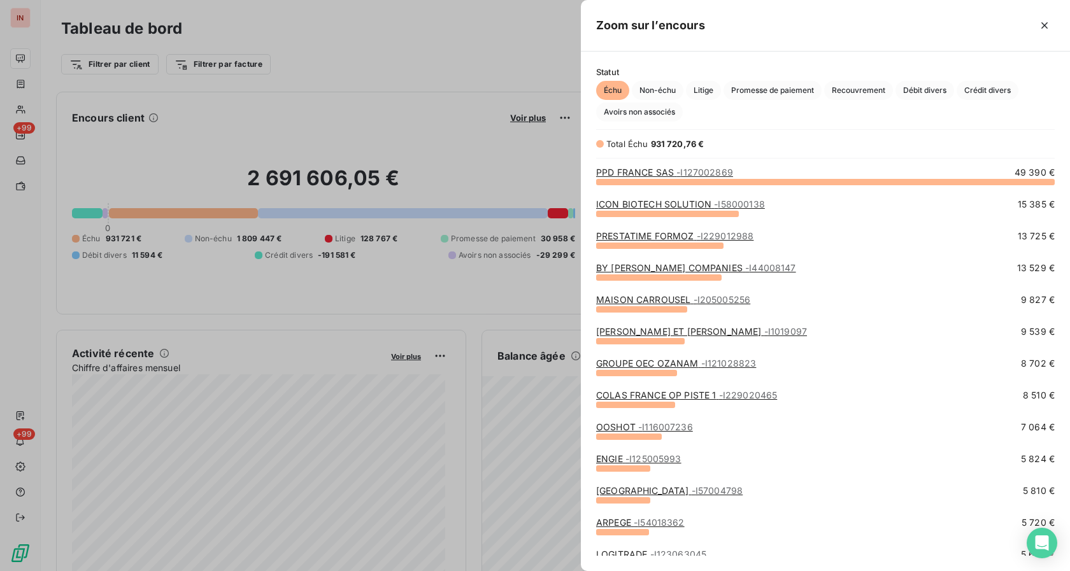
drag, startPoint x: 618, startPoint y: 111, endPoint x: 662, endPoint y: 136, distance: 50.5
click at [619, 115] on span "Avoirs non associés" at bounding box center [639, 112] width 87 height 19
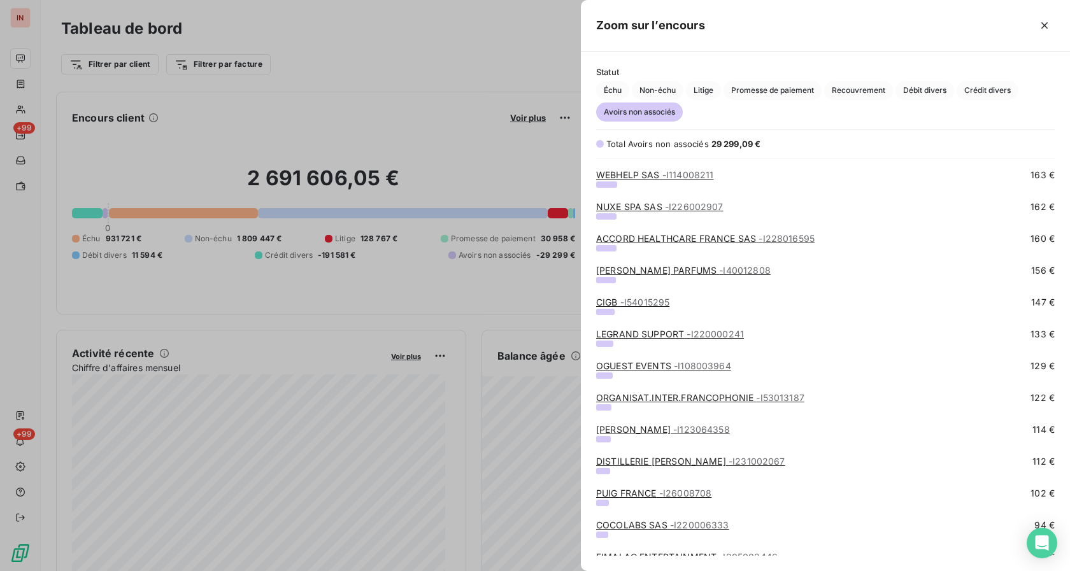
scroll to position [1334, 0]
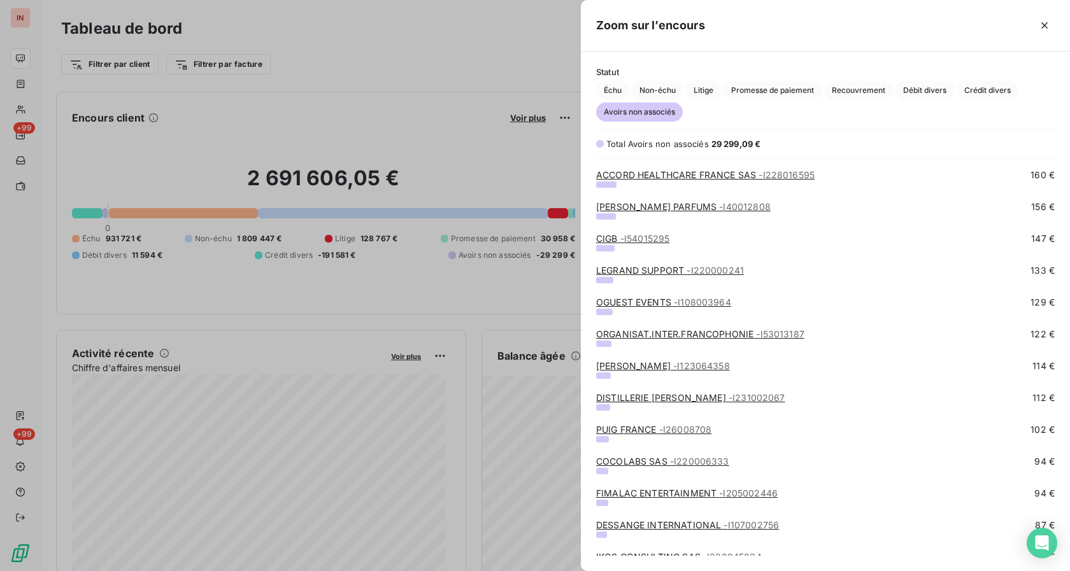
click at [668, 400] on link "DISTILLERIE [PERSON_NAME] - I231002067" at bounding box center [690, 397] width 189 height 11
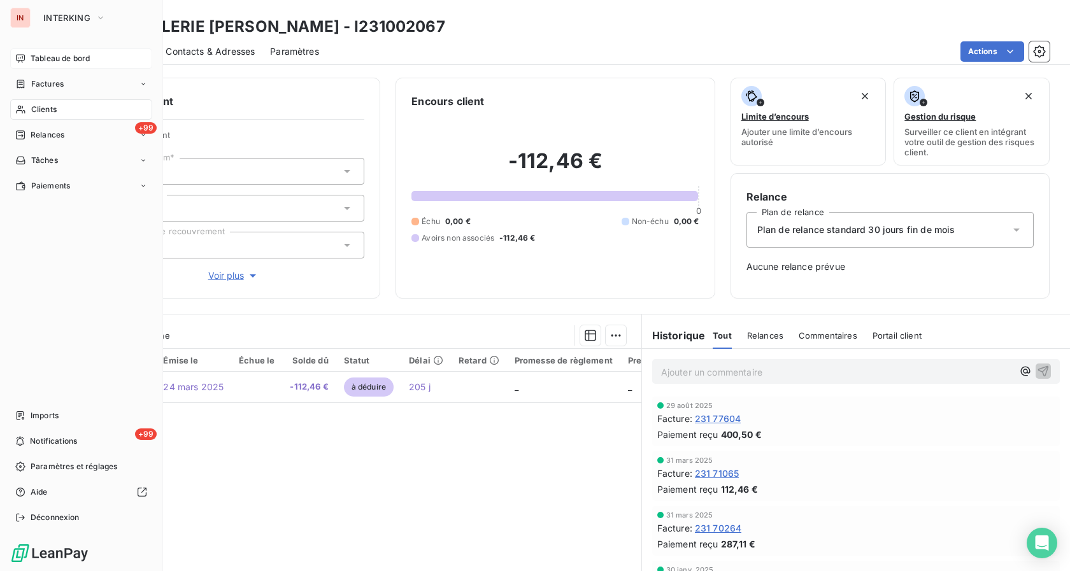
click at [43, 60] on span "Tableau de bord" at bounding box center [60, 58] width 59 height 11
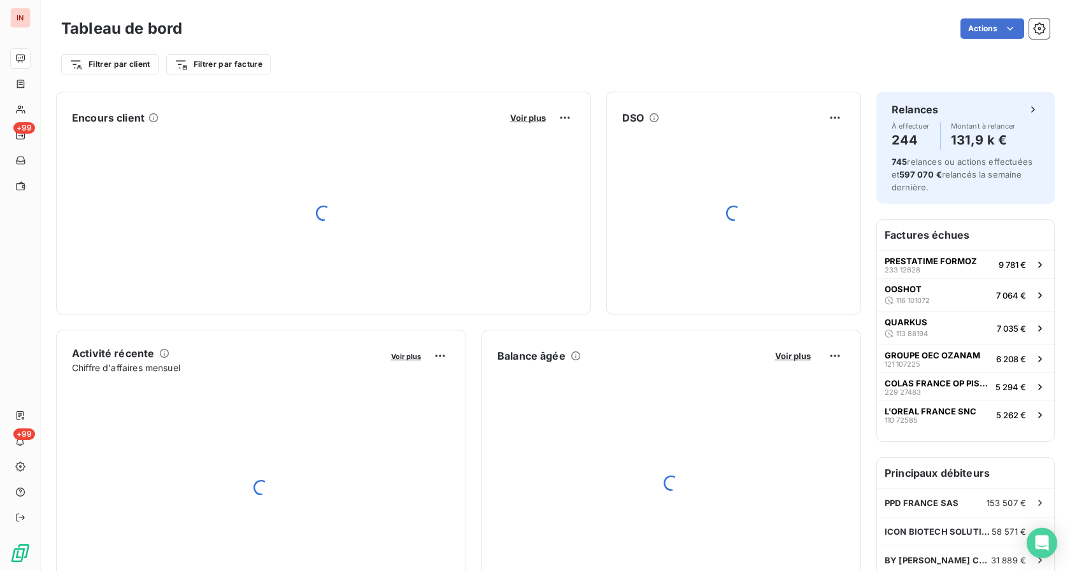
click at [539, 117] on div "Voir plus" at bounding box center [540, 118] width 69 height 20
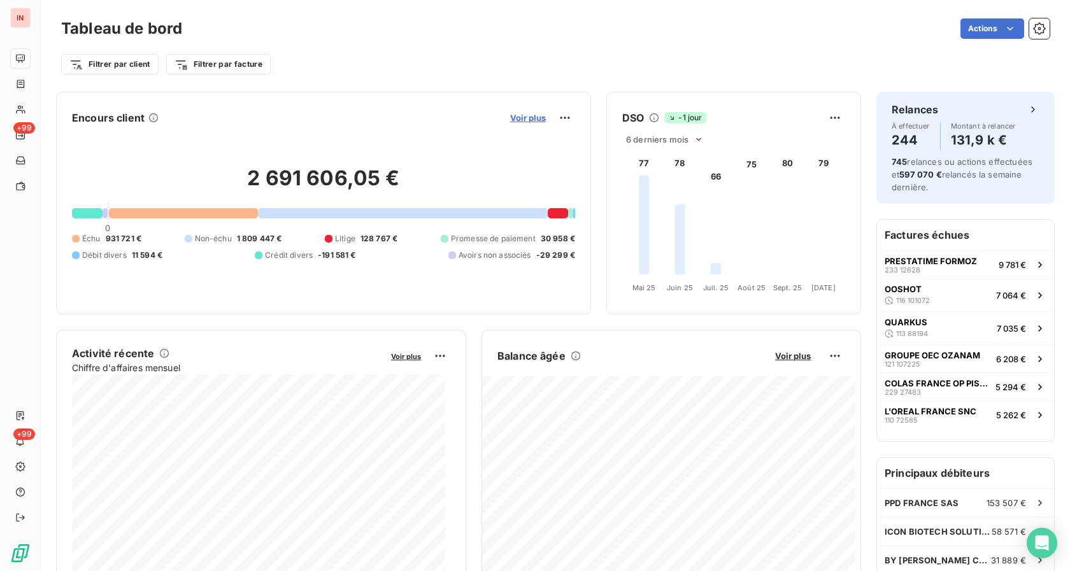
click at [525, 121] on span "Voir plus" at bounding box center [528, 118] width 36 height 10
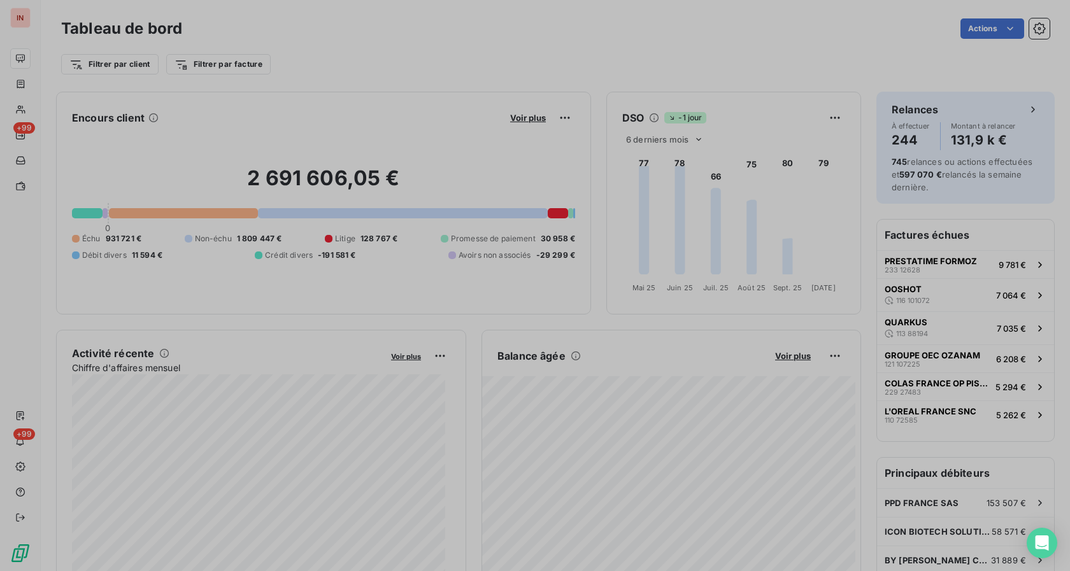
scroll to position [560, 478]
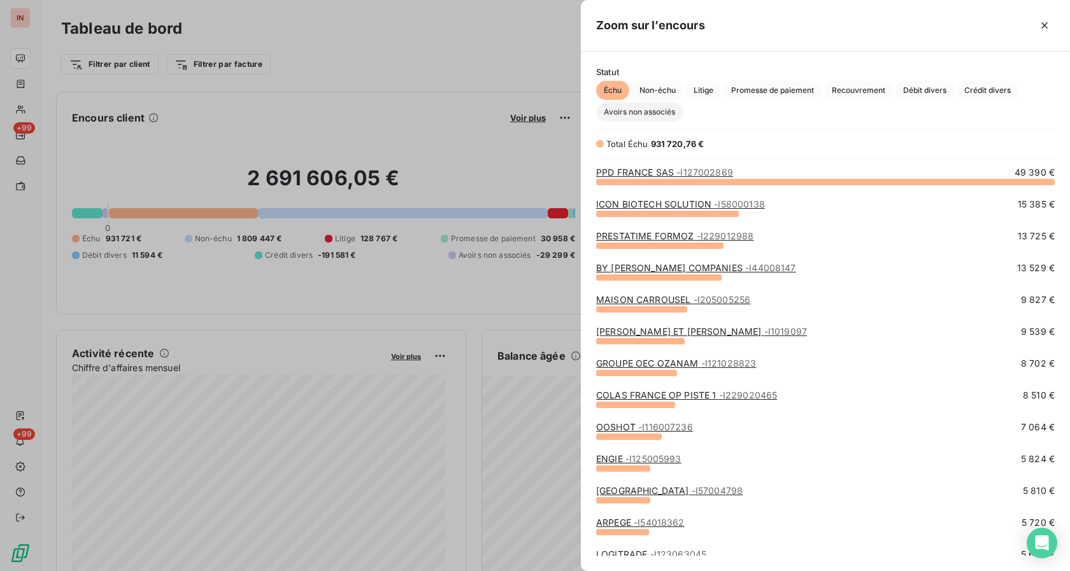
click at [651, 110] on span "Avoirs non associés" at bounding box center [639, 112] width 87 height 19
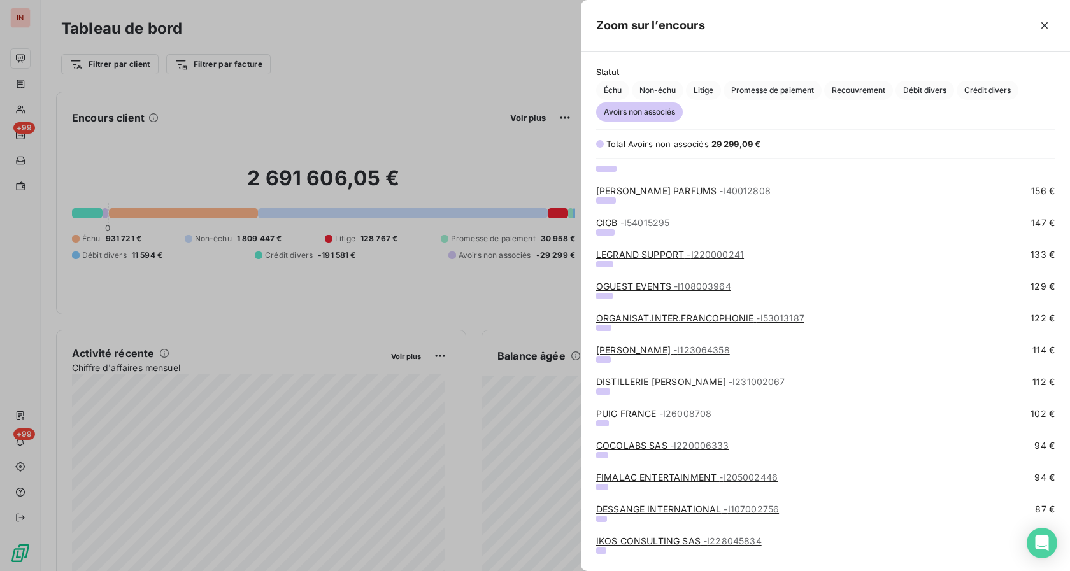
scroll to position [1320, 0]
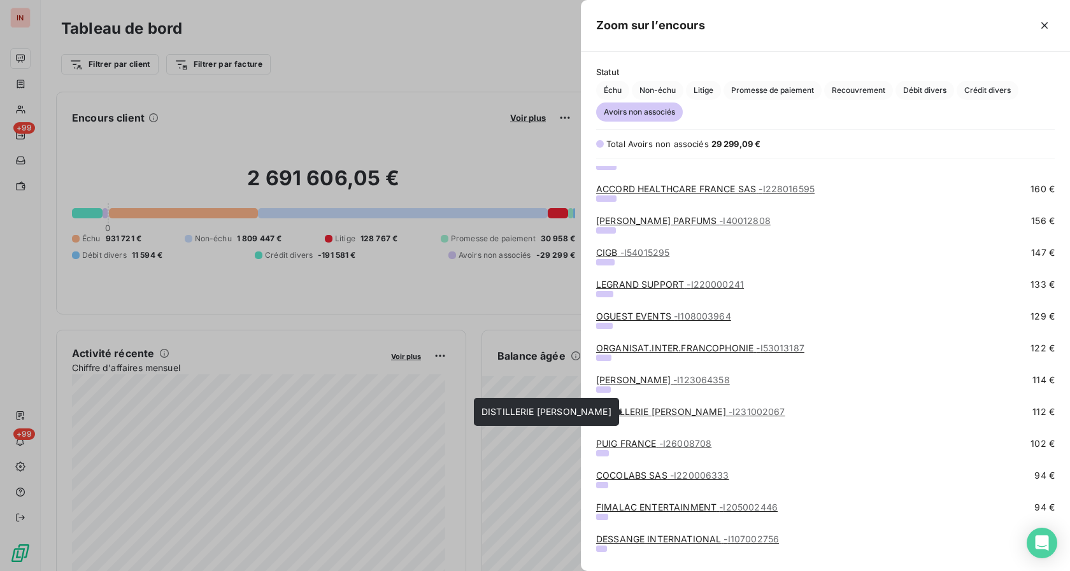
click at [629, 409] on link "DISTILLERIE [PERSON_NAME] - I231002067" at bounding box center [690, 411] width 189 height 11
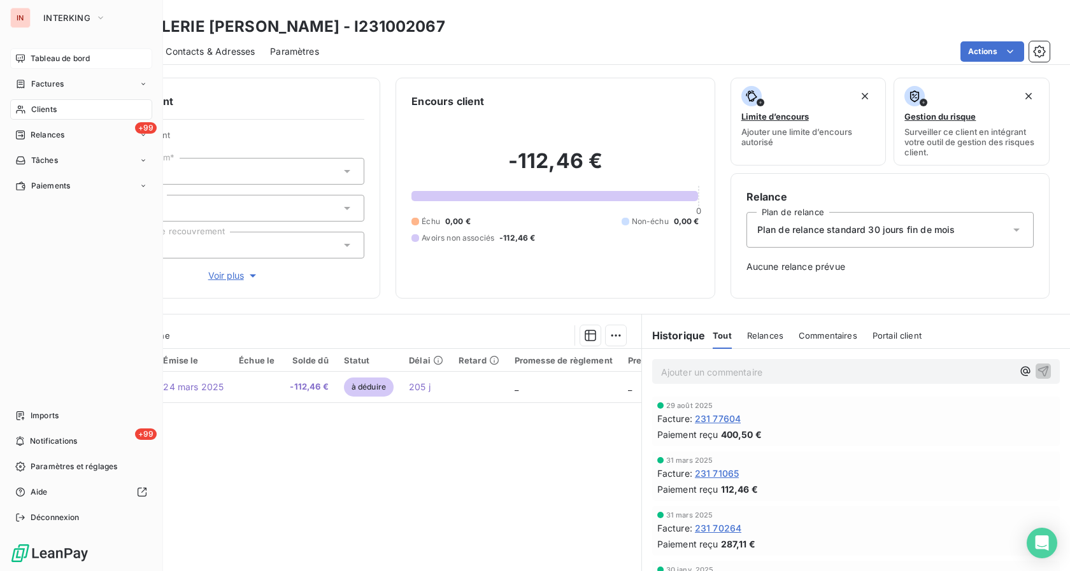
click at [35, 55] on span "Tableau de bord" at bounding box center [60, 58] width 59 height 11
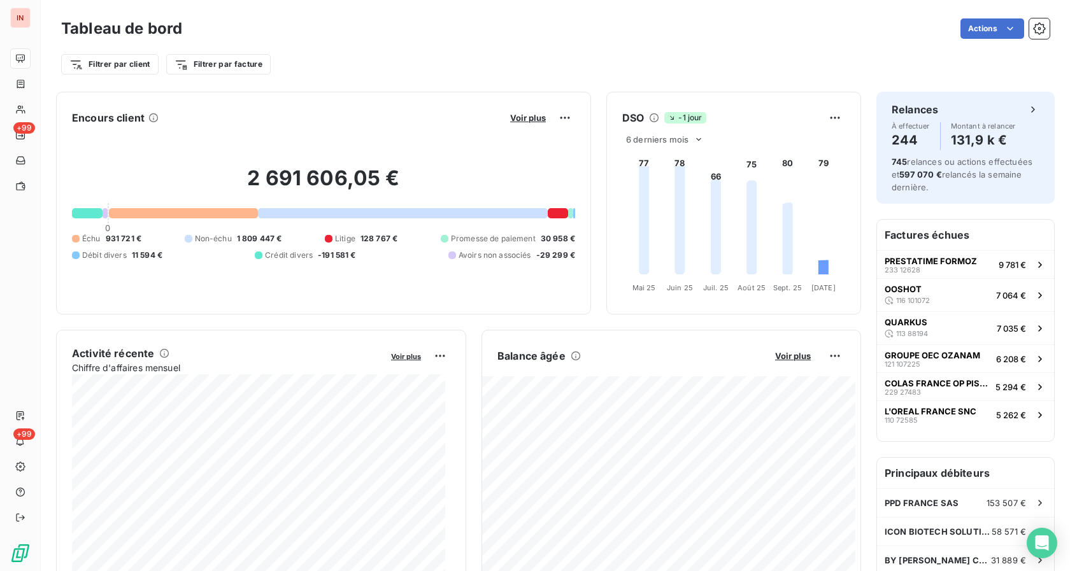
click at [528, 111] on div "Voir plus" at bounding box center [540, 118] width 69 height 20
click at [527, 115] on span "Voir plus" at bounding box center [528, 118] width 36 height 10
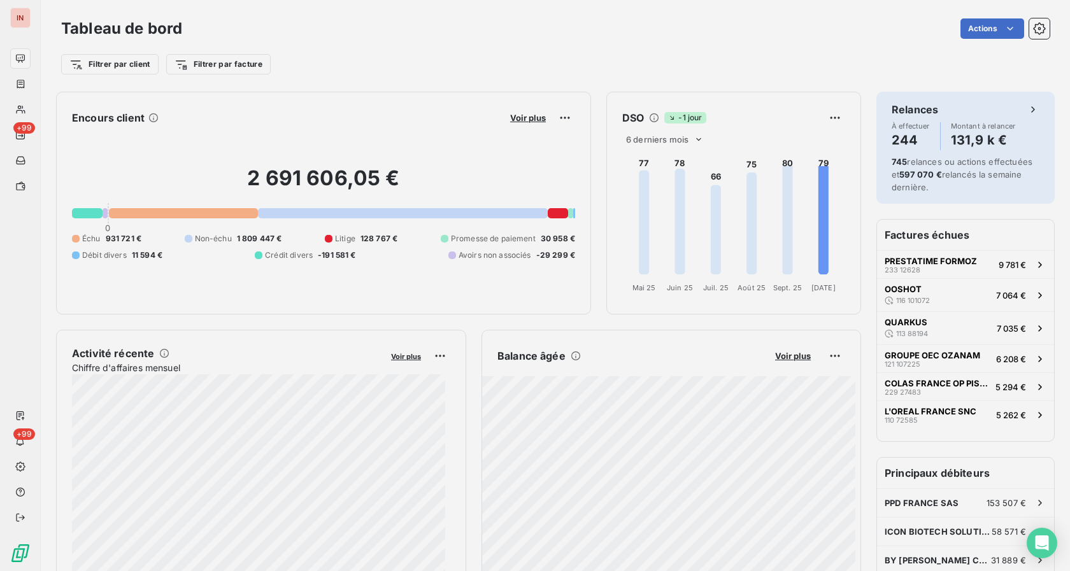
scroll to position [560, 478]
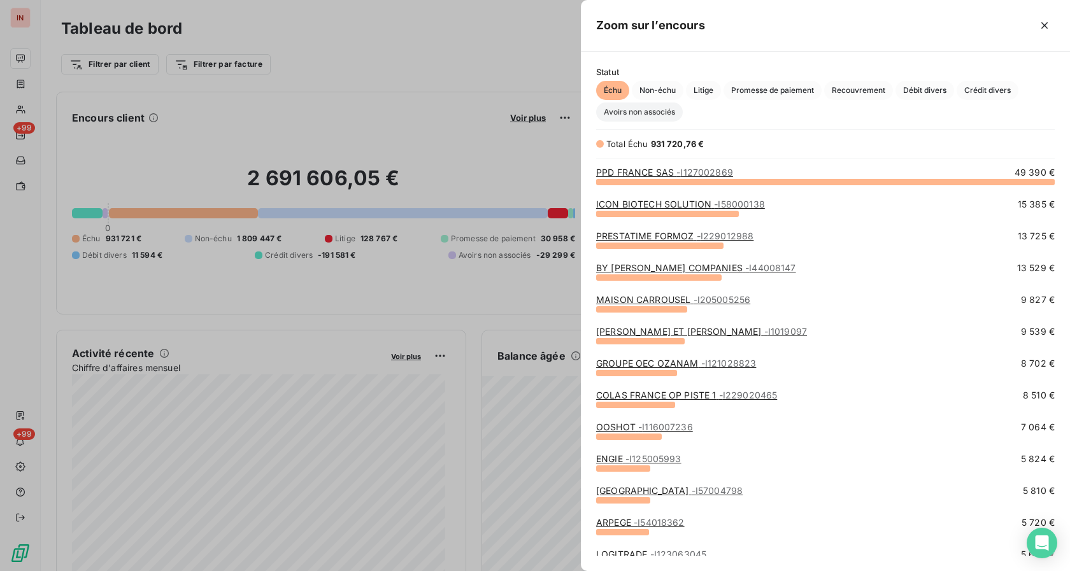
click at [630, 108] on span "Avoirs non associés" at bounding box center [639, 112] width 87 height 19
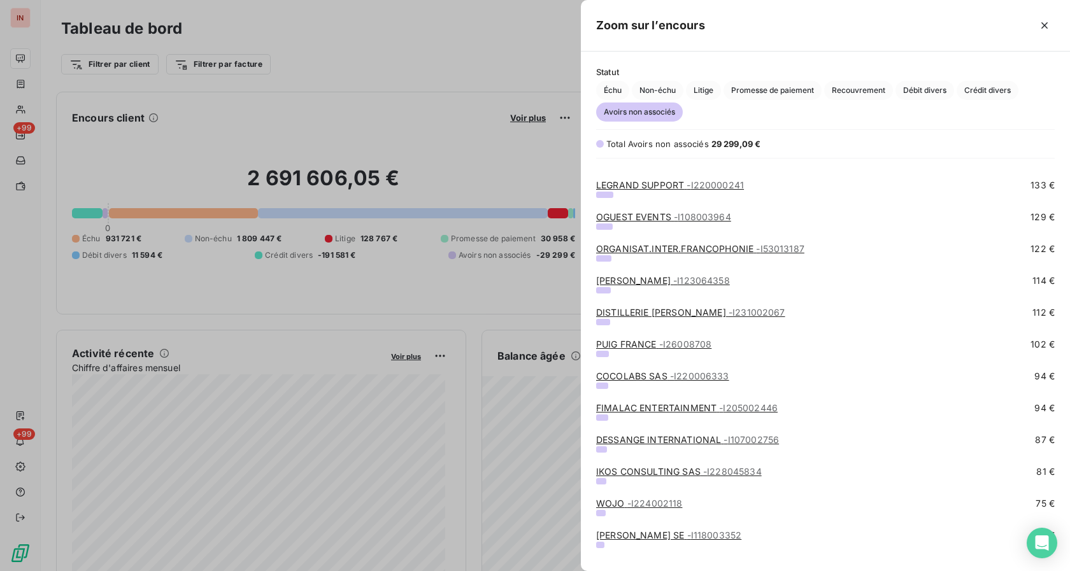
scroll to position [1364, 0]
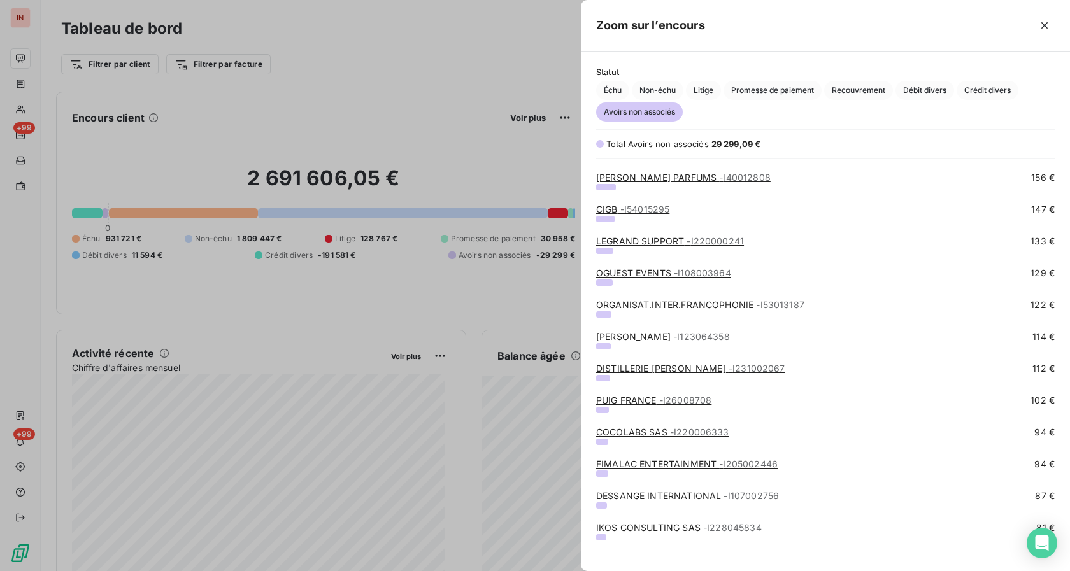
click at [635, 399] on link "PUIG FRANCE - I26008708" at bounding box center [653, 400] width 115 height 11
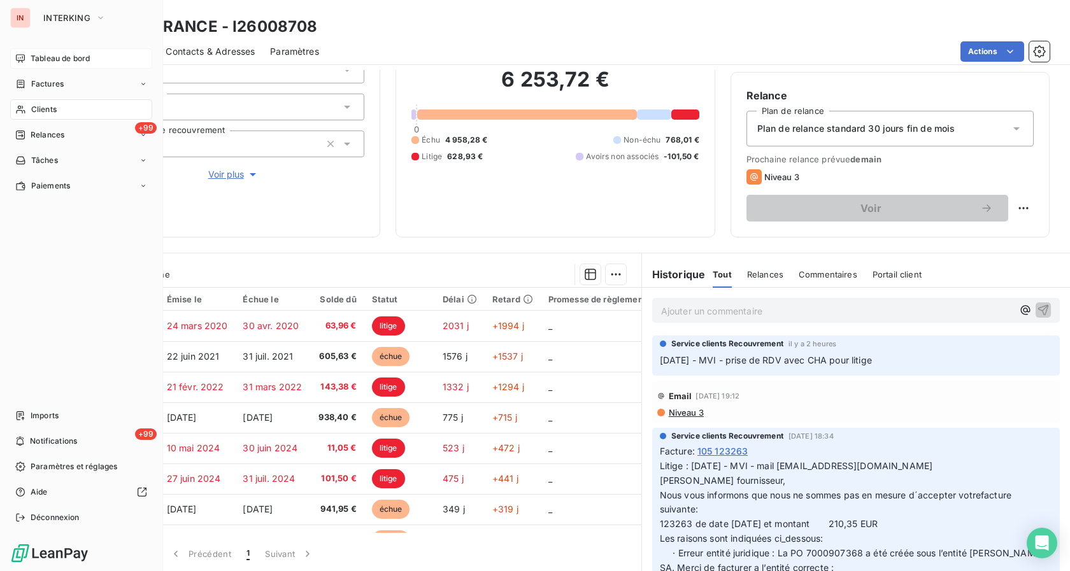
click at [44, 62] on span "Tableau de bord" at bounding box center [60, 58] width 59 height 11
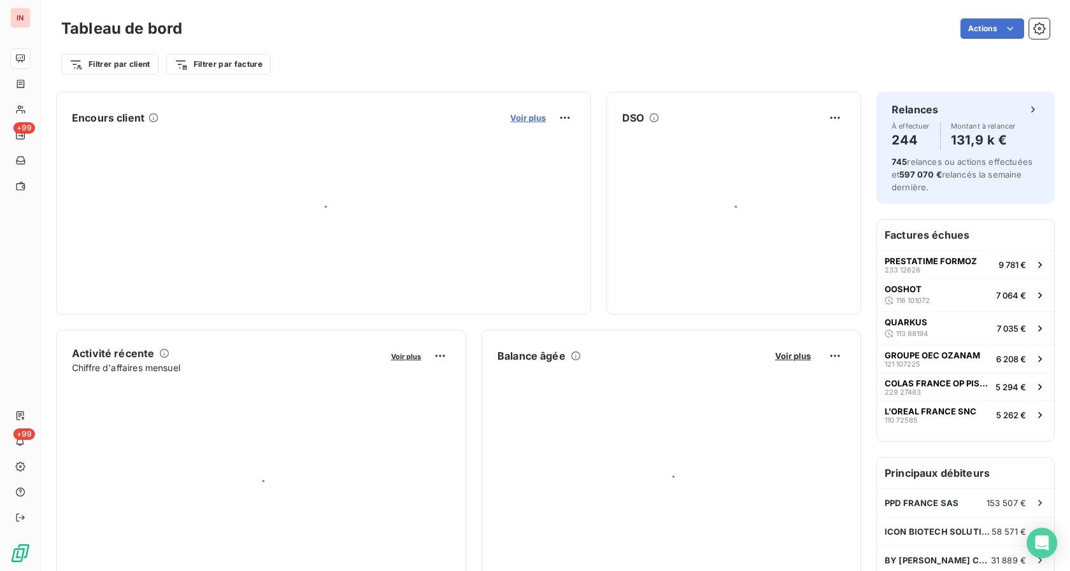
click at [517, 115] on span "Voir plus" at bounding box center [528, 118] width 36 height 10
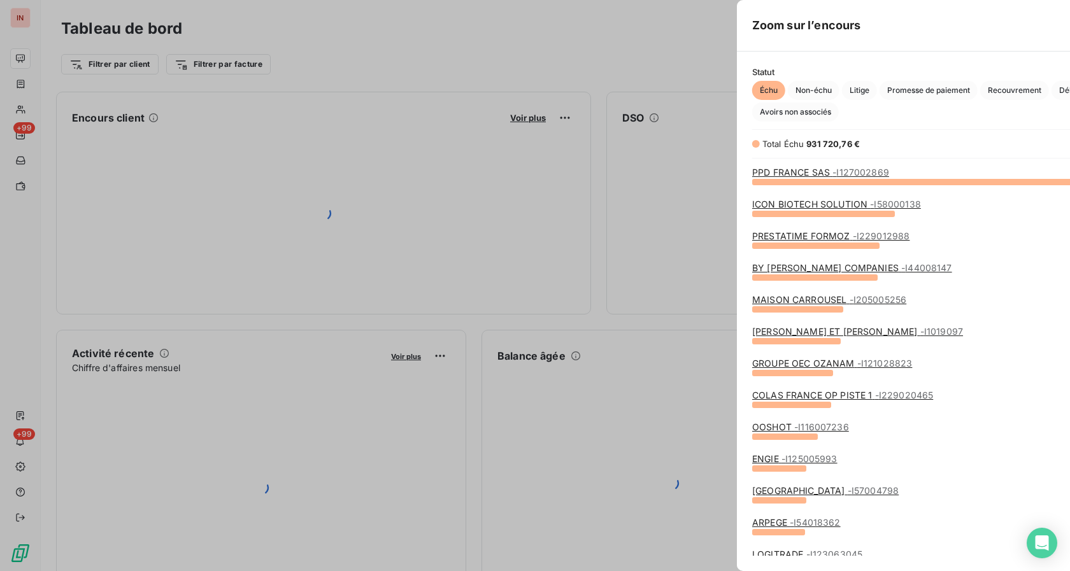
scroll to position [560, 478]
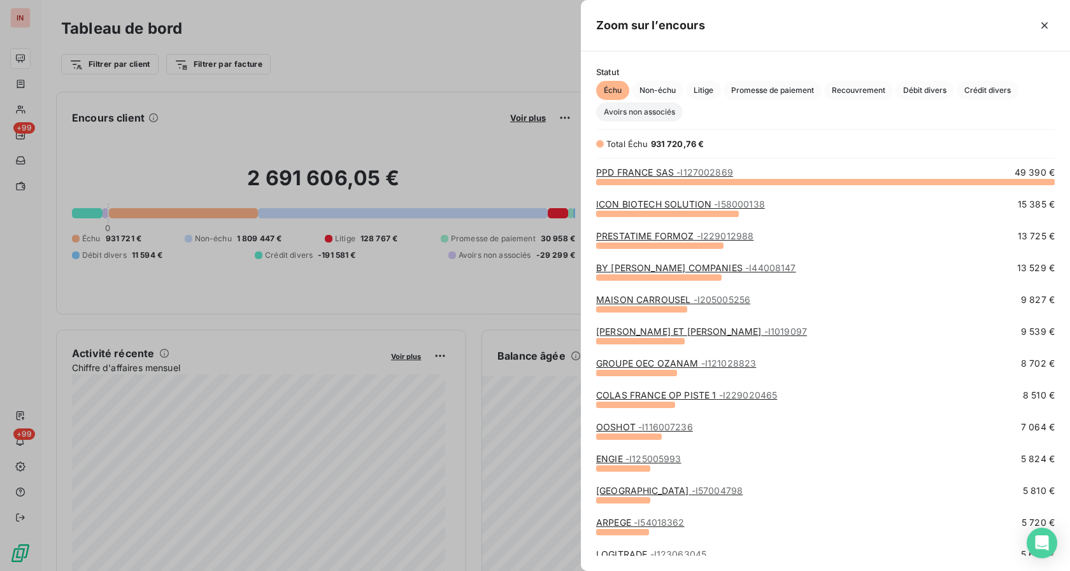
click at [636, 115] on span "Avoirs non associés" at bounding box center [639, 112] width 87 height 19
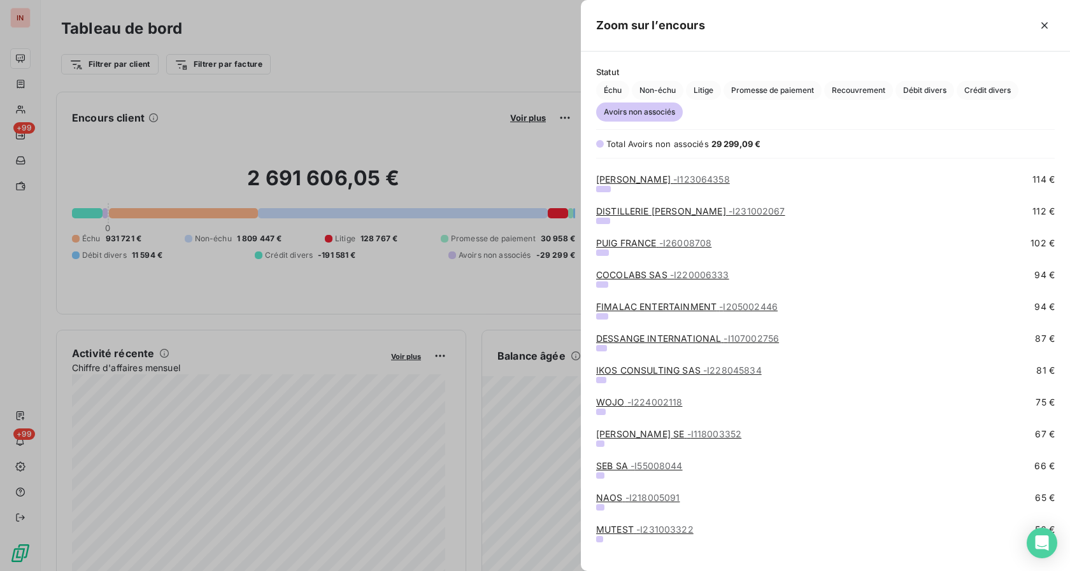
scroll to position [1494, 0]
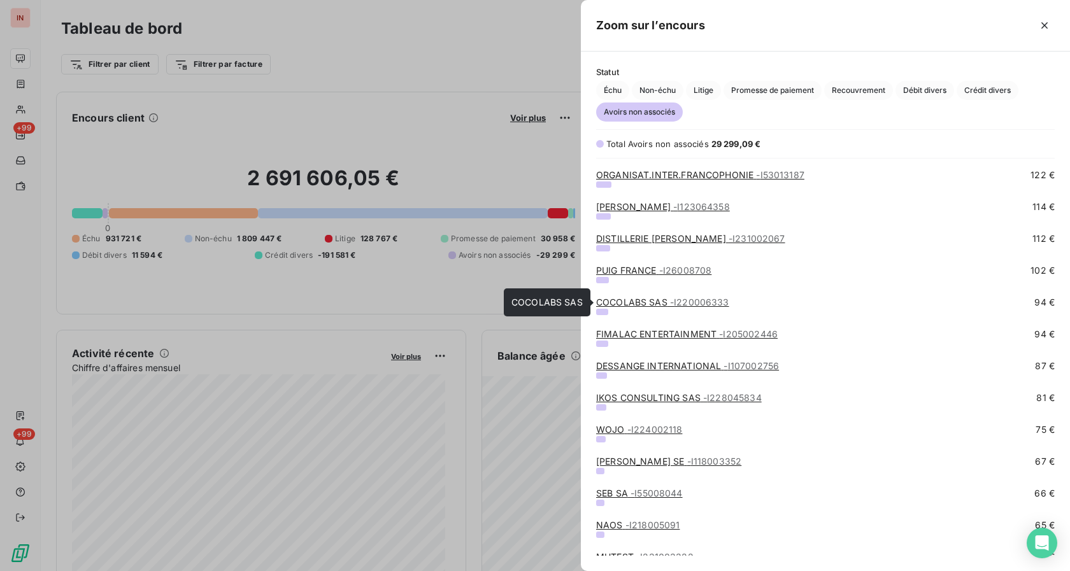
click at [649, 304] on link "COCOLABS SAS - I220006333" at bounding box center [662, 302] width 133 height 11
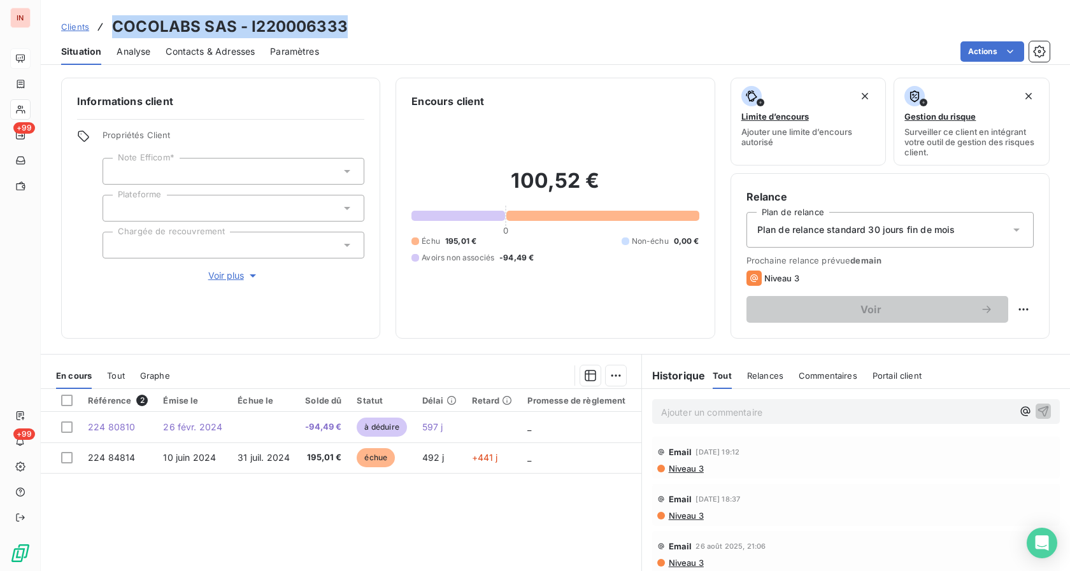
drag, startPoint x: 117, startPoint y: 25, endPoint x: 339, endPoint y: 20, distance: 222.9
click at [343, 17] on h3 "COCOLABS SAS - I220006333" at bounding box center [230, 26] width 236 height 23
click at [882, 44] on div "Actions" at bounding box center [691, 51] width 715 height 20
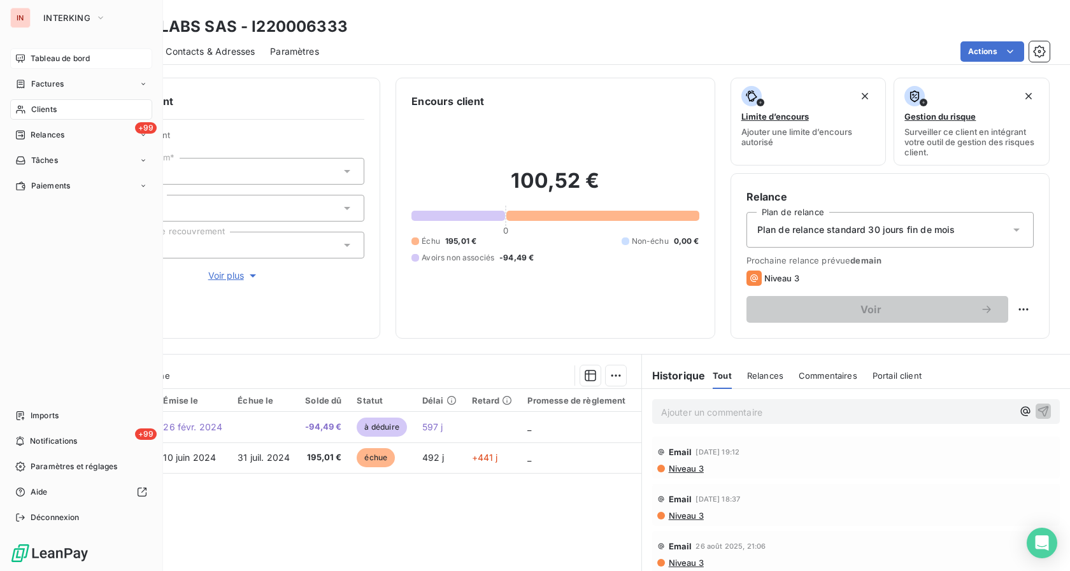
click at [38, 64] on div "Tableau de bord" at bounding box center [81, 58] width 142 height 20
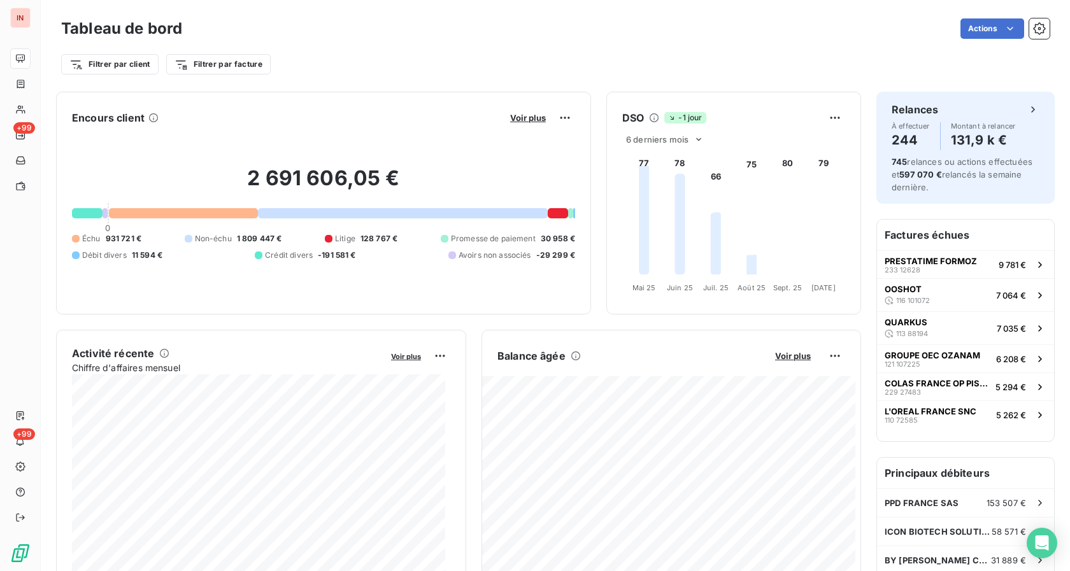
click at [523, 107] on div "Encours client Voir plus 2 691 606,05 € 0 Échu 931 721 € Non-échu 1 809 447 € L…" at bounding box center [323, 203] width 535 height 223
click at [523, 117] on span "Voir plus" at bounding box center [528, 118] width 36 height 10
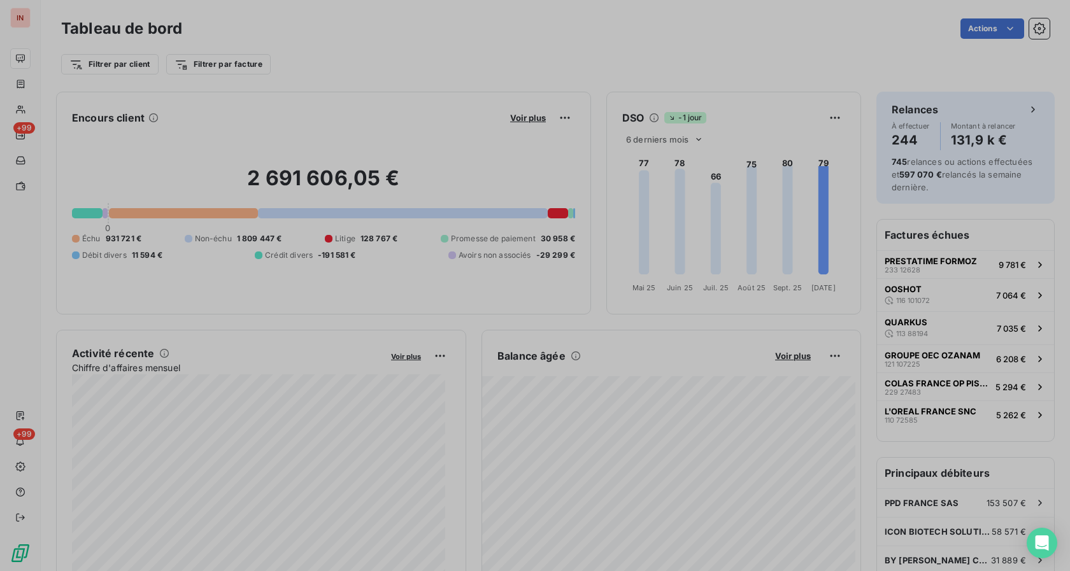
scroll to position [11, 11]
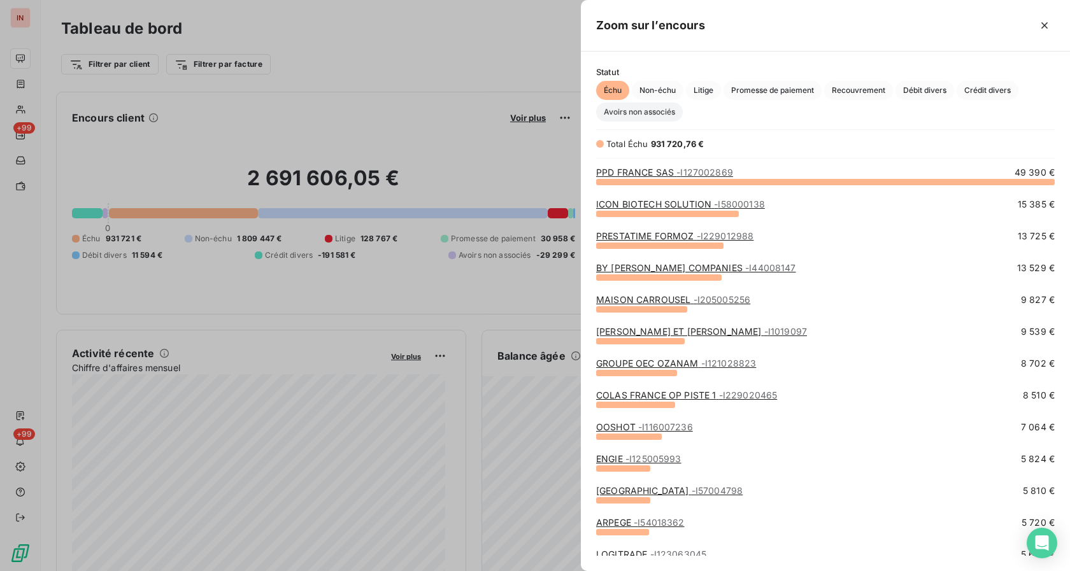
click at [668, 115] on span "Avoirs non associés" at bounding box center [639, 112] width 87 height 19
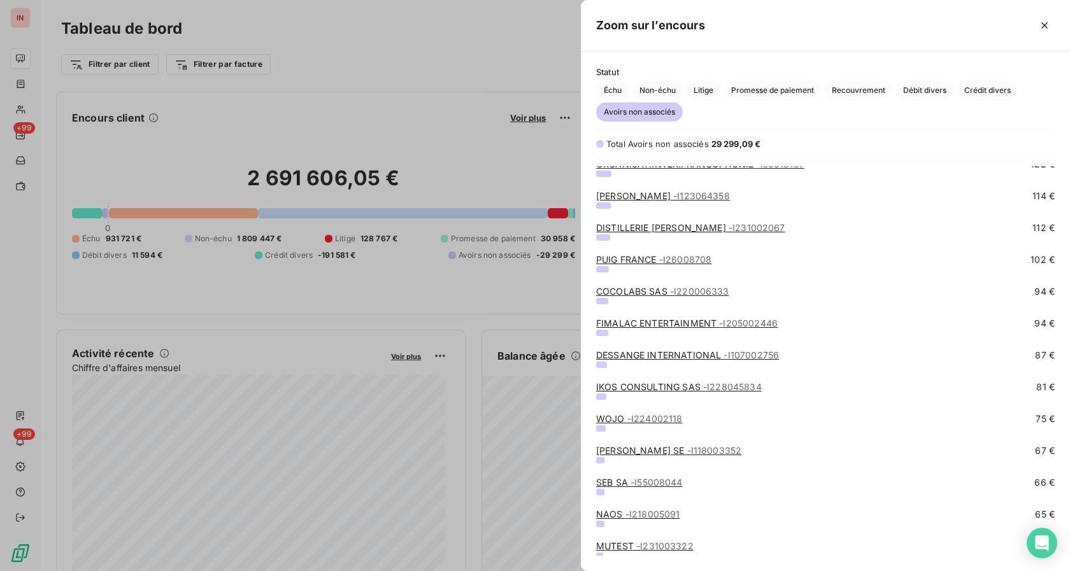
scroll to position [1468, 0]
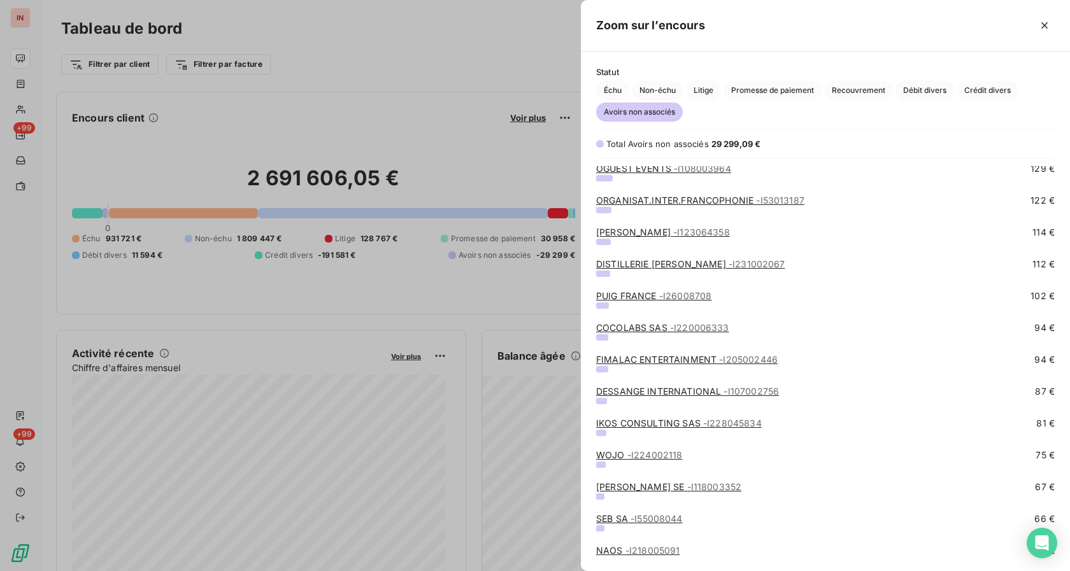
click at [632, 358] on link "FIMALAC ENTERTAINMENT - I205002446" at bounding box center [686, 359] width 181 height 11
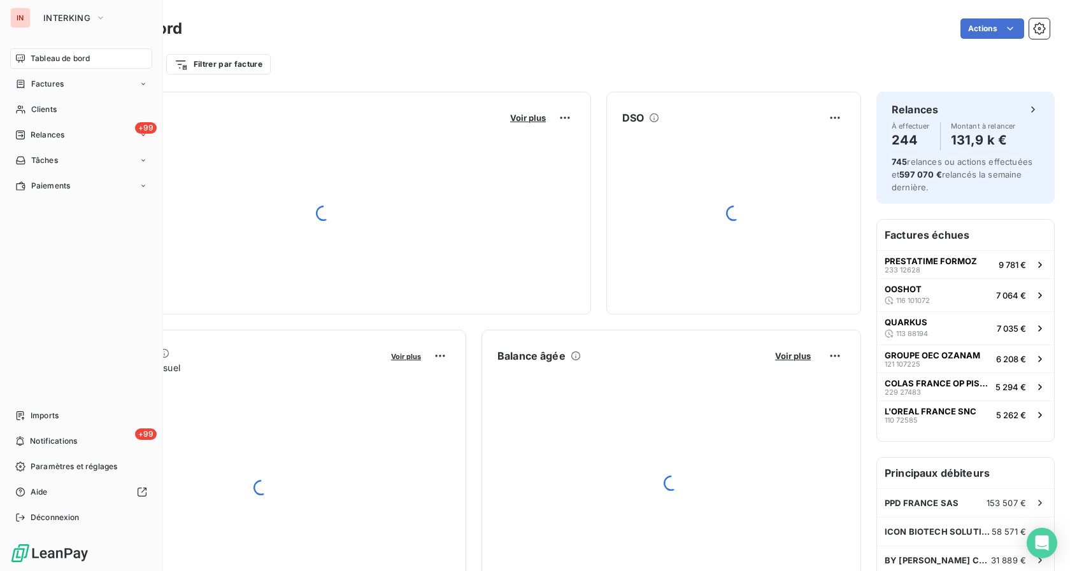
click at [33, 58] on span "Tableau de bord" at bounding box center [60, 58] width 59 height 11
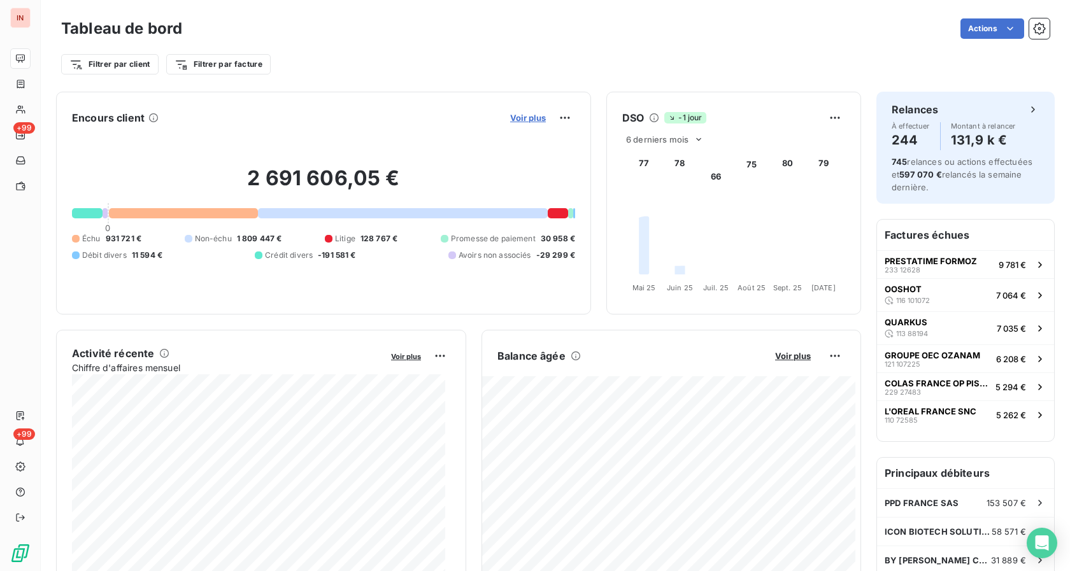
click at [518, 115] on span "Voir plus" at bounding box center [528, 118] width 36 height 10
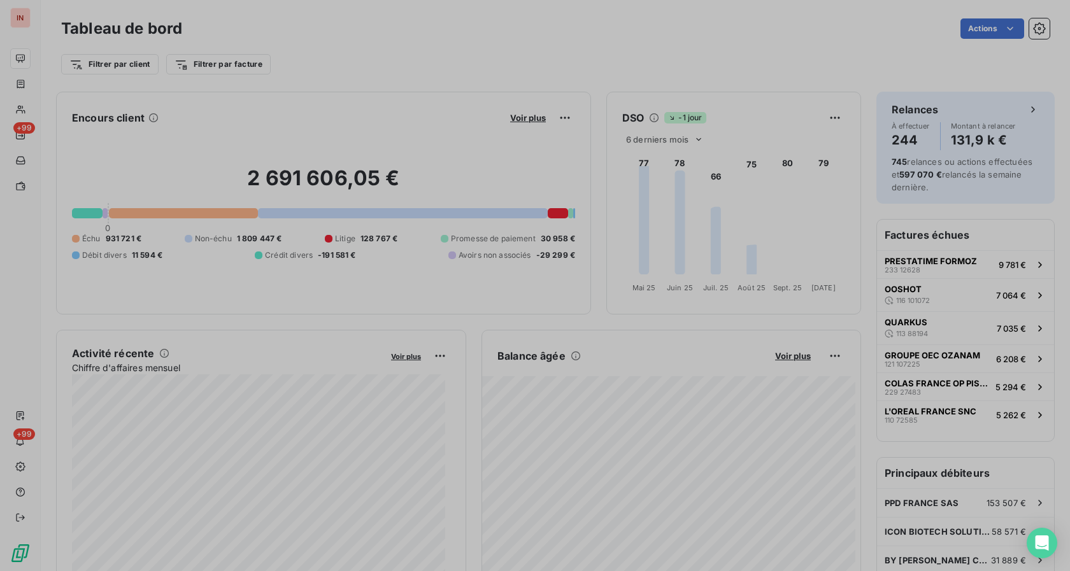
scroll to position [560, 478]
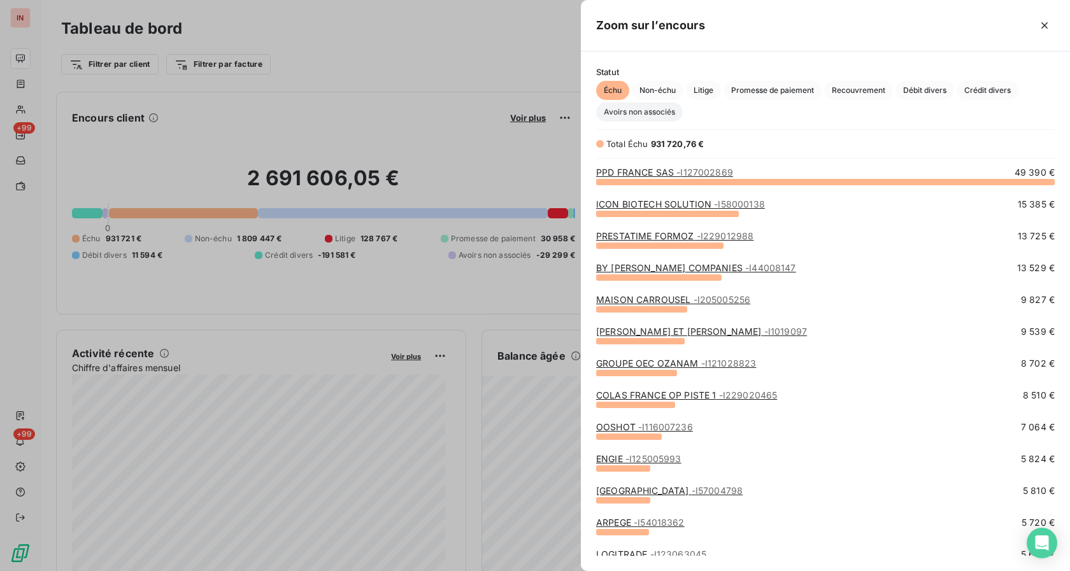
click at [656, 107] on span "Avoirs non associés" at bounding box center [639, 112] width 87 height 19
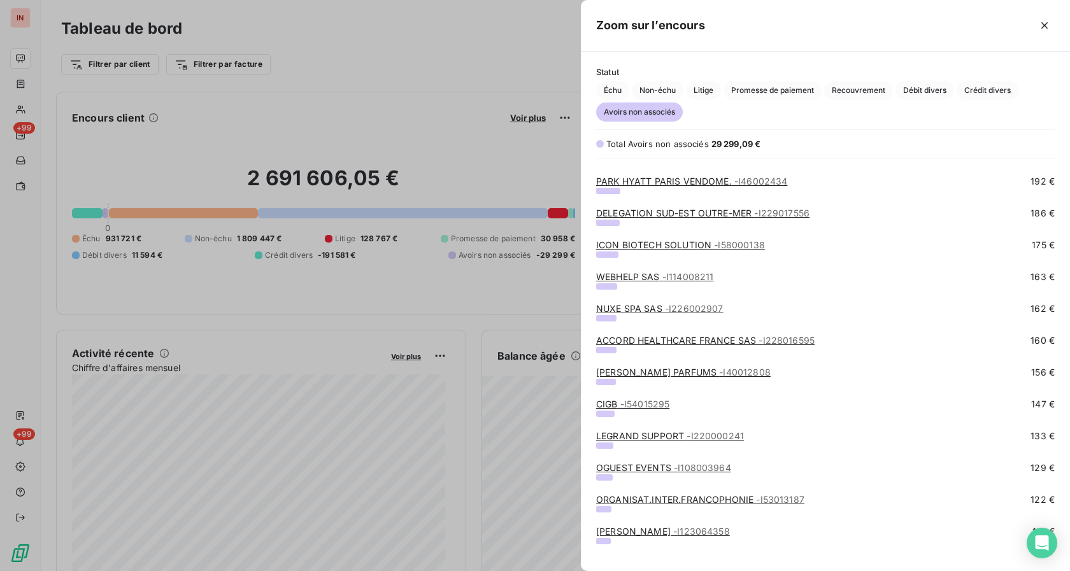
scroll to position [1623, 0]
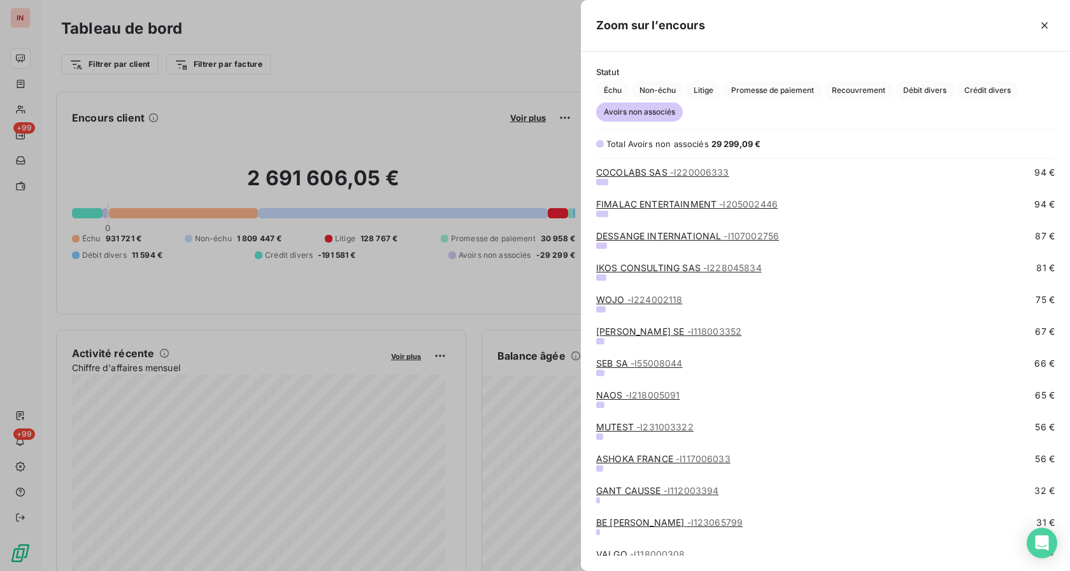
click at [624, 236] on link "DESSANGE INTERNATIONAL - I107002756" at bounding box center [687, 235] width 183 height 11
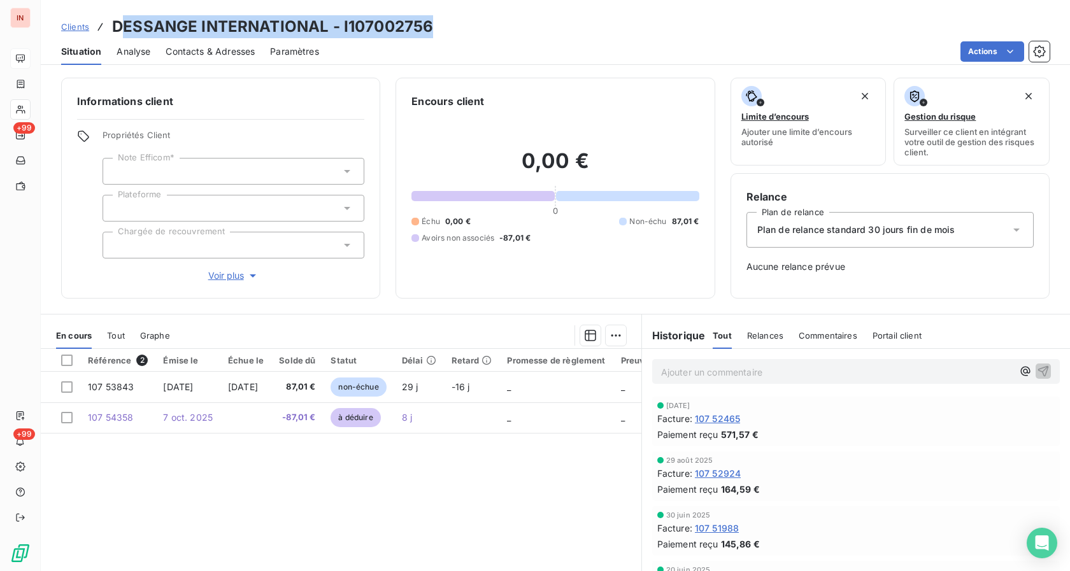
drag, startPoint x: 117, startPoint y: 27, endPoint x: 472, endPoint y: 22, distance: 355.3
click at [472, 22] on div "Clients DESSANGE INTERNATIONAL - I107002756" at bounding box center [555, 26] width 1029 height 23
click at [156, 27] on h3 "DESSANGE INTERNATIONAL - I107002756" at bounding box center [272, 26] width 321 height 23
drag, startPoint x: 115, startPoint y: 25, endPoint x: 456, endPoint y: 20, distance: 341.3
click at [456, 20] on div "Clients DESSANGE INTERNATIONAL - I107002756" at bounding box center [555, 26] width 1029 height 23
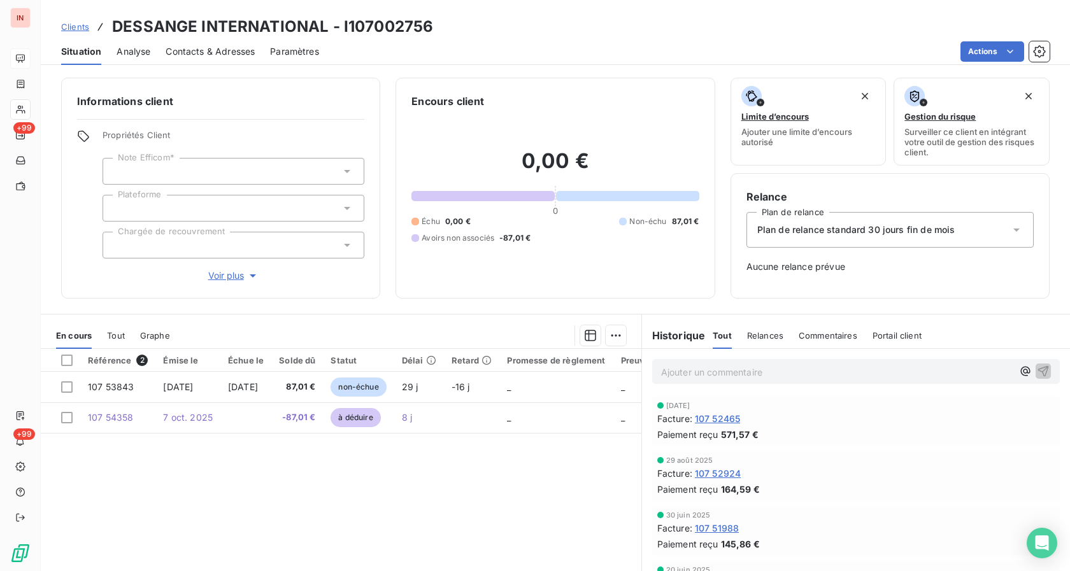
drag, startPoint x: 889, startPoint y: 432, endPoint x: 853, endPoint y: 348, distance: 91.0
click at [889, 432] on div "Paiement reçu 571,57 €" at bounding box center [855, 434] width 397 height 13
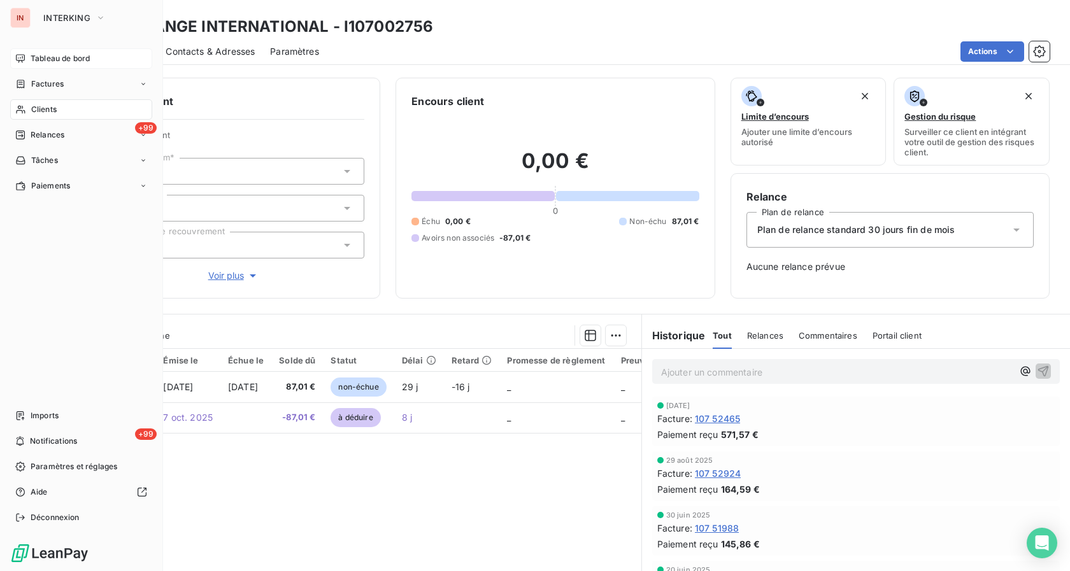
click at [39, 61] on span "Tableau de bord" at bounding box center [60, 58] width 59 height 11
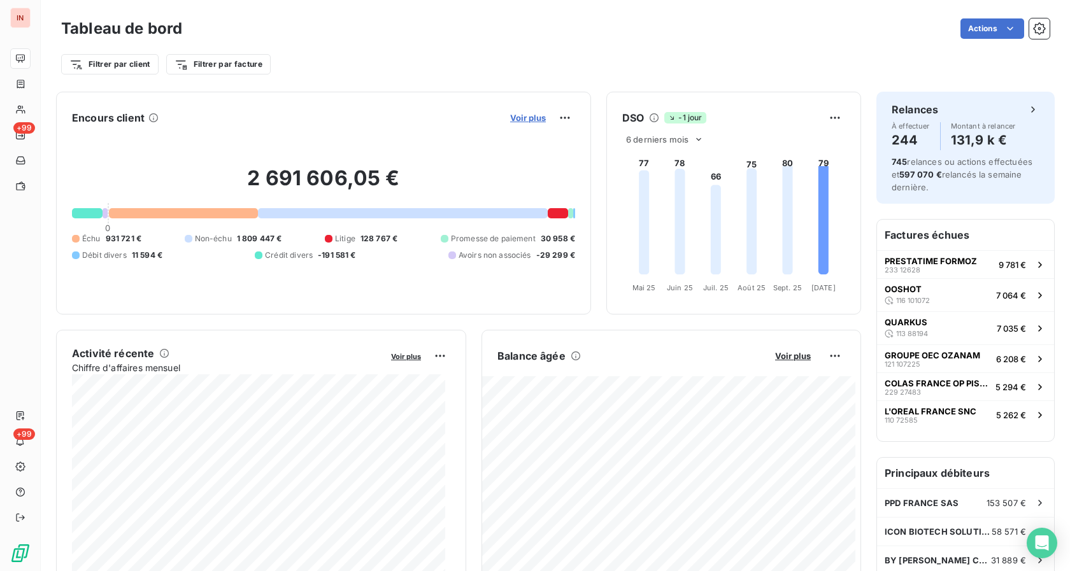
click at [527, 118] on span "Voir plus" at bounding box center [528, 118] width 36 height 10
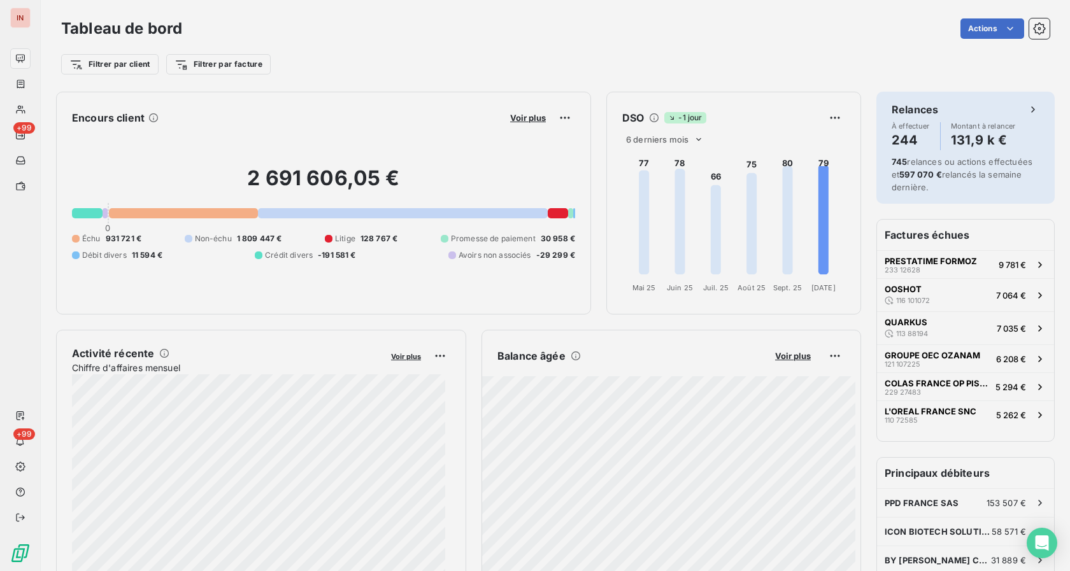
scroll to position [560, 478]
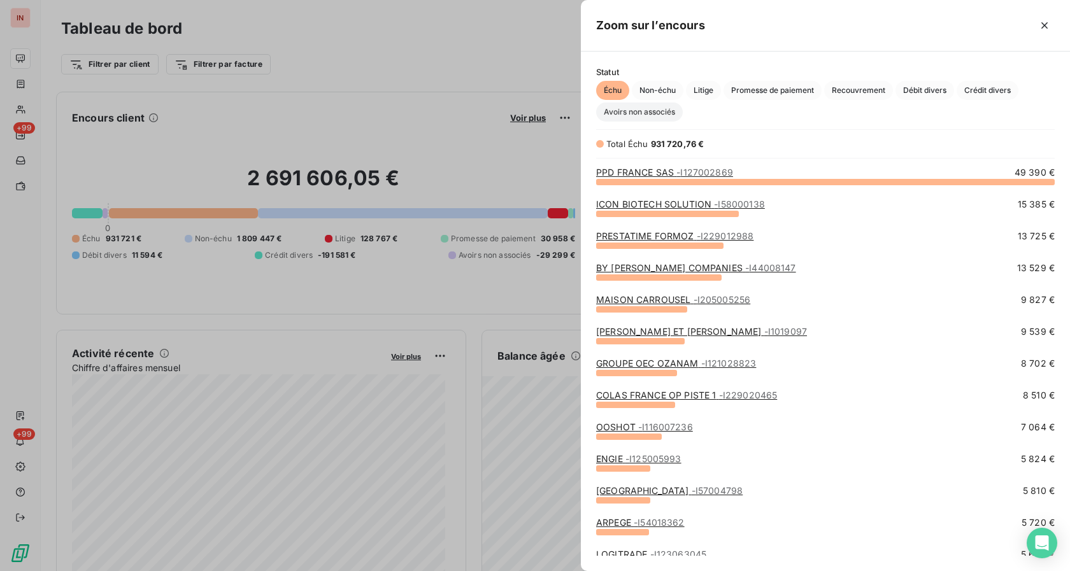
click at [644, 115] on span "Avoirs non associés" at bounding box center [639, 112] width 87 height 19
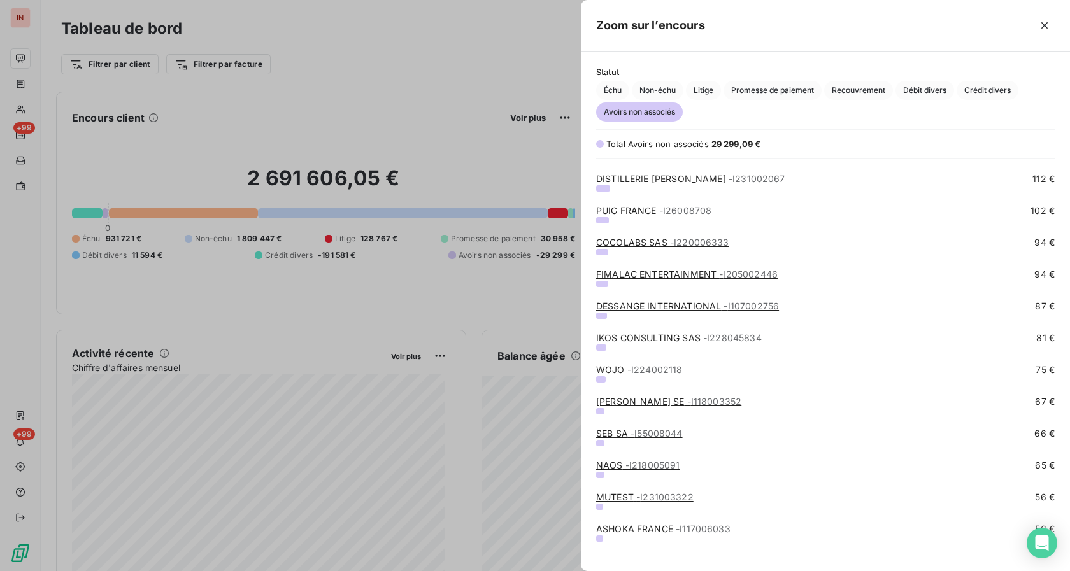
scroll to position [1559, 0]
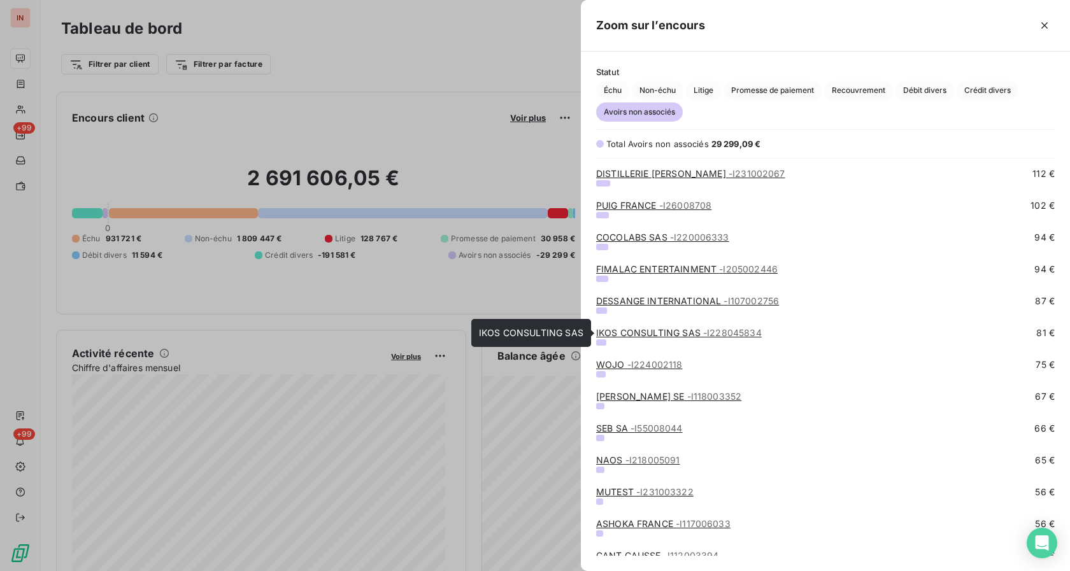
click at [628, 334] on link "IKOS CONSULTING SAS - I228045834" at bounding box center [679, 332] width 166 height 11
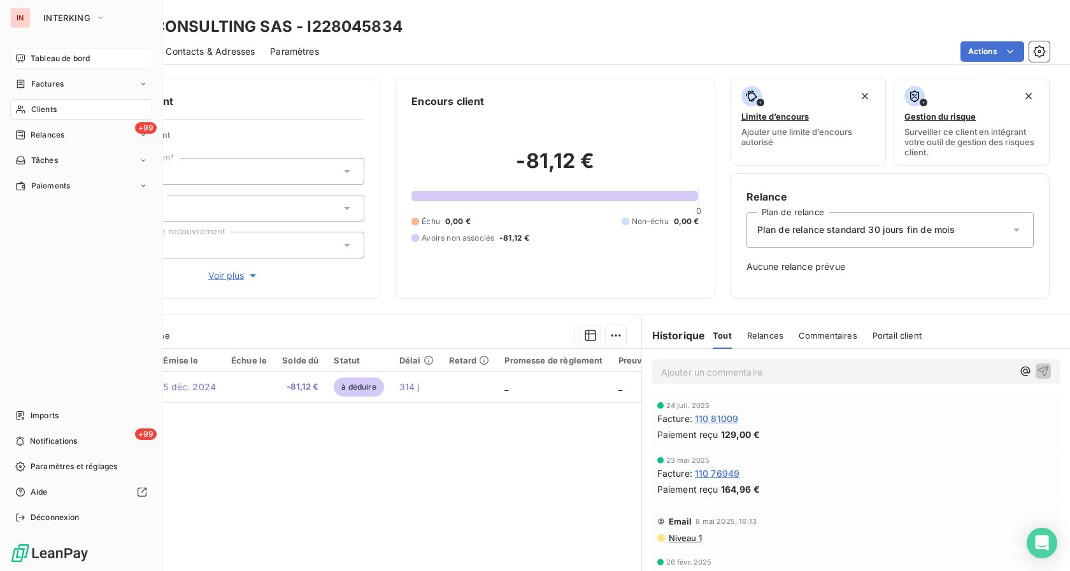
click at [29, 15] on div "IN" at bounding box center [20, 18] width 20 height 20
click at [70, 54] on span "Tableau de bord" at bounding box center [60, 58] width 59 height 11
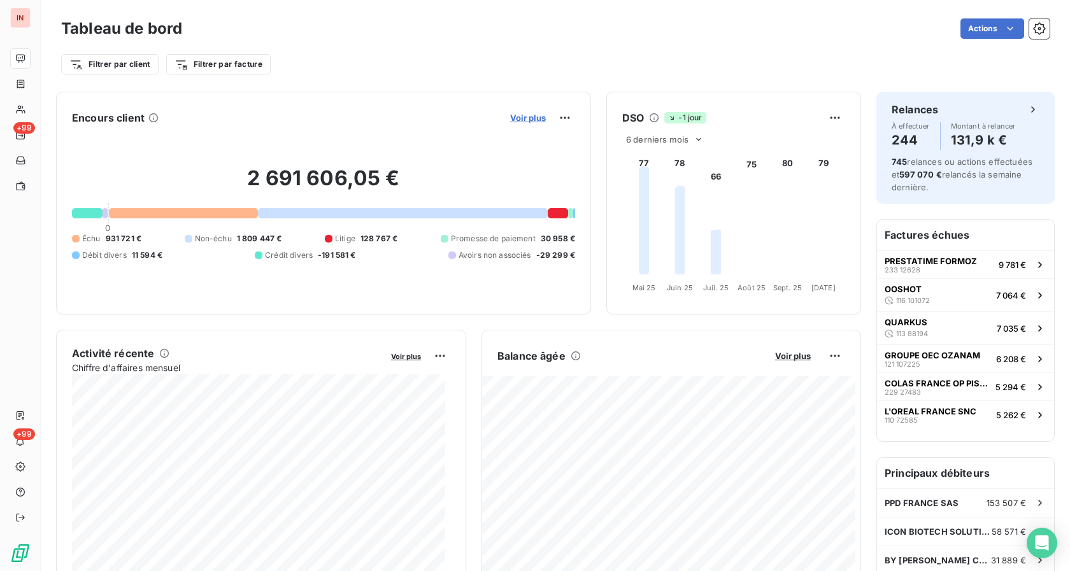
click at [518, 114] on span "Voir plus" at bounding box center [528, 118] width 36 height 10
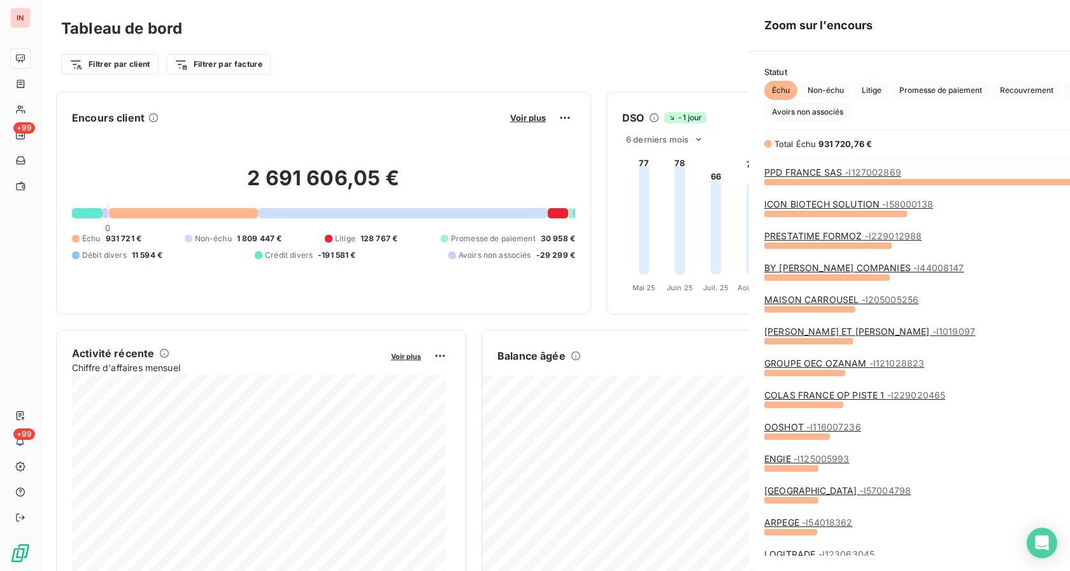
scroll to position [560, 478]
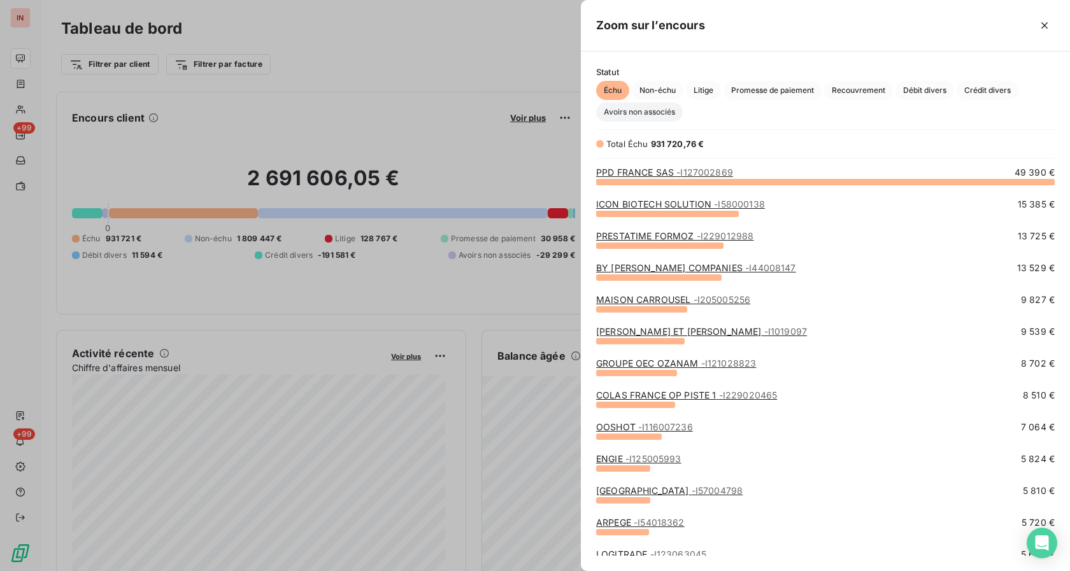
click at [649, 110] on span "Avoirs non associés" at bounding box center [639, 112] width 87 height 19
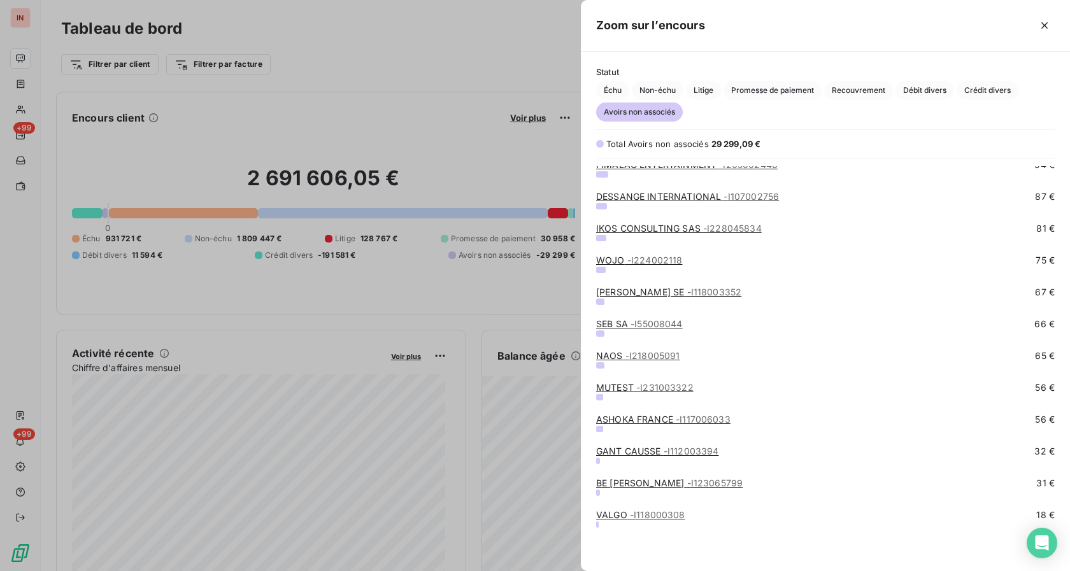
scroll to position [1598, 0]
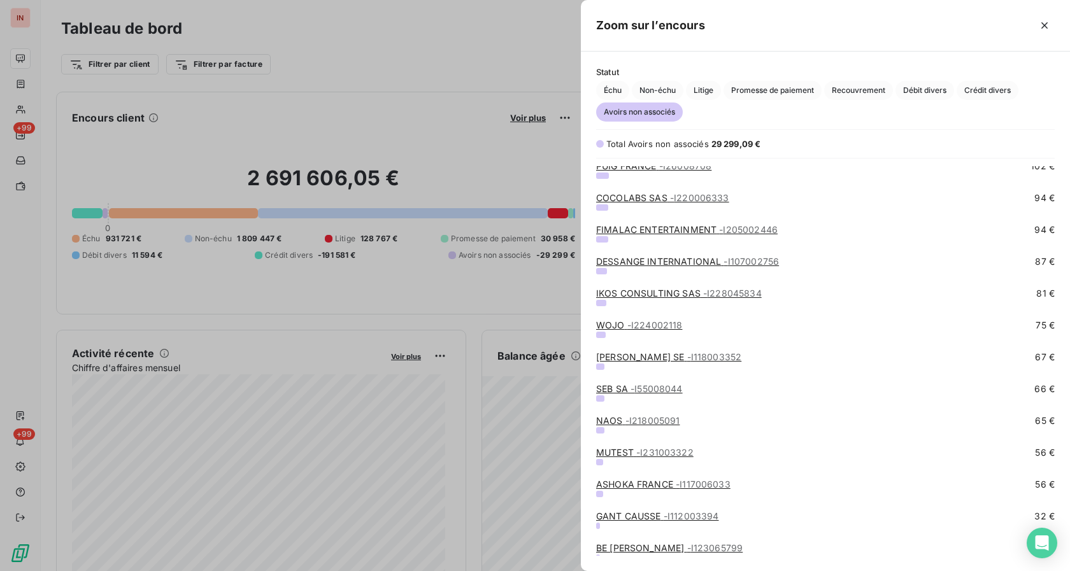
click at [621, 324] on link "WOJO - I224002118" at bounding box center [639, 325] width 86 height 11
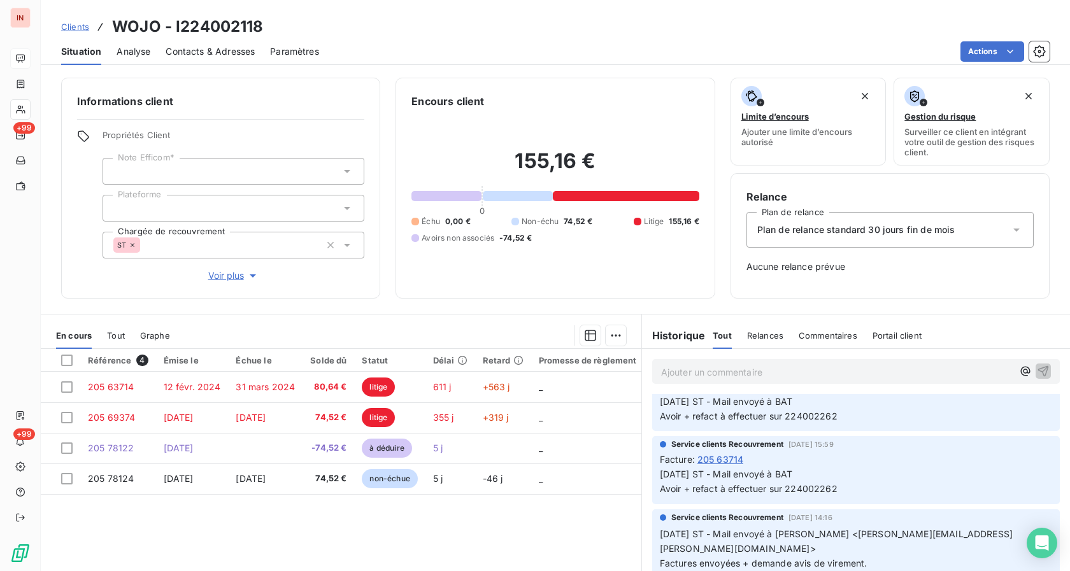
scroll to position [130, 0]
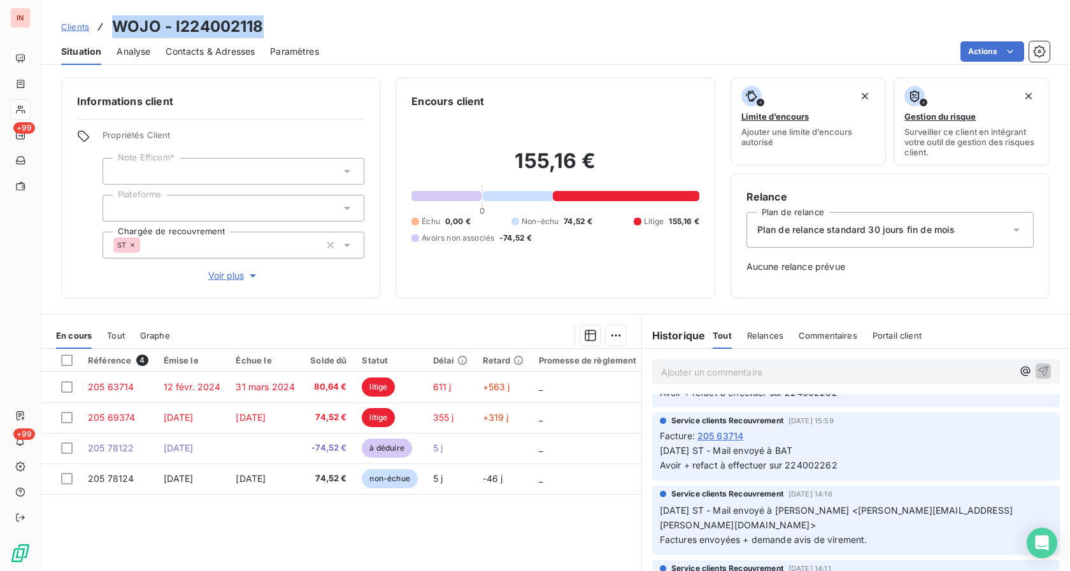
drag, startPoint x: 114, startPoint y: 27, endPoint x: 288, endPoint y: 15, distance: 174.9
click at [288, 15] on div "Clients WOJO - I224002118 Situation Analyse Contacts & Adresses Paramètres Acti…" at bounding box center [555, 32] width 1029 height 65
click at [889, 298] on div "Relance Plan de relance Plan de relance standard 30 jours fin de mois Aucune re…" at bounding box center [889, 235] width 319 height 125
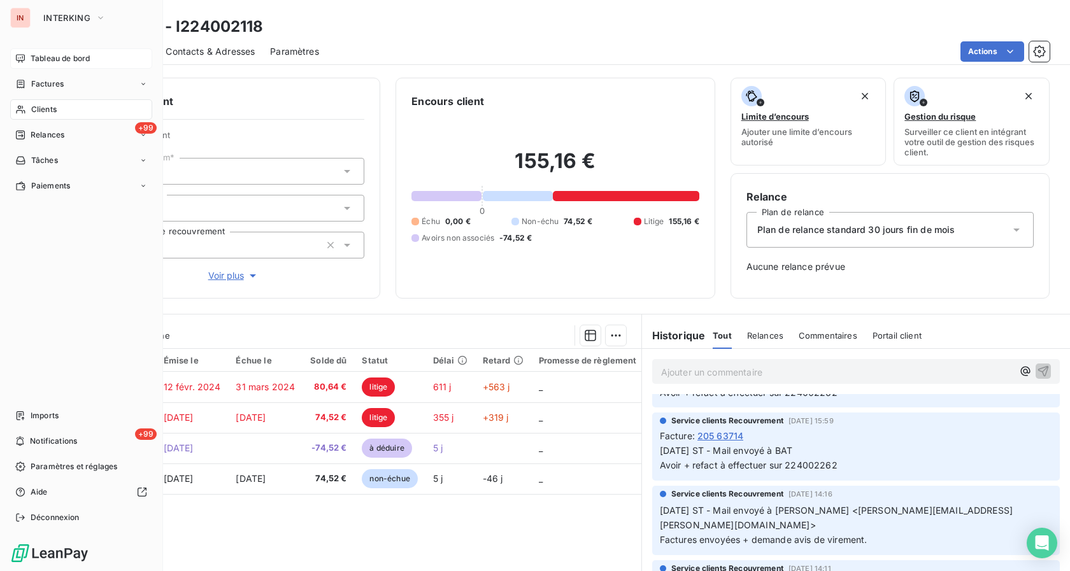
click at [20, 57] on icon at bounding box center [20, 58] width 10 height 10
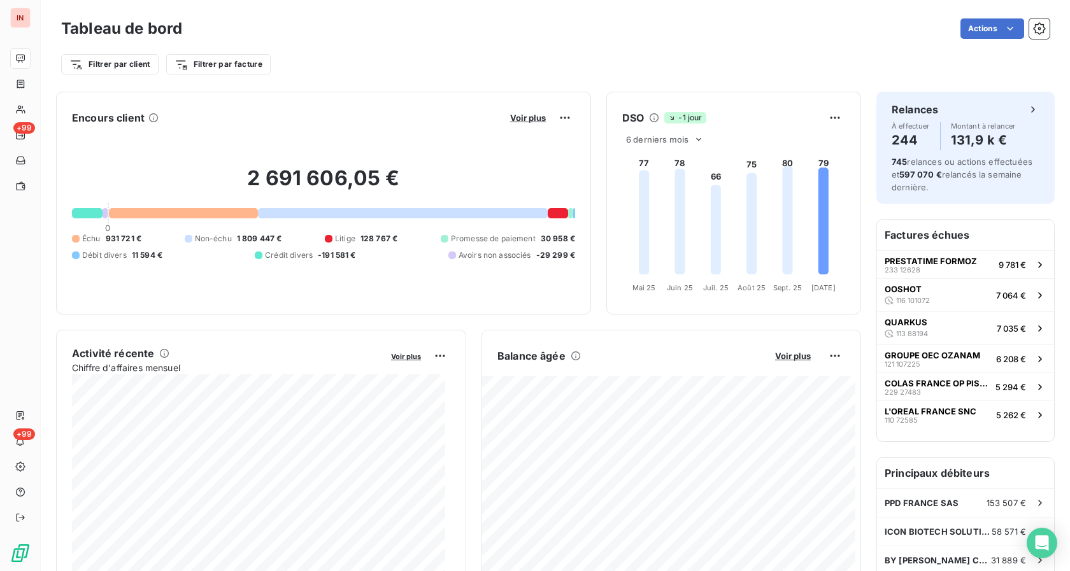
click at [510, 111] on div "Voir plus" at bounding box center [540, 118] width 69 height 20
click at [514, 115] on span "Voir plus" at bounding box center [528, 118] width 36 height 10
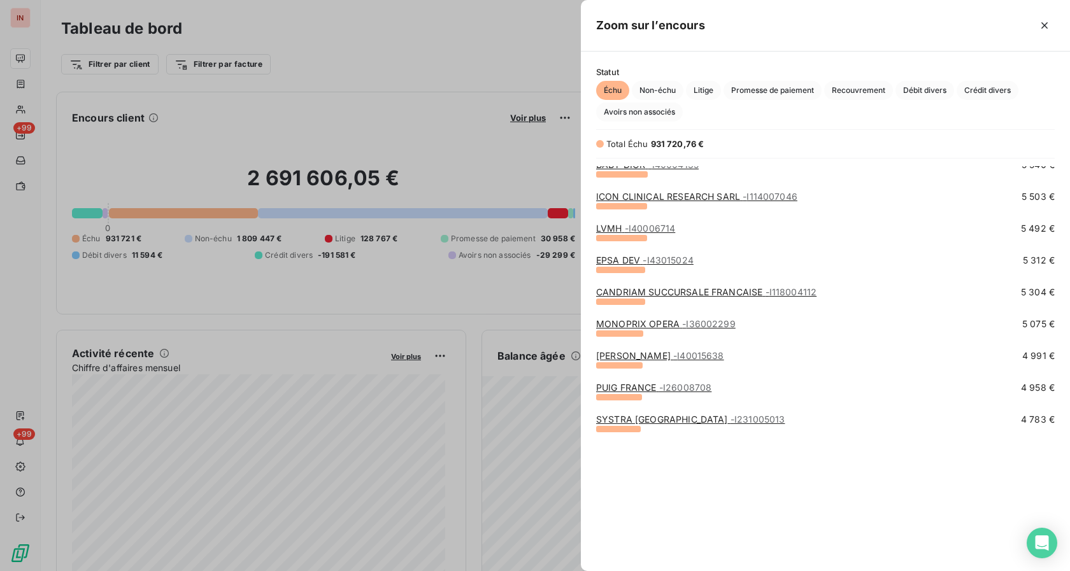
scroll to position [779, 0]
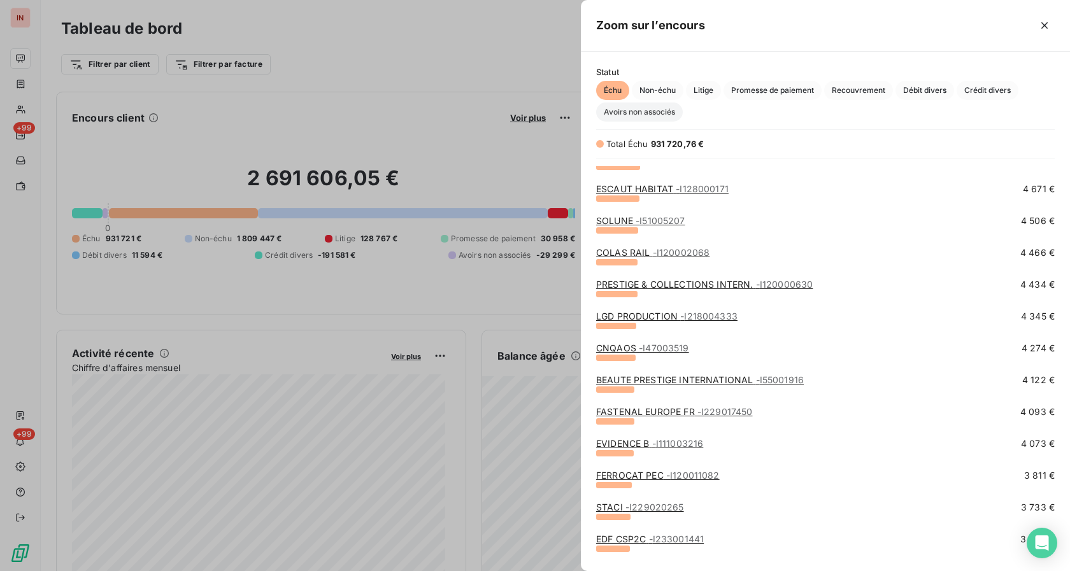
click at [623, 108] on span "Avoirs non associés" at bounding box center [639, 112] width 87 height 19
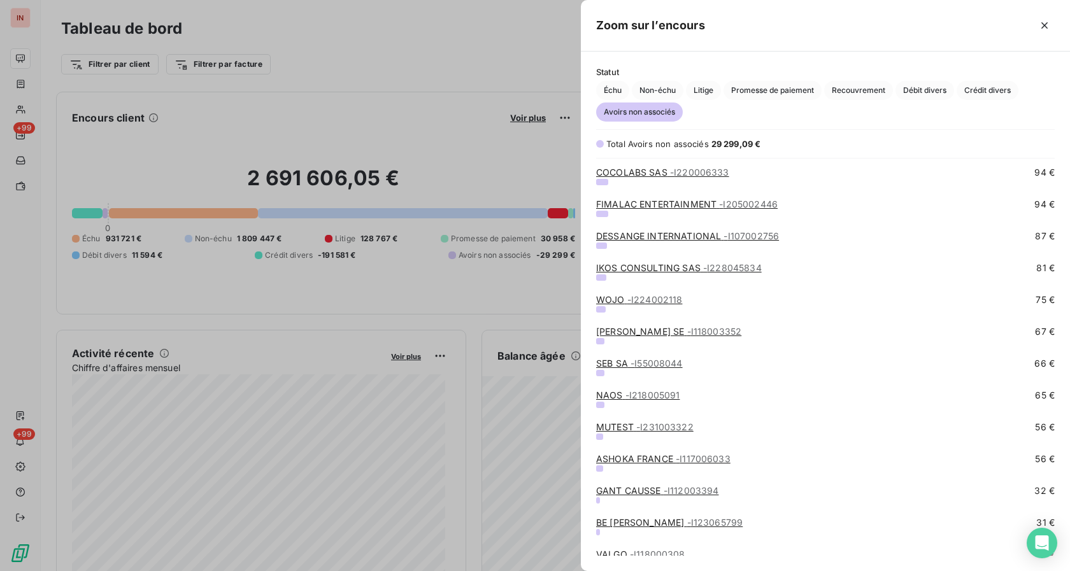
scroll to position [1559, 0]
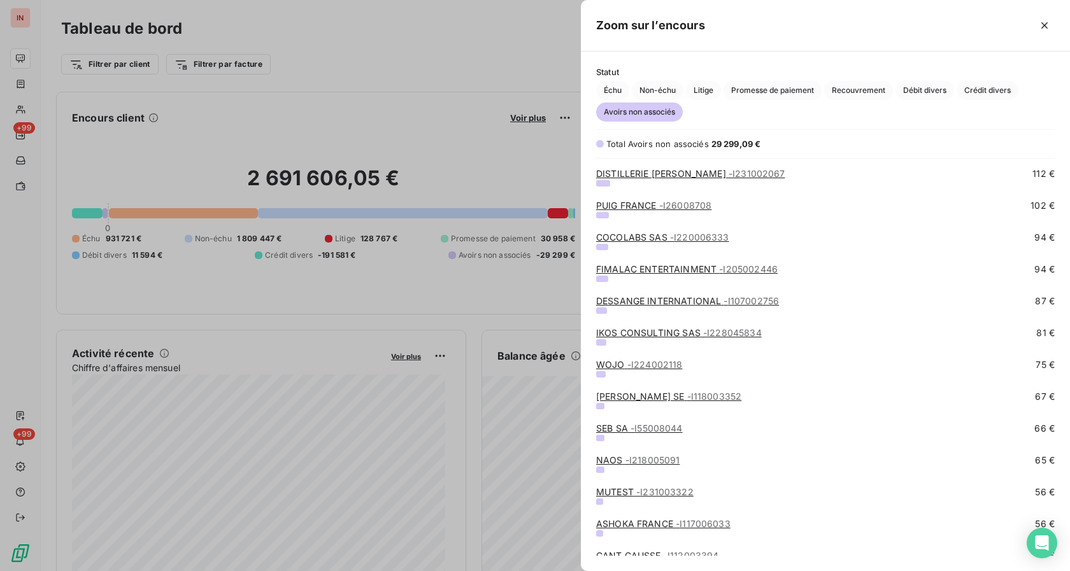
click at [626, 396] on link "[PERSON_NAME] SE - I118003352" at bounding box center [668, 396] width 145 height 11
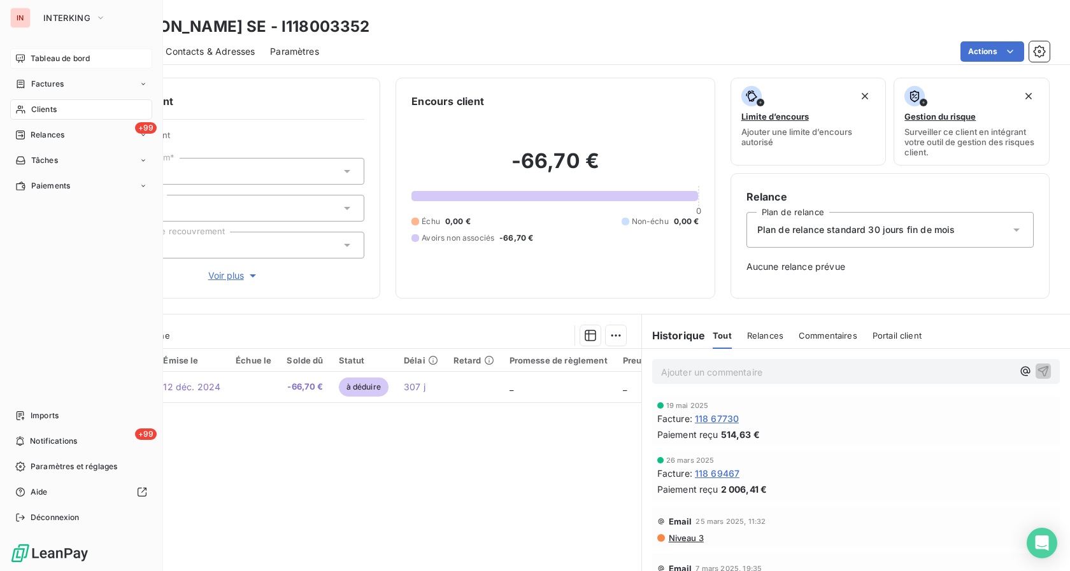
click at [32, 56] on span "Tableau de bord" at bounding box center [60, 58] width 59 height 11
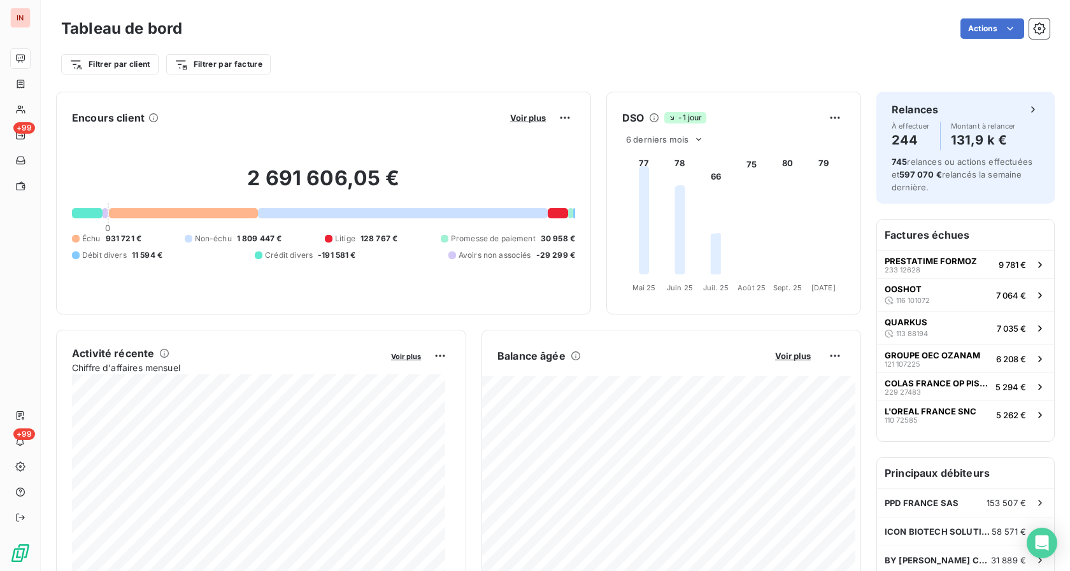
click at [506, 120] on button "Voir plus" at bounding box center [527, 117] width 43 height 11
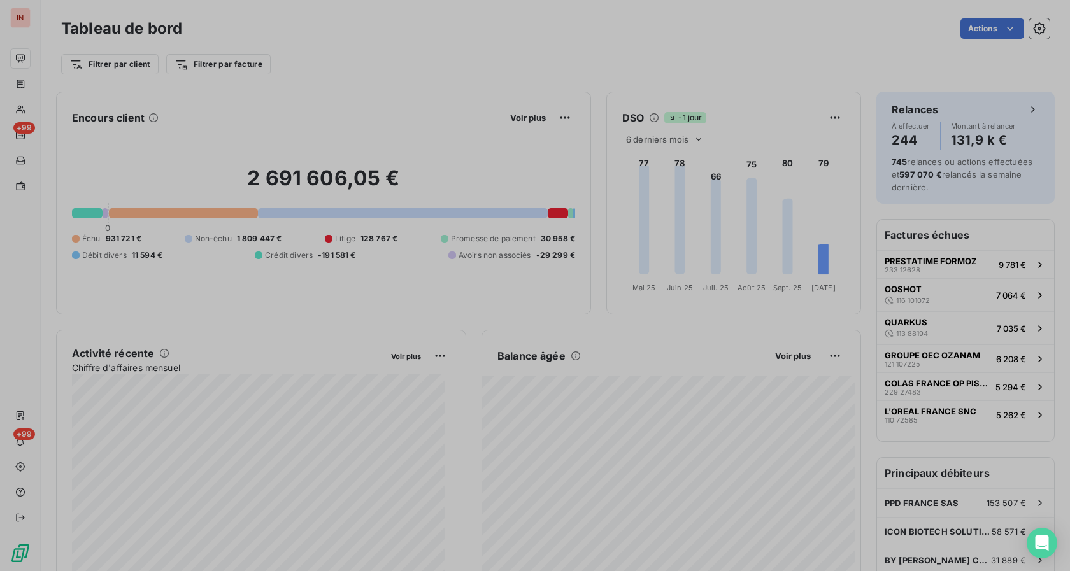
scroll to position [11, 11]
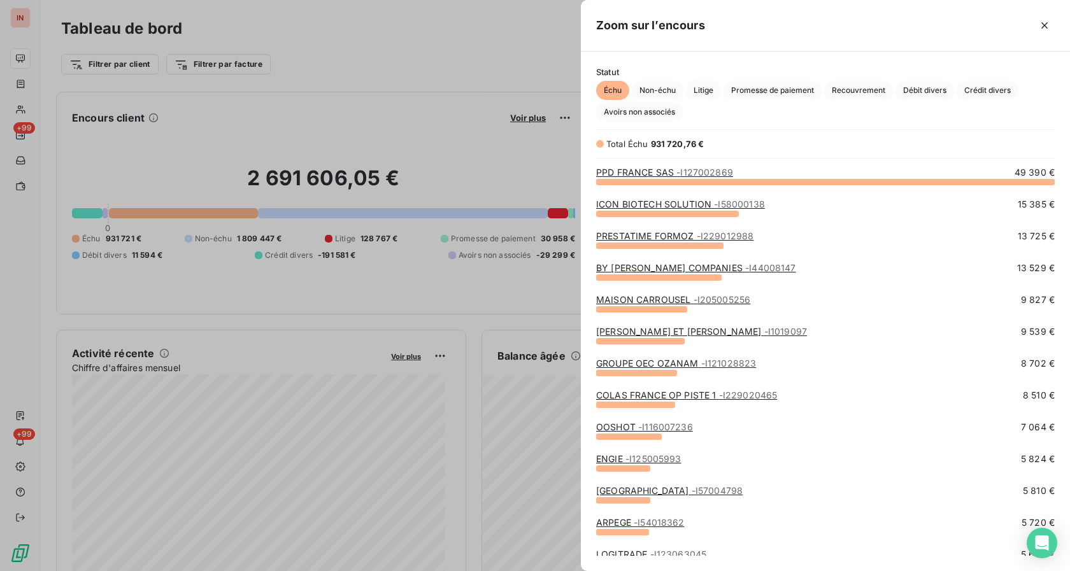
drag, startPoint x: 621, startPoint y: 111, endPoint x: 661, endPoint y: 224, distance: 120.2
click at [621, 111] on span "Avoirs non associés" at bounding box center [639, 112] width 87 height 19
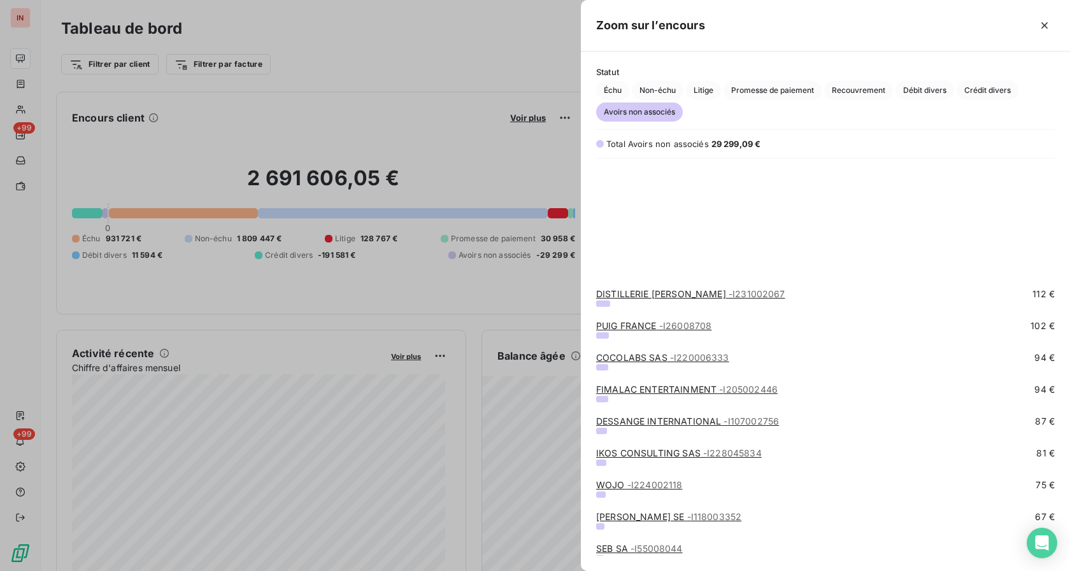
scroll to position [1663, 0]
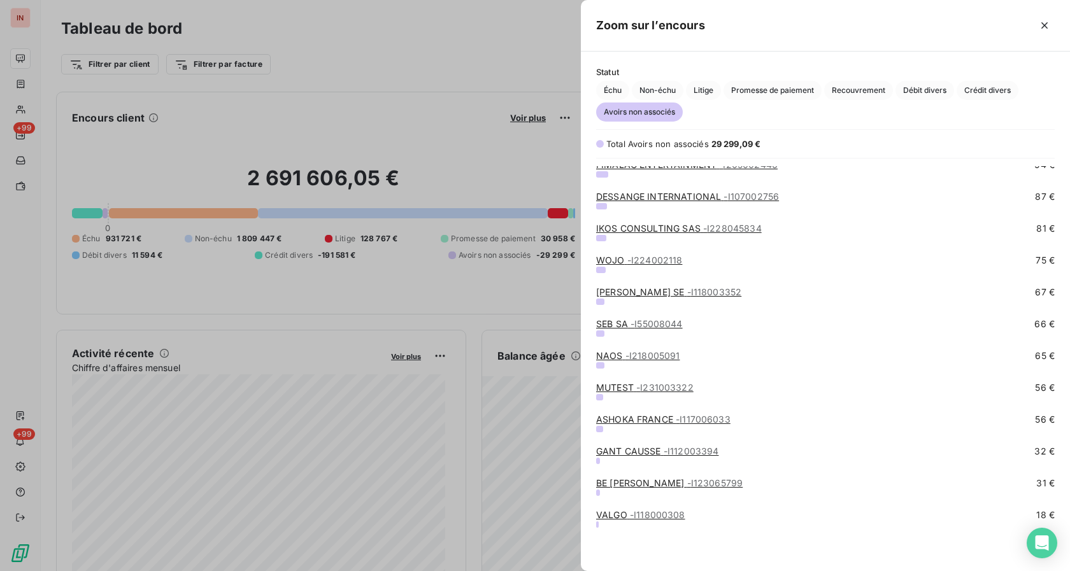
click at [623, 325] on link "SEB SA - I55008044" at bounding box center [639, 323] width 87 height 11
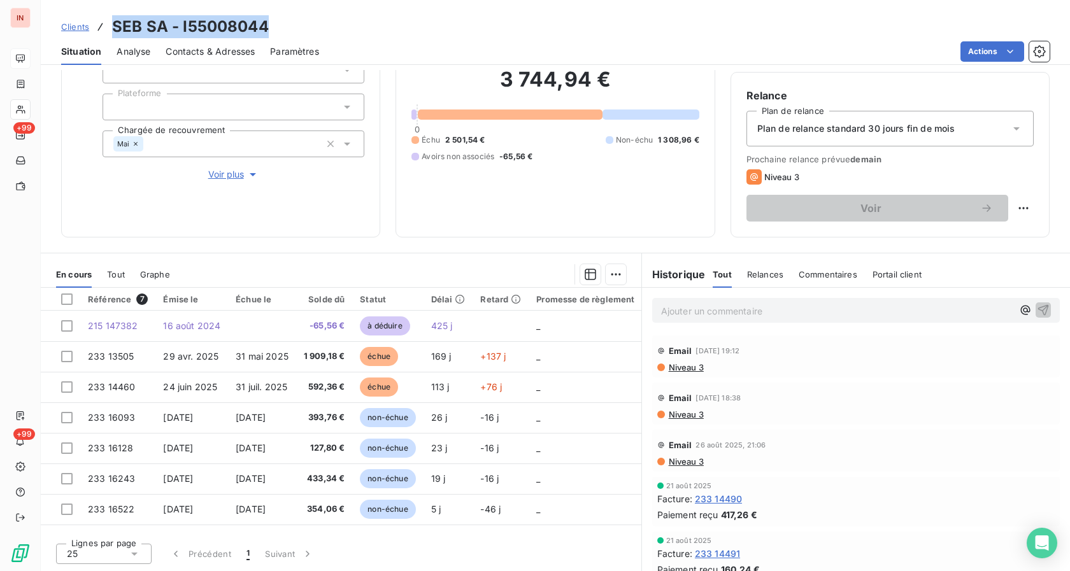
drag, startPoint x: 110, startPoint y: 25, endPoint x: 265, endPoint y: 32, distance: 154.9
click at [265, 32] on div "Clients SEB SA - I55008044" at bounding box center [165, 26] width 208 height 23
click at [851, 437] on div "Email [DATE] 21:06" at bounding box center [855, 445] width 397 height 20
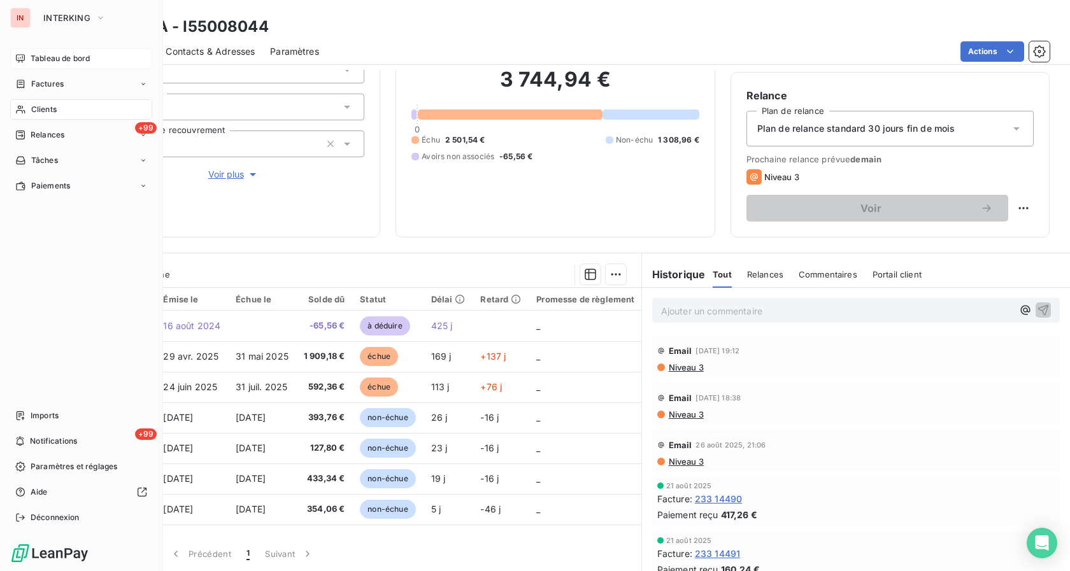
click at [37, 60] on span "Tableau de bord" at bounding box center [60, 58] width 59 height 11
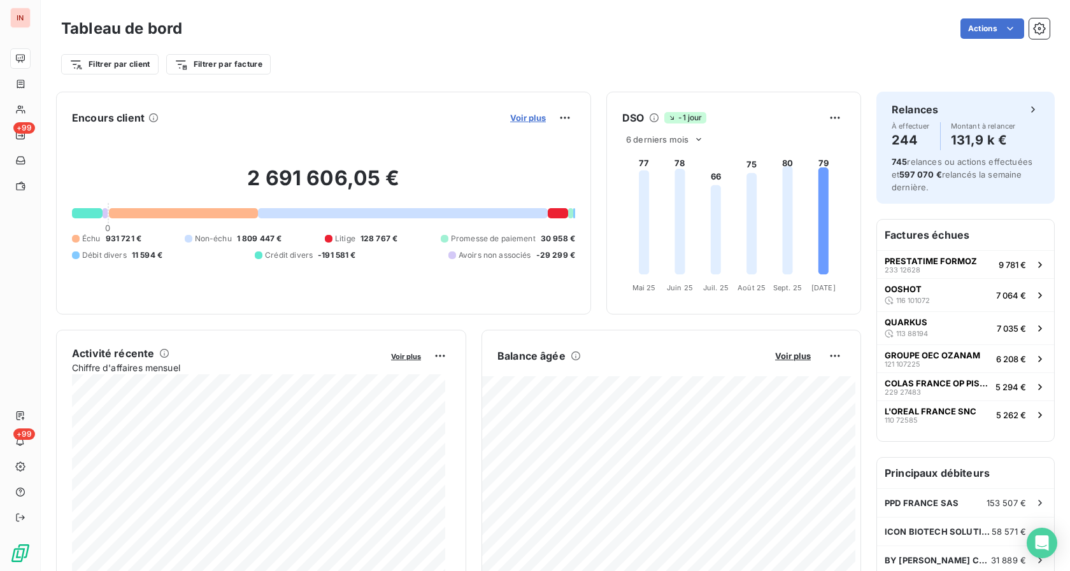
click at [523, 116] on span "Voir plus" at bounding box center [528, 118] width 36 height 10
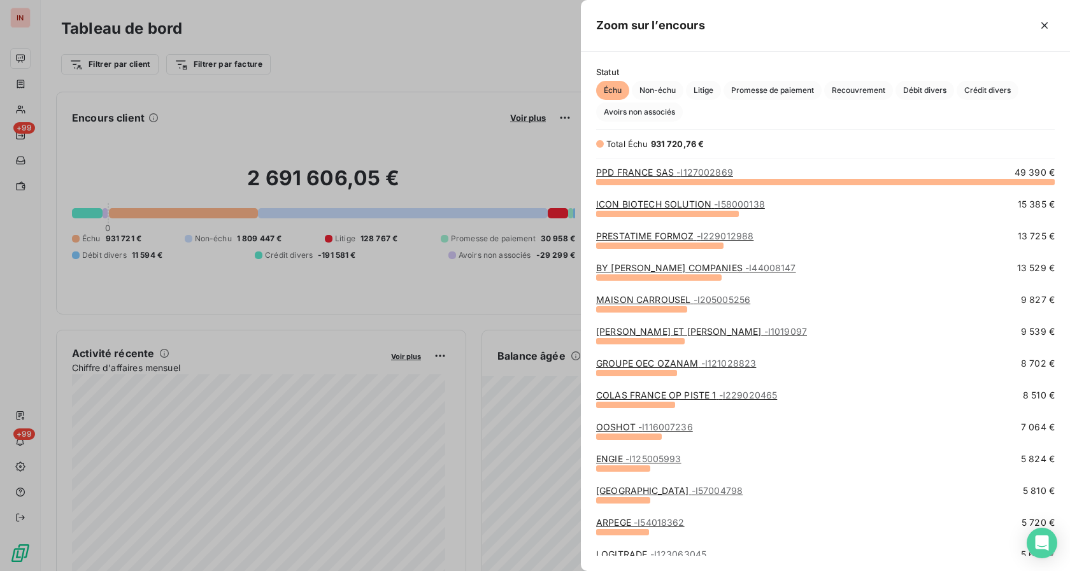
scroll to position [130, 0]
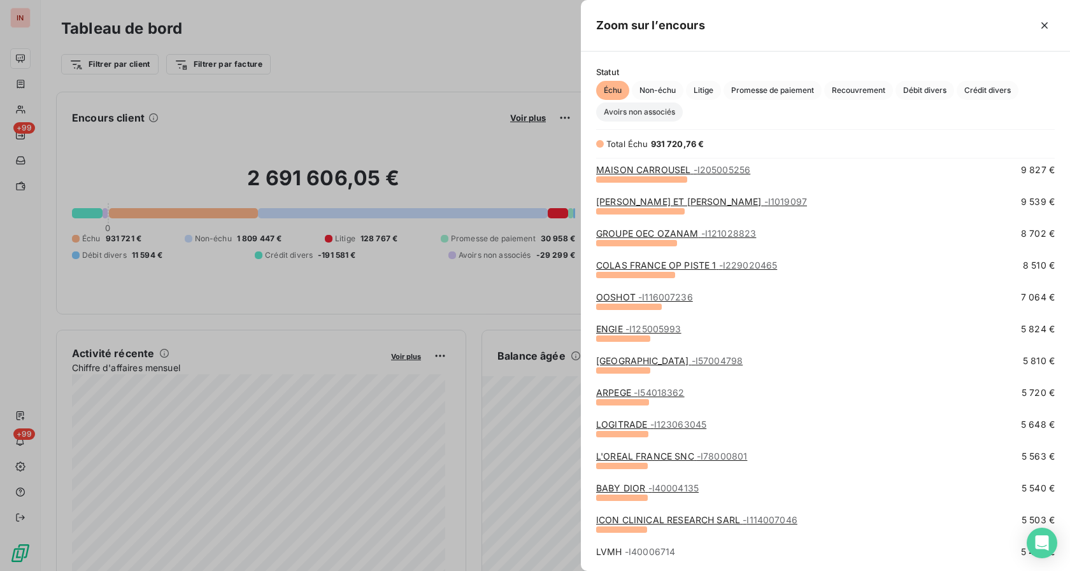
click at [630, 113] on span "Avoirs non associés" at bounding box center [639, 112] width 87 height 19
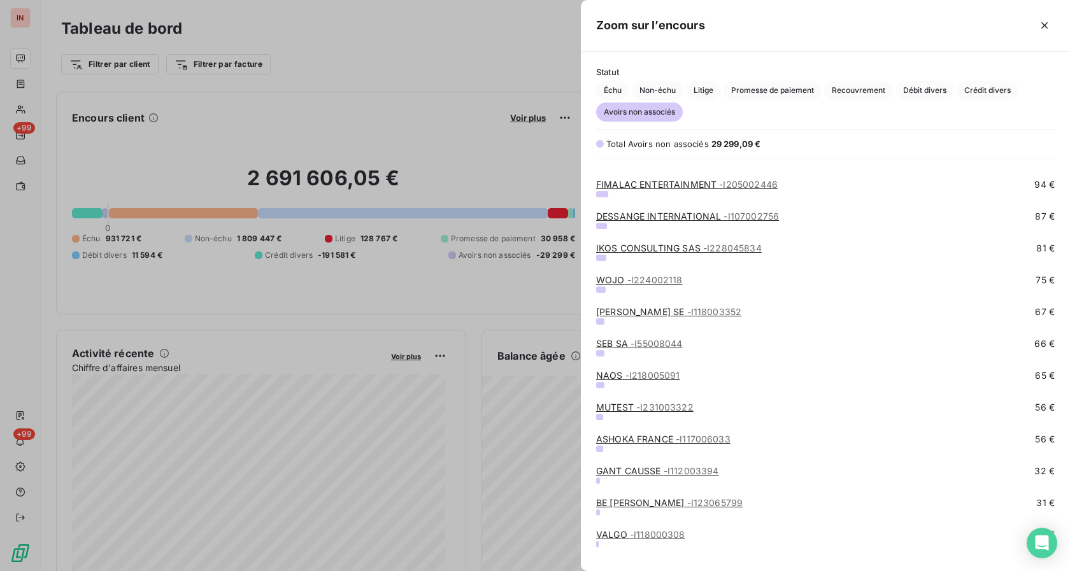
scroll to position [1663, 0]
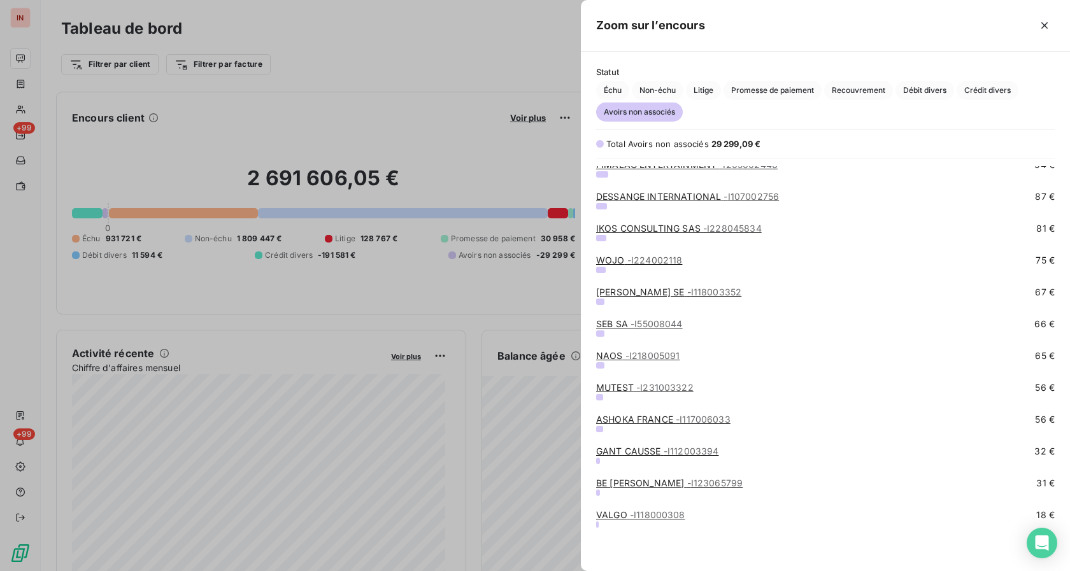
click at [621, 358] on link "NAOS - I218005091" at bounding box center [637, 355] width 83 height 11
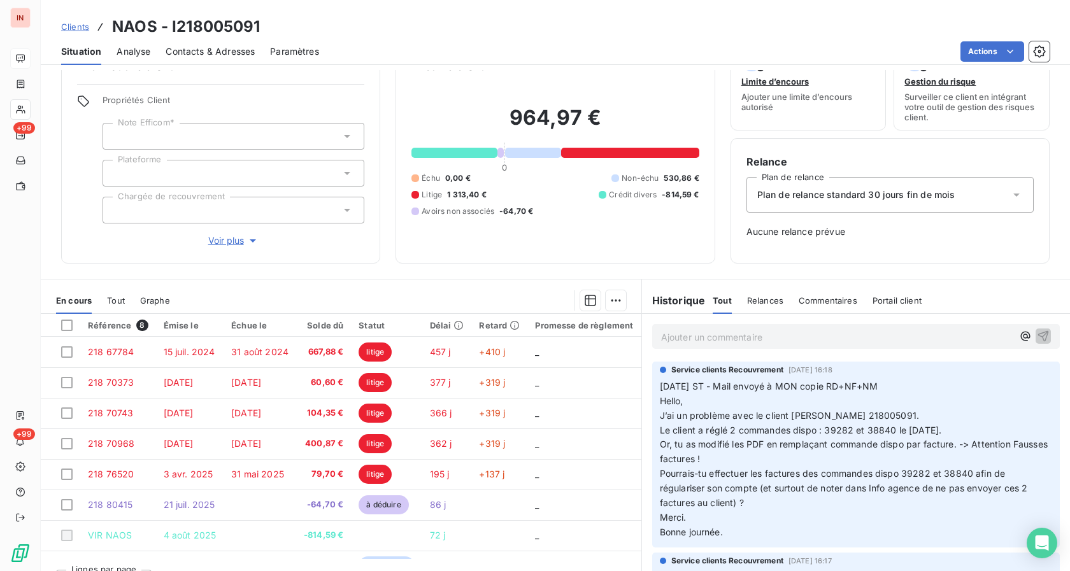
scroll to position [61, 0]
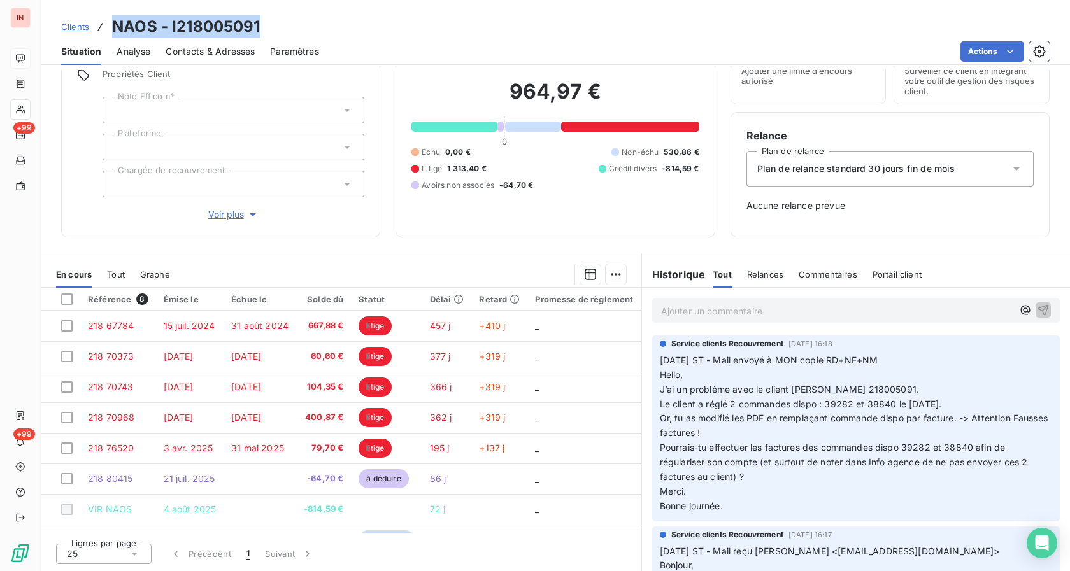
drag, startPoint x: 117, startPoint y: 29, endPoint x: 288, endPoint y: 33, distance: 171.3
click at [288, 33] on div "Clients NAOS - I218005091" at bounding box center [555, 26] width 1029 height 23
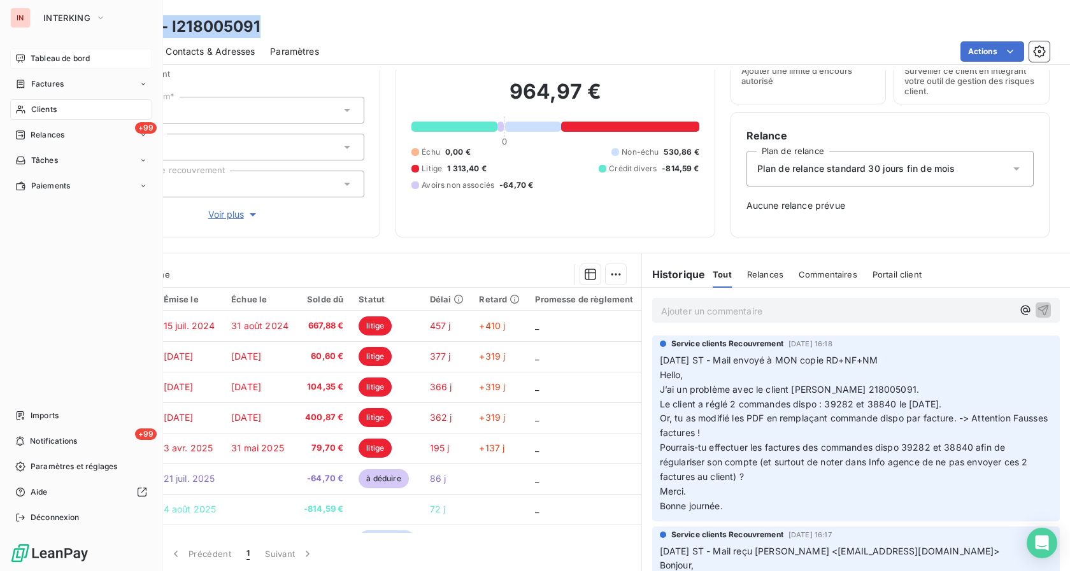
click at [31, 61] on span "Tableau de bord" at bounding box center [60, 58] width 59 height 11
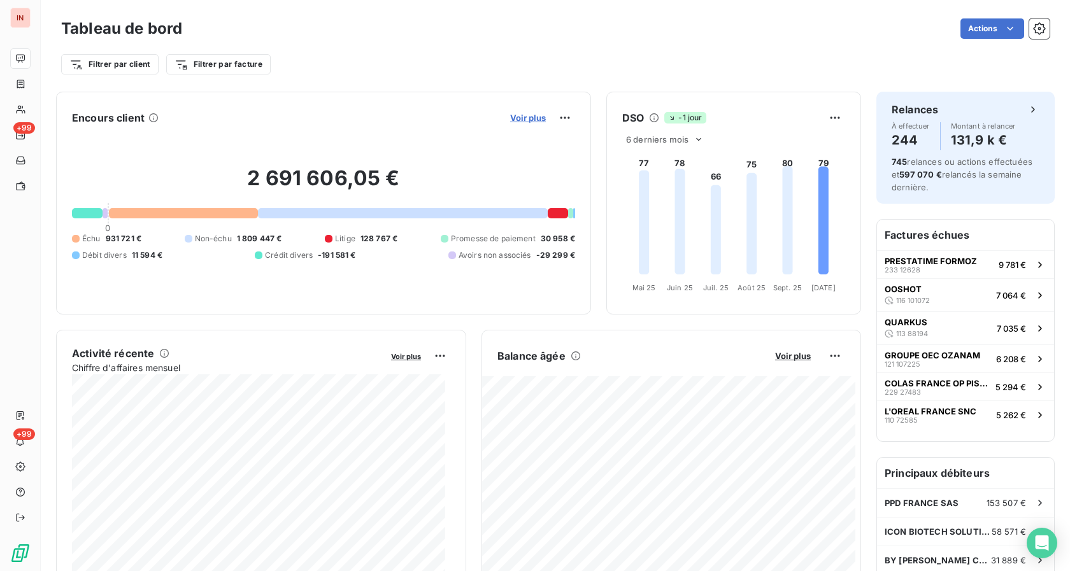
click at [519, 117] on span "Voir plus" at bounding box center [528, 118] width 36 height 10
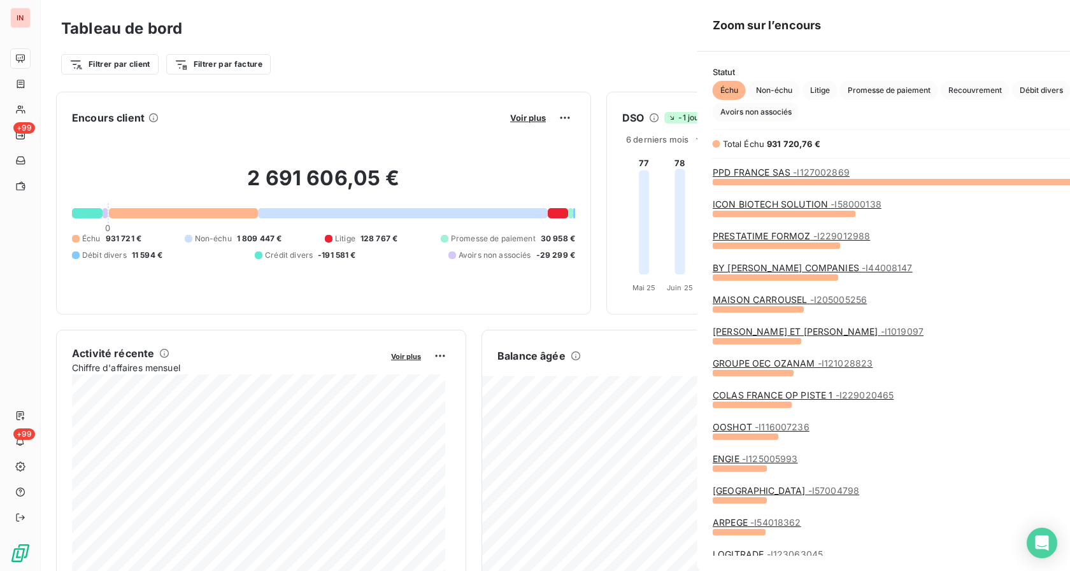
scroll to position [560, 478]
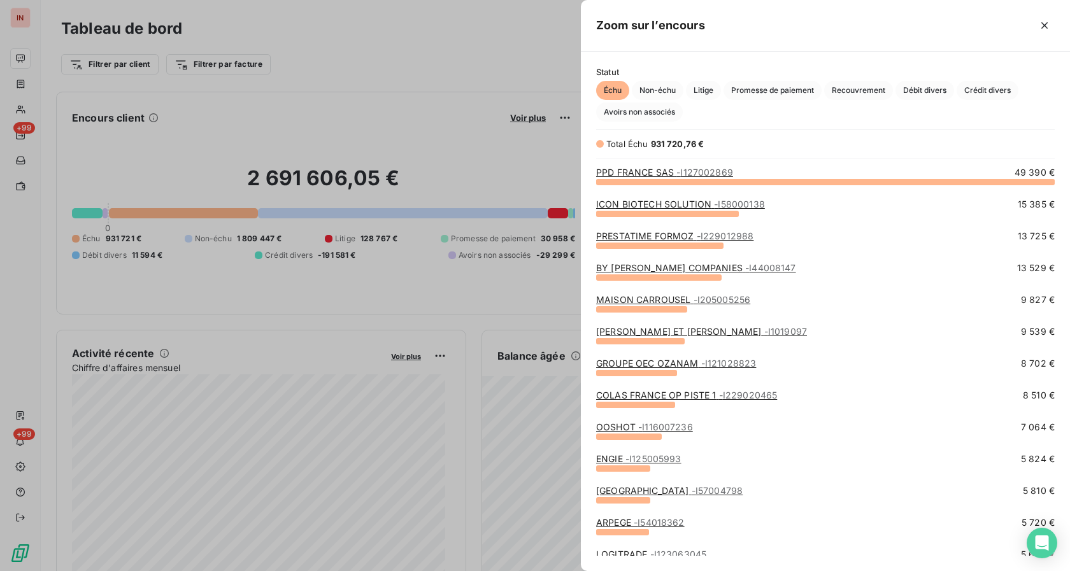
click at [647, 122] on div "Statut Échu Non-échu Litige Promesse de paiement Recouvrement Débit divers Créd…" at bounding box center [825, 312] width 489 height 520
click at [645, 113] on span "Avoirs non associés" at bounding box center [639, 112] width 87 height 19
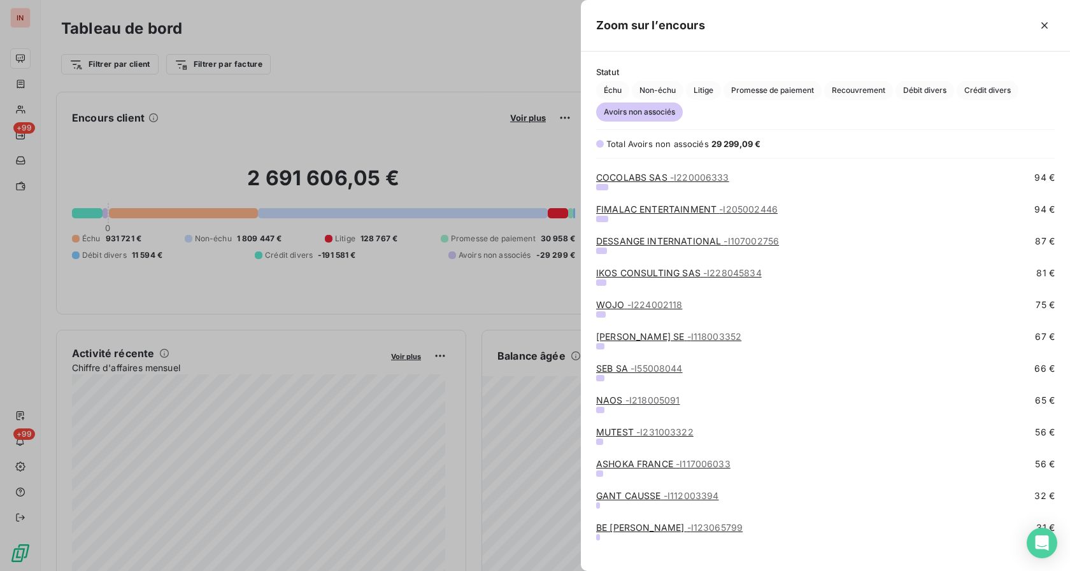
scroll to position [1663, 0]
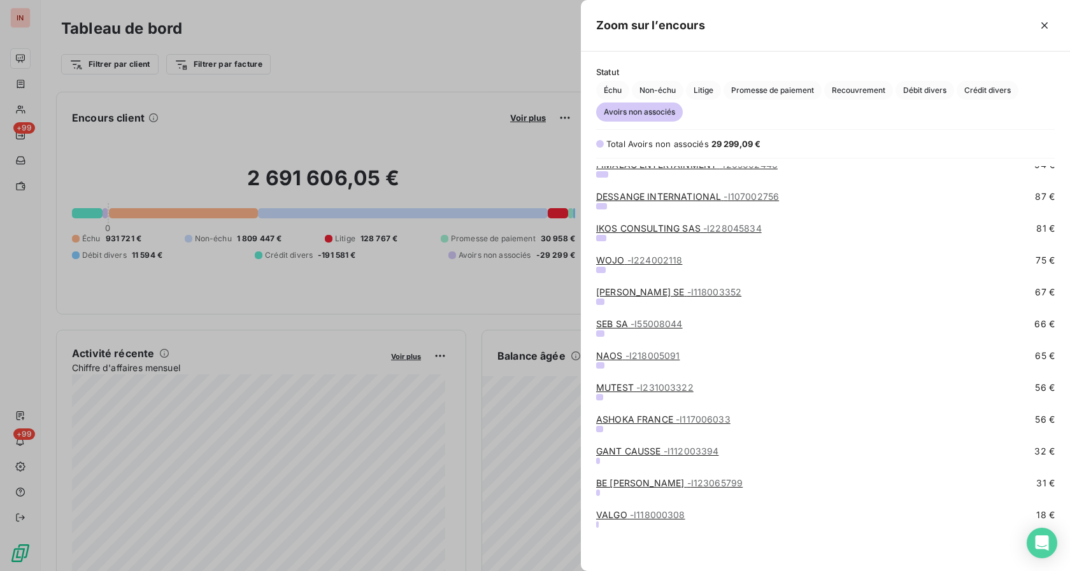
click at [628, 392] on link "MUTEST - I231003322" at bounding box center [644, 387] width 97 height 11
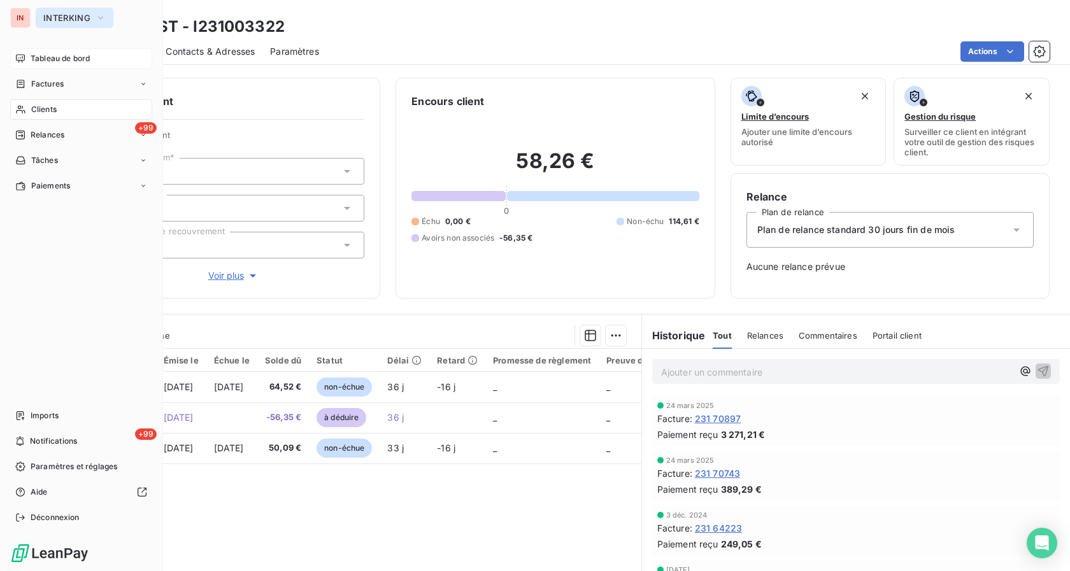
click at [54, 17] on span "INTERKING" at bounding box center [66, 18] width 47 height 10
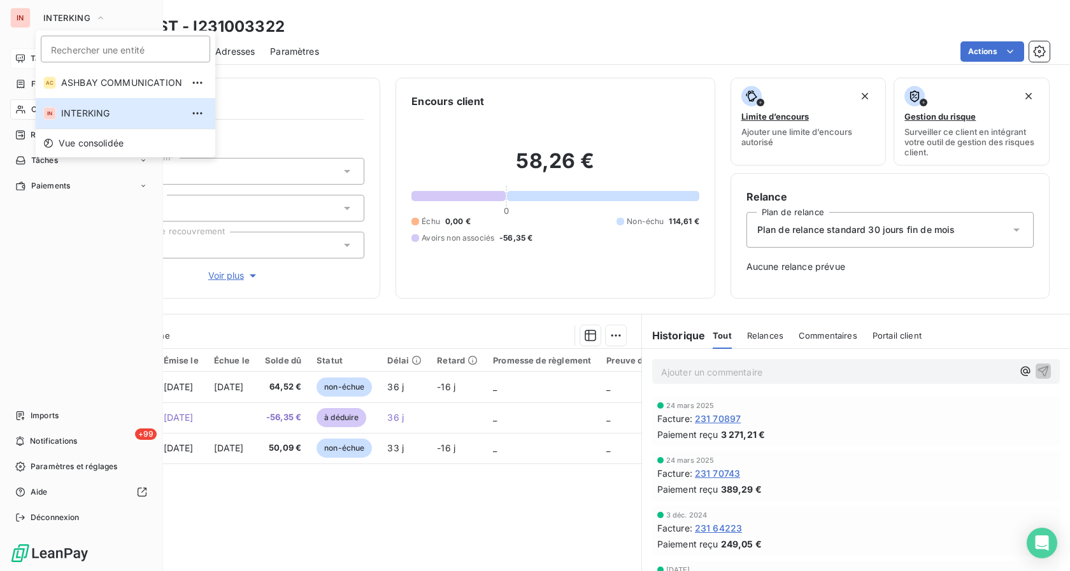
click at [22, 63] on icon at bounding box center [20, 58] width 10 height 10
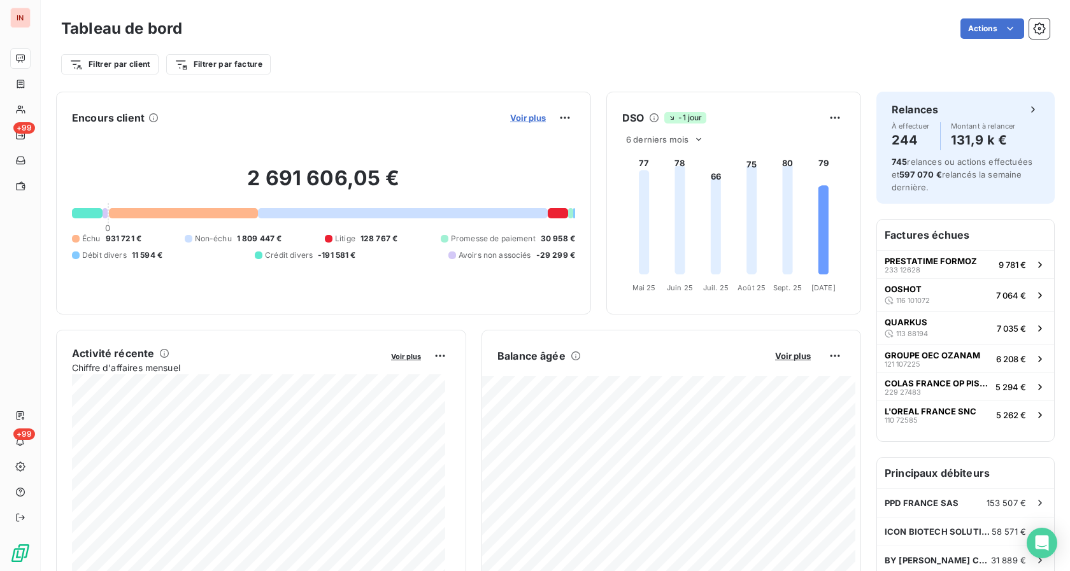
click at [521, 122] on span "Voir plus" at bounding box center [528, 118] width 36 height 10
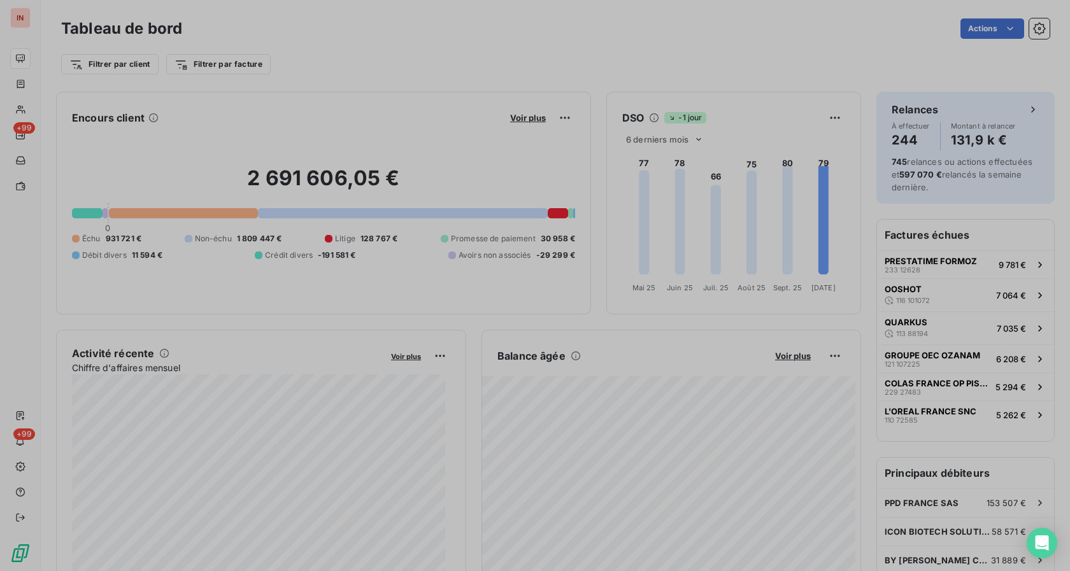
scroll to position [560, 478]
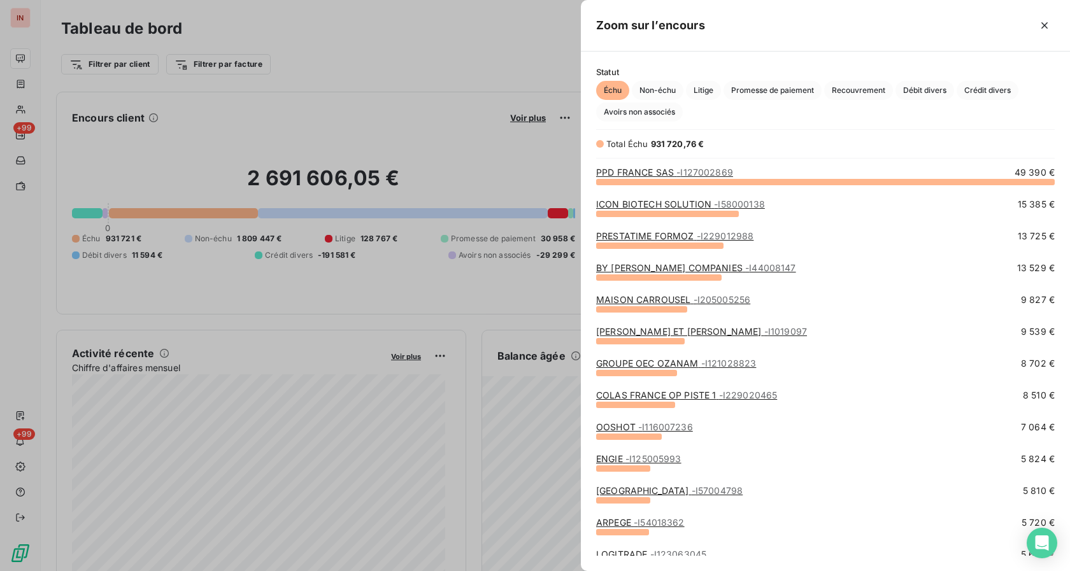
click at [630, 111] on span "Avoirs non associés" at bounding box center [639, 112] width 87 height 19
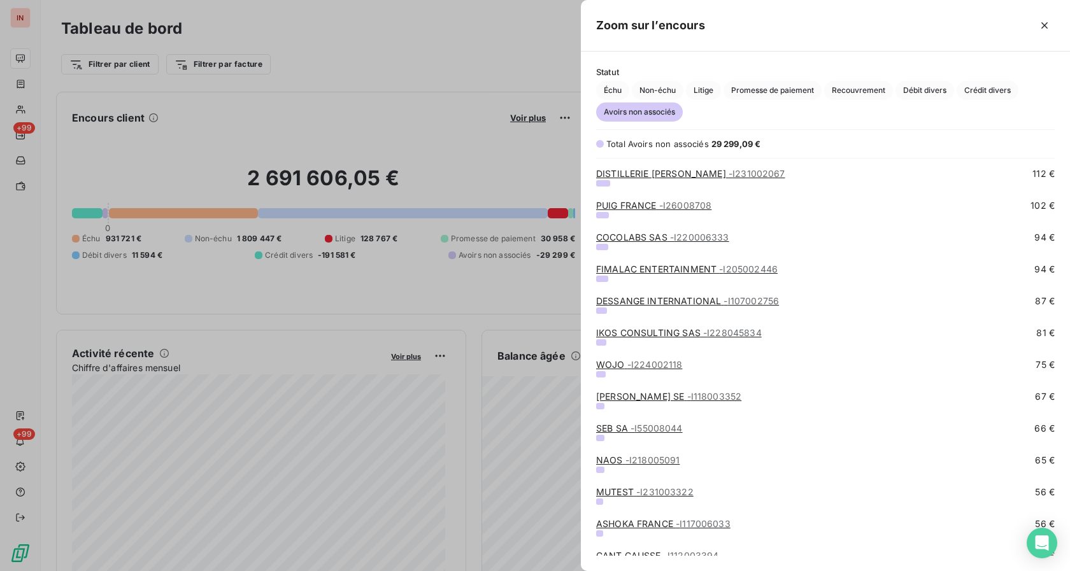
scroll to position [1623, 0]
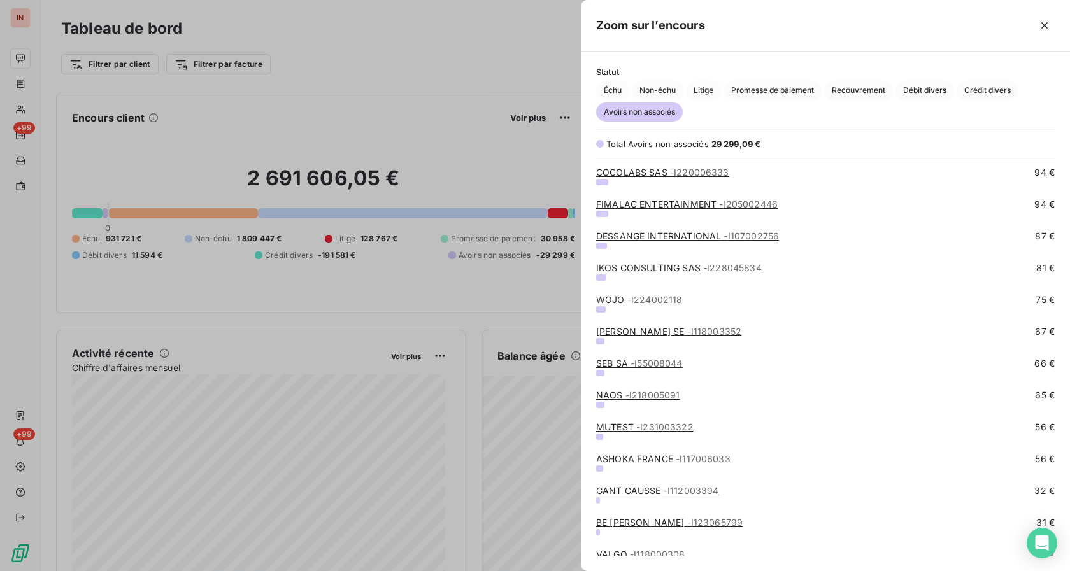
click at [623, 458] on link "ASHOKA FRANCE - I117006033" at bounding box center [663, 458] width 134 height 11
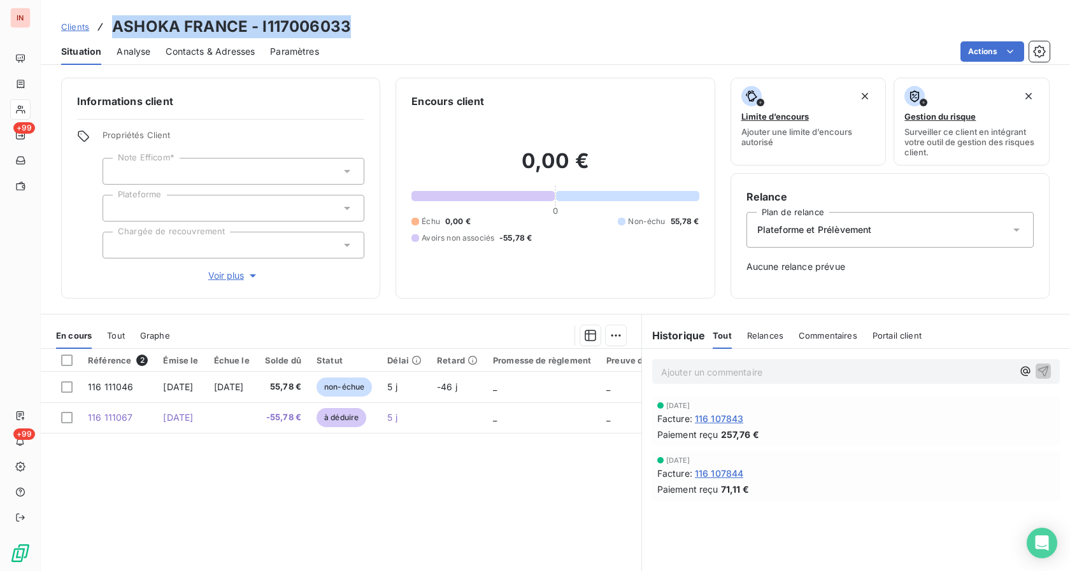
drag, startPoint x: 116, startPoint y: 24, endPoint x: 344, endPoint y: 29, distance: 228.6
click at [344, 25] on h3 "ASHOKA FRANCE - I117006033" at bounding box center [231, 26] width 239 height 23
click at [269, 492] on div "Référence 2 Émise le Échue le Solde dû Statut Délai Retard Promesse de règlemen…" at bounding box center [341, 471] width 600 height 245
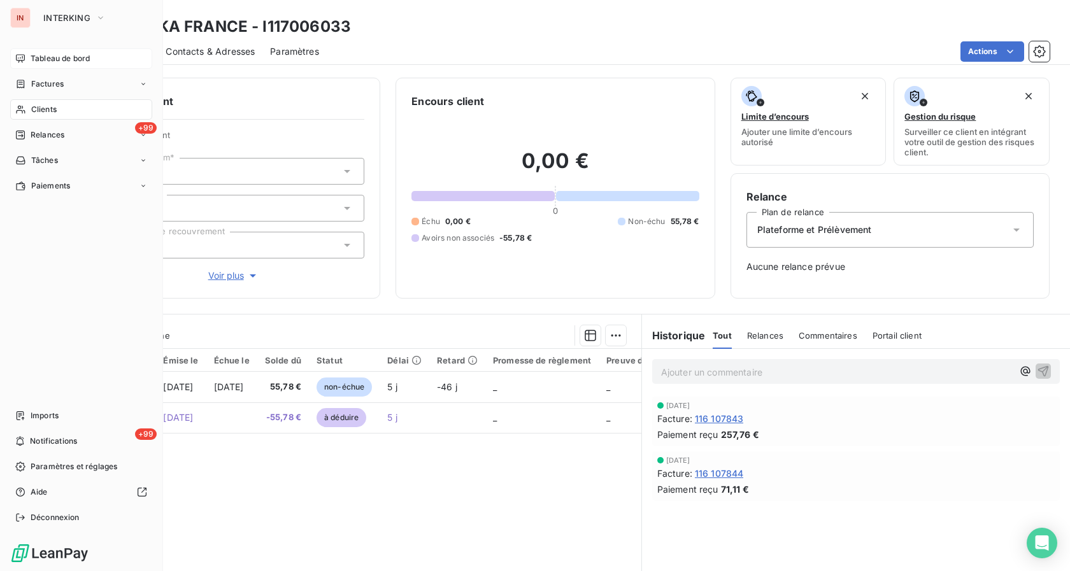
drag, startPoint x: 16, startPoint y: 60, endPoint x: 38, endPoint y: 61, distance: 22.3
click at [17, 60] on icon at bounding box center [20, 58] width 10 height 10
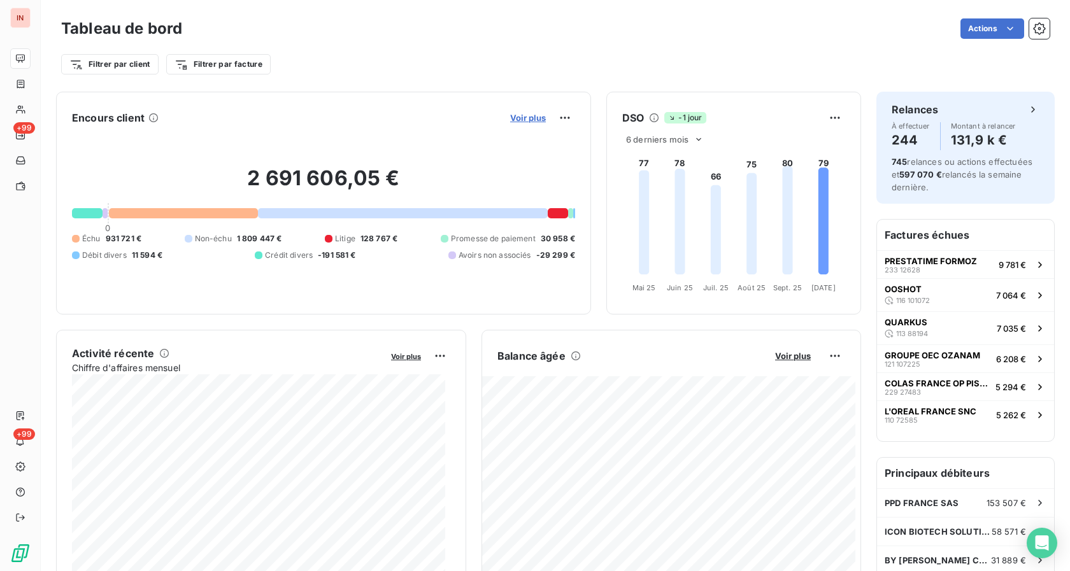
click at [527, 117] on span "Voir plus" at bounding box center [528, 118] width 36 height 10
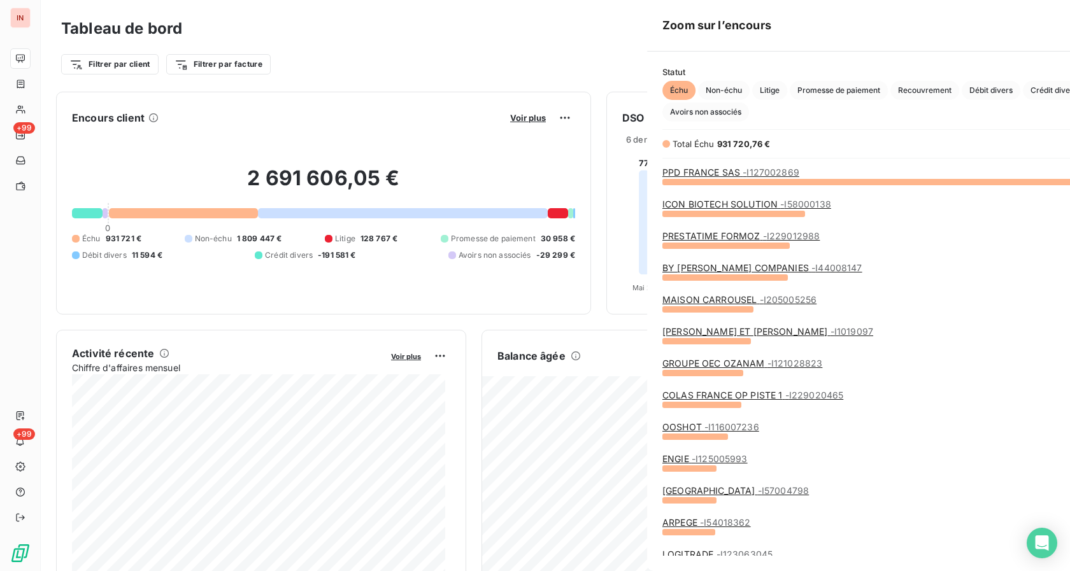
scroll to position [560, 478]
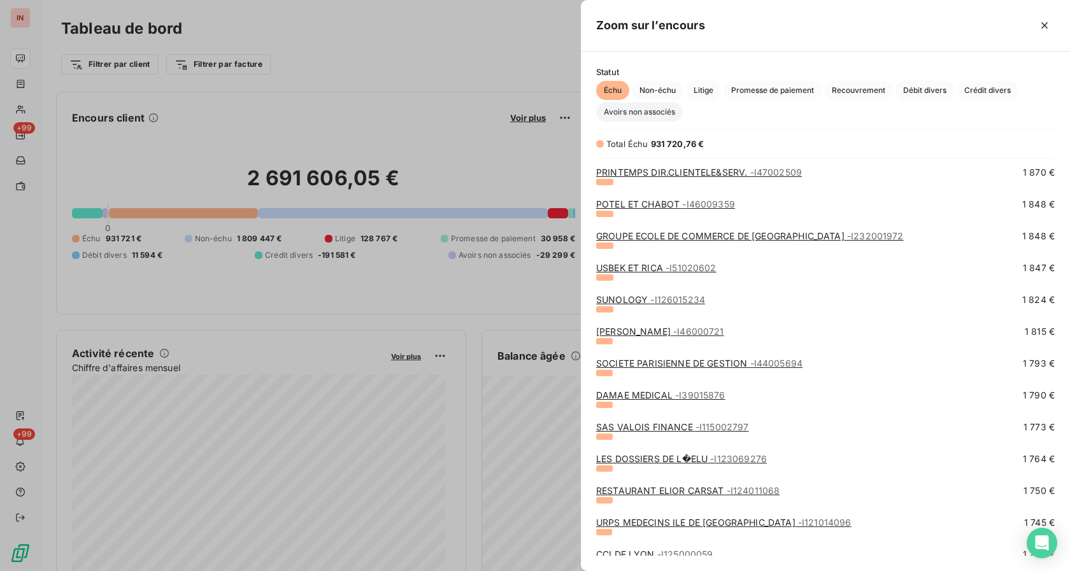
click at [624, 110] on span "Avoirs non associés" at bounding box center [639, 112] width 87 height 19
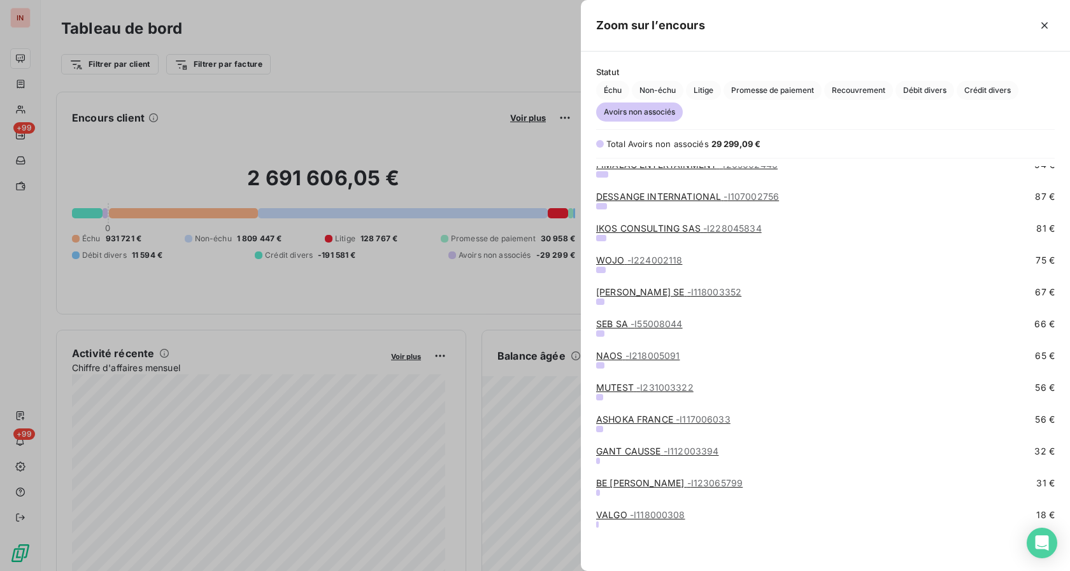
click at [620, 416] on link "ASHOKA FRANCE - I117006033" at bounding box center [663, 419] width 134 height 11
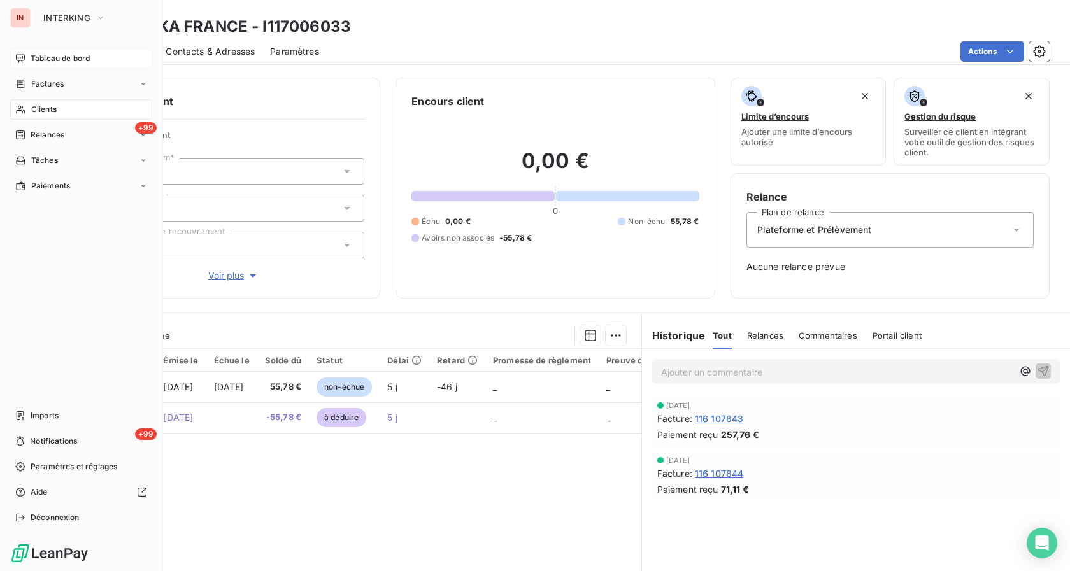
click at [32, 62] on span "Tableau de bord" at bounding box center [60, 58] width 59 height 11
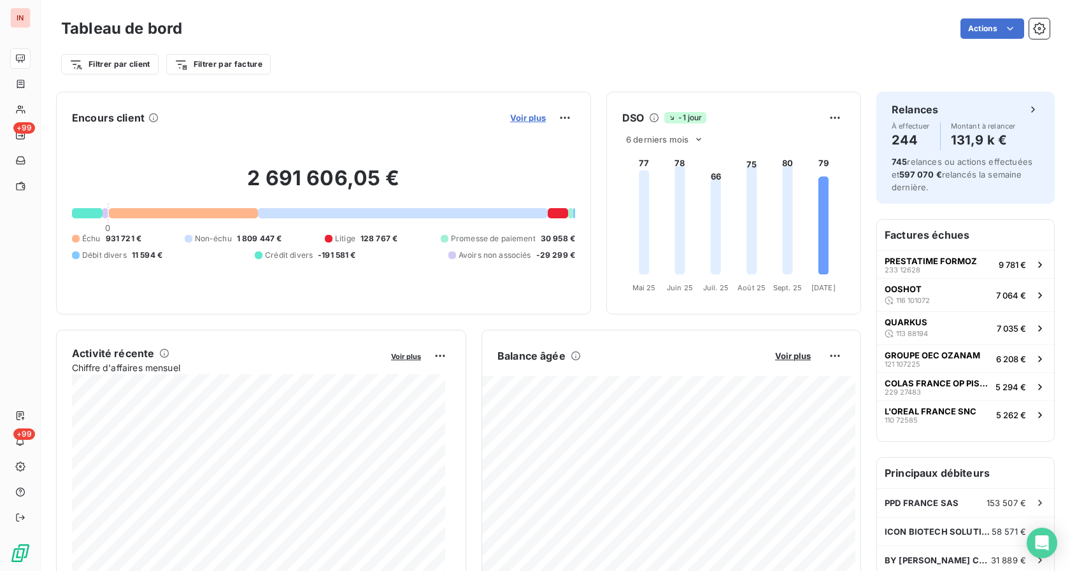
click at [510, 120] on span "Voir plus" at bounding box center [528, 118] width 36 height 10
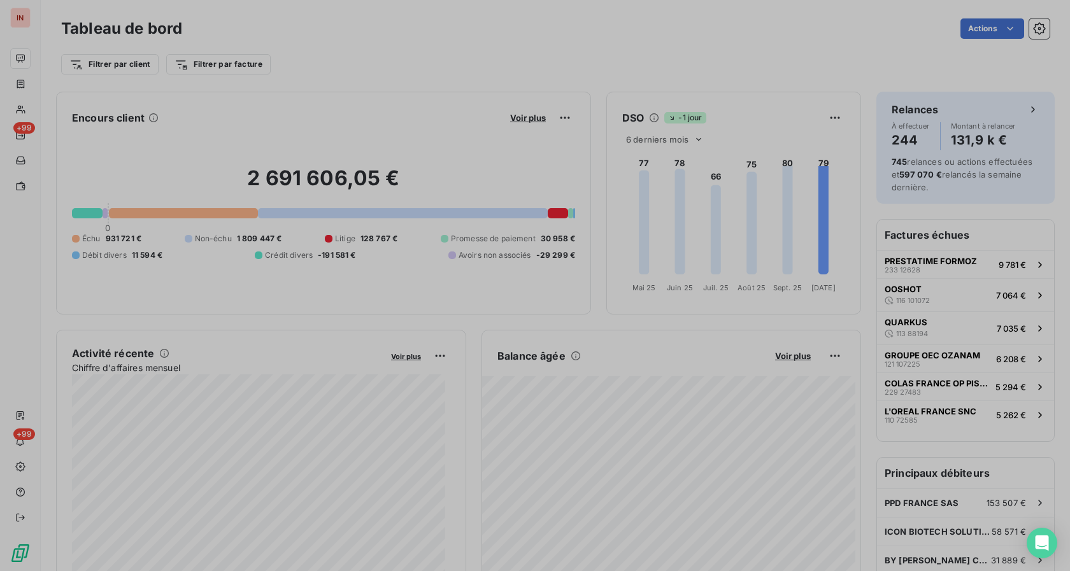
scroll to position [11, 11]
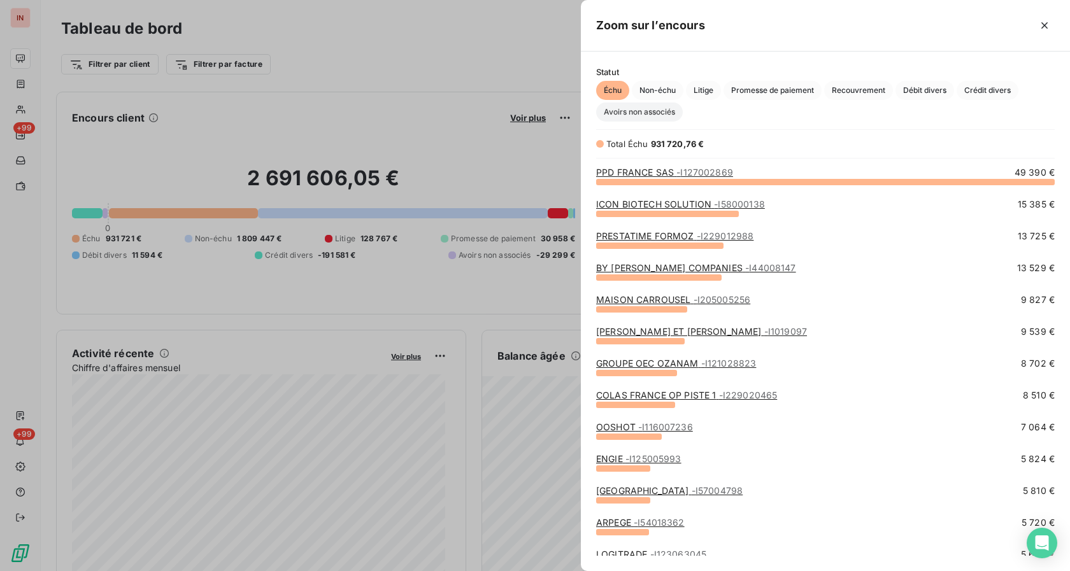
click at [629, 114] on span "Avoirs non associés" at bounding box center [639, 112] width 87 height 19
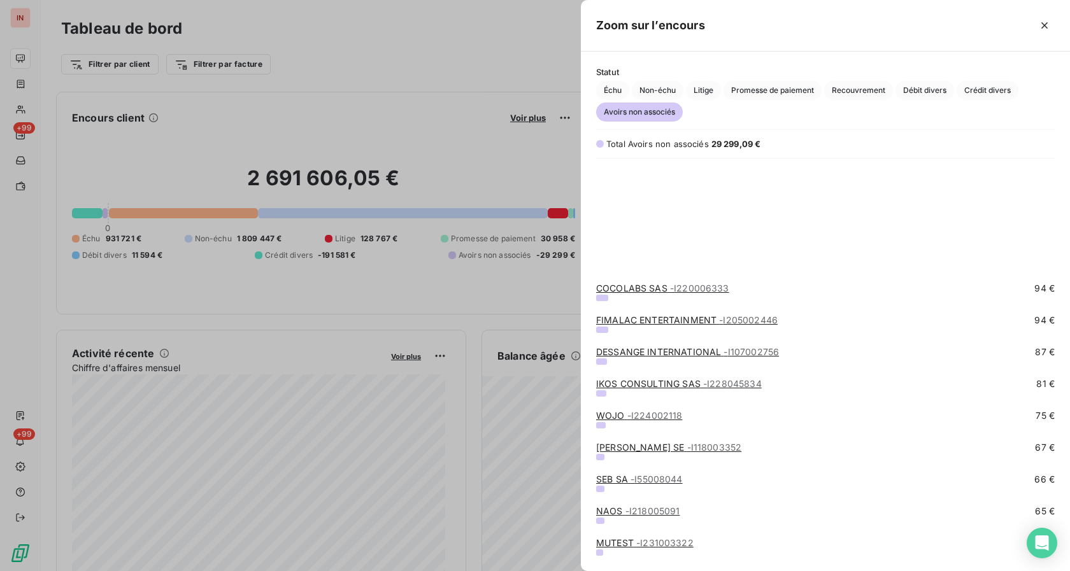
scroll to position [1663, 0]
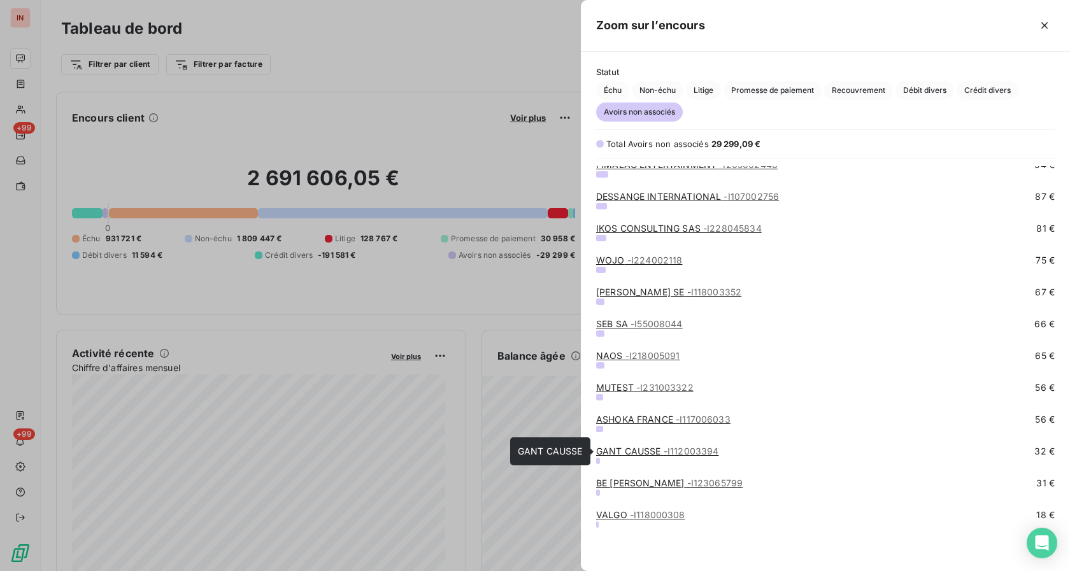
click at [635, 448] on link "GANT CAUSSE - I112003394" at bounding box center [657, 451] width 122 height 11
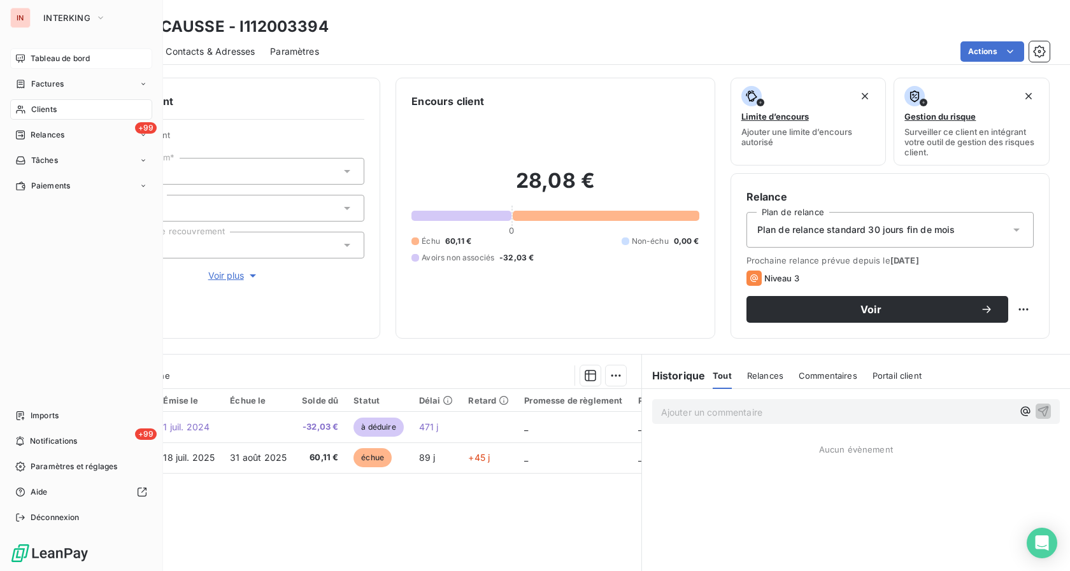
click at [29, 59] on div "Tableau de bord" at bounding box center [81, 58] width 142 height 20
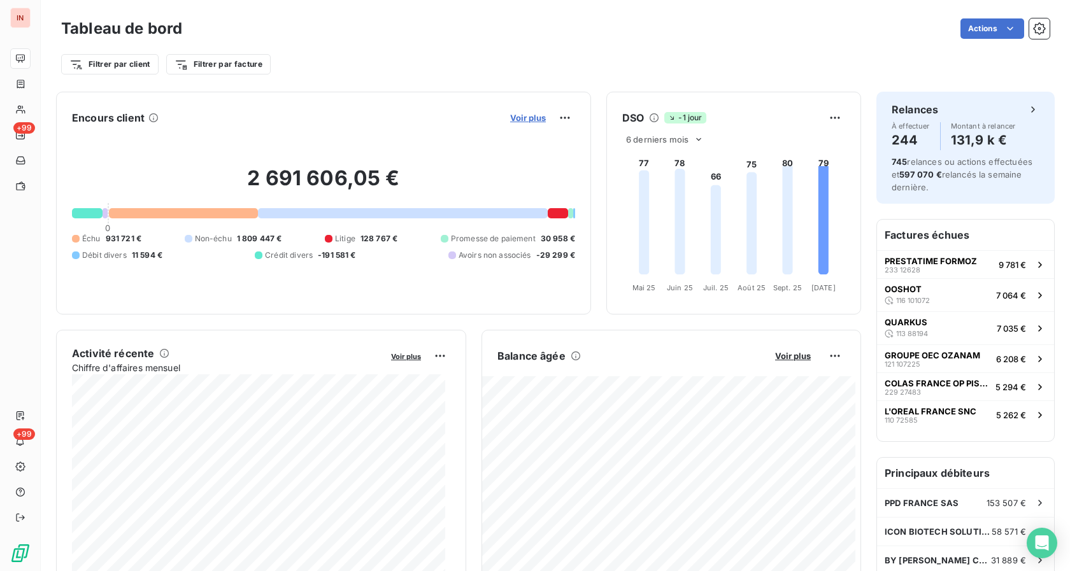
click at [513, 116] on span "Voir plus" at bounding box center [528, 118] width 36 height 10
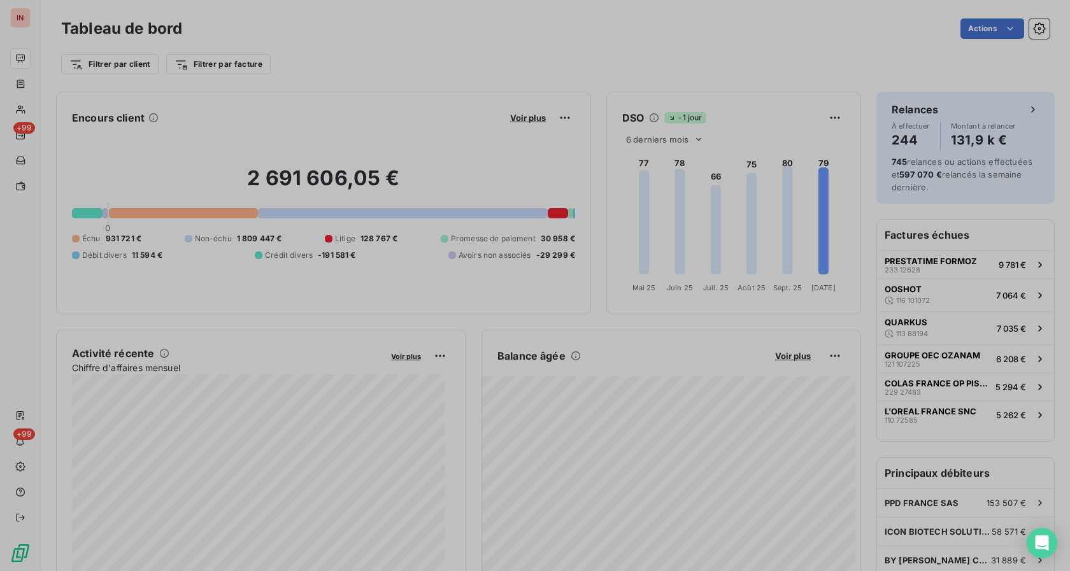
scroll to position [11, 11]
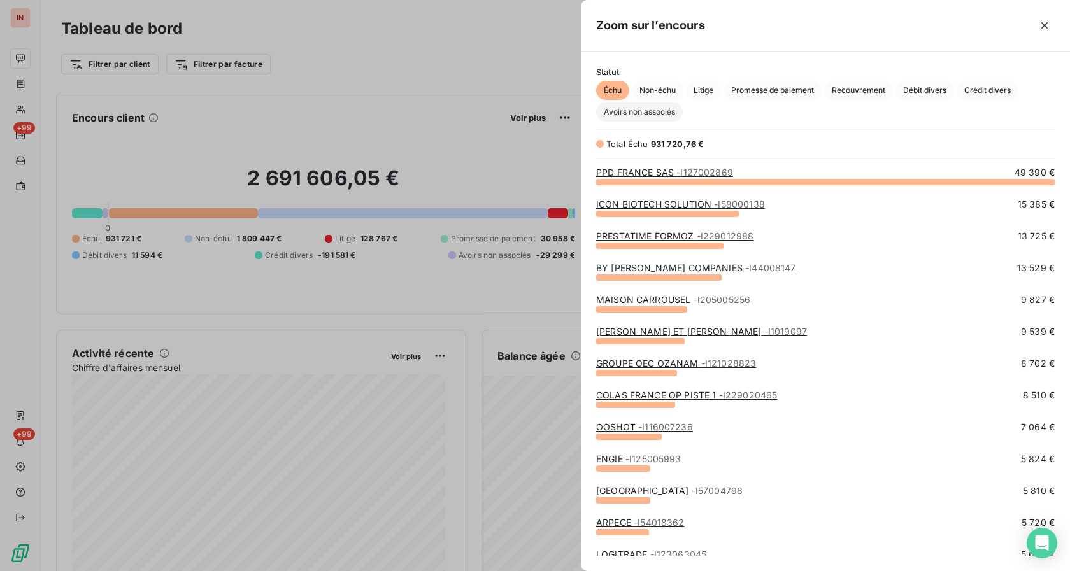
click at [657, 113] on span "Avoirs non associés" at bounding box center [639, 112] width 87 height 19
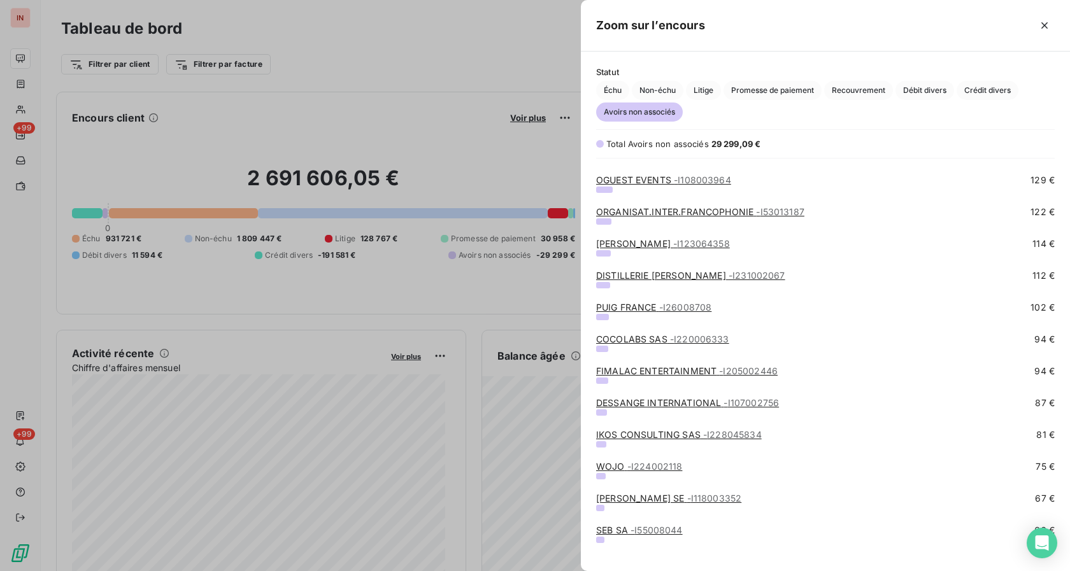
scroll to position [1663, 0]
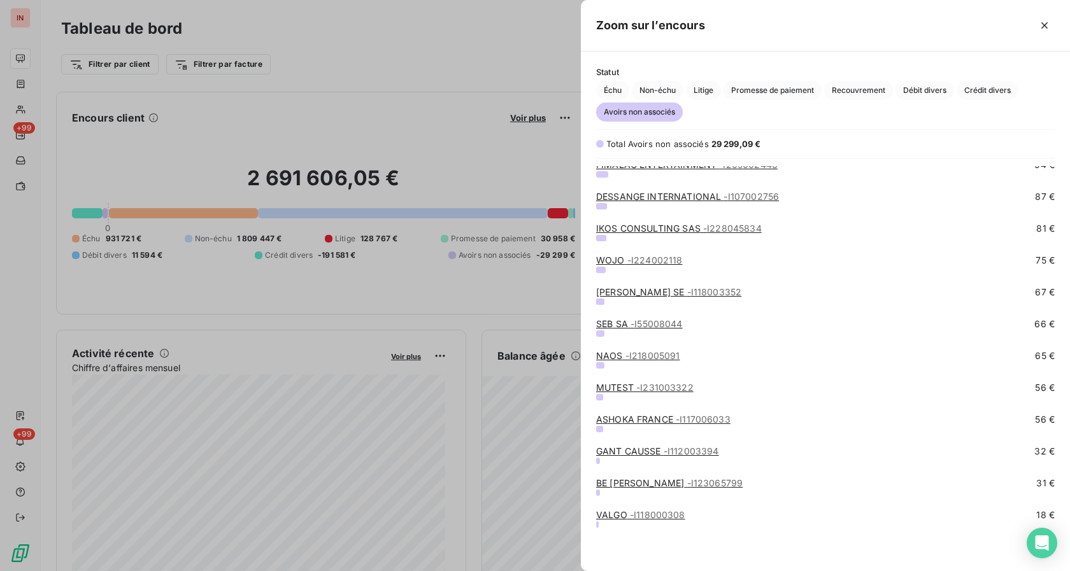
click at [633, 483] on link "BE [PERSON_NAME] - I123065799" at bounding box center [669, 482] width 146 height 11
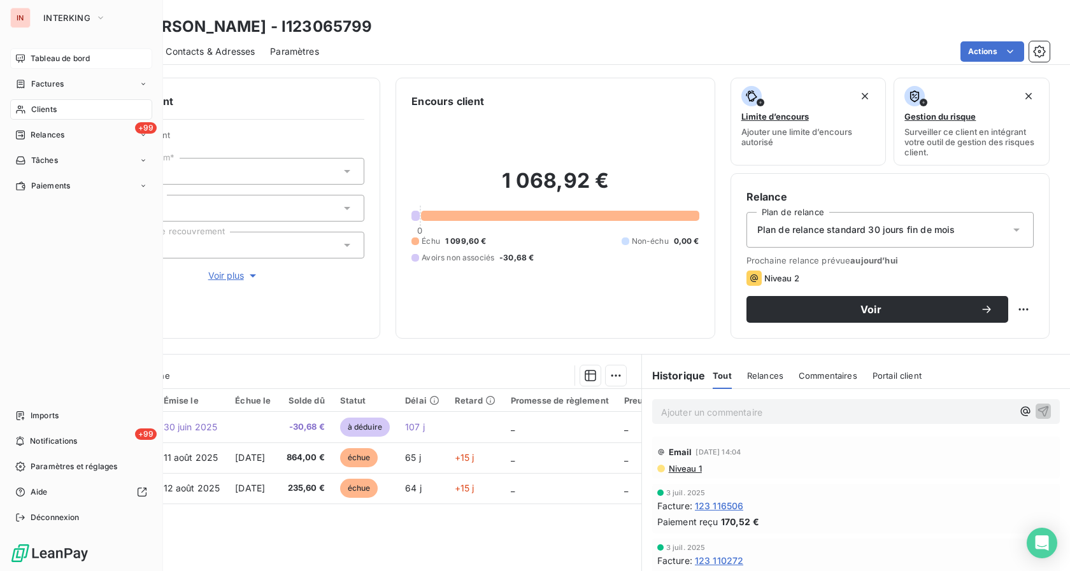
click at [41, 50] on div "Tableau de bord" at bounding box center [81, 58] width 142 height 20
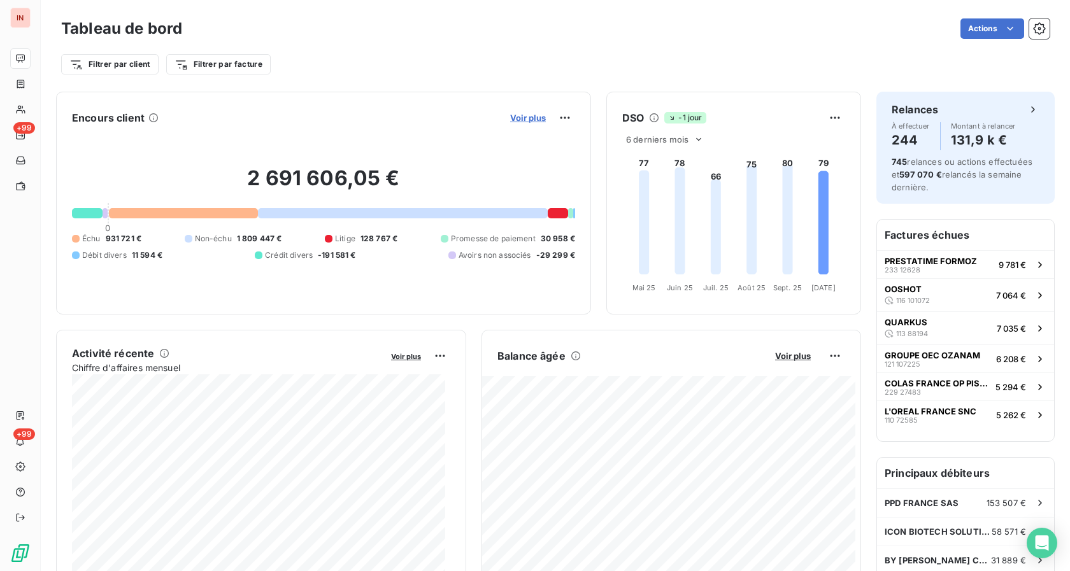
click at [529, 118] on span "Voir plus" at bounding box center [528, 118] width 36 height 10
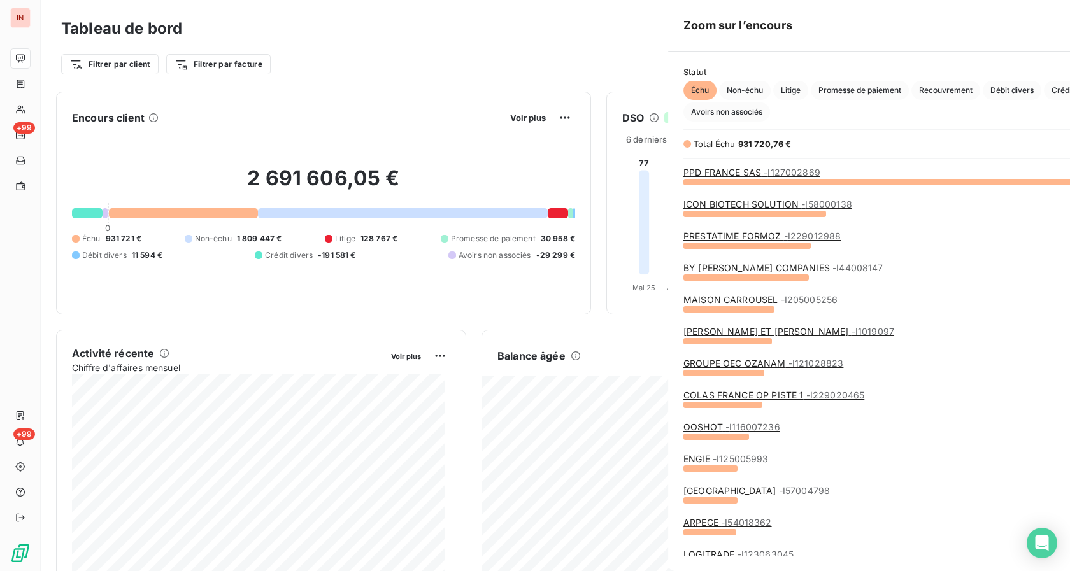
scroll to position [560, 478]
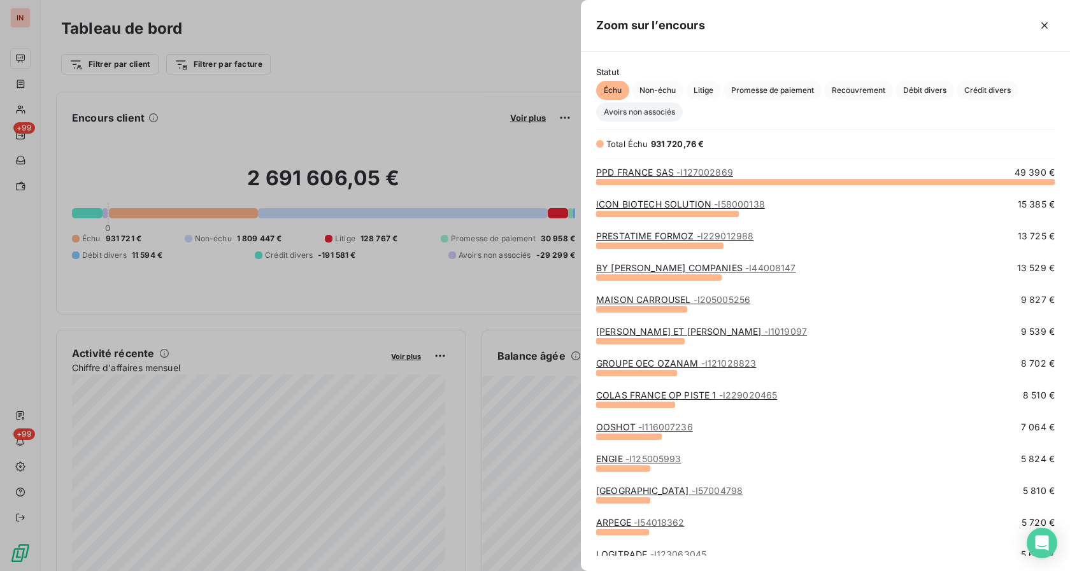
click at [665, 115] on span "Avoirs non associés" at bounding box center [639, 112] width 87 height 19
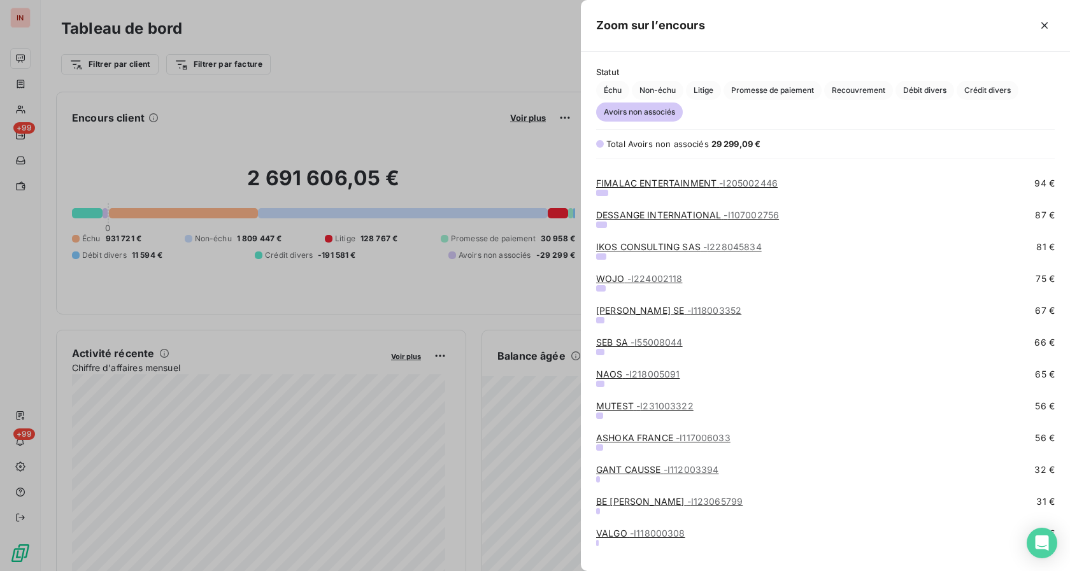
scroll to position [1663, 0]
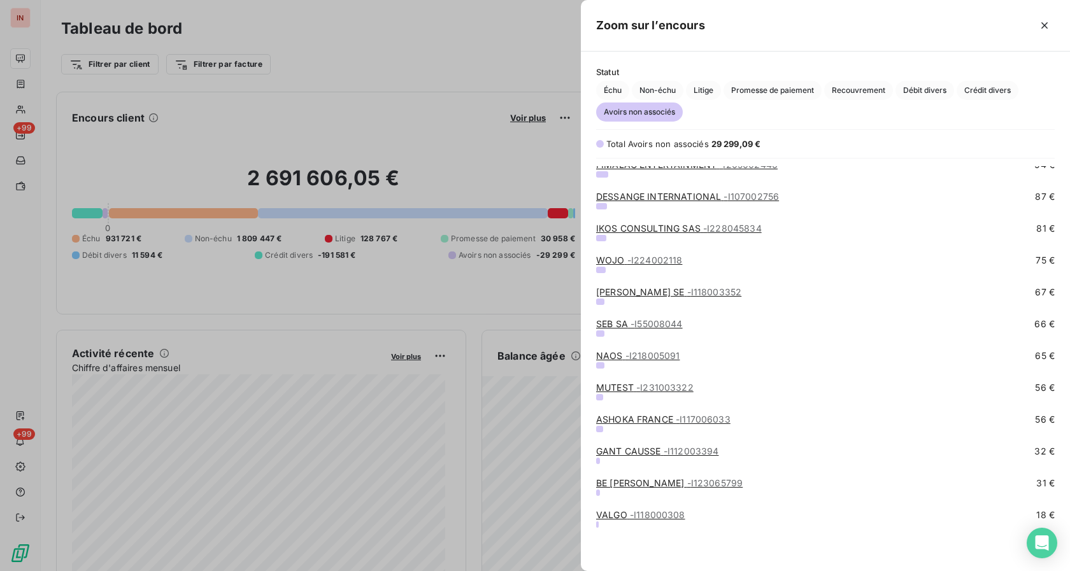
click at [632, 481] on link "BE [PERSON_NAME] - I123065799" at bounding box center [669, 482] width 146 height 11
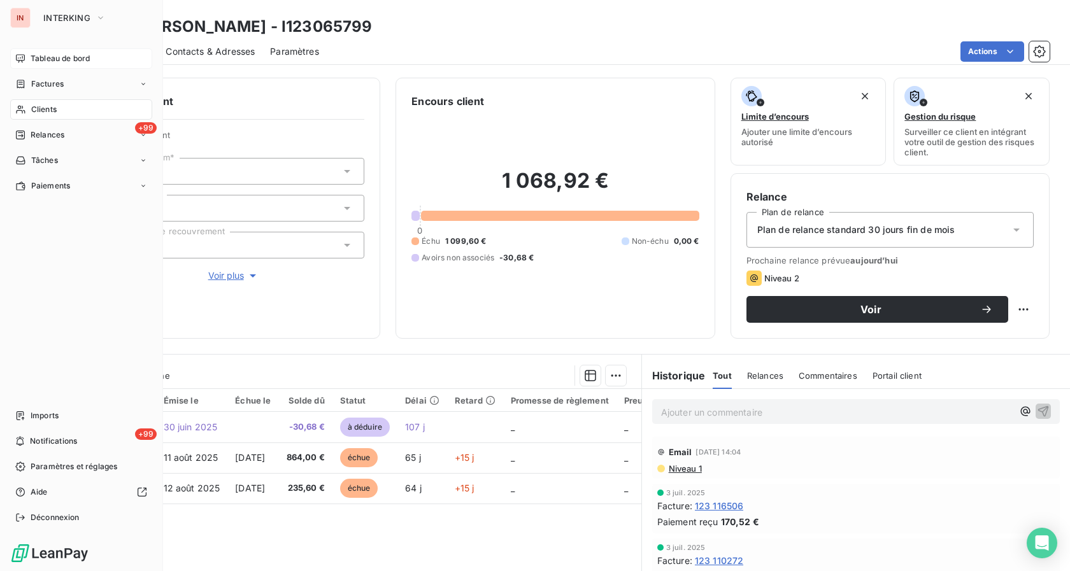
click at [28, 63] on div "Tableau de bord" at bounding box center [81, 58] width 142 height 20
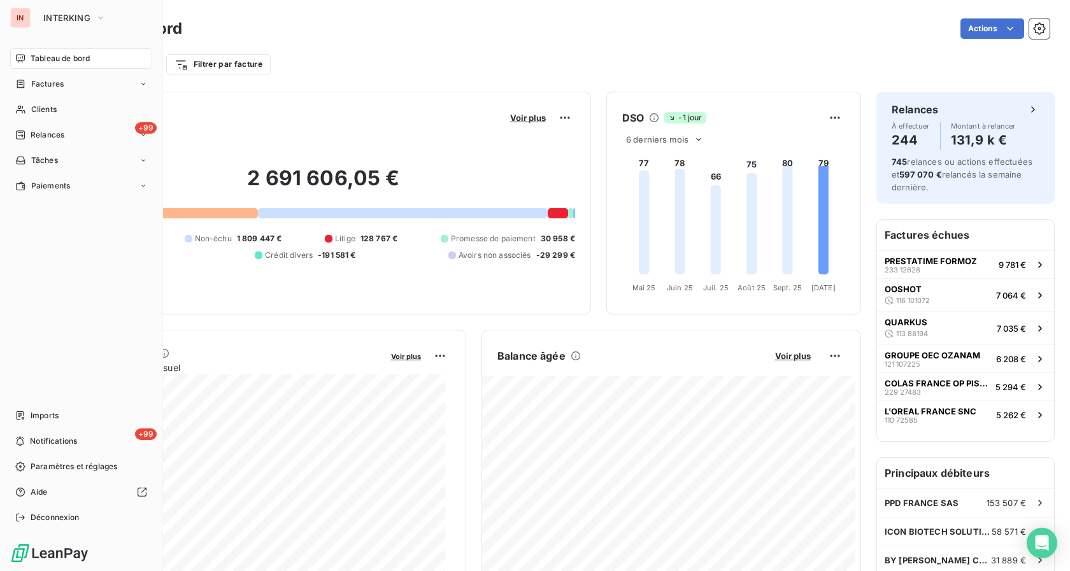
click at [35, 59] on span "Tableau de bord" at bounding box center [60, 58] width 59 height 11
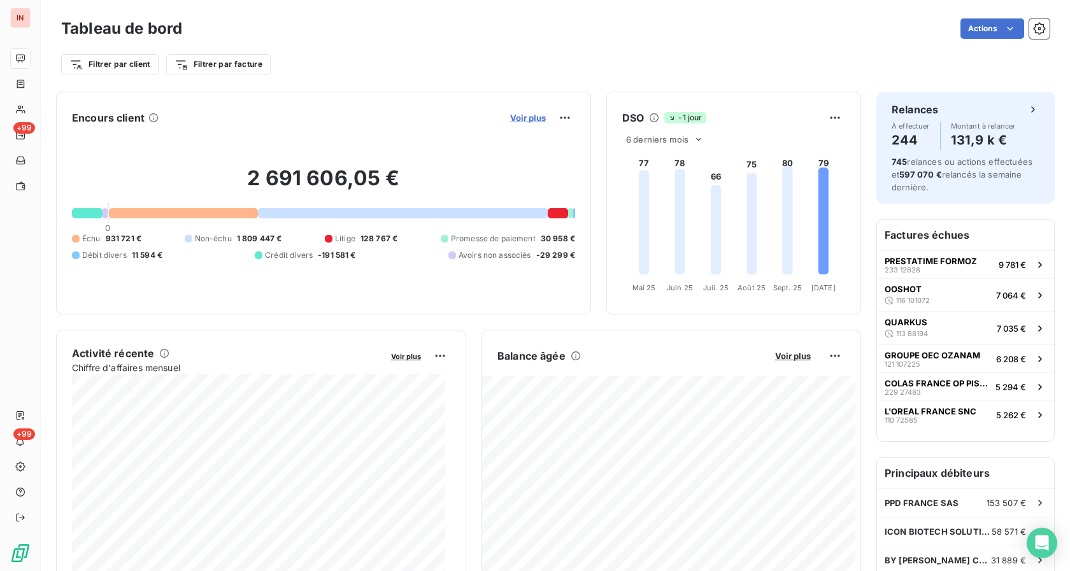
click at [525, 115] on span "Voir plus" at bounding box center [528, 118] width 36 height 10
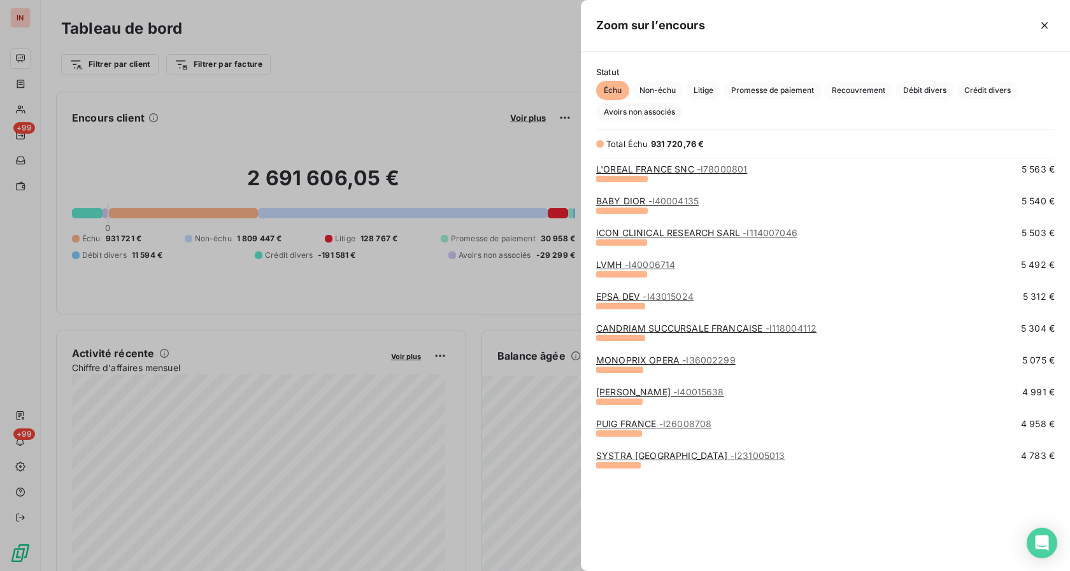
scroll to position [584, 0]
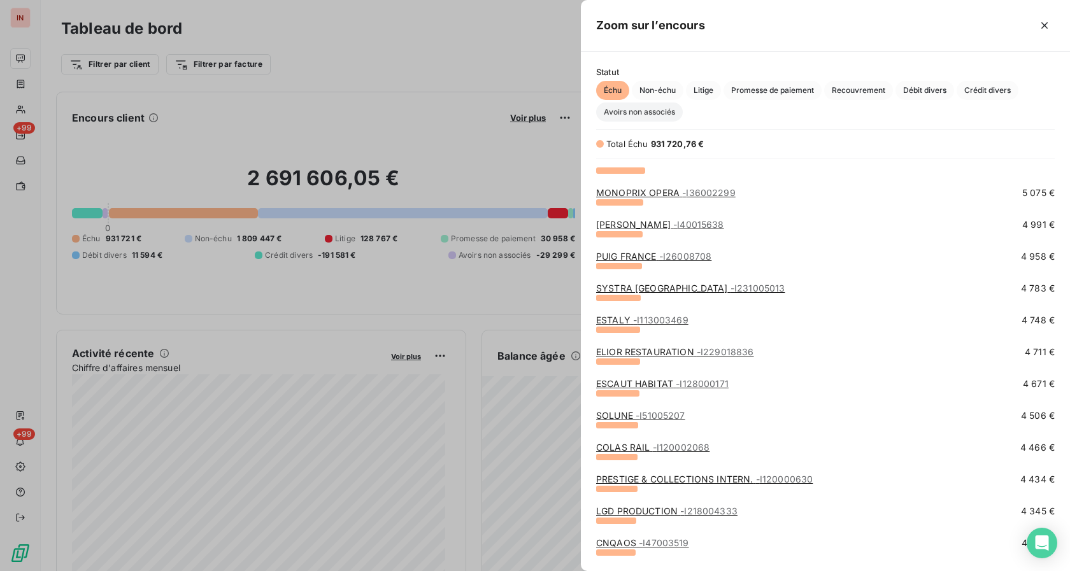
click at [651, 120] on span "Avoirs non associés" at bounding box center [639, 112] width 87 height 19
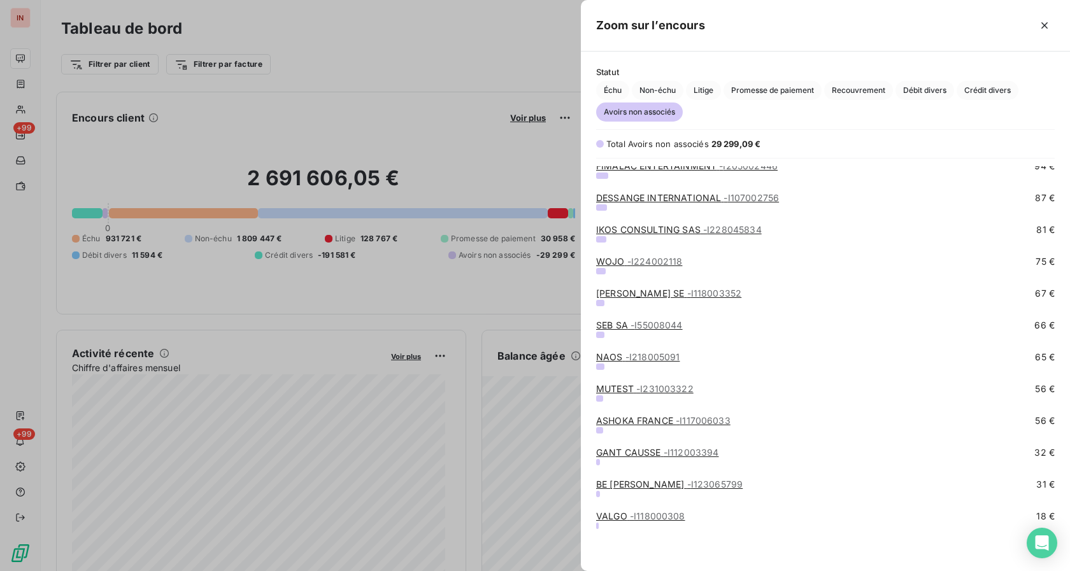
scroll to position [1663, 0]
click at [644, 518] on span "- I118000308" at bounding box center [657, 514] width 55 height 11
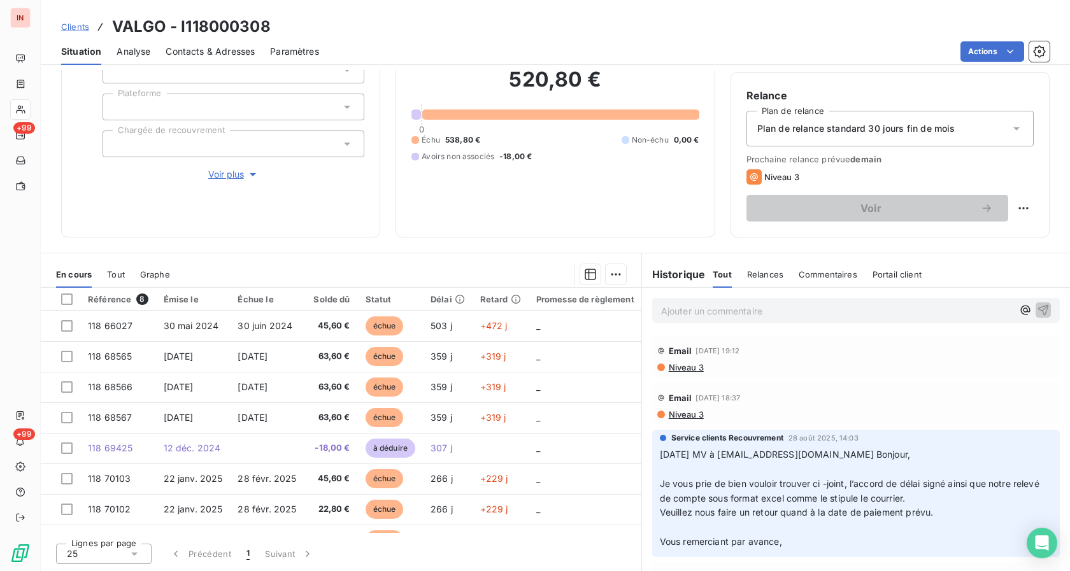
scroll to position [65, 0]
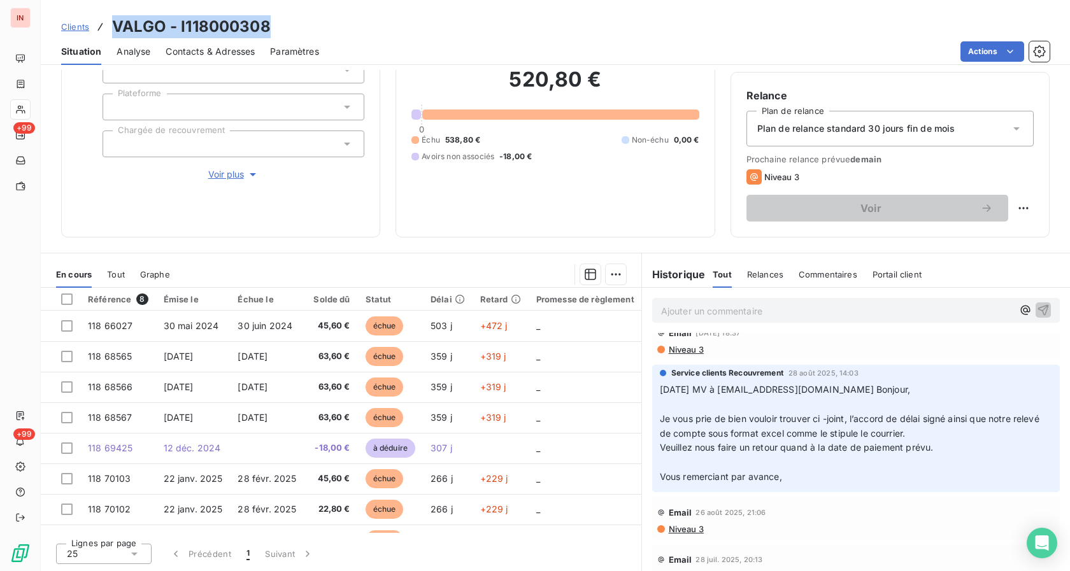
drag, startPoint x: 115, startPoint y: 26, endPoint x: 276, endPoint y: 28, distance: 161.1
click at [276, 28] on div "Clients VALGO - I118000308" at bounding box center [555, 26] width 1029 height 23
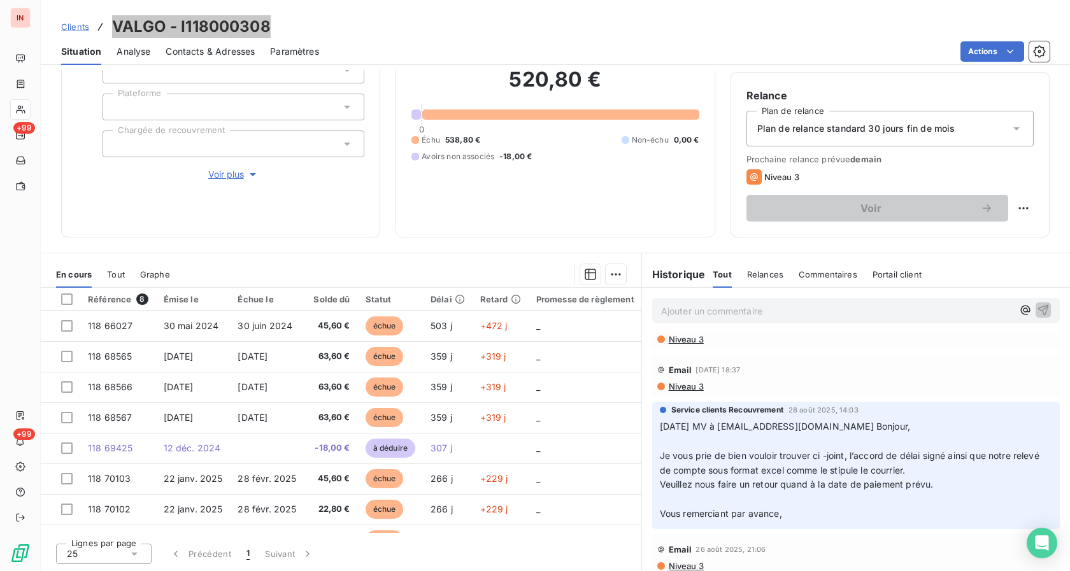
scroll to position [0, 0]
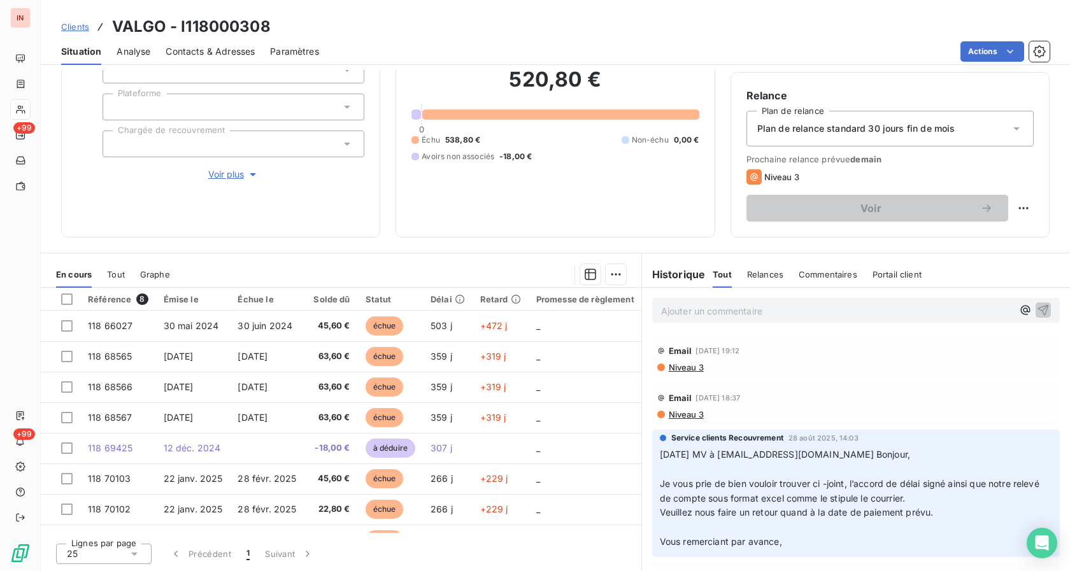
click at [902, 55] on div "Actions" at bounding box center [691, 51] width 715 height 20
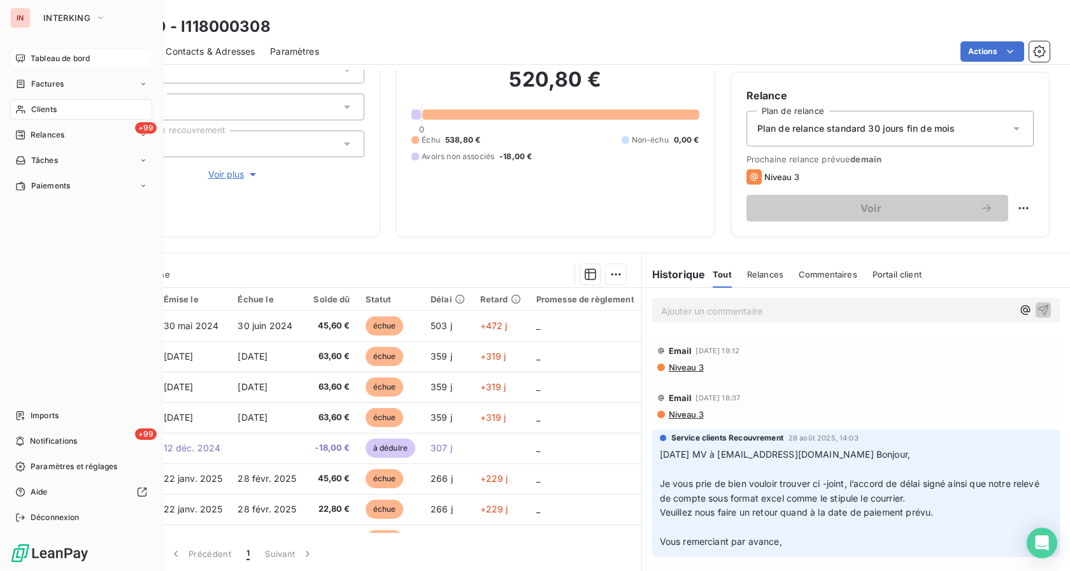
click at [30, 64] on div "Tableau de bord" at bounding box center [81, 58] width 142 height 20
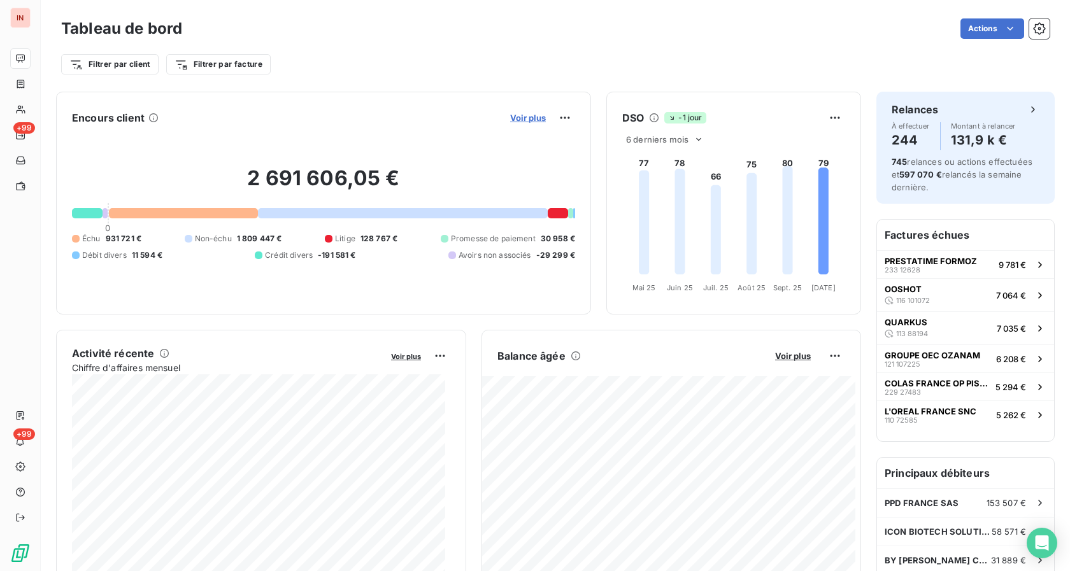
click at [510, 120] on span "Voir plus" at bounding box center [528, 118] width 36 height 10
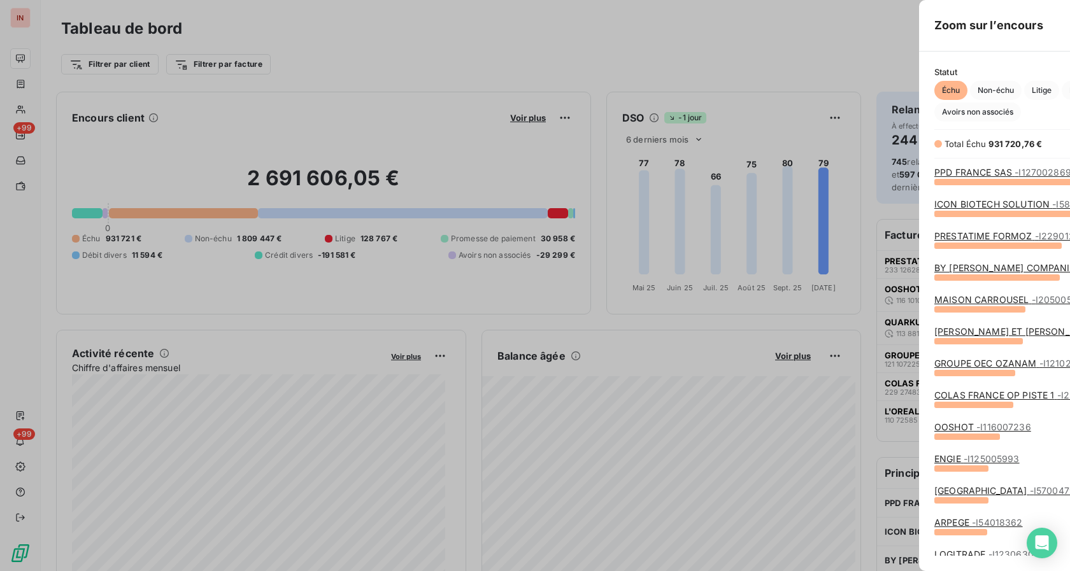
scroll to position [560, 478]
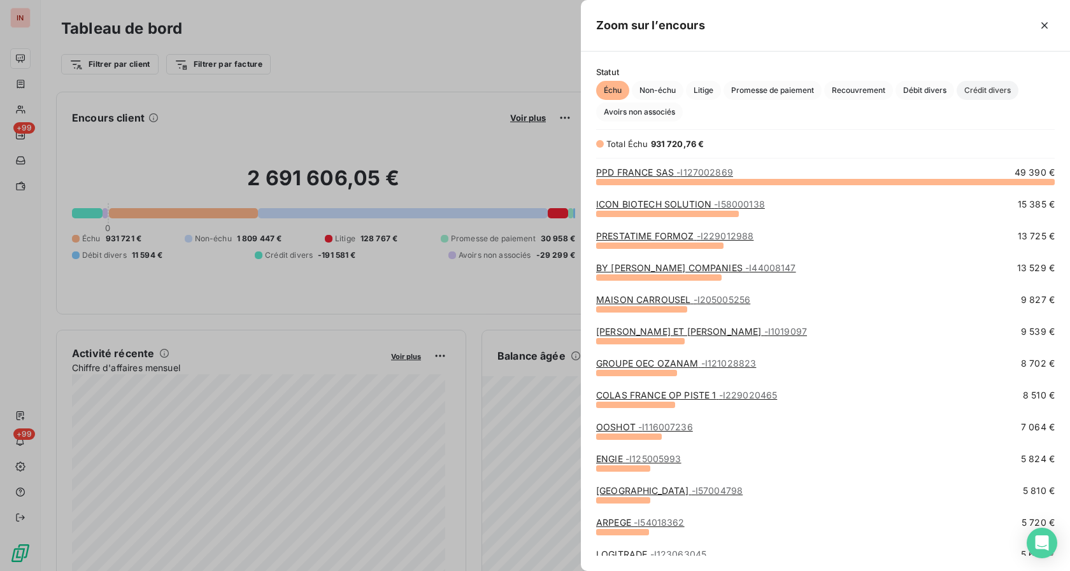
click at [972, 88] on span "Crédit divers" at bounding box center [987, 90] width 62 height 19
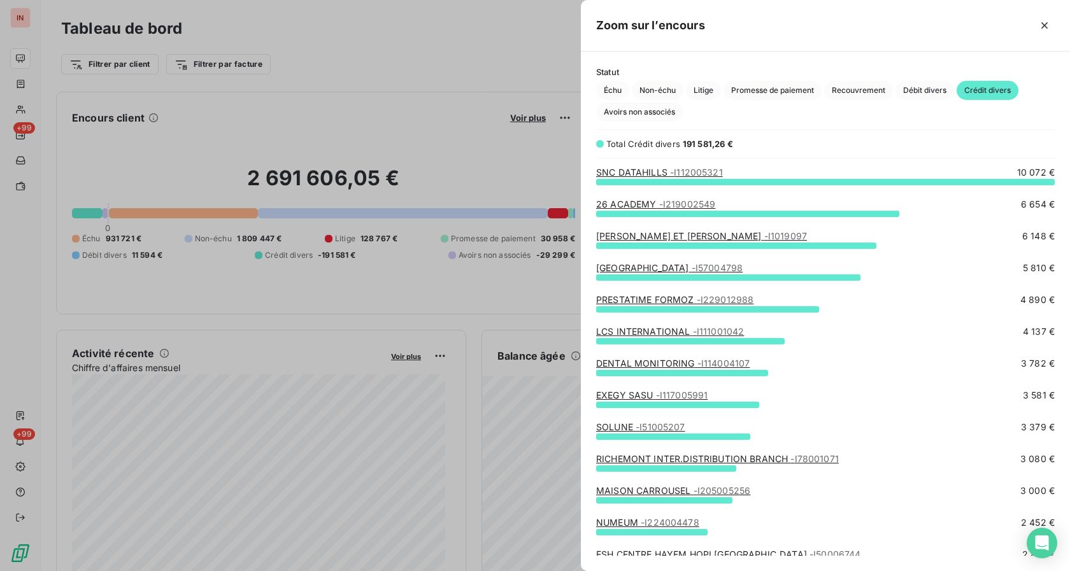
scroll to position [379, 478]
click at [655, 330] on link "LCS INTERNATIONAL - I111001042" at bounding box center [670, 331] width 148 height 11
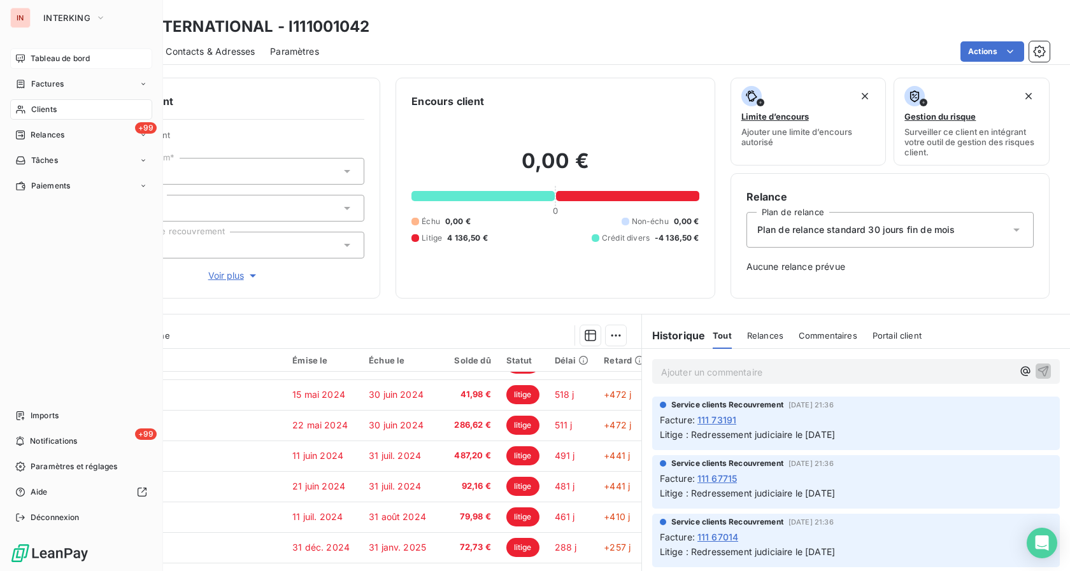
click at [29, 56] on div "Tableau de bord" at bounding box center [81, 58] width 142 height 20
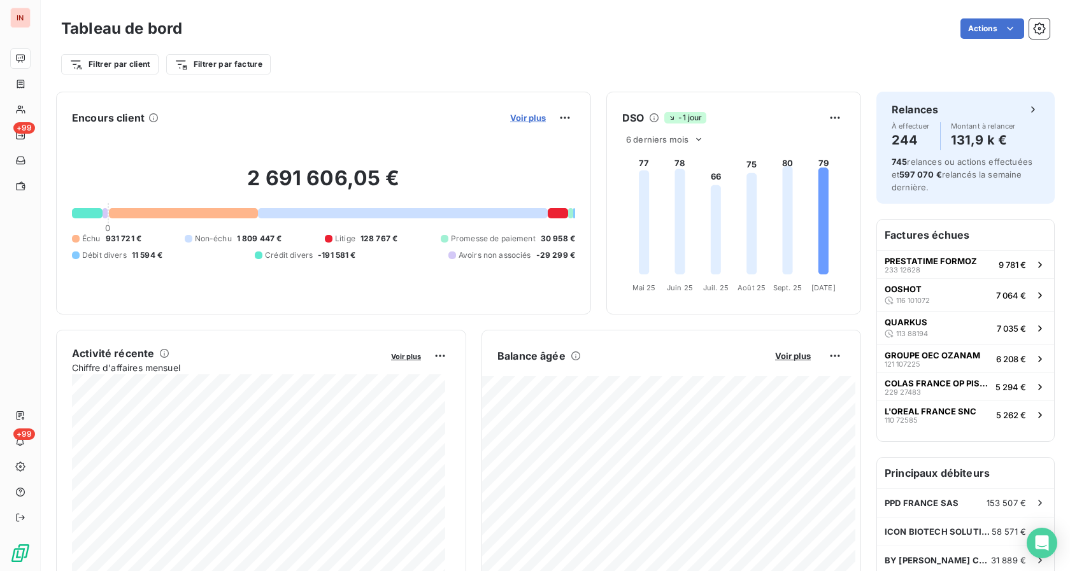
drag, startPoint x: 533, startPoint y: 124, endPoint x: 523, endPoint y: 122, distance: 9.7
click at [525, 122] on div "Voir plus" at bounding box center [540, 118] width 69 height 20
click at [523, 122] on span "Voir plus" at bounding box center [528, 118] width 36 height 10
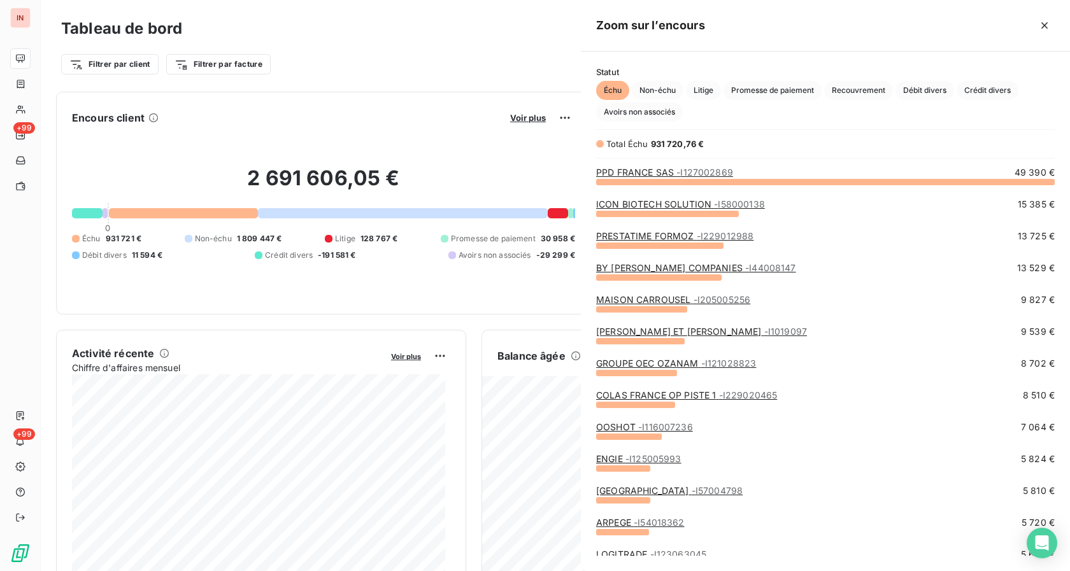
scroll to position [560, 478]
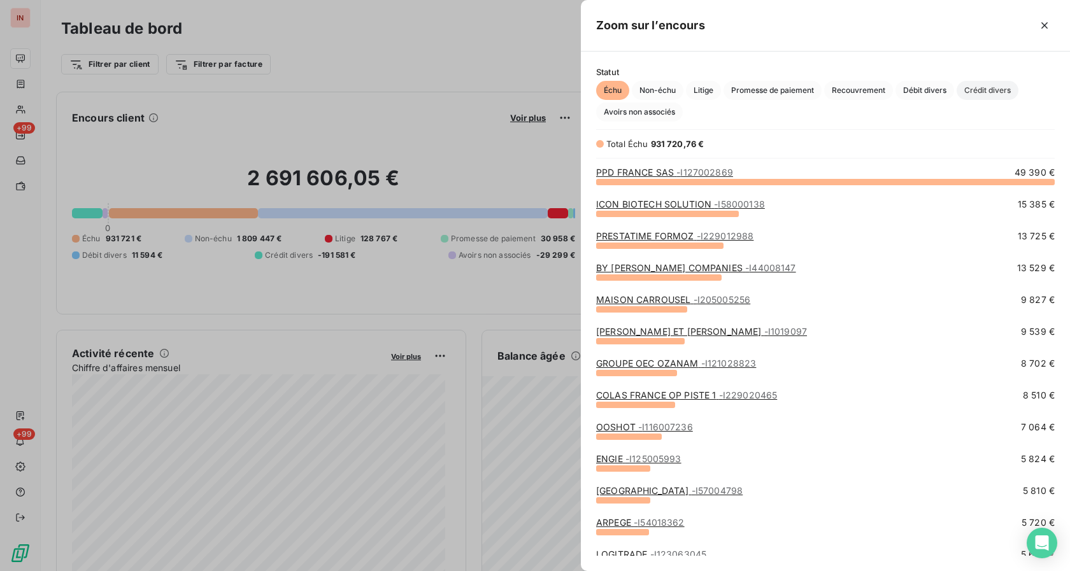
click at [983, 94] on span "Crédit divers" at bounding box center [987, 90] width 62 height 19
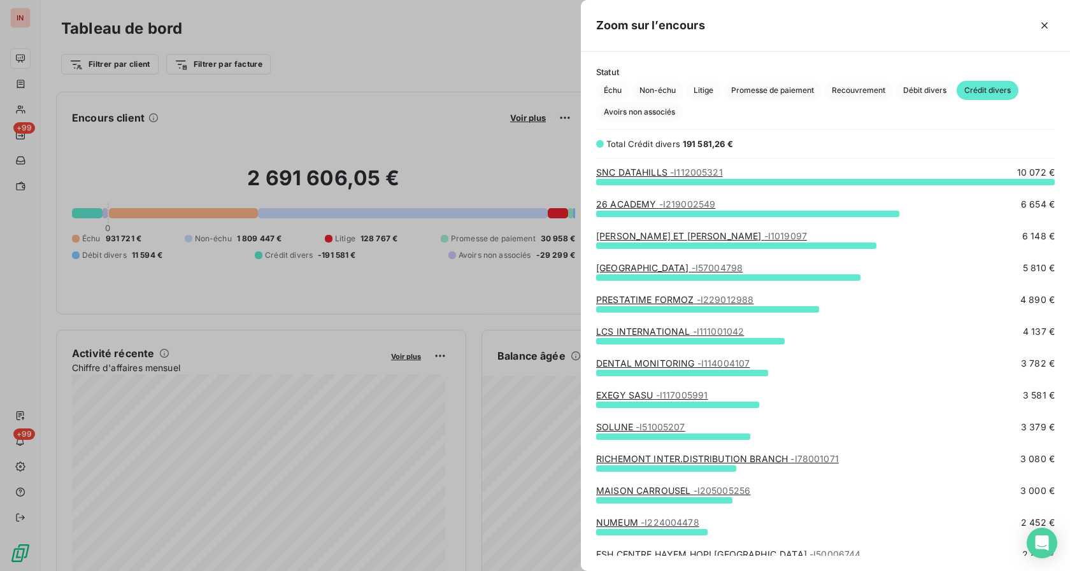
click at [629, 208] on link "26 ACADEMY - I219002549" at bounding box center [655, 204] width 119 height 11
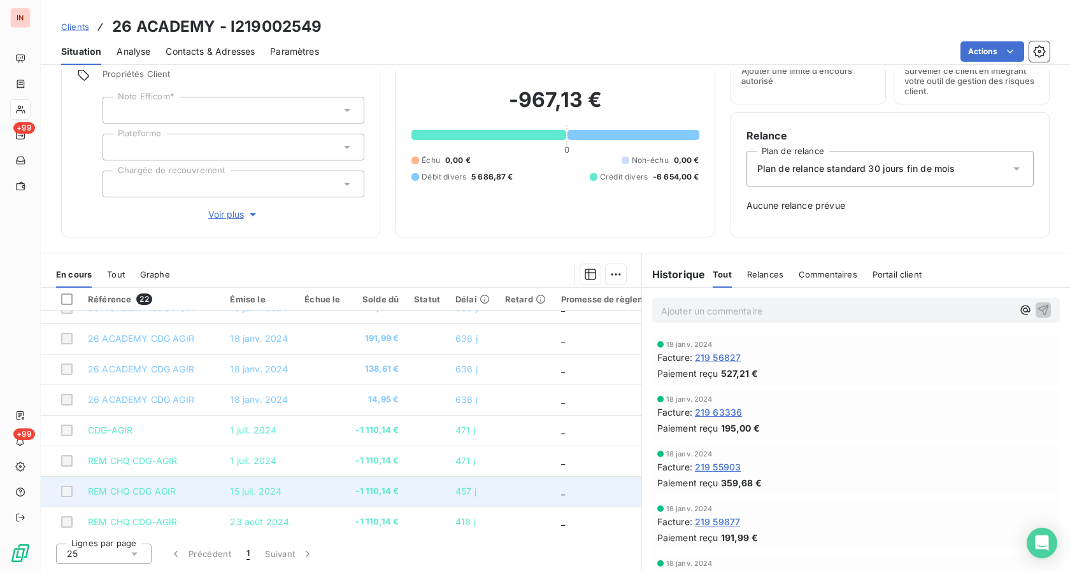
scroll to position [72, 0]
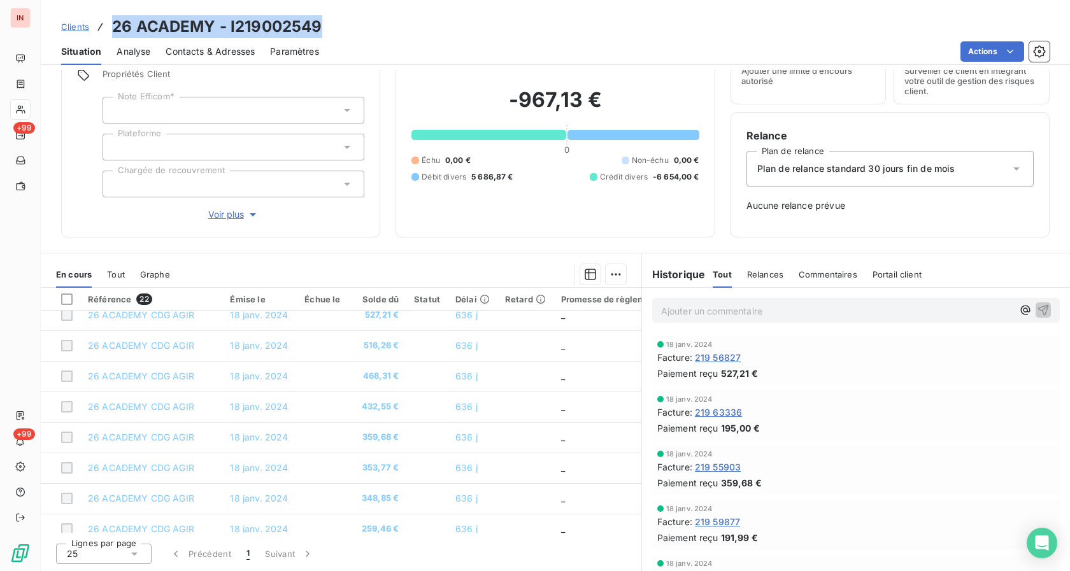
drag, startPoint x: 112, startPoint y: 27, endPoint x: 318, endPoint y: 32, distance: 205.7
click at [318, 32] on h3 "26 ACADEMY - I219002549" at bounding box center [216, 26] width 209 height 23
click at [939, 350] on div "[DATE] Facture : 219 56827 Paiement reçu 527,21 €" at bounding box center [855, 360] width 397 height 39
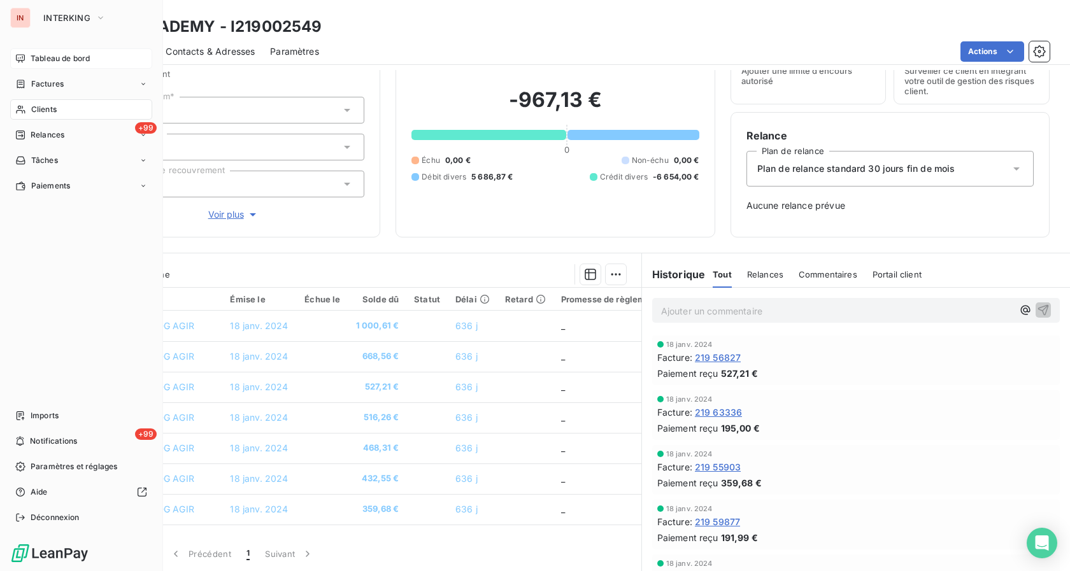
click at [40, 60] on span "Tableau de bord" at bounding box center [60, 58] width 59 height 11
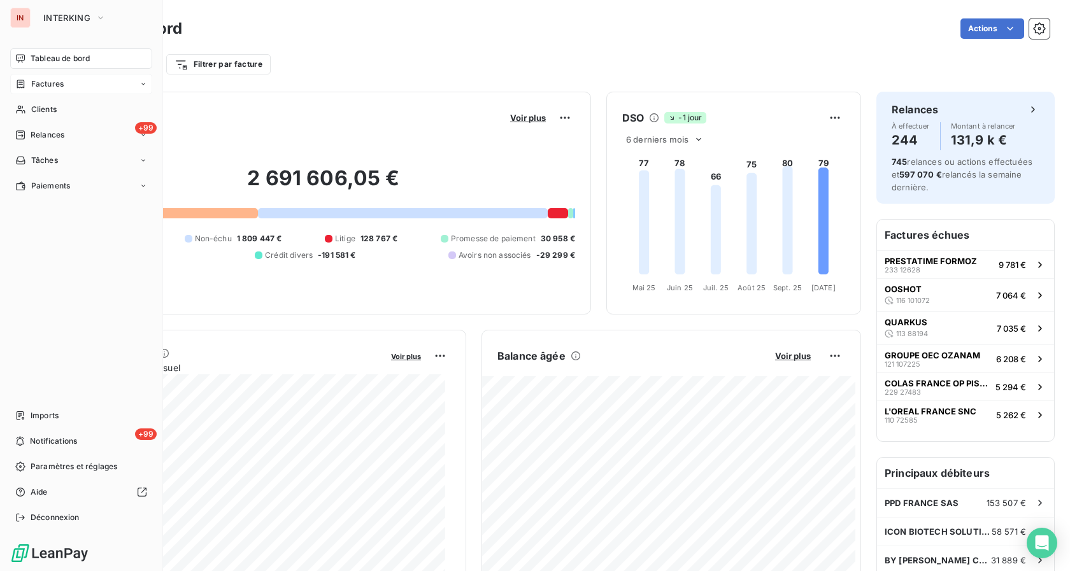
click at [62, 87] on span "Factures" at bounding box center [47, 83] width 32 height 11
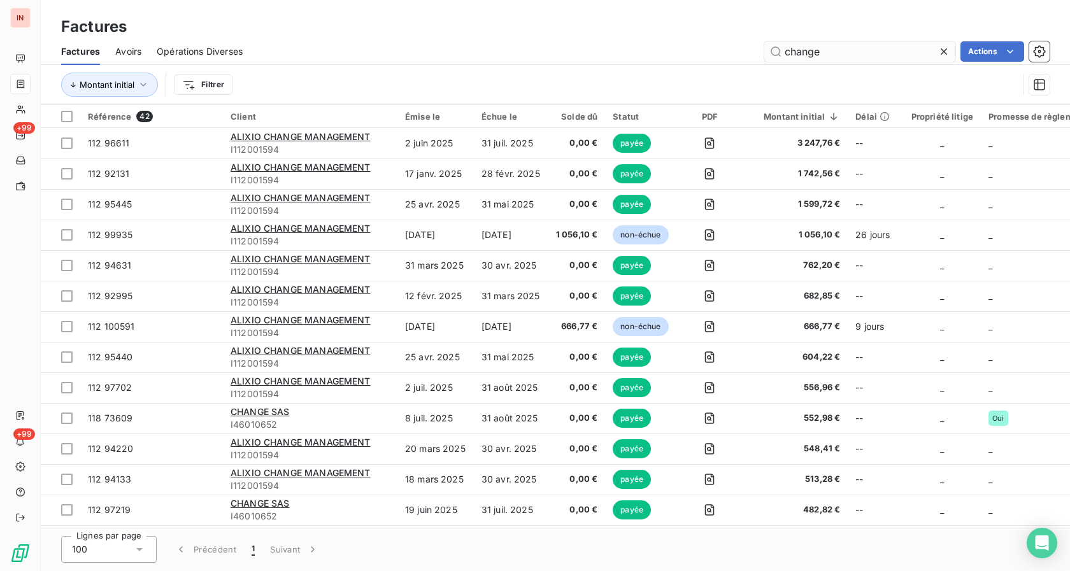
drag, startPoint x: 835, startPoint y: 55, endPoint x: 678, endPoint y: 60, distance: 157.3
click at [764, 60] on input "change" at bounding box center [859, 51] width 191 height 20
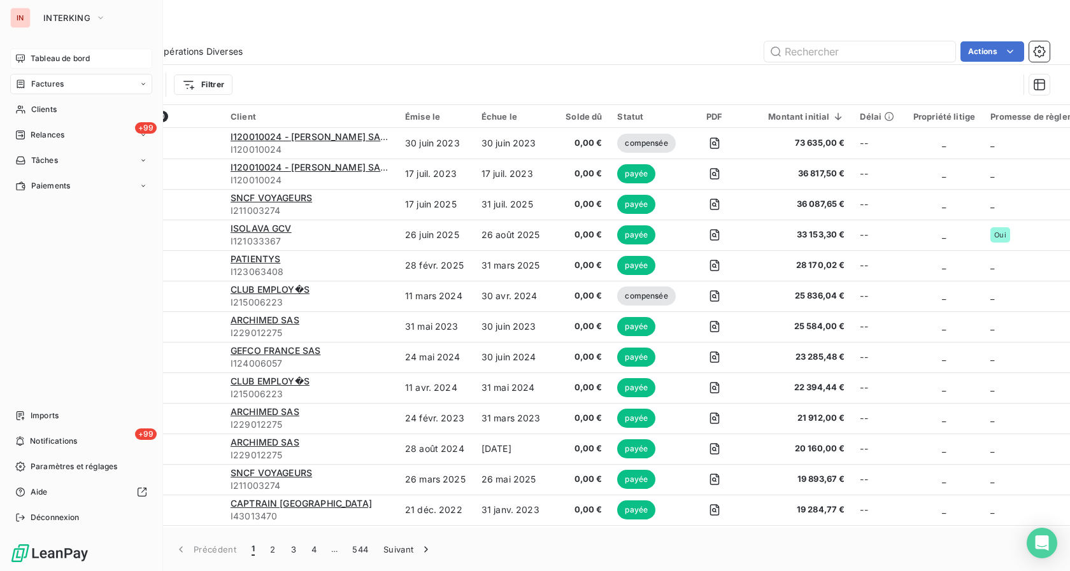
click at [32, 62] on span "Tableau de bord" at bounding box center [60, 58] width 59 height 11
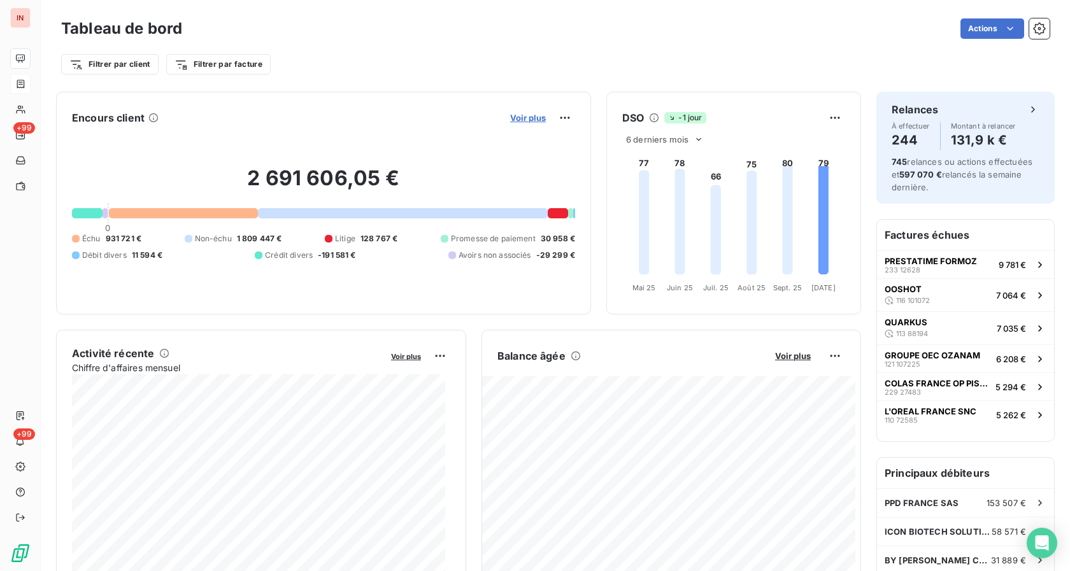
click at [527, 115] on span "Voir plus" at bounding box center [528, 118] width 36 height 10
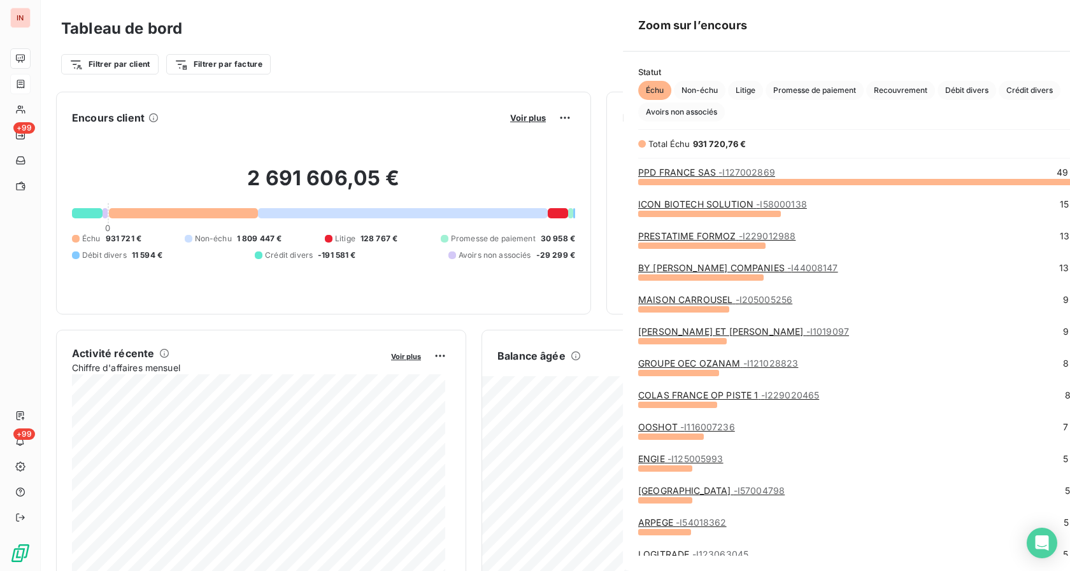
scroll to position [560, 478]
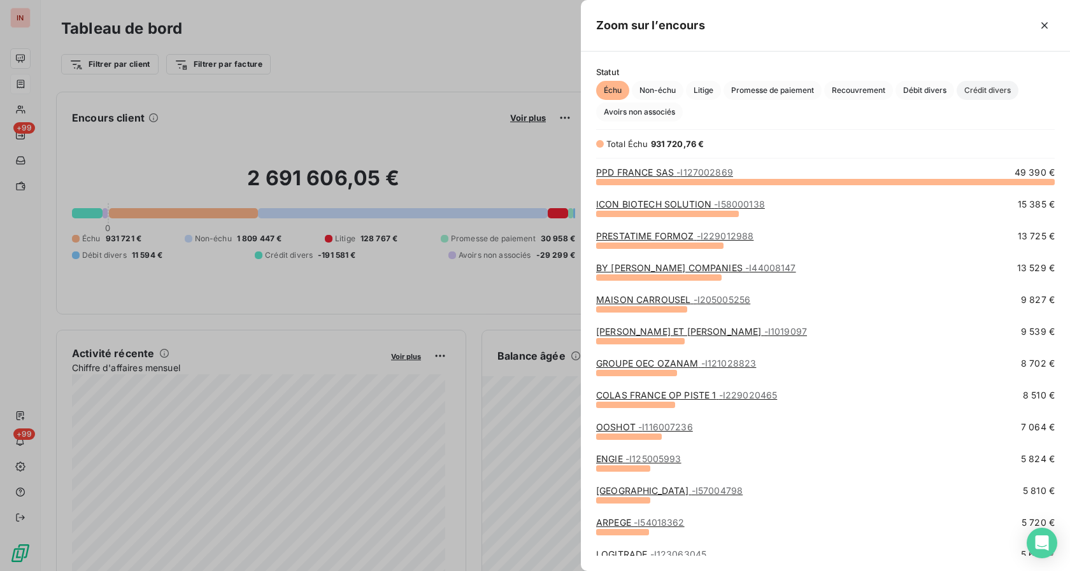
click at [984, 87] on span "Crédit divers" at bounding box center [987, 90] width 62 height 19
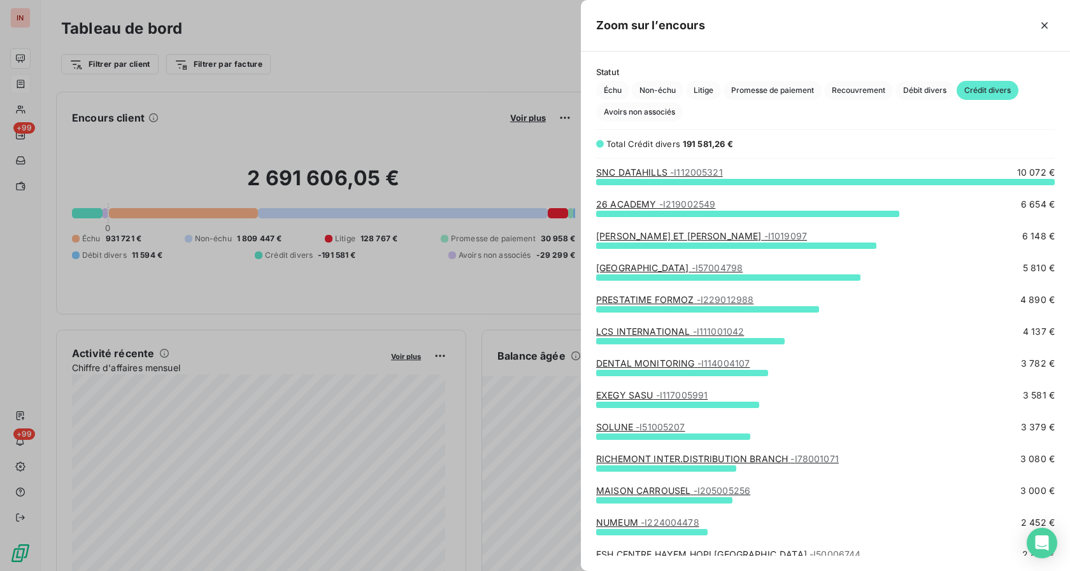
click at [640, 237] on link "[PERSON_NAME] ET [PERSON_NAME] - I1019097" at bounding box center [701, 235] width 211 height 11
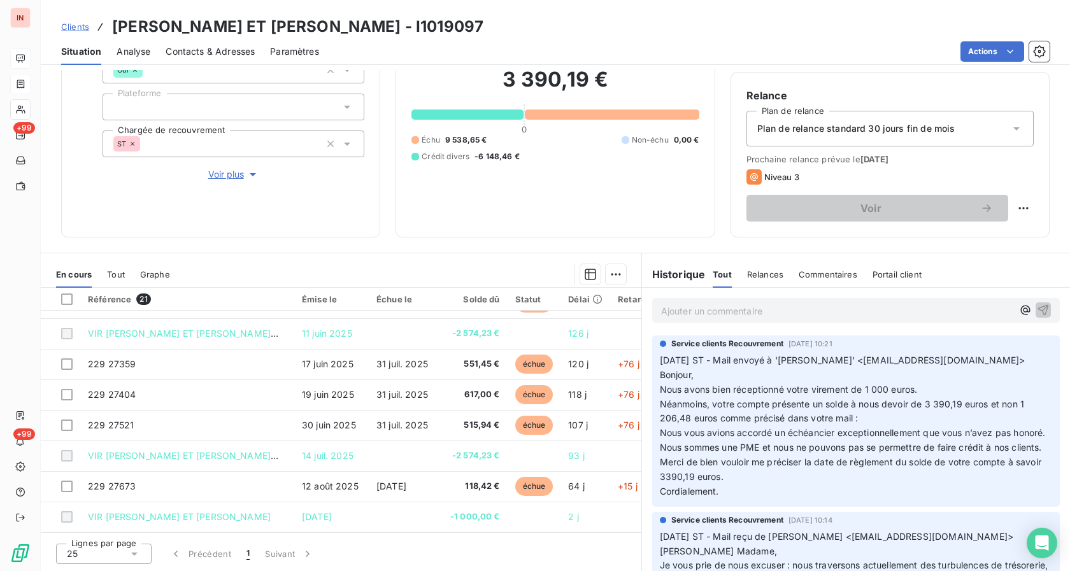
scroll to position [65, 0]
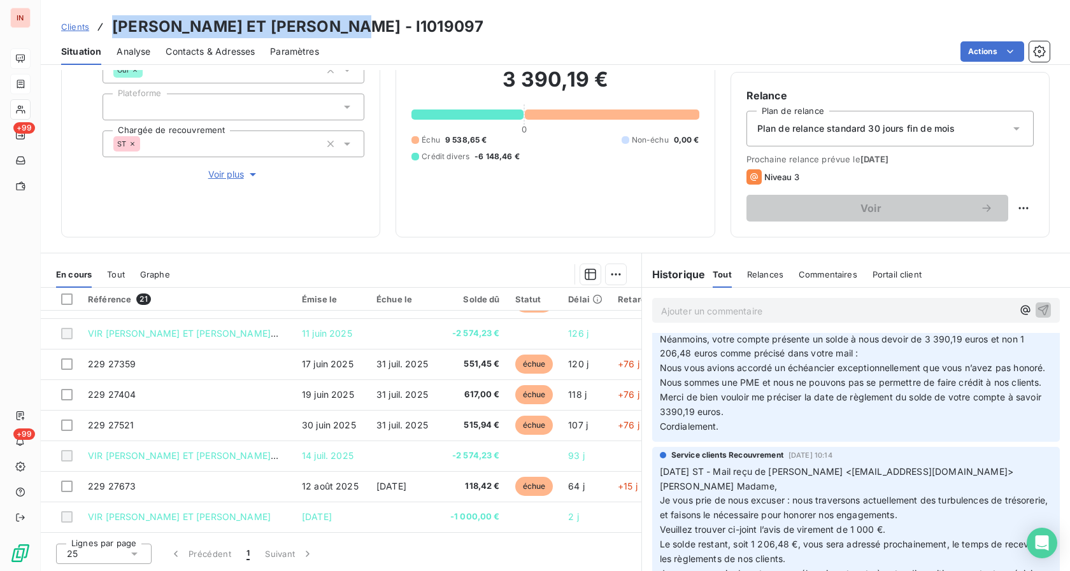
drag, startPoint x: 112, startPoint y: 24, endPoint x: 346, endPoint y: 19, distance: 233.7
click at [346, 19] on div "Clients [PERSON_NAME] ET [PERSON_NAME] - I1019097" at bounding box center [555, 26] width 1029 height 23
click at [761, 386] on p "[DATE] ST - Mail envoyé à 'Taha El Khamlichi' <[EMAIL_ADDRESS][DOMAIN_NAME]> Bo…" at bounding box center [856, 361] width 392 height 146
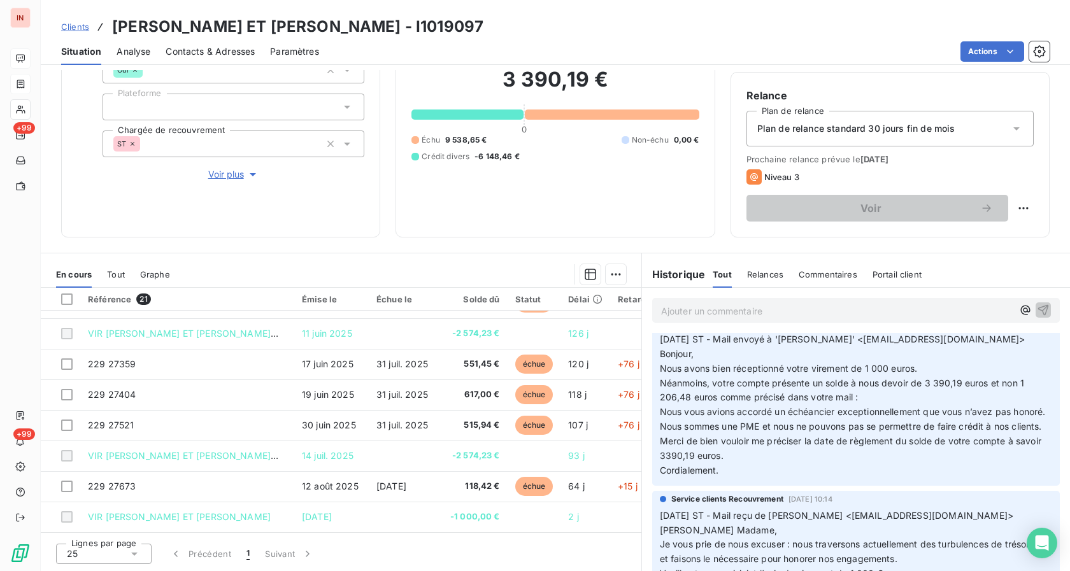
scroll to position [0, 0]
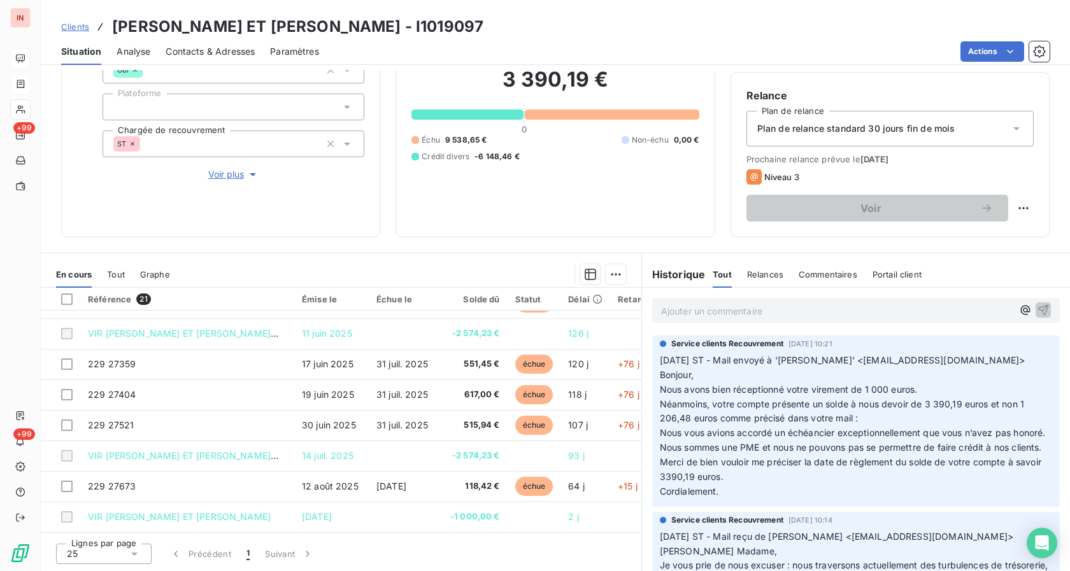
click at [745, 406] on span "Néanmoins, votre compte présente un solde à nous devoir de 3 390,19 euros et no…" at bounding box center [843, 411] width 367 height 25
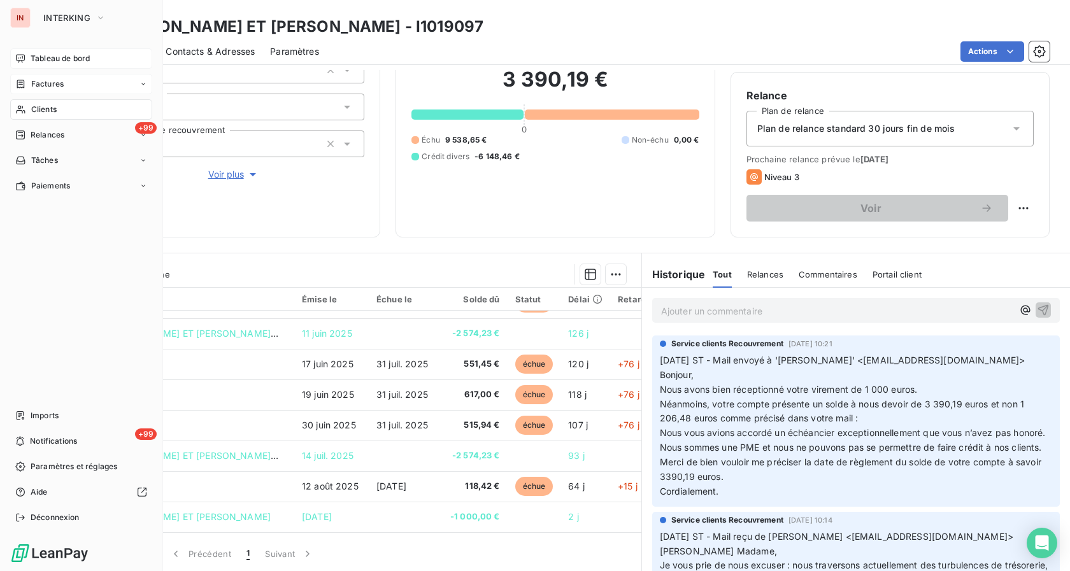
click at [25, 61] on icon at bounding box center [20, 58] width 10 height 10
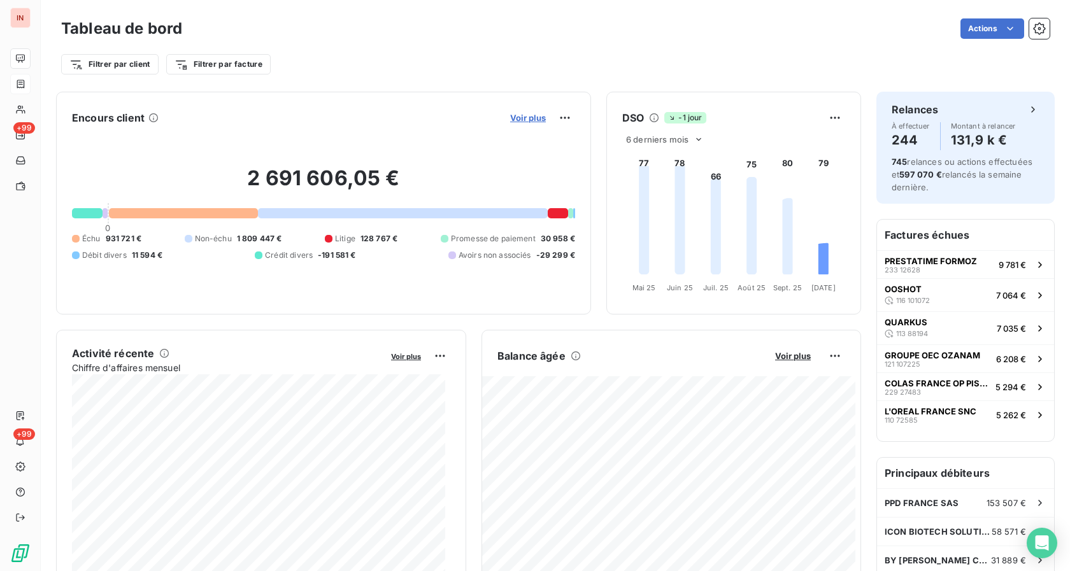
click at [526, 122] on span "Voir plus" at bounding box center [528, 118] width 36 height 10
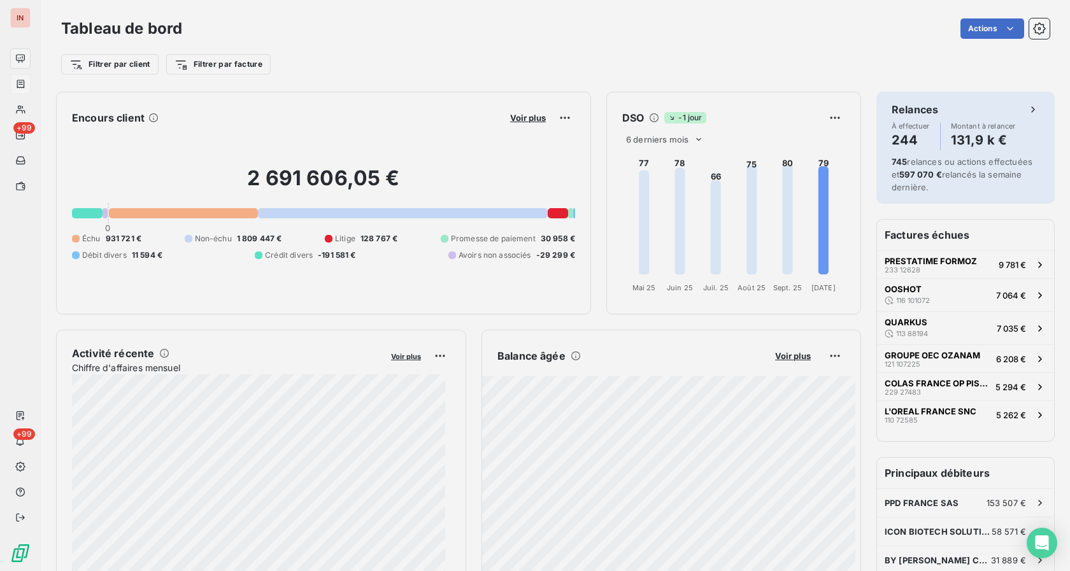
scroll to position [11, 11]
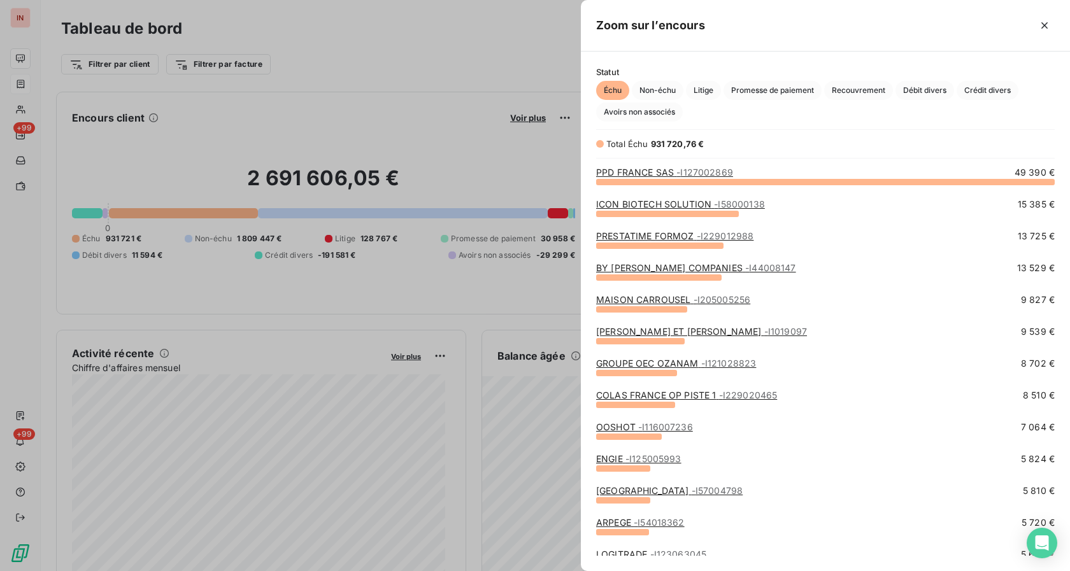
click at [625, 103] on div "Échu Non-échu Litige Promesse de paiement Recouvrement Débit divers Crédit dive…" at bounding box center [825, 101] width 458 height 41
click at [626, 105] on span "Avoirs non associés" at bounding box center [639, 112] width 87 height 19
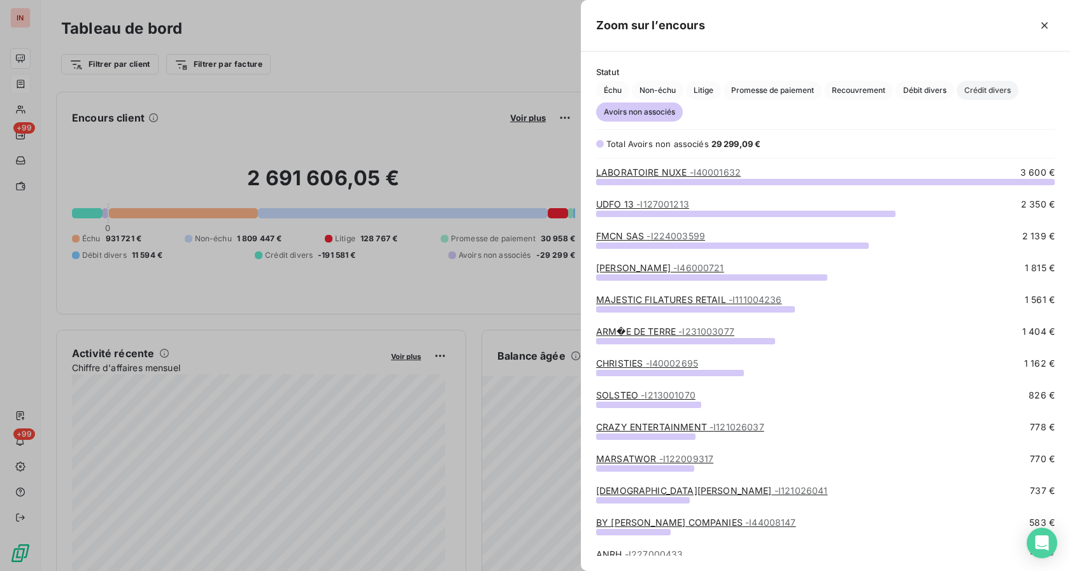
click at [991, 87] on span "Crédit divers" at bounding box center [987, 90] width 62 height 19
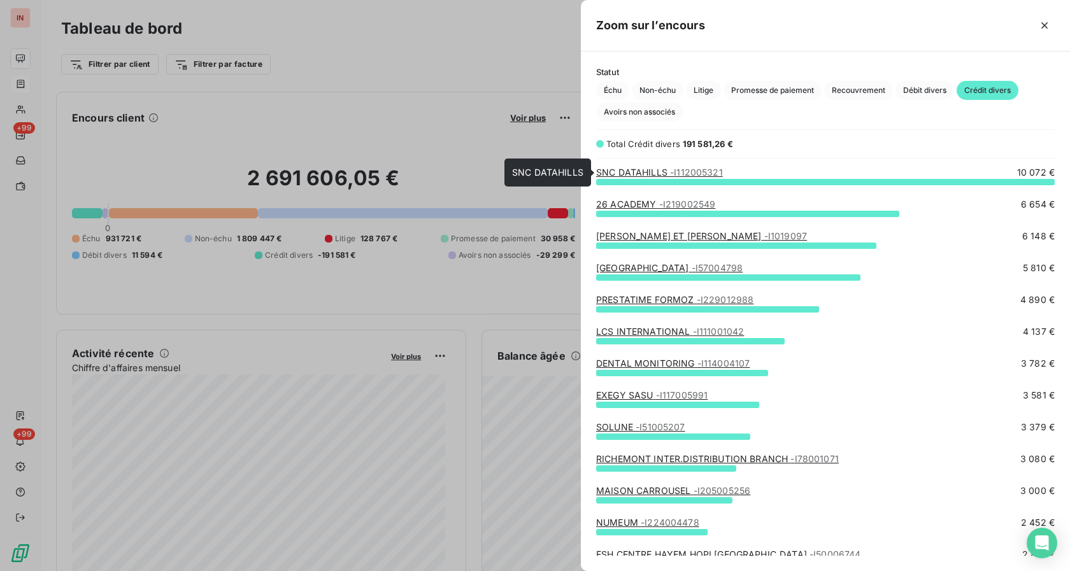
click at [628, 172] on link "SNC DATAHILLS - I112005321" at bounding box center [659, 172] width 127 height 11
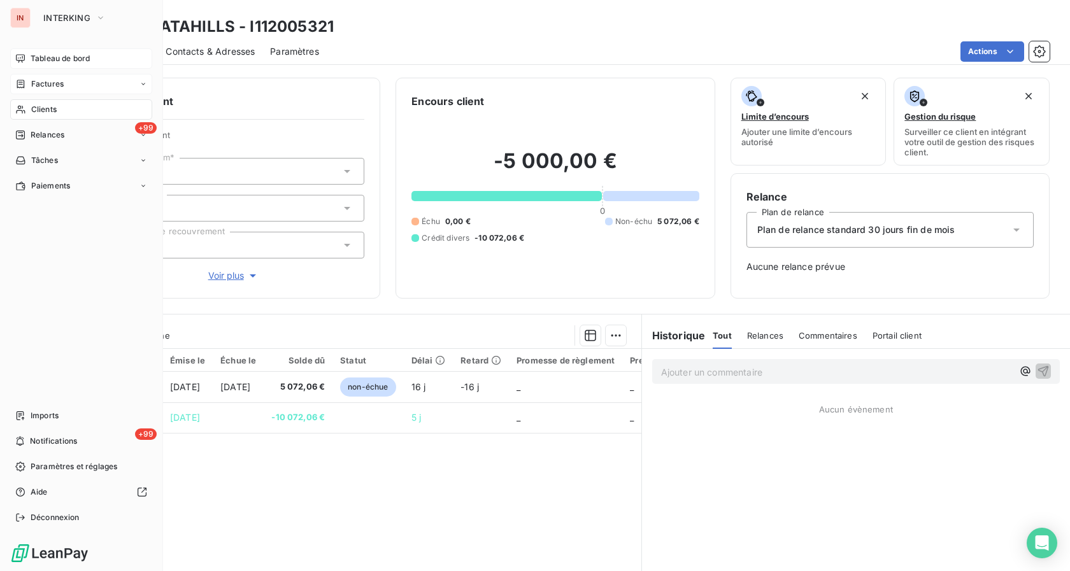
click at [46, 54] on span "Tableau de bord" at bounding box center [60, 58] width 59 height 11
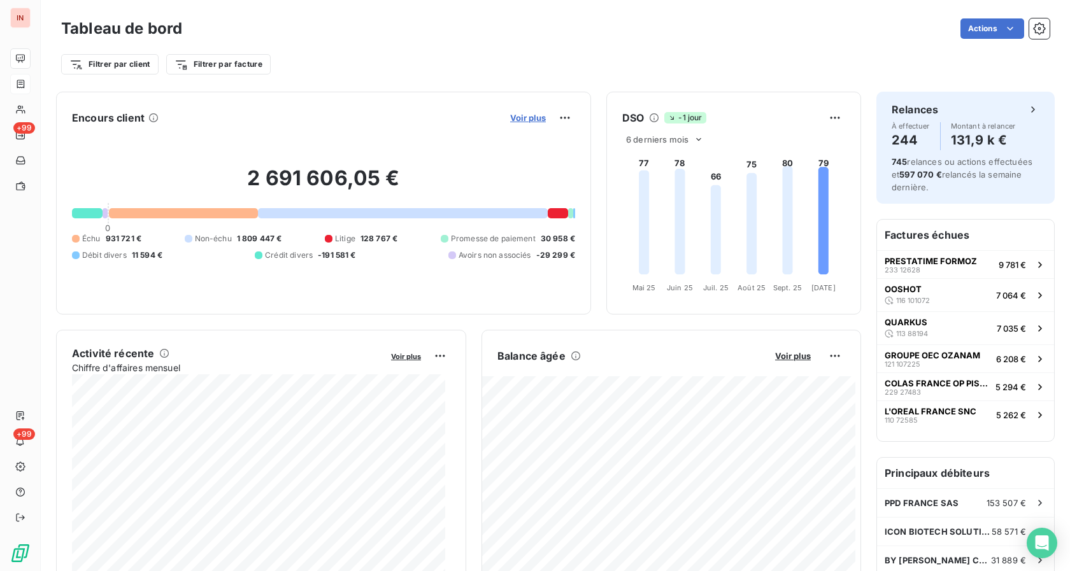
click at [534, 119] on span "Voir plus" at bounding box center [528, 118] width 36 height 10
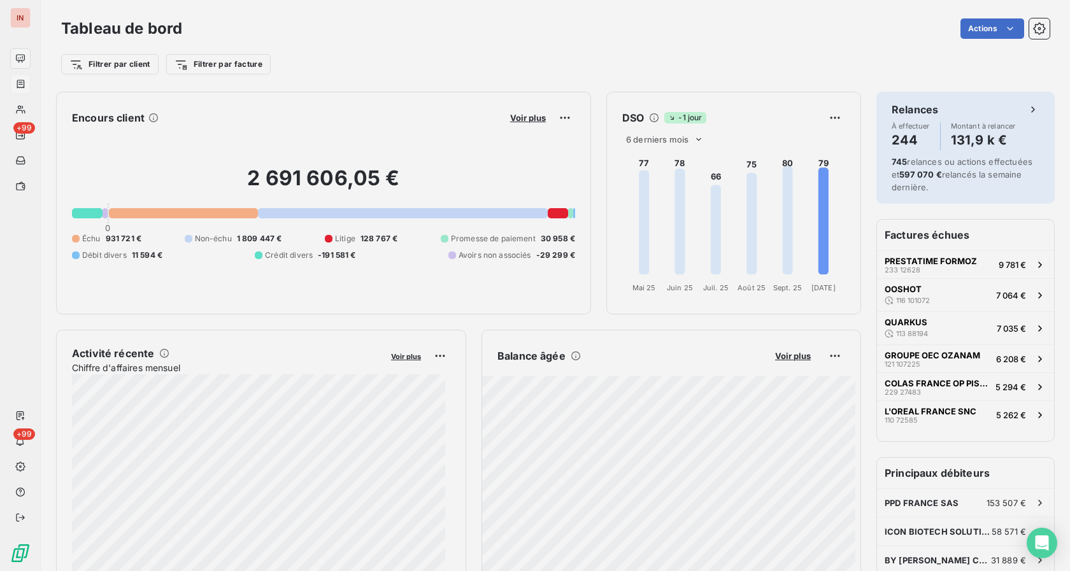
scroll to position [560, 478]
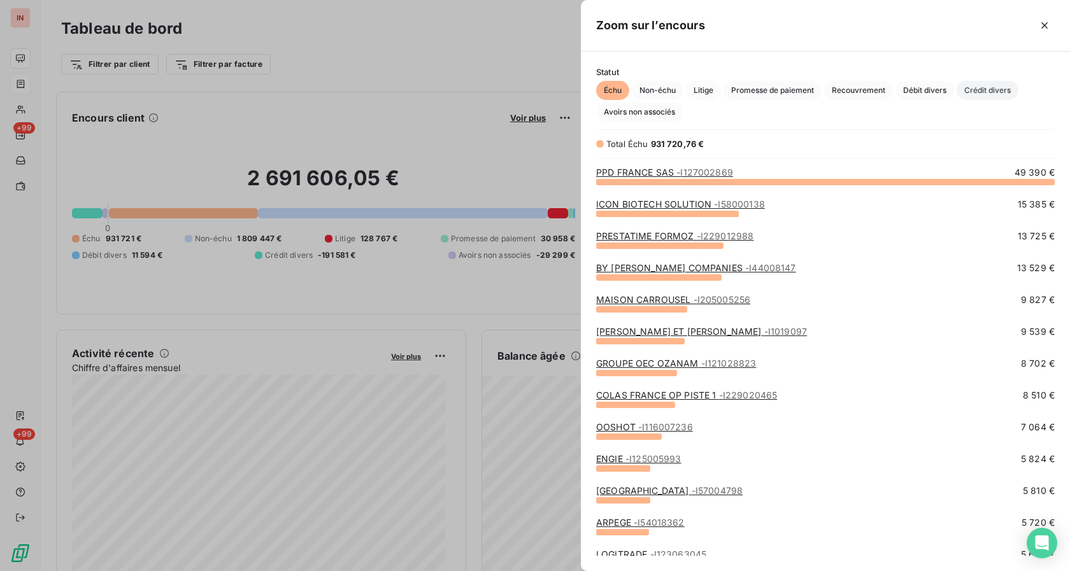
click at [998, 83] on span "Crédit divers" at bounding box center [987, 90] width 62 height 19
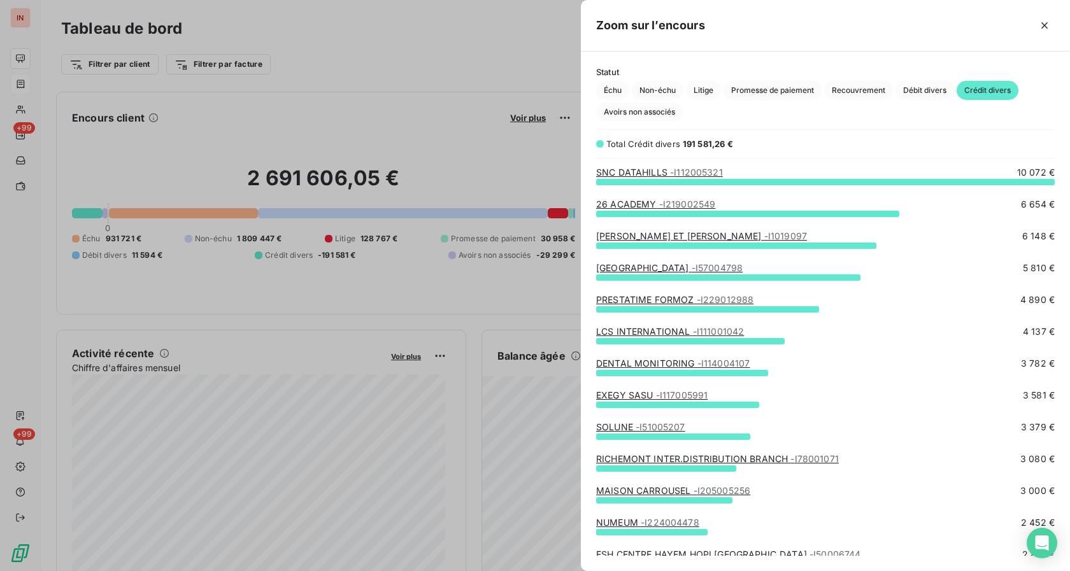
click at [631, 327] on div "LCS INTERNATIONAL - I111001042" at bounding box center [670, 331] width 148 height 13
click at [631, 327] on link "LCS INTERNATIONAL - I111001042" at bounding box center [670, 331] width 148 height 11
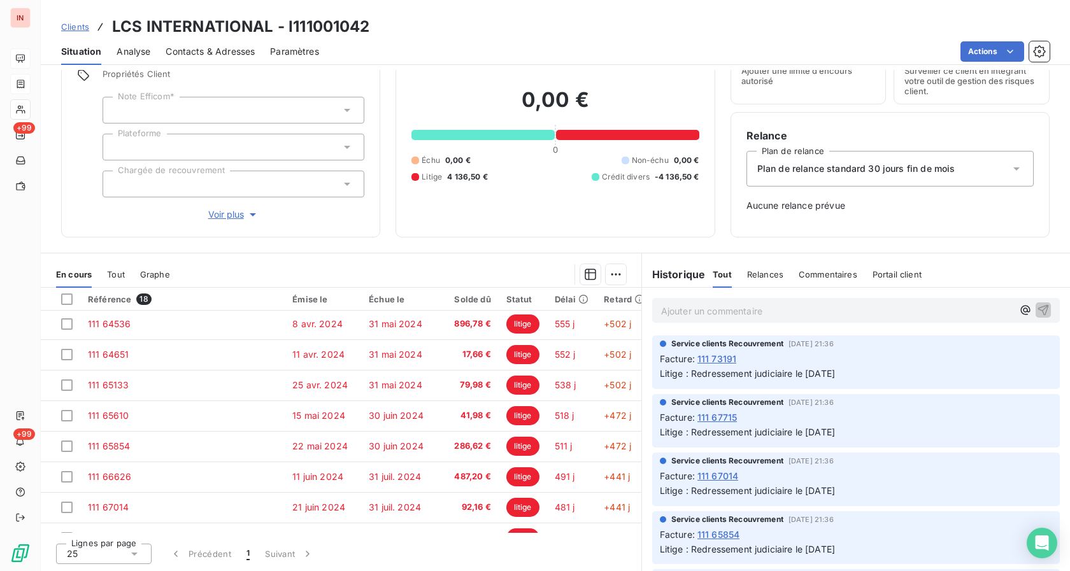
scroll to position [339, 0]
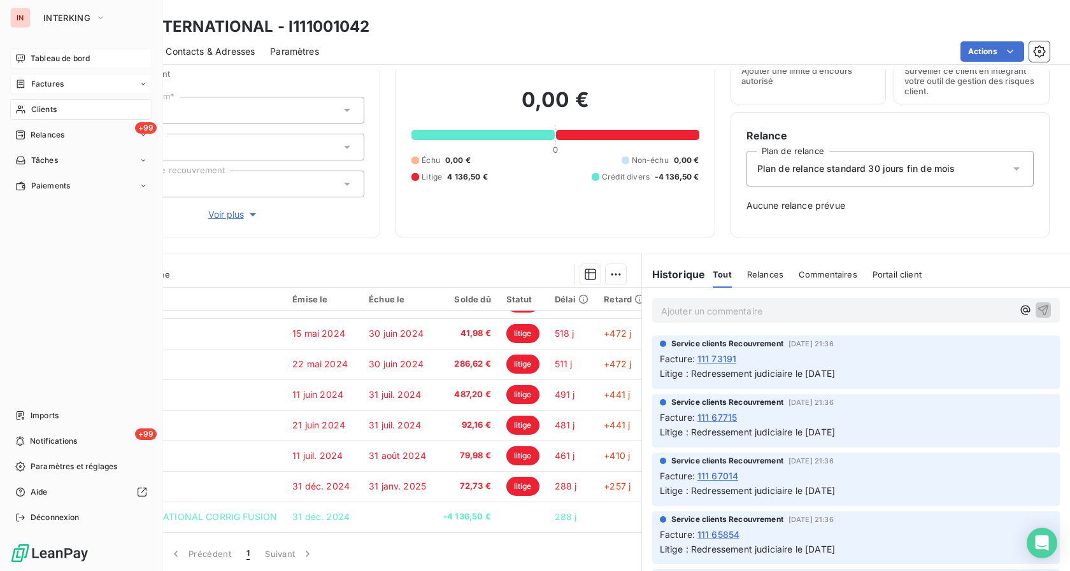
click at [44, 61] on span "Tableau de bord" at bounding box center [60, 58] width 59 height 11
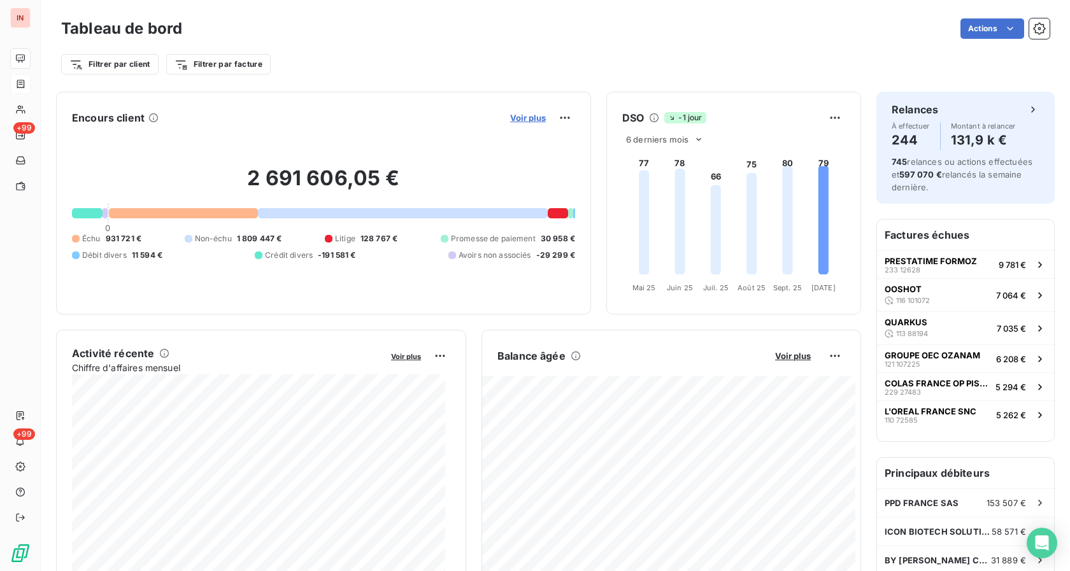
click at [516, 116] on span "Voir plus" at bounding box center [528, 118] width 36 height 10
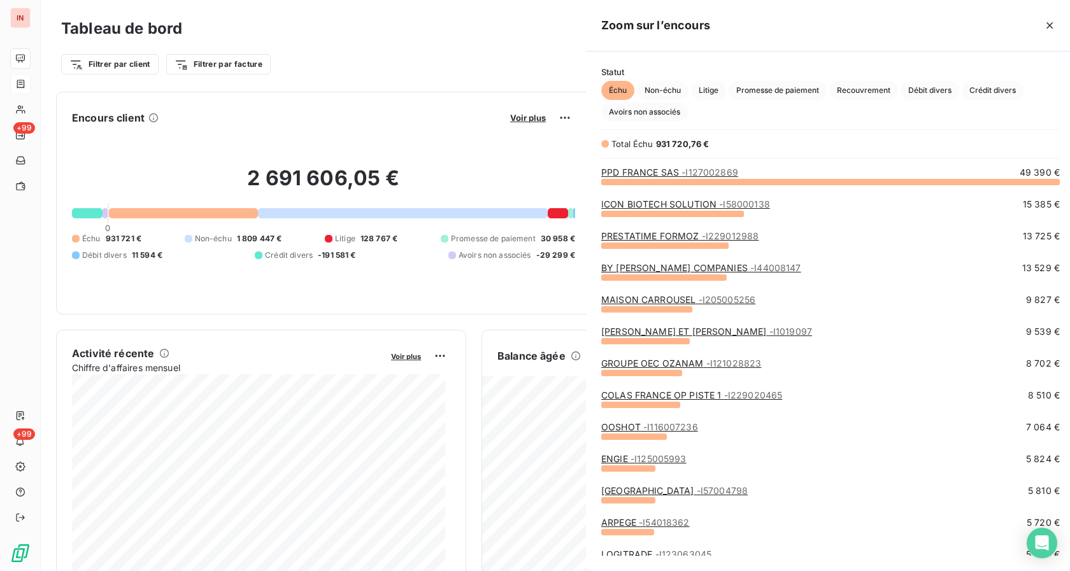
scroll to position [560, 478]
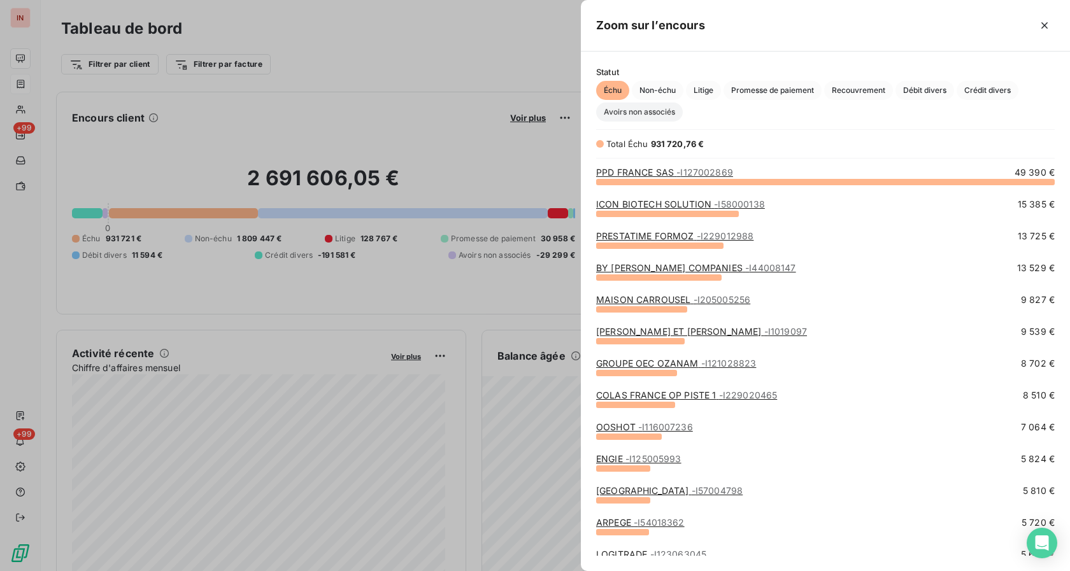
click at [639, 117] on span "Avoirs non associés" at bounding box center [639, 112] width 87 height 19
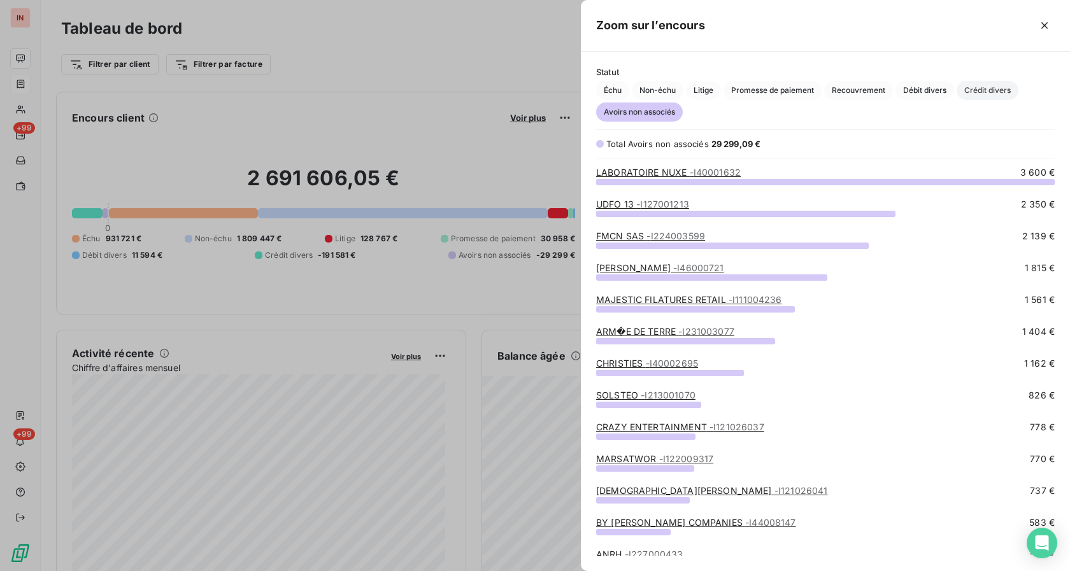
click at [970, 91] on span "Crédit divers" at bounding box center [987, 90] width 62 height 19
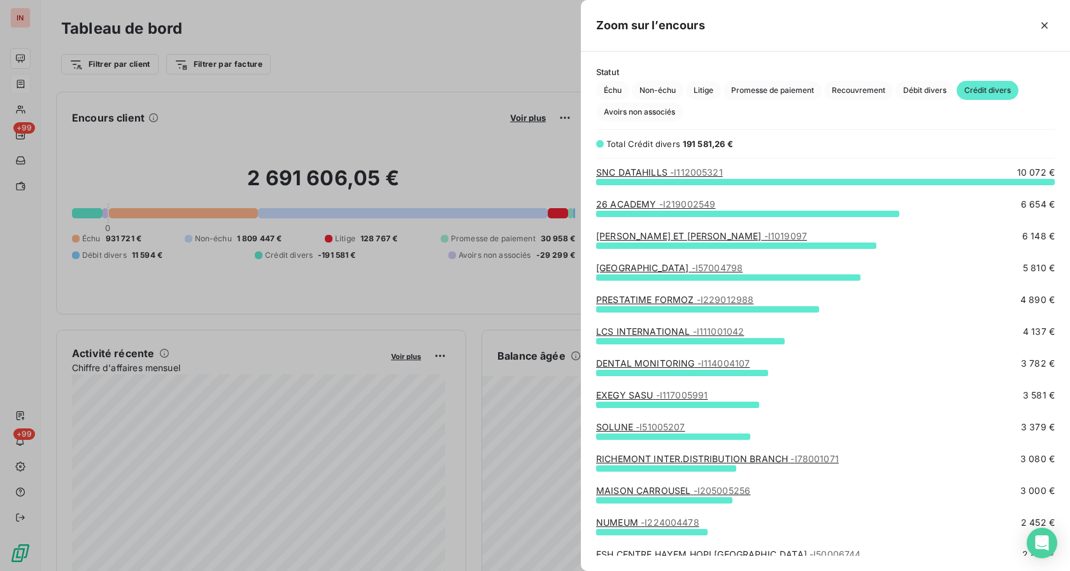
click at [632, 363] on link "DENTAL MONITORING - I114004107" at bounding box center [672, 363] width 153 height 11
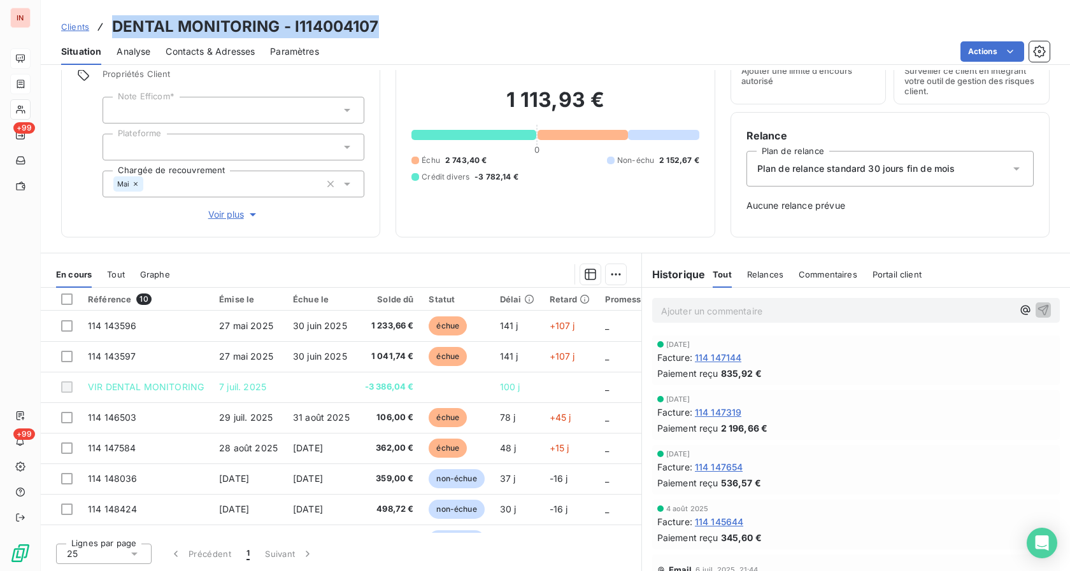
drag, startPoint x: 114, startPoint y: 28, endPoint x: 399, endPoint y: 30, distance: 285.2
click at [399, 30] on div "Clients DENTAL MONITORING - I114004107" at bounding box center [555, 26] width 1029 height 23
click at [956, 240] on div "Informations client Propriétés Client Note Efficom* Plateforme Chargée de recou…" at bounding box center [555, 320] width 1029 height 501
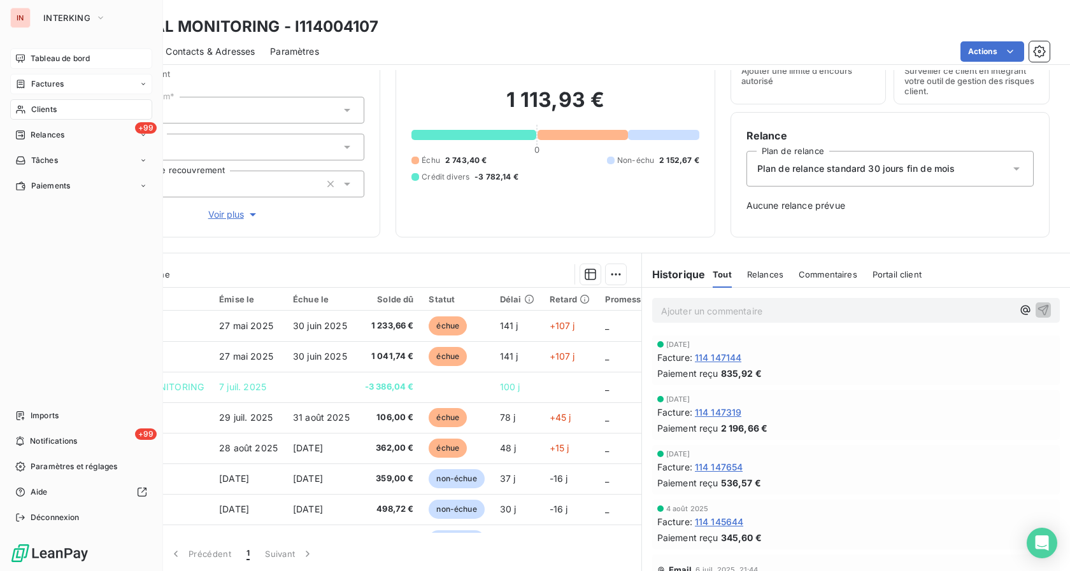
click at [31, 63] on span "Tableau de bord" at bounding box center [60, 58] width 59 height 11
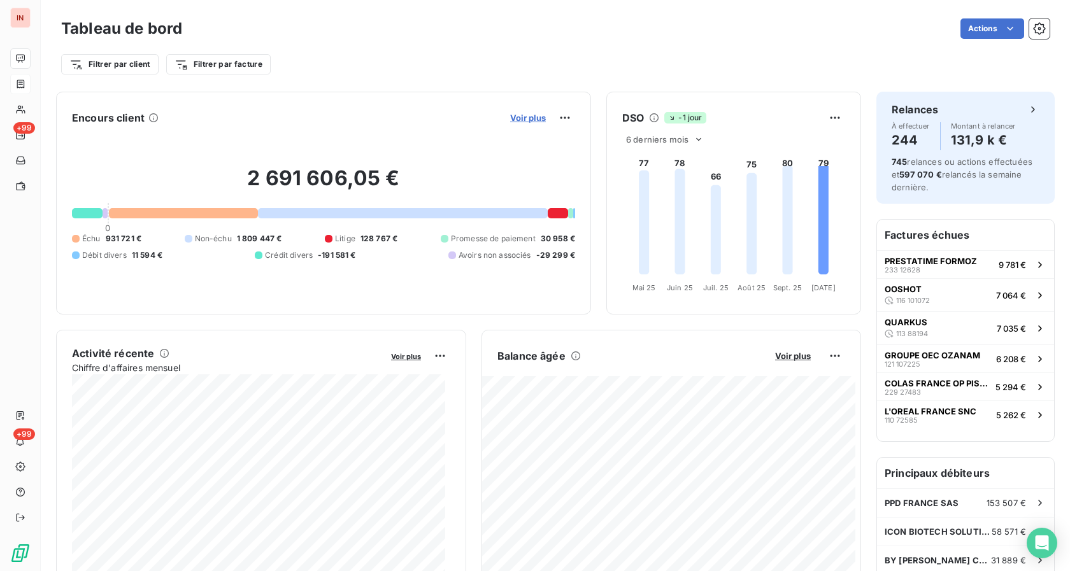
click at [518, 122] on span "Voir plus" at bounding box center [528, 118] width 36 height 10
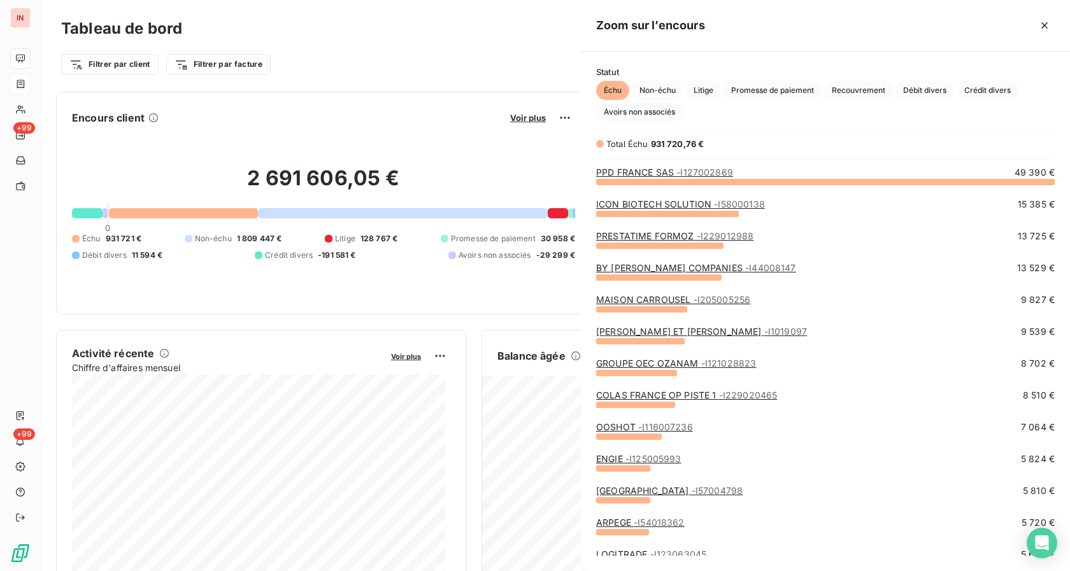
scroll to position [560, 478]
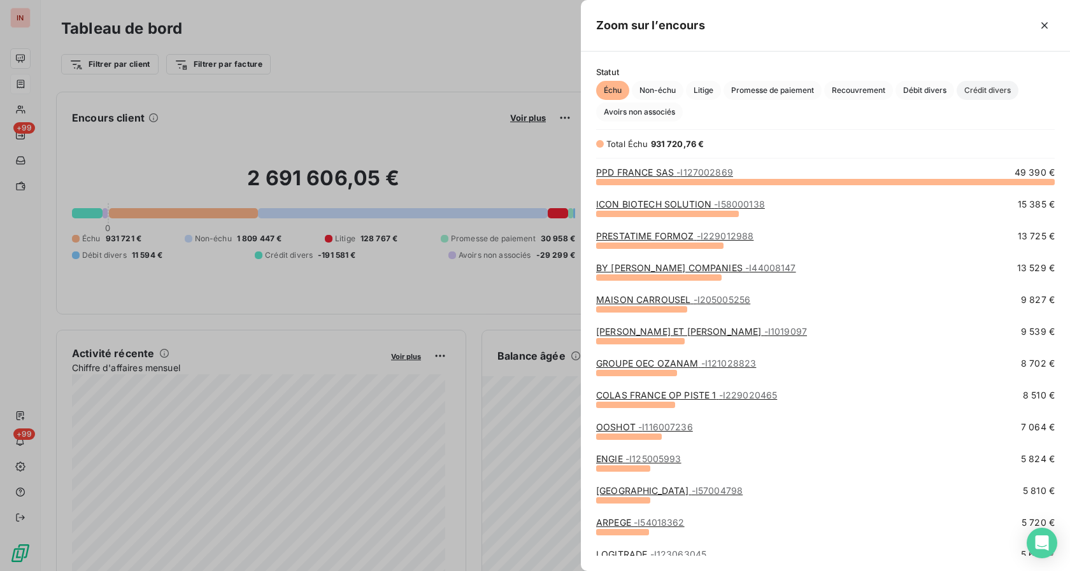
click at [961, 91] on span "Crédit divers" at bounding box center [987, 90] width 62 height 19
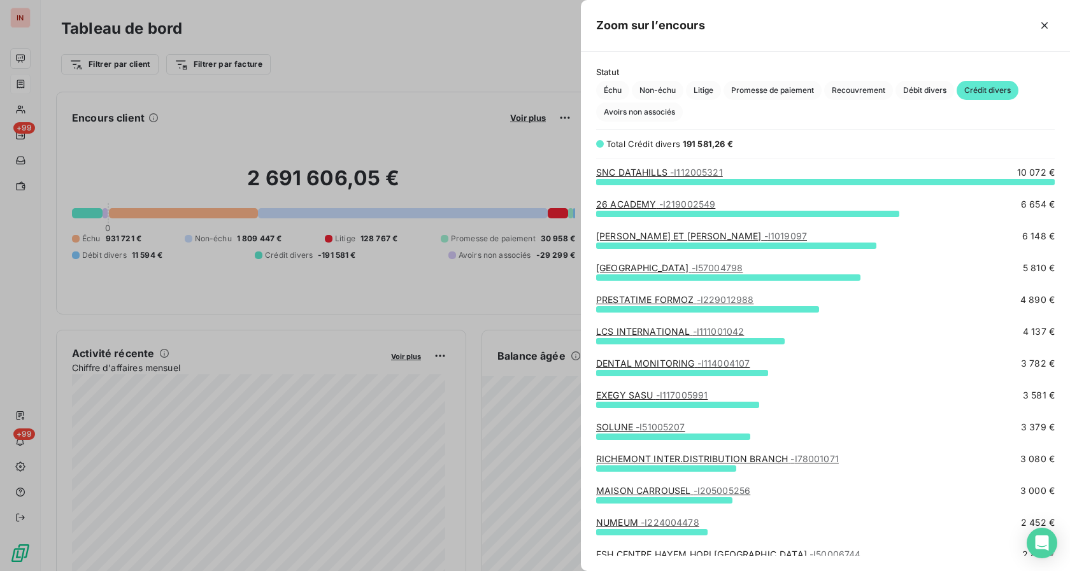
click at [628, 398] on link "EXEGY SASU - I117005991" at bounding box center [651, 395] width 111 height 11
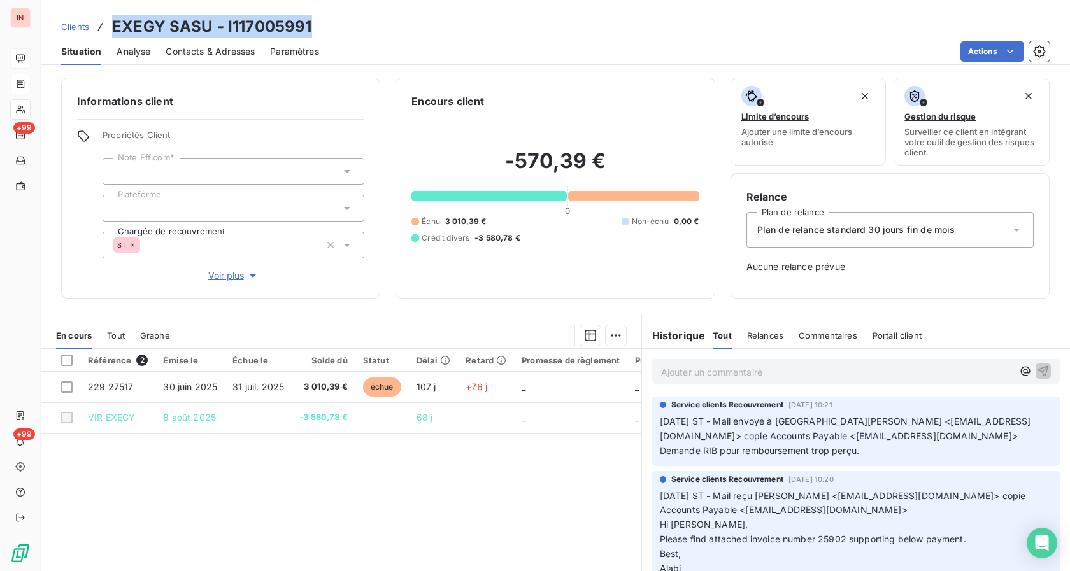
drag, startPoint x: 123, startPoint y: 28, endPoint x: 373, endPoint y: 30, distance: 250.2
click at [373, 30] on div "Clients EXEGY SASU - I117005991" at bounding box center [555, 26] width 1029 height 23
click at [897, 52] on div "Actions" at bounding box center [691, 51] width 715 height 20
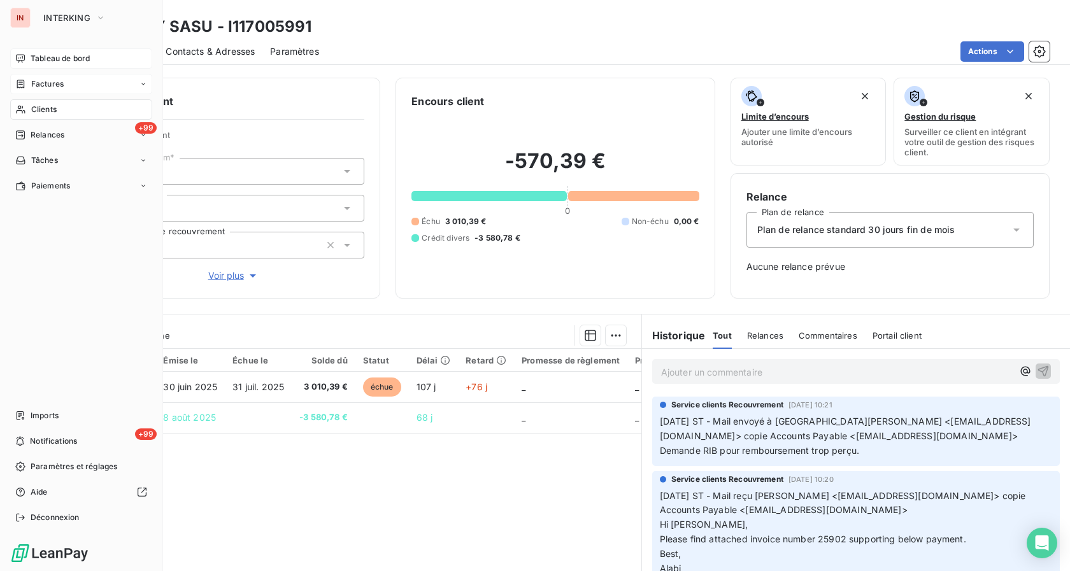
click at [45, 59] on span "Tableau de bord" at bounding box center [60, 58] width 59 height 11
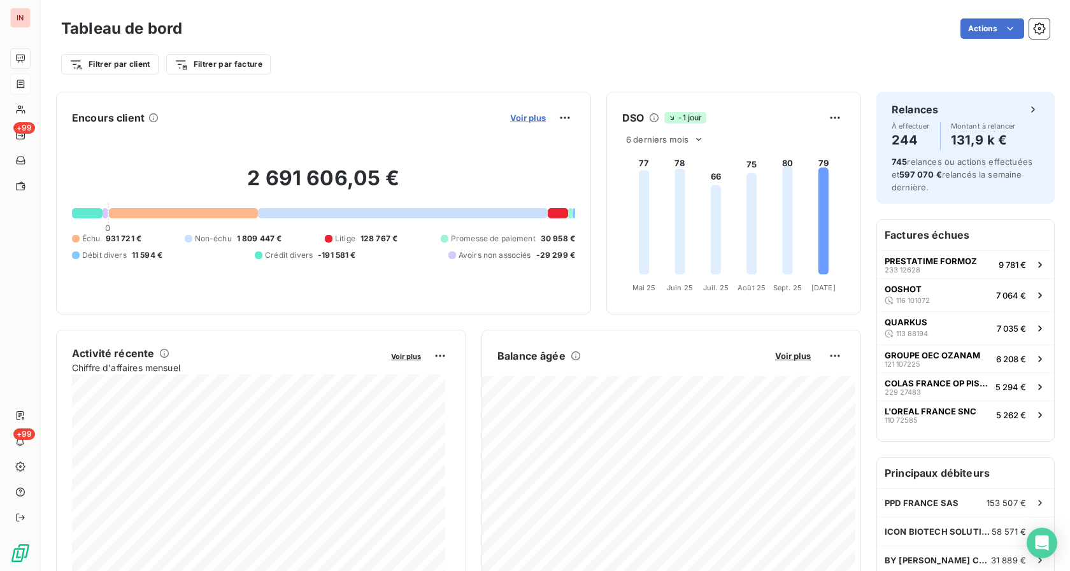
click at [510, 114] on span "Voir plus" at bounding box center [528, 118] width 36 height 10
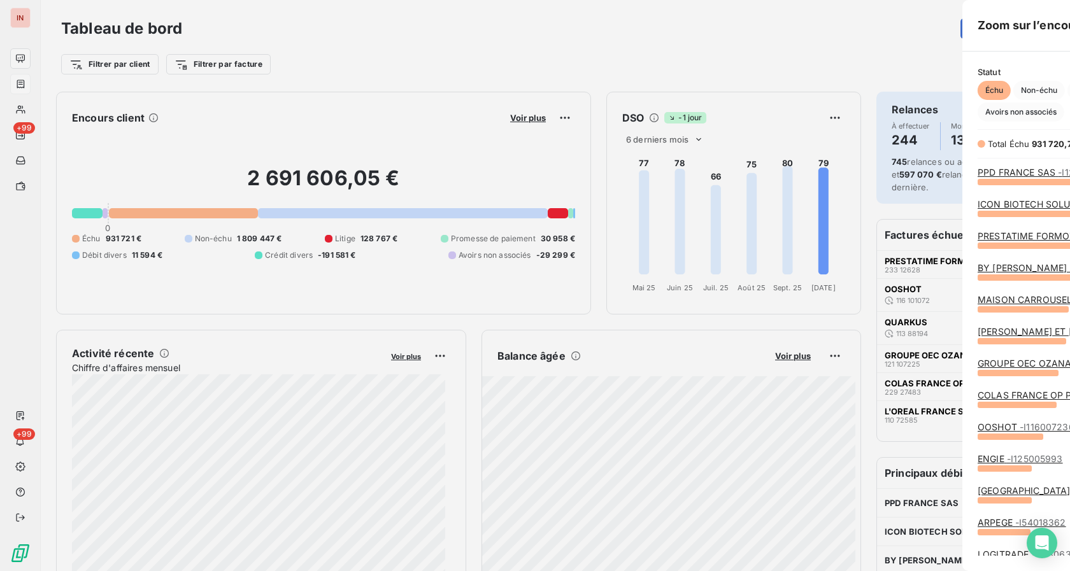
scroll to position [560, 478]
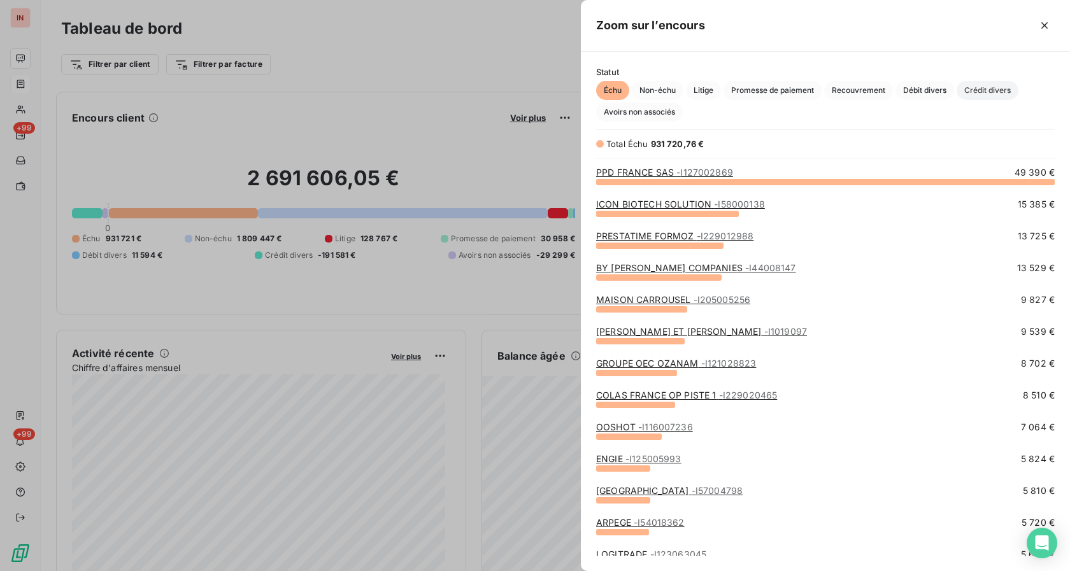
click at [972, 87] on span "Crédit divers" at bounding box center [987, 90] width 62 height 19
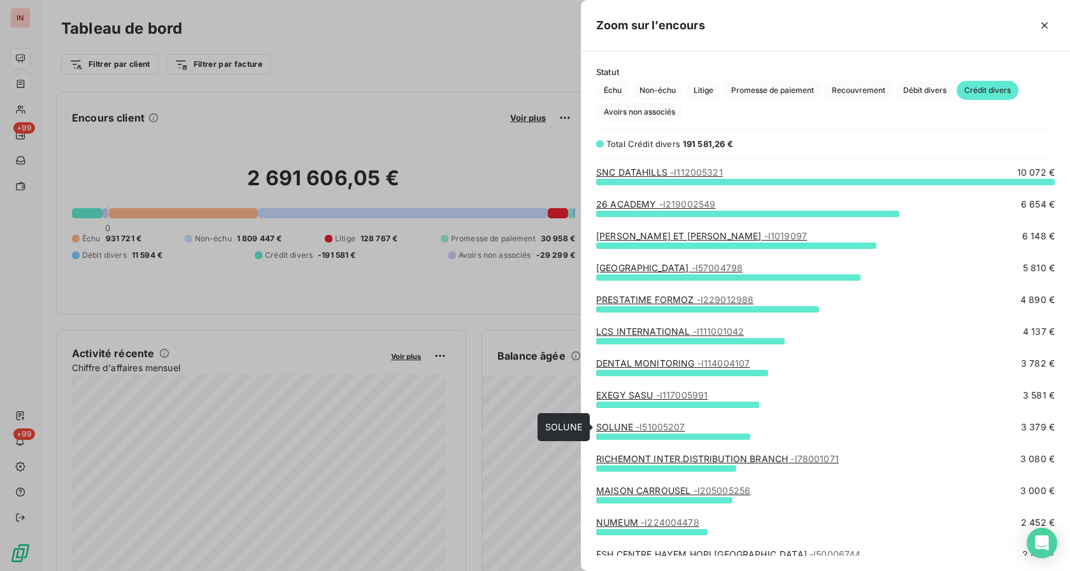
click at [624, 428] on link "SOLUNE - I51005207" at bounding box center [640, 426] width 89 height 11
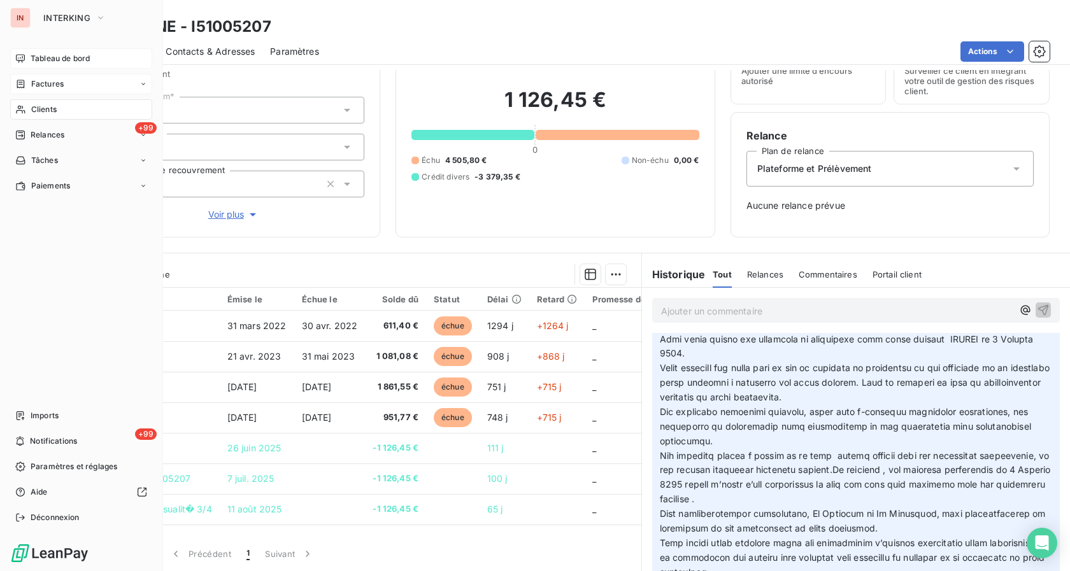
click at [47, 57] on span "Tableau de bord" at bounding box center [60, 58] width 59 height 11
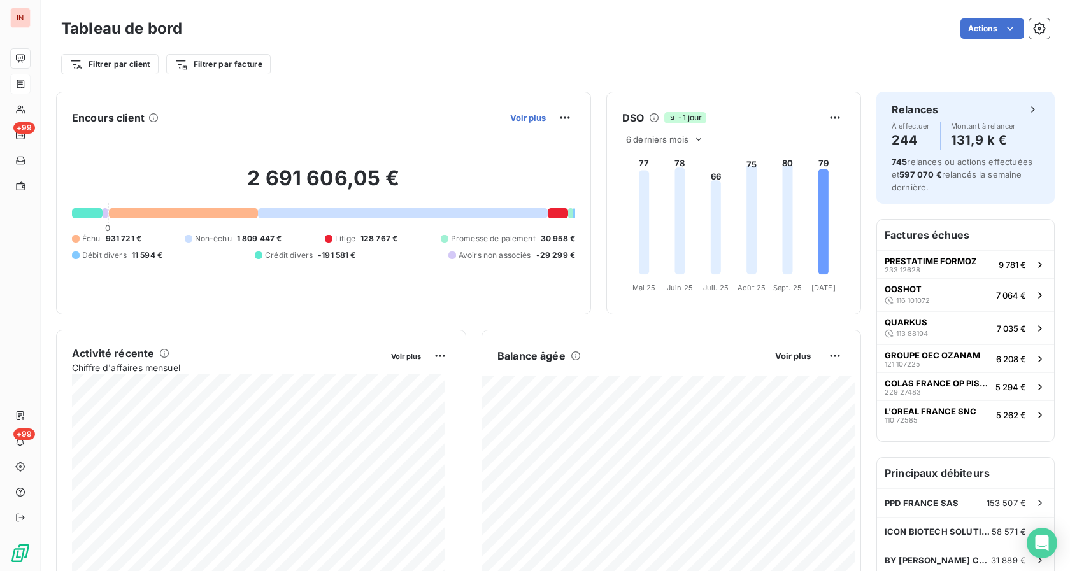
click at [520, 119] on span "Voir plus" at bounding box center [528, 118] width 36 height 10
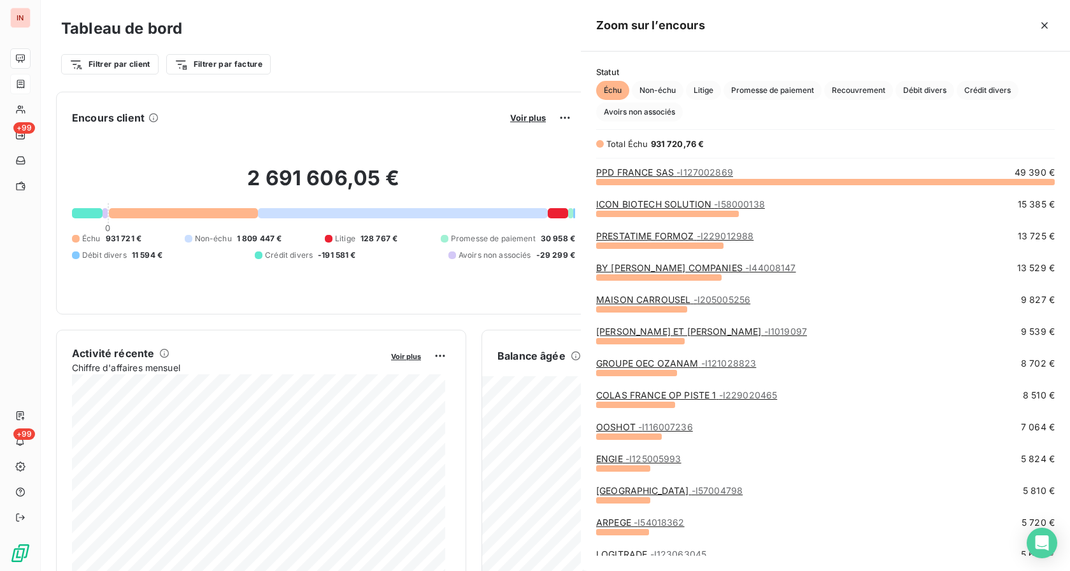
scroll to position [560, 478]
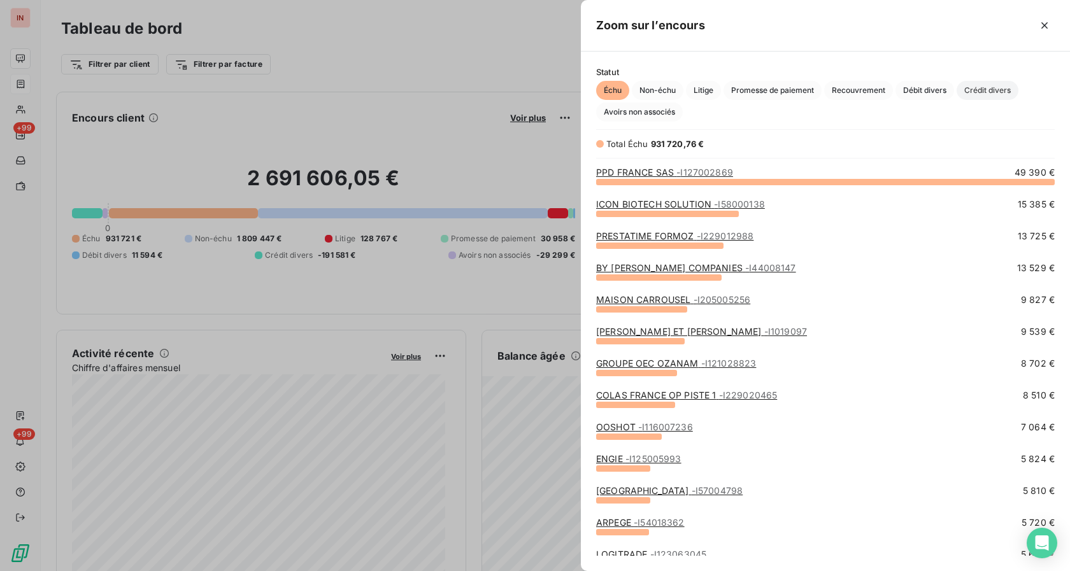
click at [980, 85] on span "Crédit divers" at bounding box center [987, 90] width 62 height 19
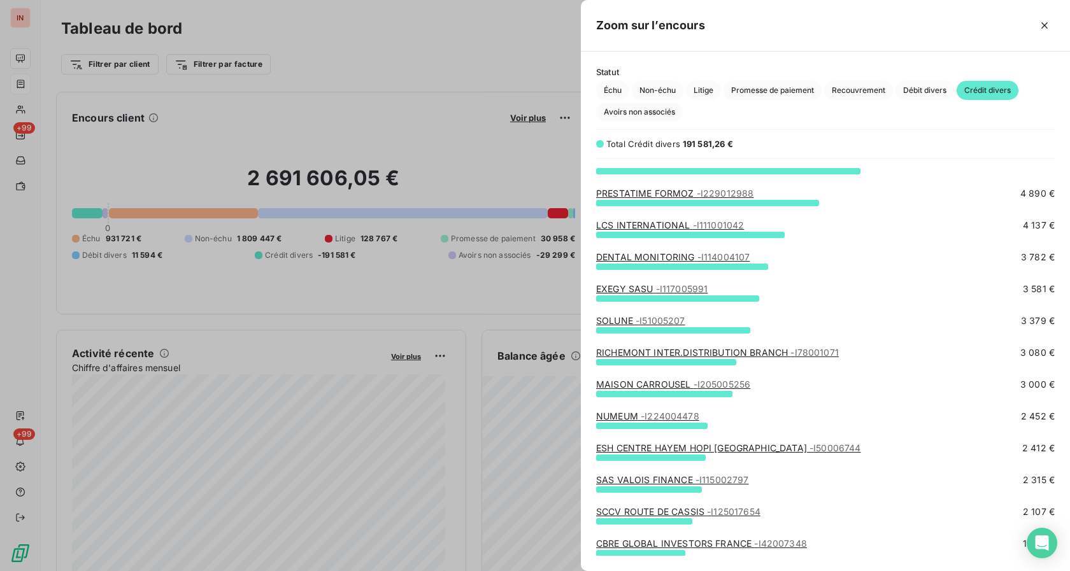
scroll to position [130, 0]
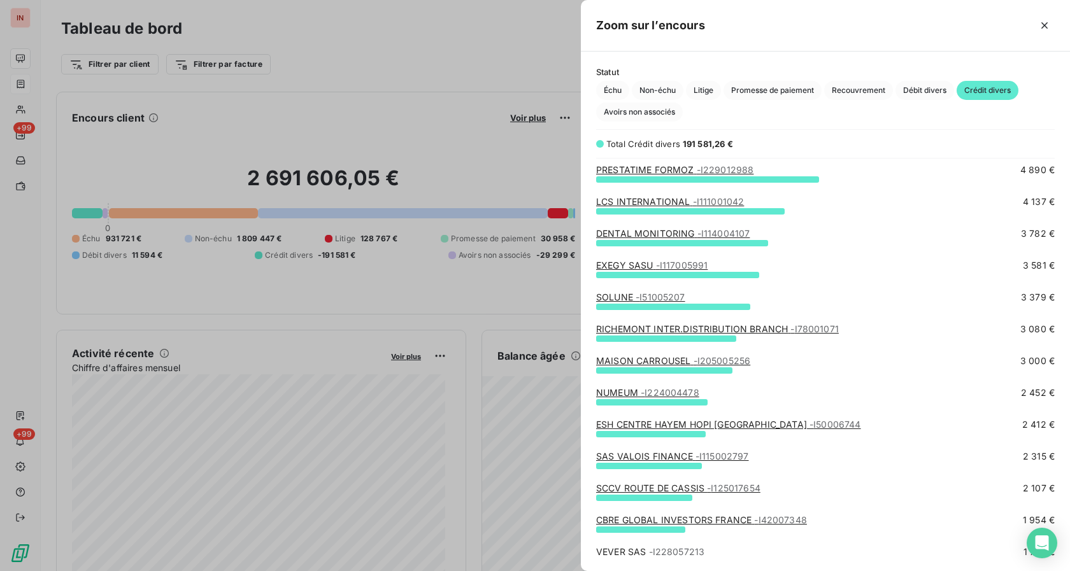
click at [640, 332] on link "RICHEMONT INTER.DISTRIBUTION BRANCH - I78001071" at bounding box center [717, 328] width 243 height 11
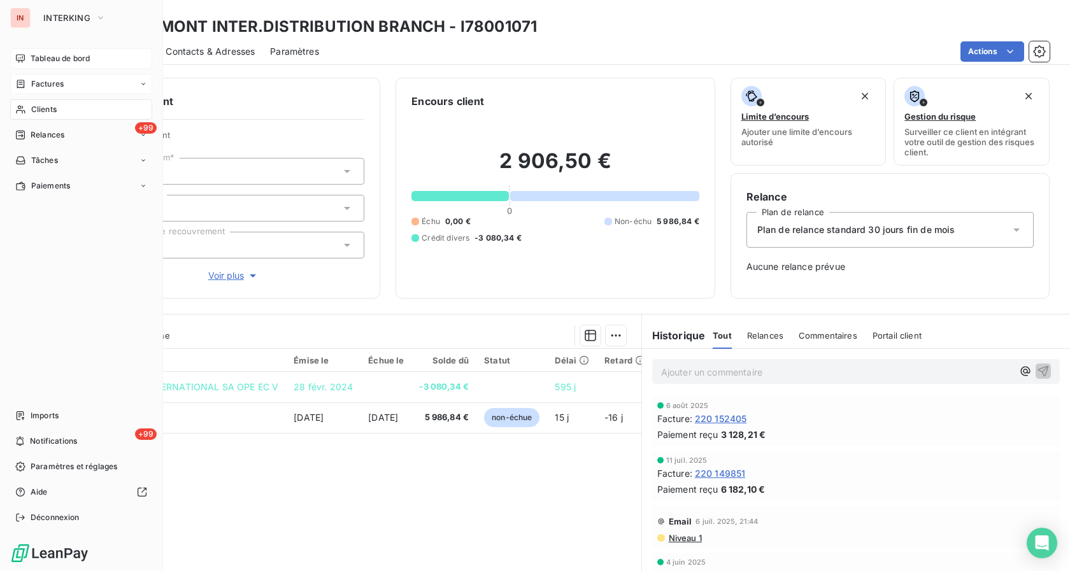
drag, startPoint x: 32, startPoint y: 52, endPoint x: 77, endPoint y: 63, distance: 46.5
click at [32, 56] on span "Tableau de bord" at bounding box center [60, 58] width 59 height 11
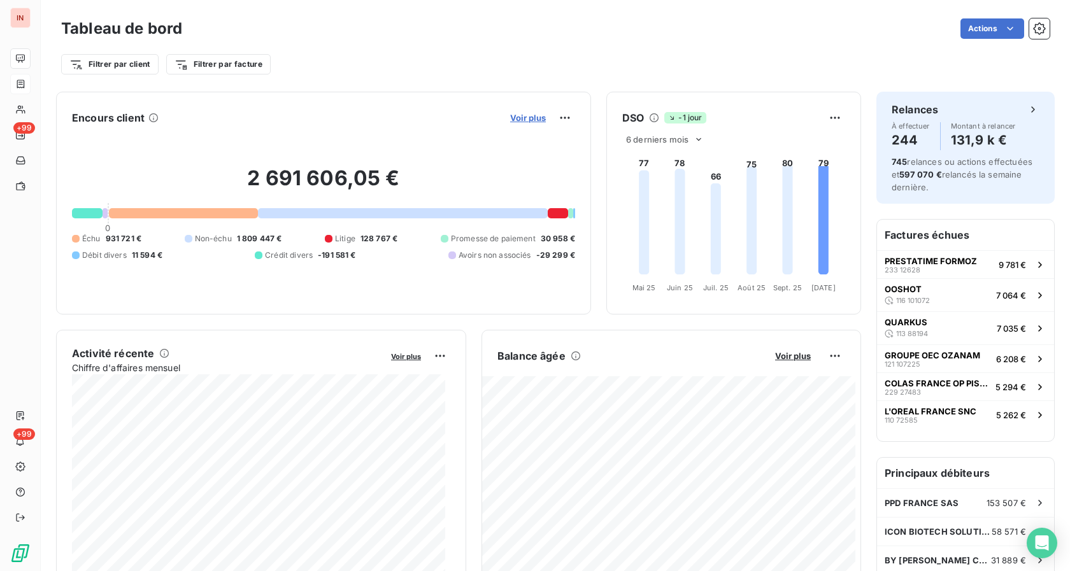
click at [525, 117] on span "Voir plus" at bounding box center [528, 118] width 36 height 10
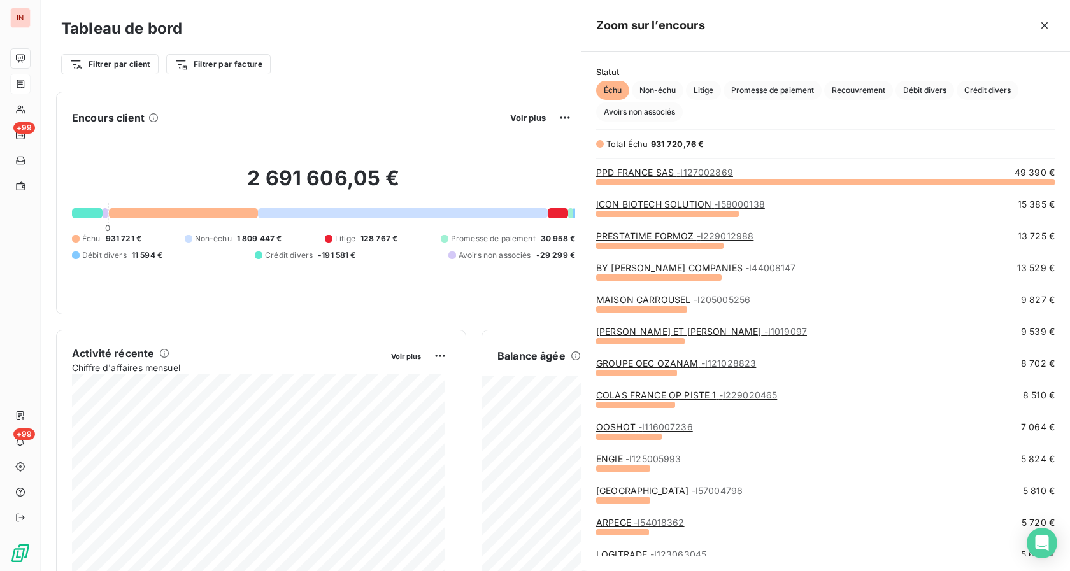
scroll to position [560, 478]
